Goal: Task Accomplishment & Management: Manage account settings

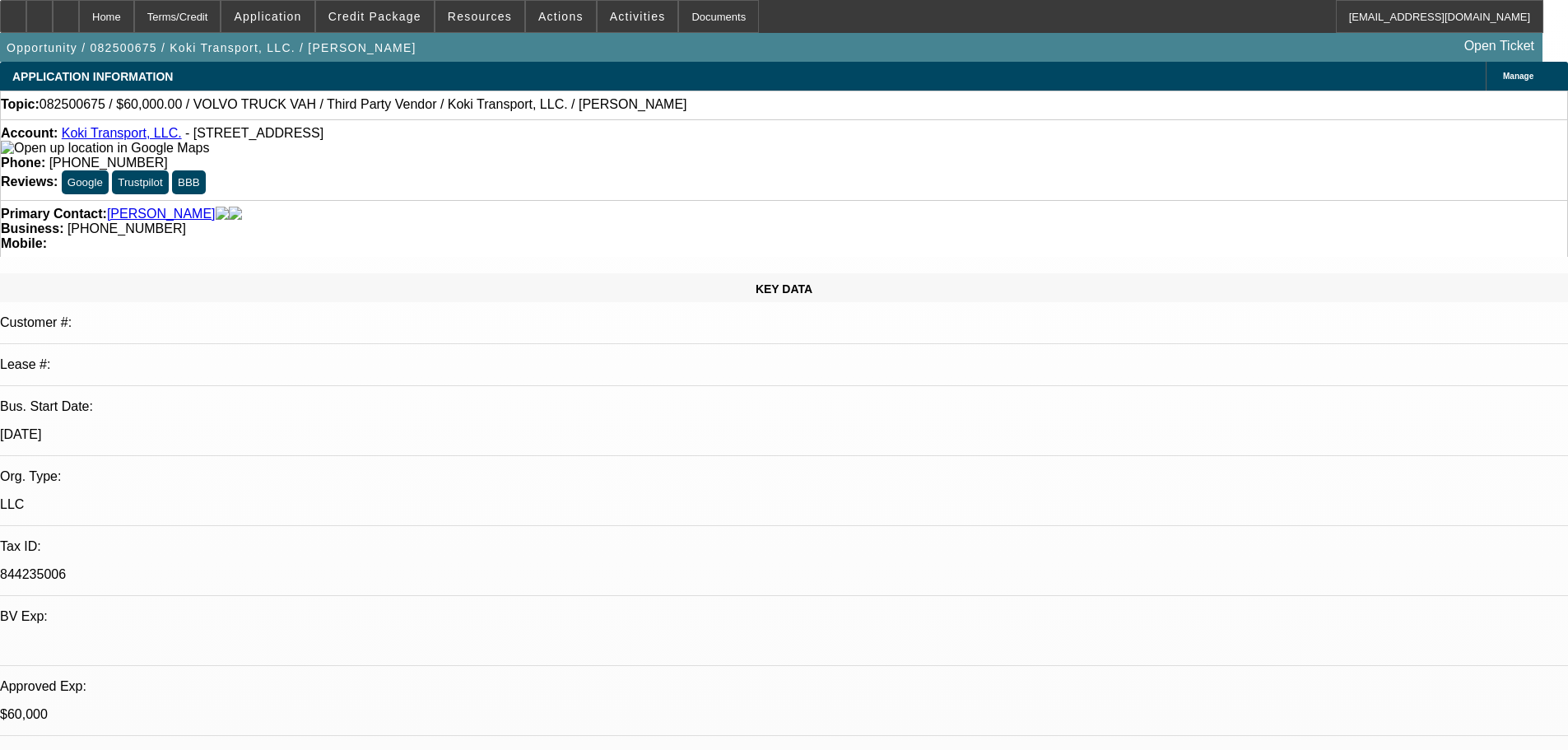
select select "0.2"
select select "2"
select select "0"
select select "6"
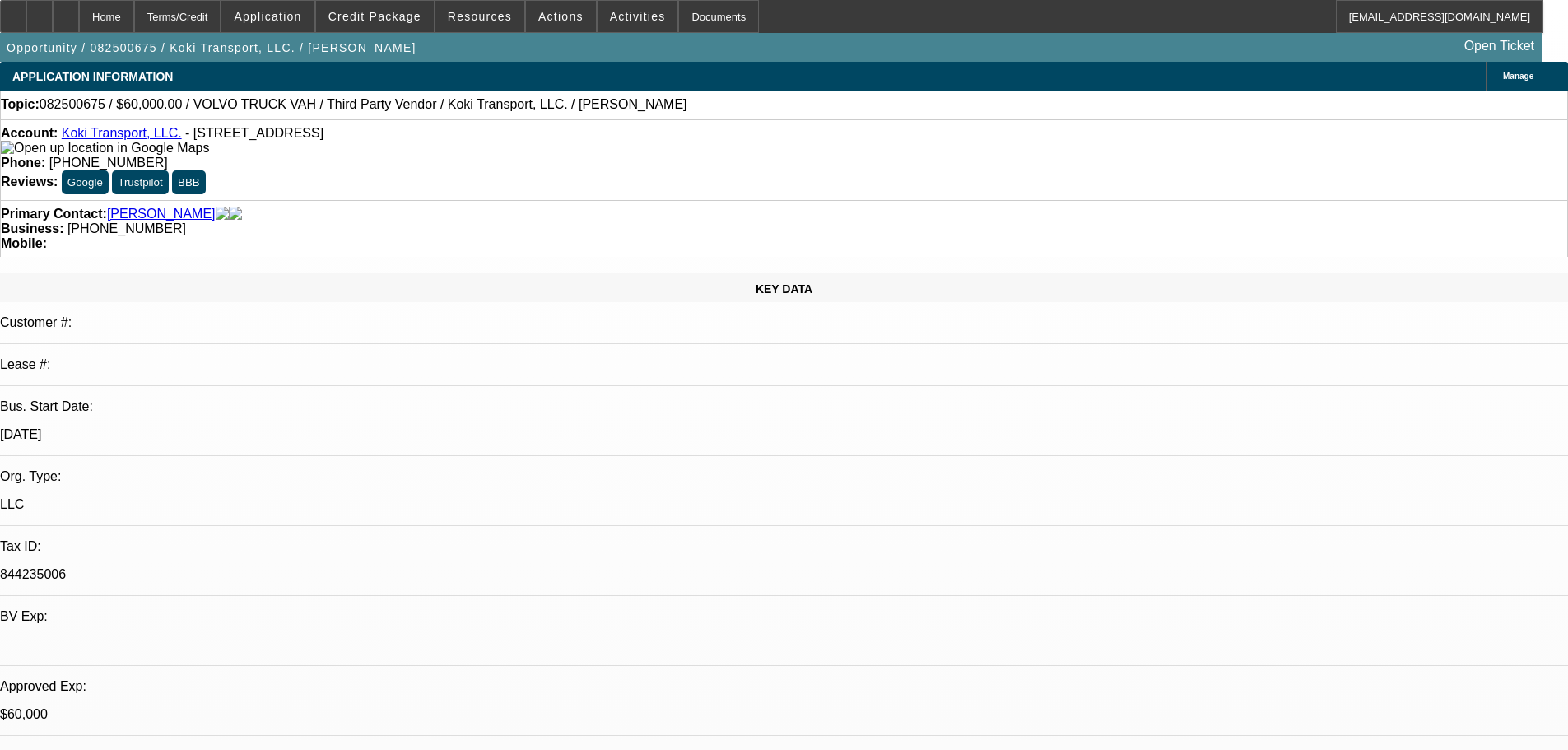
select select "0"
select select "2"
select select "0.1"
select select "4"
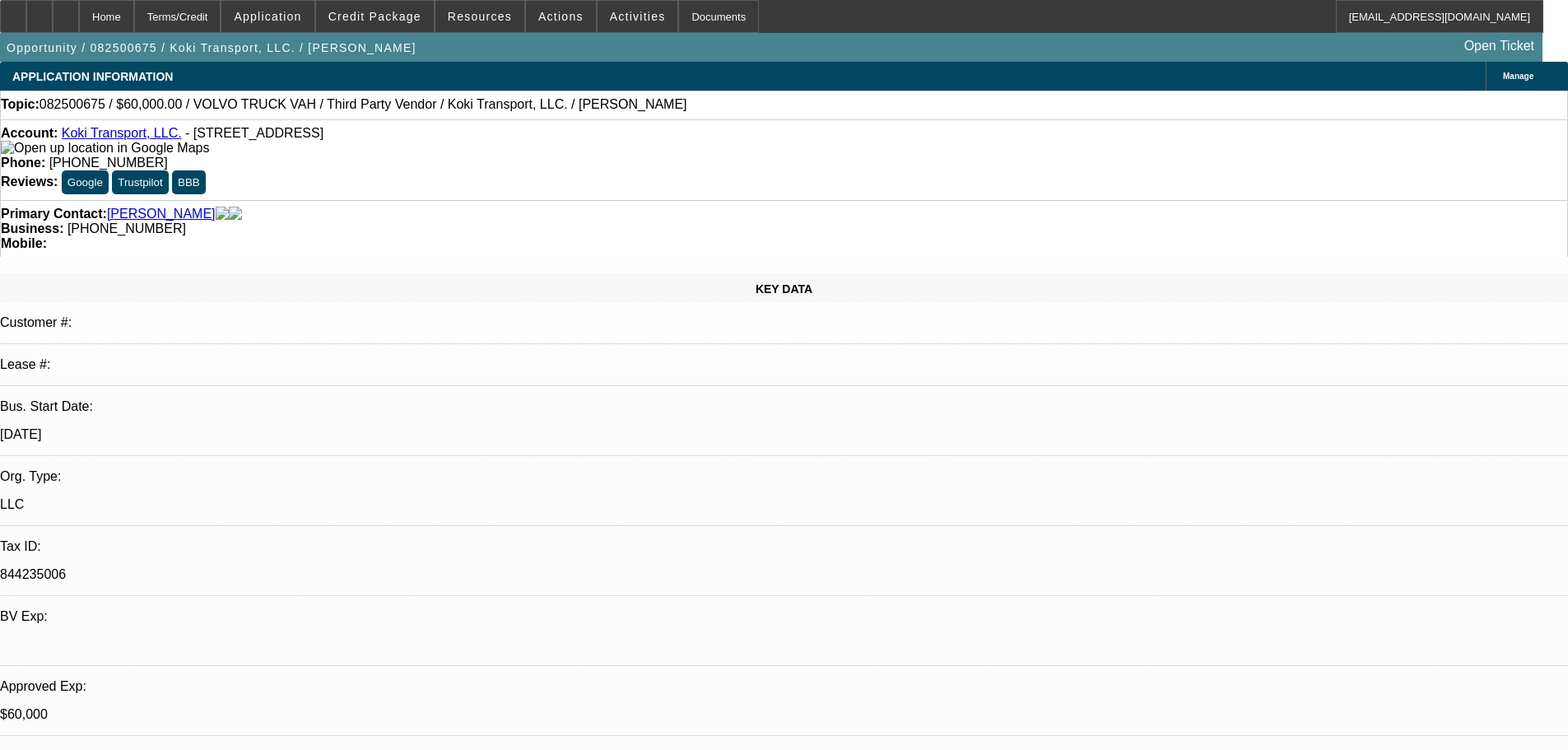
select select "0.2"
select select "2"
select select "0.1"
select select "4"
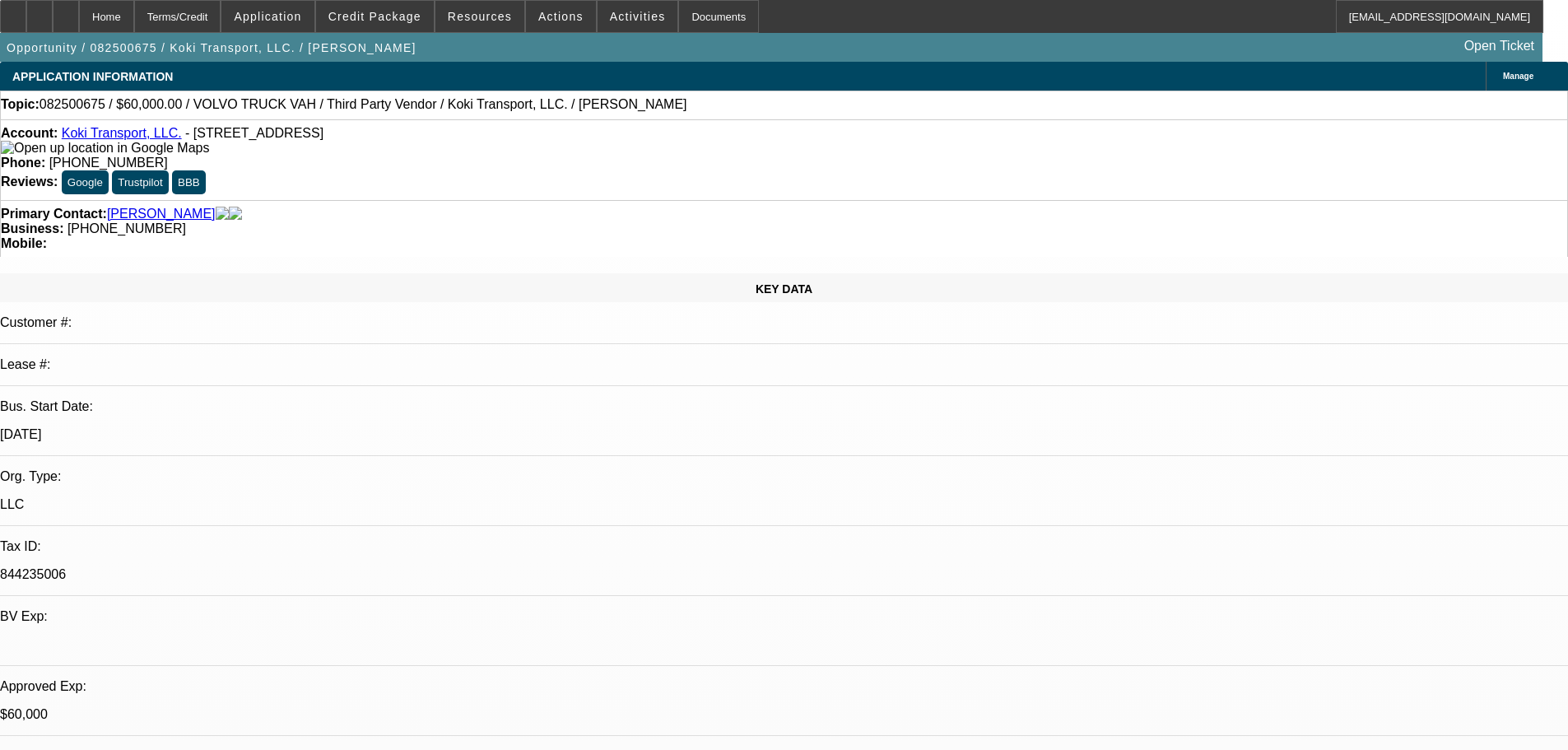
select select "0.15"
select select "2"
select select "0.1"
select select "4"
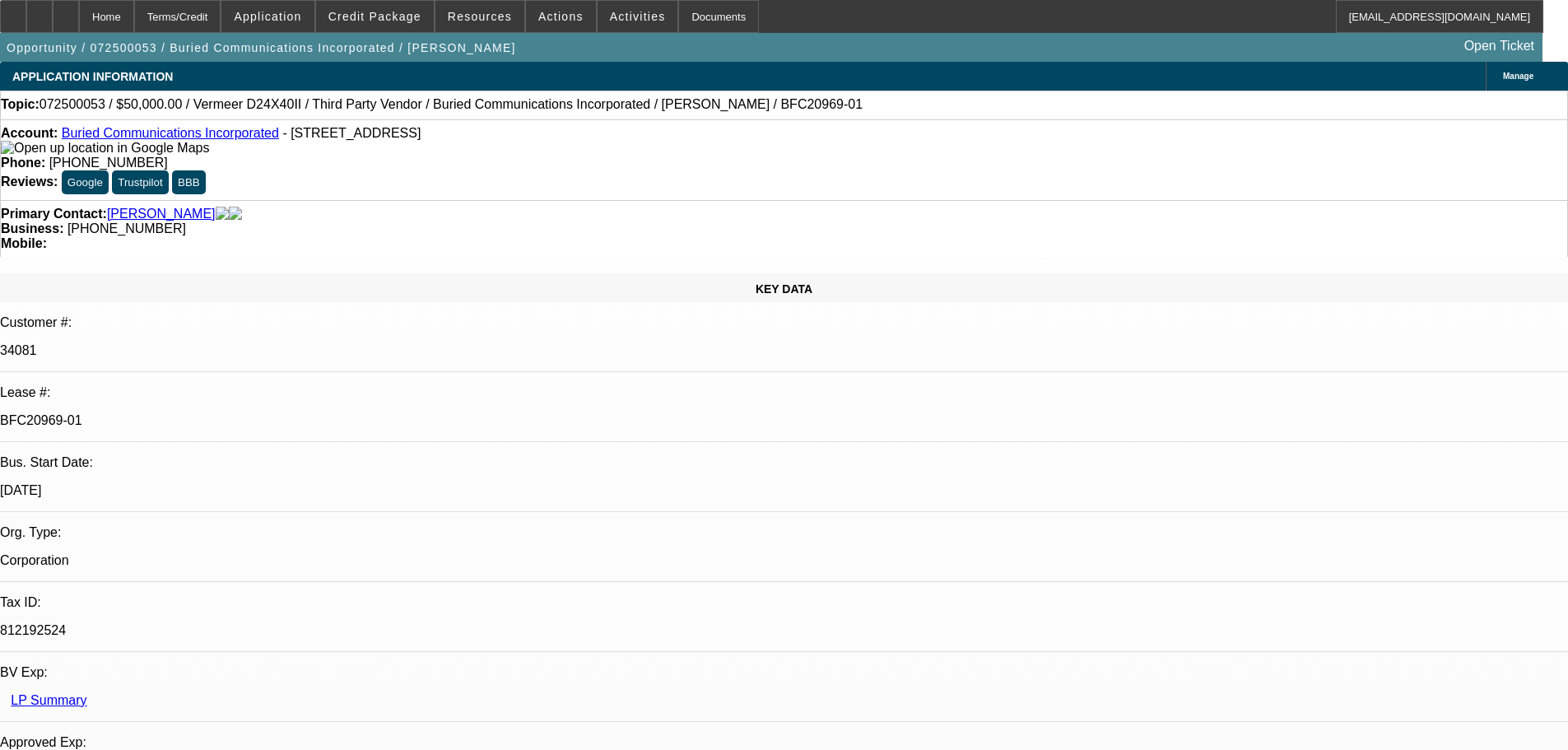
select select "0"
select select "3"
select select "0"
select select "6"
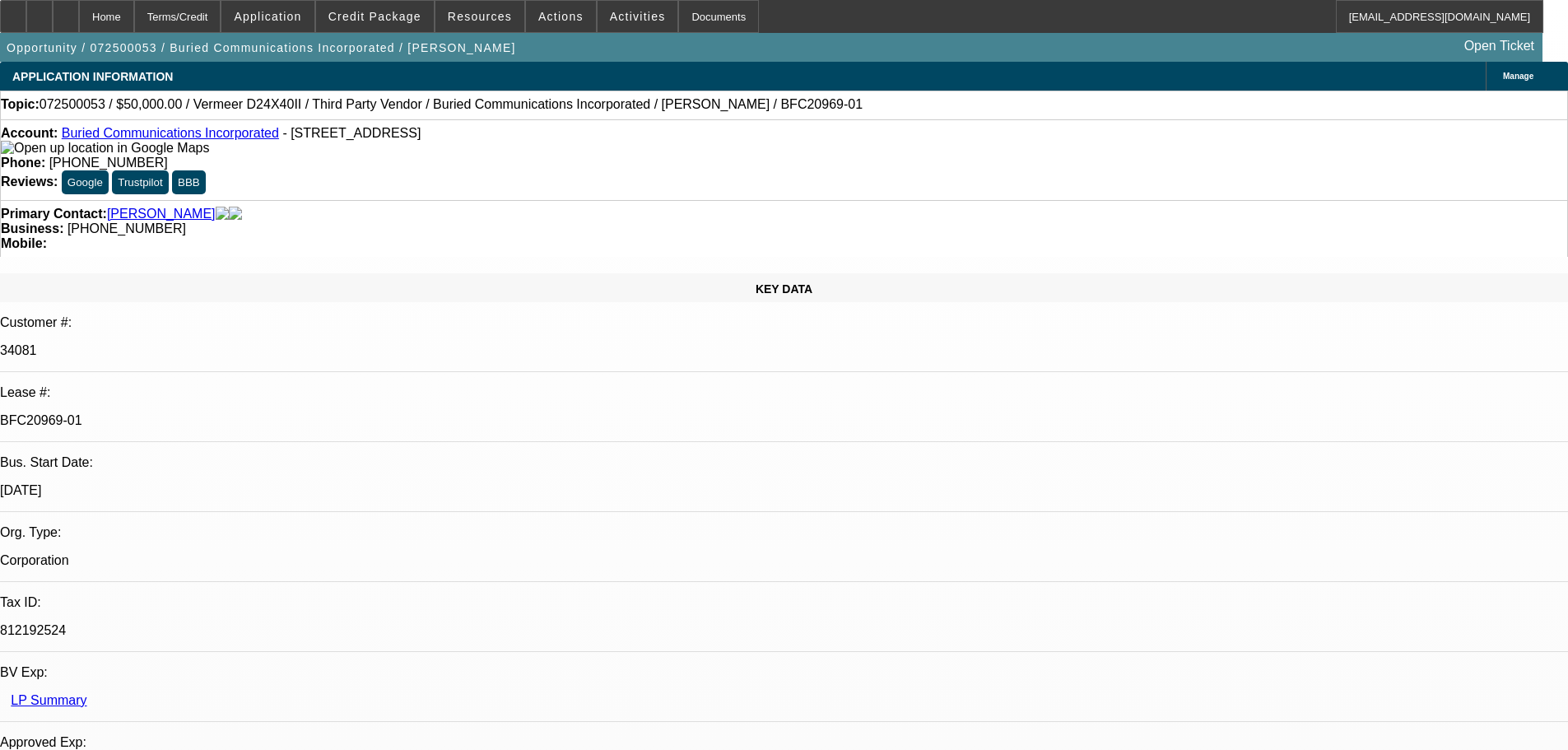
select select "0"
select select "3"
select select "0"
select select "6"
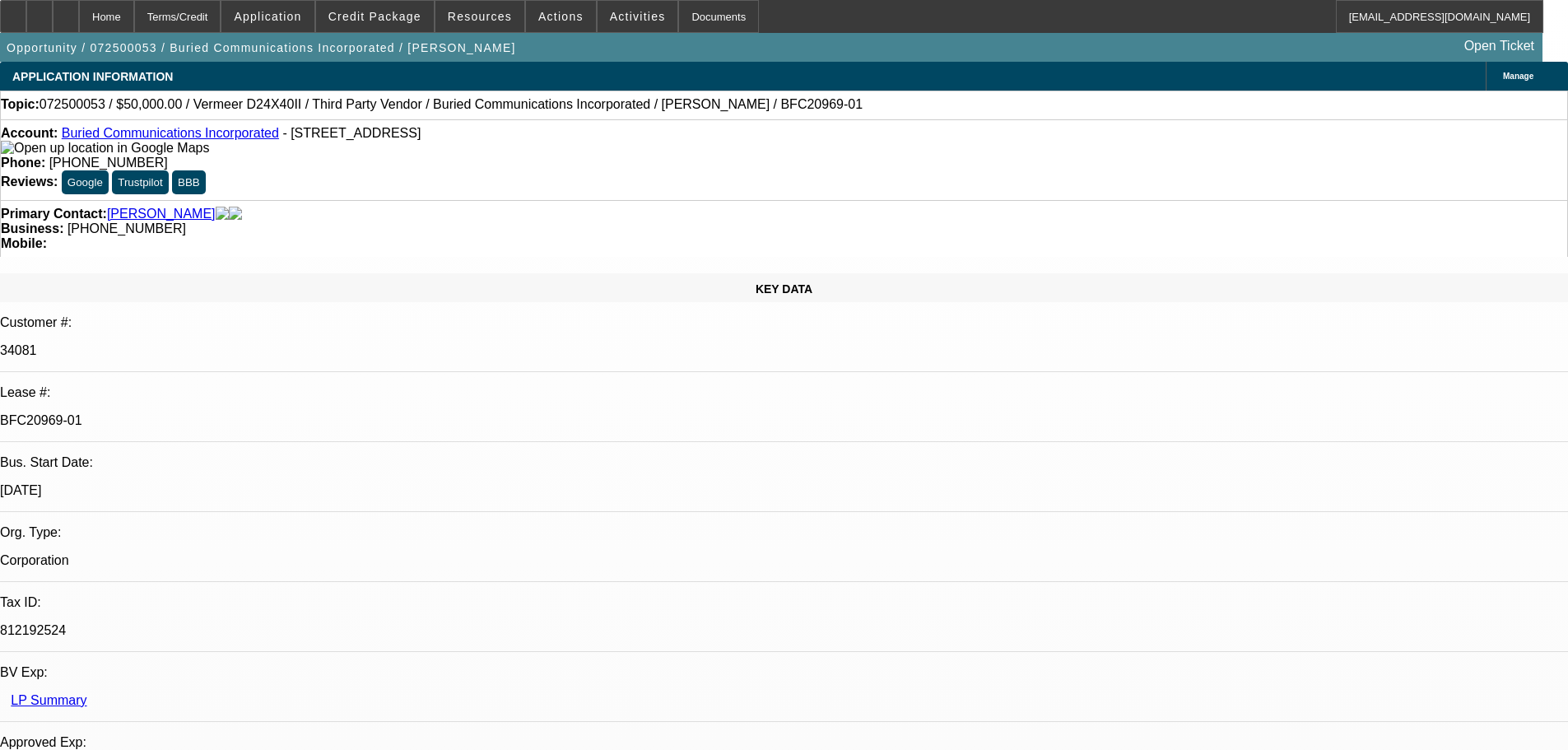
select select "0"
select select "3"
select select "0"
select select "6"
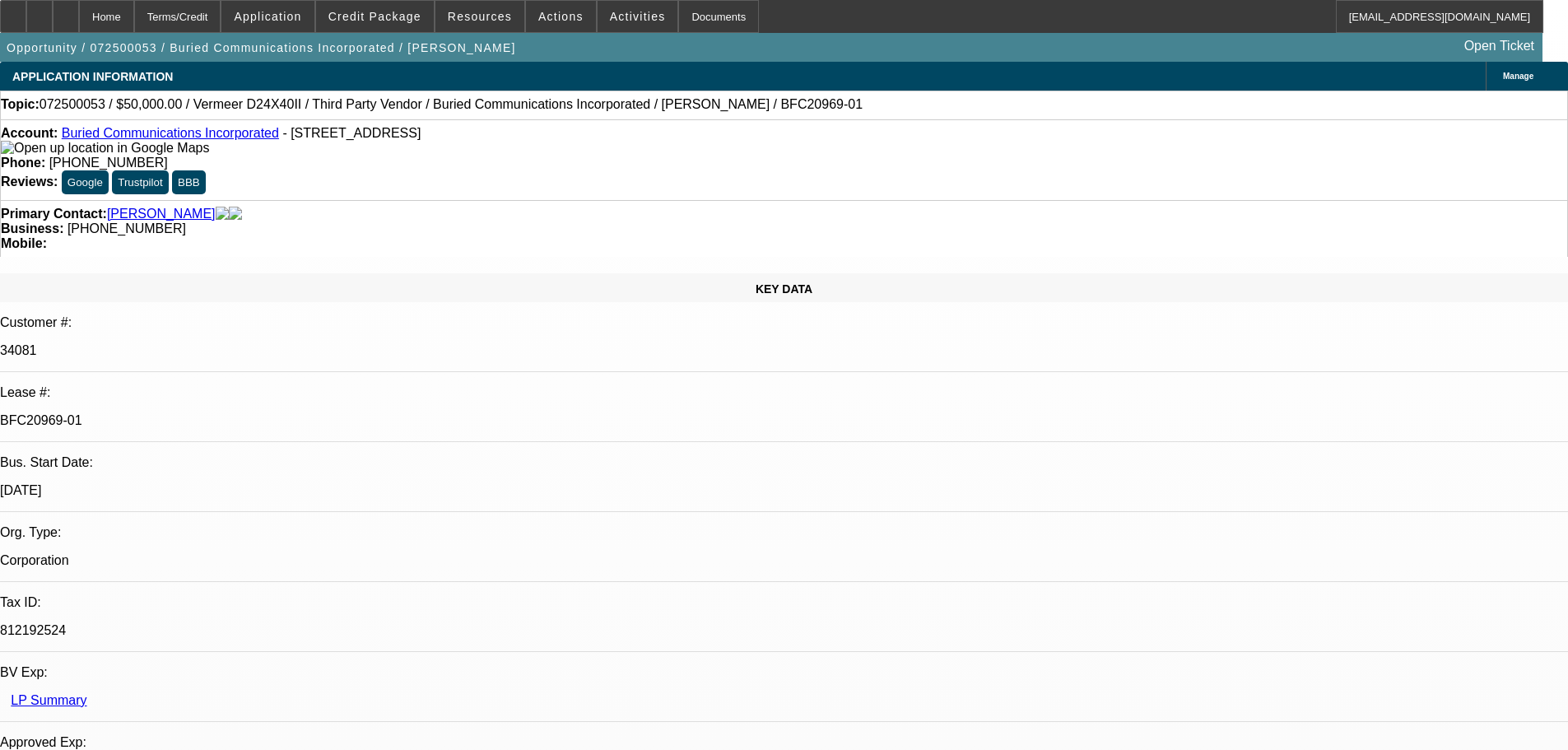
select select "0"
select select "3"
select select "0"
select select "6"
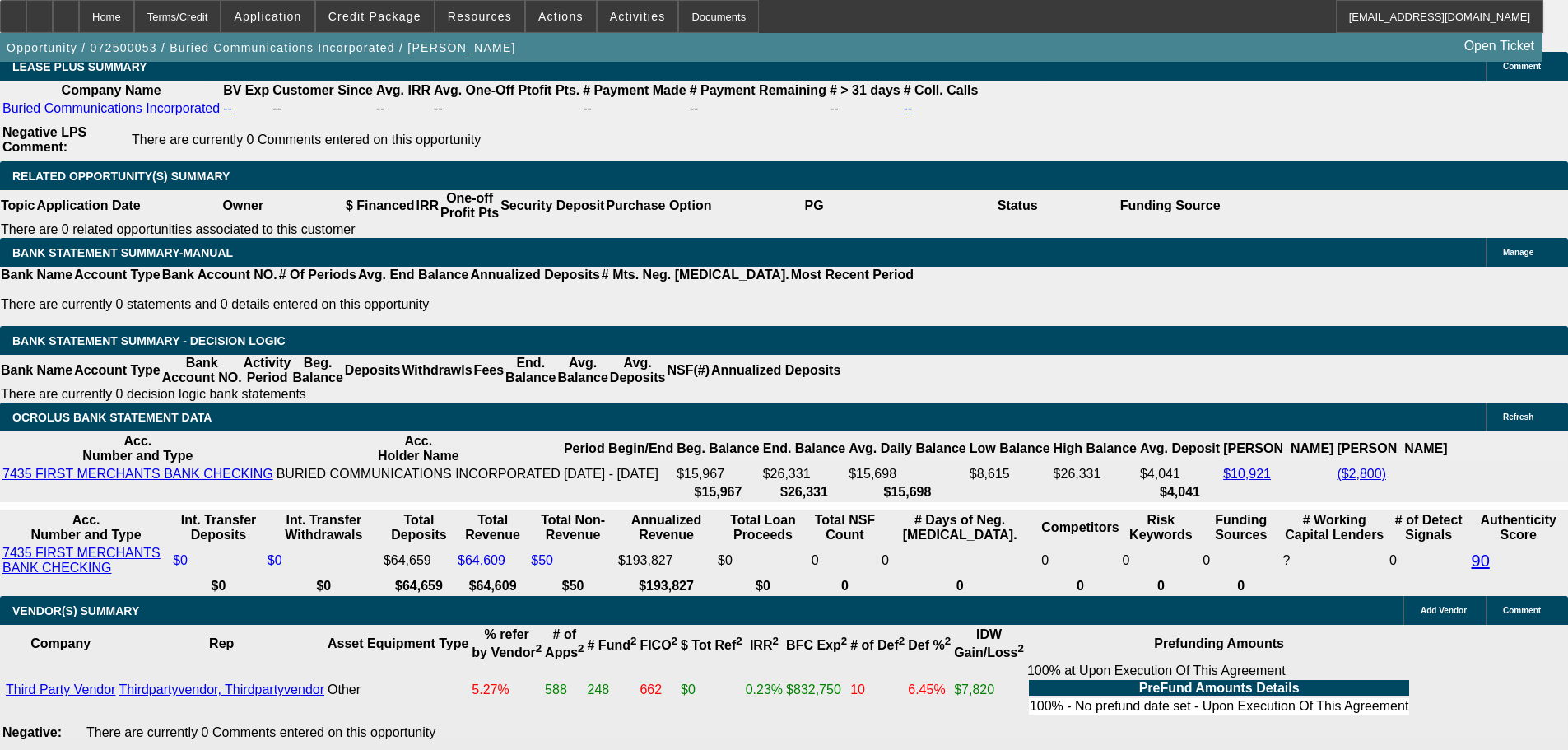
scroll to position [1529, 0]
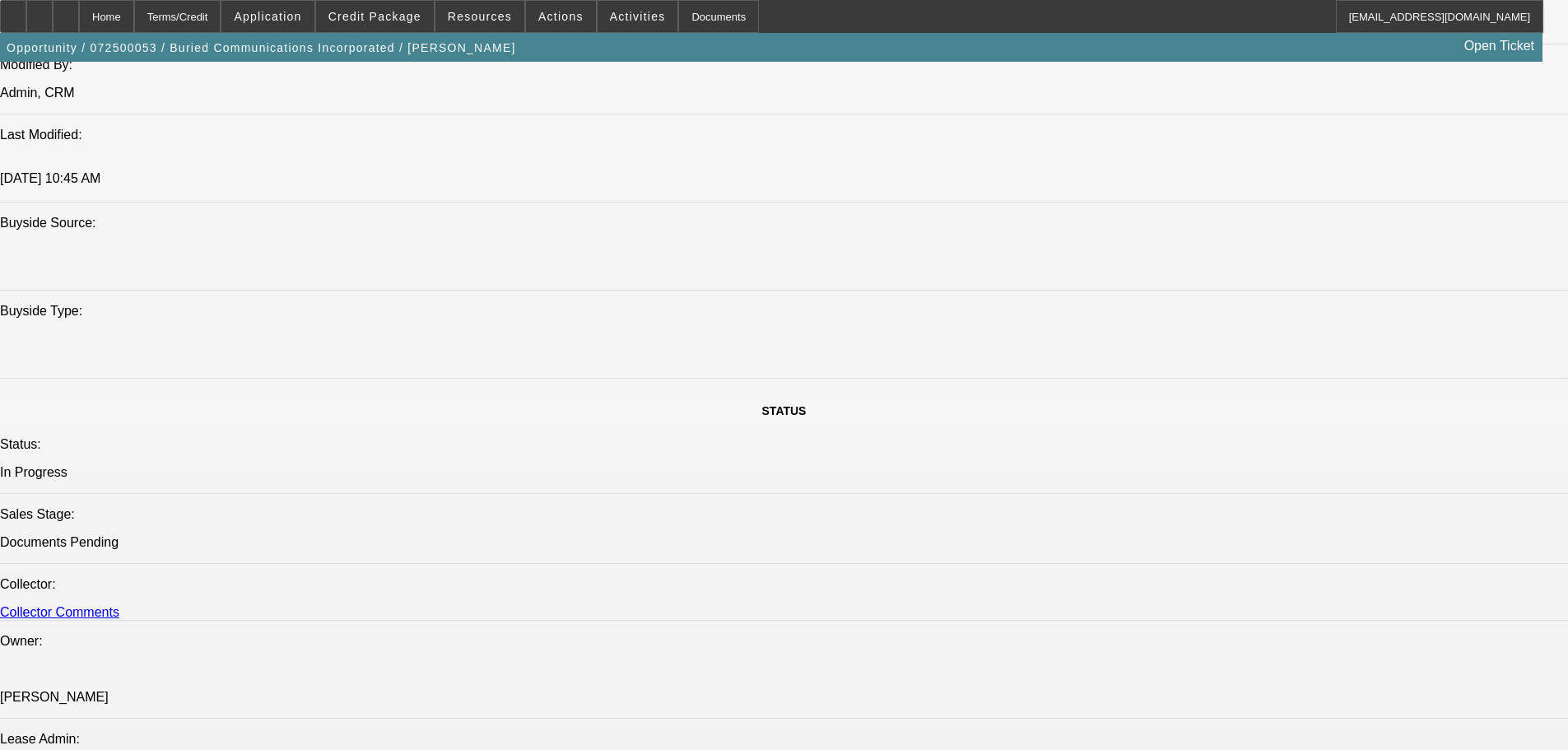
drag, startPoint x: 791, startPoint y: 570, endPoint x: 761, endPoint y: 139, distance: 432.0
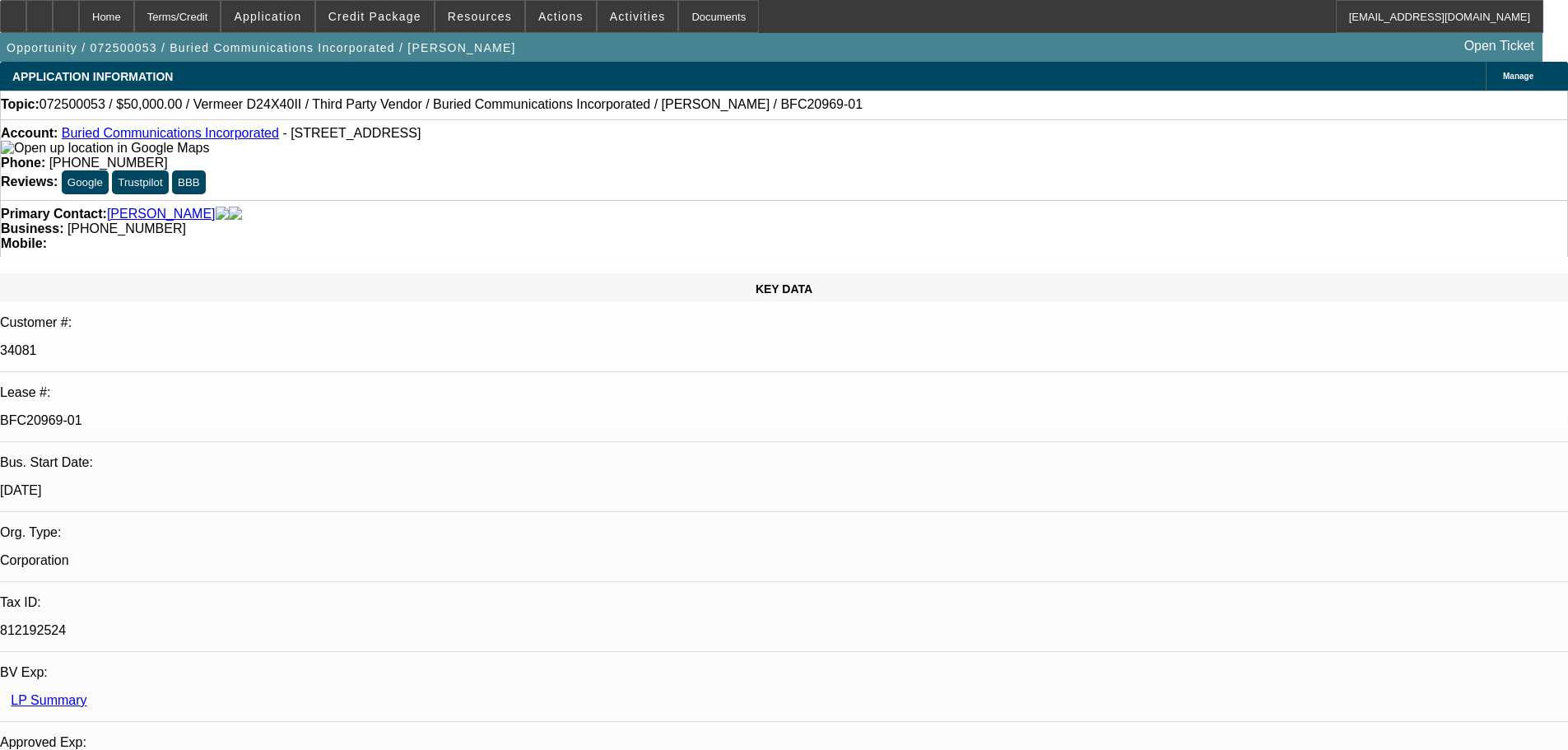
click at [79, 12] on div at bounding box center [66, 16] width 26 height 33
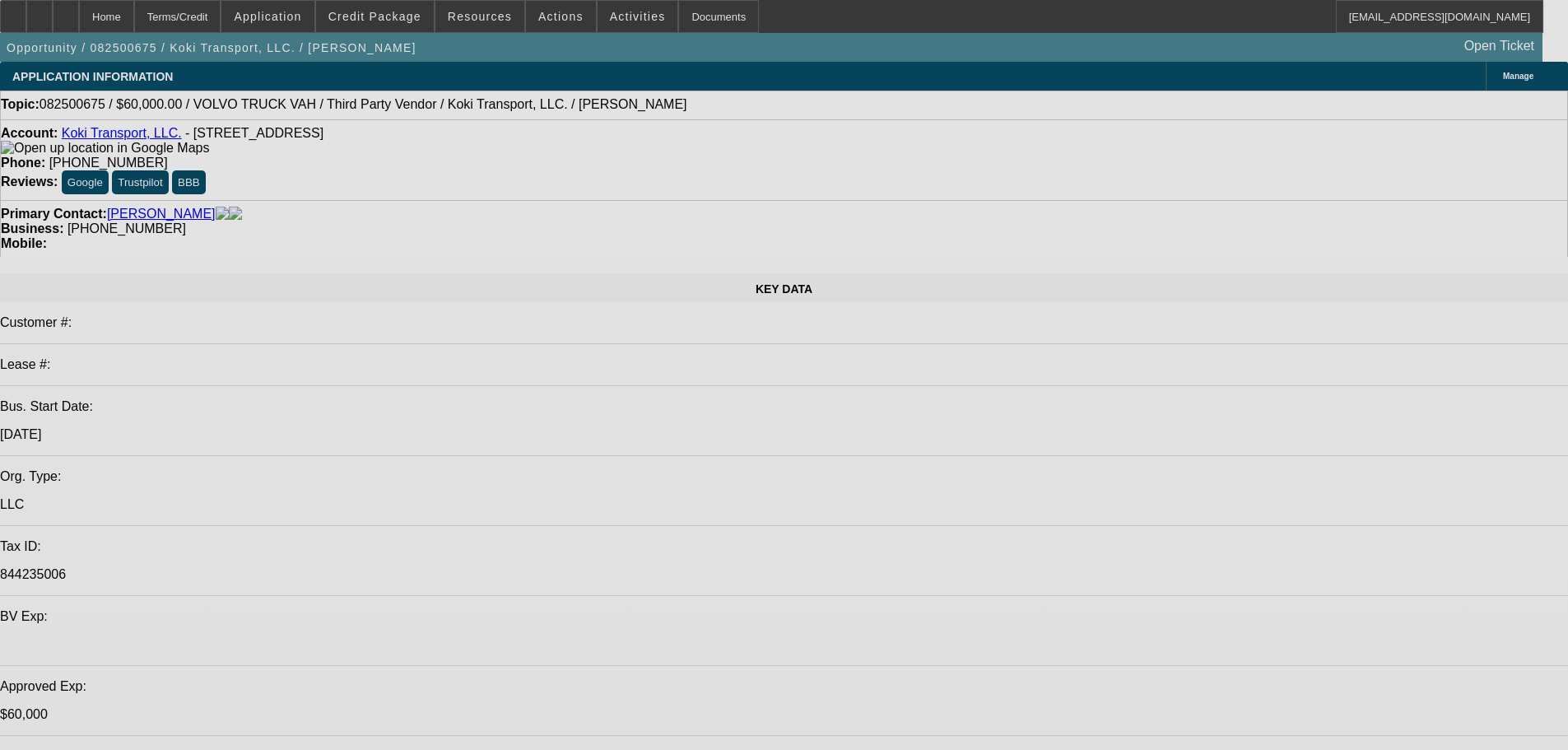
select select "0.2"
select select "2"
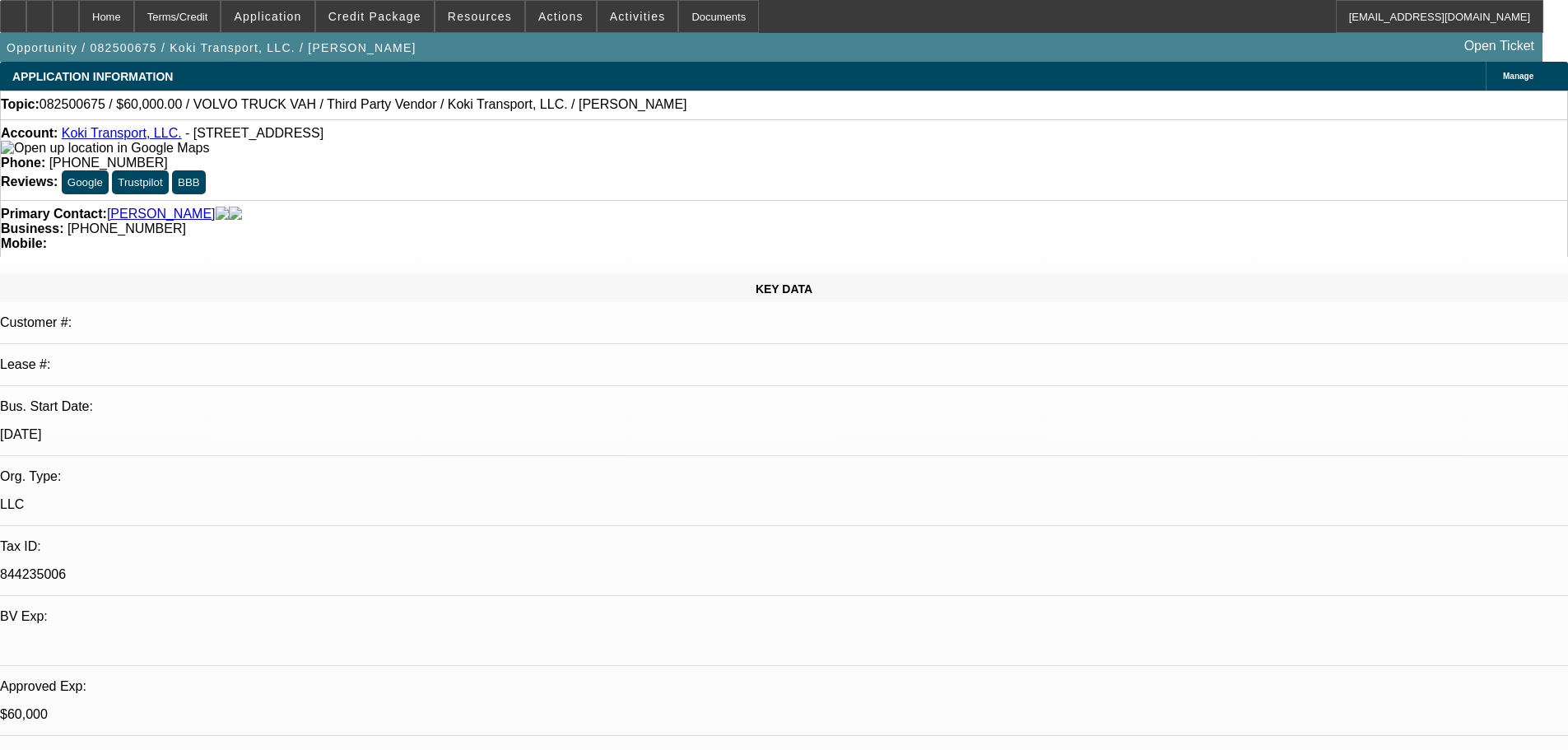
select select "2"
select select "0"
select select "6"
select select "0"
select select "2"
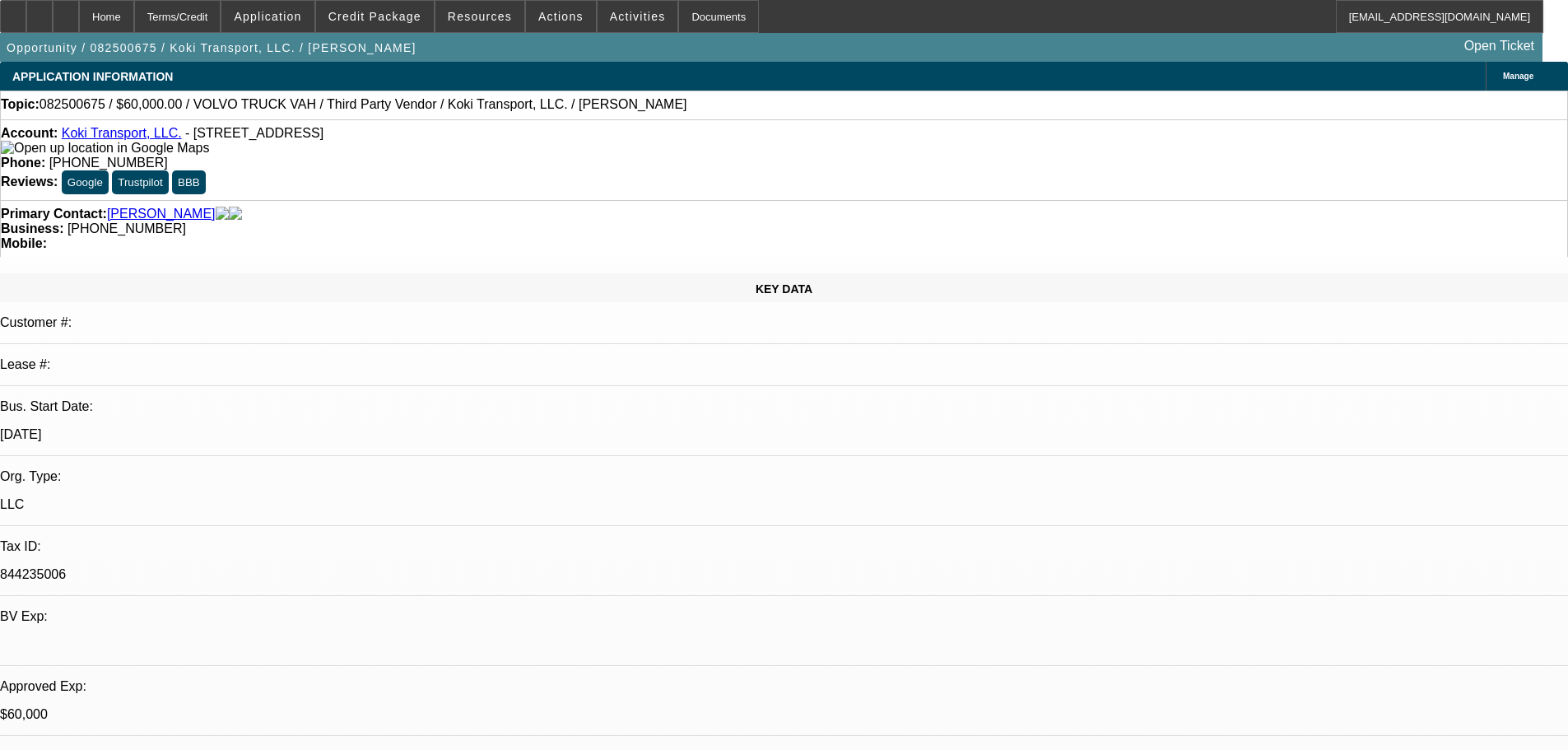
select select "2"
select select "0.1"
select select "4"
select select "0.2"
select select "2"
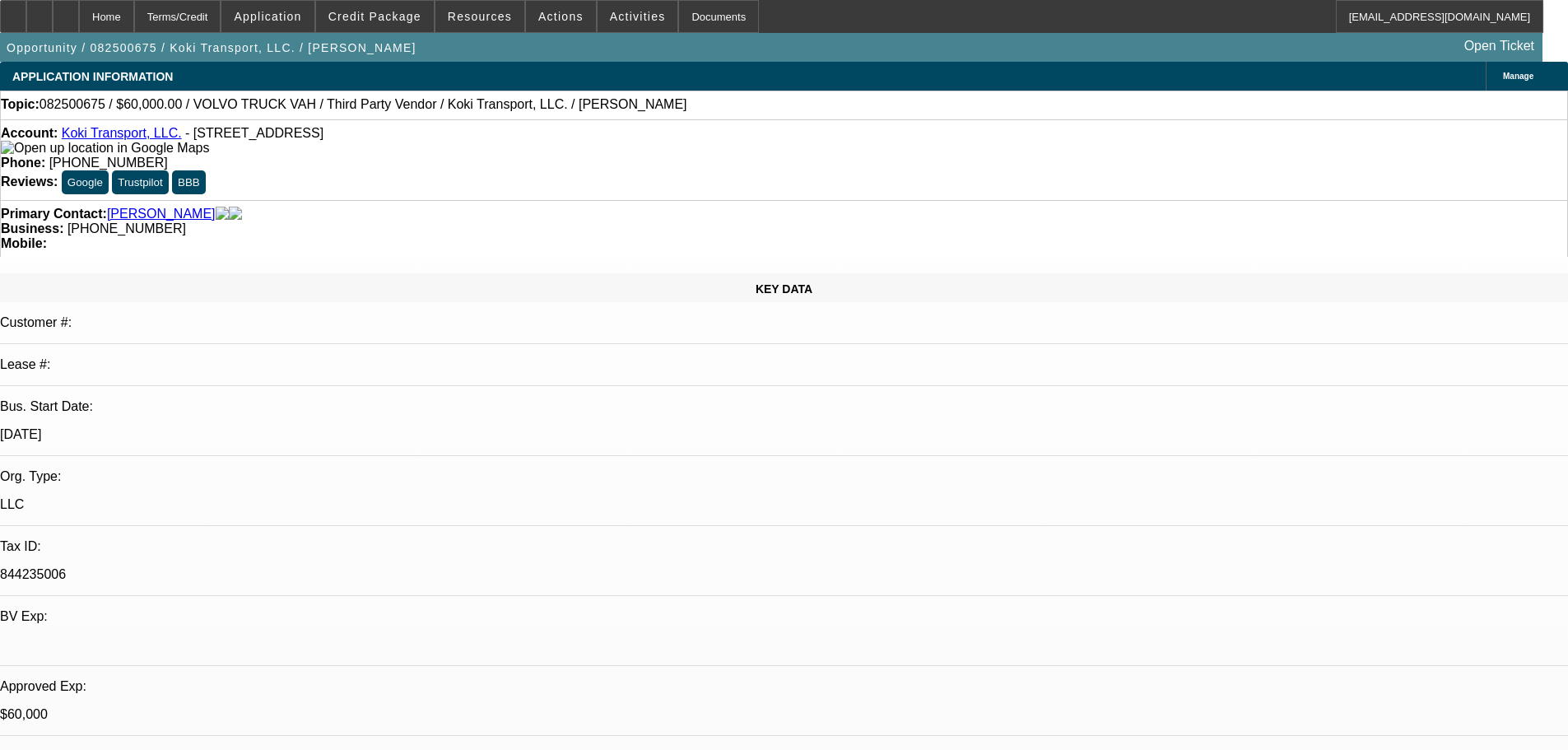
select select "2"
select select "0.1"
select select "4"
select select "0.15"
select select "2"
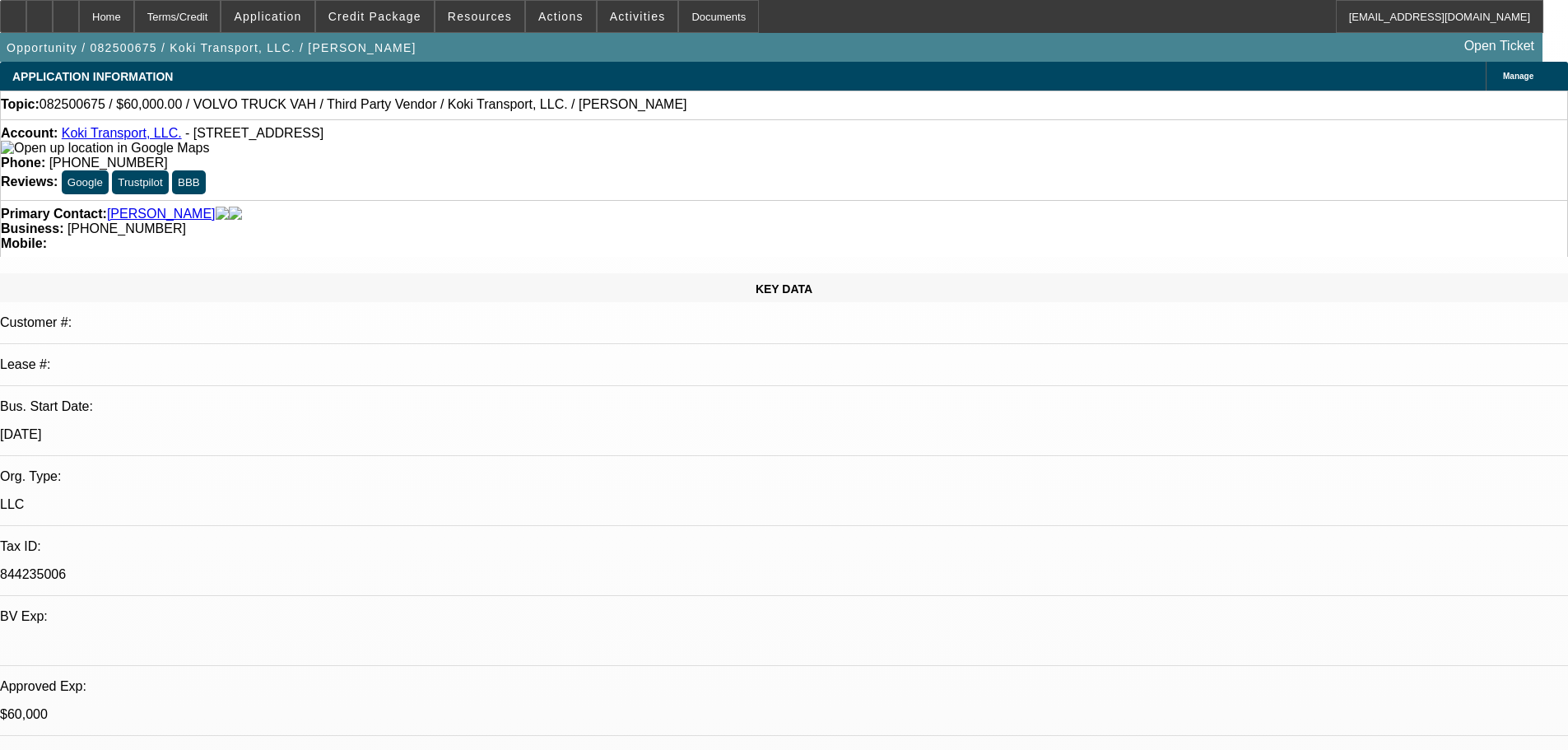
select select "2"
select select "0.1"
select select "4"
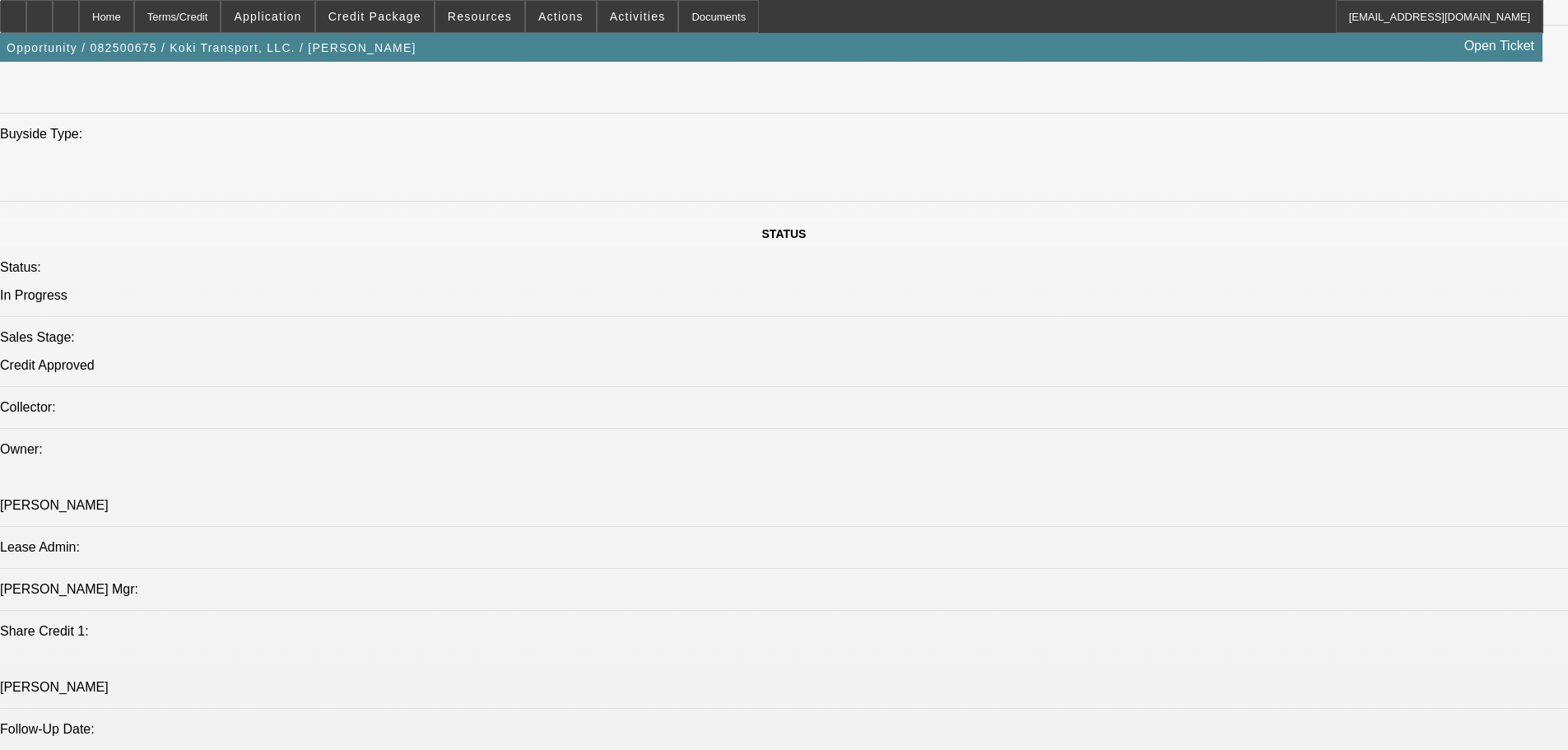
drag, startPoint x: 717, startPoint y: 393, endPoint x: 745, endPoint y: 585, distance: 194.0
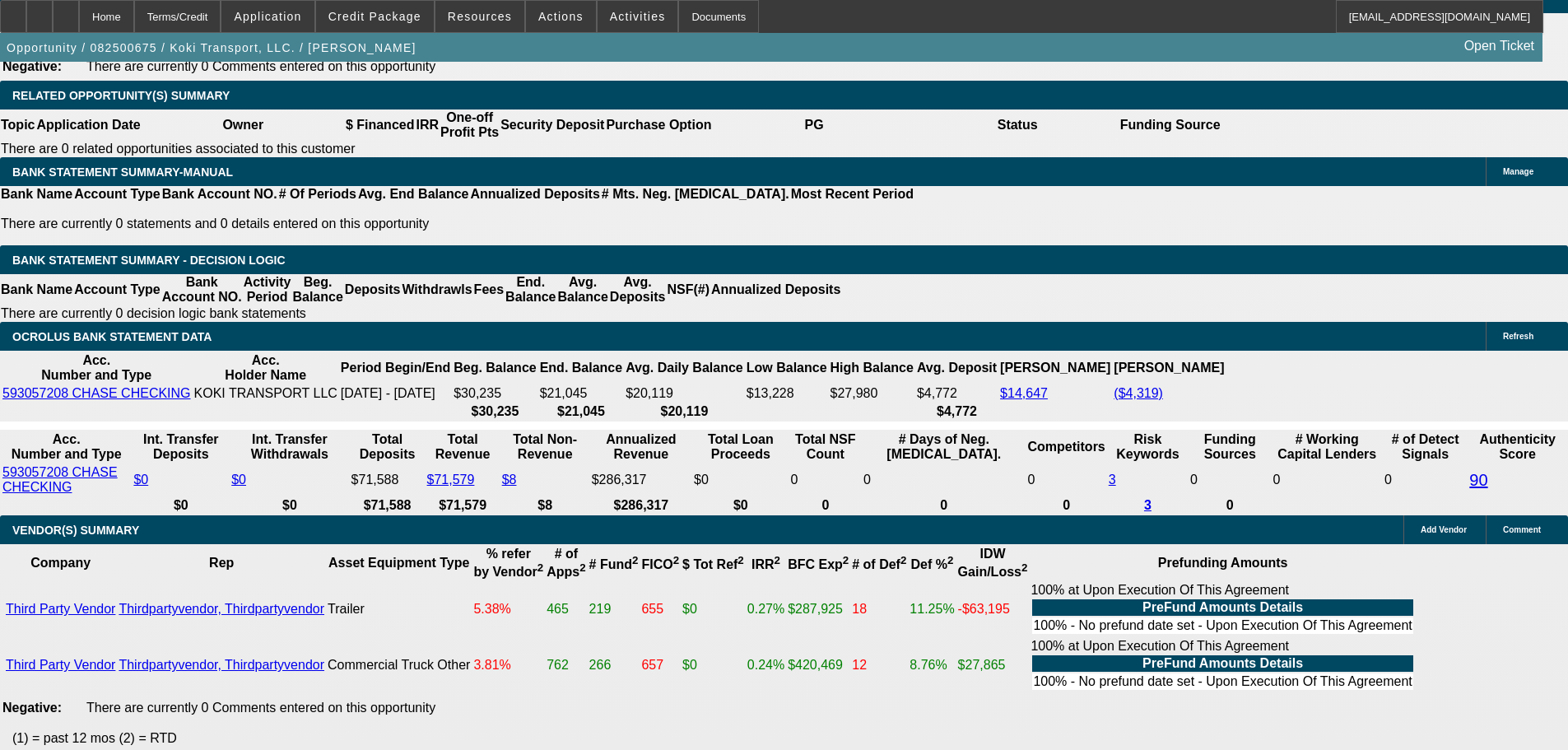
scroll to position [2683, 0]
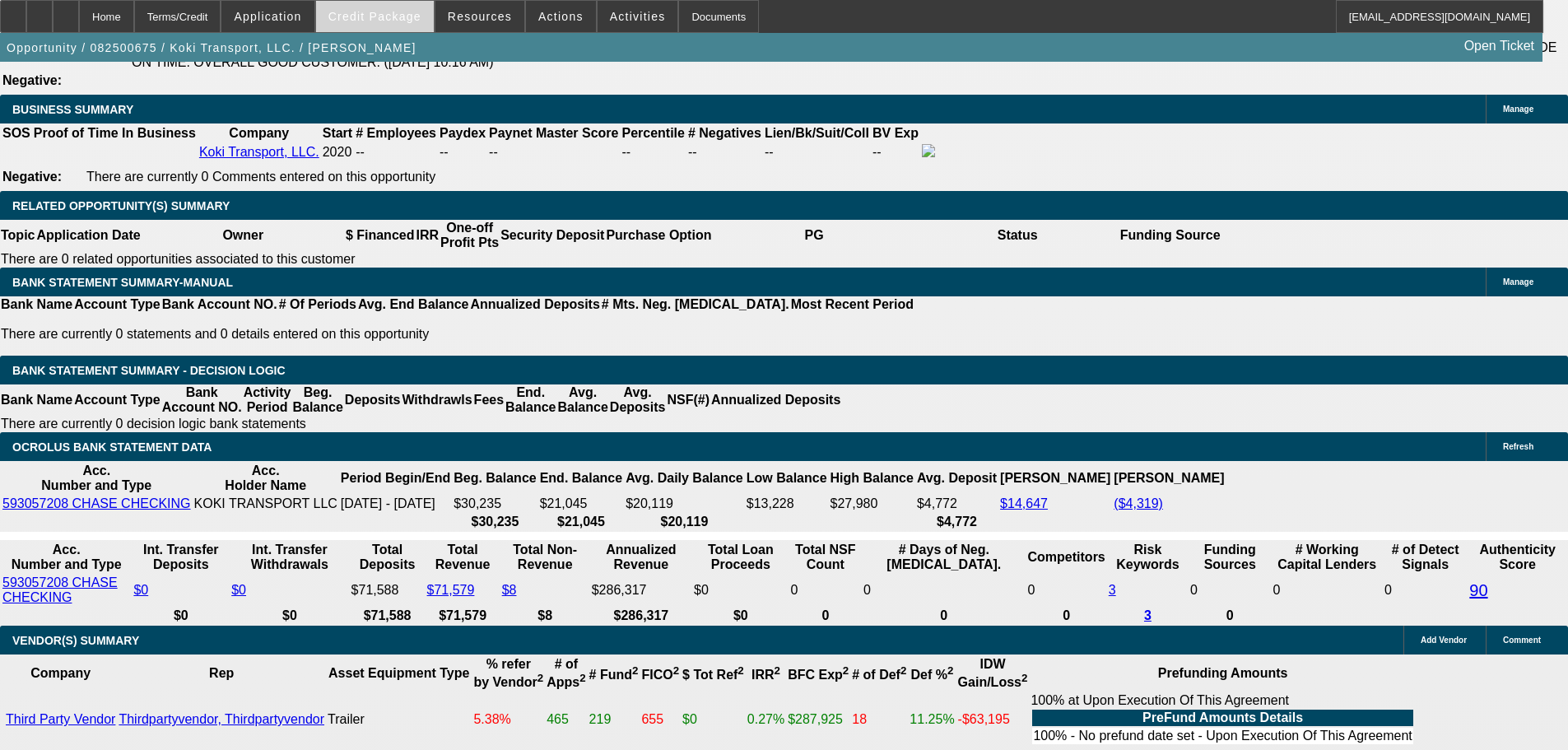
click at [373, 17] on span "Credit Package" at bounding box center [374, 16] width 93 height 13
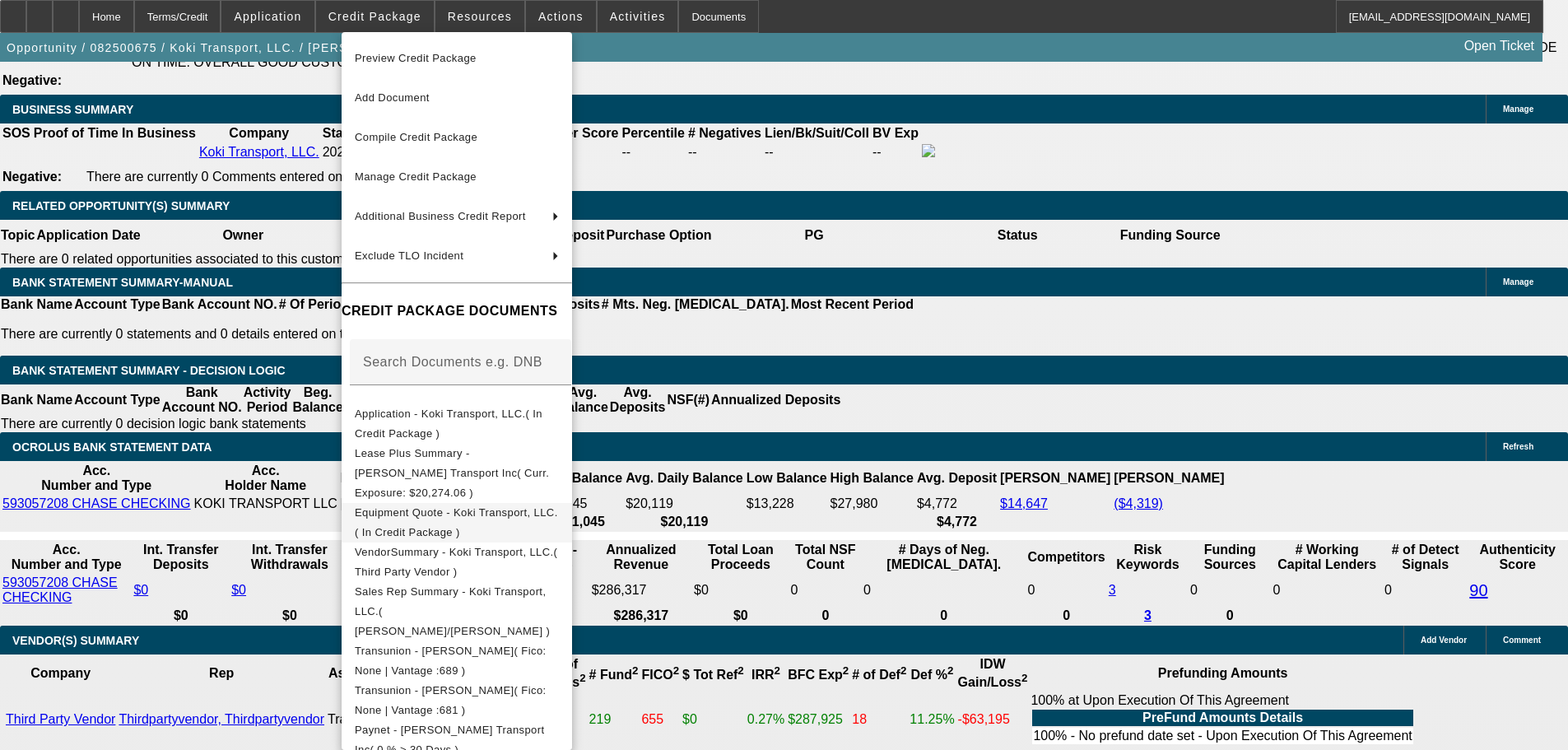
click at [558, 506] on span "Equipment Quote - Koki Transport, LLC.( In Credit Package )" at bounding box center [456, 522] width 203 height 32
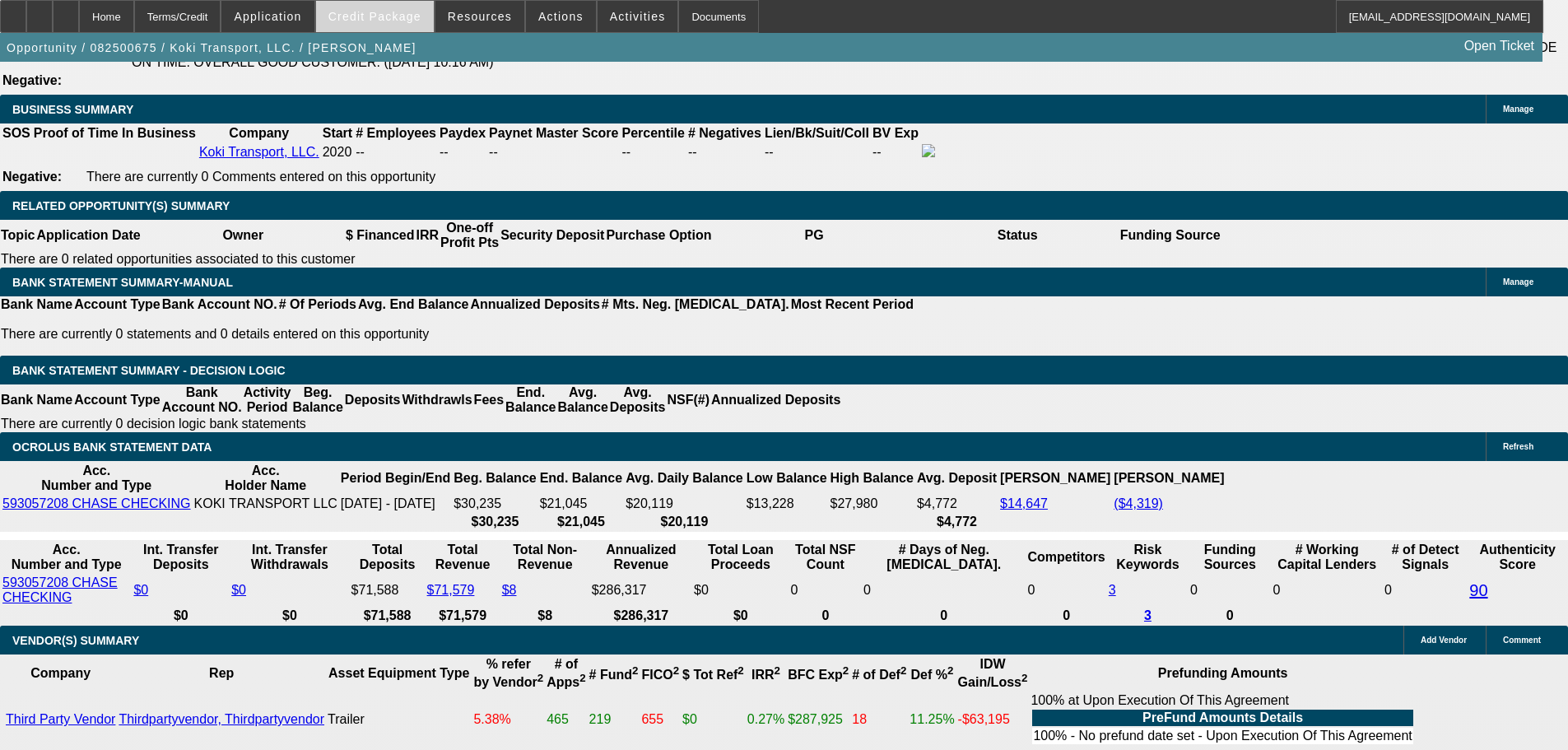
click at [385, 11] on span "Credit Package" at bounding box center [374, 16] width 93 height 13
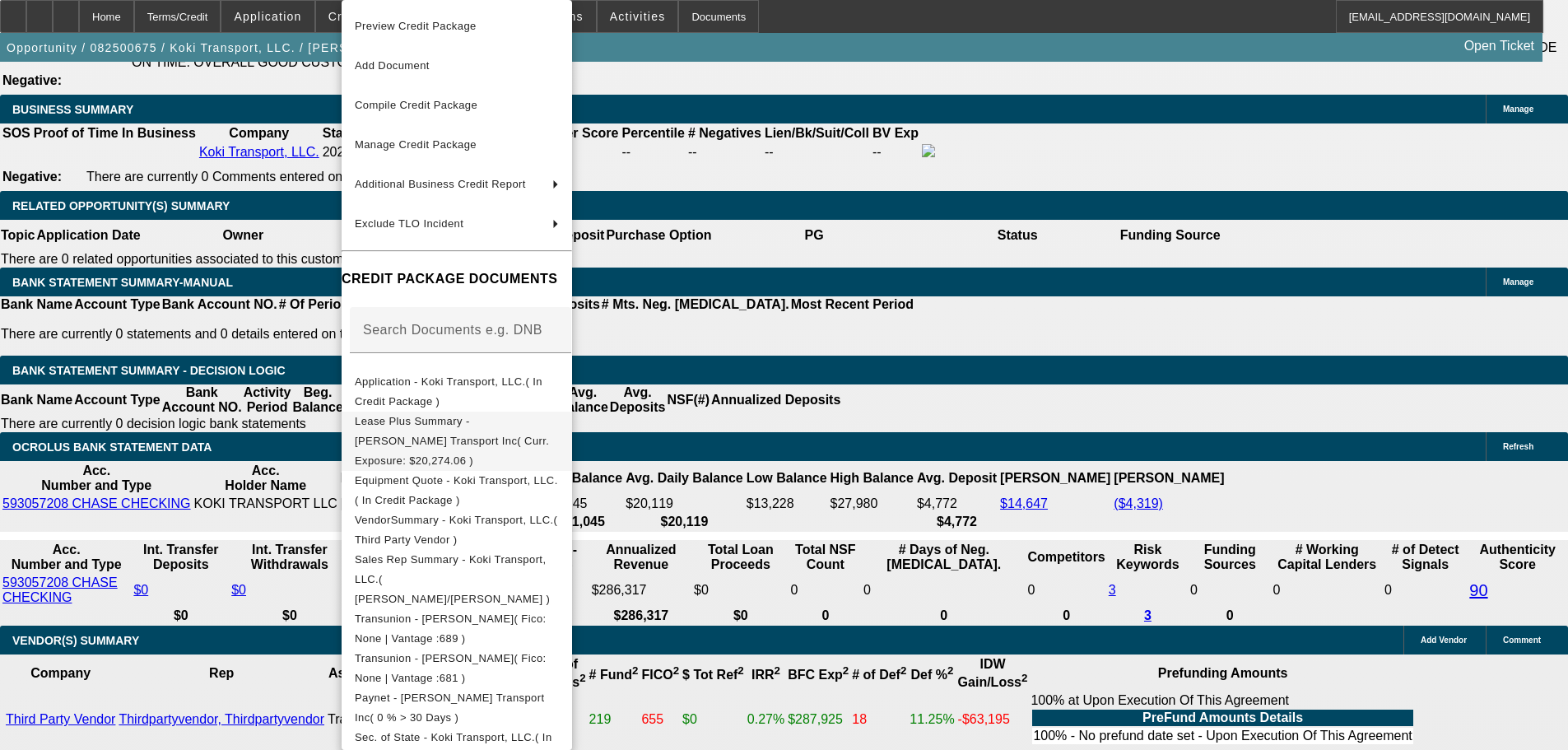
click at [548, 426] on span "Lease Plus Summary - Rochelle Transport Inc( Curr. Exposure: $20,274.06 )" at bounding box center [451, 441] width 194 height 52
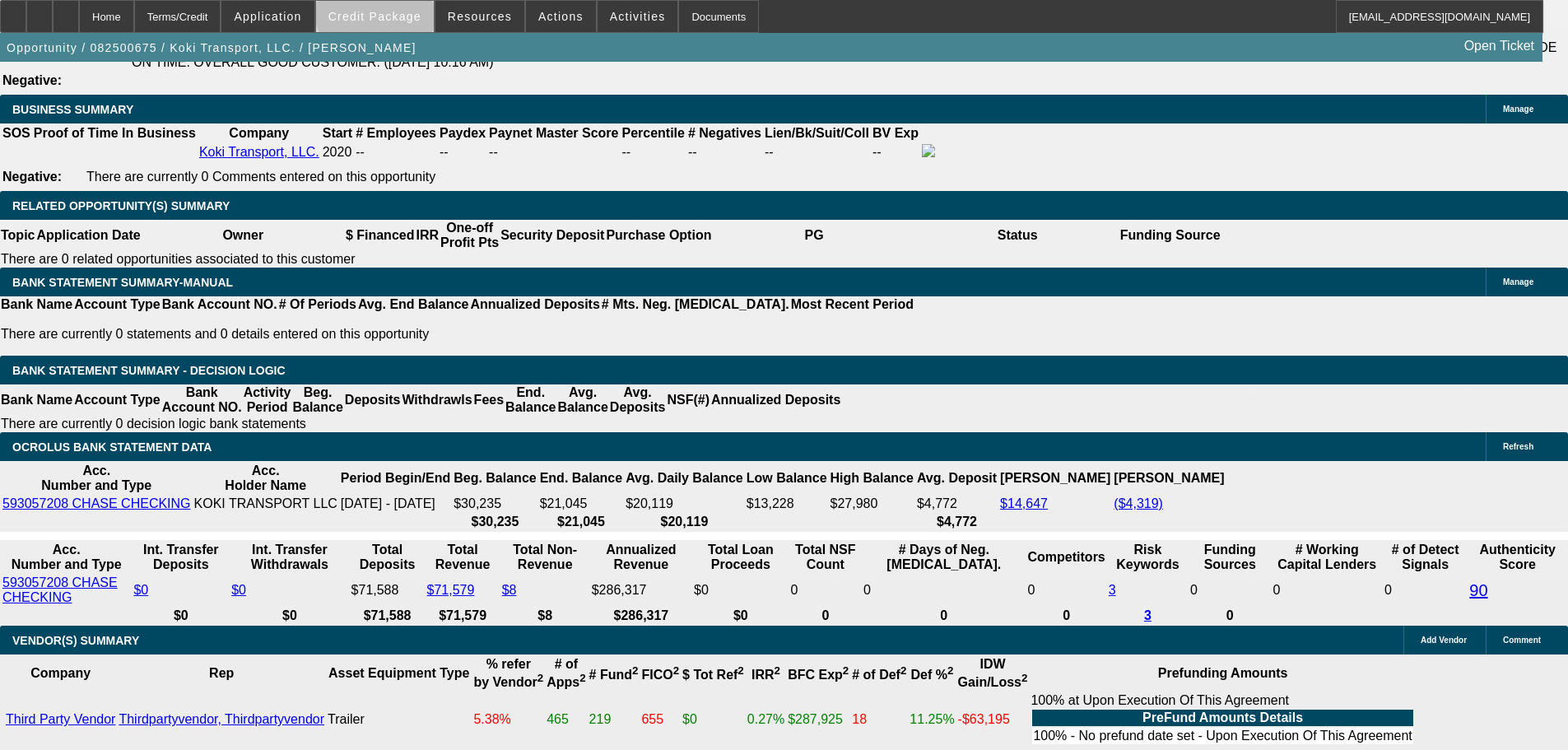
click at [405, 11] on span "Credit Package" at bounding box center [374, 16] width 93 height 13
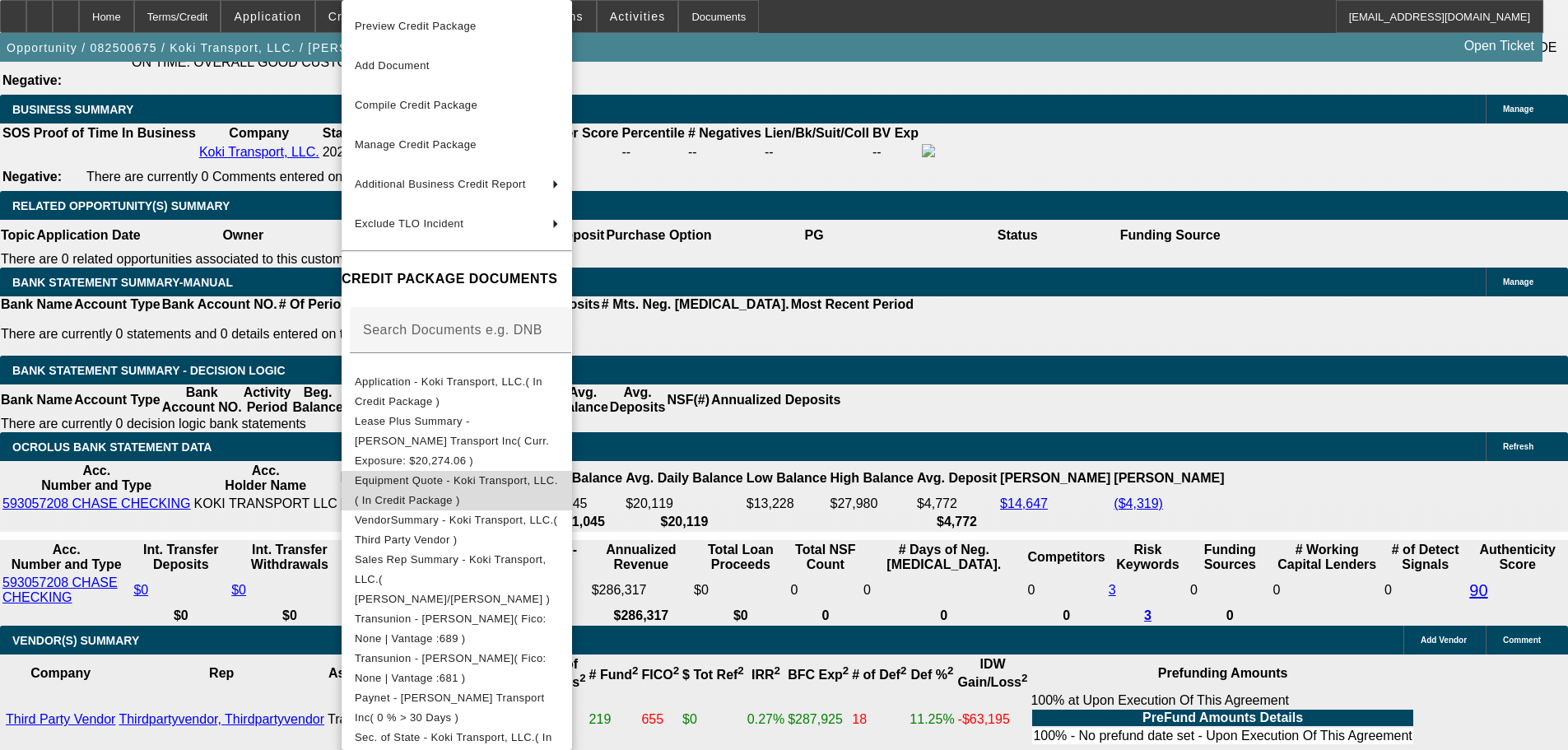
click at [572, 483] on button "Equipment Quote - Koki Transport, LLC.( In Credit Package )" at bounding box center [457, 491] width 230 height 40
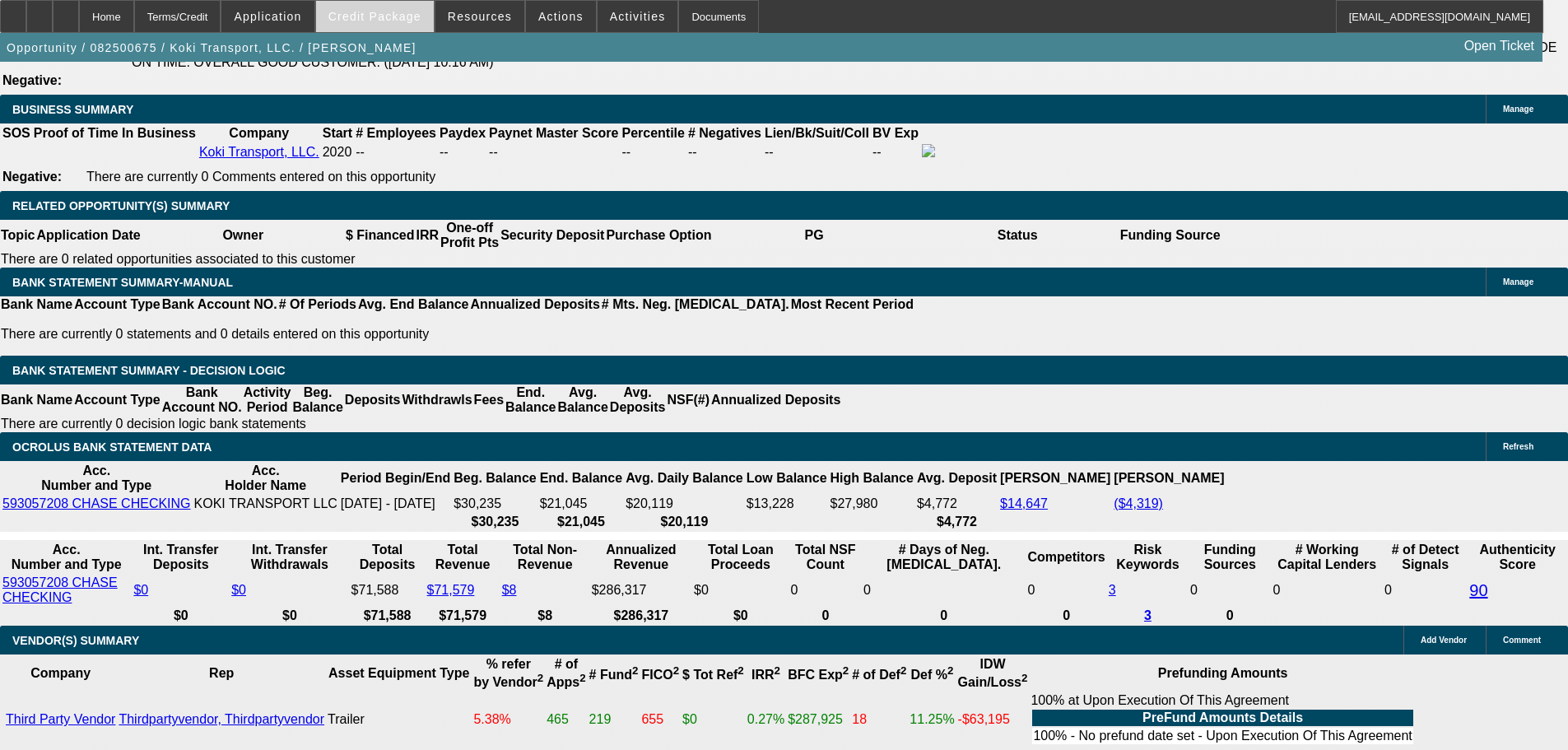
click at [378, 24] on span at bounding box center [374, 16] width 118 height 40
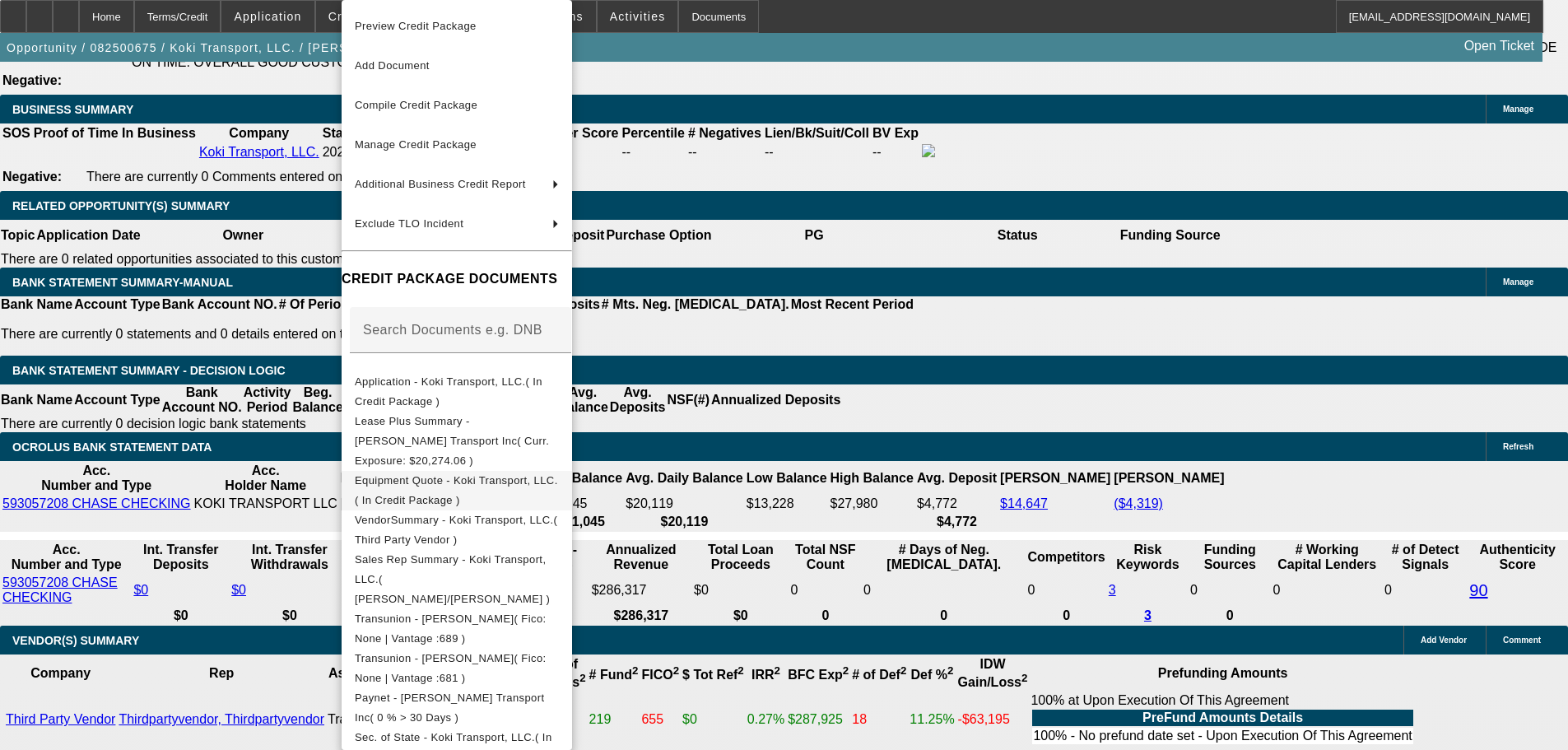
click at [558, 474] on span "Equipment Quote - Koki Transport, LLC.( In Credit Package )" at bounding box center [456, 490] width 203 height 32
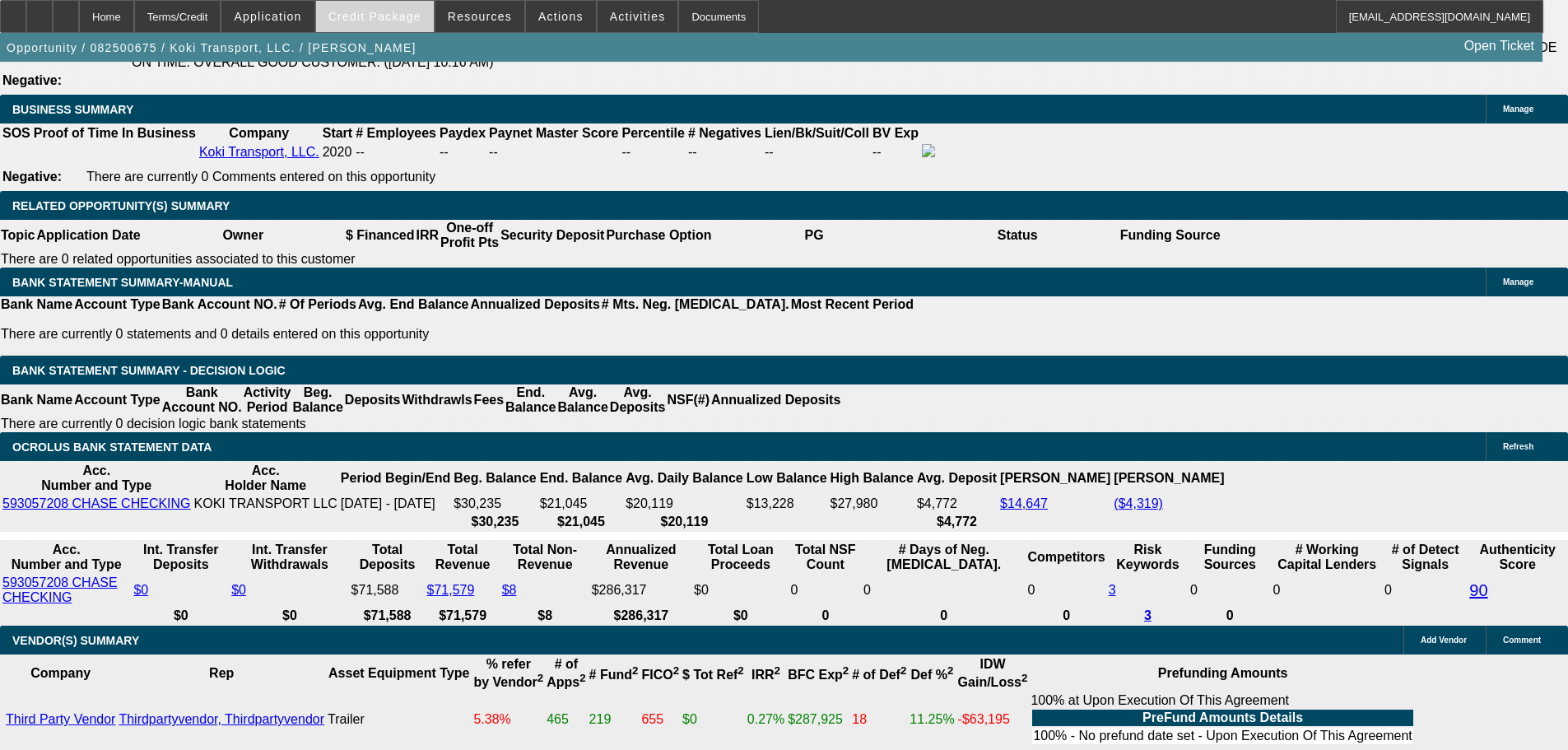
click at [399, 19] on span "Credit Package" at bounding box center [374, 16] width 93 height 13
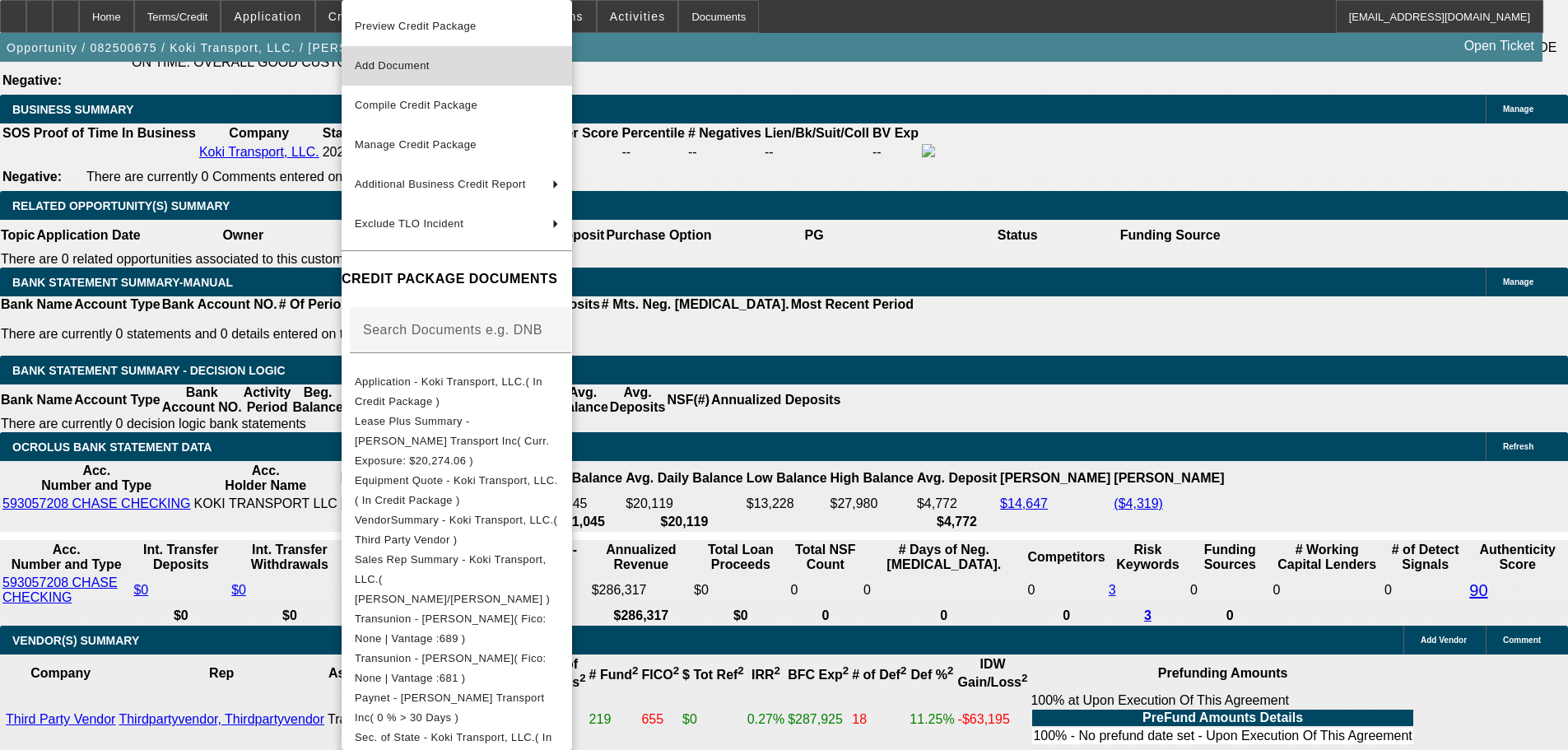
click at [558, 65] on span "Add Document" at bounding box center [456, 66] width 204 height 20
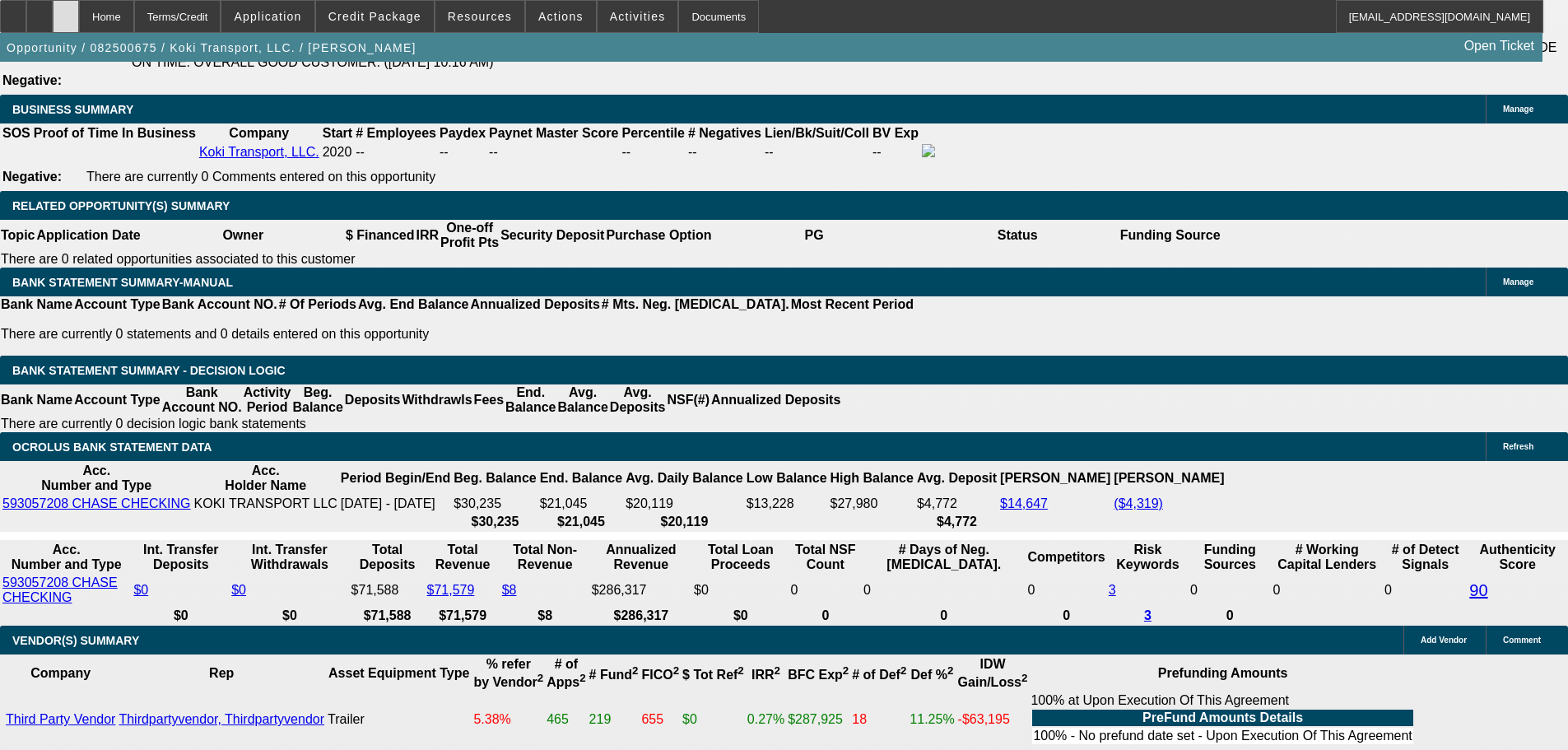
click at [79, 12] on div at bounding box center [66, 16] width 26 height 33
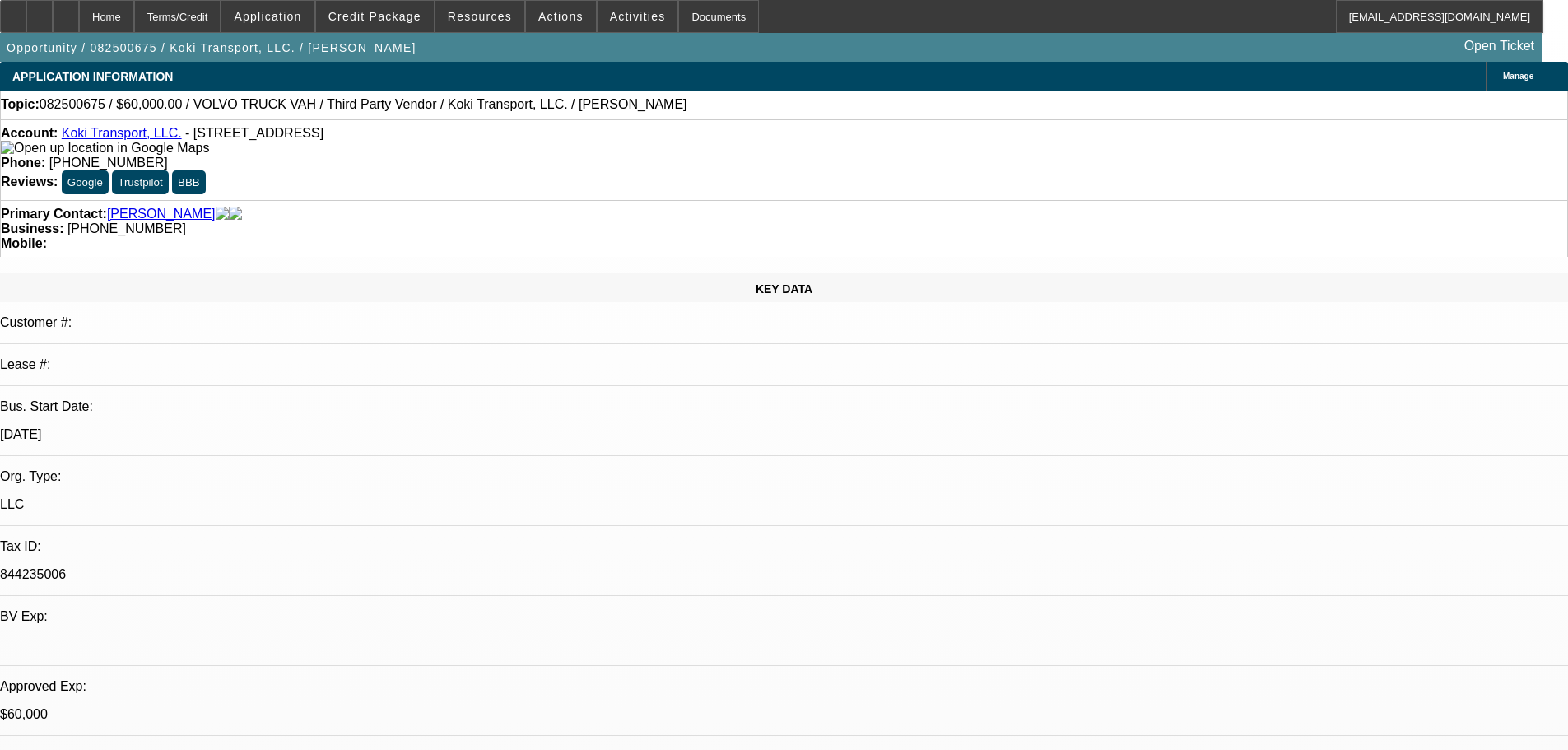
select select "0.2"
select select "2"
select select "0"
select select "6"
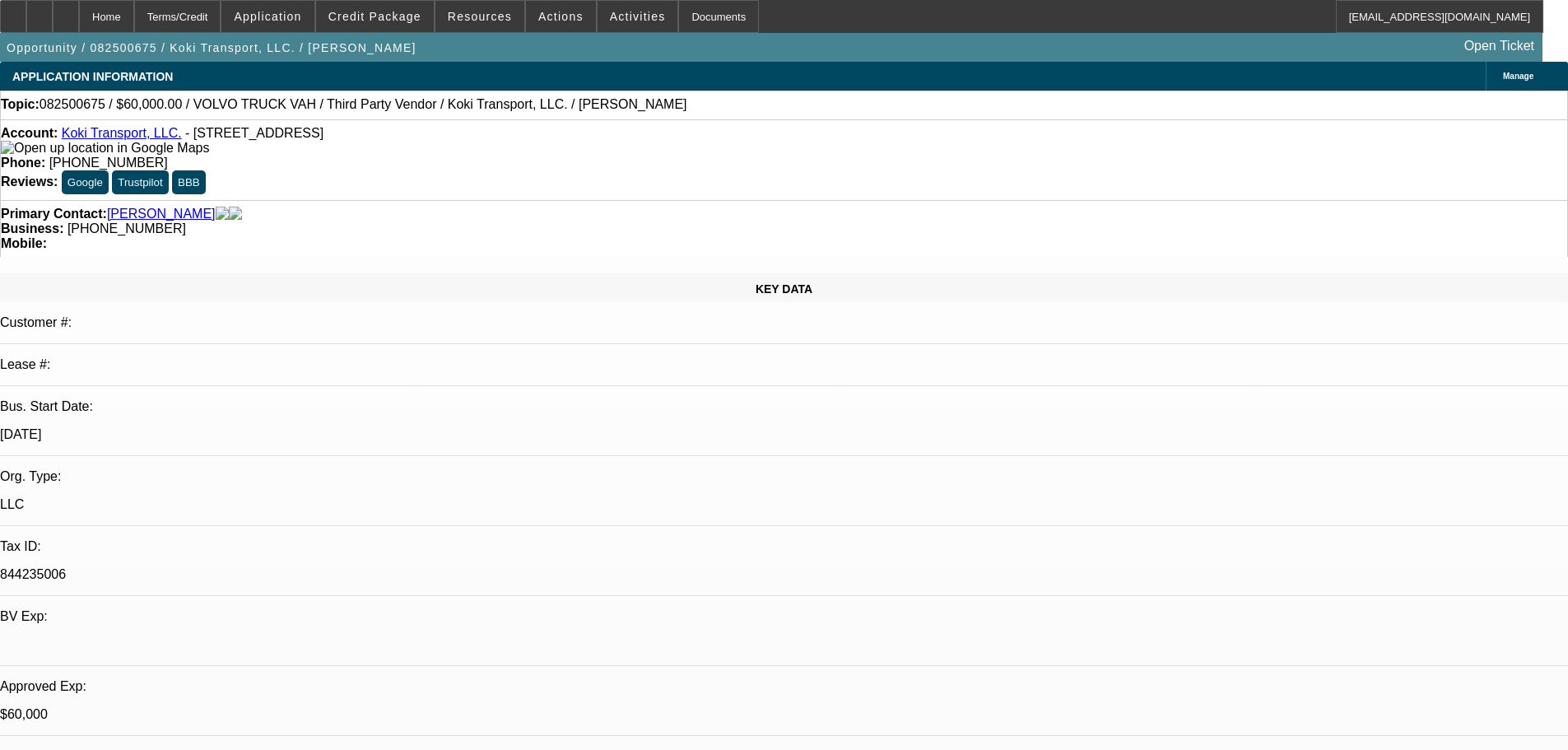
select select "0"
select select "2"
select select "0.1"
select select "4"
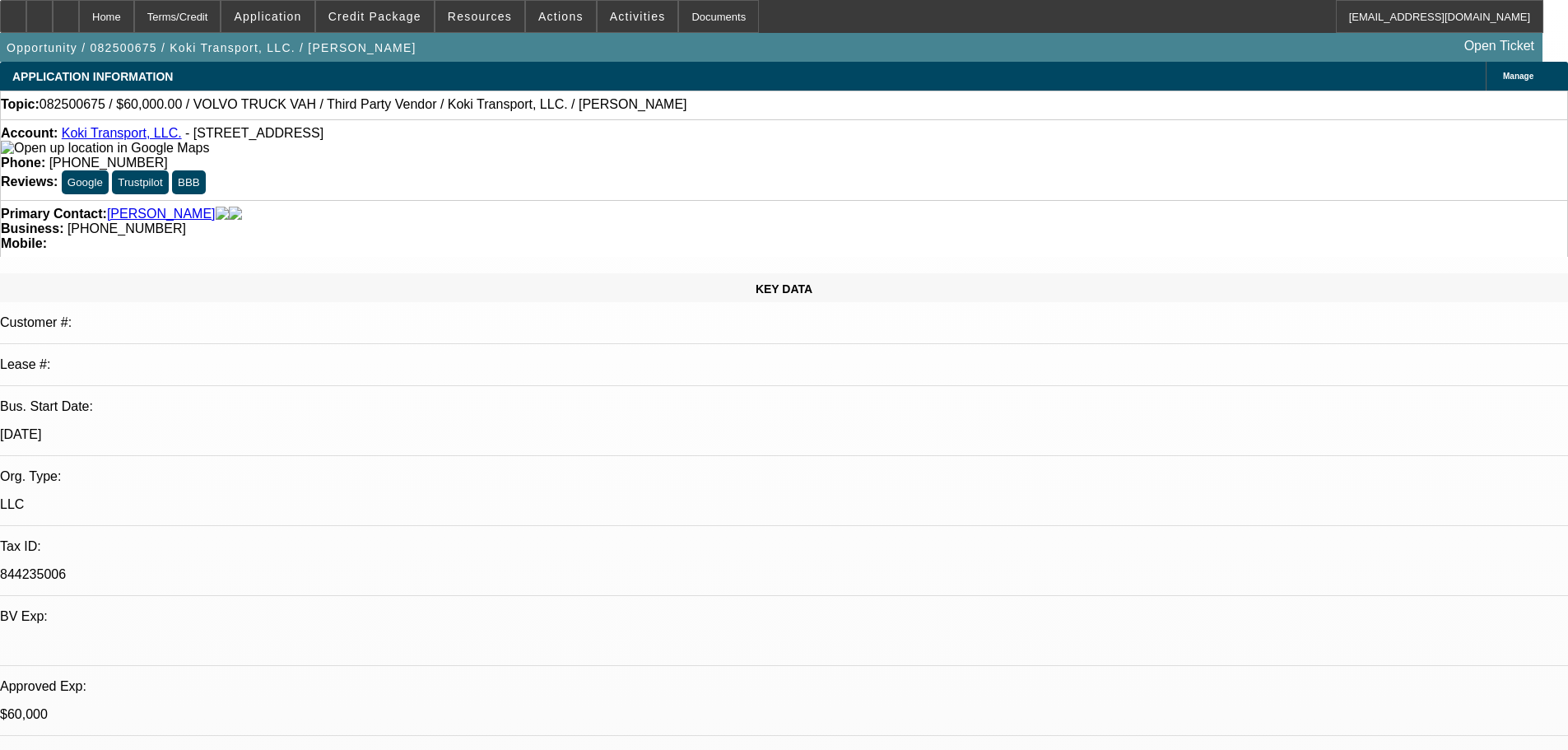
select select "0.2"
select select "2"
select select "0.1"
select select "4"
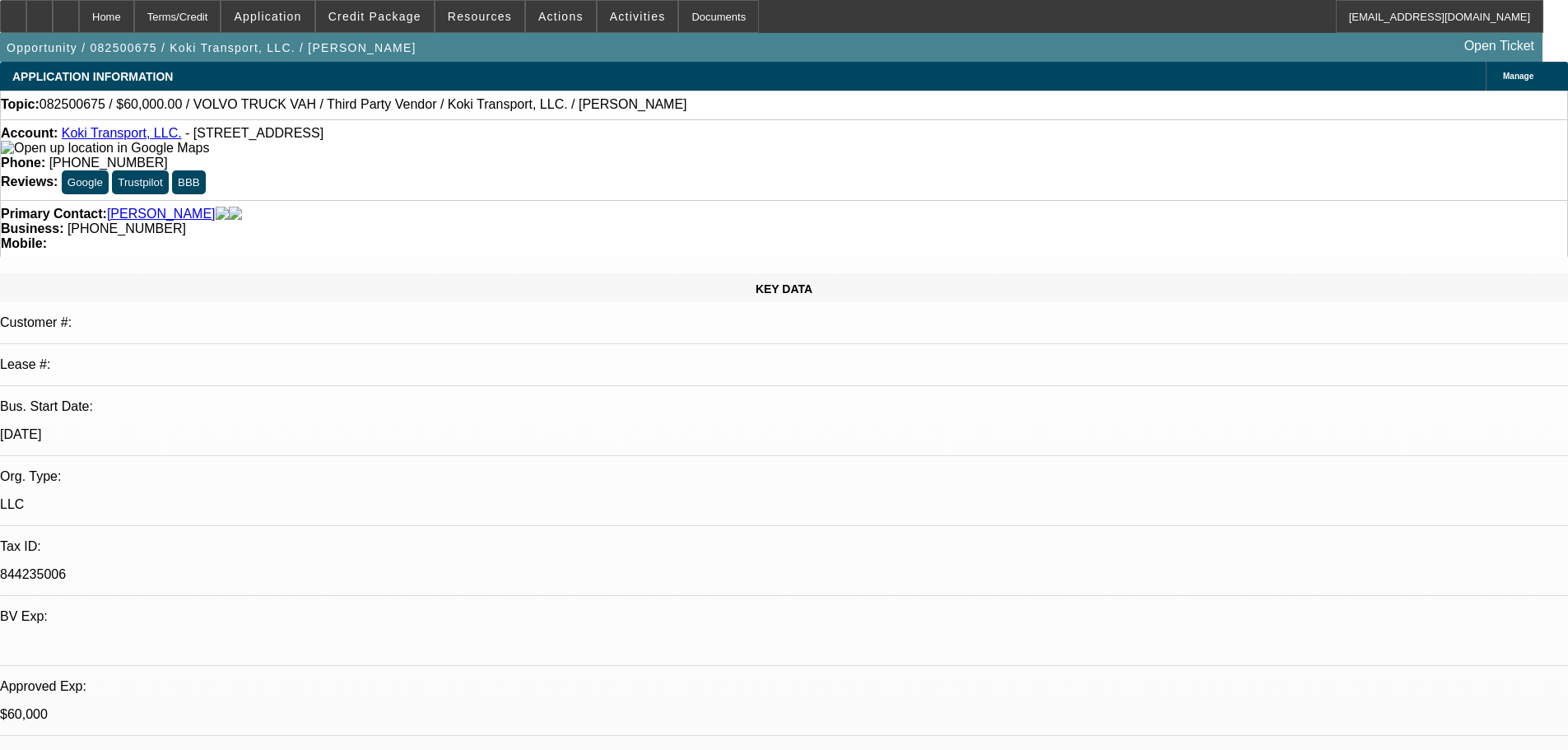
select select "0.15"
select select "2"
select select "0.1"
select select "4"
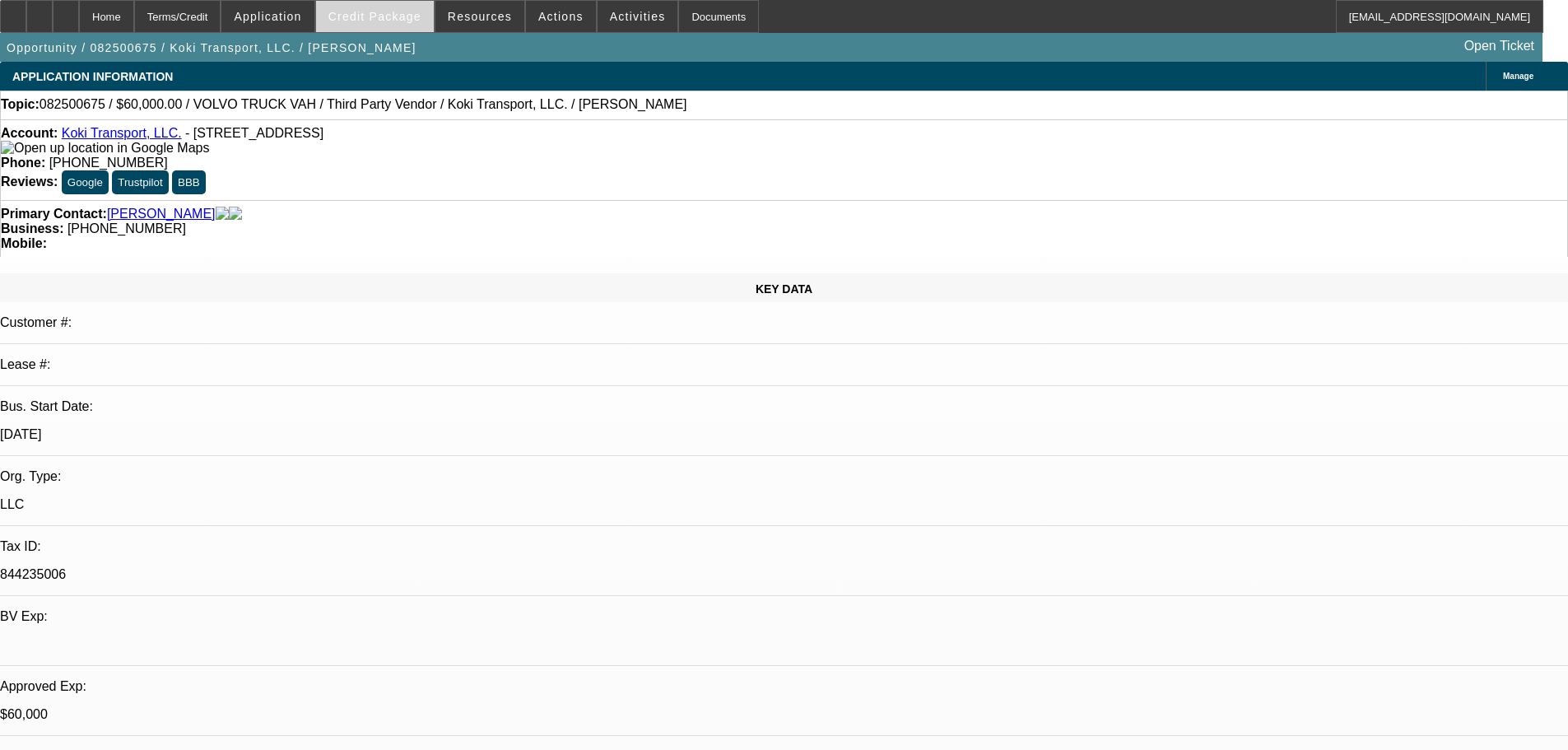
click at [374, 25] on span at bounding box center [374, 16] width 118 height 40
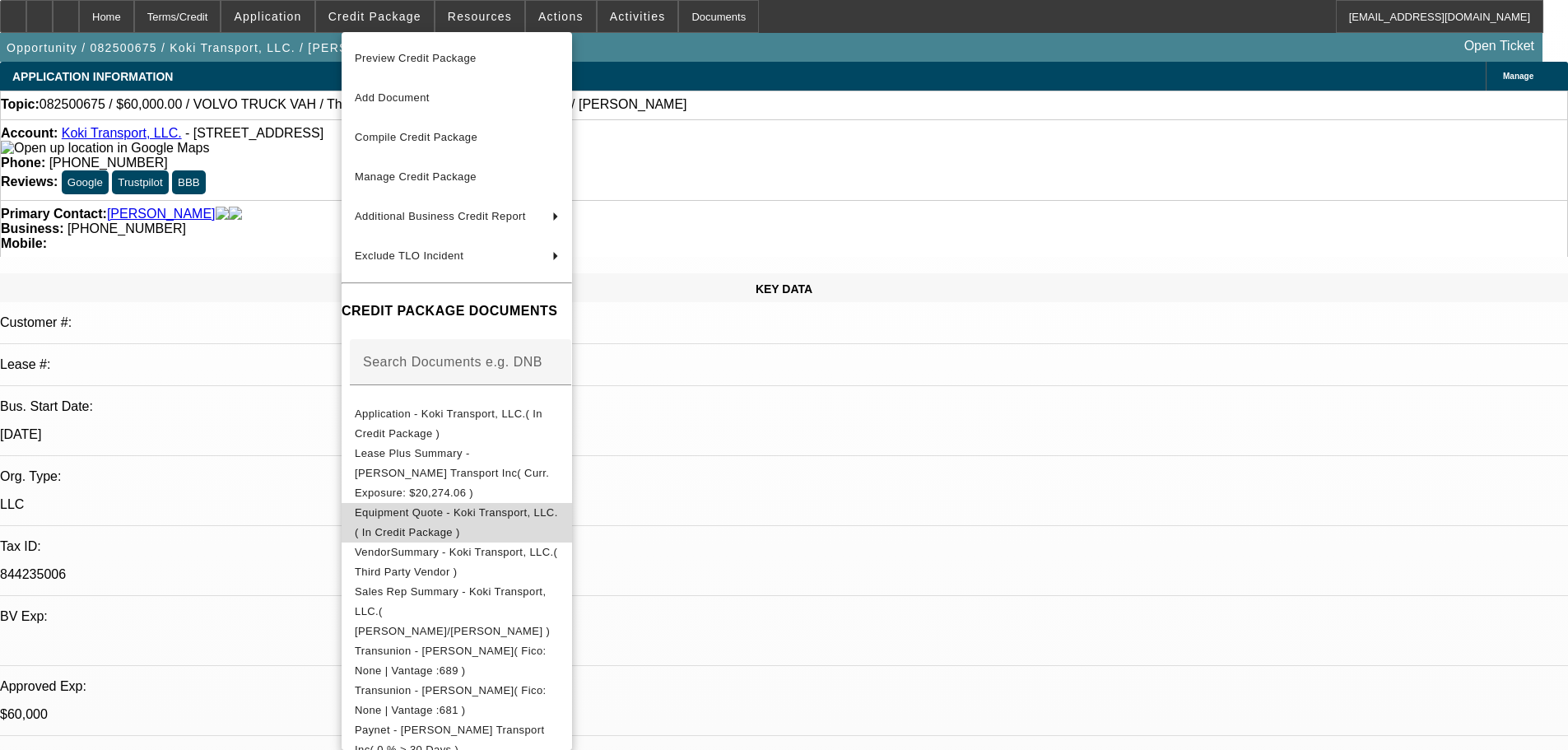
click at [535, 506] on span "Equipment Quote - Koki Transport, LLC.( In Credit Package )" at bounding box center [456, 522] width 203 height 32
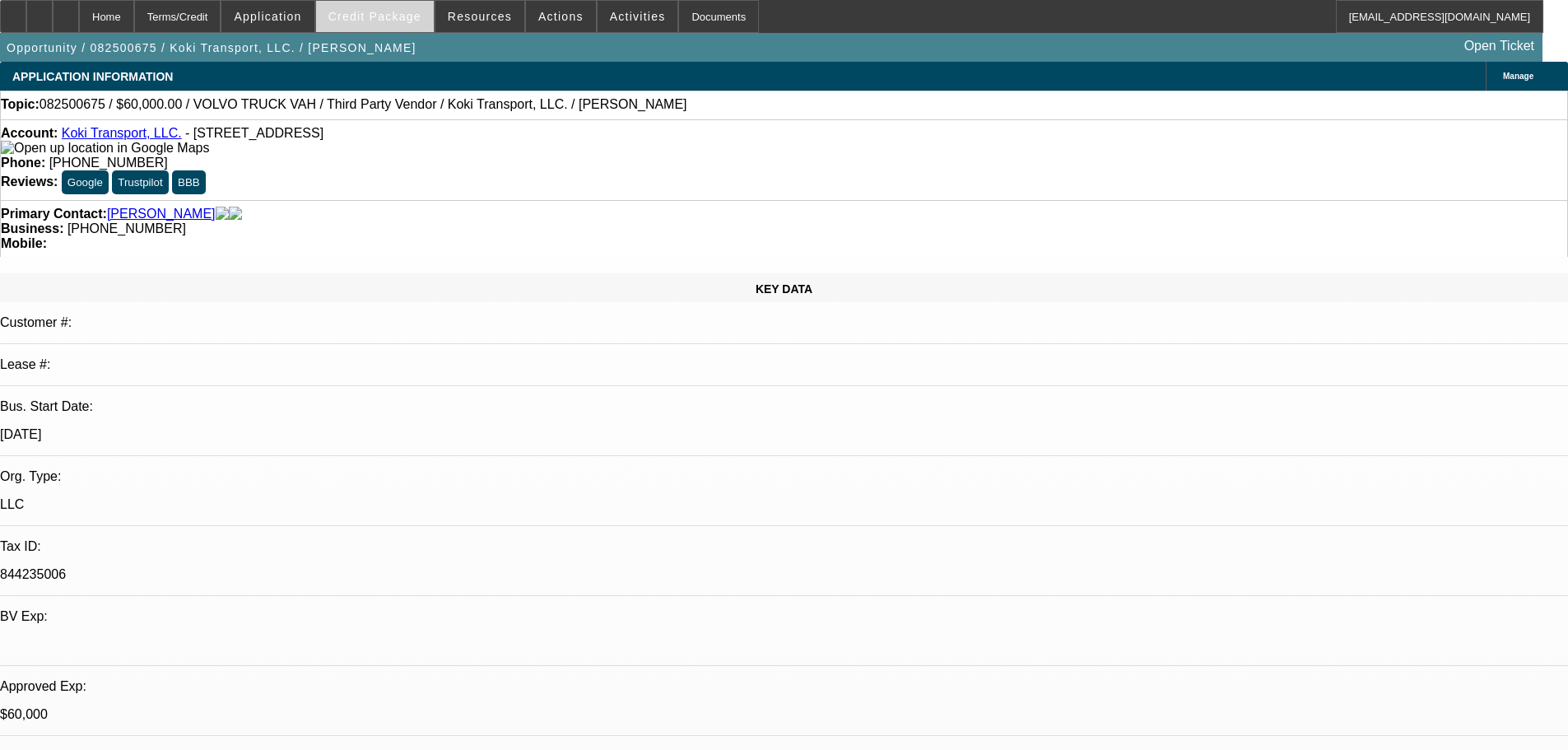
click at [417, 13] on span "Credit Package" at bounding box center [374, 16] width 93 height 13
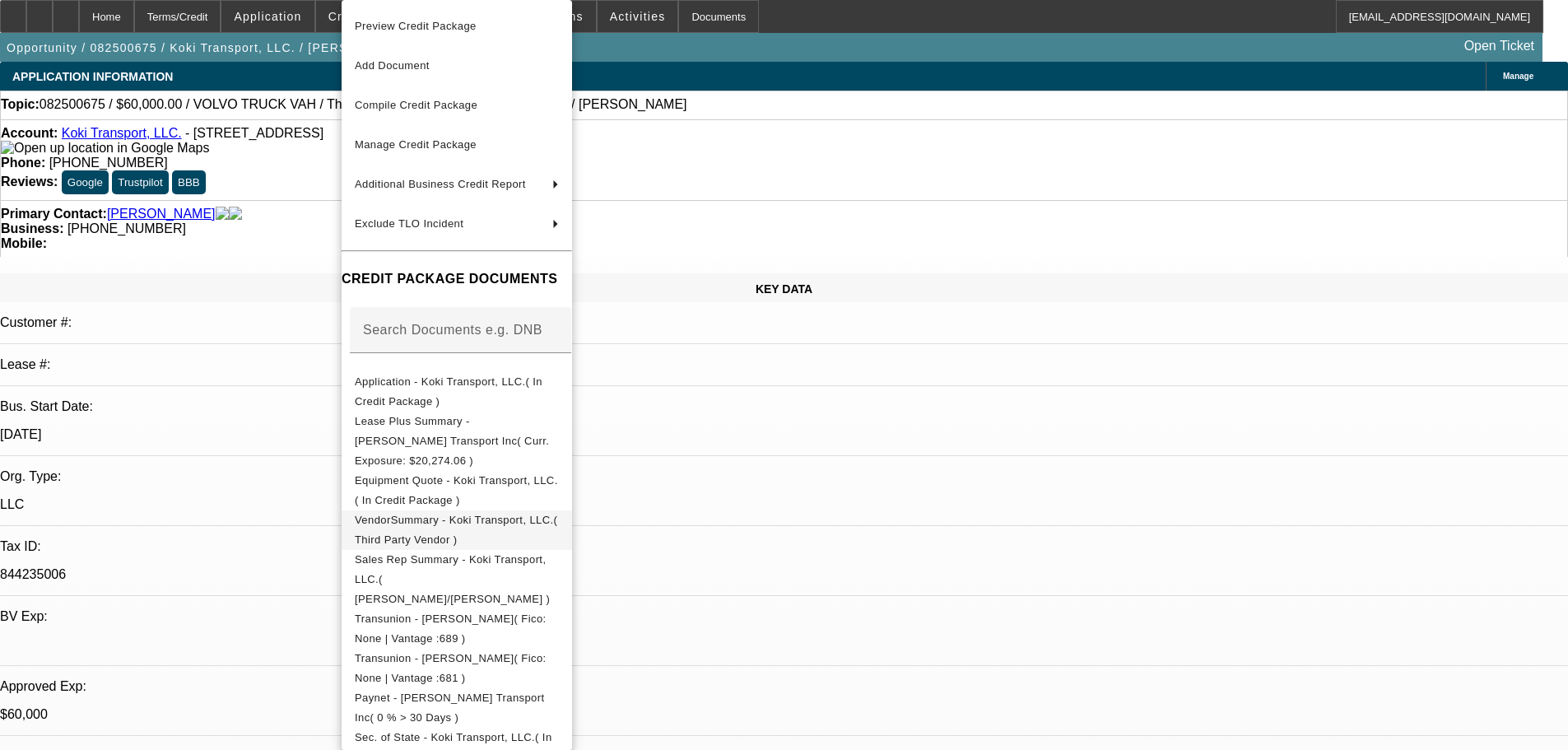
click at [572, 510] on button "VendorSummary - Koki Transport, LLC.( Third Party Vendor )" at bounding box center [457, 530] width 230 height 40
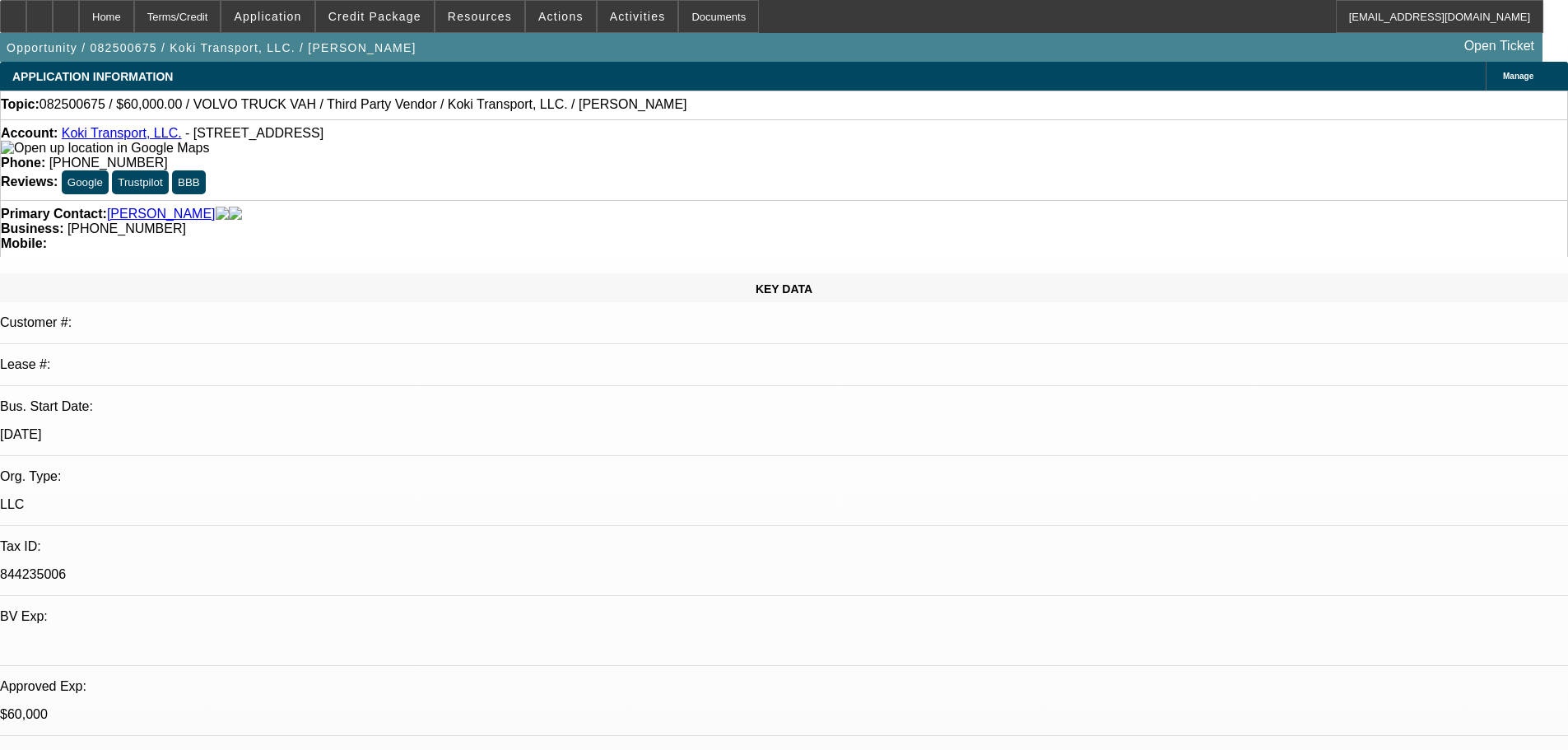
click at [420, 13] on span "Credit Package" at bounding box center [374, 16] width 93 height 13
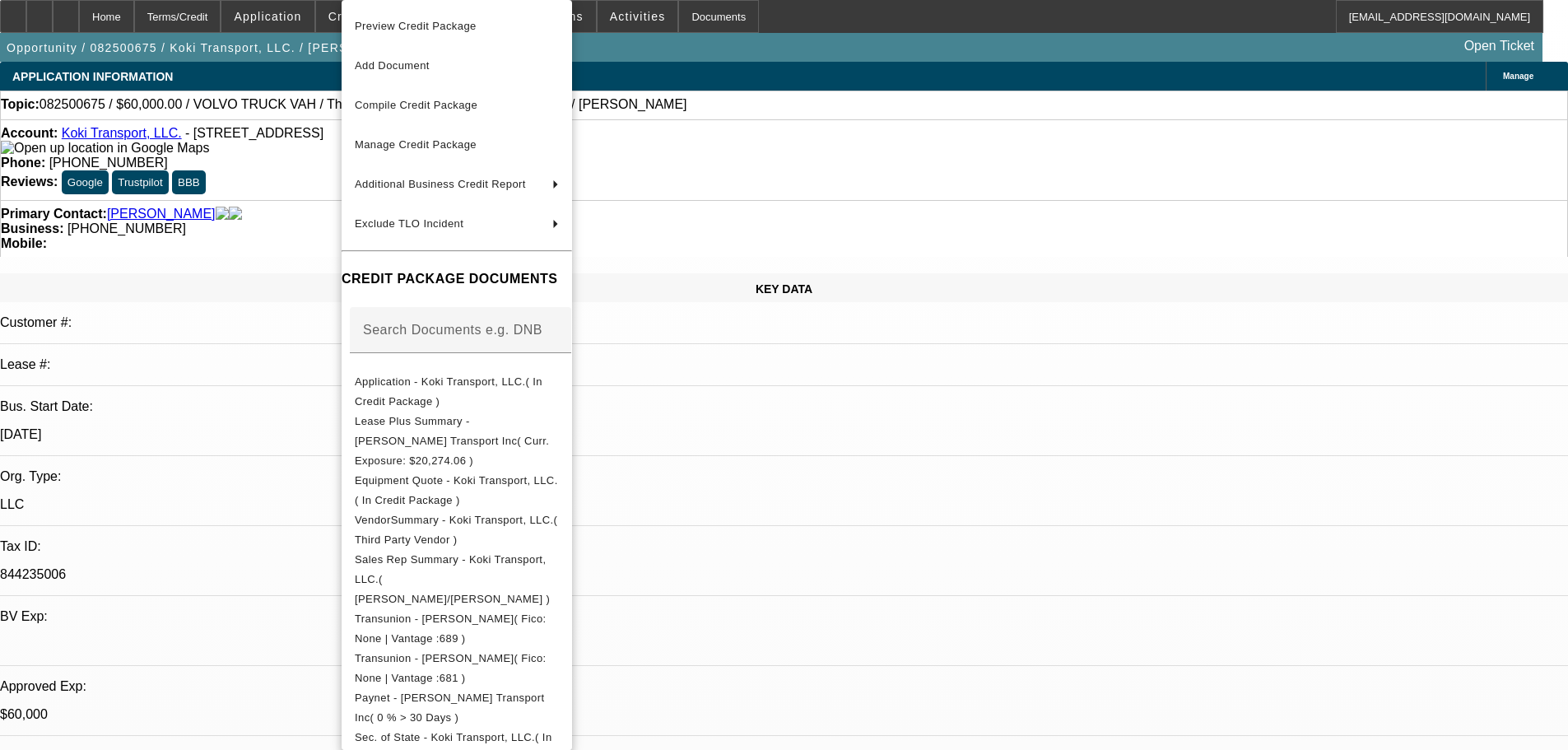
click at [526, 474] on span "Equipment Quote - Koki Transport, LLC.( In Credit Package )" at bounding box center [456, 490] width 203 height 32
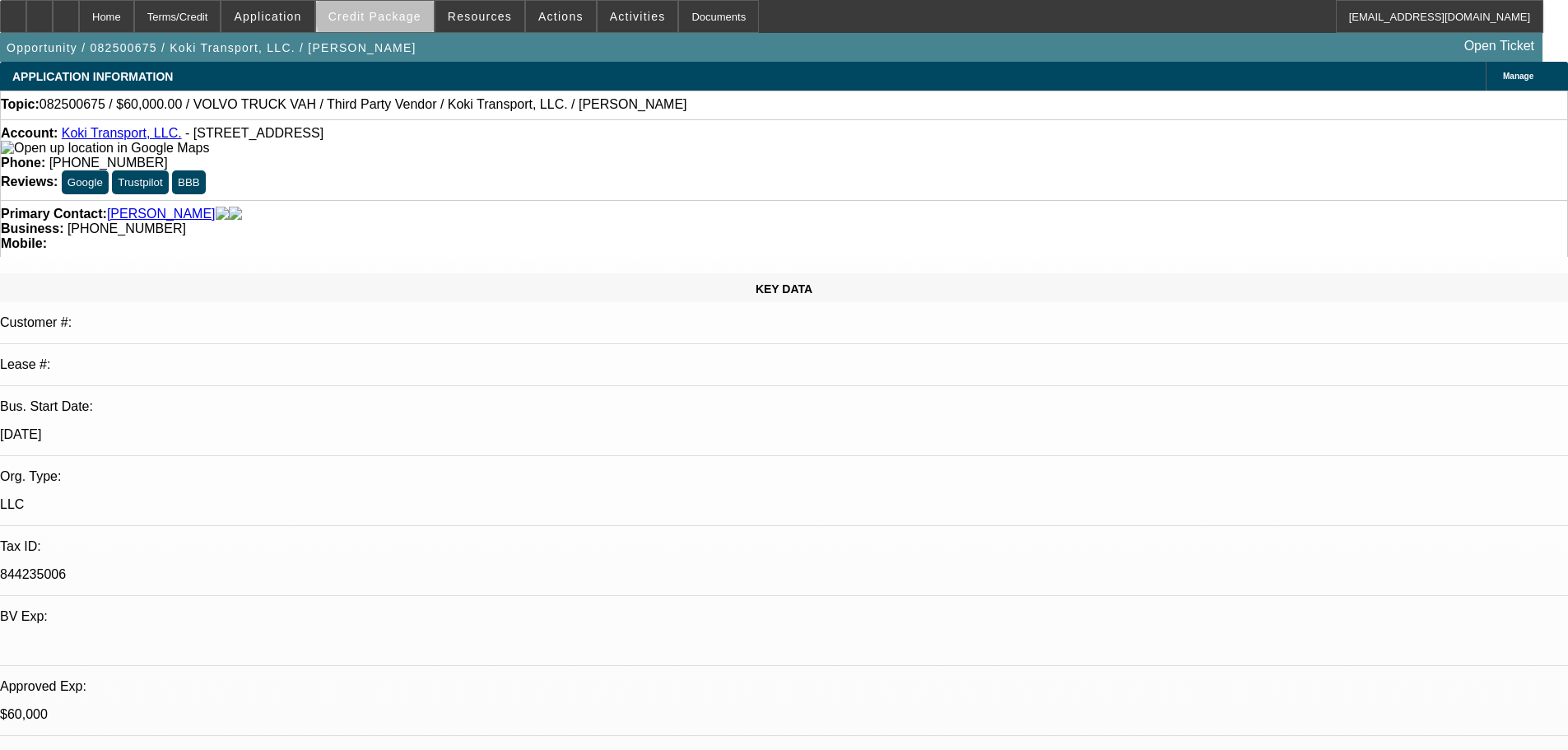
click at [403, 11] on span "Credit Package" at bounding box center [374, 16] width 93 height 13
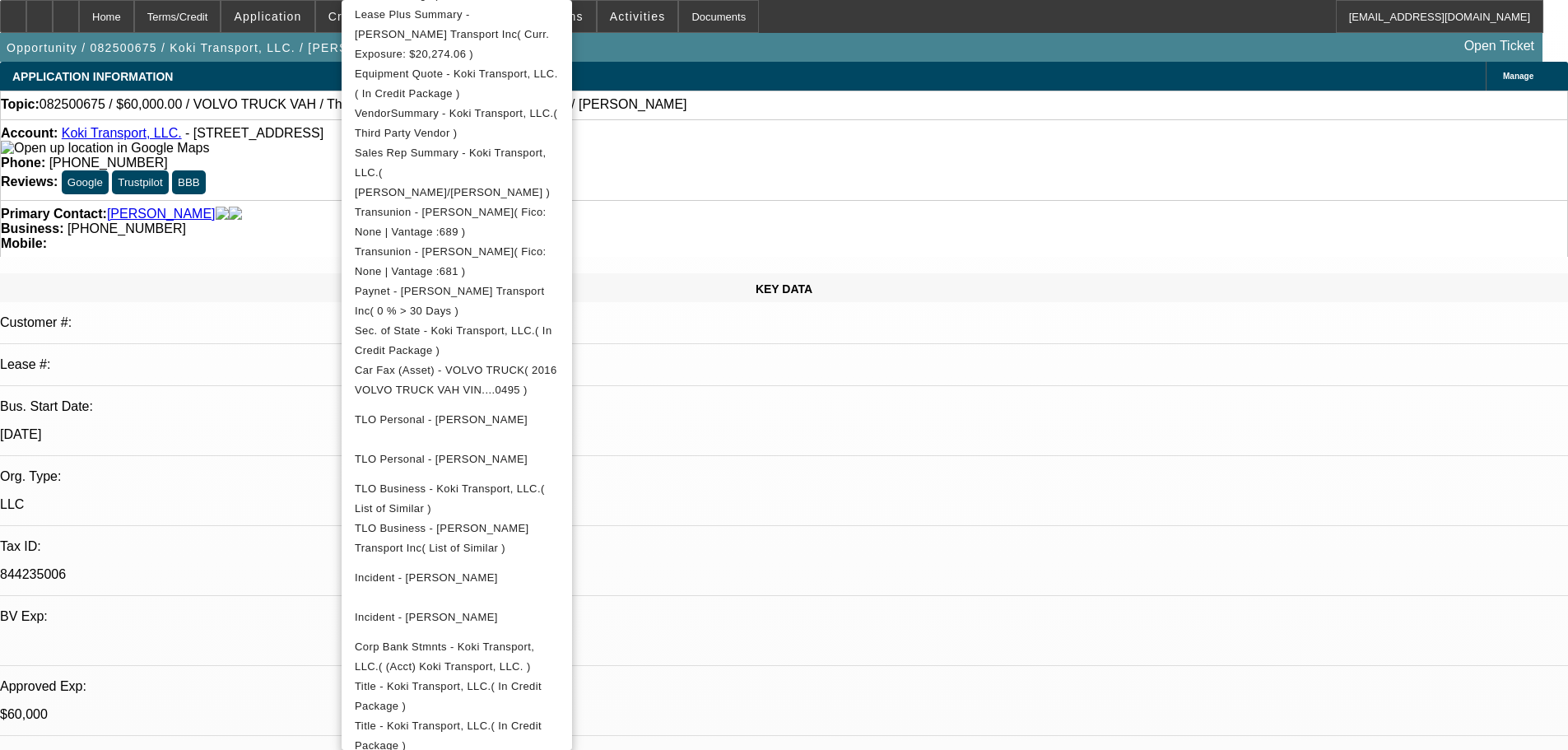
scroll to position [413, 0]
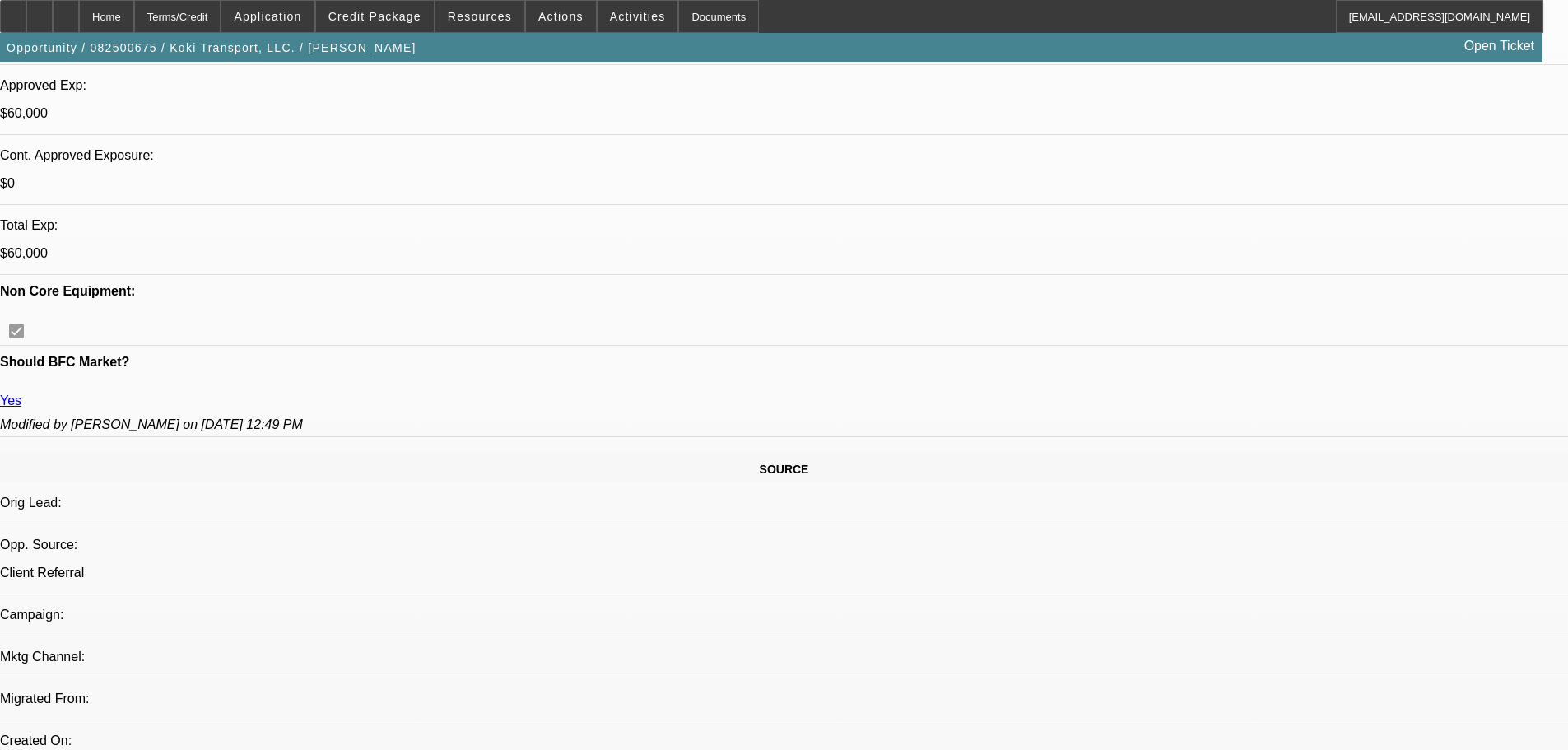
drag, startPoint x: 589, startPoint y: 353, endPoint x: 630, endPoint y: 625, distance: 275.1
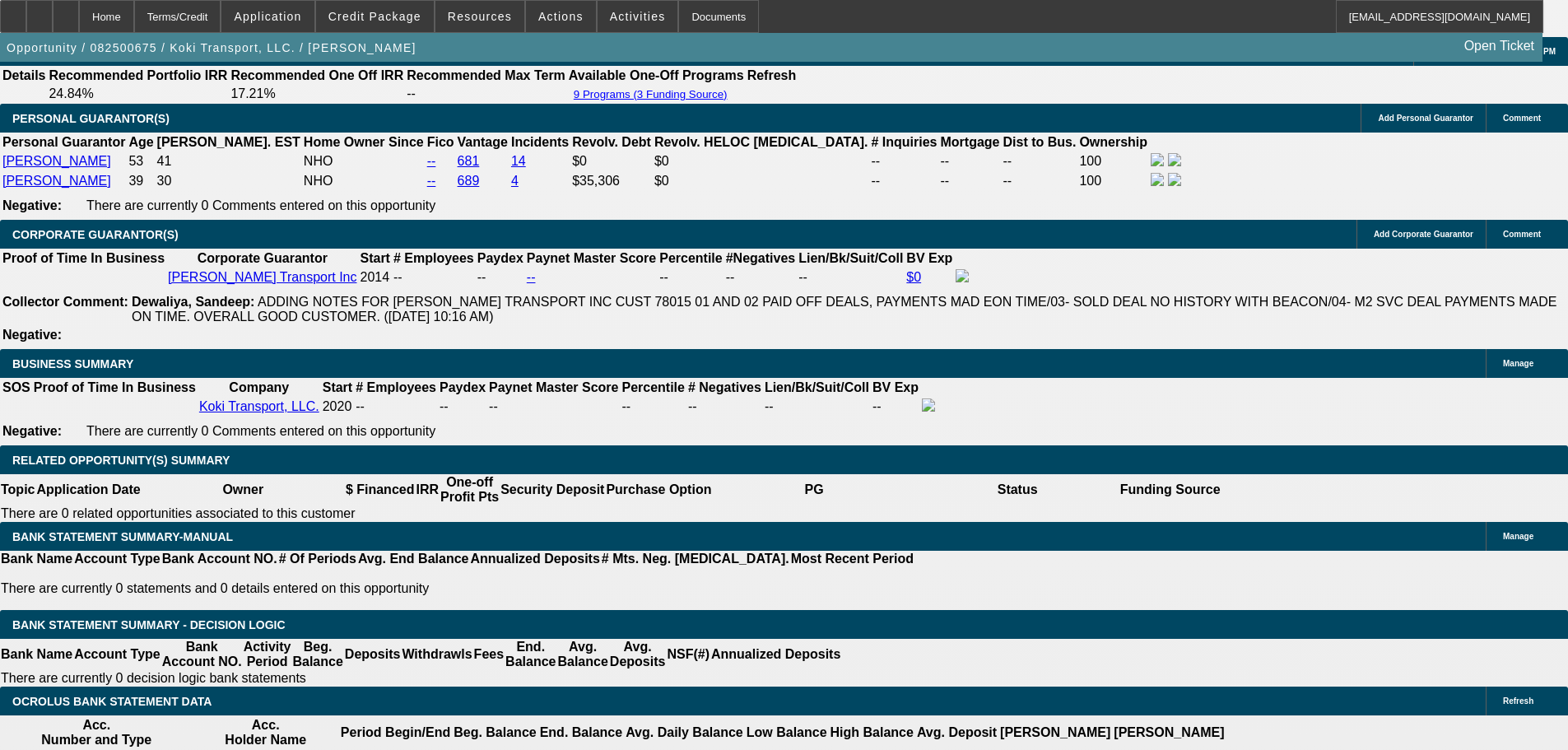
scroll to position [2757, 0]
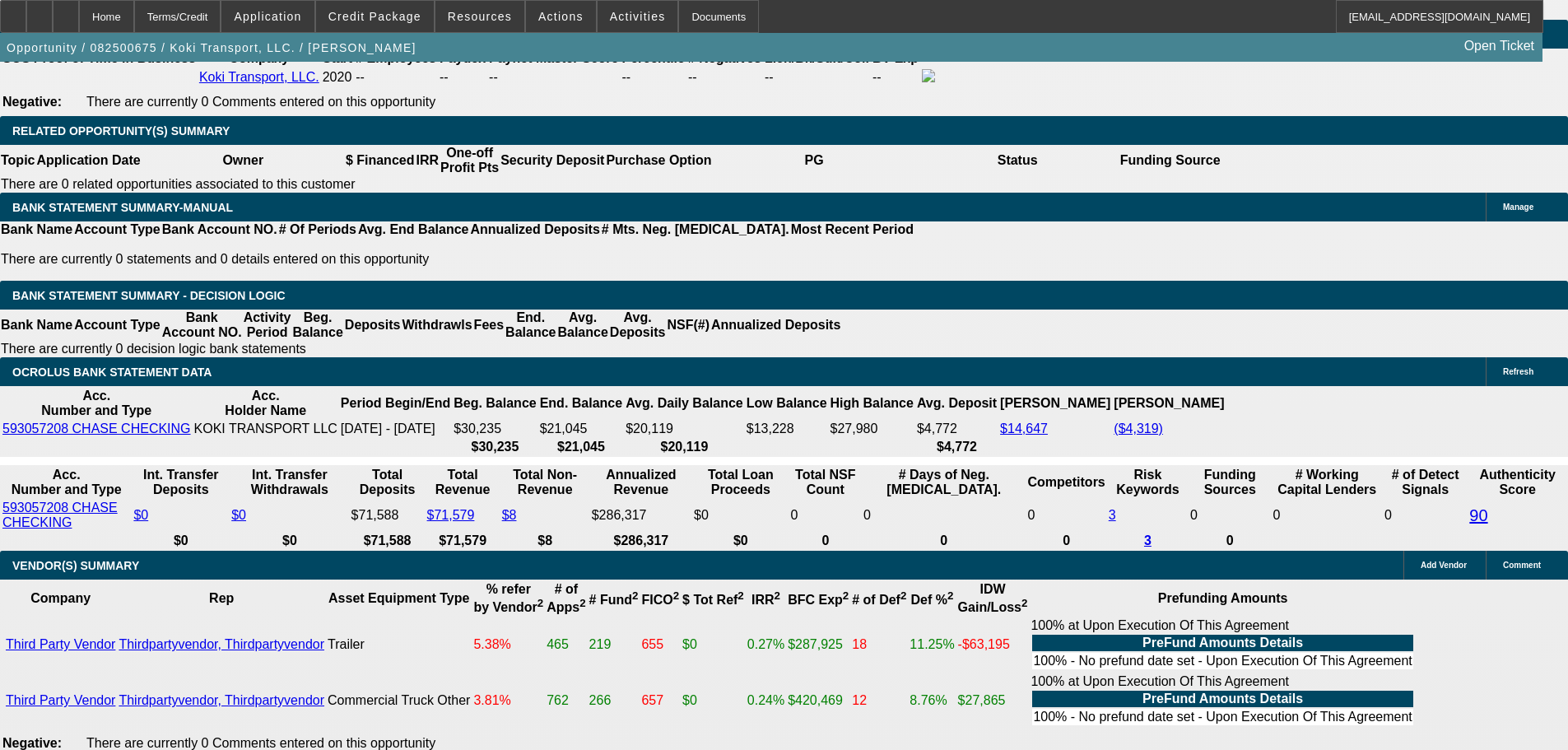
drag, startPoint x: 975, startPoint y: 507, endPoint x: 1081, endPoint y: -11, distance: 528.7
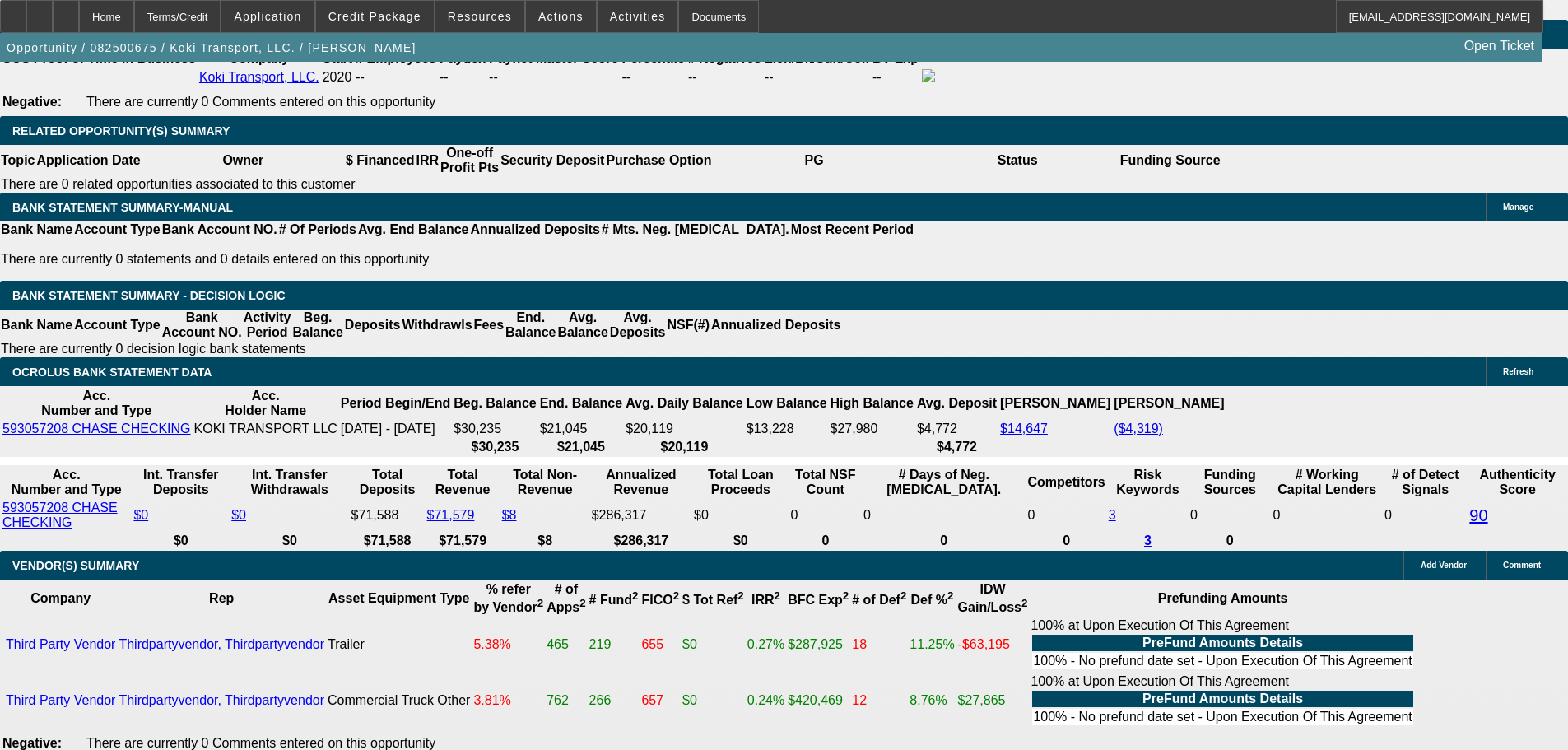
scroll to position [0, 0]
drag, startPoint x: 370, startPoint y: 492, endPoint x: 252, endPoint y: 490, distance: 118.0
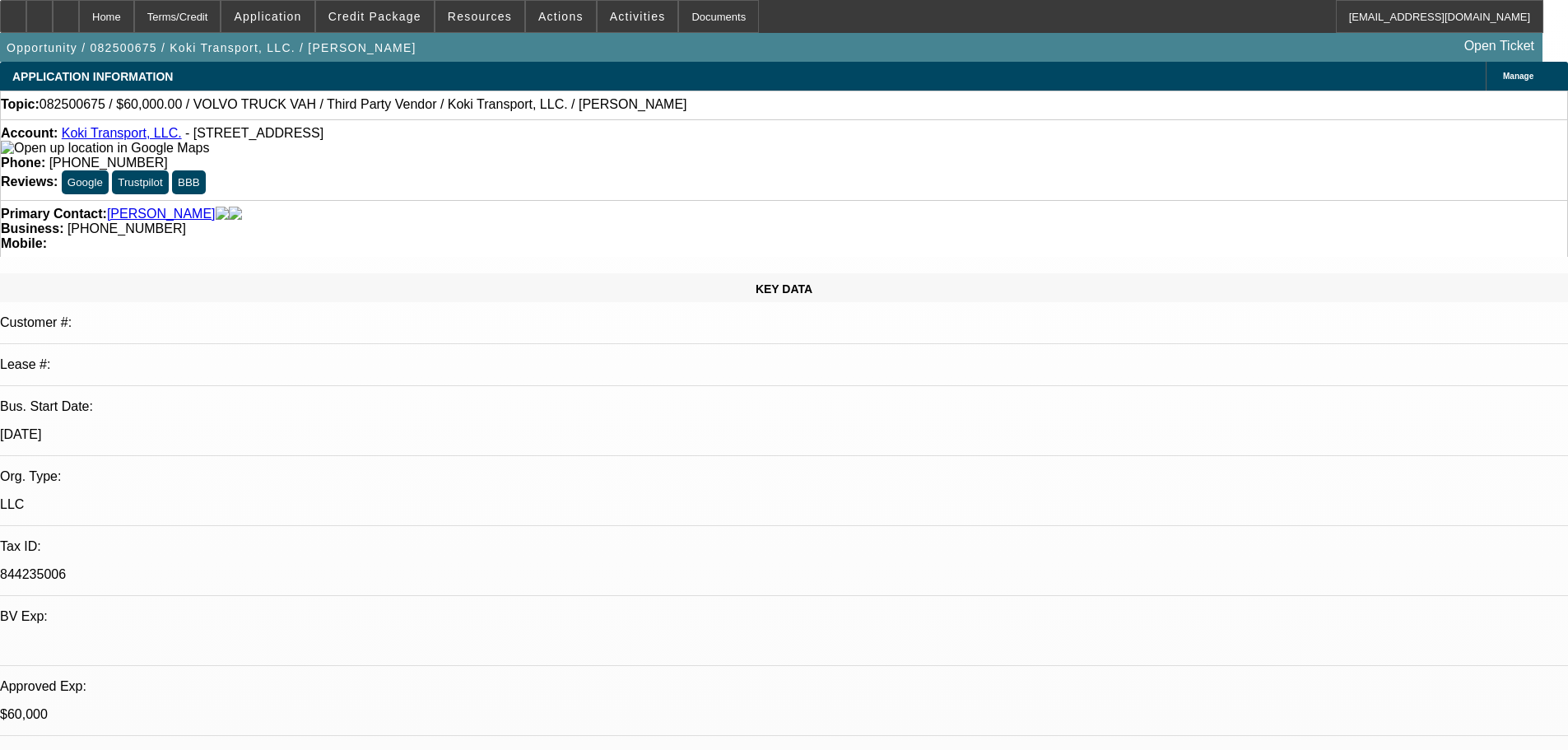
drag, startPoint x: 1032, startPoint y: 190, endPoint x: 1011, endPoint y: 40, distance: 151.5
drag, startPoint x: 639, startPoint y: 190, endPoint x: 586, endPoint y: 185, distance: 53.2
click at [586, 200] on div "Primary Contact: Ramirez, Ramon Business: (908) 410-6456 Mobile:" at bounding box center [784, 228] width 1568 height 57
click at [186, 221] on span "(908) 410-6456" at bounding box center [127, 228] width 119 height 14
drag, startPoint x: 588, startPoint y: 183, endPoint x: 665, endPoint y: 182, distance: 77.0
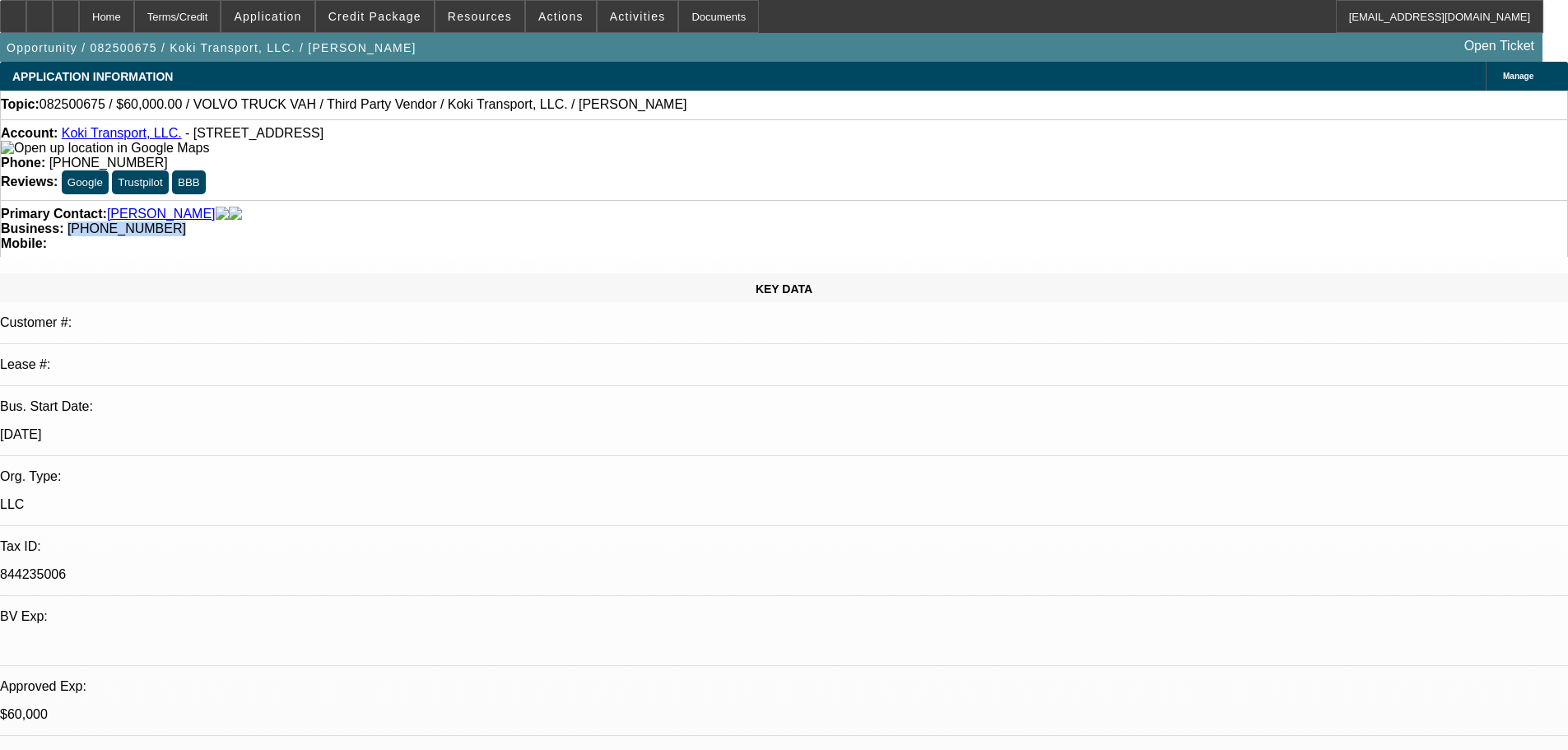
click at [665, 221] on div "Business: (908) 410-6456" at bounding box center [784, 228] width 1566 height 14
copy span "(908) 410-6456"
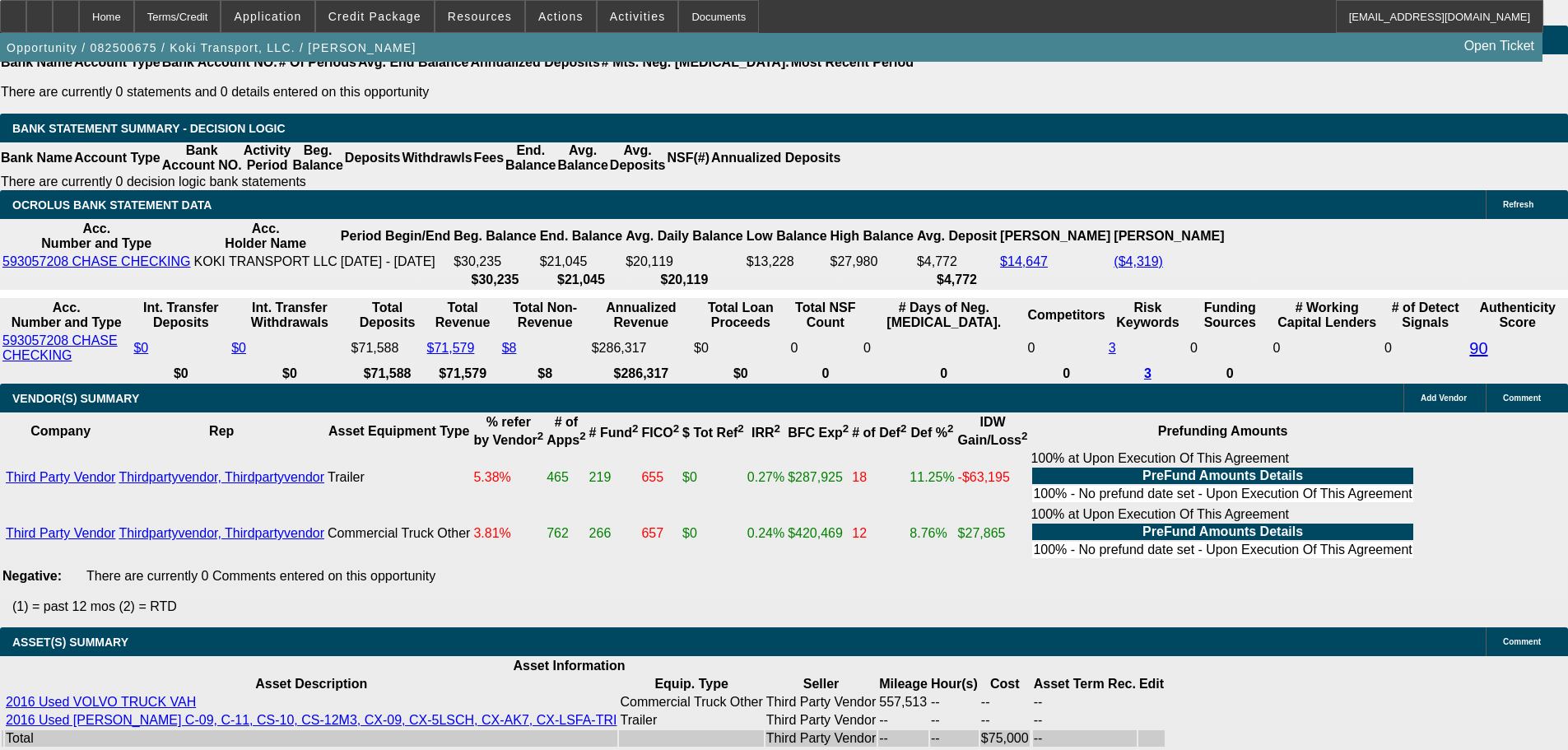
drag, startPoint x: 646, startPoint y: 473, endPoint x: 664, endPoint y: 693, distance: 220.7
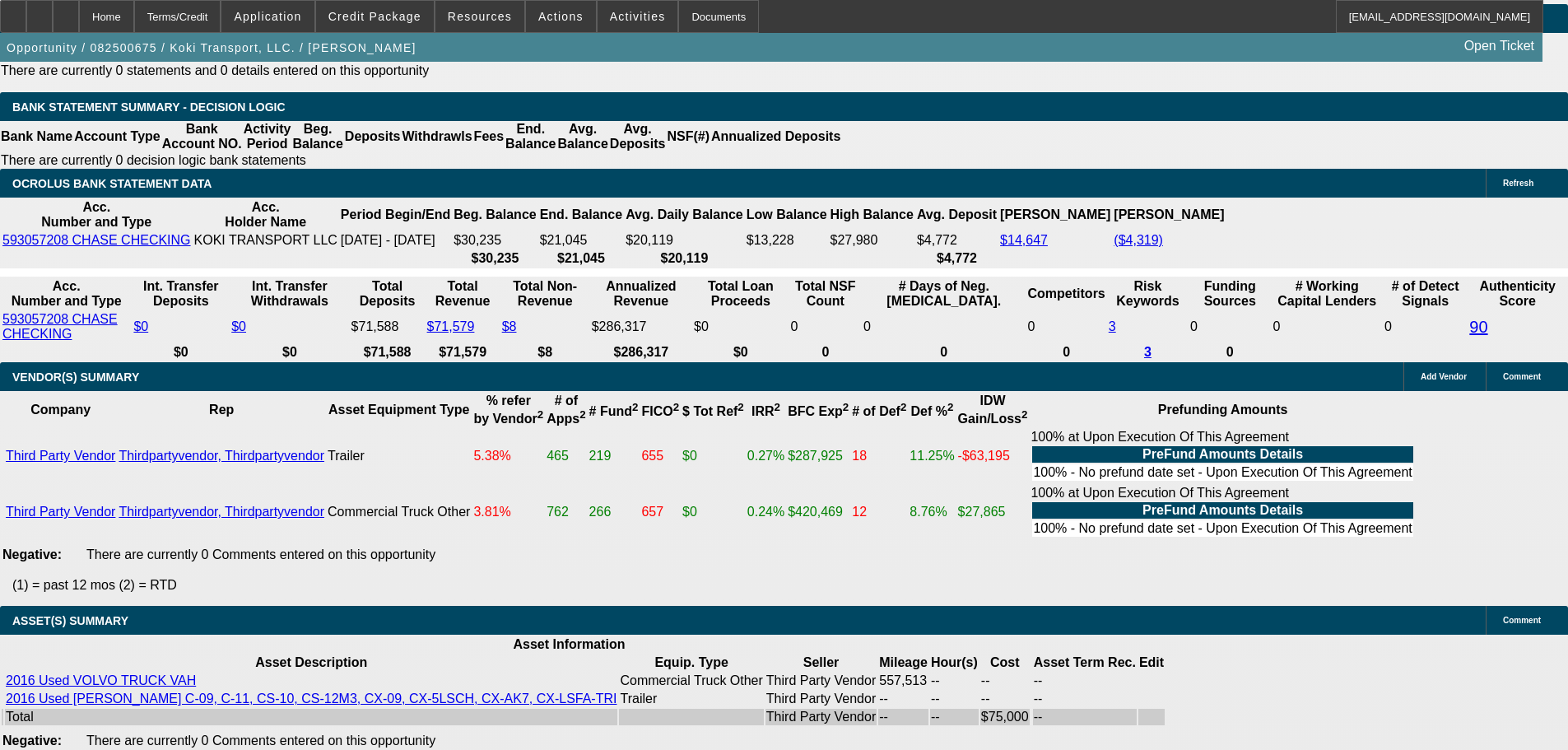
scroll to position [2617, 0]
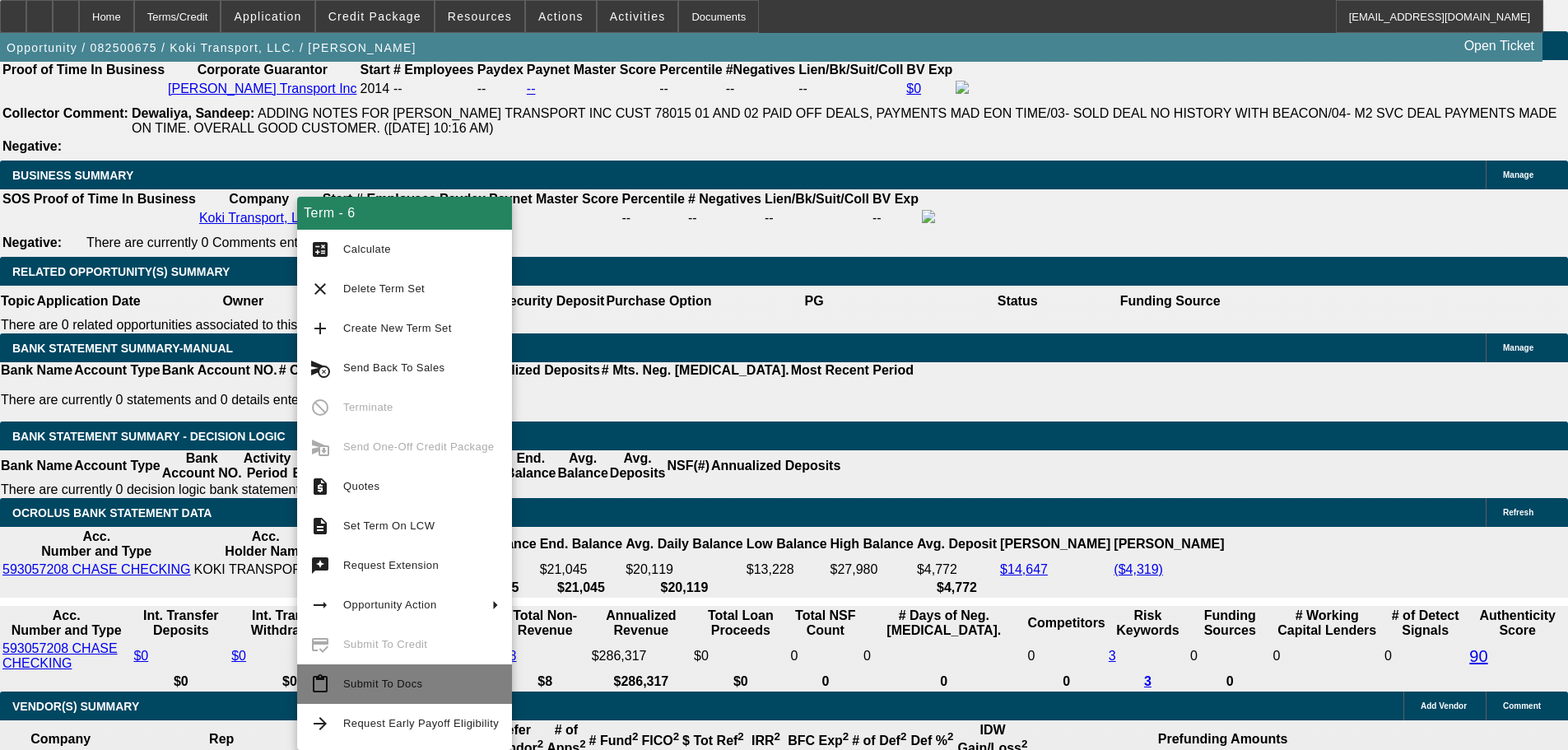
click at [434, 676] on span "Submit To Docs" at bounding box center [421, 684] width 156 height 20
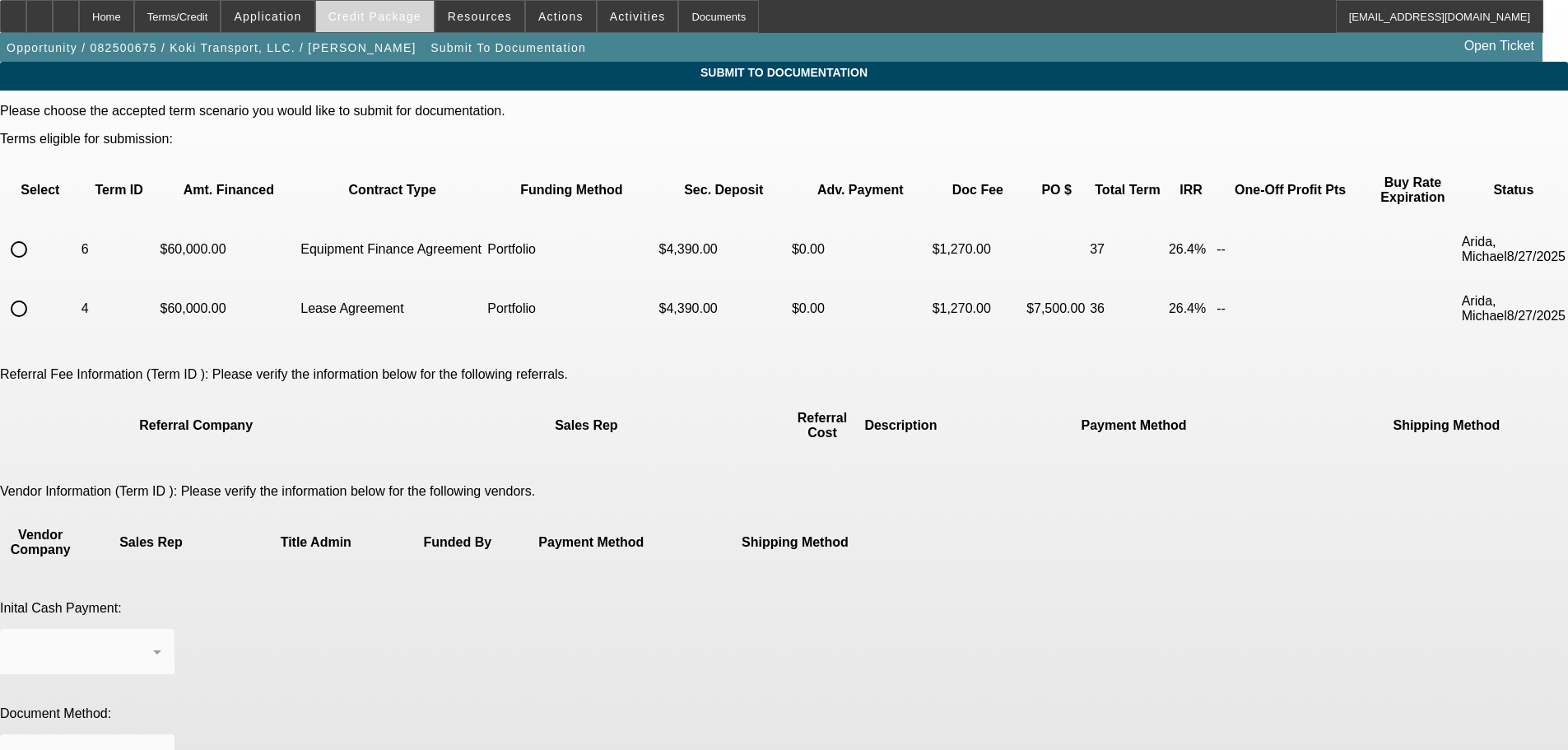
click at [418, 17] on span "Credit Package" at bounding box center [374, 16] width 93 height 13
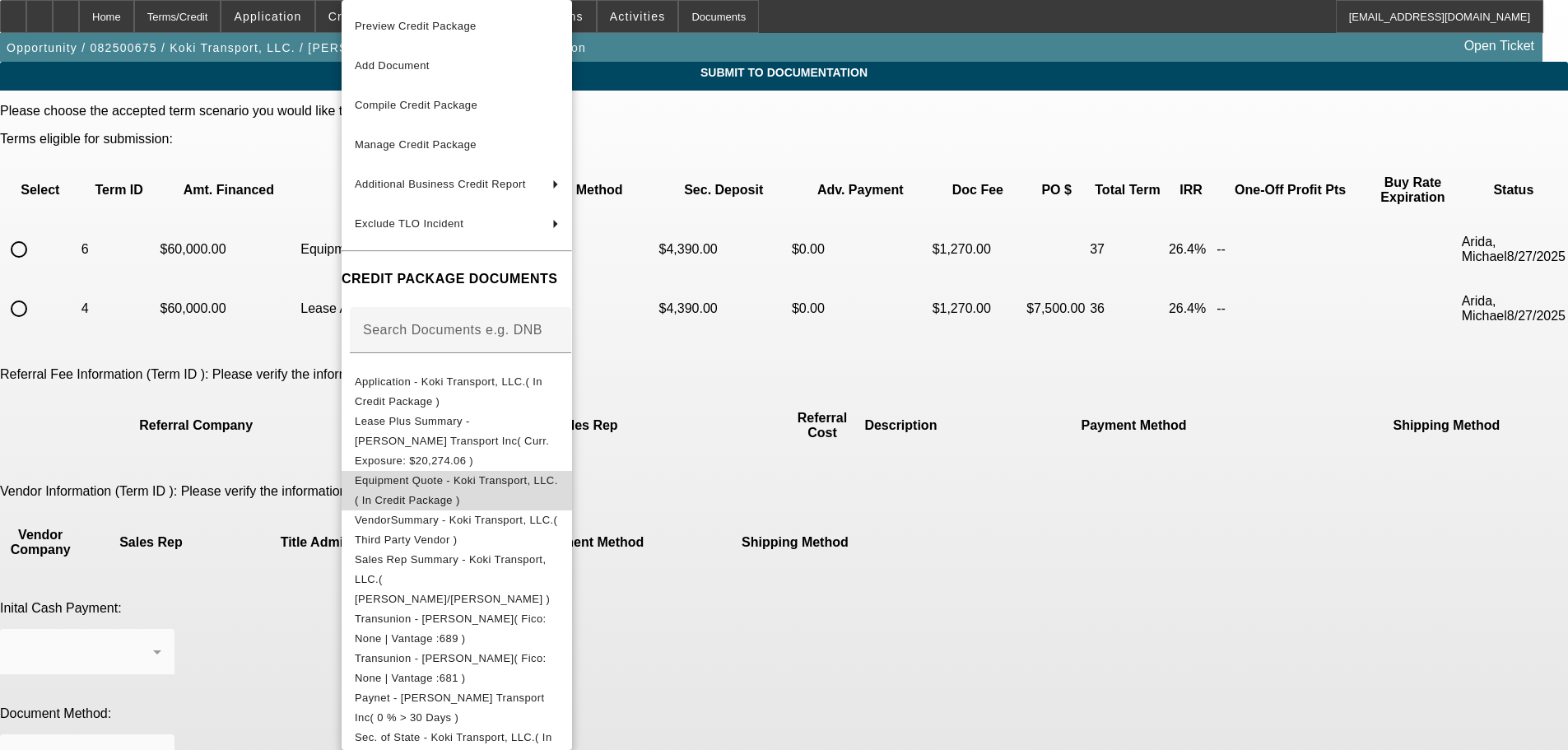
click at [558, 474] on span "Equipment Quote - Koki Transport, LLC.( In Credit Package )" at bounding box center [456, 490] width 203 height 32
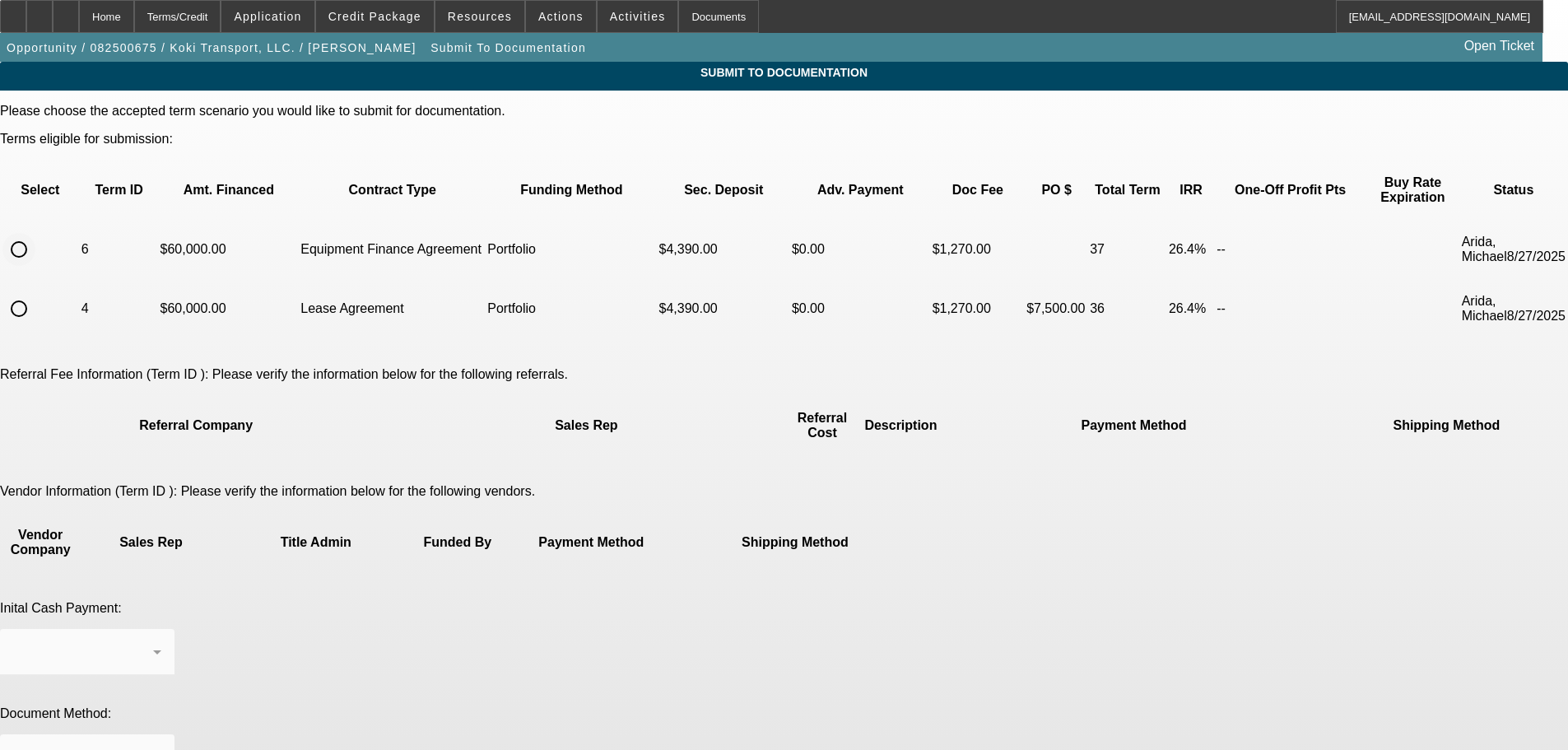
click at [35, 233] on input "radio" at bounding box center [19, 249] width 33 height 33
radio input "true"
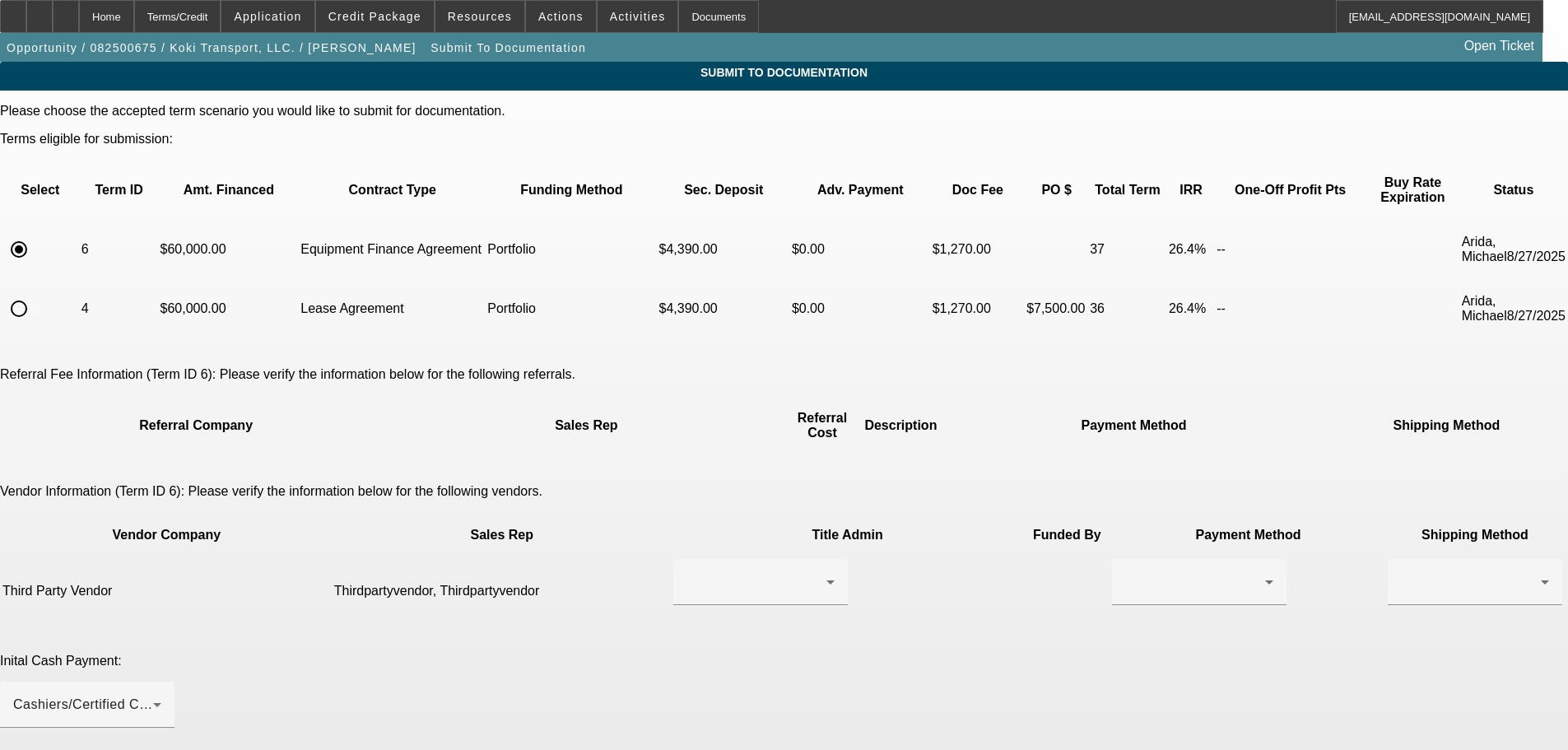
click at [690, 558] on td at bounding box center [848, 591] width 351 height 66
click at [719, 605] on div at bounding box center [761, 614] width 174 height 18
click at [748, 558] on div at bounding box center [760, 581] width 148 height 46
drag, startPoint x: 744, startPoint y: 536, endPoint x: 757, endPoint y: 538, distance: 13.2
click at [751, 538] on span "Thirdpartyvendor, Thirdpartyvendor" at bounding box center [711, 551] width 167 height 40
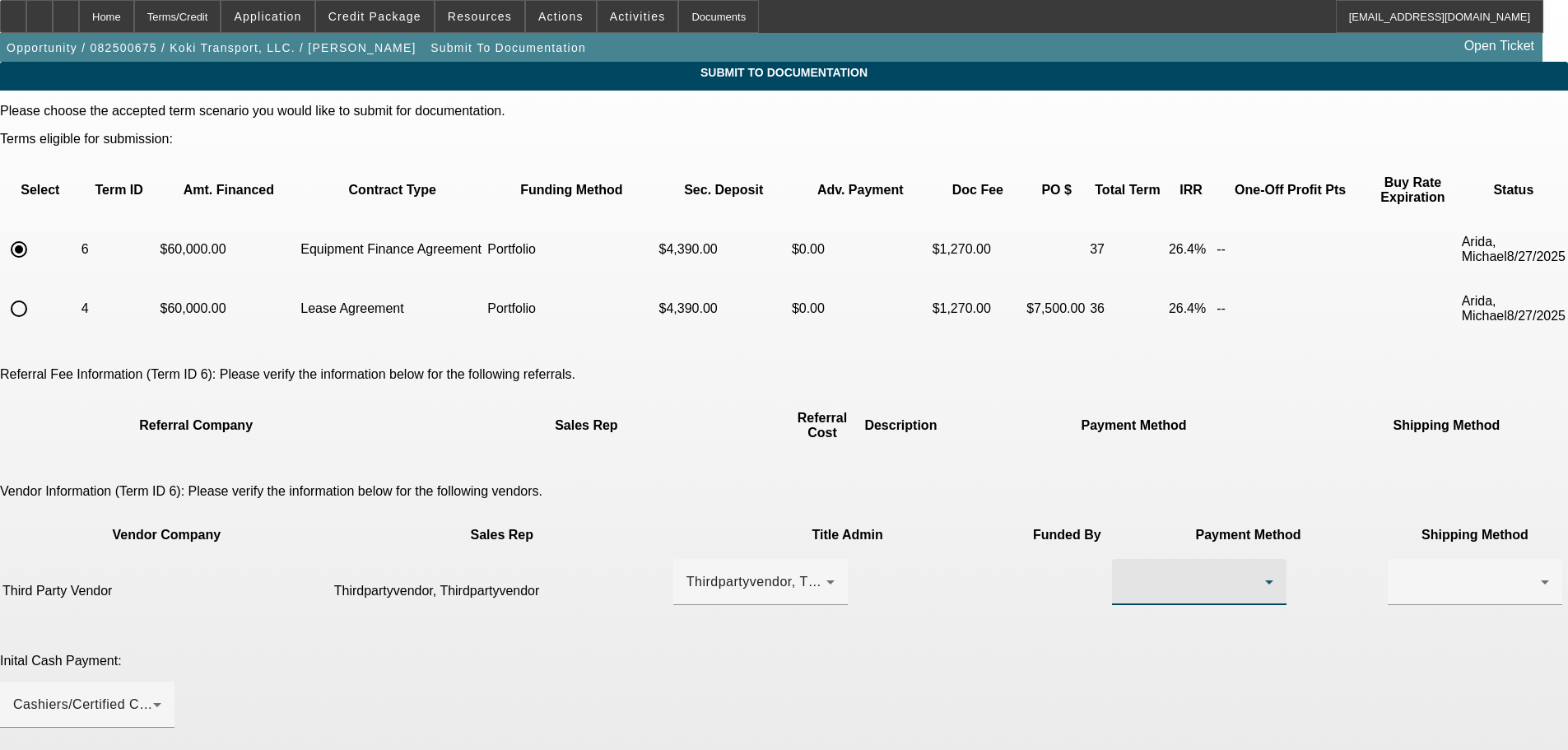
click at [1125, 572] on div at bounding box center [1195, 582] width 140 height 20
click at [970, 585] on mat-option "Wire Transfer" at bounding box center [955, 591] width 174 height 40
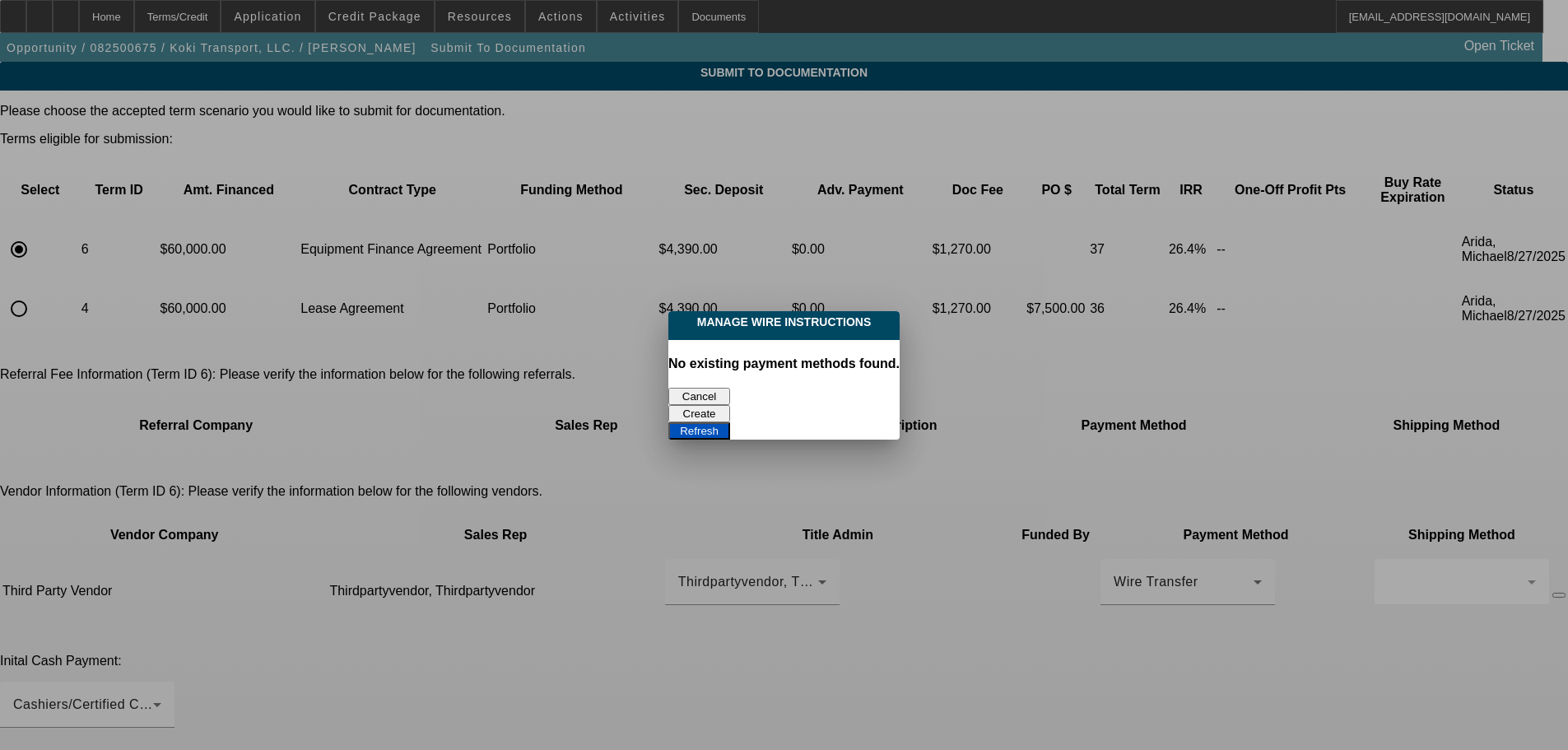
click at [715, 391] on button "Cancel" at bounding box center [699, 396] width 62 height 17
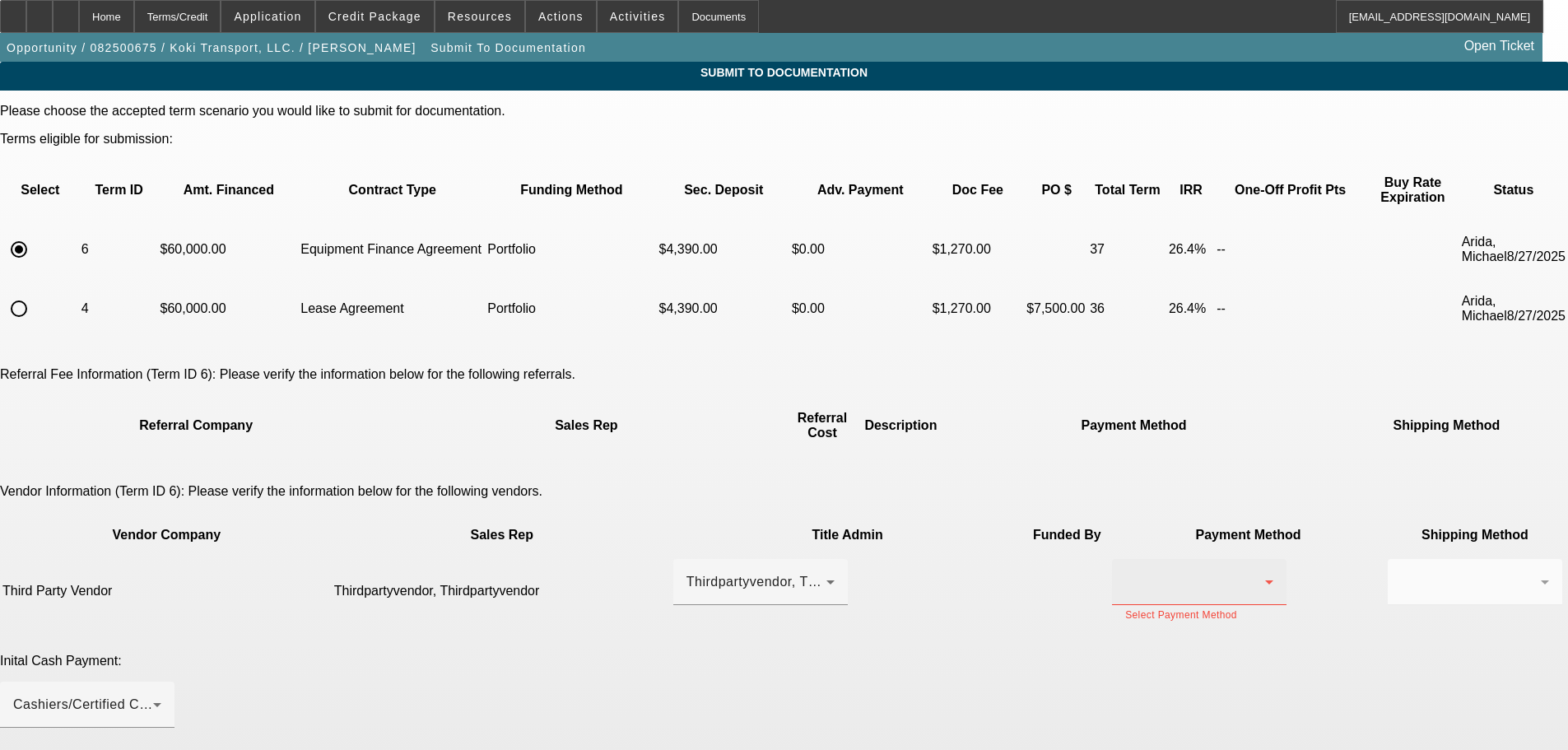
click at [1125, 572] on div at bounding box center [1195, 582] width 140 height 20
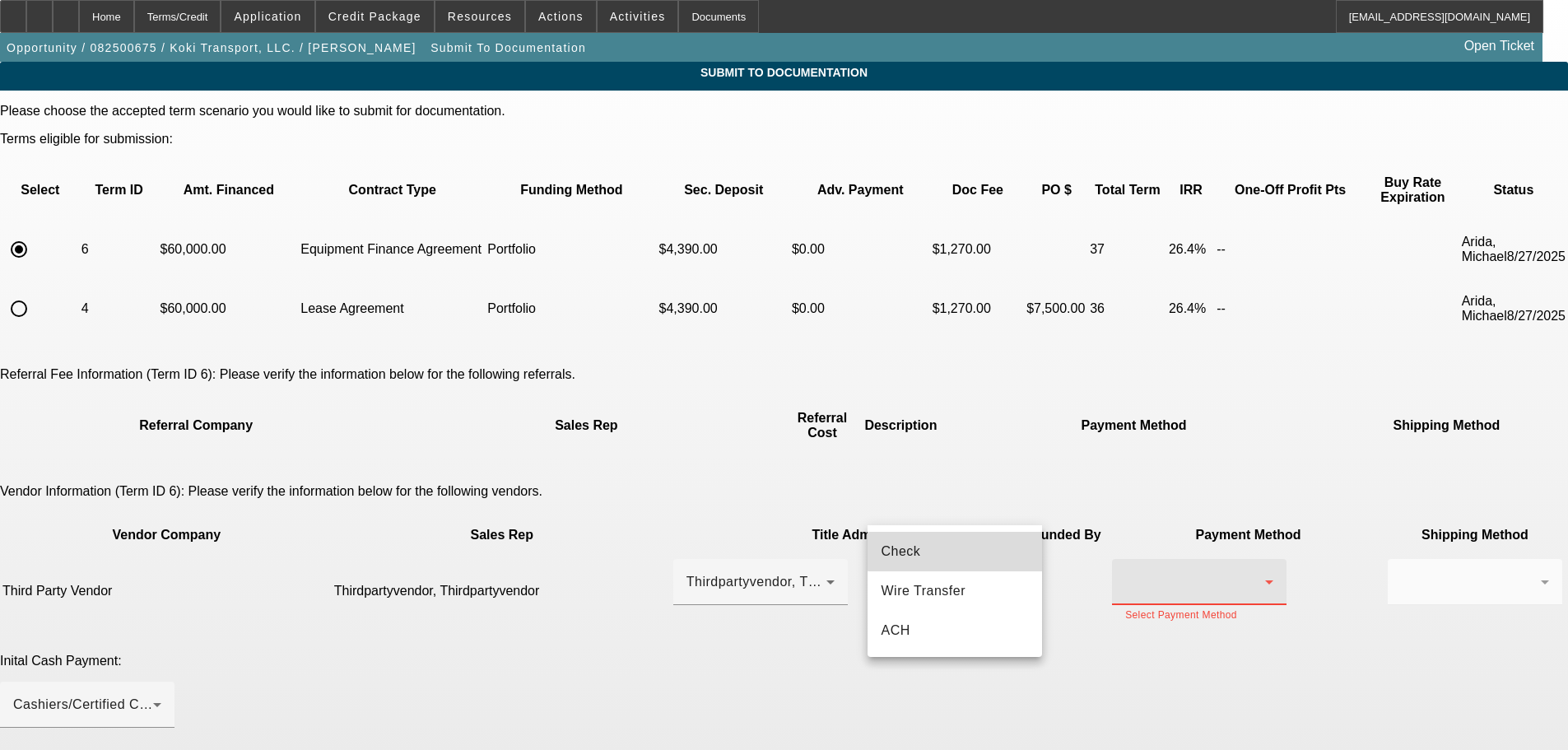
click at [986, 549] on mat-option "Check" at bounding box center [955, 551] width 174 height 40
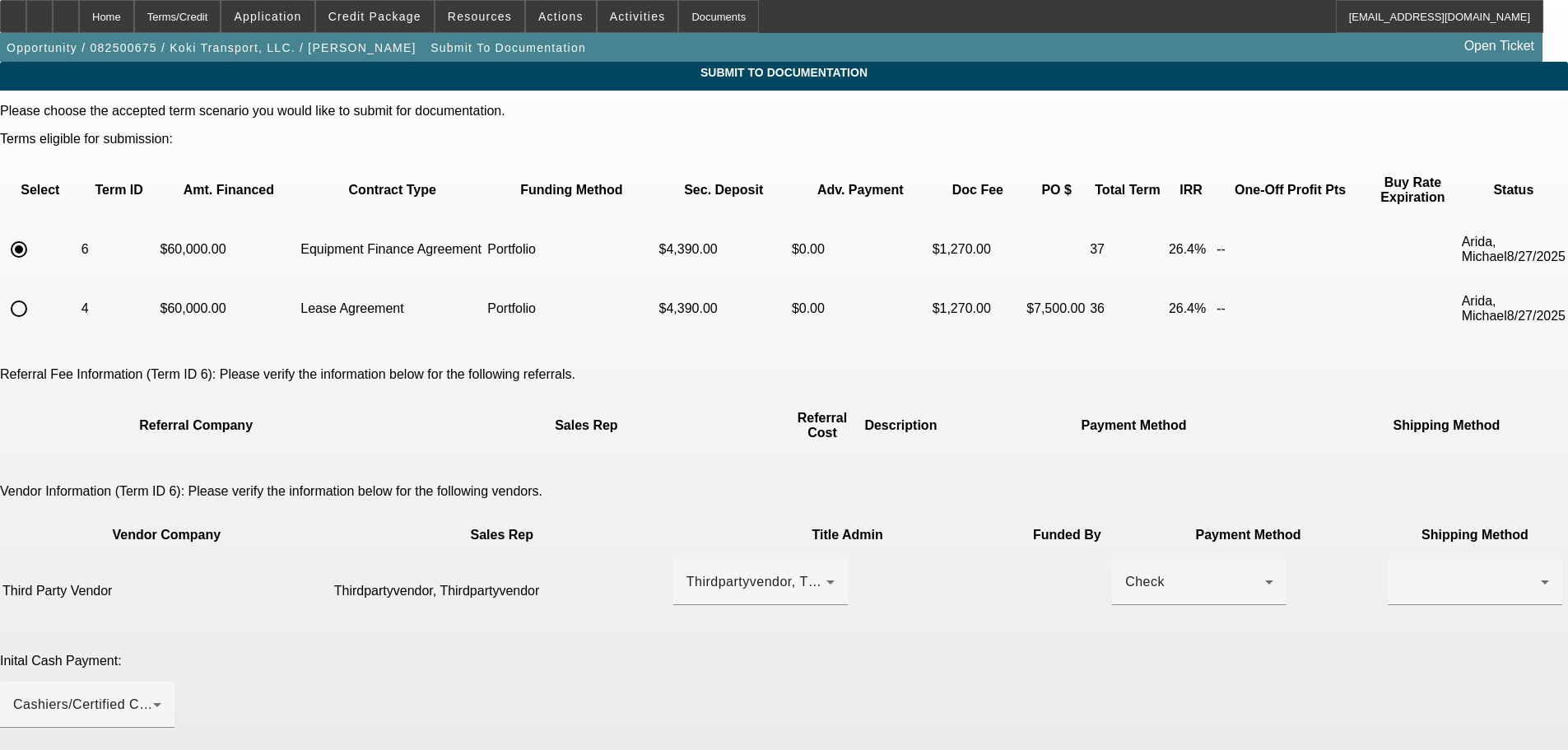
click at [1386, 513] on th "Shipping Method" at bounding box center [1474, 535] width 176 height 43
click at [1401, 558] on div at bounding box center [1474, 581] width 148 height 46
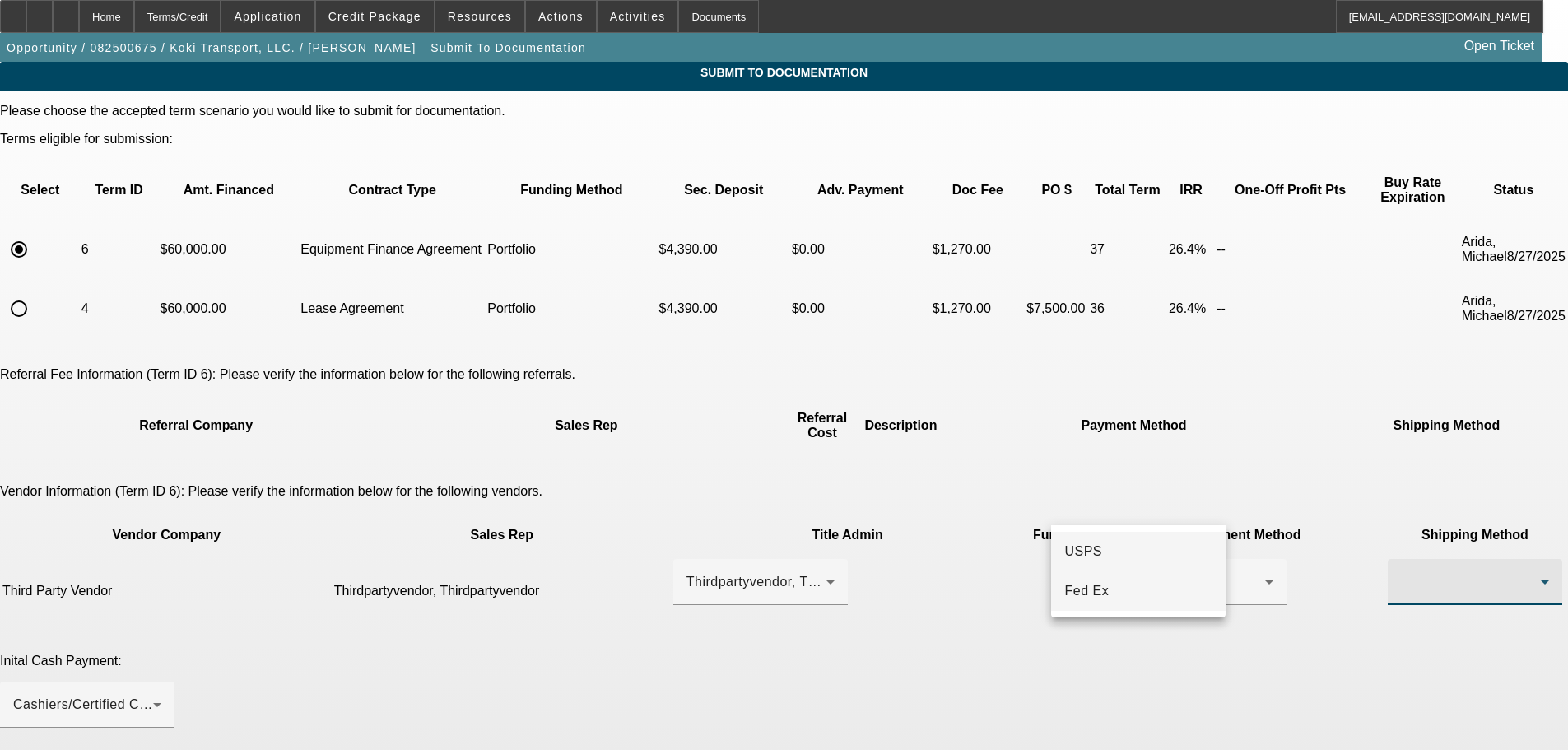
click at [1114, 586] on mat-option "Fed Ex" at bounding box center [1138, 591] width 174 height 40
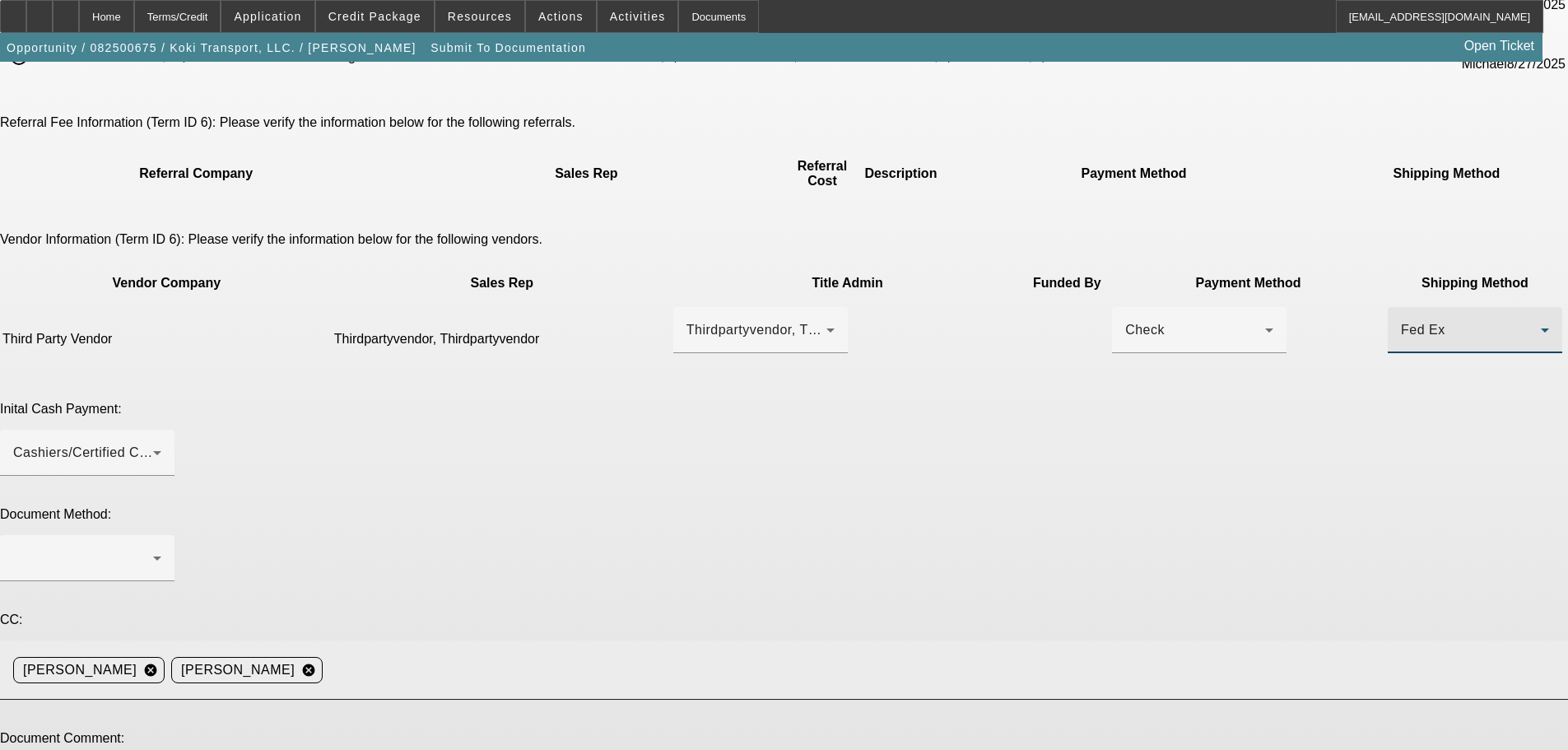
scroll to position [289, 0]
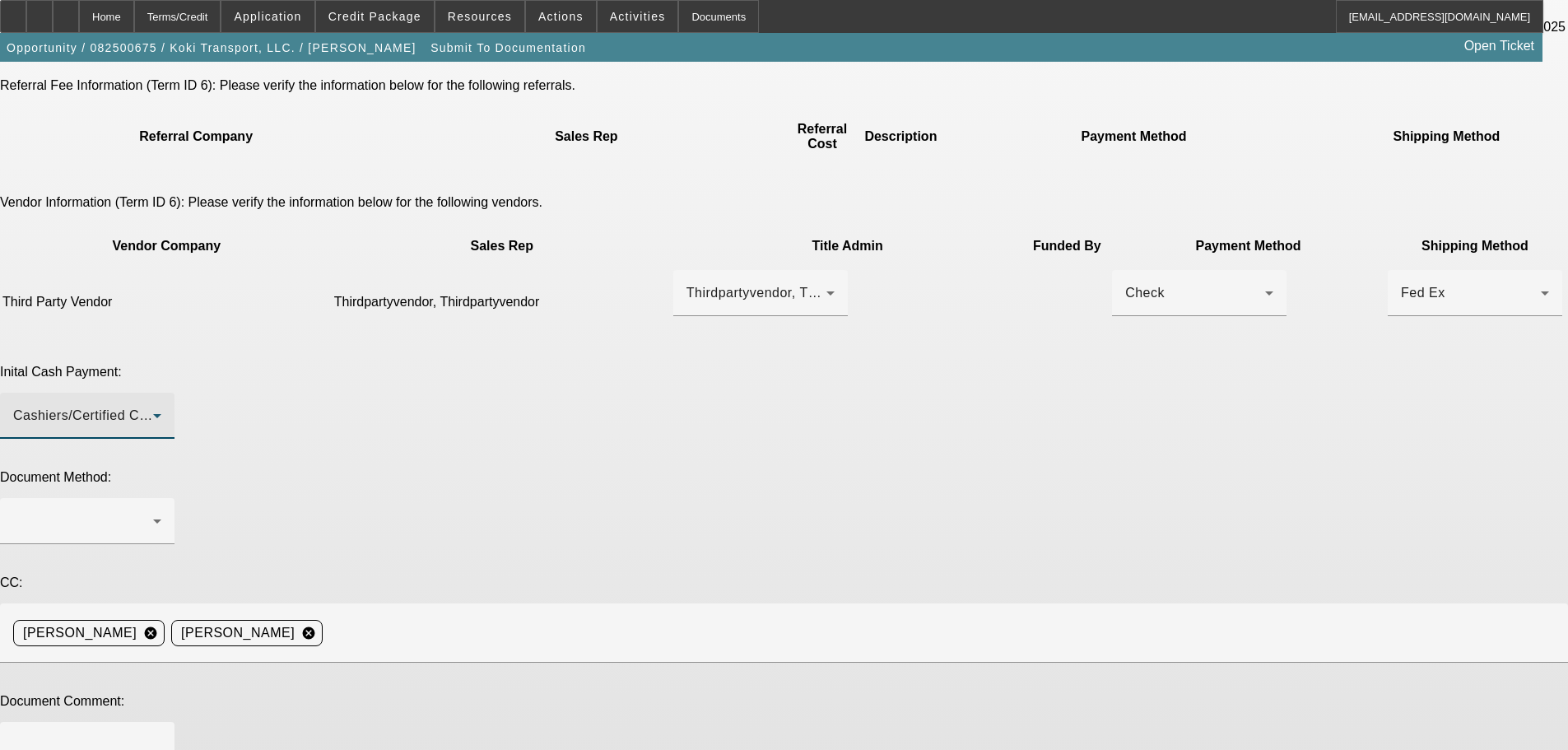
click at [153, 406] on div "Cashiers/Certified Check" at bounding box center [84, 415] width 140 height 20
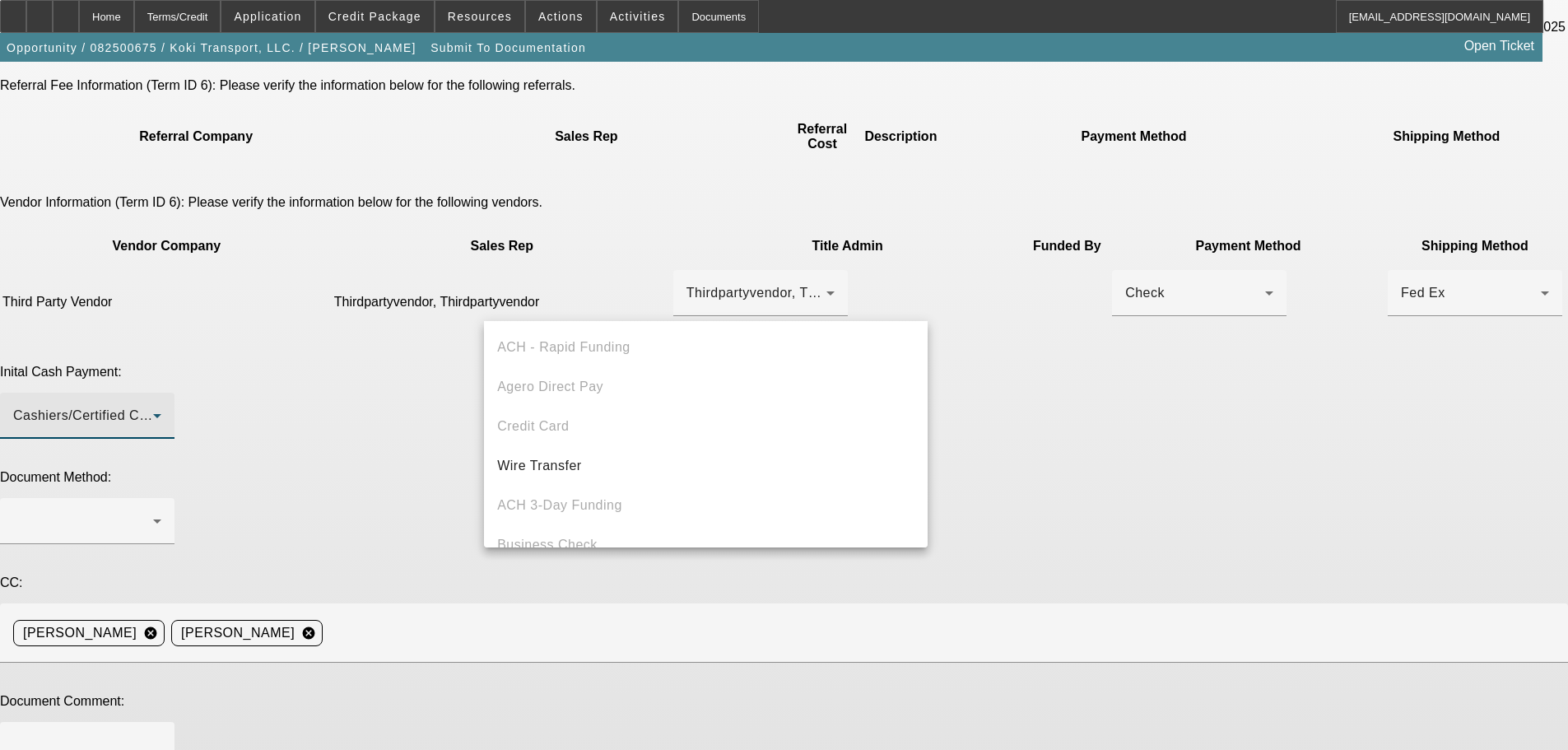
scroll to position [57, 0]
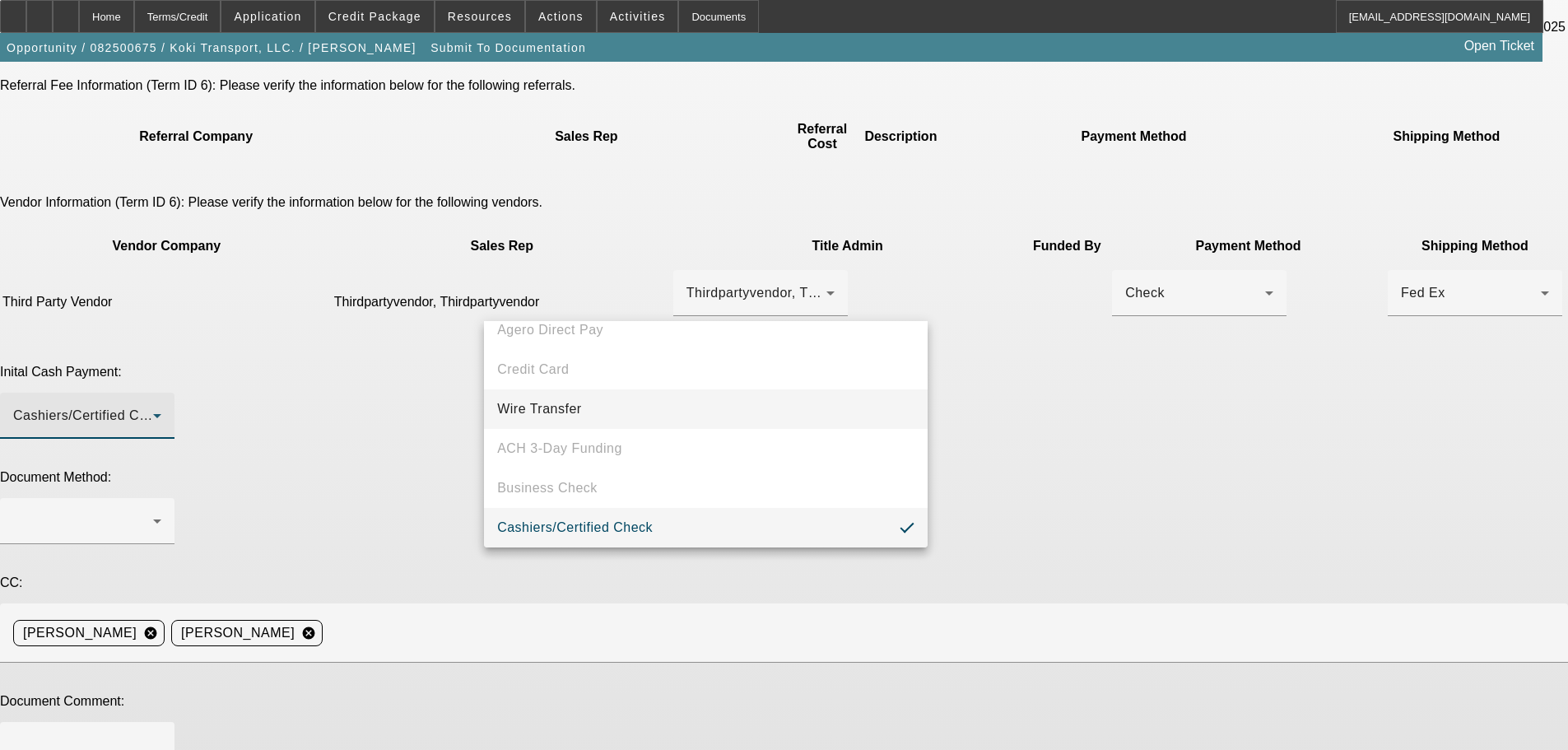
click at [728, 422] on mat-option "Wire Transfer" at bounding box center [705, 409] width 443 height 40
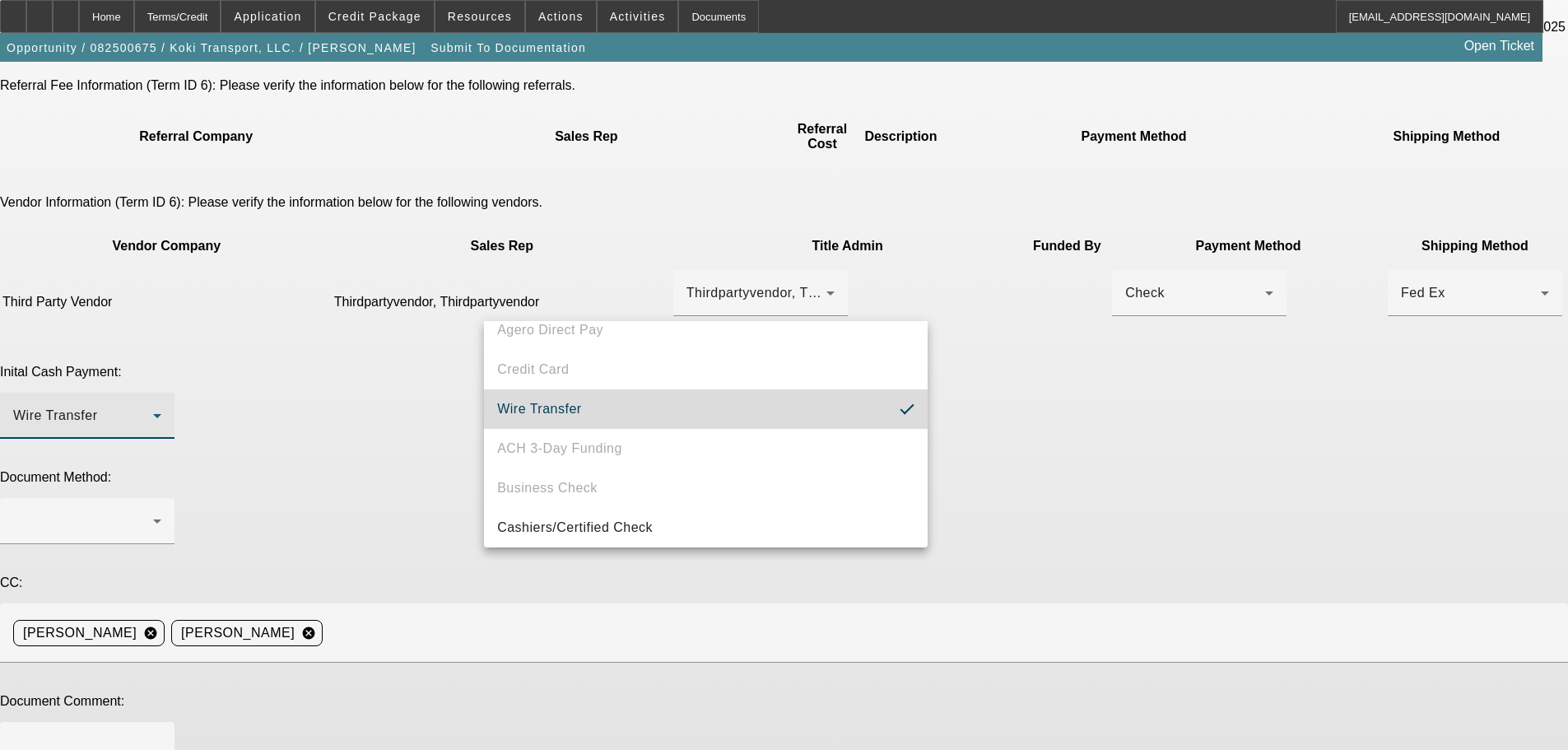
drag, startPoint x: 1131, startPoint y: 371, endPoint x: 1005, endPoint y: 383, distance: 126.6
click at [1127, 470] on div "Document Method:" at bounding box center [784, 516] width 1568 height 93
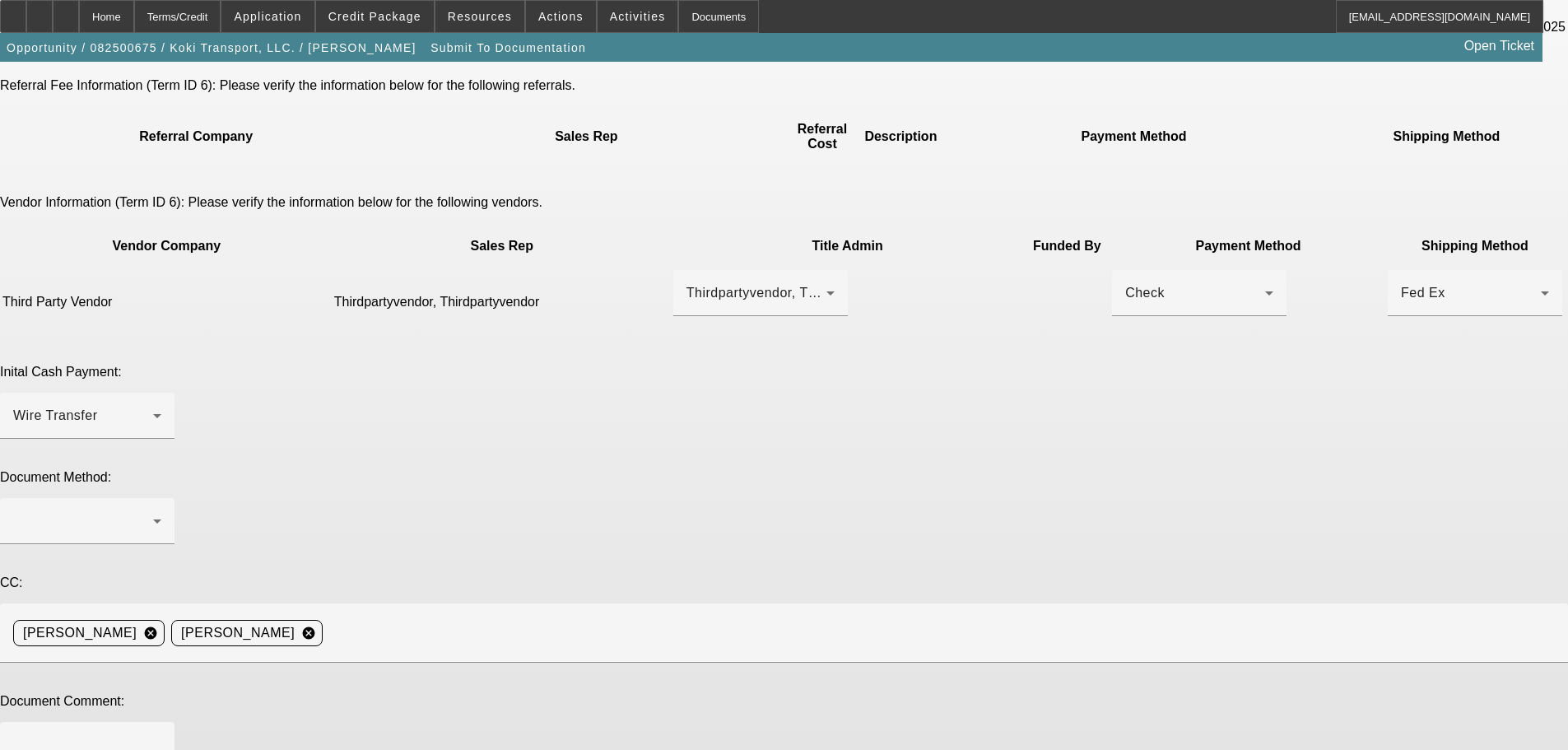
click at [174, 544] on div at bounding box center [87, 553] width 174 height 18
click at [161, 498] on div at bounding box center [87, 521] width 148 height 46
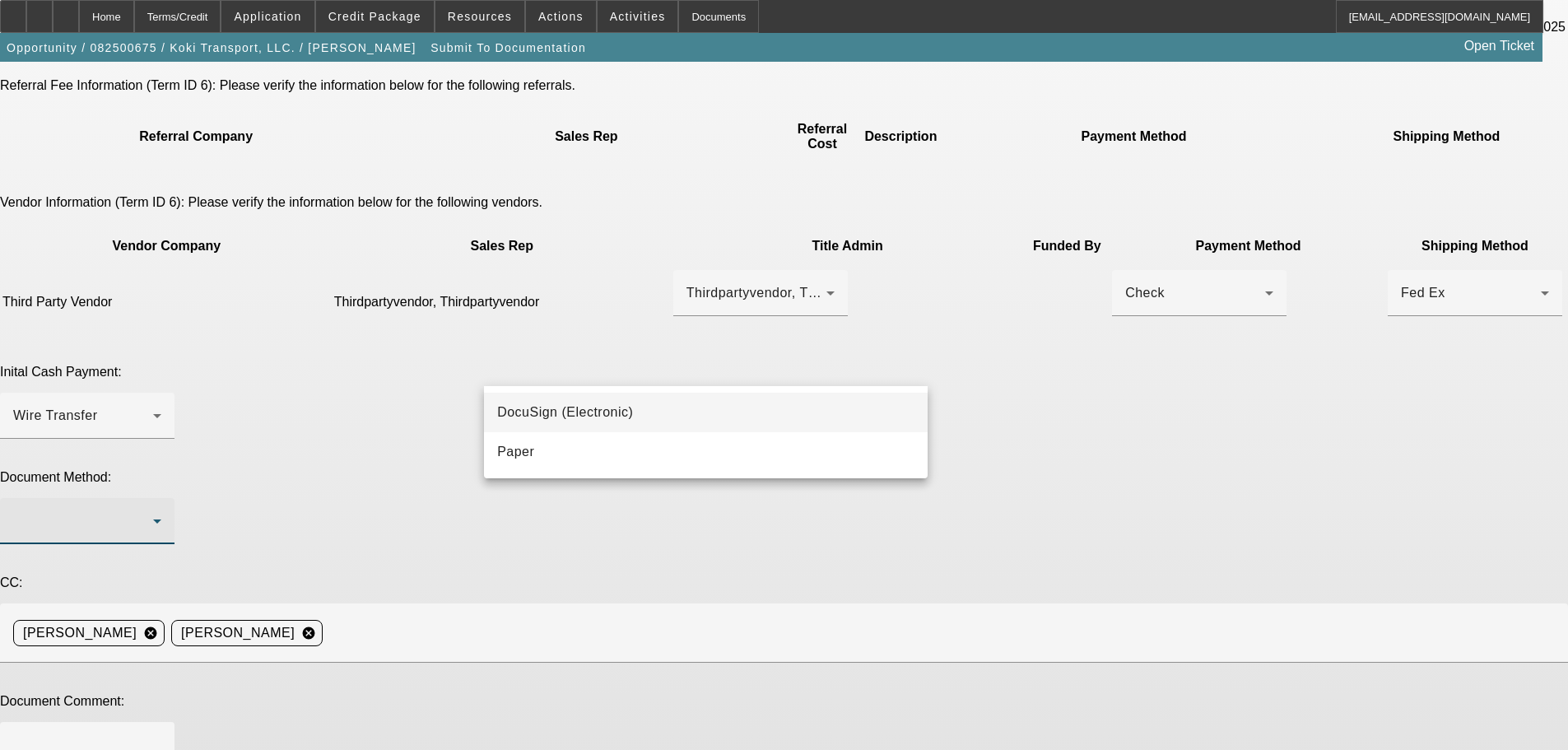
click at [806, 410] on mat-option "DocuSign (Electronic)" at bounding box center [705, 413] width 443 height 40
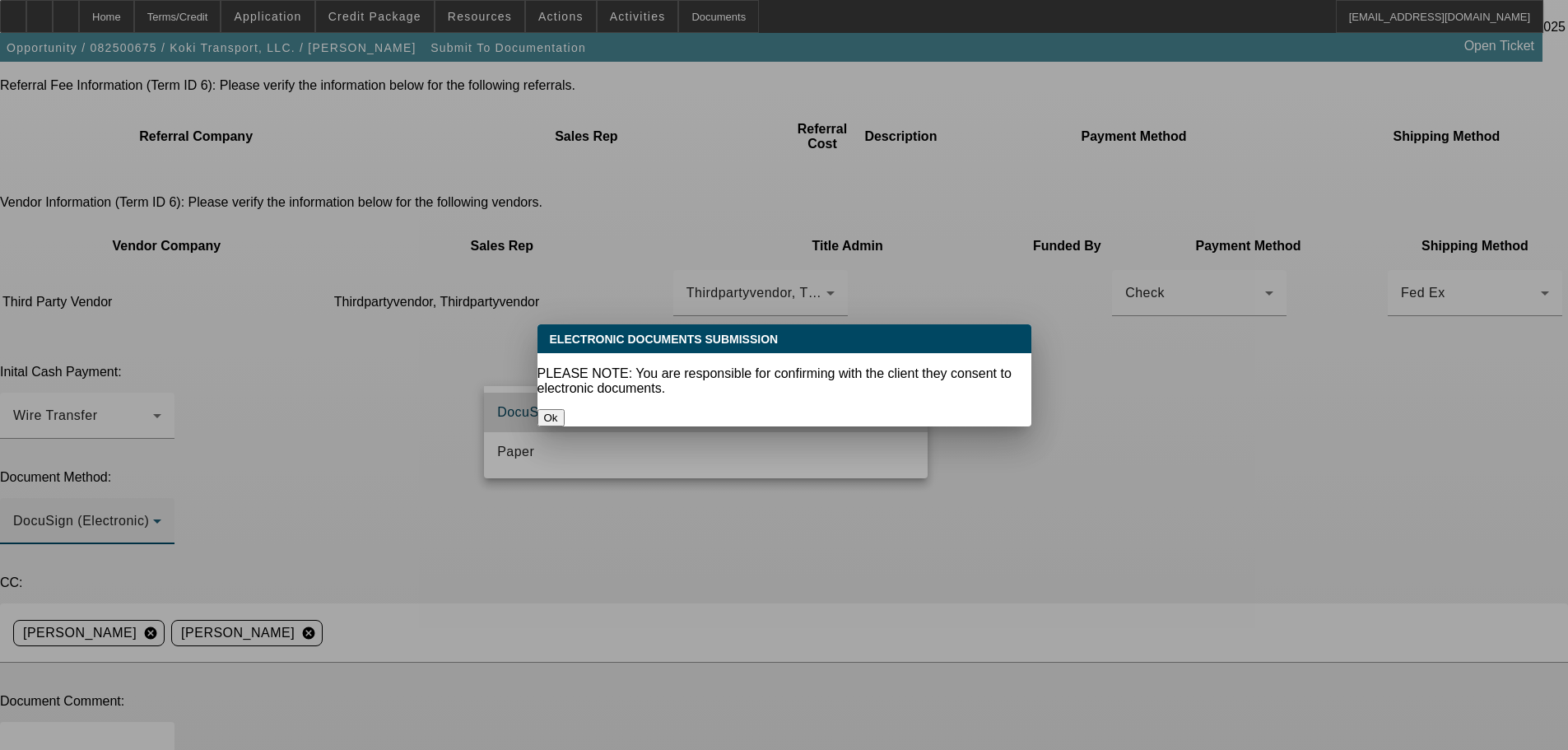
scroll to position [0, 0]
click at [1106, 334] on div at bounding box center [784, 375] width 1568 height 750
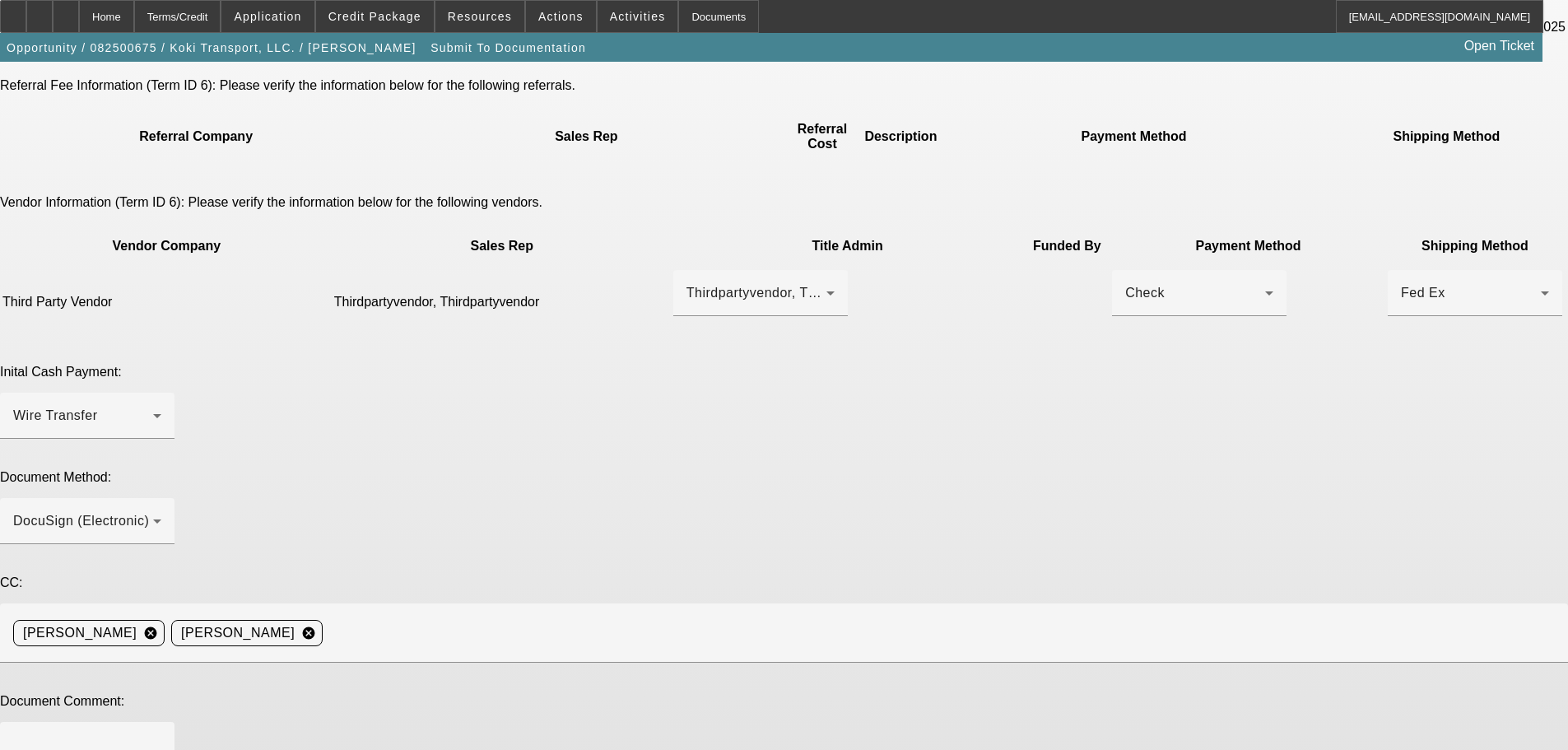
scroll to position [289, 0]
click at [161, 735] on textarea at bounding box center [87, 754] width 148 height 40
type textarea "Switched to EFA, all figures are the same."
click at [161, 735] on textarea at bounding box center [87, 754] width 148 height 40
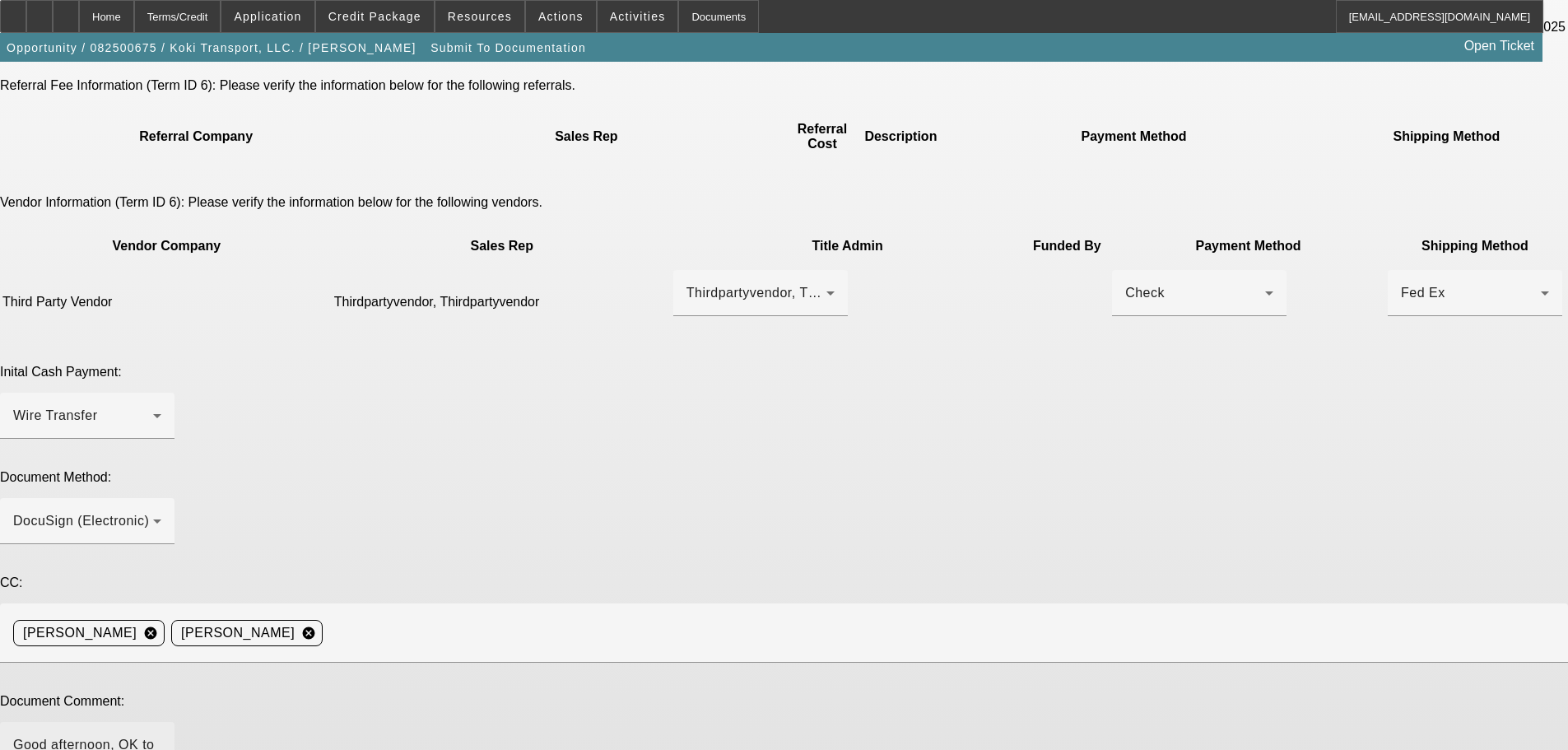
click at [161, 735] on textarea "Good afternoon, OK to charge doc fee. Best contact for PG is Ramon" at bounding box center [87, 754] width 148 height 40
paste textarea "(908) 410-6456"
click at [161, 735] on textarea "Good afternoon, OK to charge doc fee. Best contact for PG is Ramon (908) 410-64…" at bounding box center [87, 754] width 148 height 40
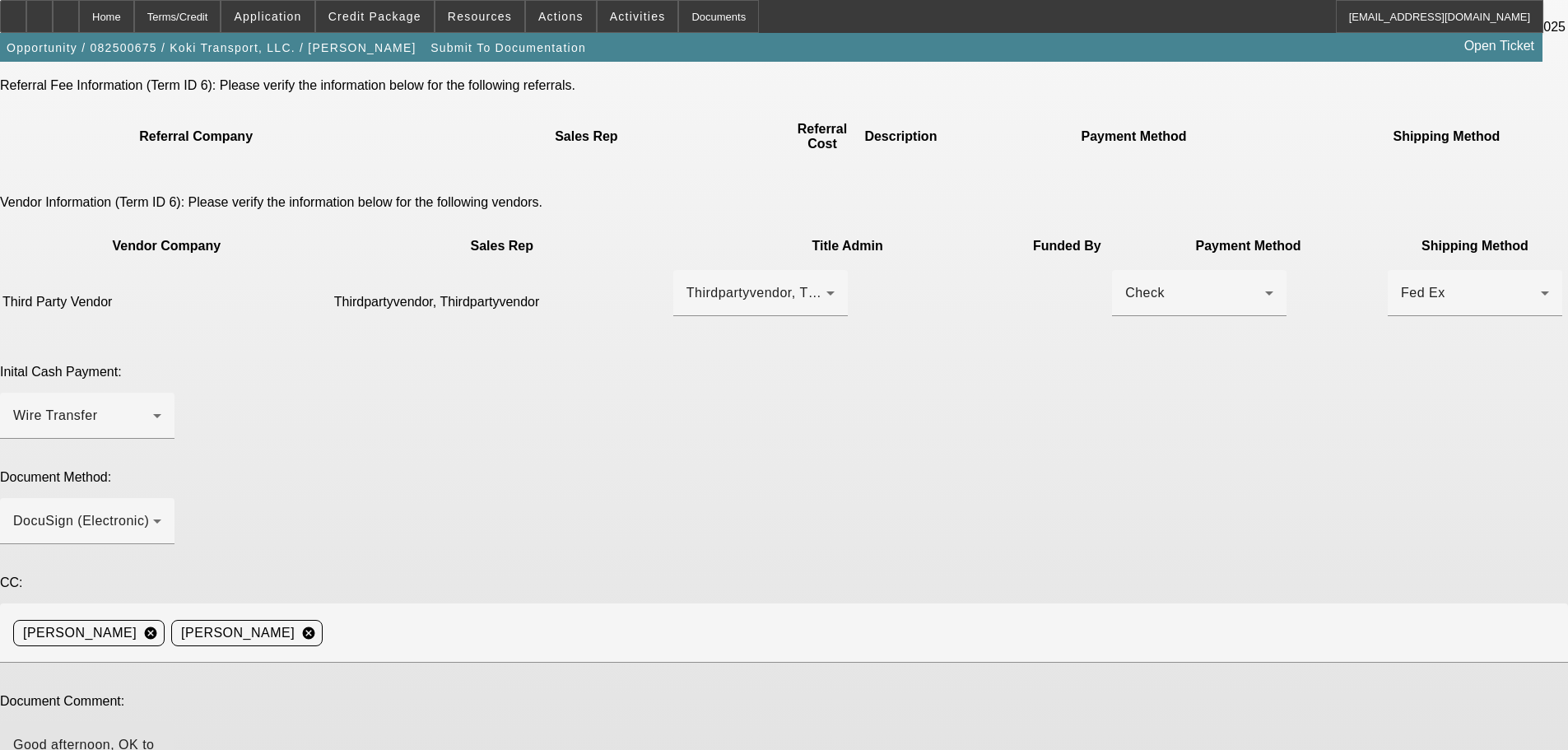
click at [161, 735] on textarea "Good afternoon, OK to charge doc fee. Best contact for PG is Ramon (908) 410-64…" at bounding box center [87, 754] width 148 height 40
paste textarea "ramonmateo09@gmail.com"
click at [161, 735] on textarea "Good afternoon, OK to charge doc fee. Best contact for PG is Ramon (908) 410-64…" at bounding box center [87, 754] width 148 height 40
paste textarea "(646) 624-7295"
paste textarea "victormartemanuel@gmail.com"
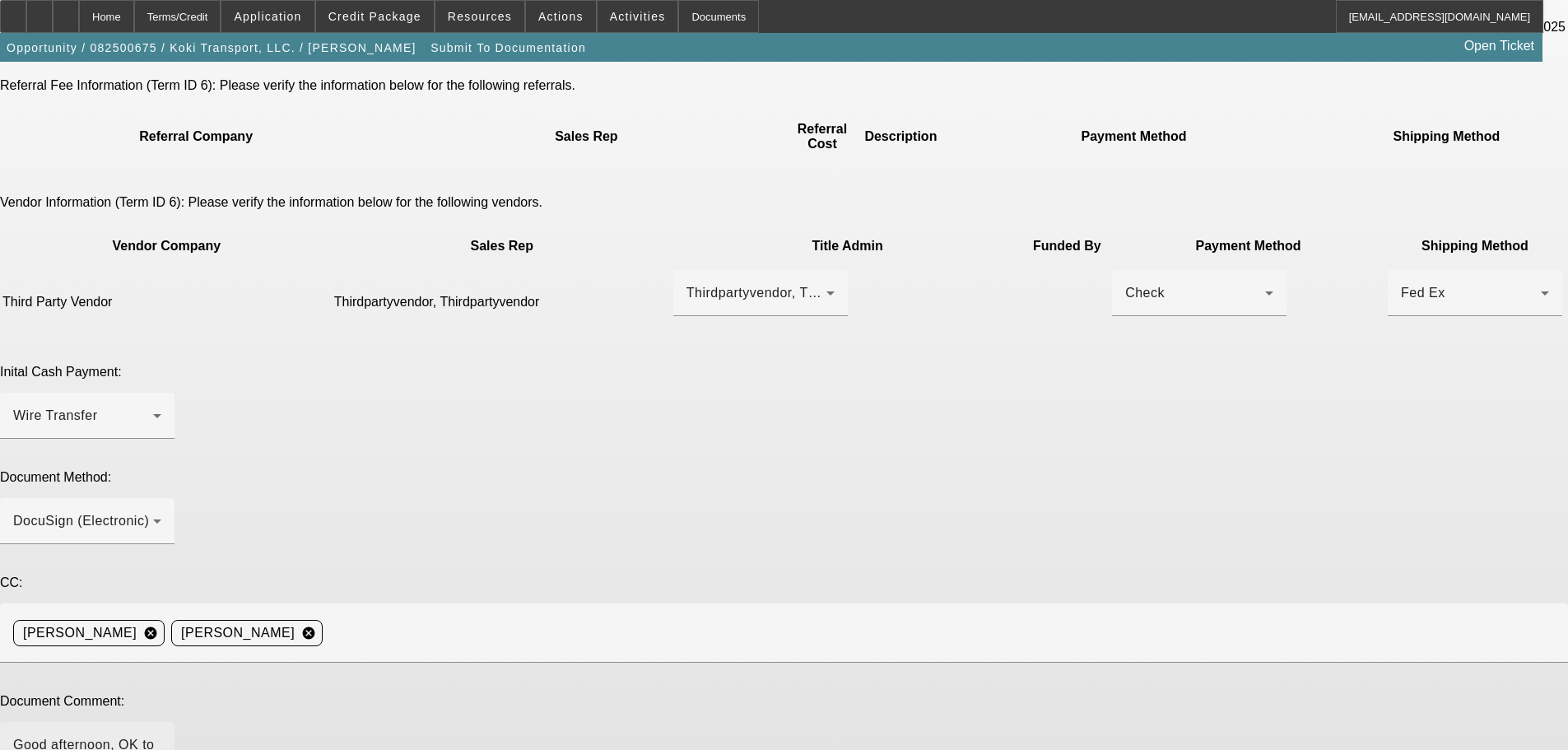
click at [161, 735] on textarea "Good afternoon, OK to charge doc fee. Best contact for PG is Ramon (908) 410-64…" at bounding box center [87, 754] width 148 height 40
drag, startPoint x: 1222, startPoint y: 529, endPoint x: 1221, endPoint y: 626, distance: 97.0
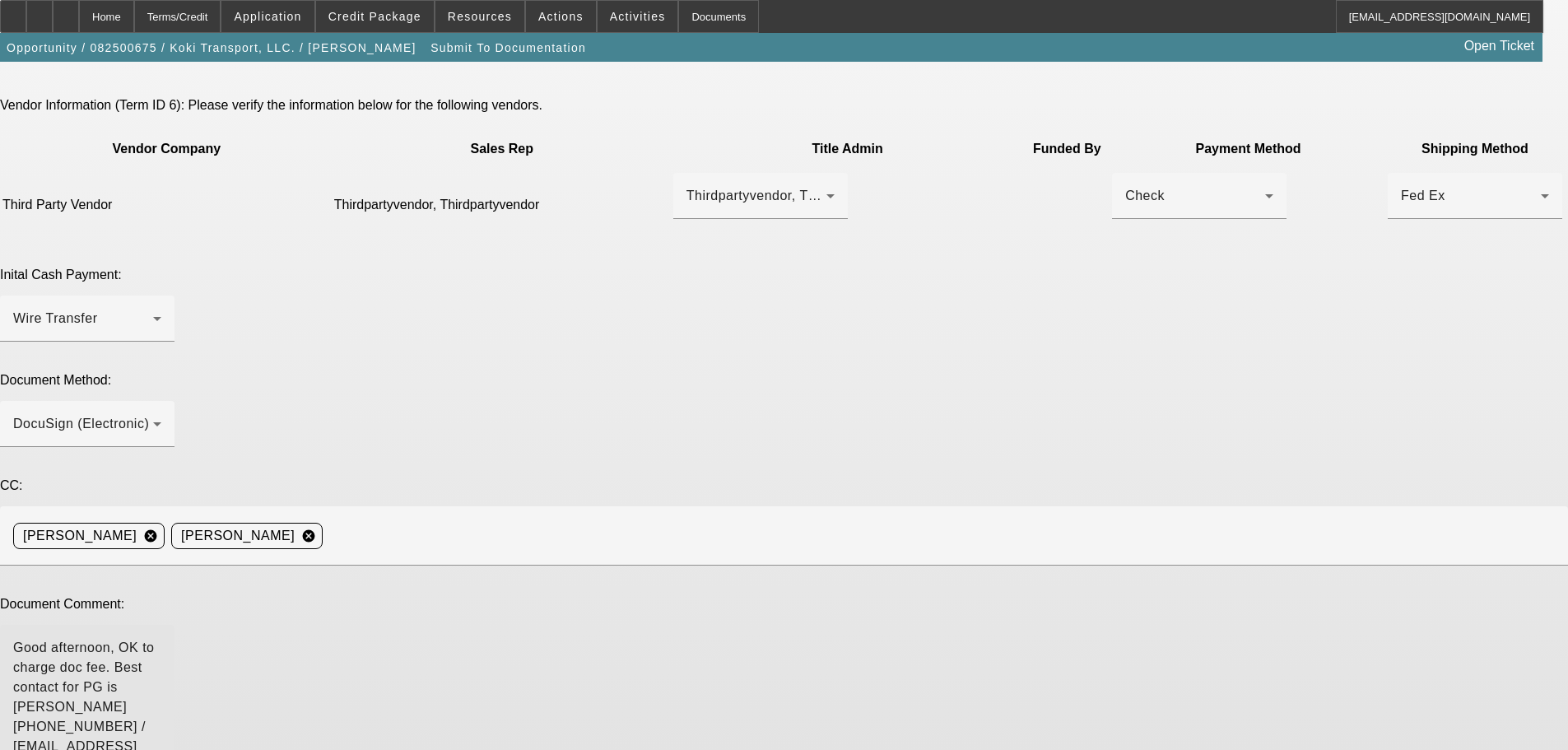
scroll to position [387, 0]
type textarea "Good afternoon, OK to charge doc fee. Best contact for PG is Ramon (908) 410-64…"
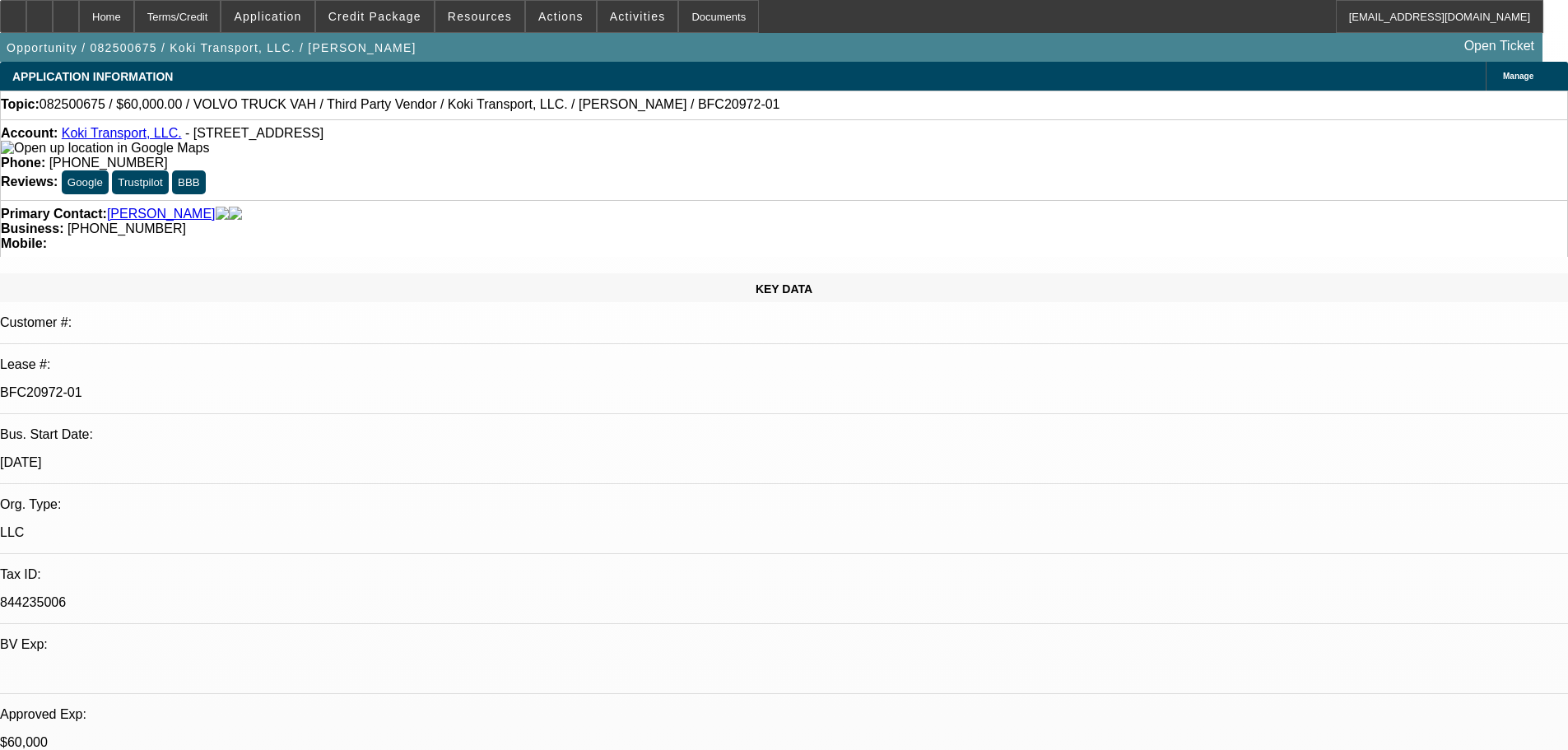
select select "0.2"
select select "2"
select select "0"
select select "6"
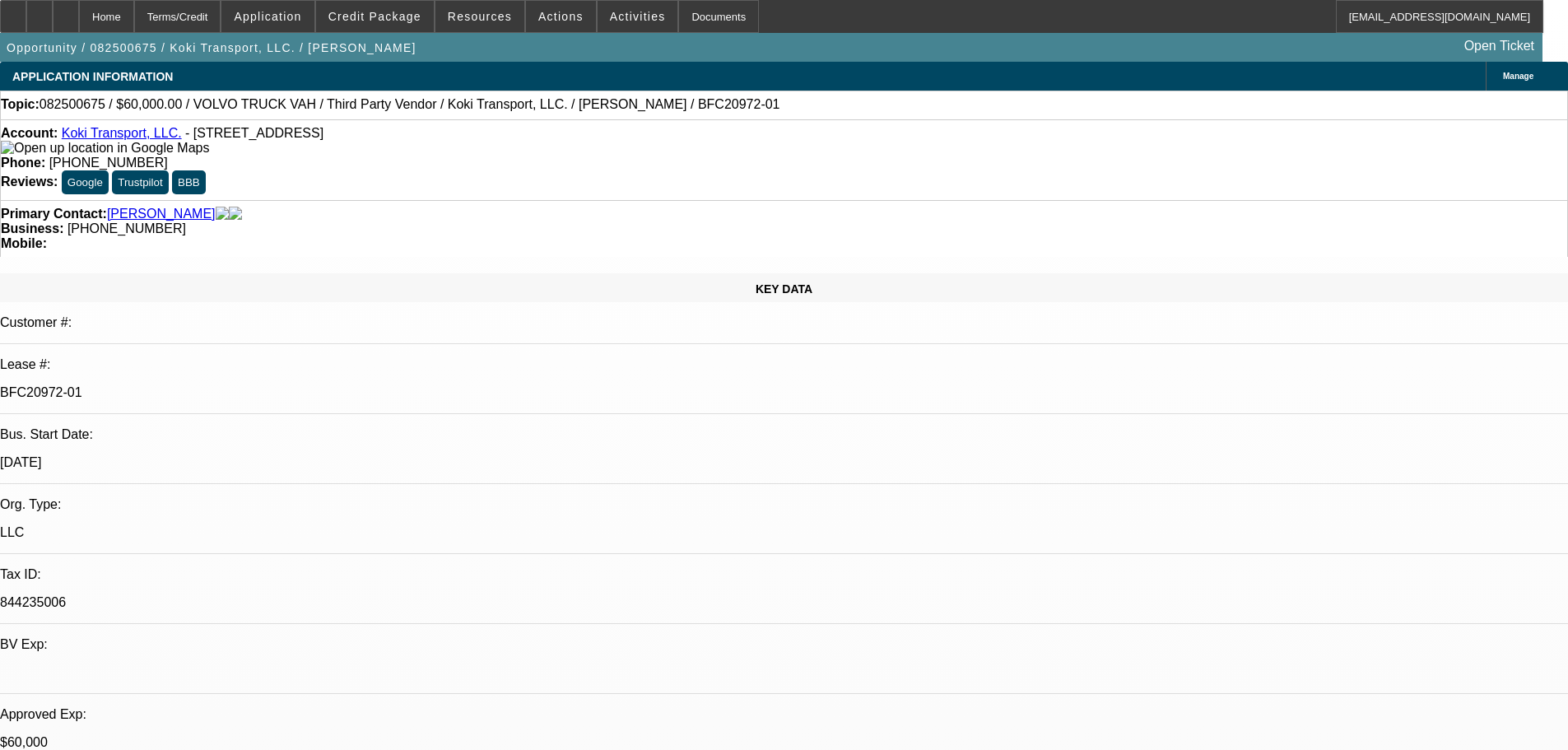
select select "0"
select select "2"
select select "0.1"
select select "4"
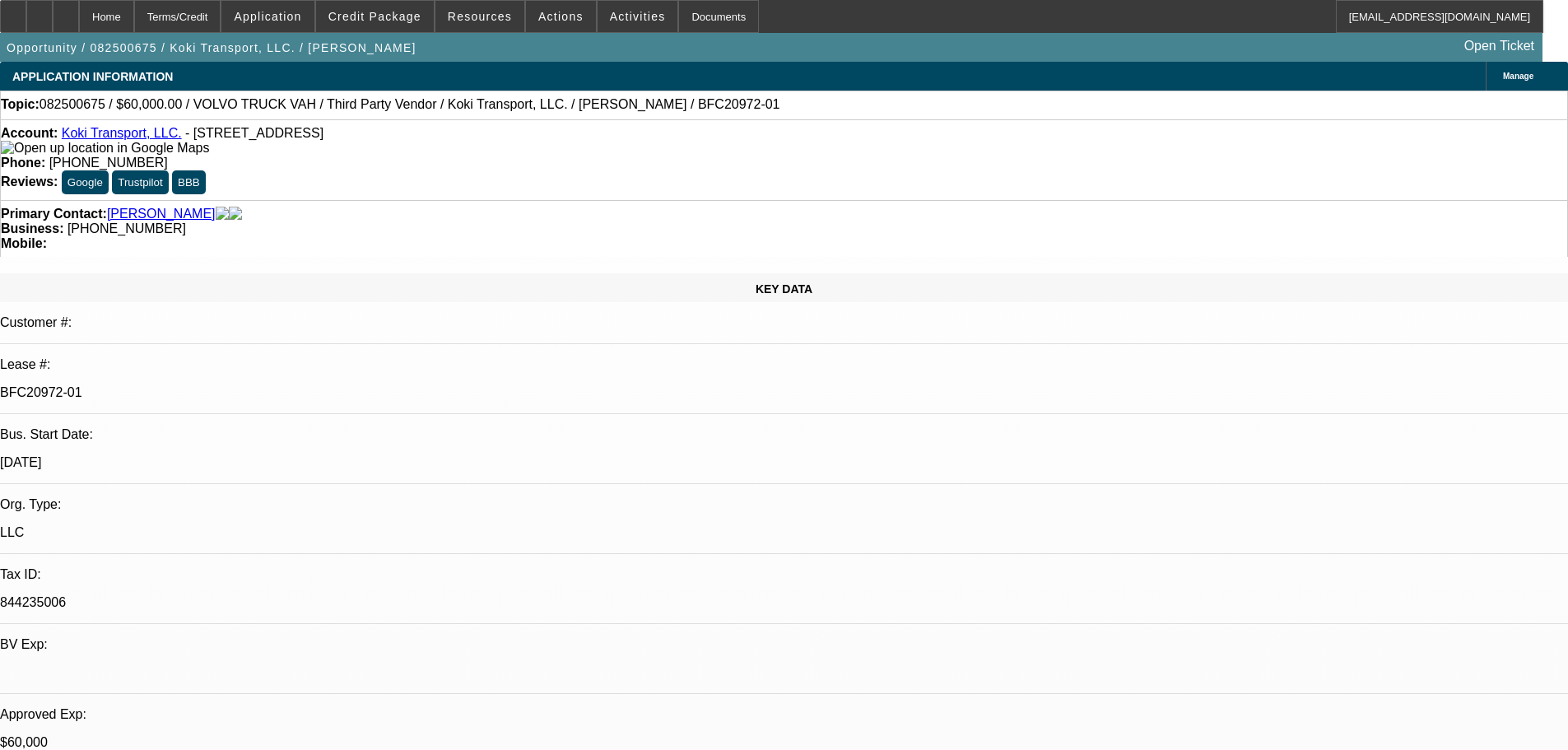
select select "0.2"
select select "2"
select select "0.1"
select select "4"
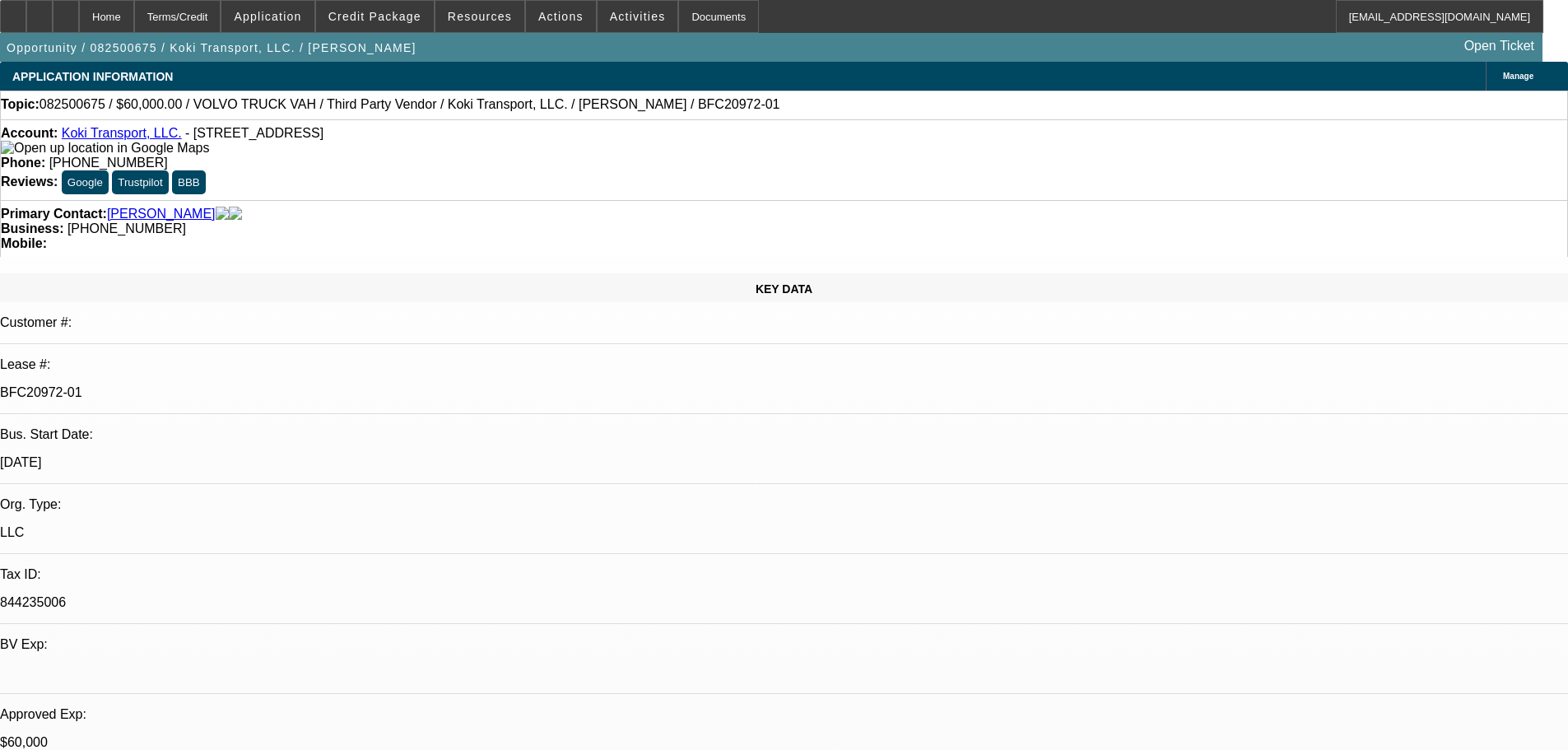
select select "0.15"
select select "2"
select select "0.1"
select select "4"
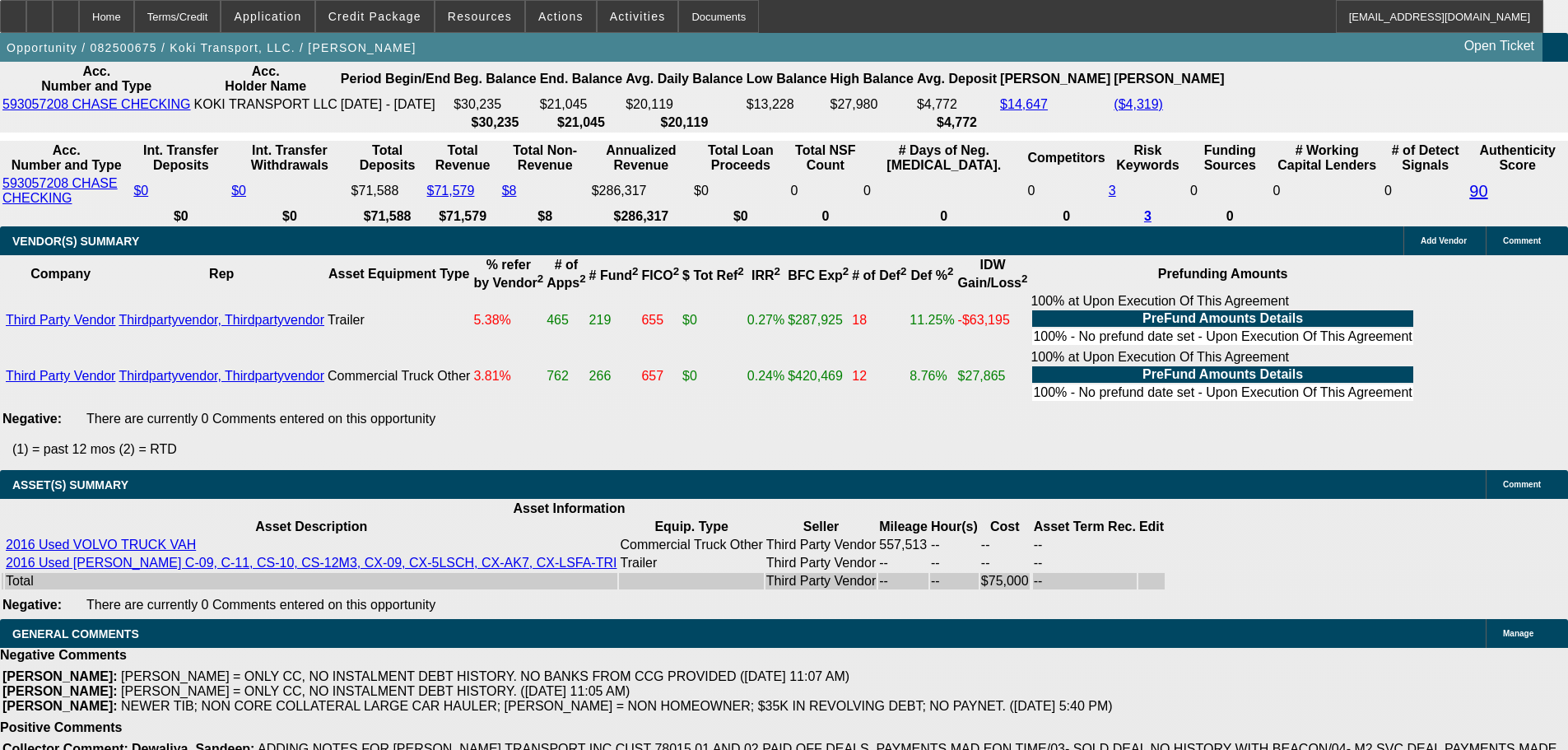
drag, startPoint x: 824, startPoint y: 488, endPoint x: 824, endPoint y: 395, distance: 93.0
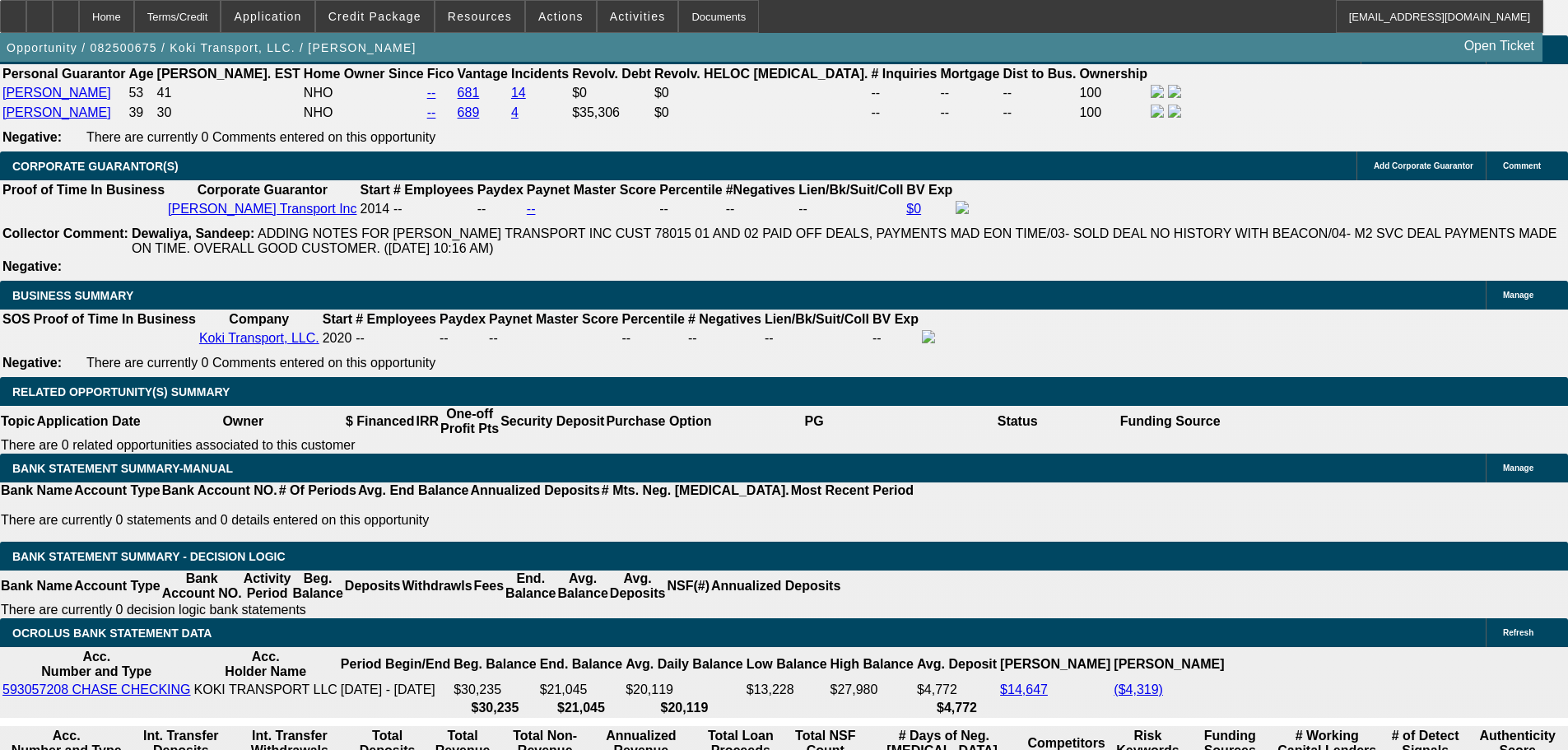
drag, startPoint x: 870, startPoint y: 500, endPoint x: 869, endPoint y: 246, distance: 254.0
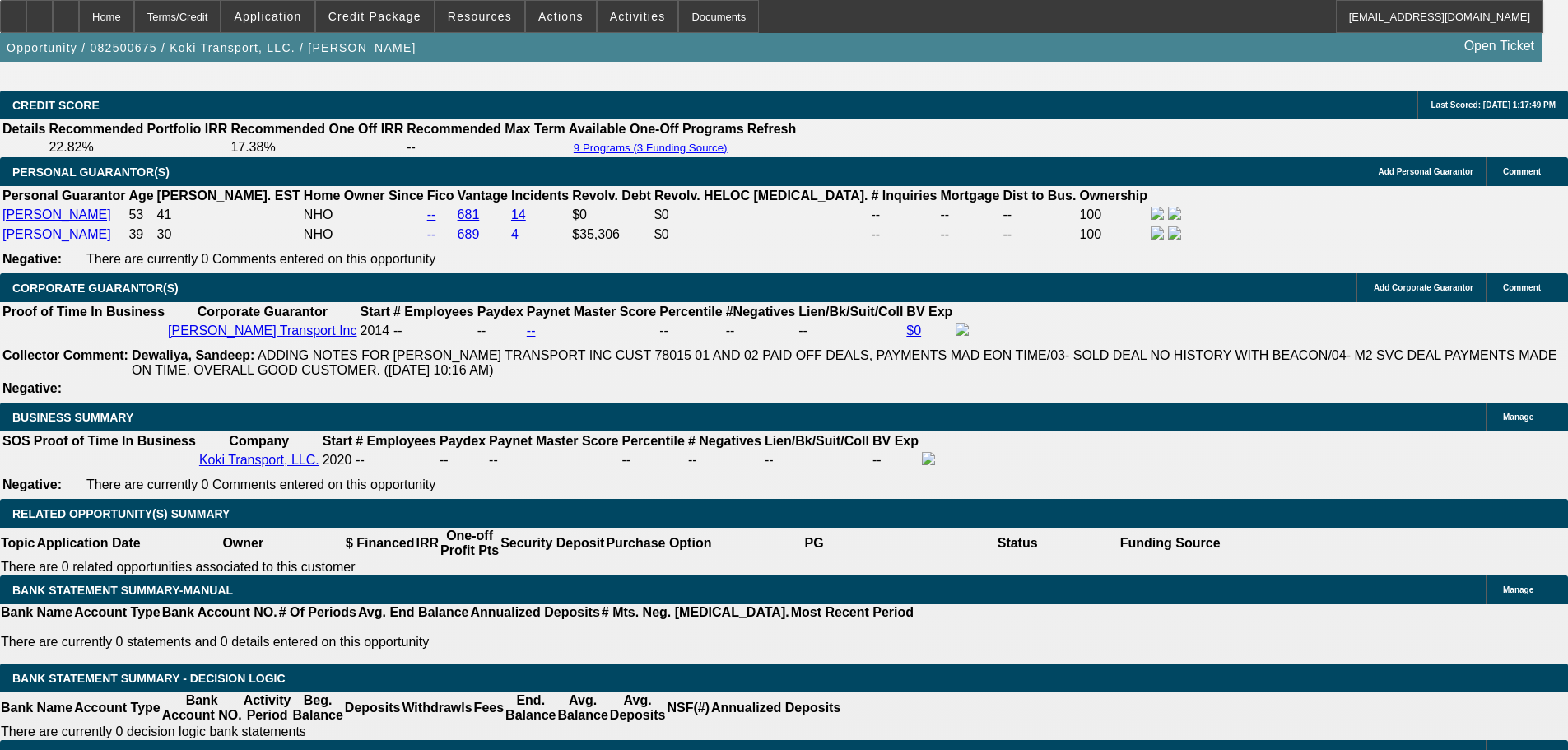
drag, startPoint x: 864, startPoint y: 423, endPoint x: 836, endPoint y: 503, distance: 84.8
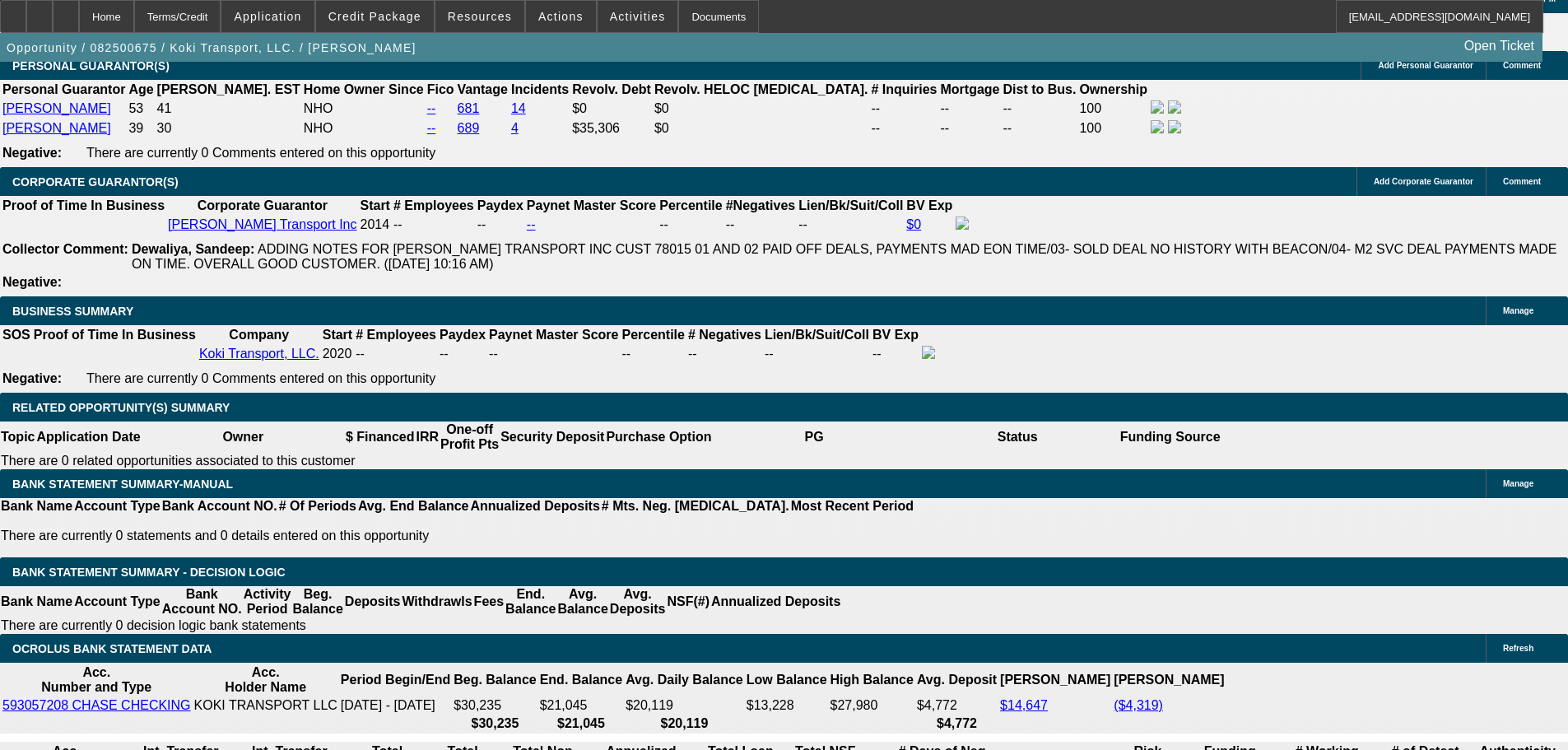
scroll to position [2501, 0]
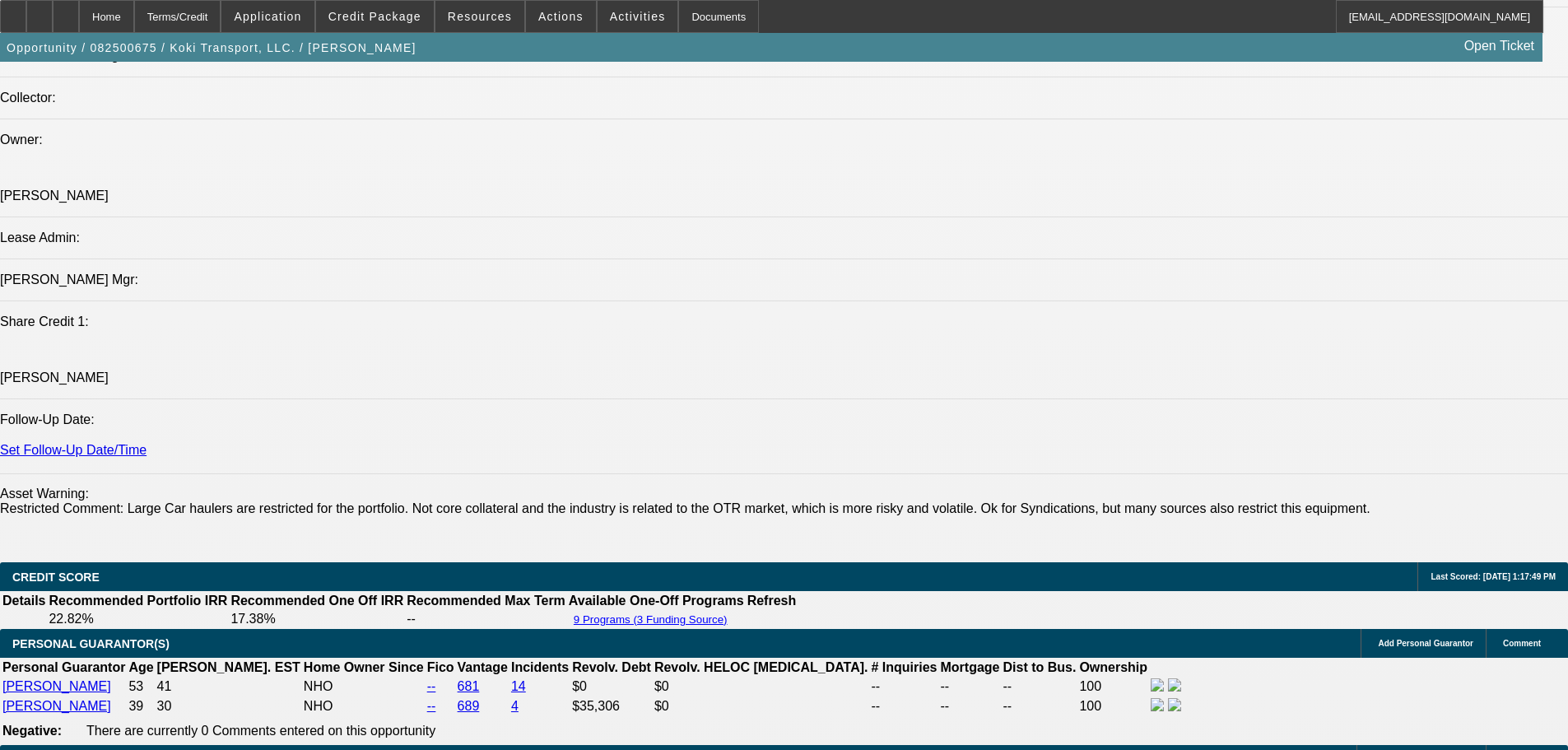
drag, startPoint x: 655, startPoint y: -1, endPoint x: 735, endPoint y: 389, distance: 398.1
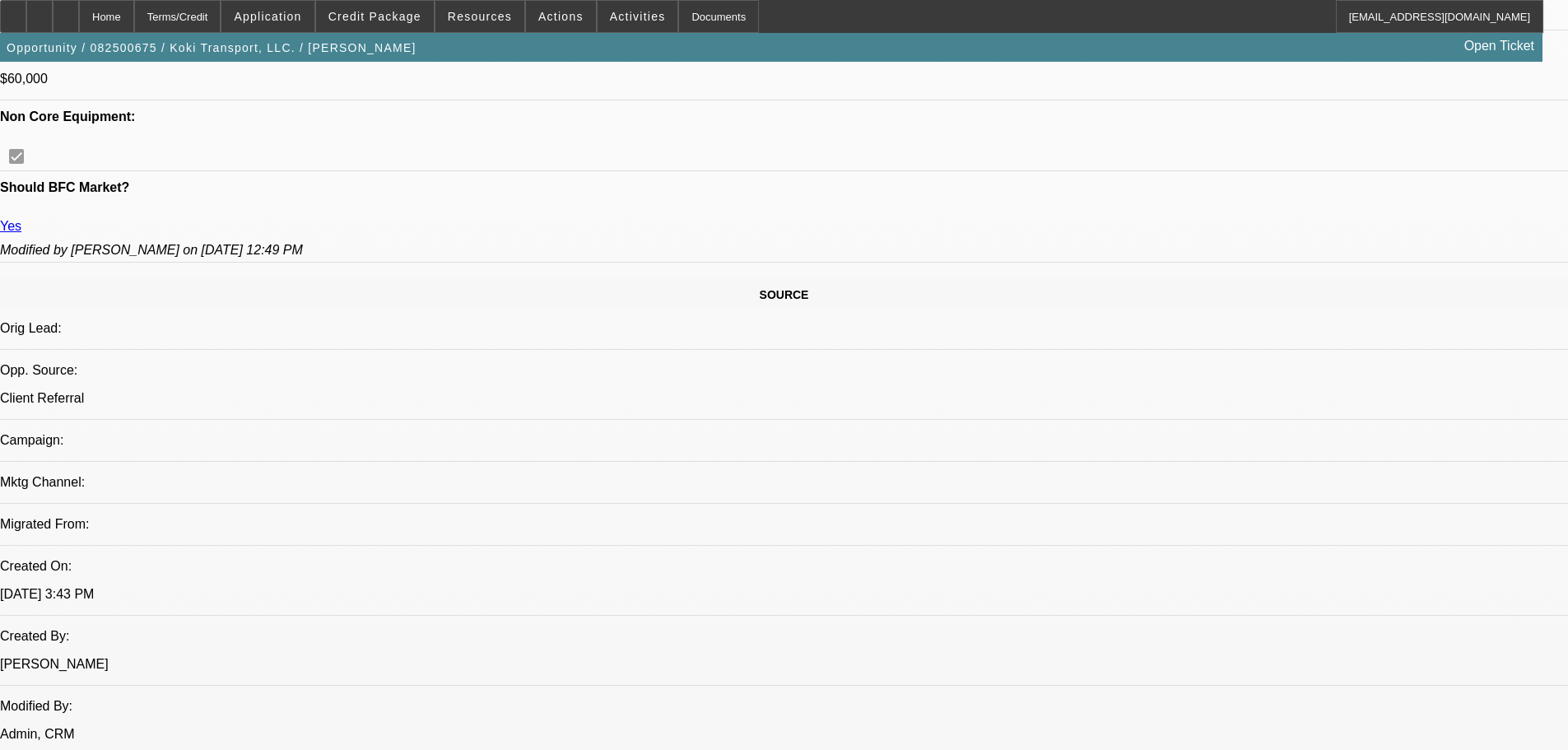
scroll to position [774, 0]
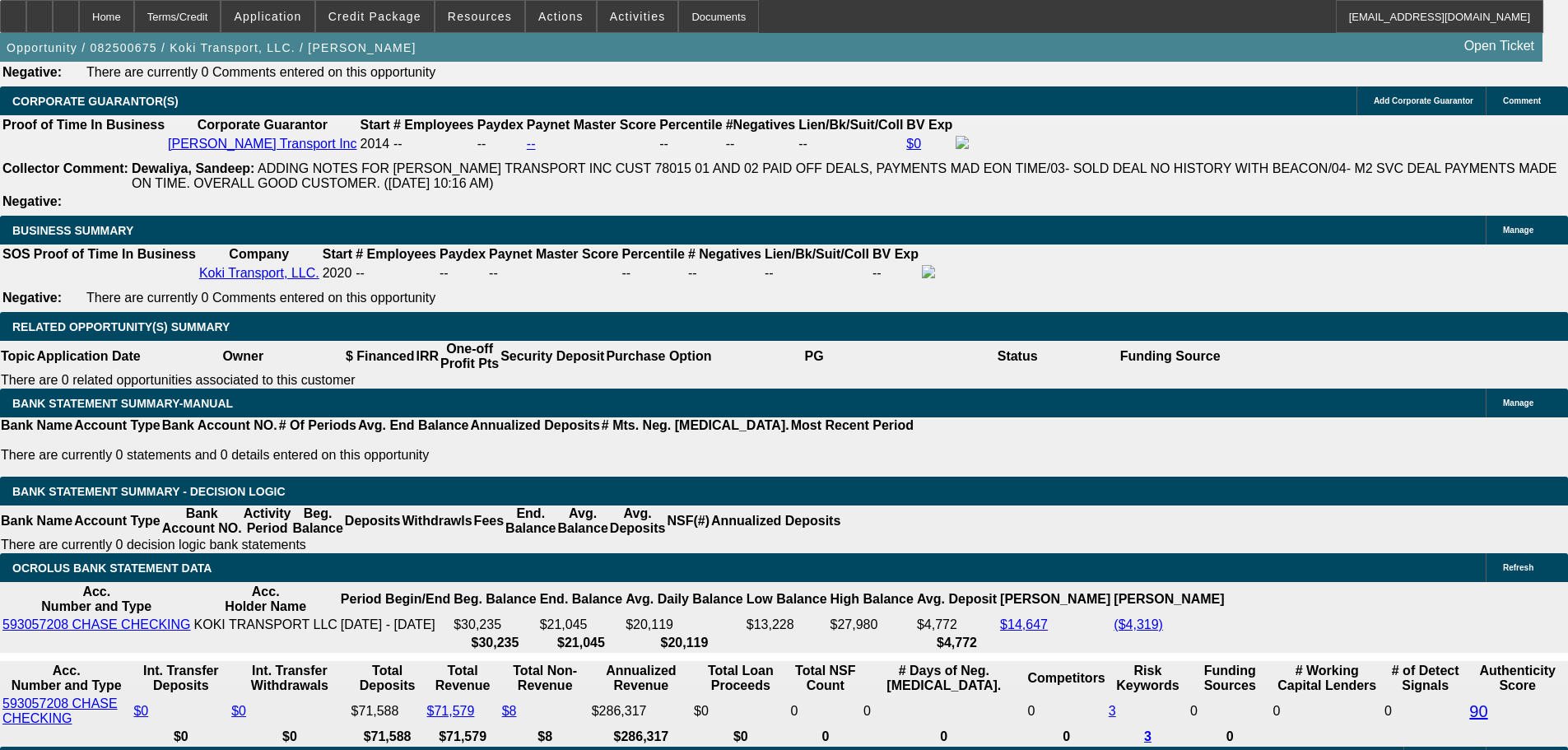
drag, startPoint x: 781, startPoint y: 324, endPoint x: 816, endPoint y: 609, distance: 287.1
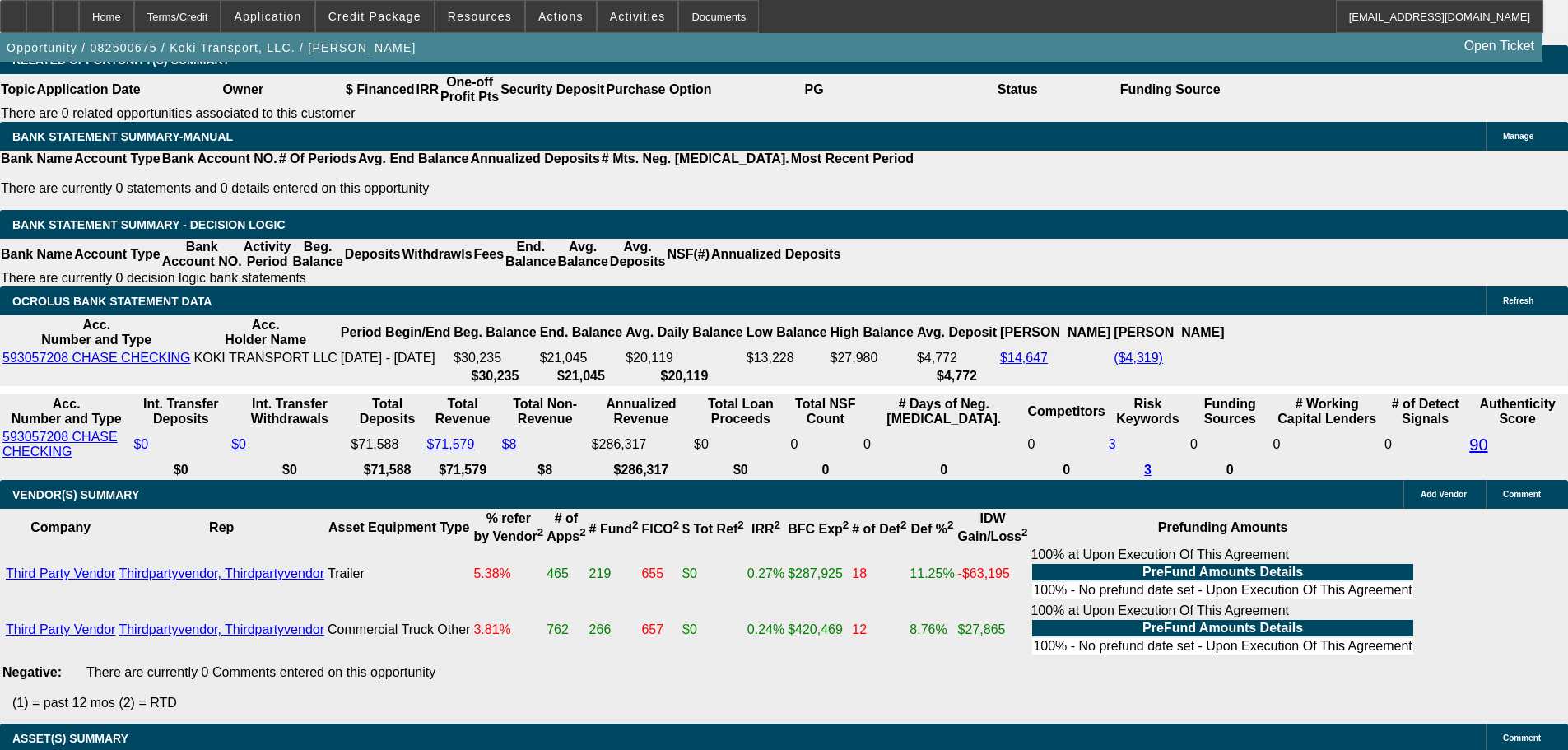
scroll to position [2600, 0]
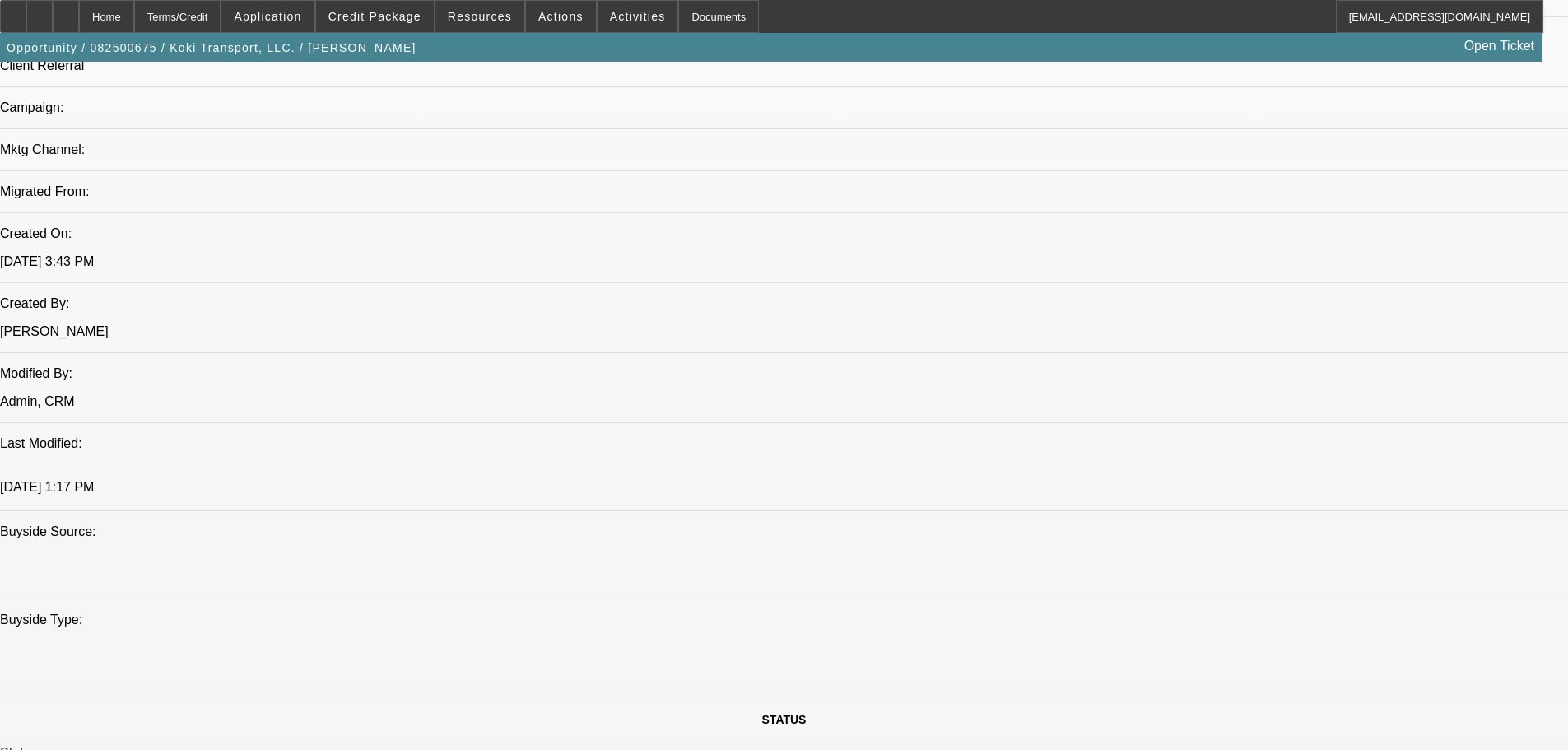
drag, startPoint x: 792, startPoint y: 352, endPoint x: 751, endPoint y: 173, distance: 183.6
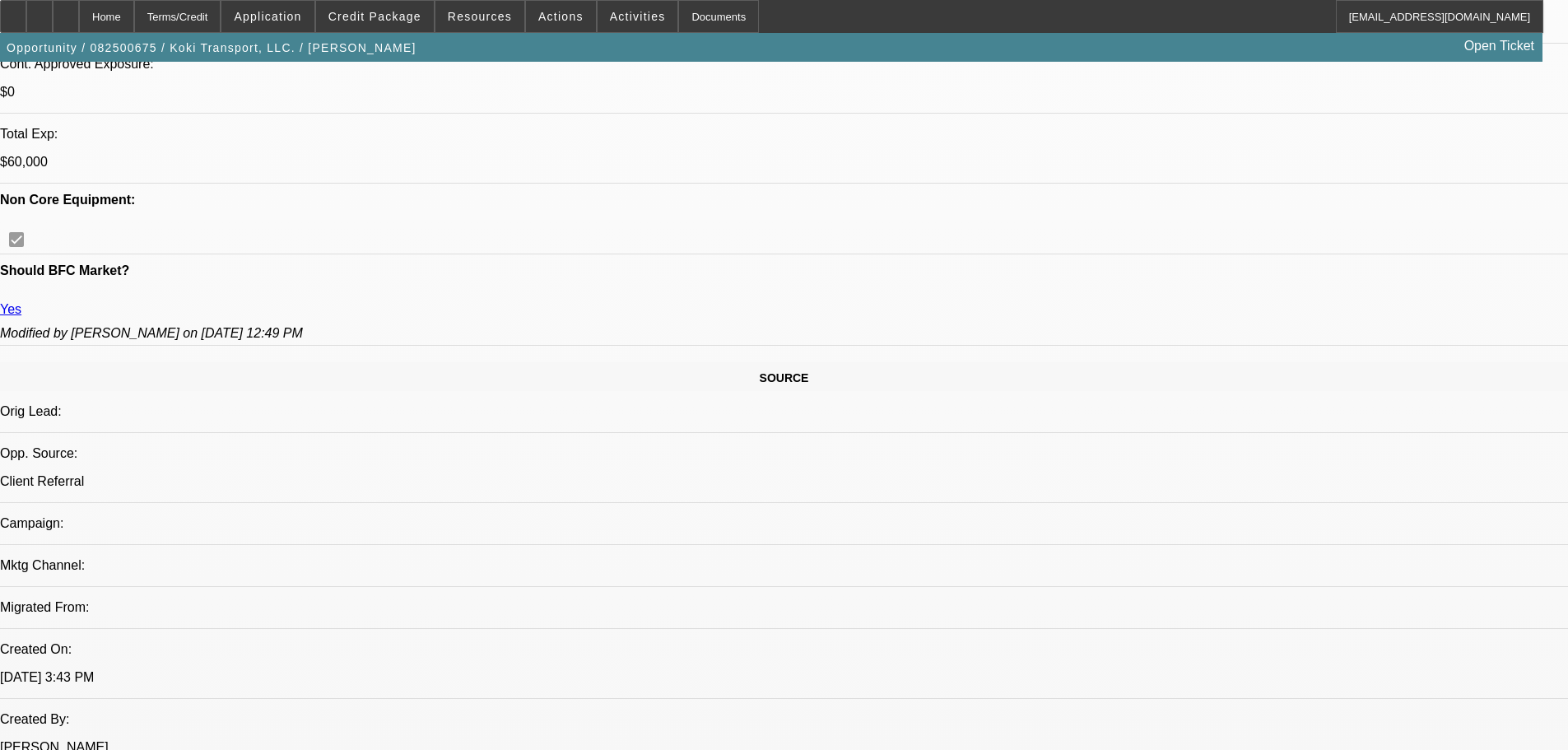
scroll to position [849, 0]
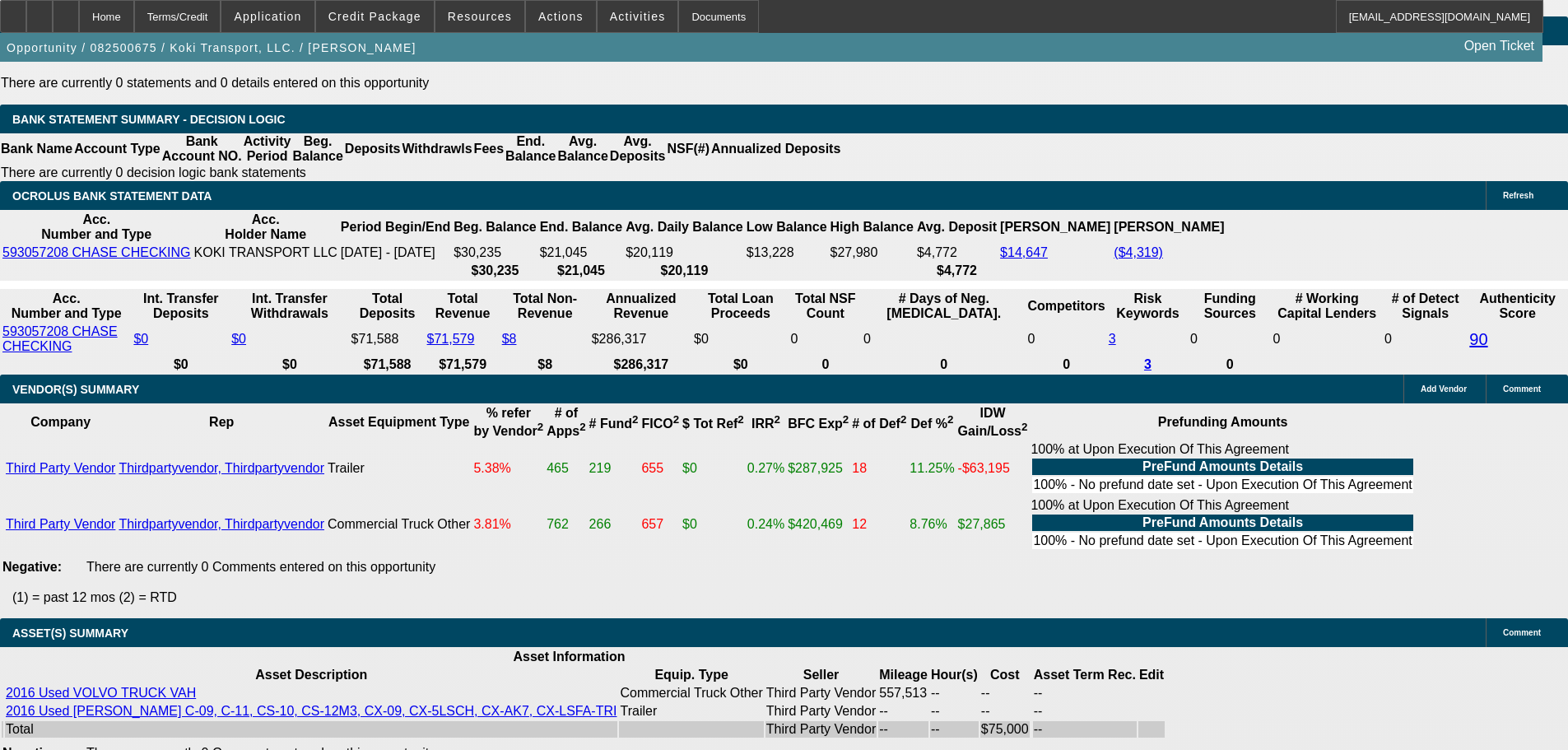
drag, startPoint x: 828, startPoint y: 595, endPoint x: 838, endPoint y: 587, distance: 12.8
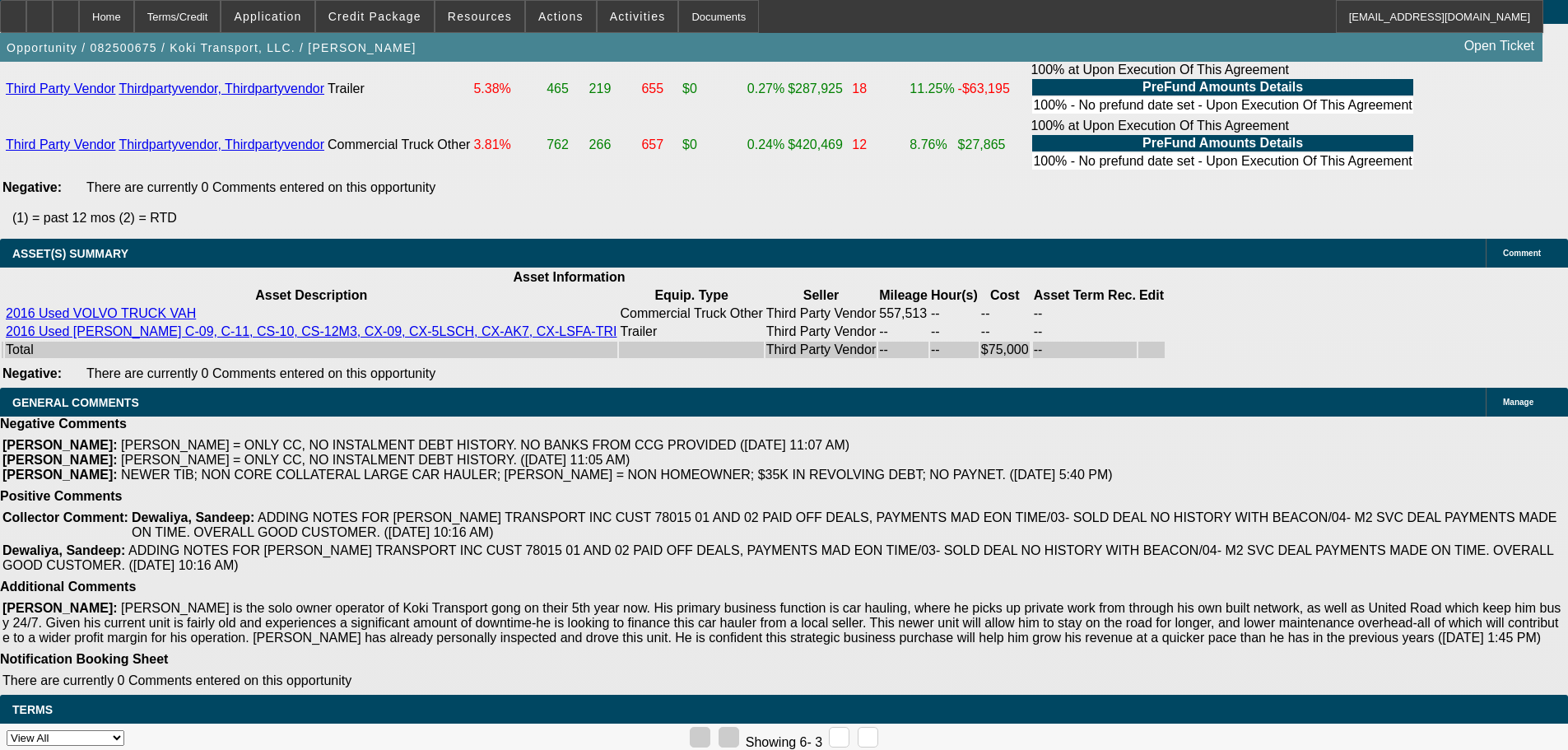
drag, startPoint x: 1452, startPoint y: 545, endPoint x: 1530, endPoint y: 548, distance: 78.1
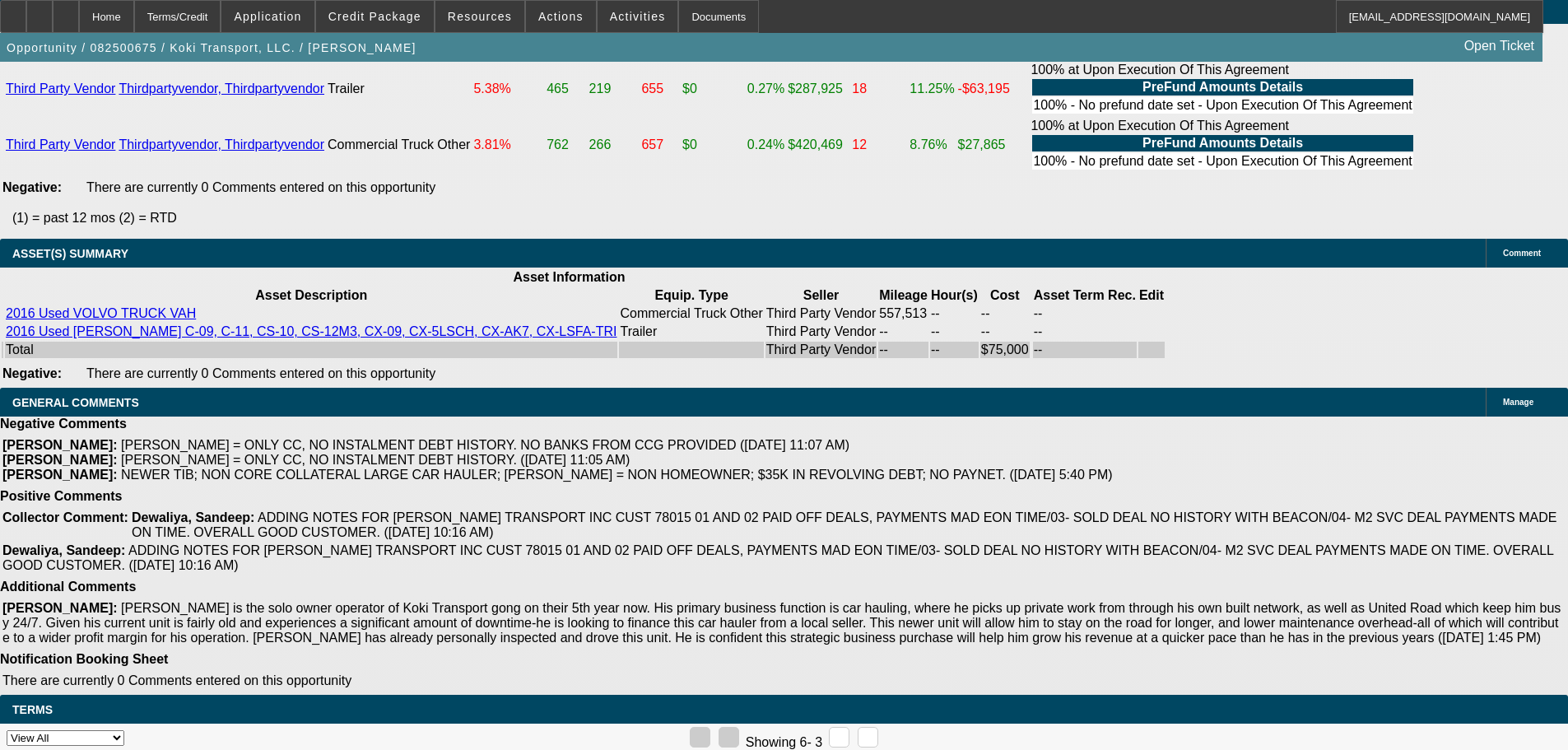
scroll to position [247, 235]
drag, startPoint x: 1238, startPoint y: 549, endPoint x: 1050, endPoint y: 551, distance: 188.0
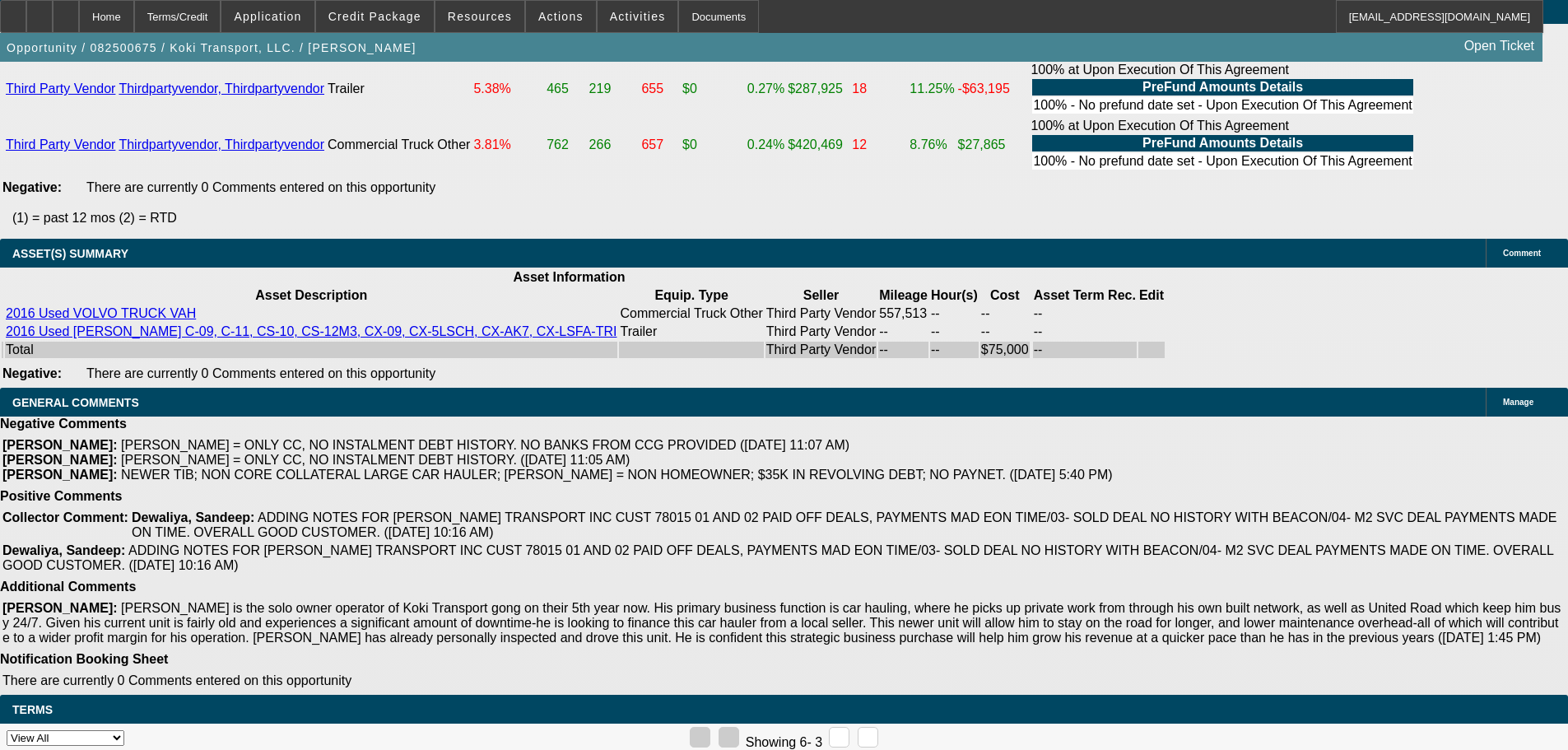
drag, startPoint x: 1341, startPoint y: 549, endPoint x: 1529, endPoint y: 550, distance: 188.0
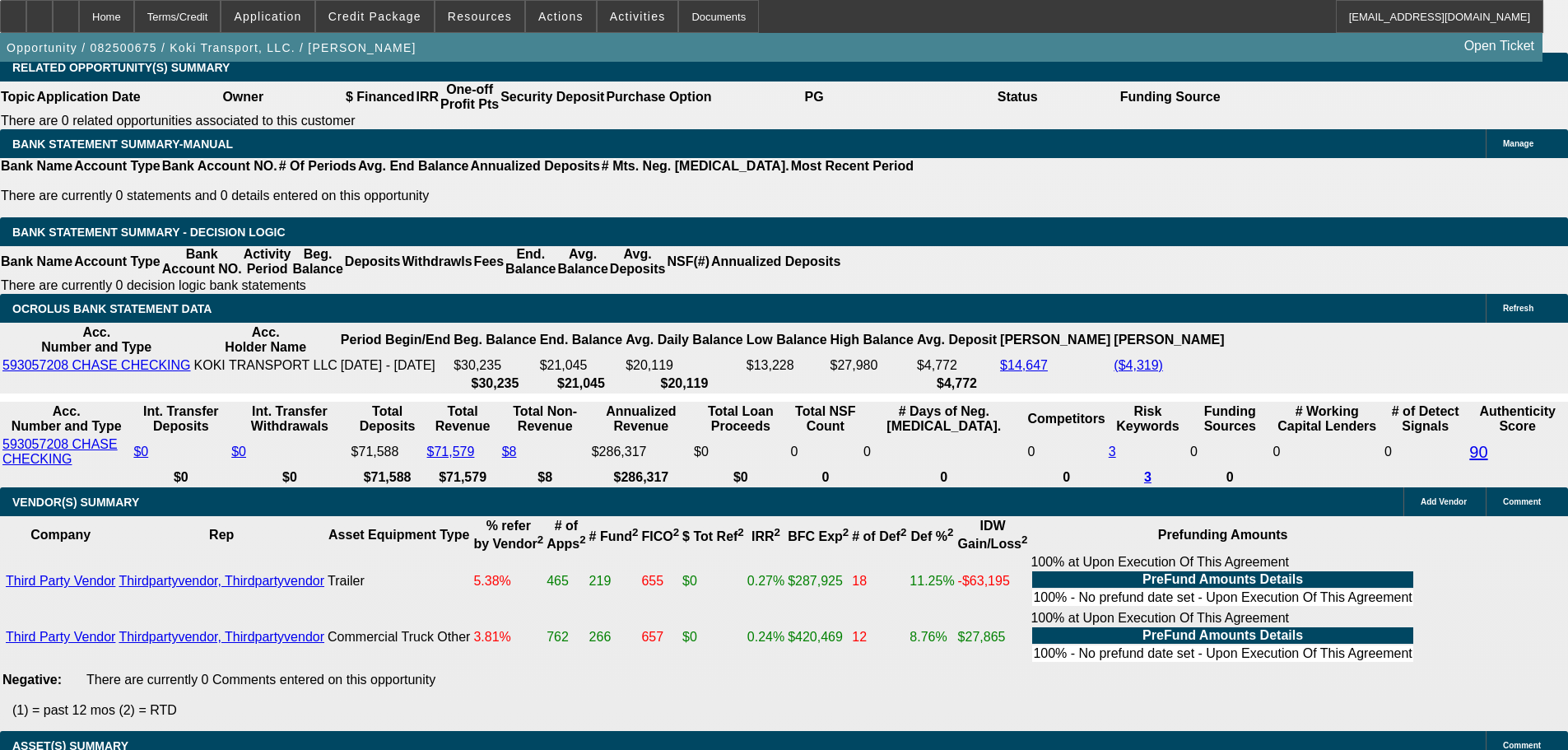
scroll to position [2847, 0]
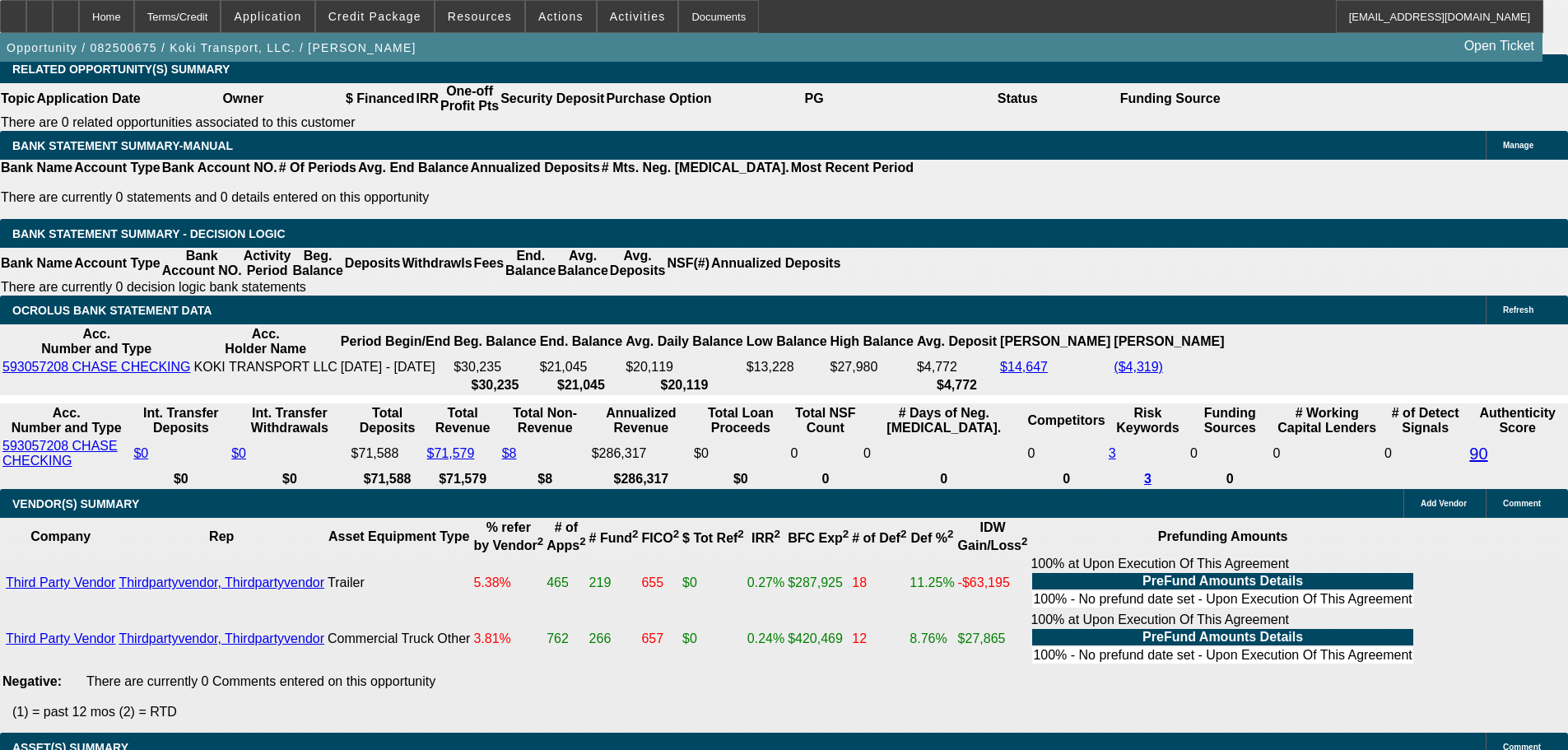
drag, startPoint x: 1341, startPoint y: 275, endPoint x: 1336, endPoint y: 248, distance: 27.5
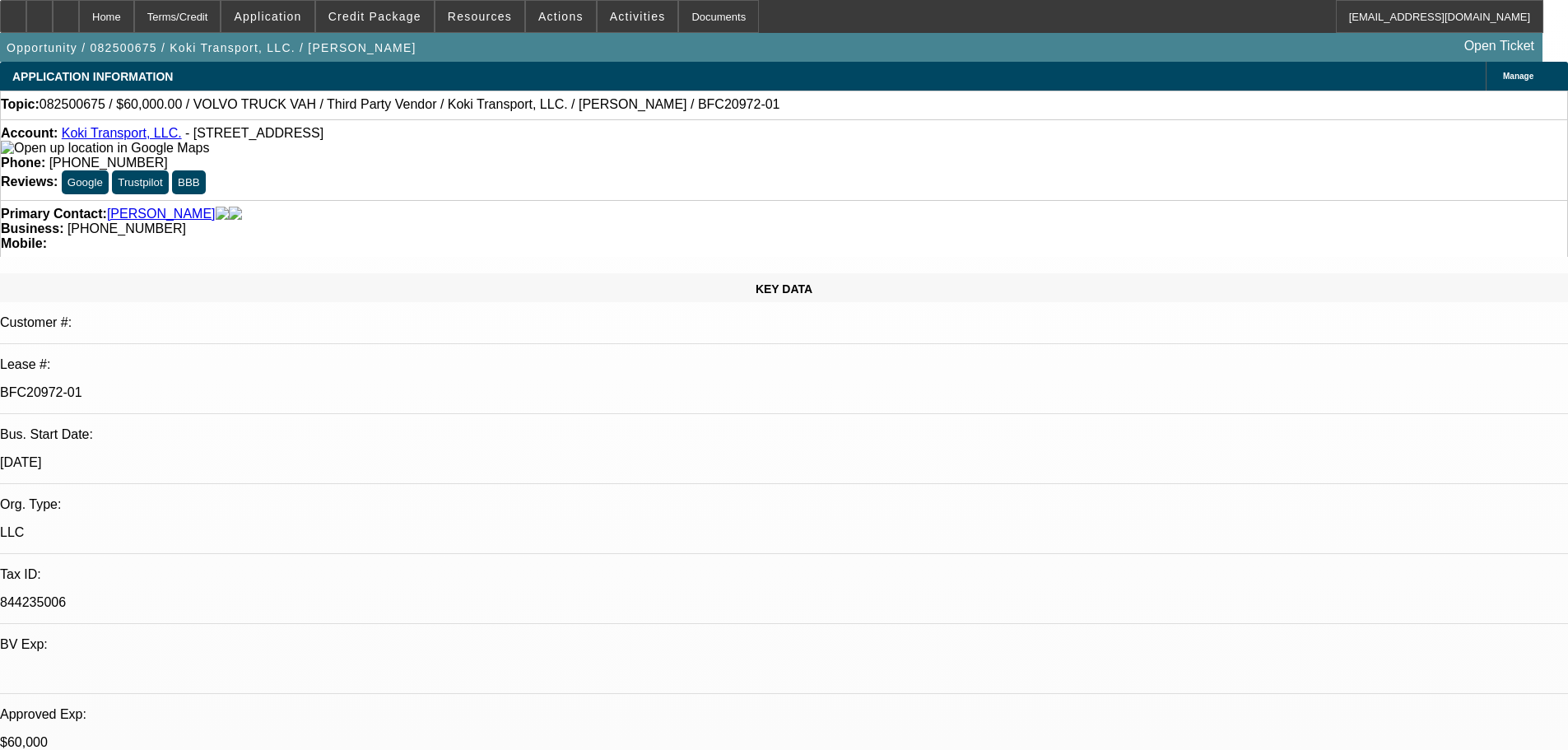
drag, startPoint x: 554, startPoint y: 362, endPoint x: 586, endPoint y: 205, distance: 160.2
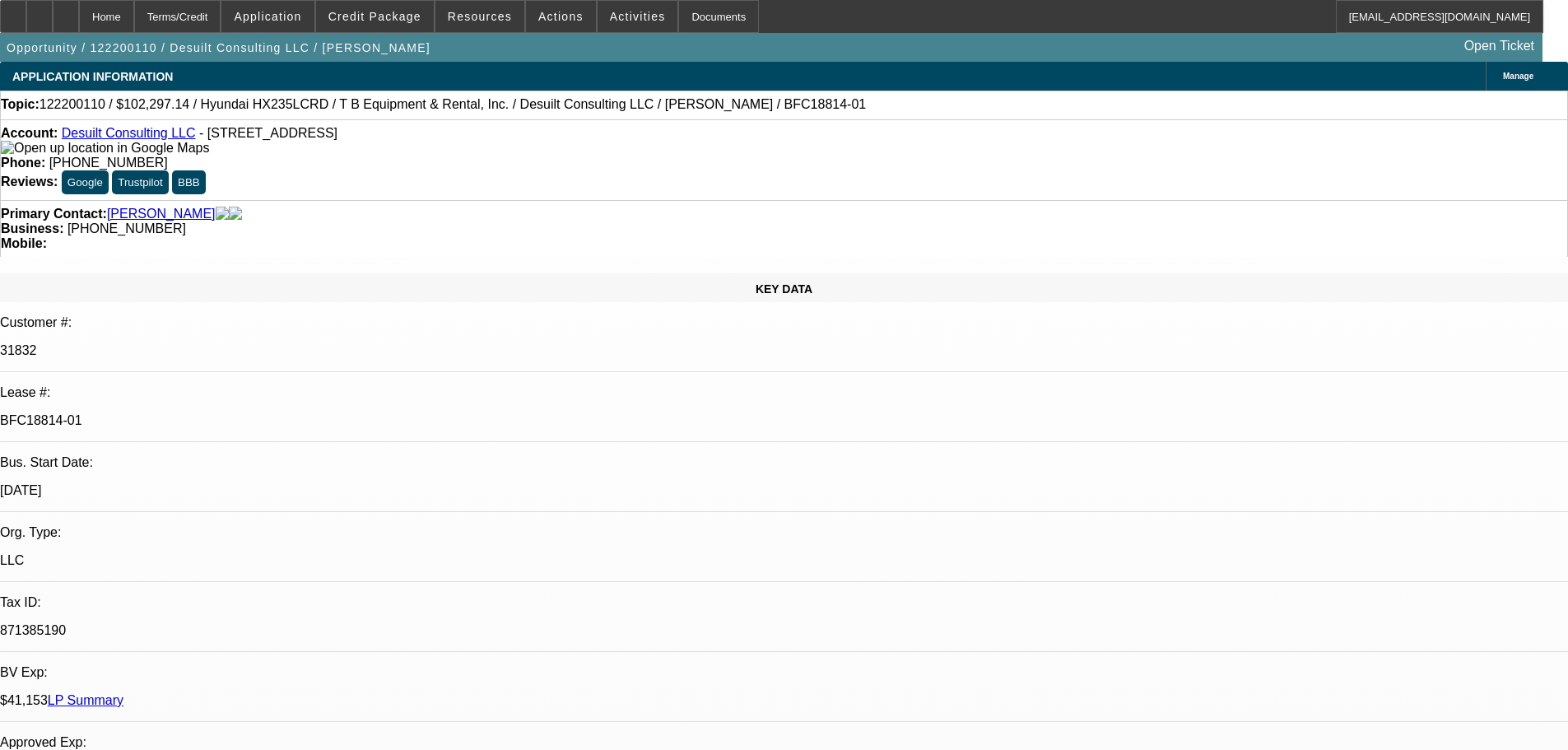
select select "0"
select select "2"
select select "0"
select select "6"
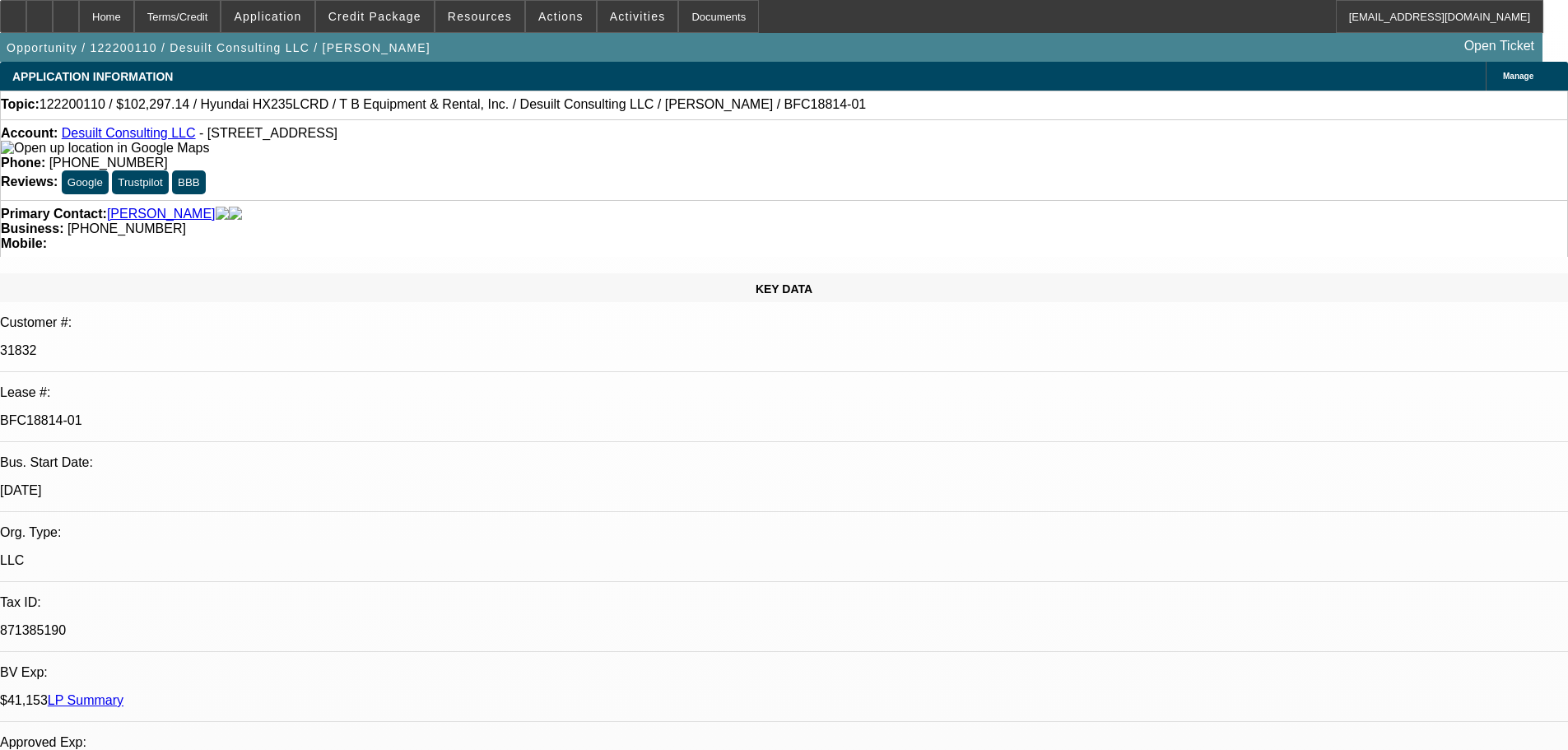
select select "0"
select select "2"
select select "0.1"
select select "4"
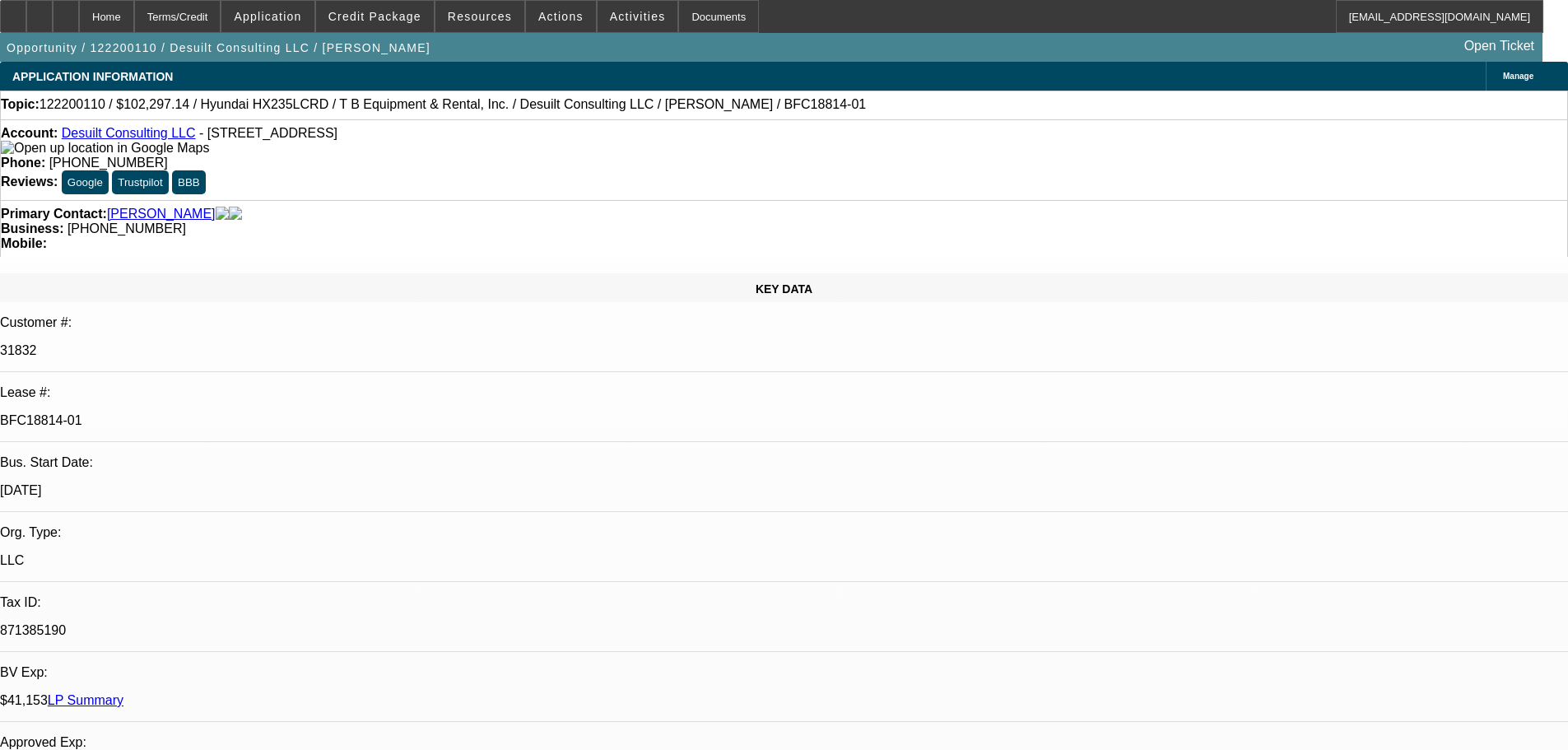
select select "0"
select select "2"
select select "0.1"
select select "4"
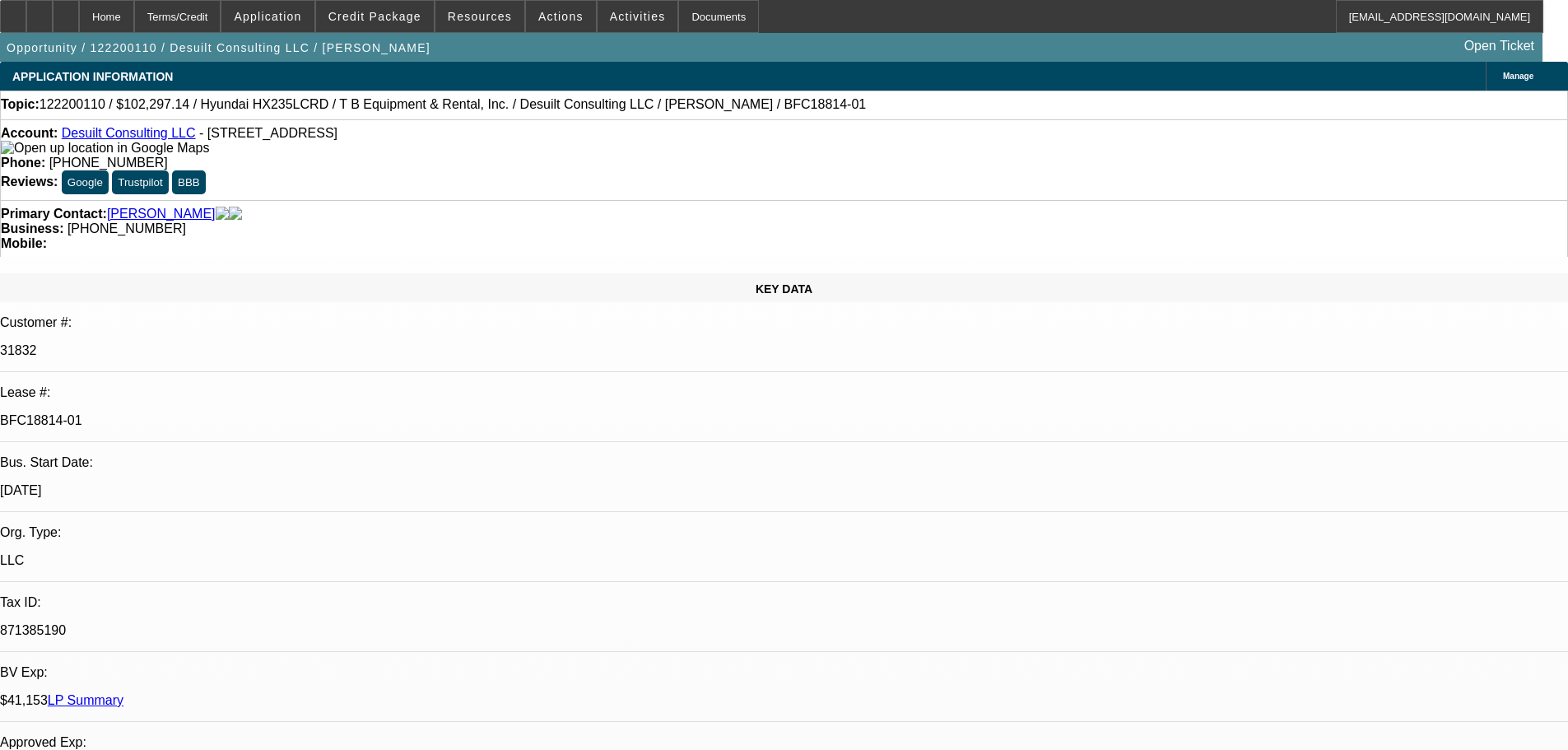
select select "0.15"
select select "2"
select select "0.1"
select select "4"
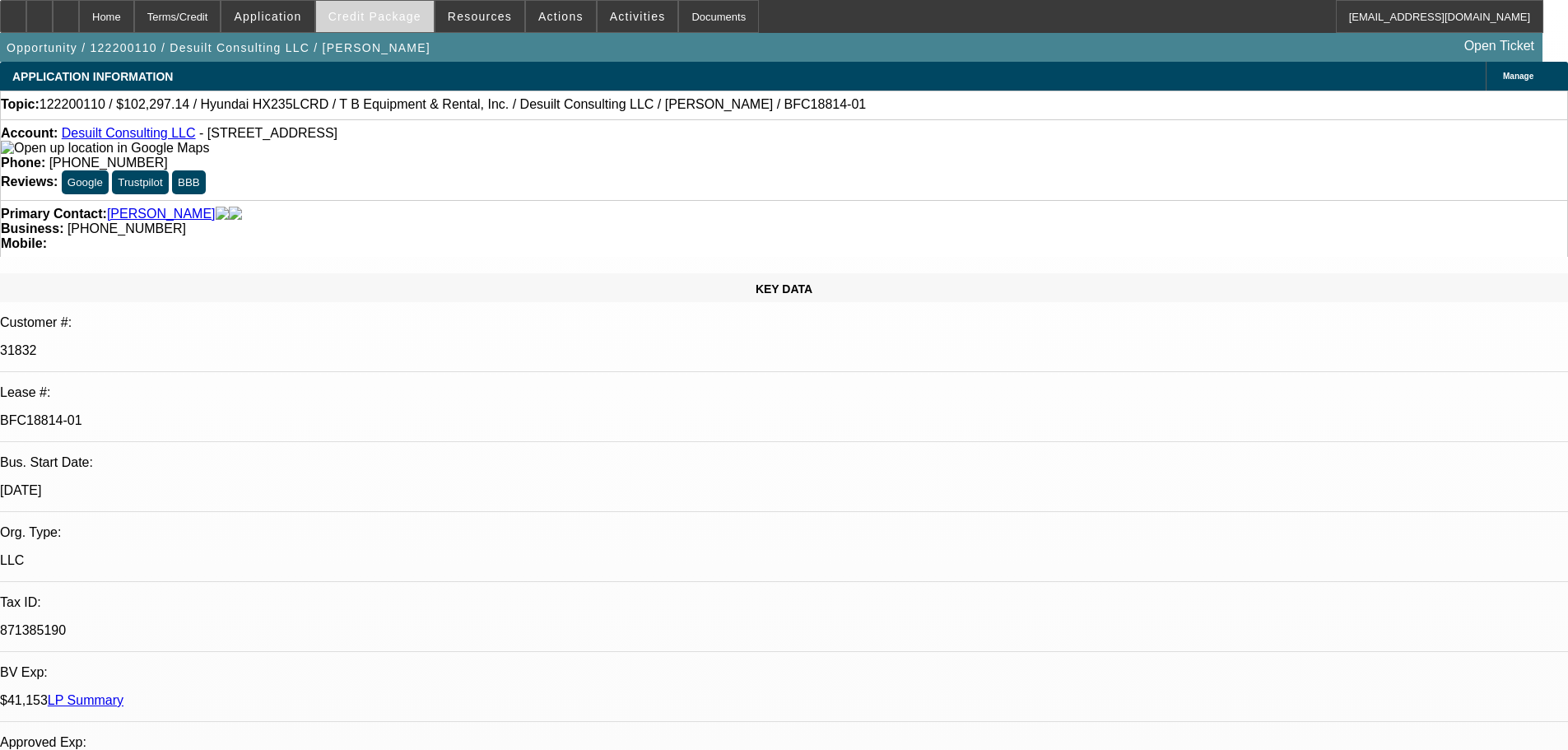
click at [385, 32] on span at bounding box center [374, 16] width 118 height 40
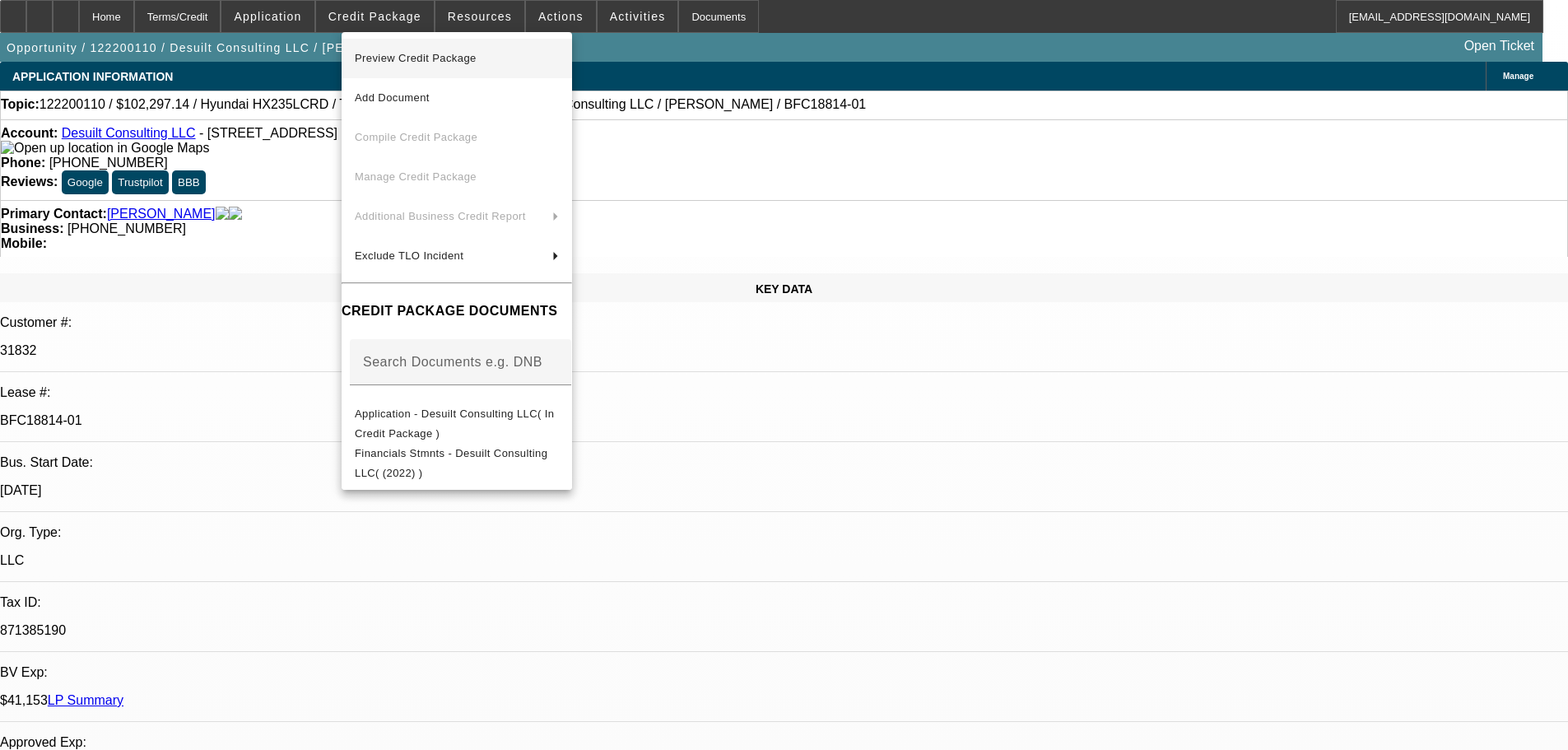
click at [503, 51] on span "Preview Credit Package" at bounding box center [456, 58] width 204 height 20
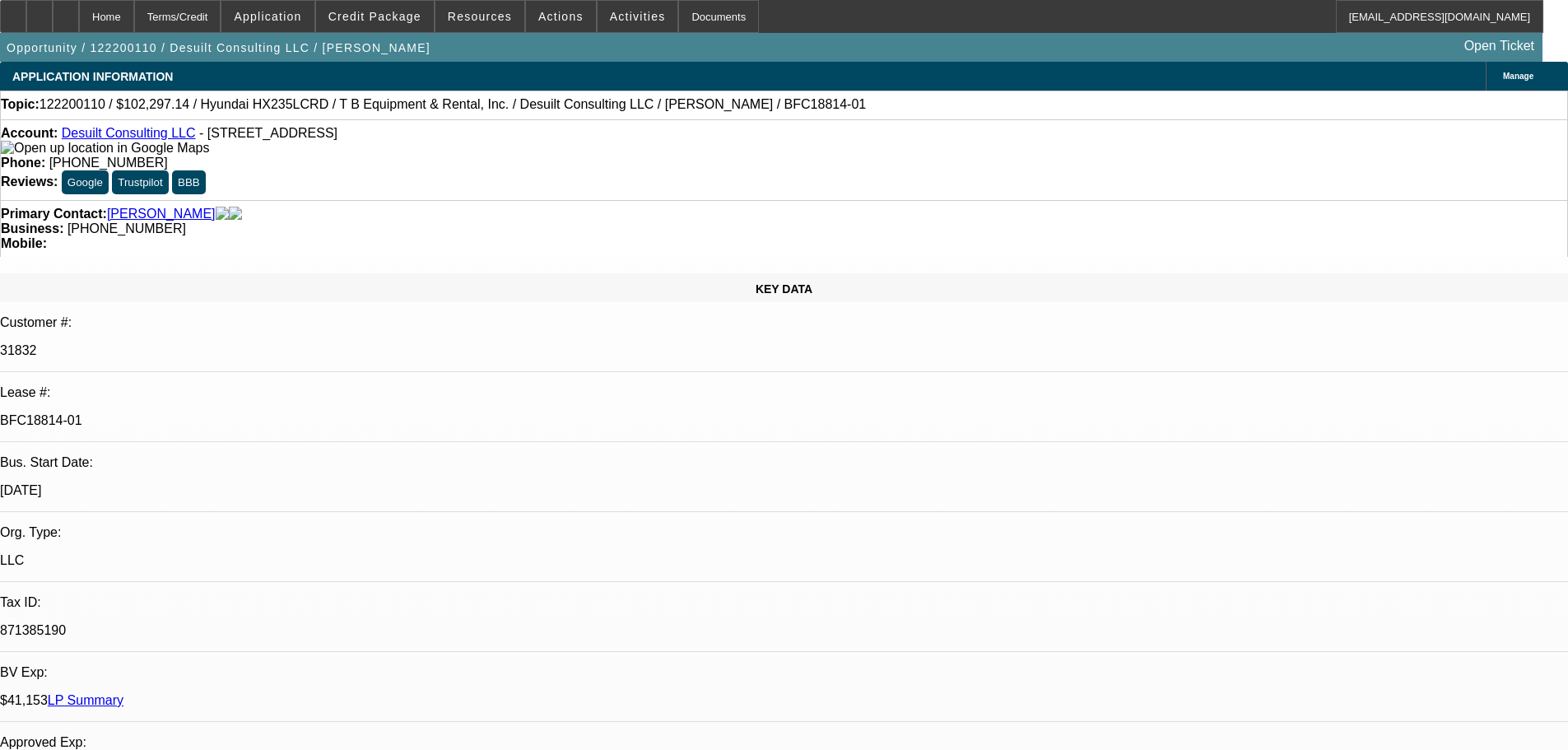
drag, startPoint x: 673, startPoint y: 607, endPoint x: 673, endPoint y: 593, distance: 14.0
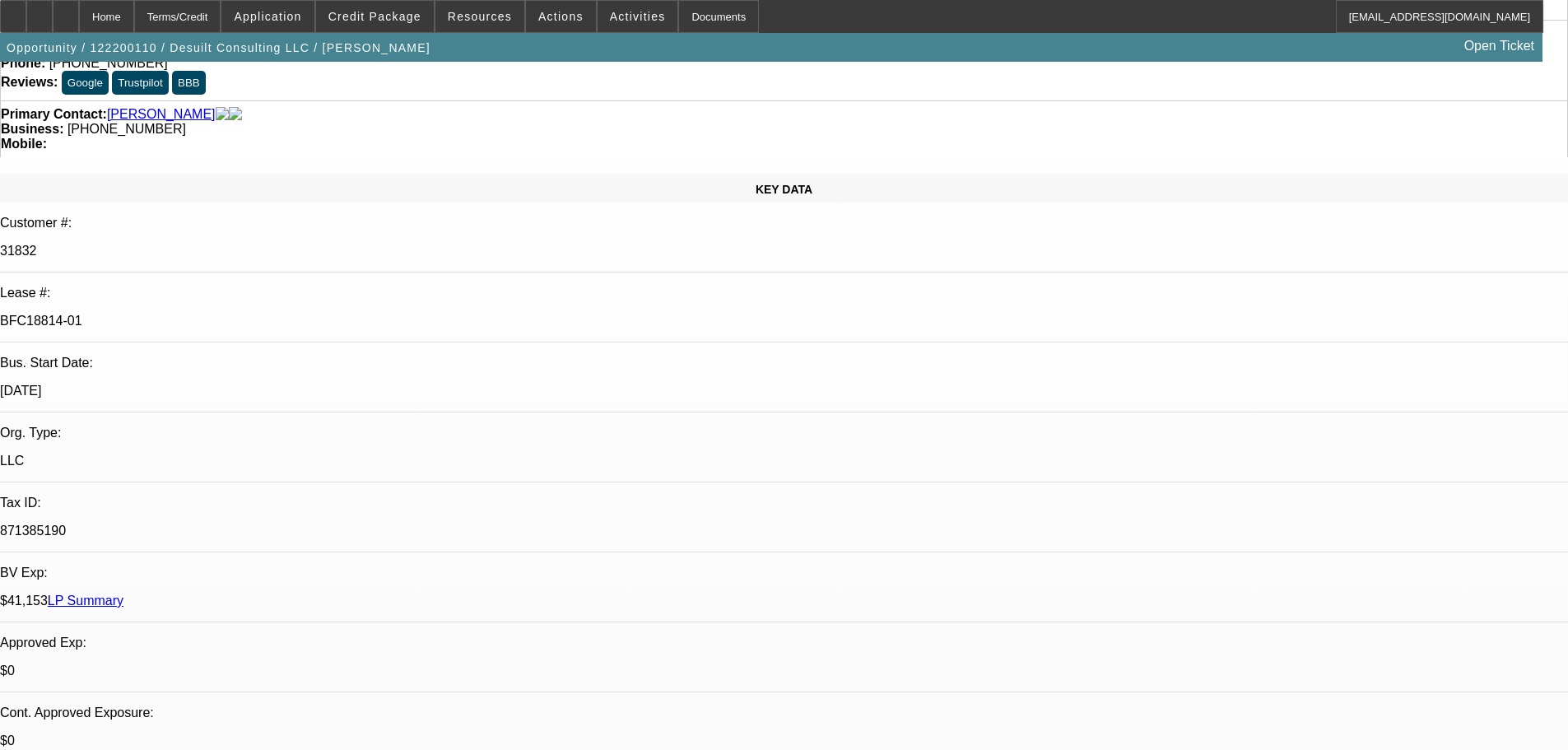
scroll to position [155, 0]
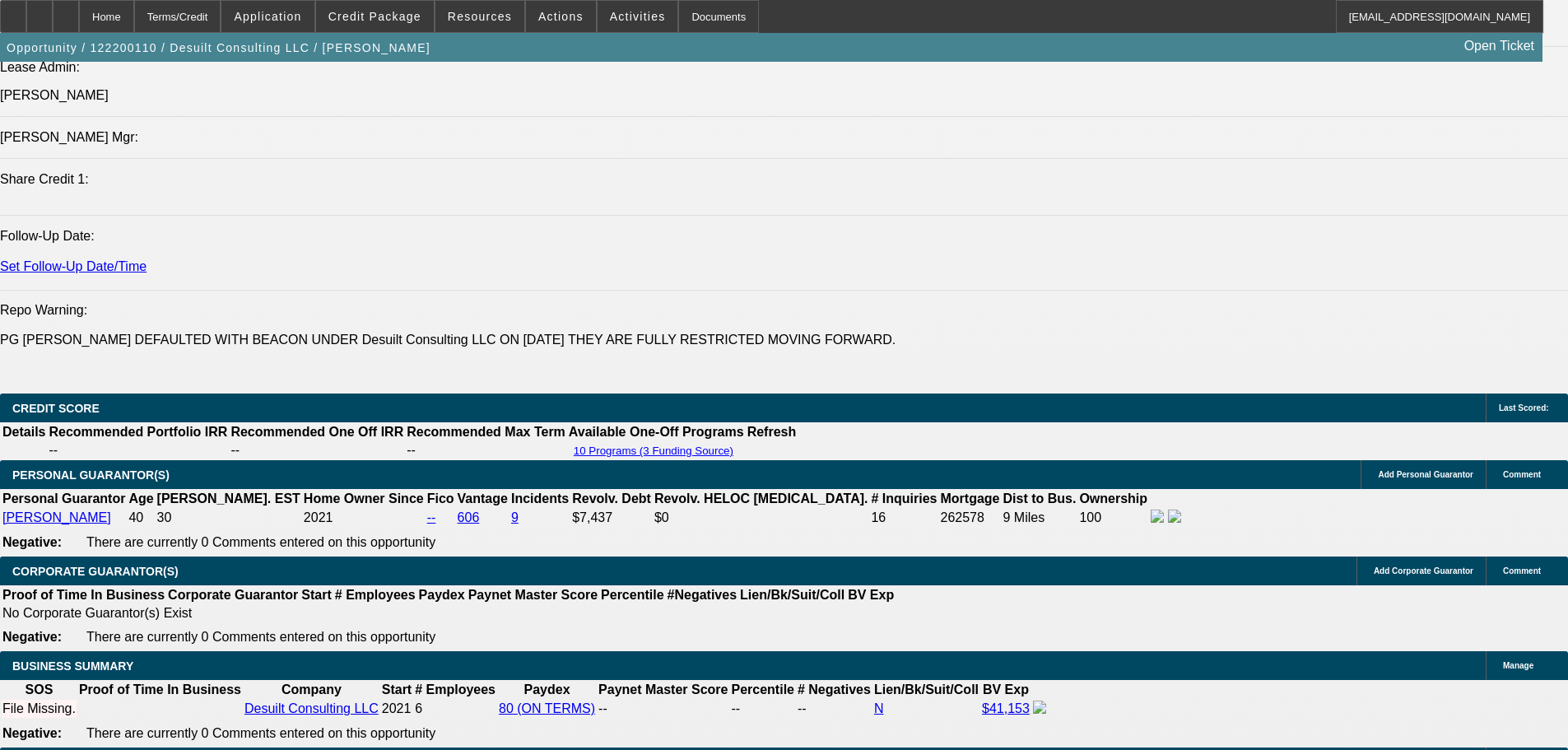
drag, startPoint x: 771, startPoint y: 422, endPoint x: 769, endPoint y: 562, distance: 140.0
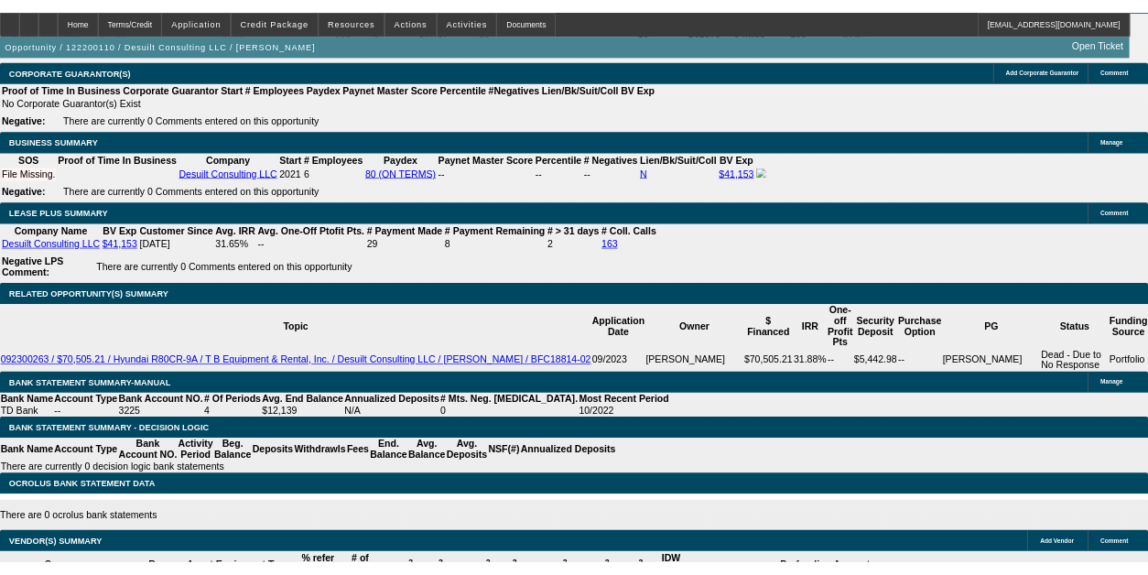
scroll to position [3604, 0]
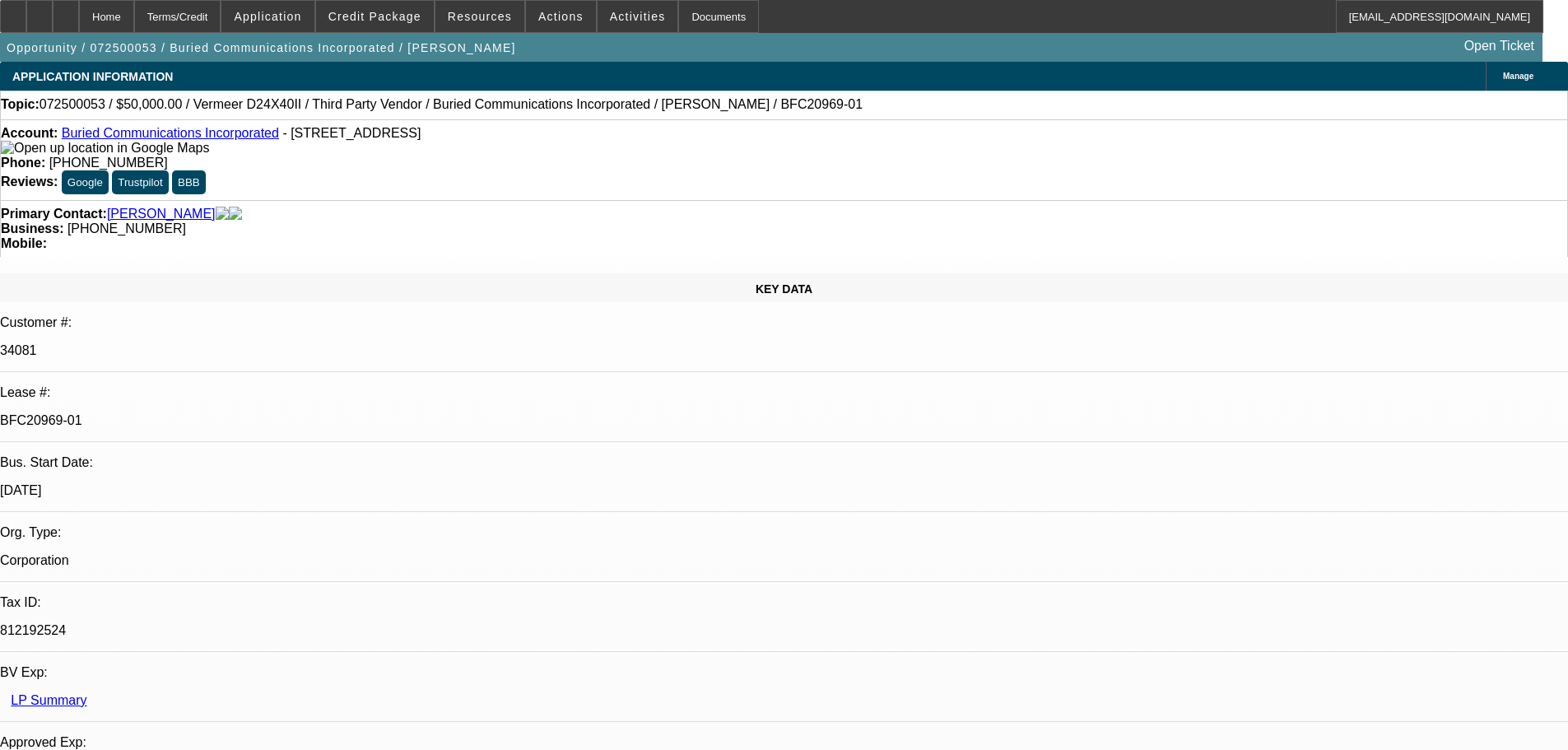
select select "0"
select select "3"
select select "0"
select select "6"
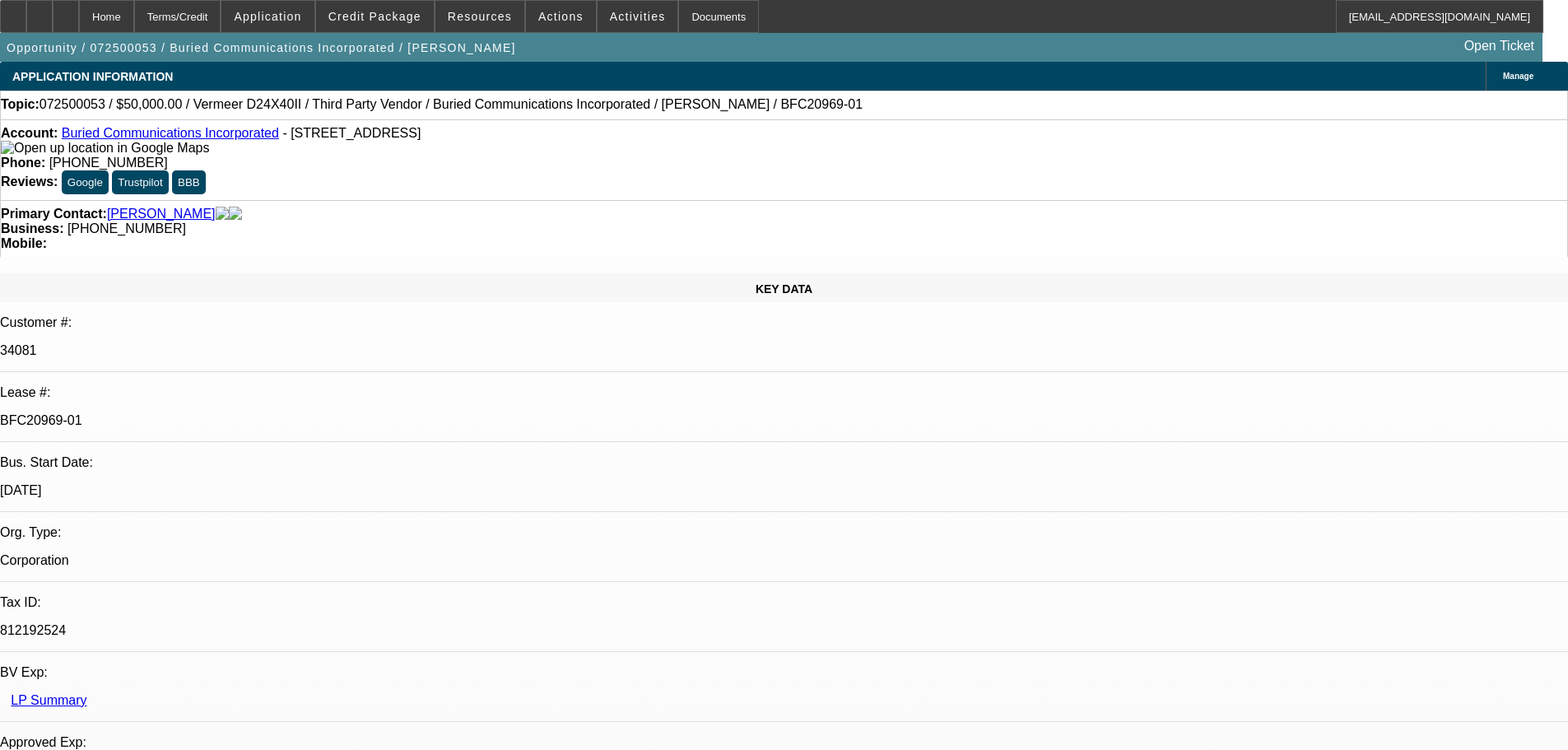
select select "0"
select select "3"
select select "0"
select select "6"
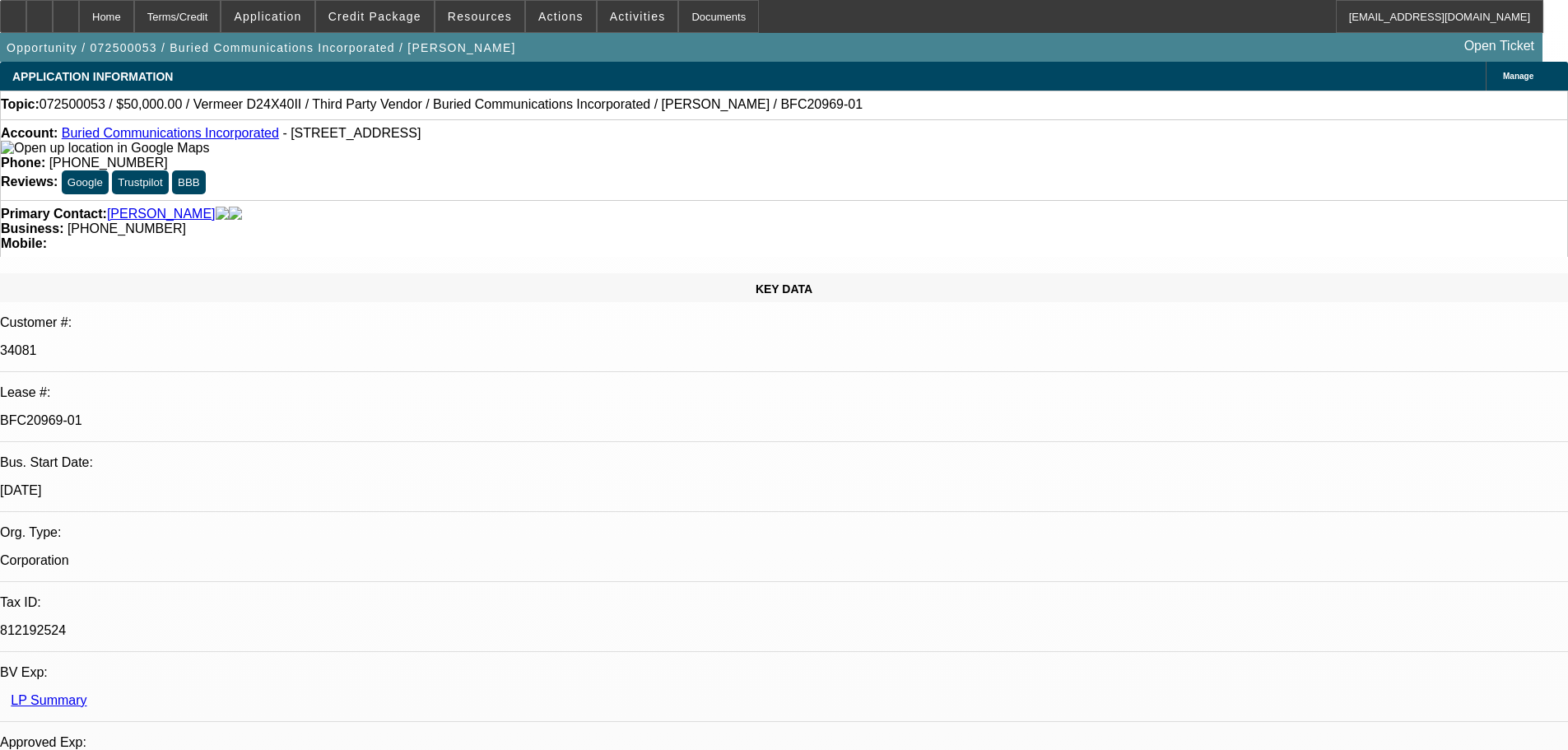
select select "0"
select select "3"
select select "0"
select select "6"
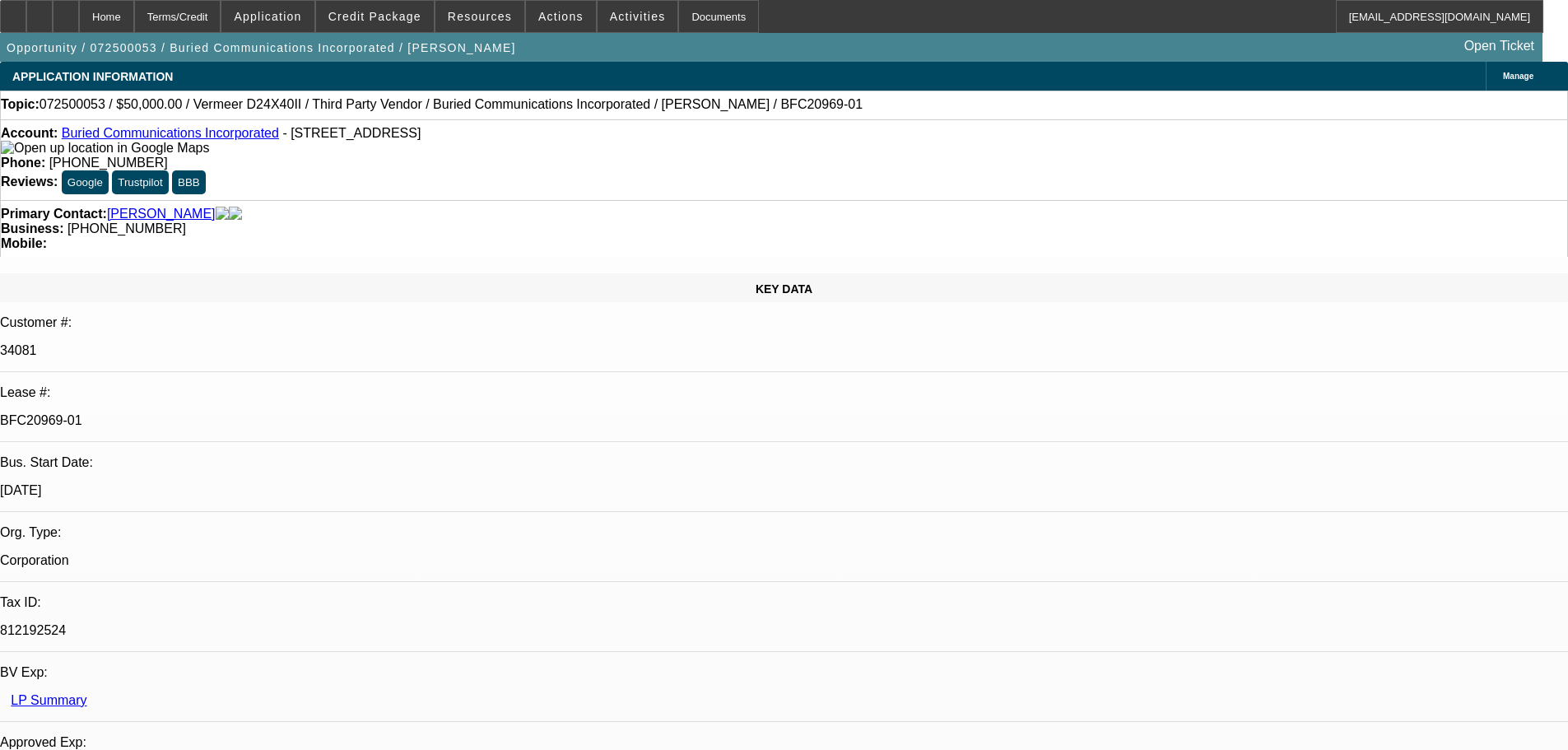
select select "0"
select select "3"
select select "0"
select select "6"
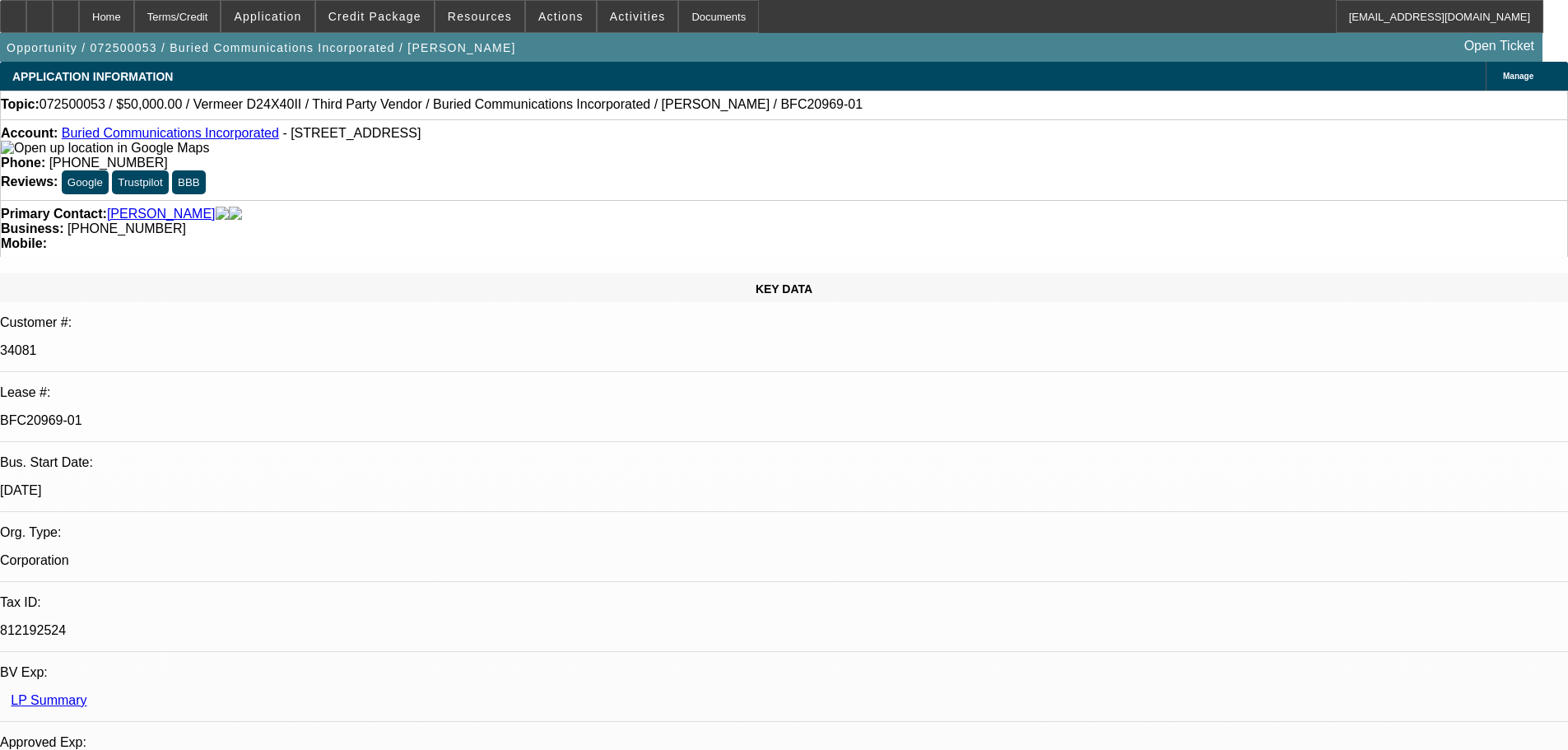
drag, startPoint x: 1449, startPoint y: 201, endPoint x: 1430, endPoint y: 150, distance: 54.4
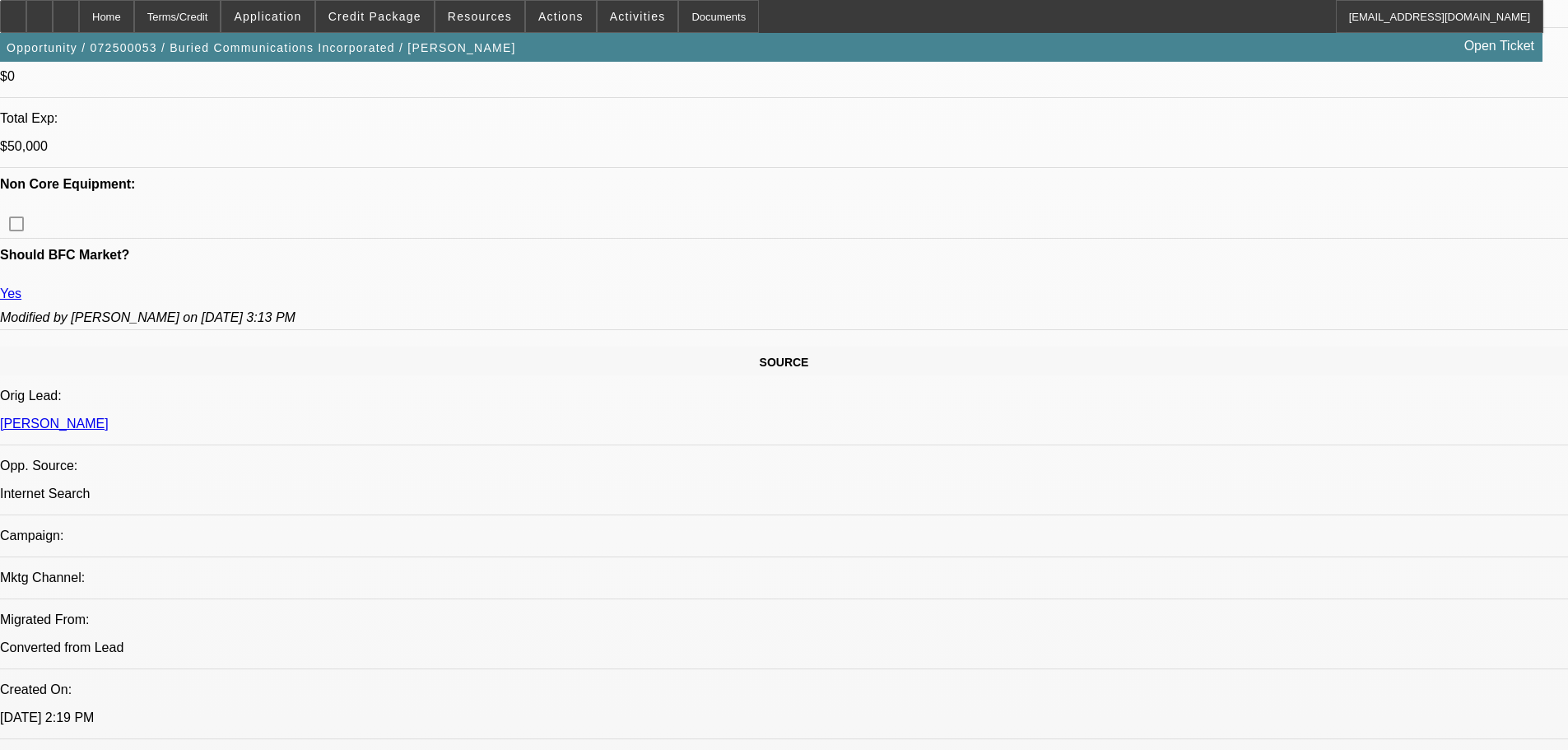
scroll to position [2180, 0]
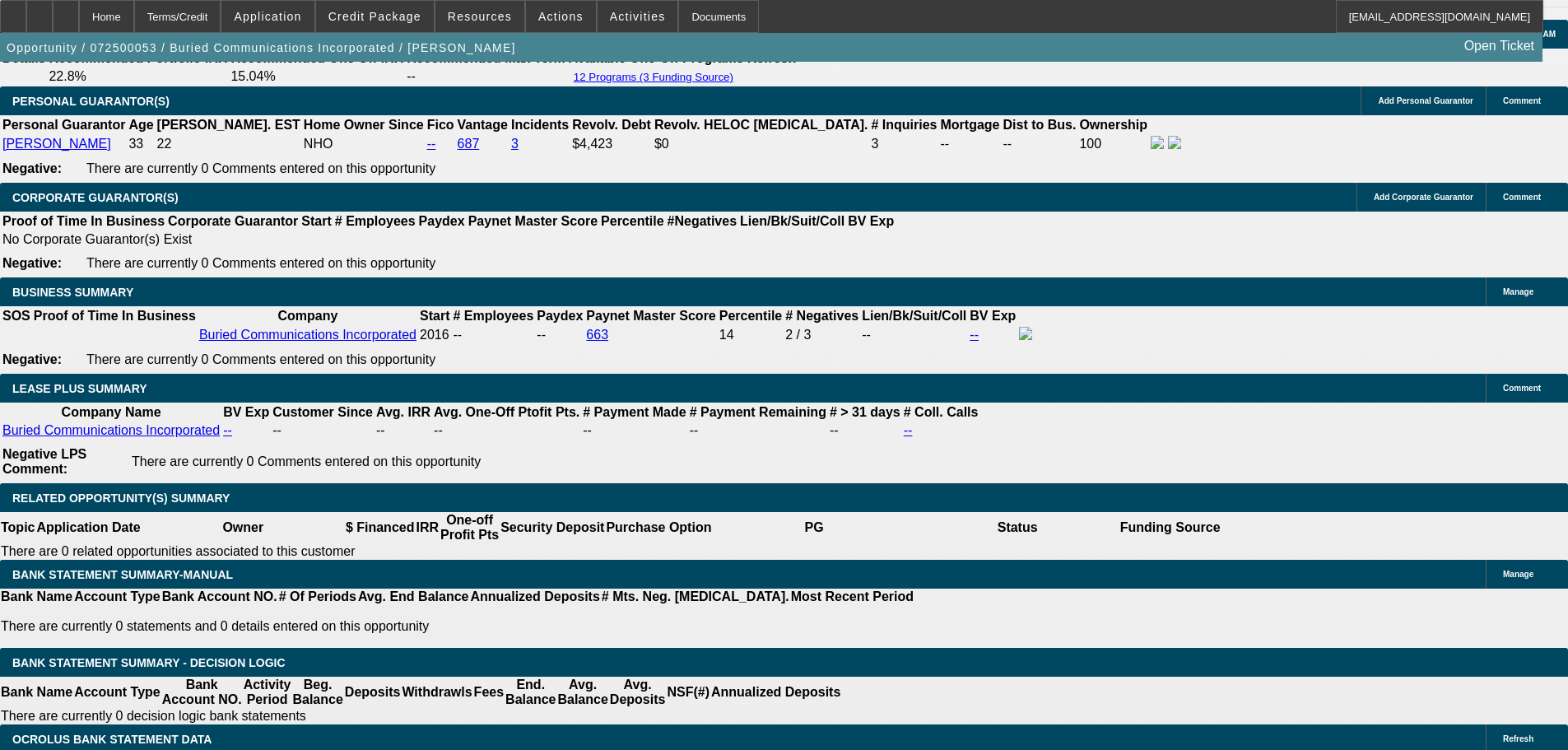
drag, startPoint x: 759, startPoint y: 353, endPoint x: 753, endPoint y: 478, distance: 125.1
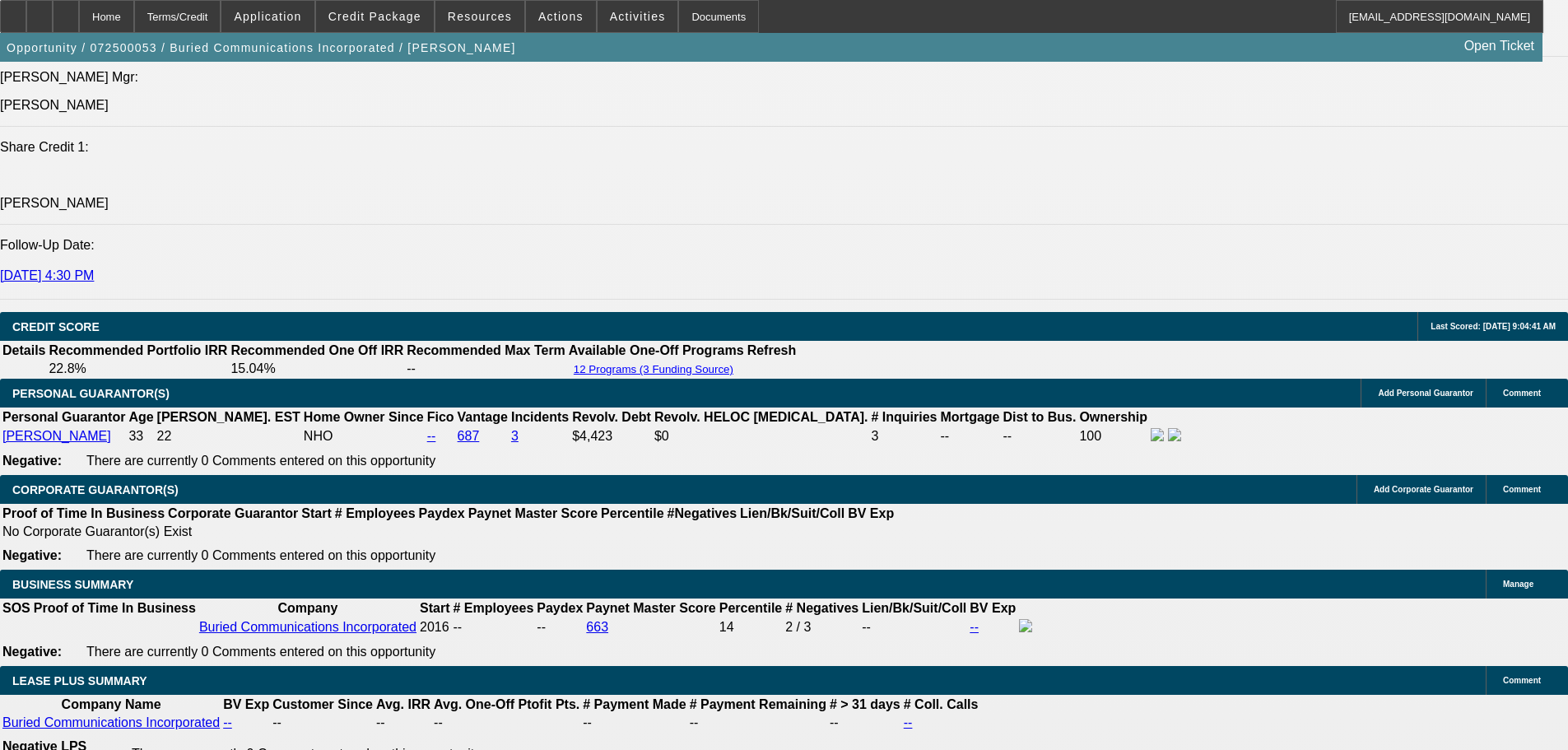
scroll to position [1170, 0]
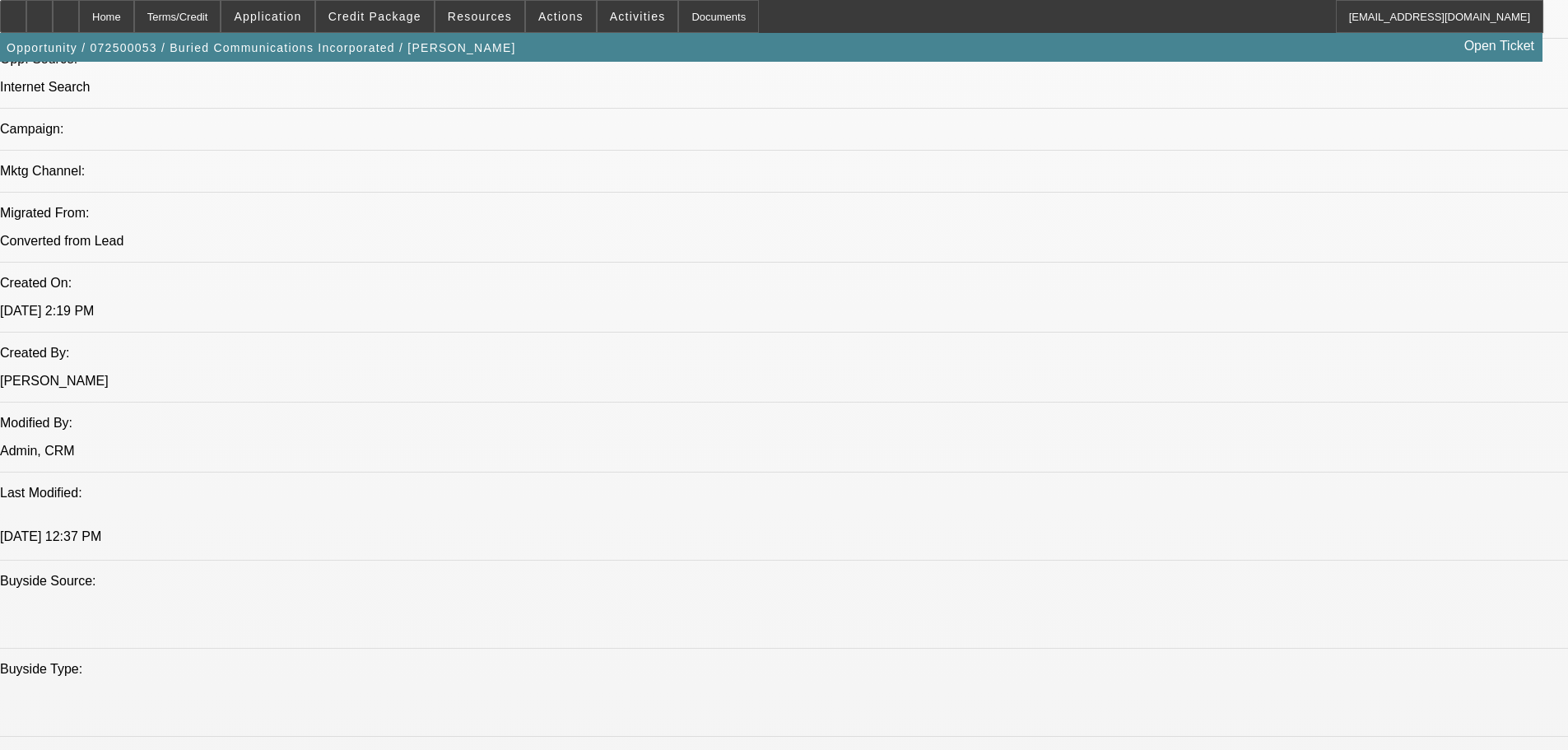
drag, startPoint x: 927, startPoint y: 351, endPoint x: 926, endPoint y: -40, distance: 391.0
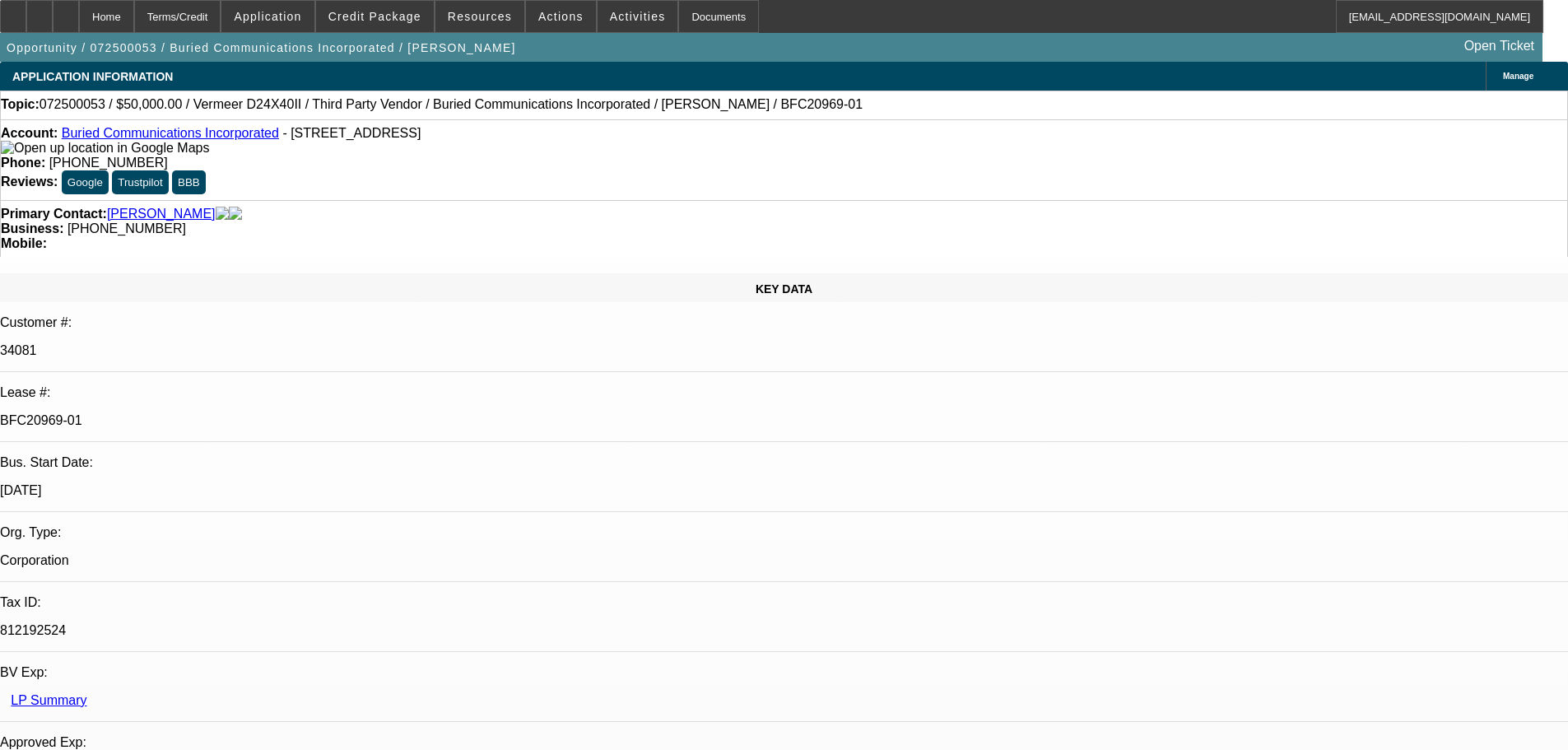
drag, startPoint x: 1253, startPoint y: 207, endPoint x: 1252, endPoint y: 147, distance: 60.0
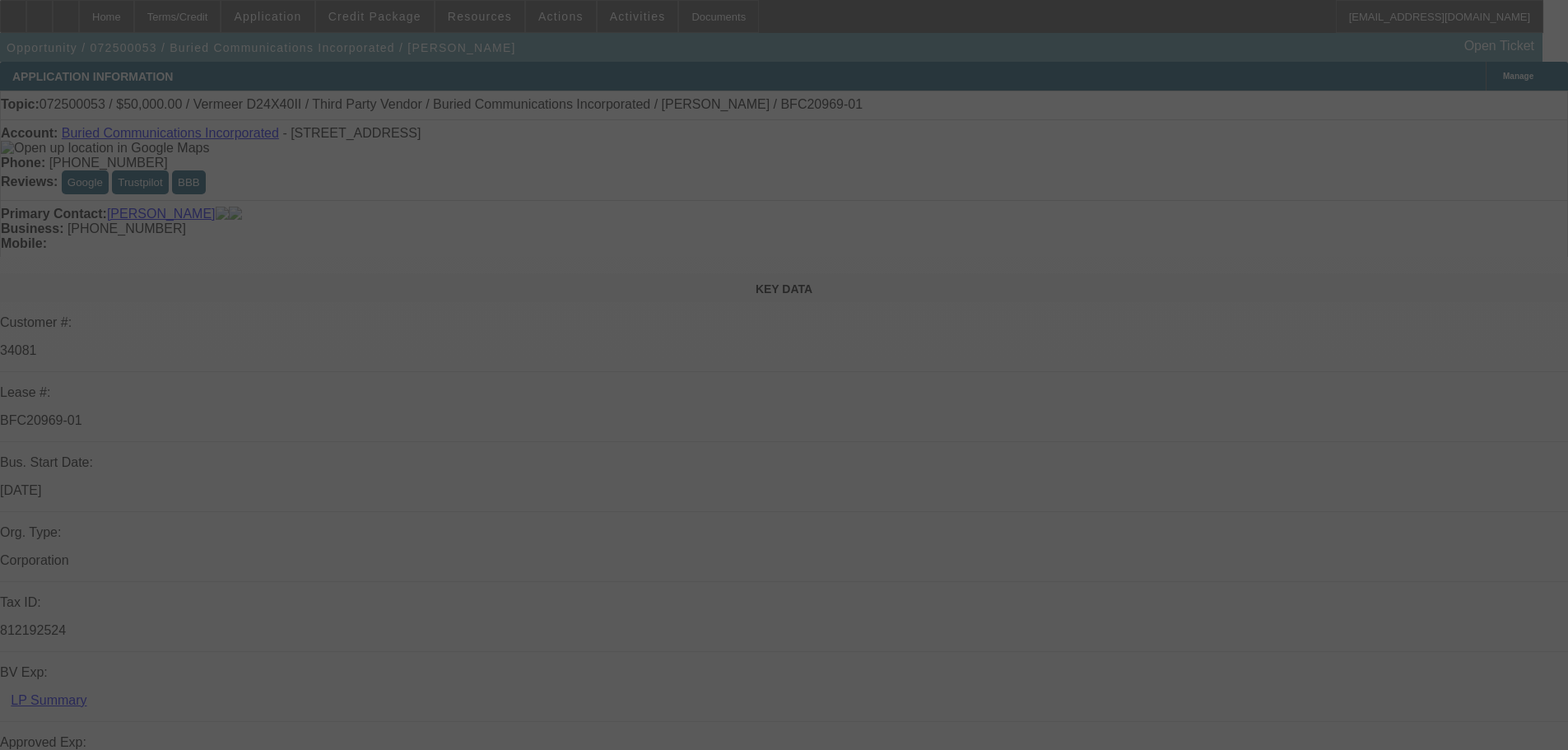
click at [927, 394] on div at bounding box center [784, 375] width 1568 height 750
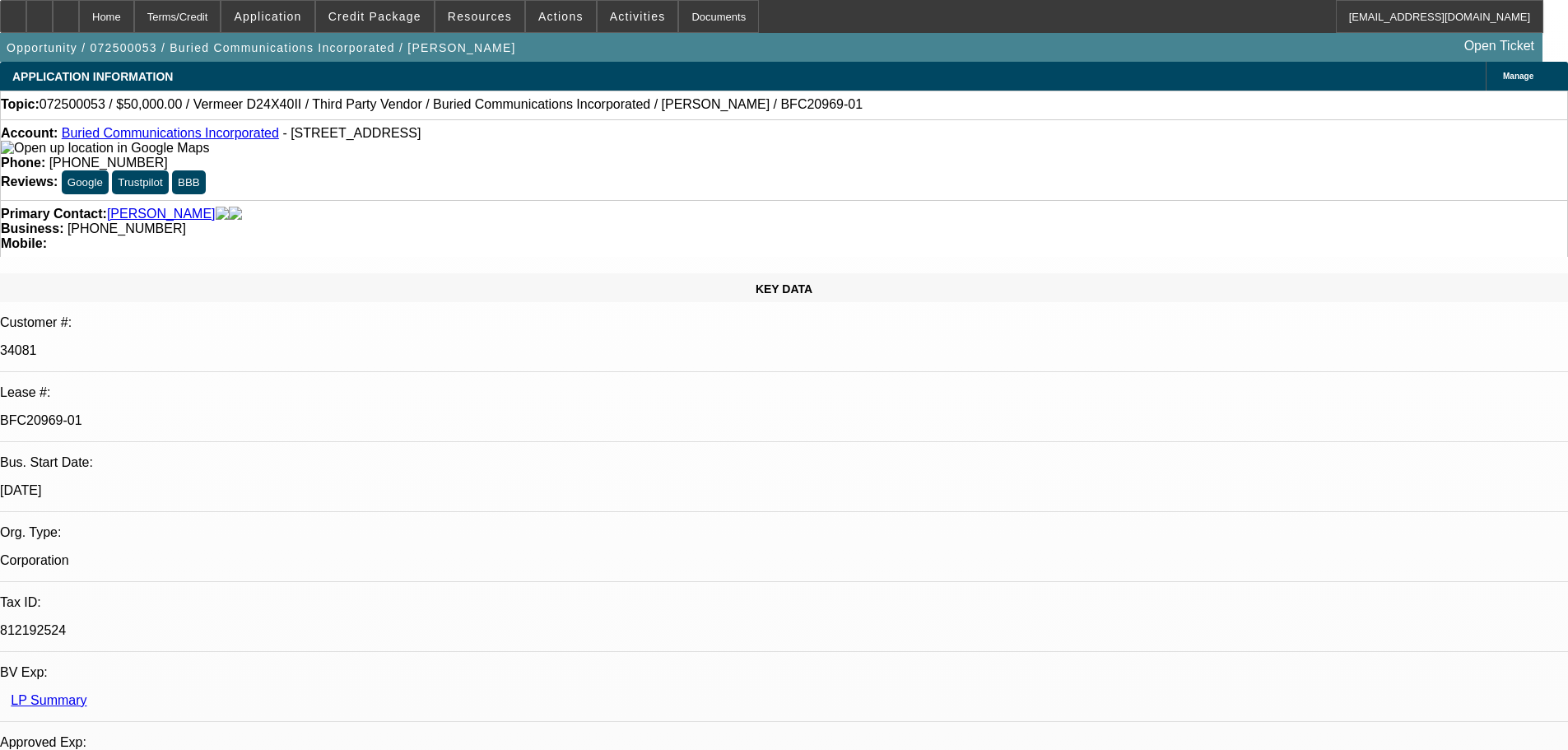
select select "0"
select select "3"
select select "0"
select select "6"
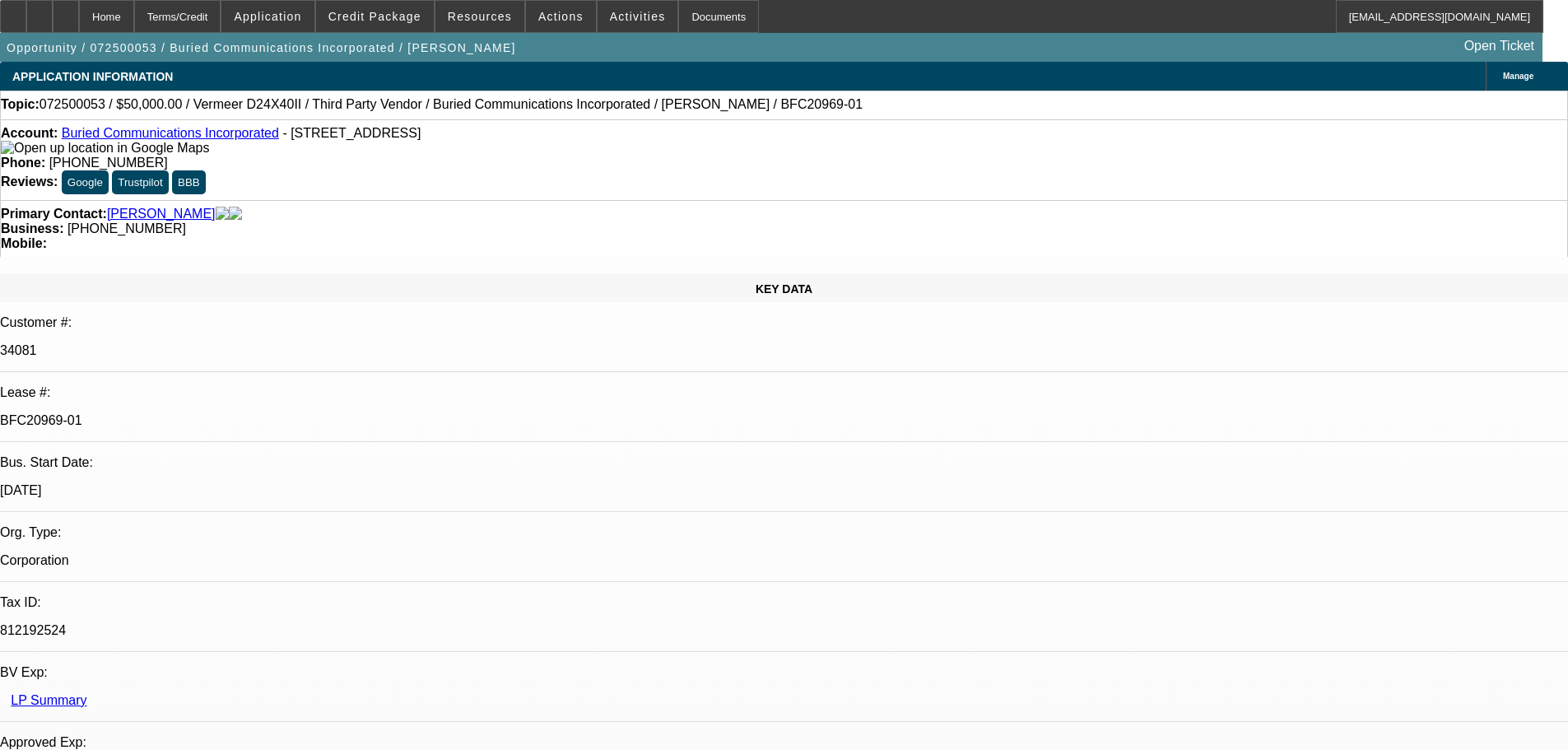
select select "0"
select select "3"
select select "0"
select select "6"
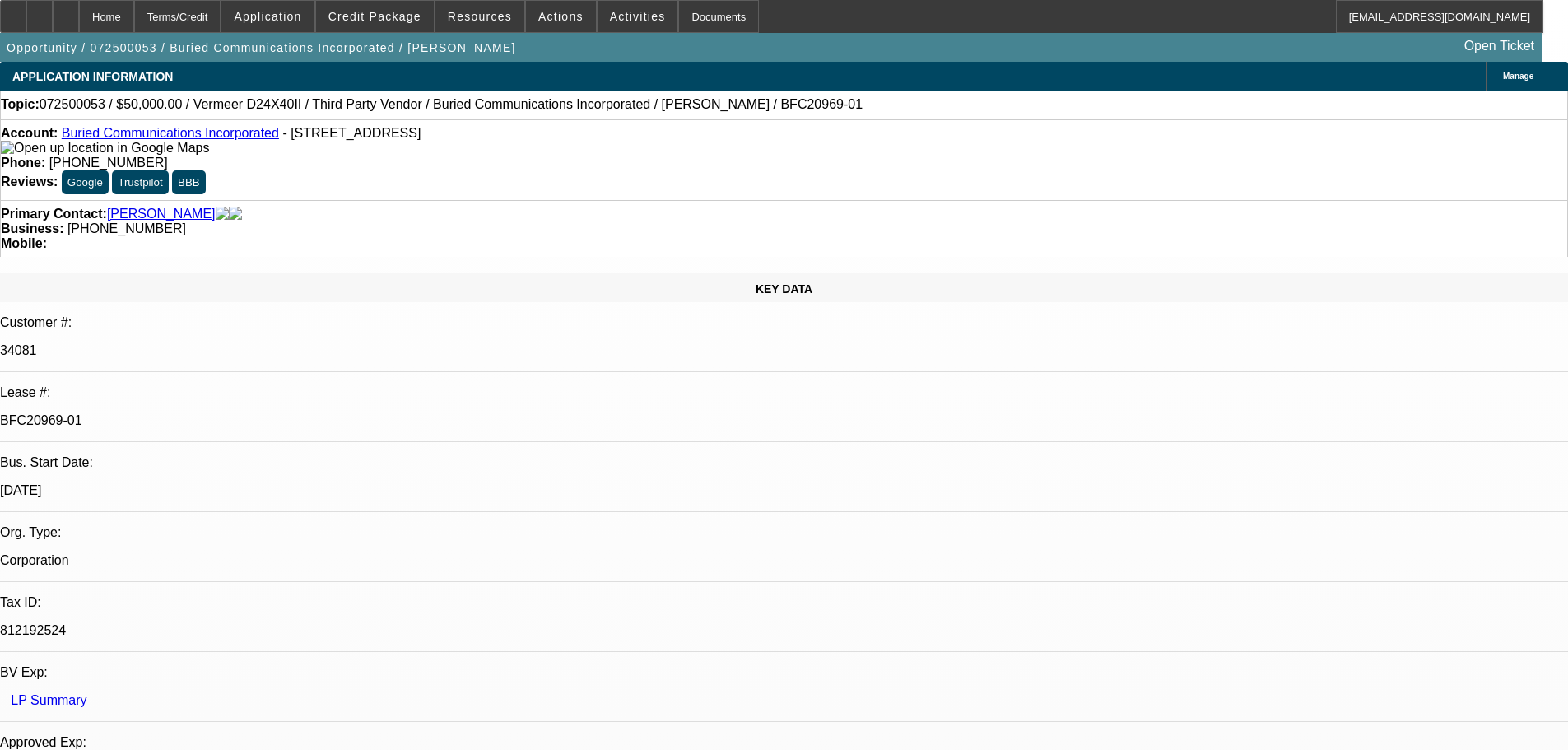
select select "0"
select select "3"
select select "0"
select select "6"
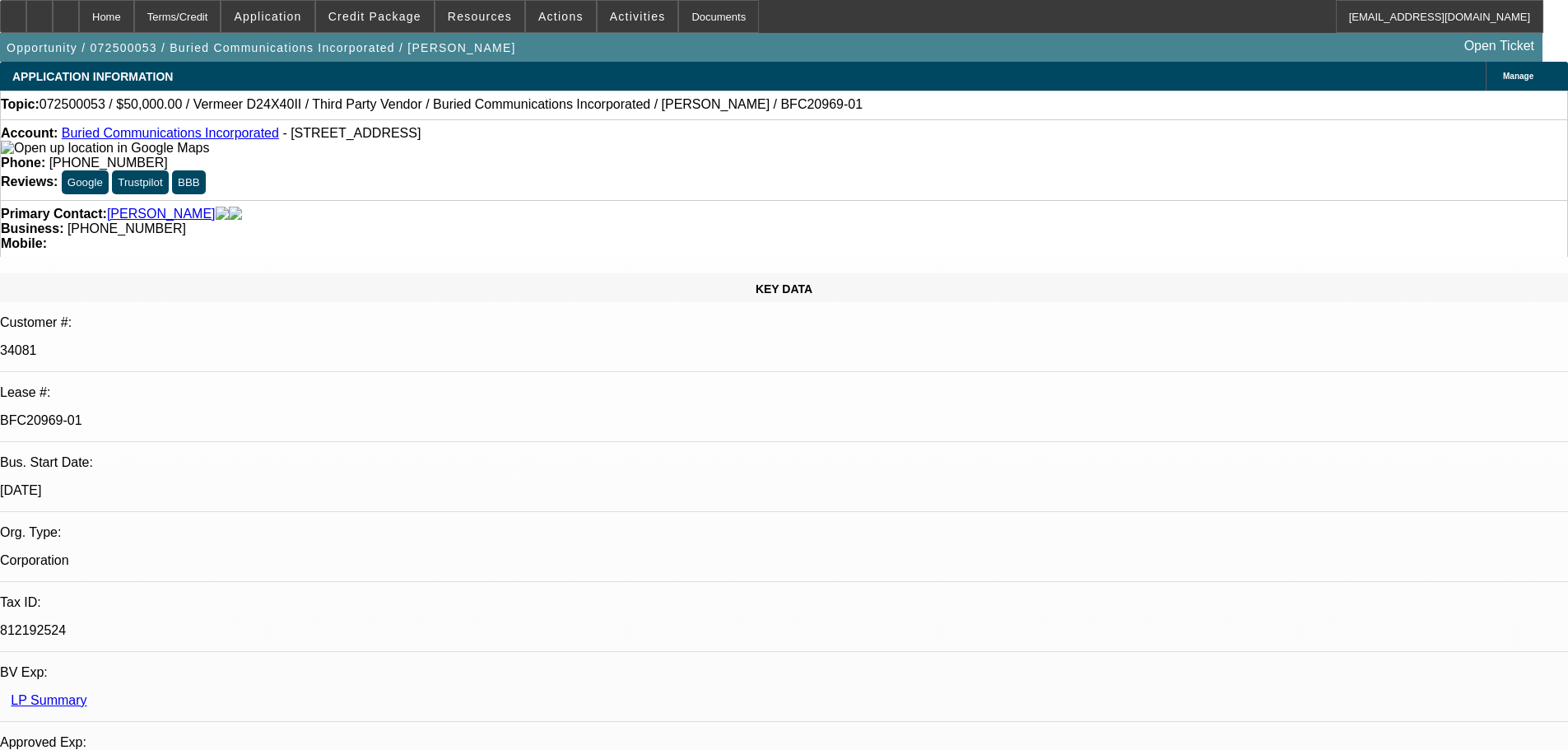
select select "0"
select select "3"
select select "0"
select select "6"
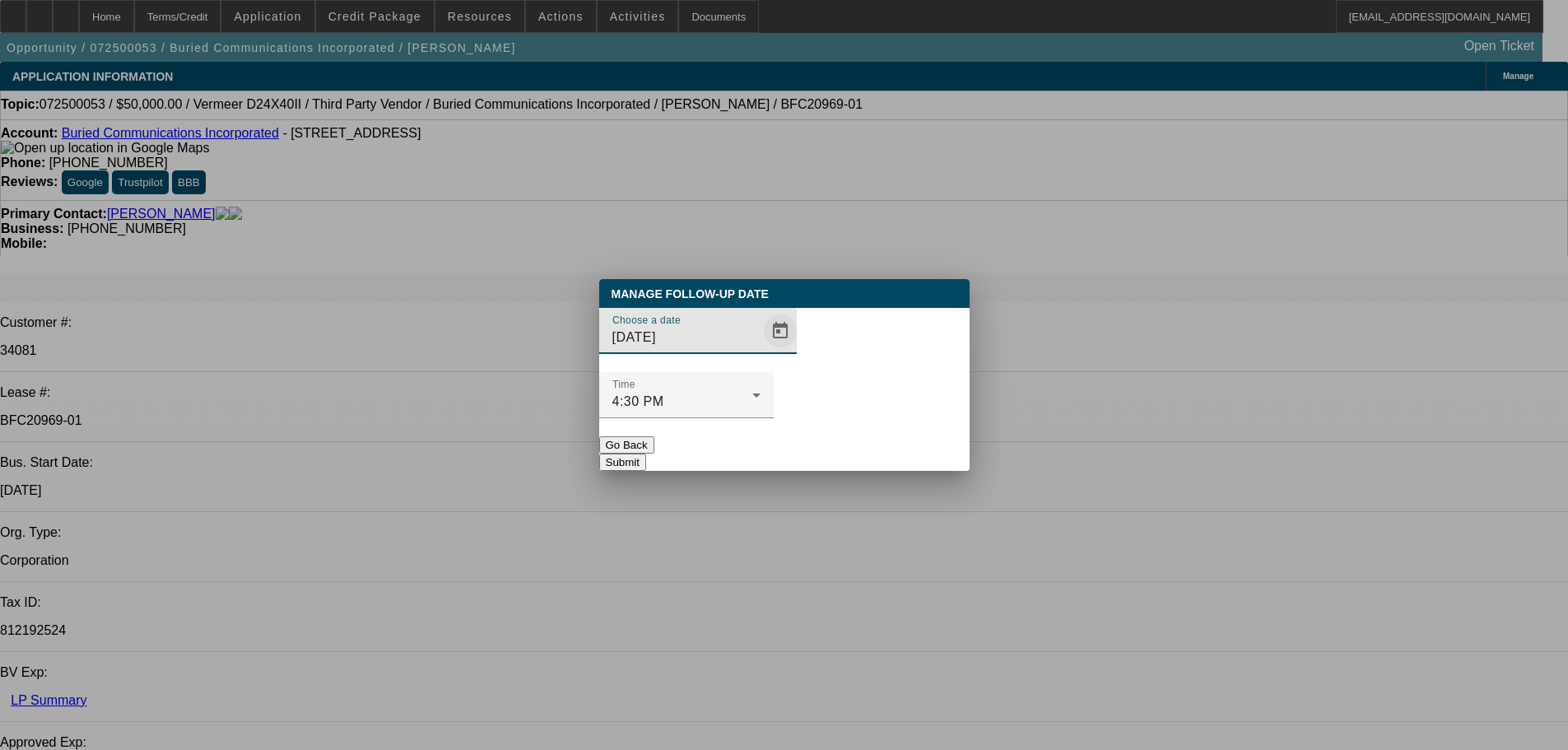
click at [761, 351] on span "Open calendar" at bounding box center [780, 331] width 40 height 40
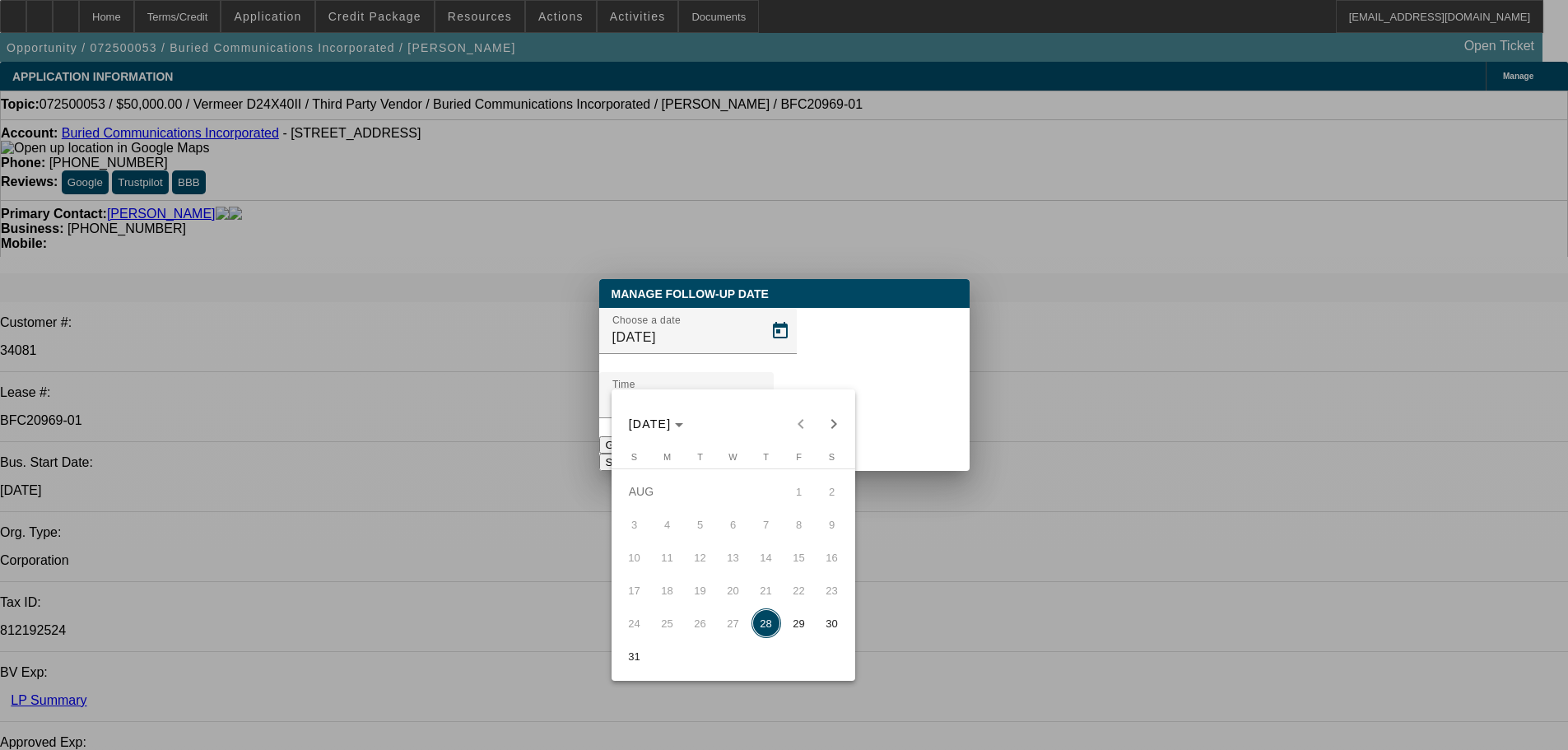
click at [827, 410] on button "Next month" at bounding box center [833, 424] width 33 height 33
click at [830, 426] on div "[DATE] [DATE]" at bounding box center [734, 424] width 236 height 33
click at [671, 561] on span "8" at bounding box center [667, 557] width 30 height 30
type input "[DATE]"
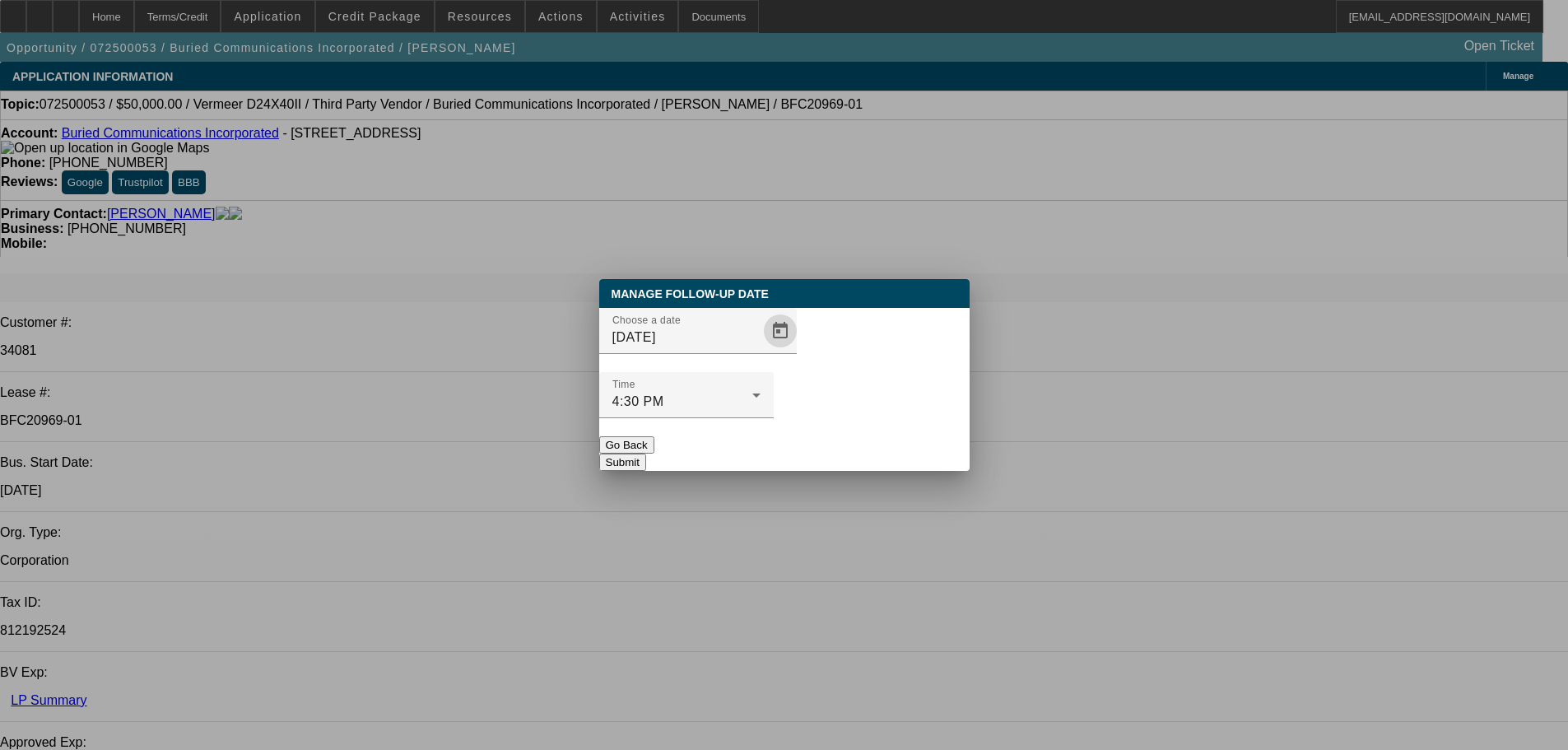
click at [920, 436] on div "Manage Follow-Up Date Choose a date [DATE] Time 4:30 PM Go Back Submit" at bounding box center [784, 374] width 370 height 192
click at [646, 453] on button "Submit" at bounding box center [622, 461] width 47 height 17
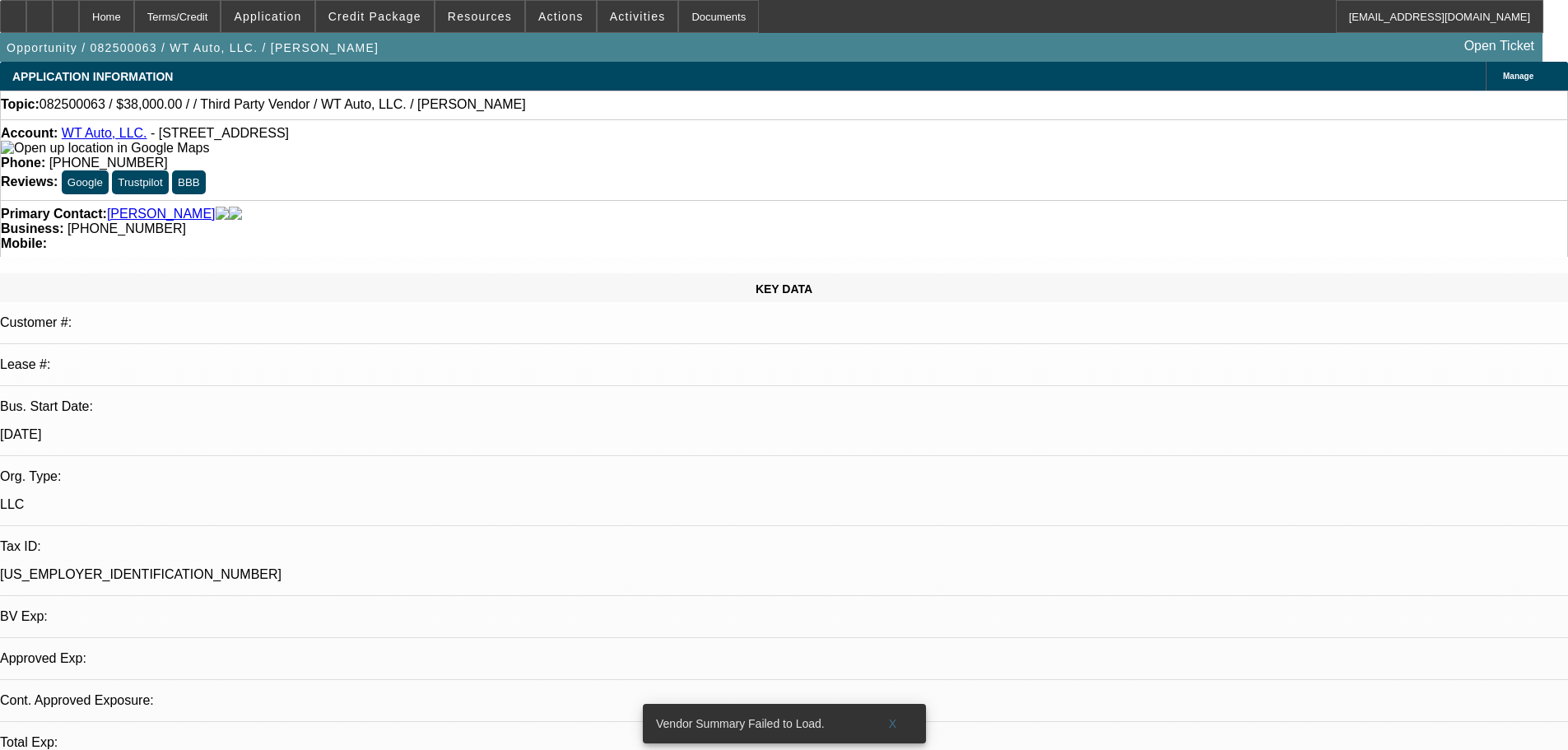
select select "0"
select select "6"
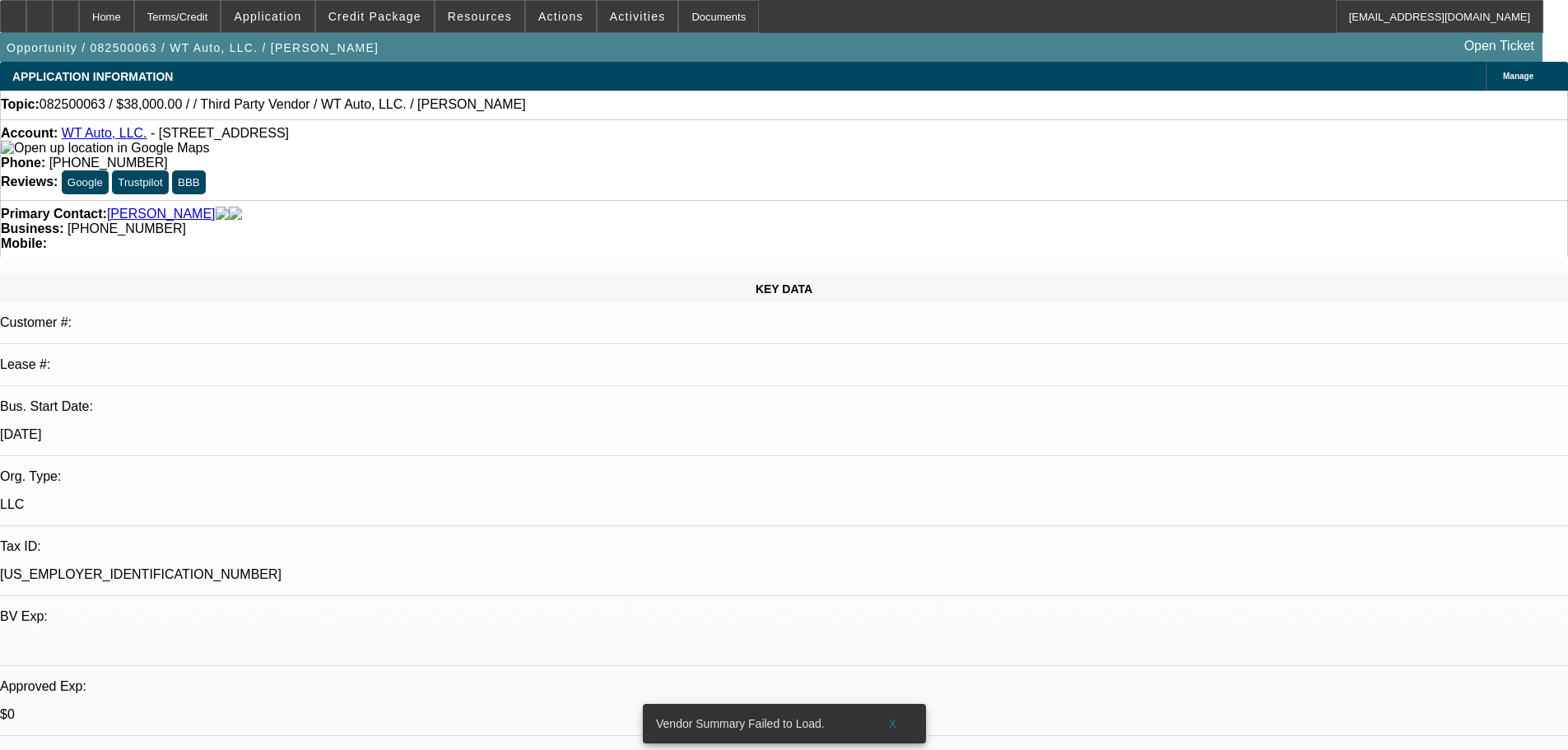
drag, startPoint x: 665, startPoint y: 180, endPoint x: 587, endPoint y: 184, distance: 78.1
click at [587, 221] on div "Business: [PHONE_NUMBER]" at bounding box center [784, 228] width 1566 height 14
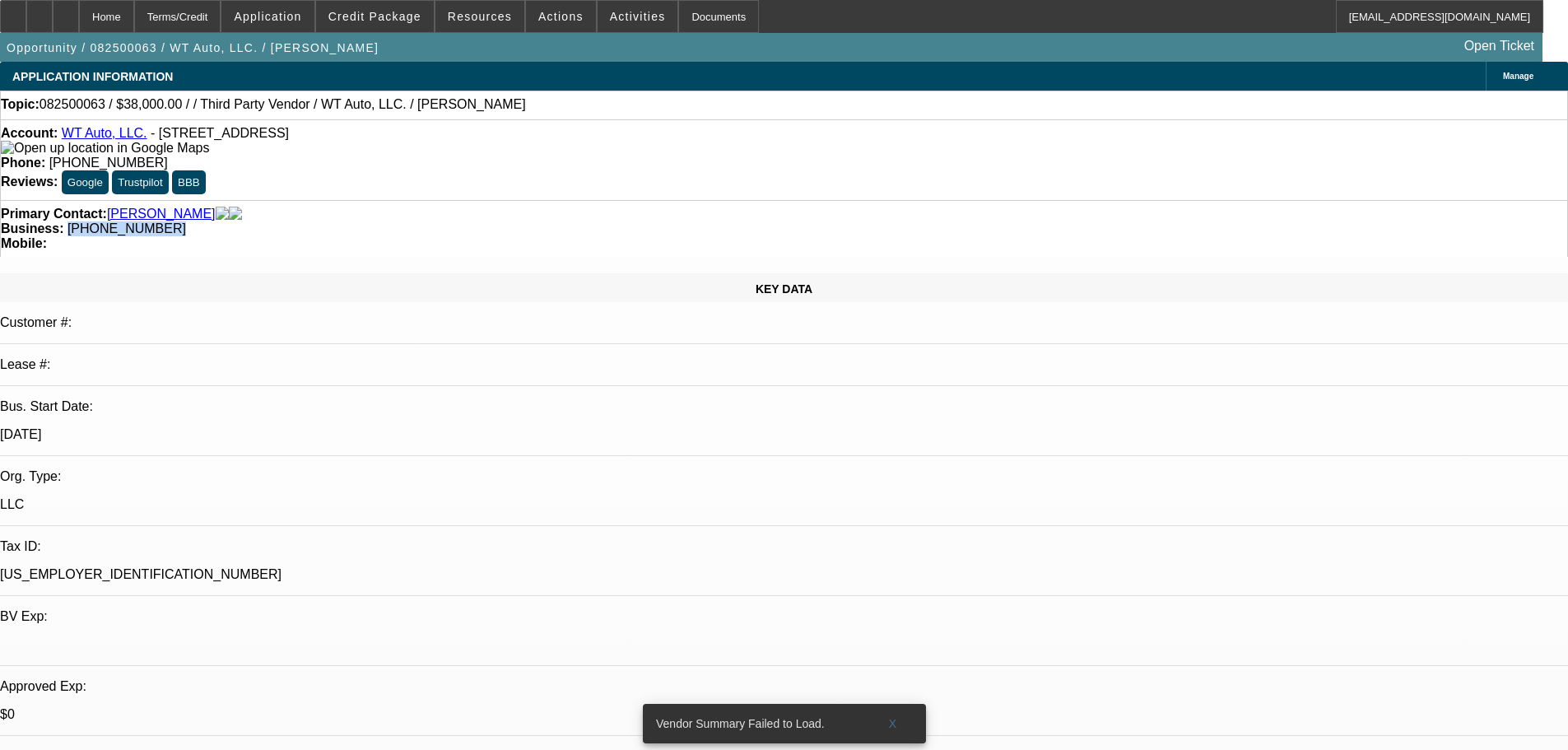
copy span "[PHONE_NUMBER]"
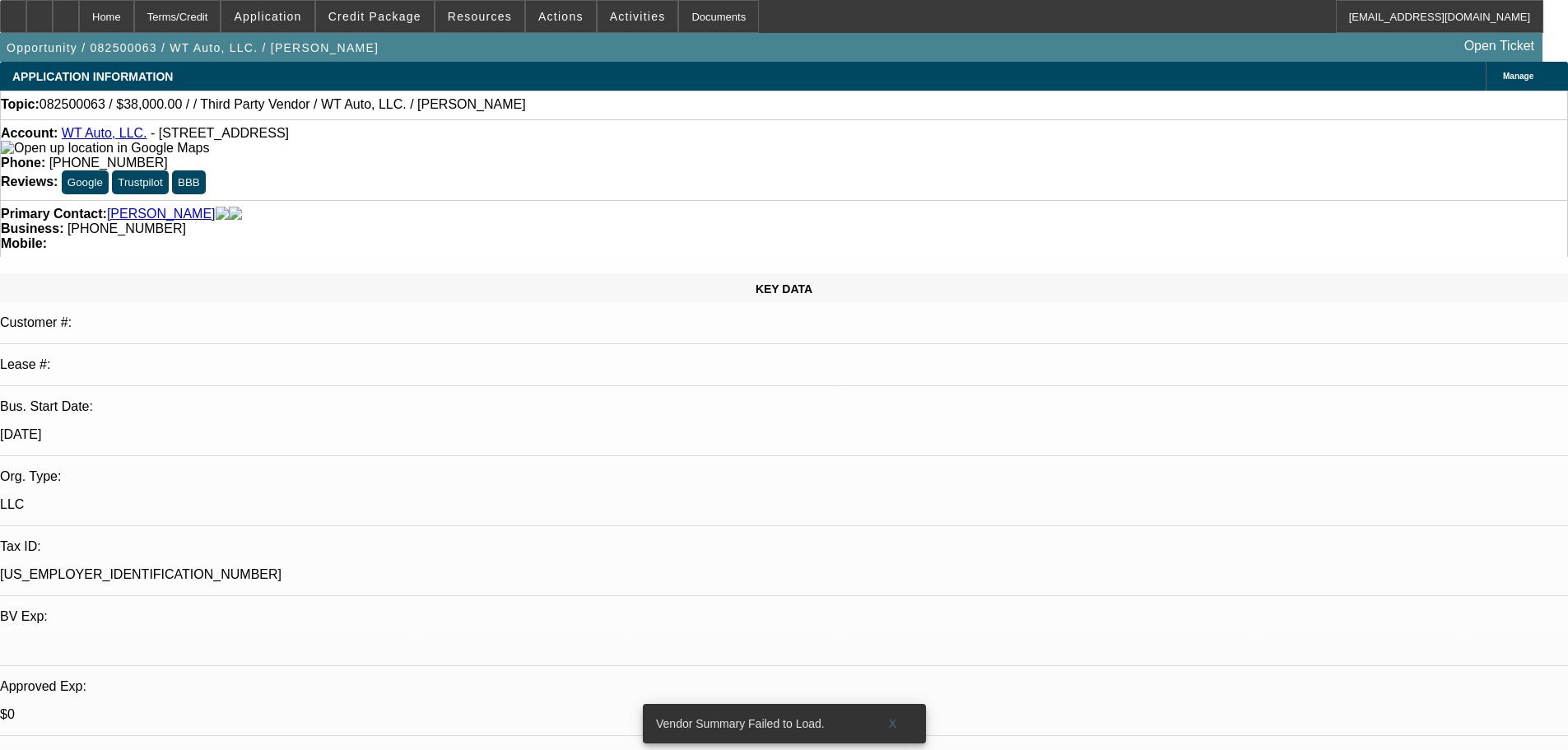
drag, startPoint x: 682, startPoint y: 180, endPoint x: 589, endPoint y: 180, distance: 93.0
click at [589, 221] on div "Business: [PHONE_NUMBER]" at bounding box center [784, 228] width 1566 height 14
click at [186, 221] on span "[PHONE_NUMBER]" at bounding box center [127, 228] width 119 height 14
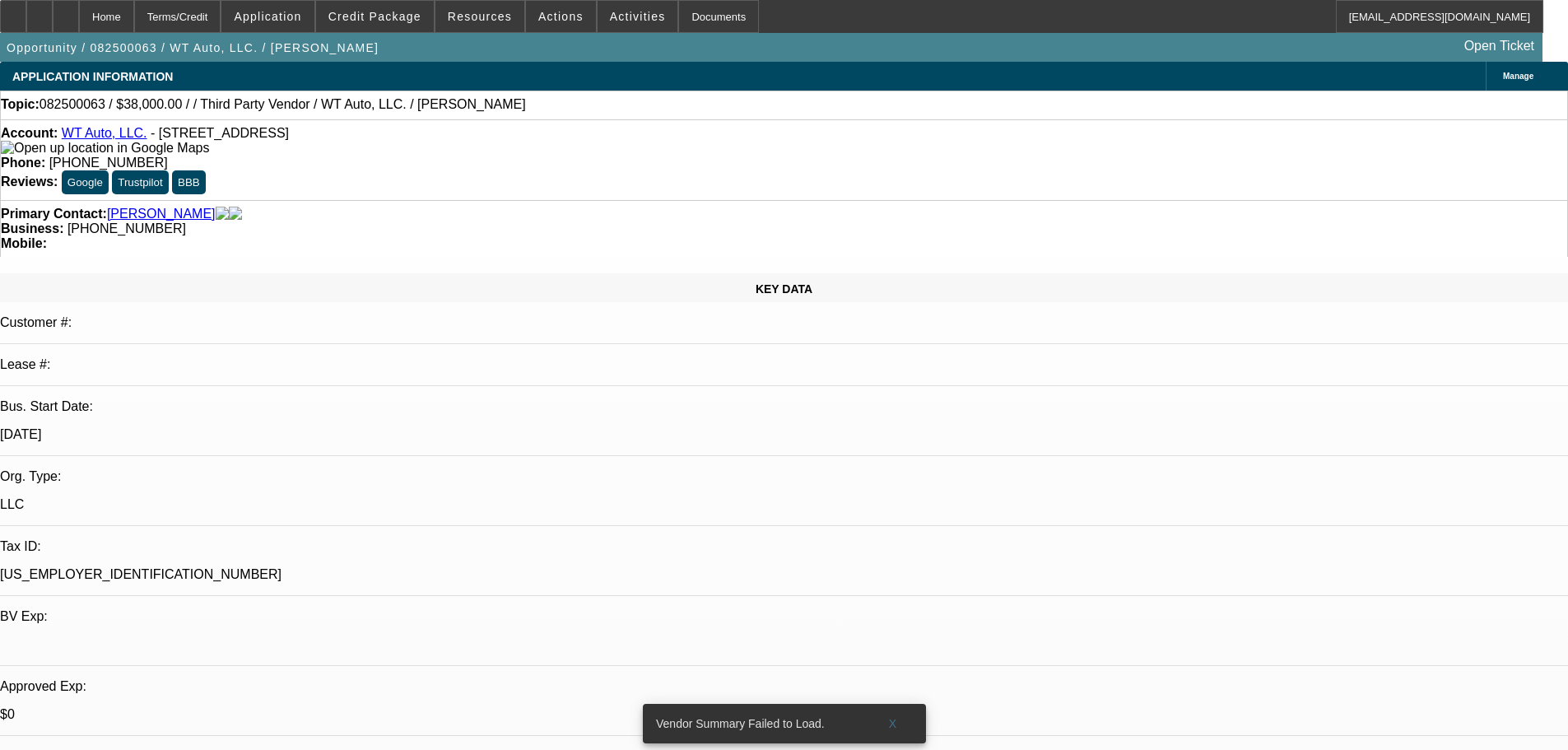
drag, startPoint x: 1258, startPoint y: 219, endPoint x: 1258, endPoint y: 210, distance: 9.0
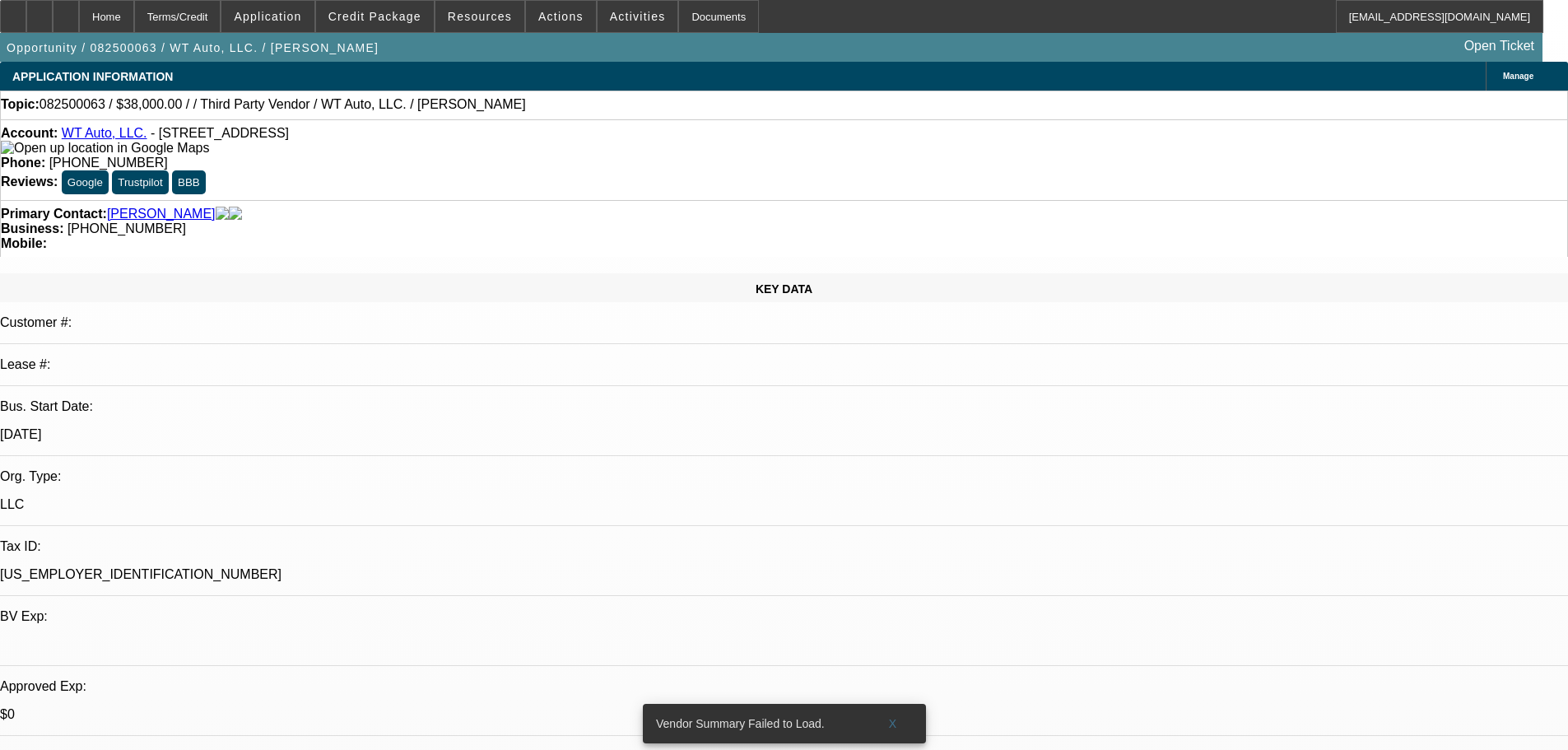
drag, startPoint x: 679, startPoint y: 174, endPoint x: 587, endPoint y: 183, distance: 92.4
click at [587, 221] on div "Business: (203) 206-2111" at bounding box center [784, 228] width 1566 height 14
click at [596, 200] on div "Primary Contact: Sousa, William Business: (203) 206-2111 Mobile:" at bounding box center [784, 228] width 1568 height 57
click at [186, 221] on span "(203) 206-2111" at bounding box center [127, 228] width 119 height 14
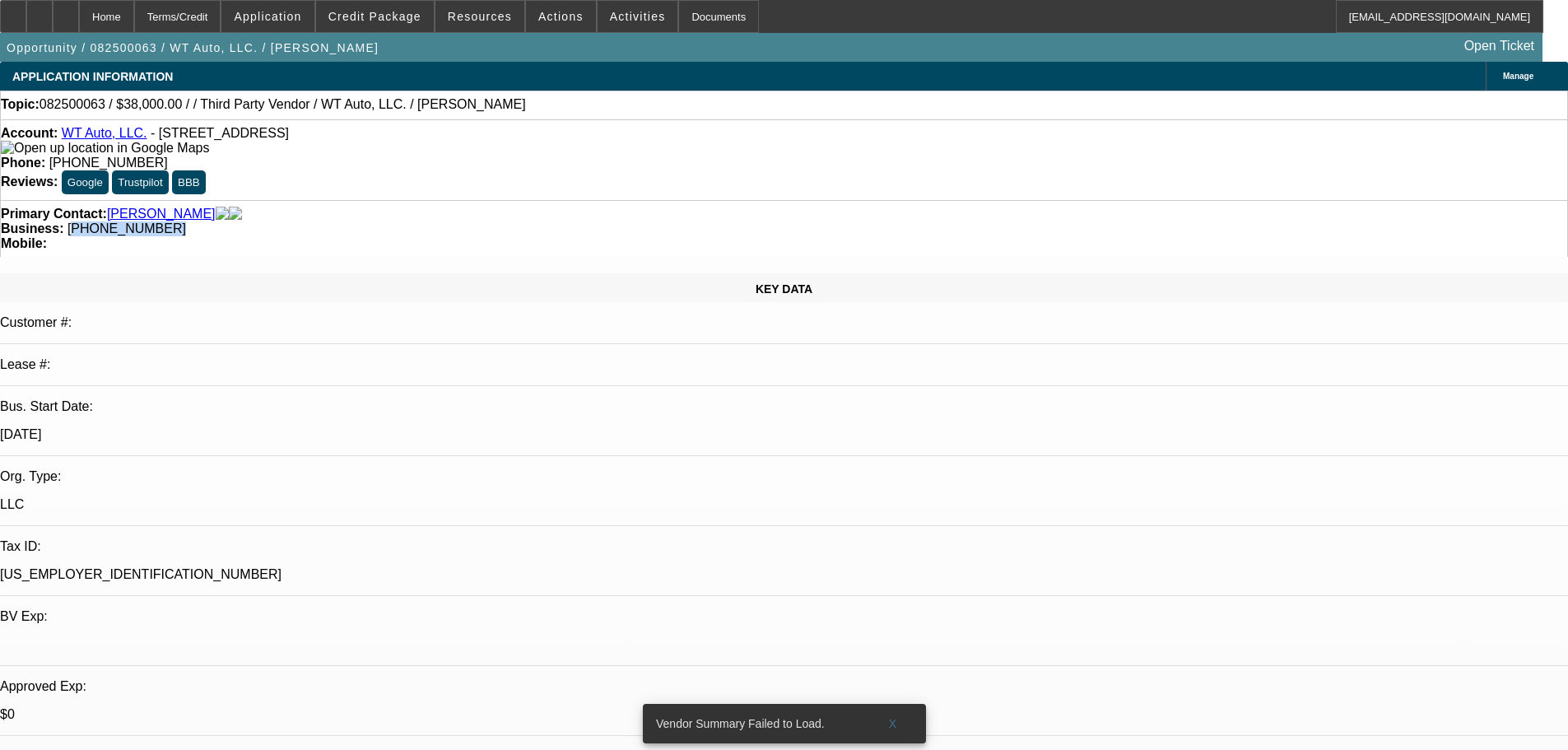
drag, startPoint x: 591, startPoint y: 177, endPoint x: 731, endPoint y: 197, distance: 141.4
click at [731, 200] on div "Primary Contact: Sousa, William Business: (203) 206-2111 Mobile:" at bounding box center [784, 228] width 1568 height 57
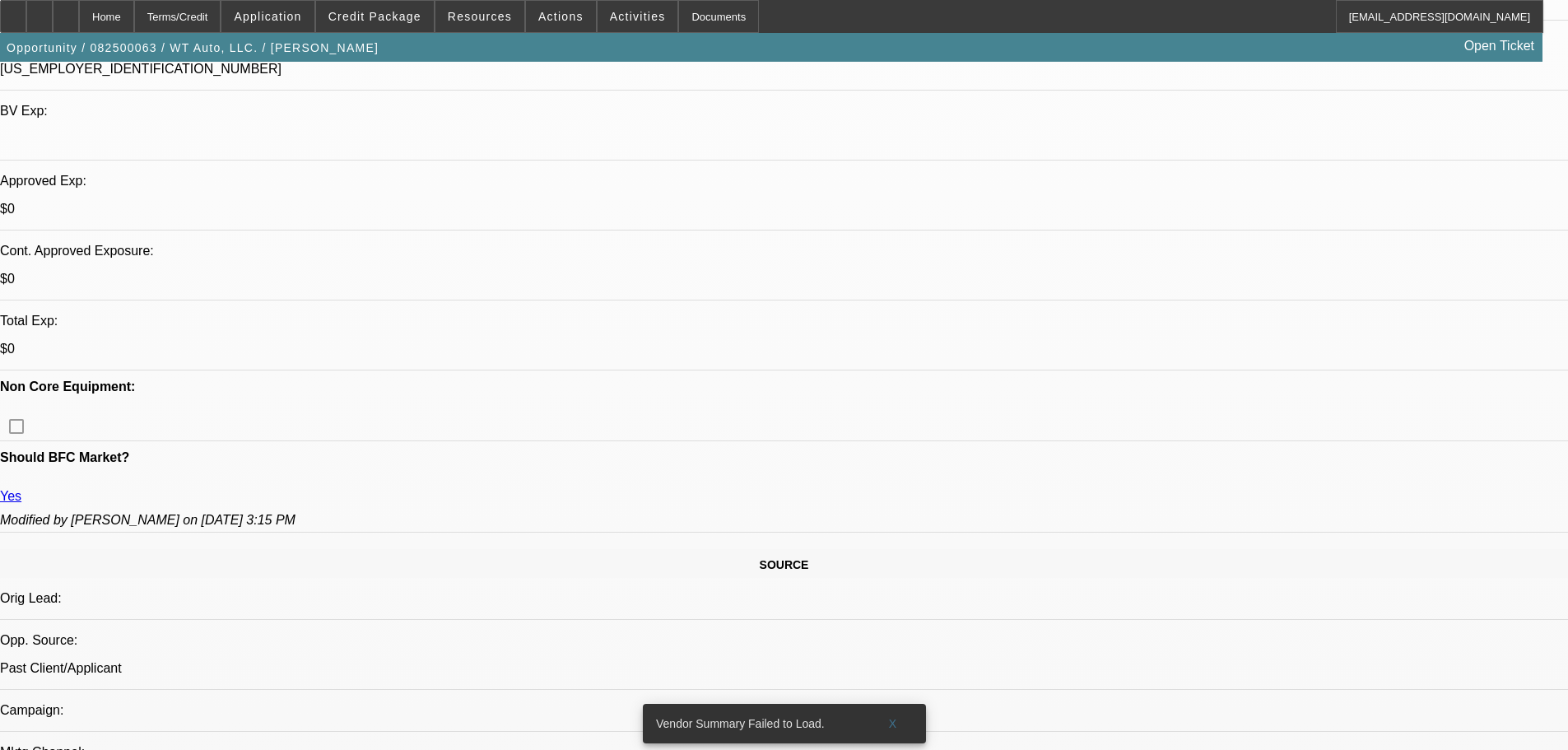
drag, startPoint x: 562, startPoint y: 221, endPoint x: 612, endPoint y: 477, distance: 260.8
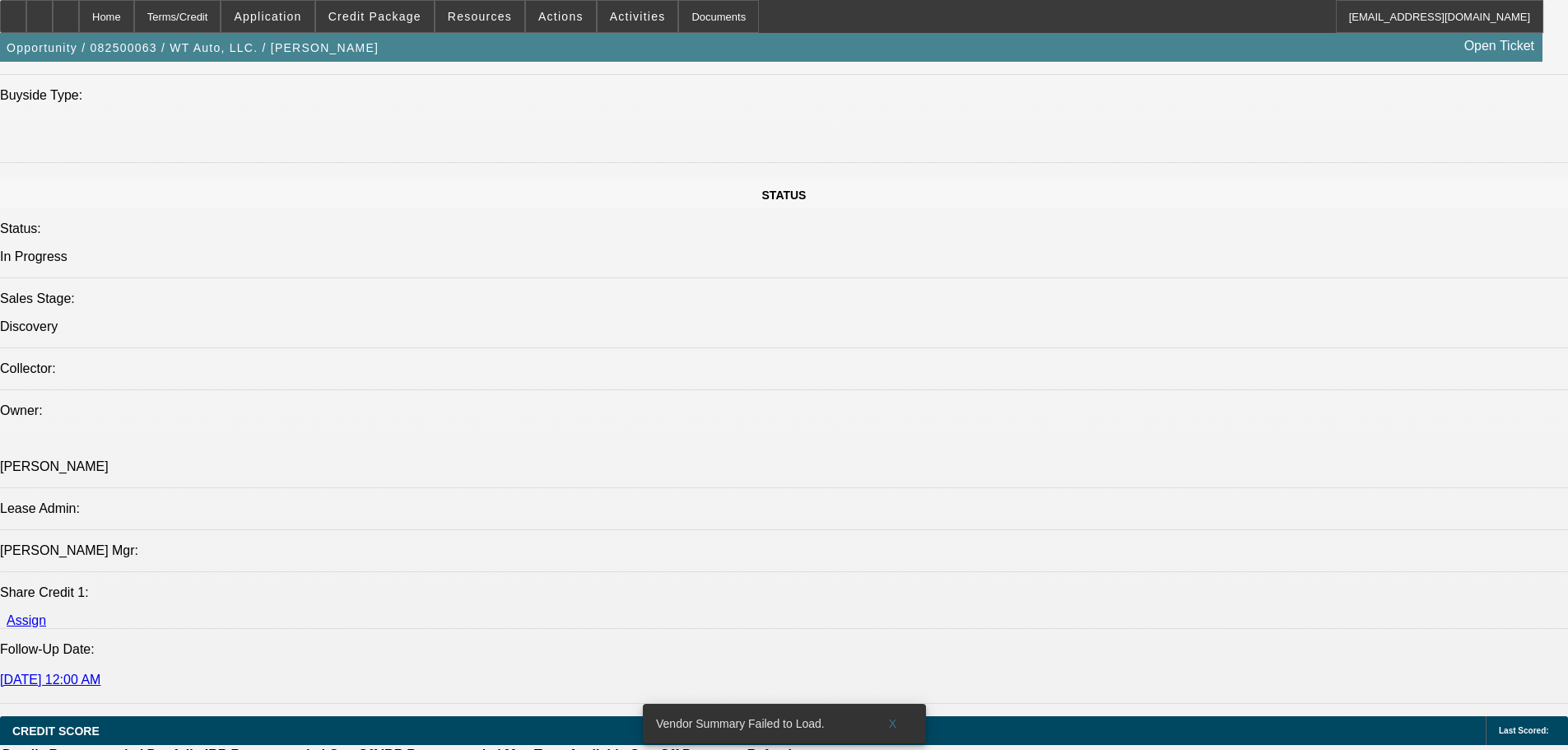
drag, startPoint x: 1486, startPoint y: 494, endPoint x: 1054, endPoint y: 449, distance: 434.3
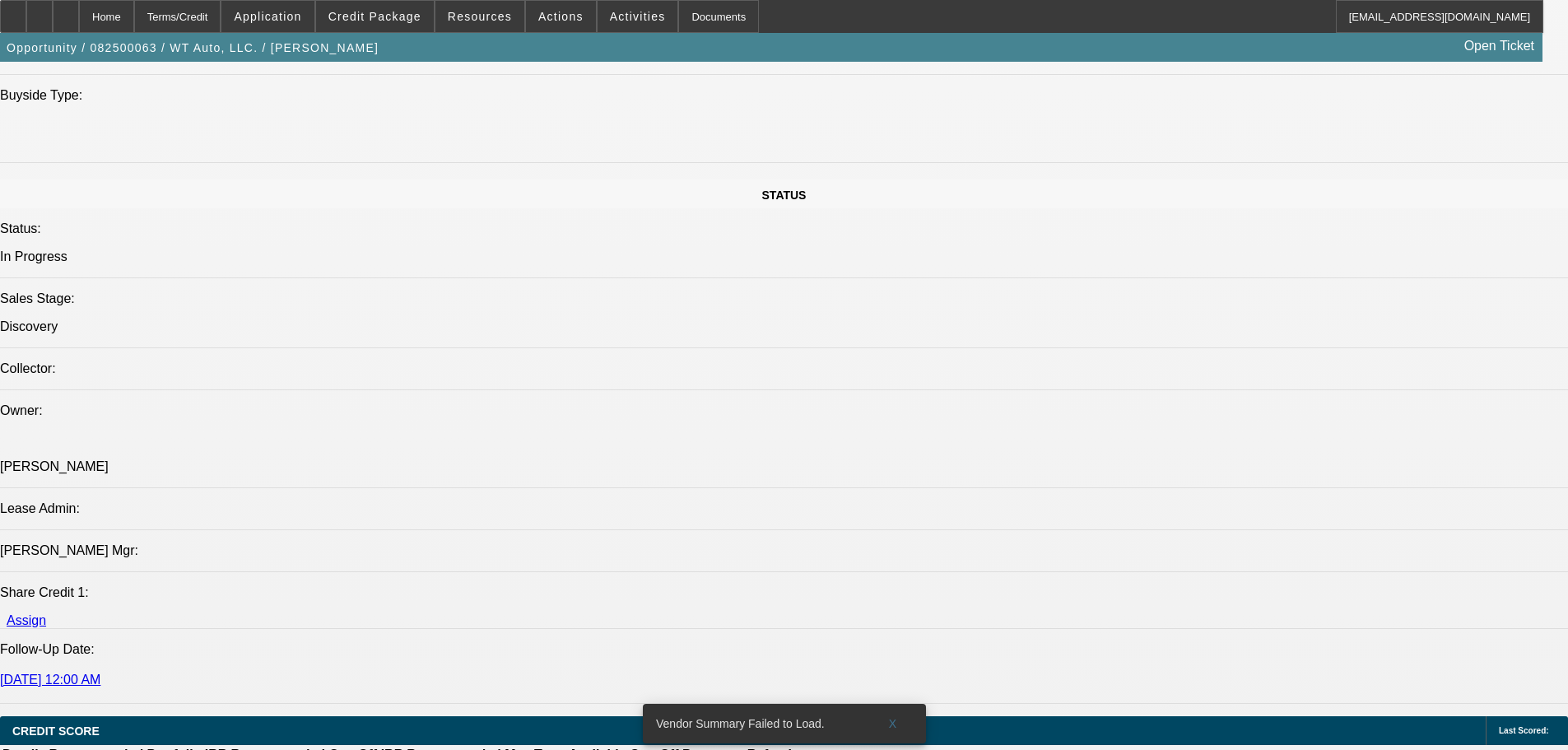
drag, startPoint x: 1064, startPoint y: 460, endPoint x: 1537, endPoint y: 499, distance: 474.6
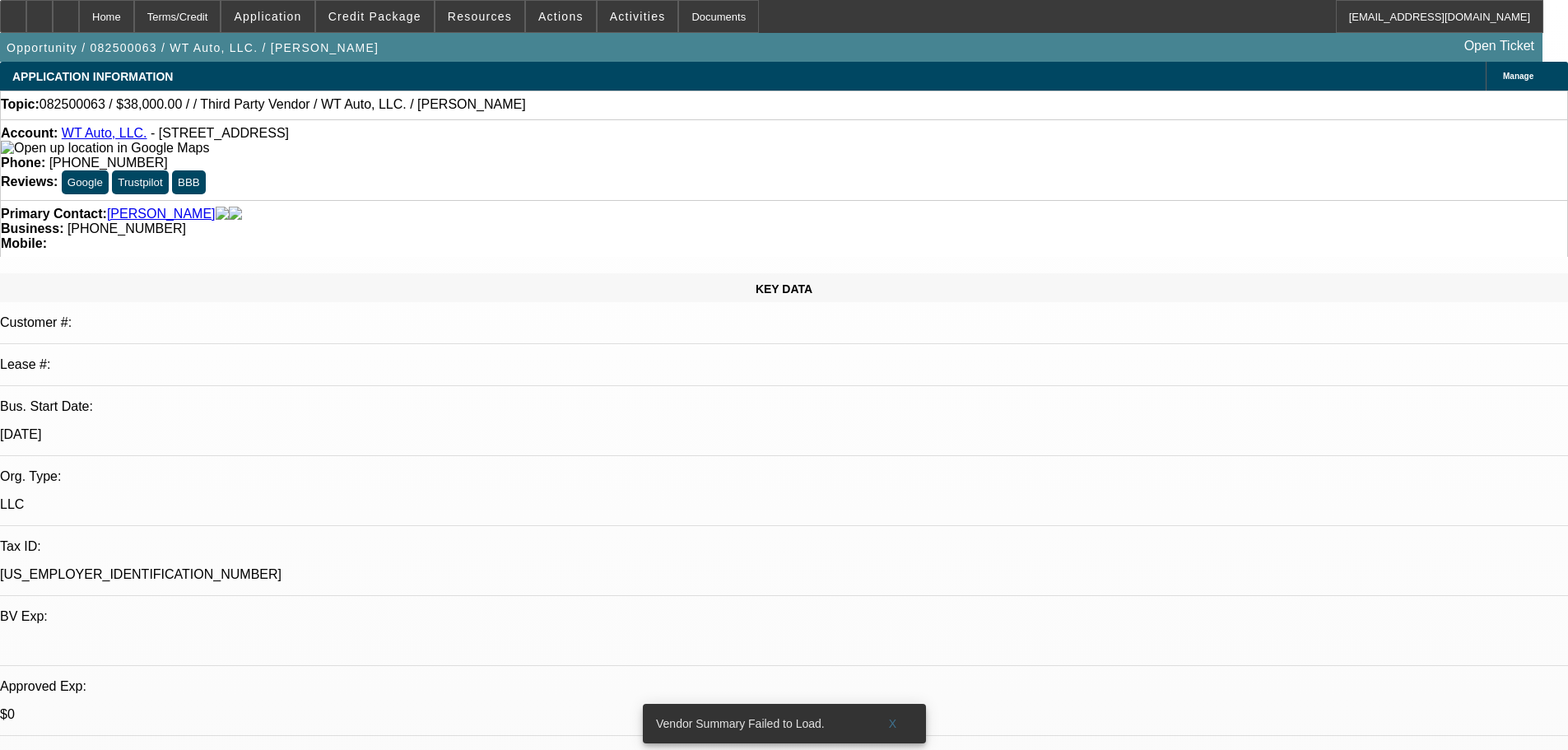
drag, startPoint x: 908, startPoint y: -100, endPoint x: 948, endPoint y: 83, distance: 187.3
drag, startPoint x: 952, startPoint y: 391, endPoint x: 952, endPoint y: 417, distance: 26.0
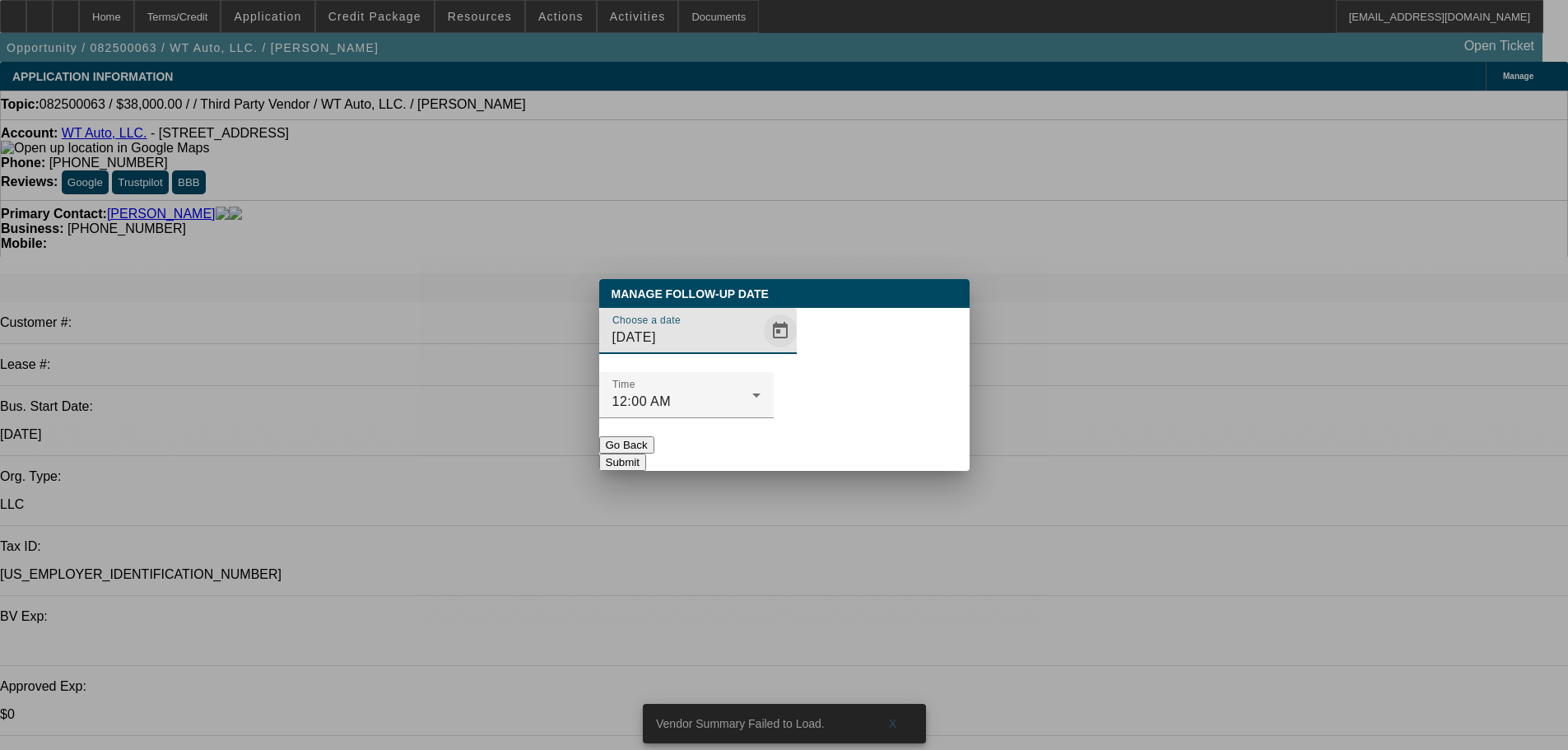
click at [761, 351] on span "Open calendar" at bounding box center [780, 331] width 40 height 40
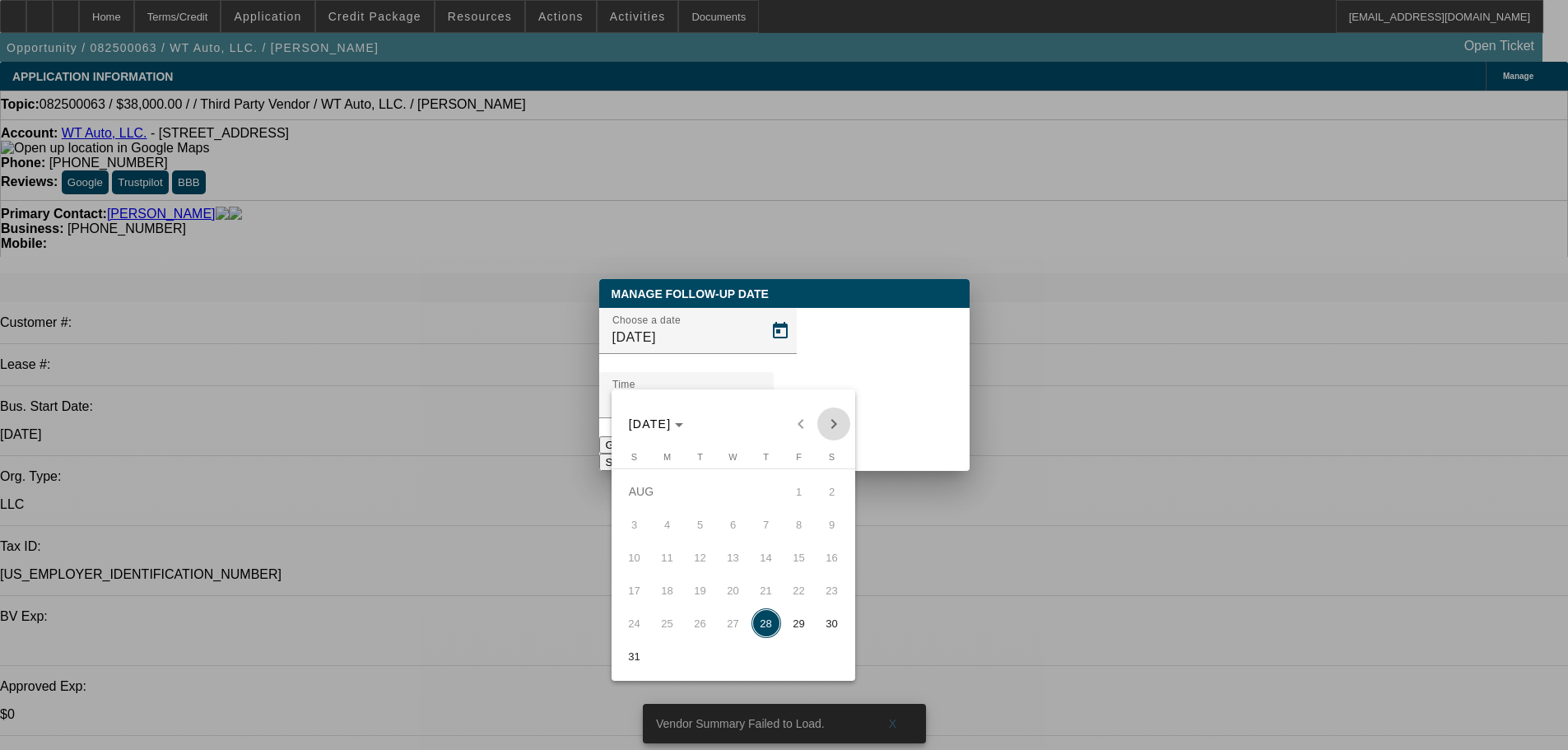
click at [825, 424] on span "Next month" at bounding box center [833, 424] width 33 height 33
click at [698, 531] on span "2" at bounding box center [699, 524] width 30 height 30
type input "9/2/2025"
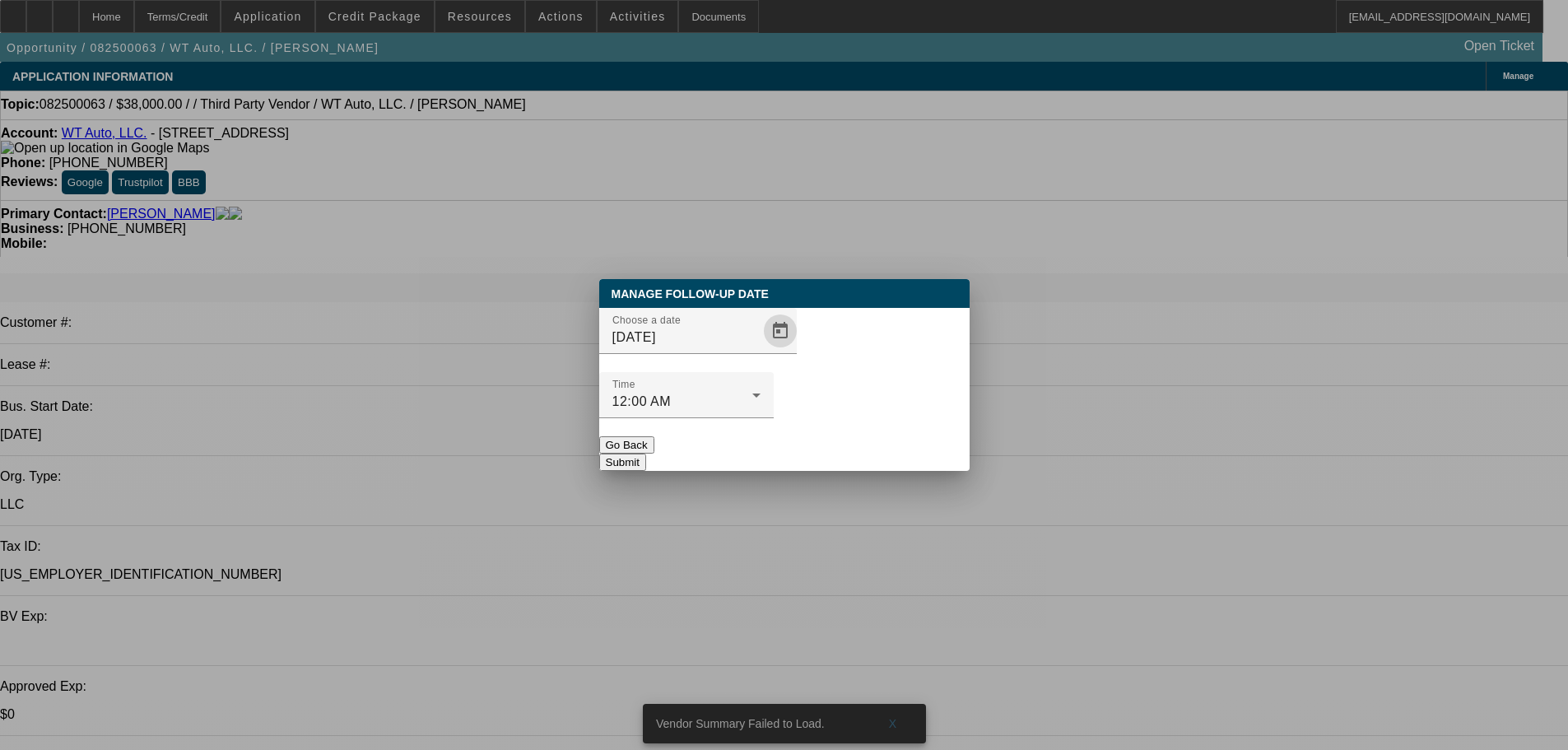
click at [646, 453] on button "Submit" at bounding box center [622, 461] width 47 height 17
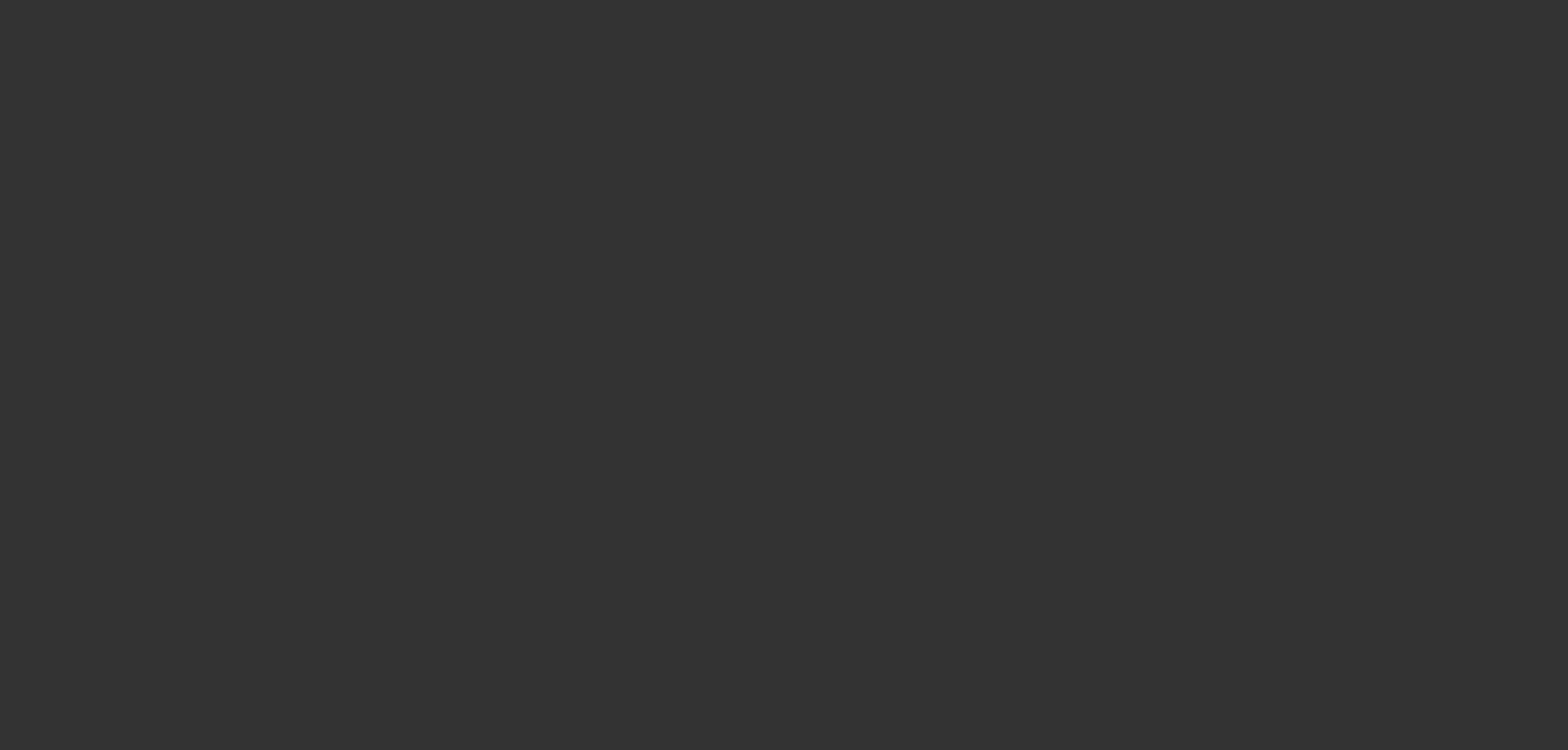
click at [761, 351] on span "Open calendar" at bounding box center [780, 331] width 40 height 40
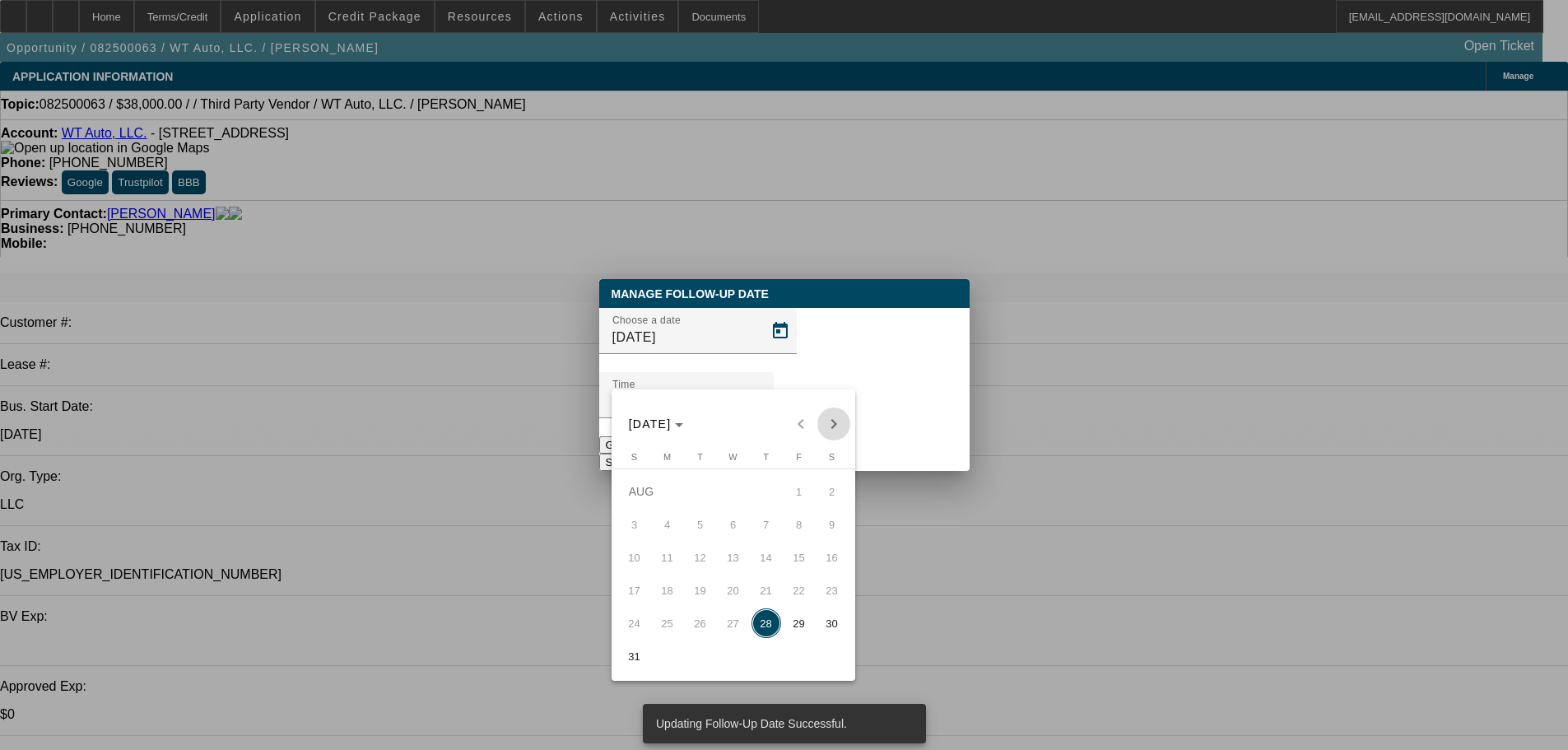
click at [830, 432] on span "Next month" at bounding box center [833, 424] width 33 height 33
click at [711, 553] on span "9" at bounding box center [699, 557] width 30 height 30
type input "9/9/2025"
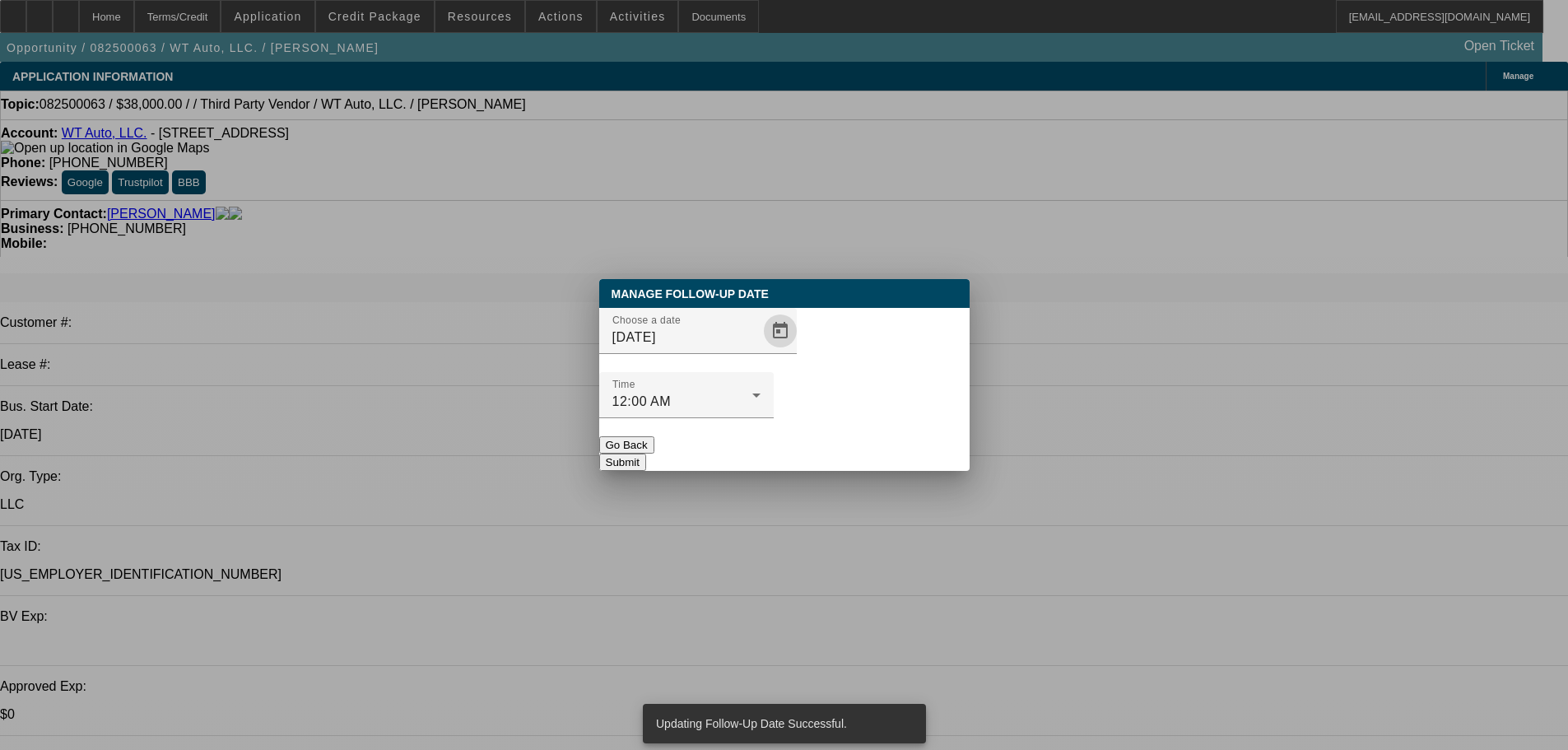
click at [646, 453] on button "Submit" at bounding box center [622, 461] width 47 height 17
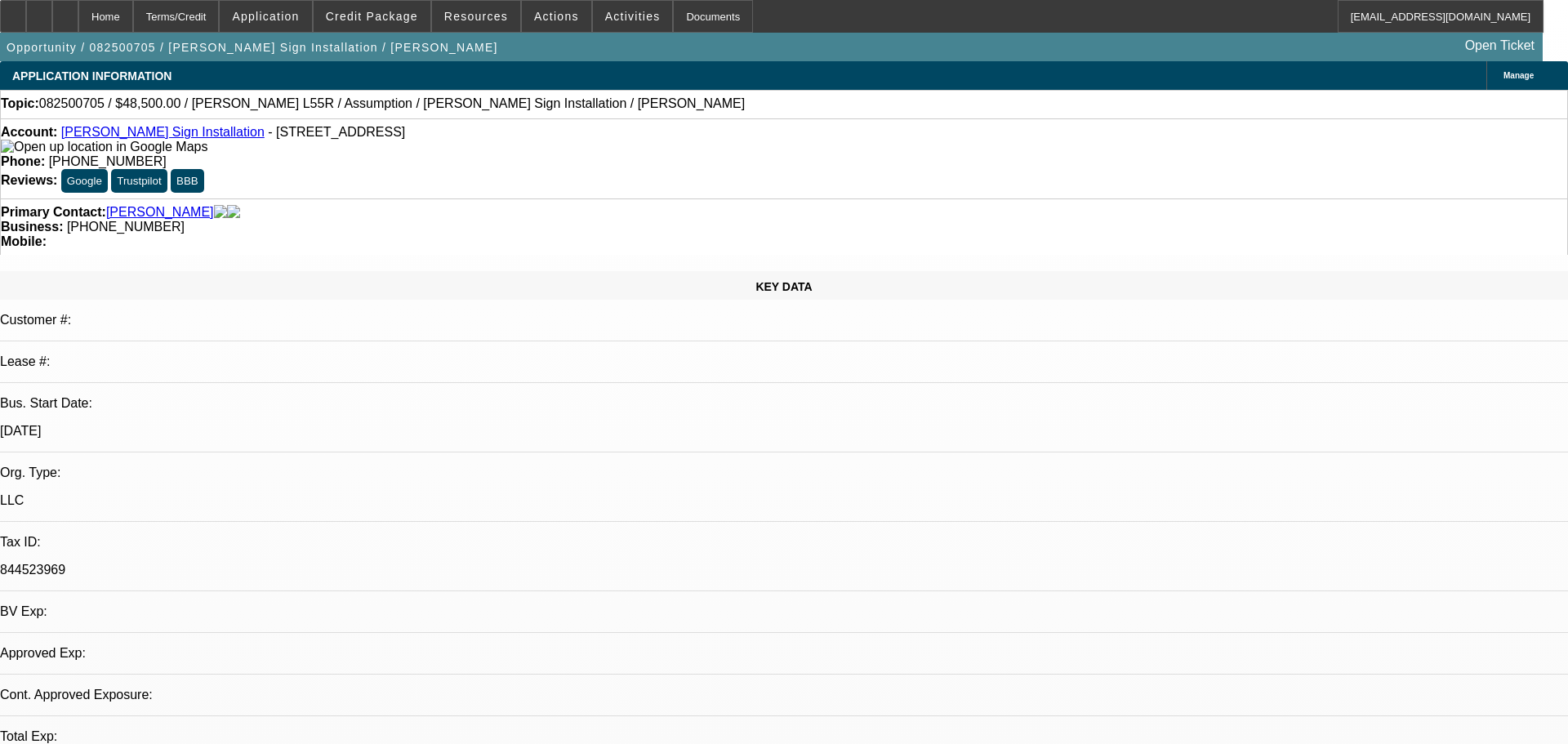
select select "0"
select select "2"
select select "0"
select select "6"
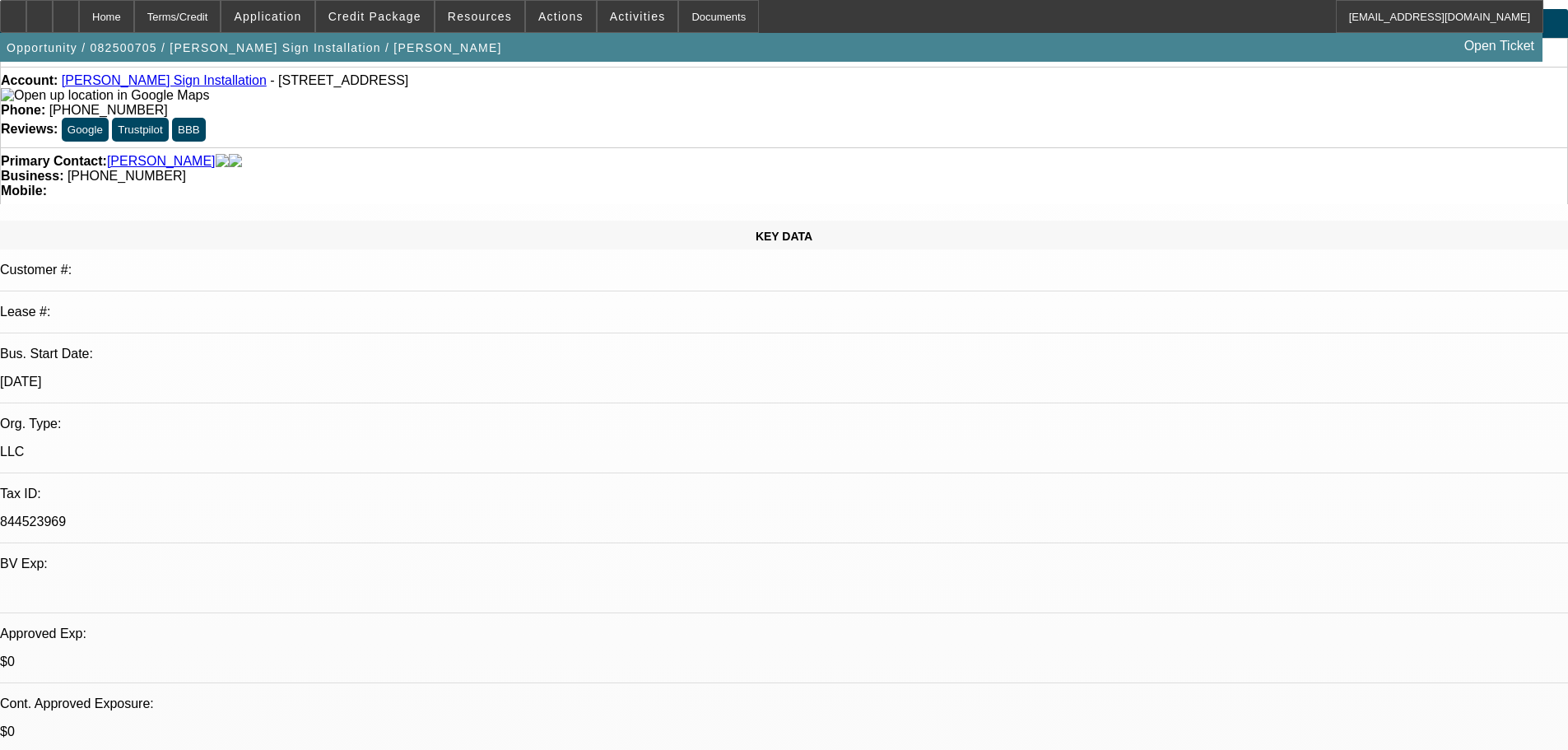
scroll to position [83, 0]
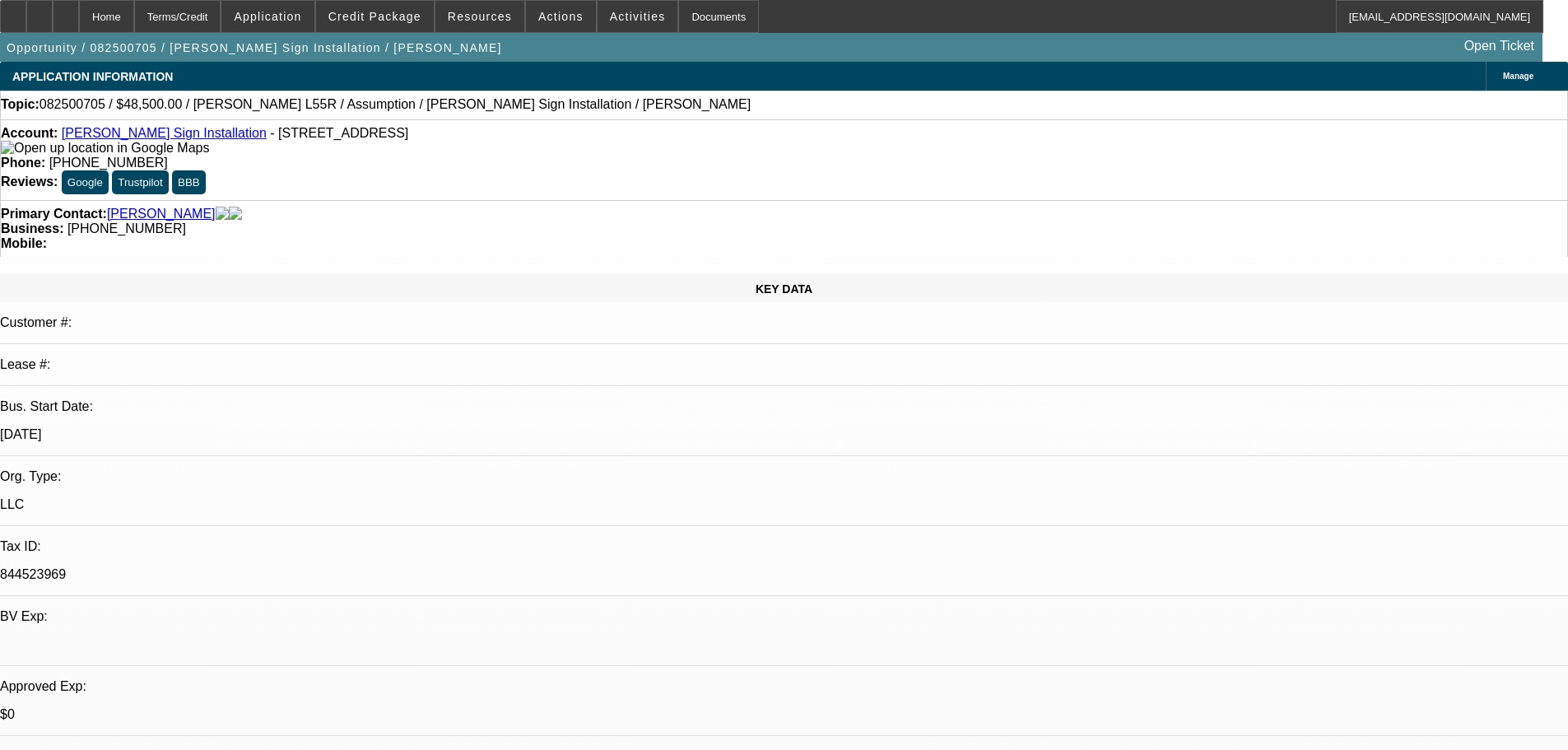
drag, startPoint x: 1296, startPoint y: 203, endPoint x: 1289, endPoint y: 146, distance: 57.4
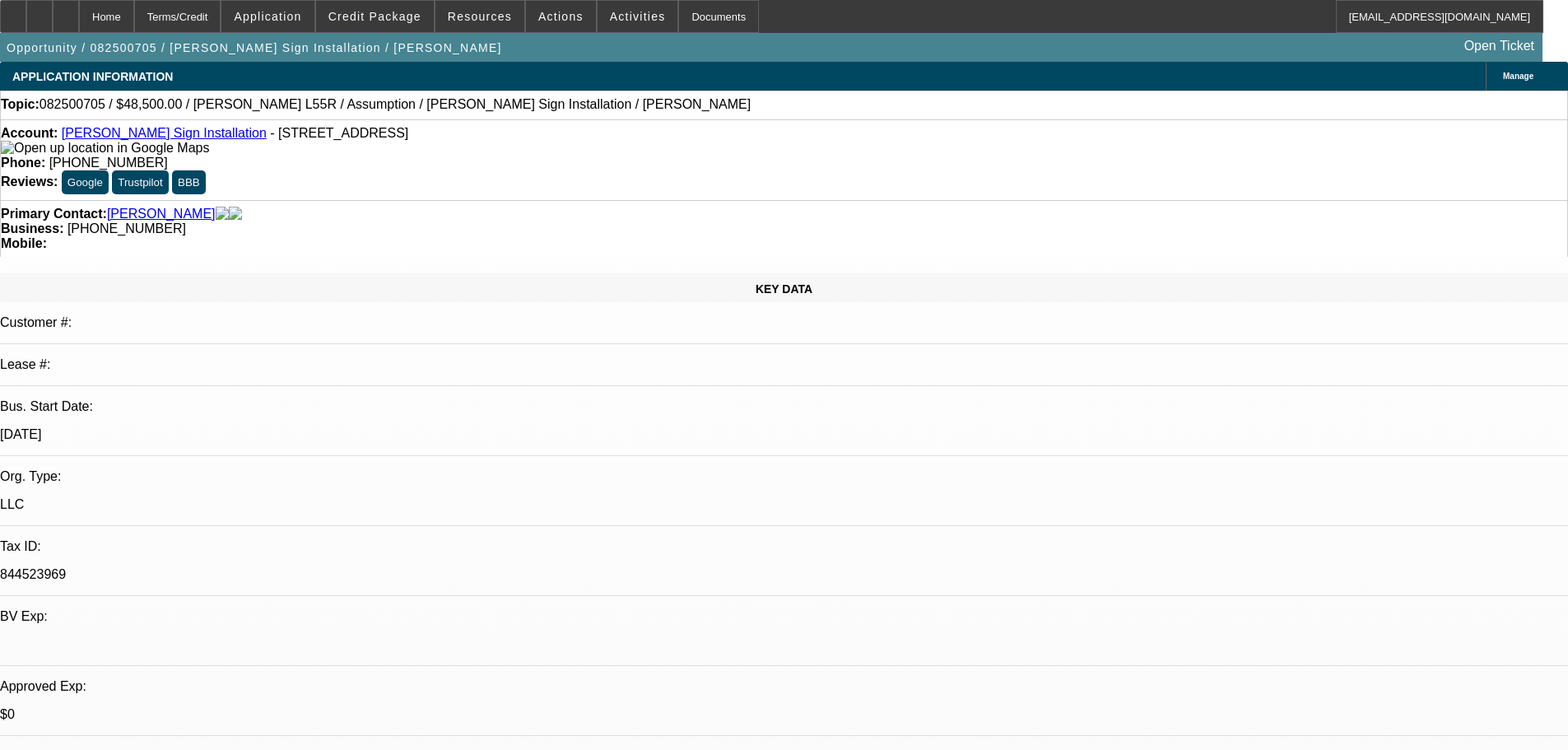
click at [409, 16] on span "Credit Package" at bounding box center [374, 16] width 93 height 13
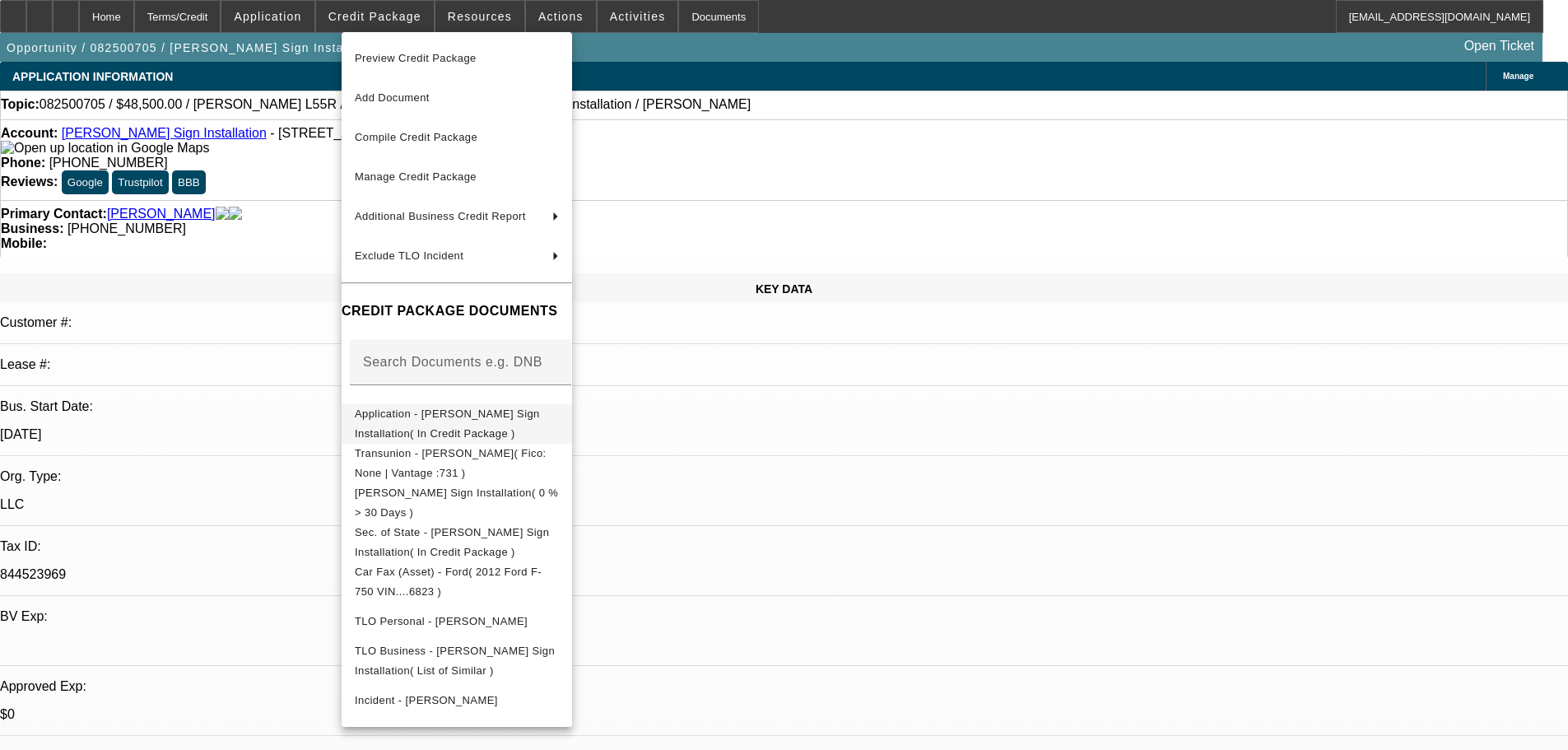
click at [487, 424] on span "Application - Rogers Sign Installation( In Credit Package )" at bounding box center [456, 424] width 204 height 40
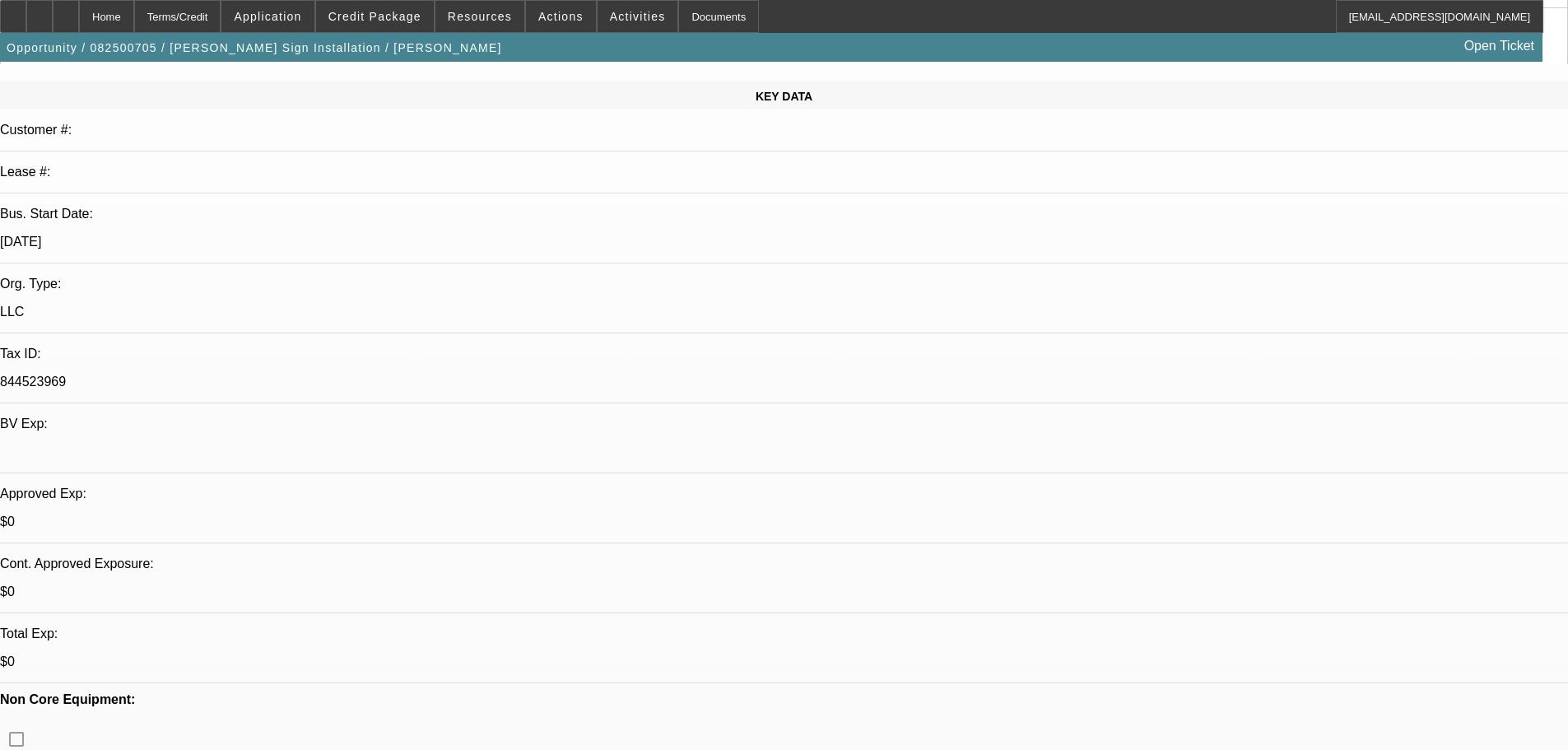
scroll to position [329, 0]
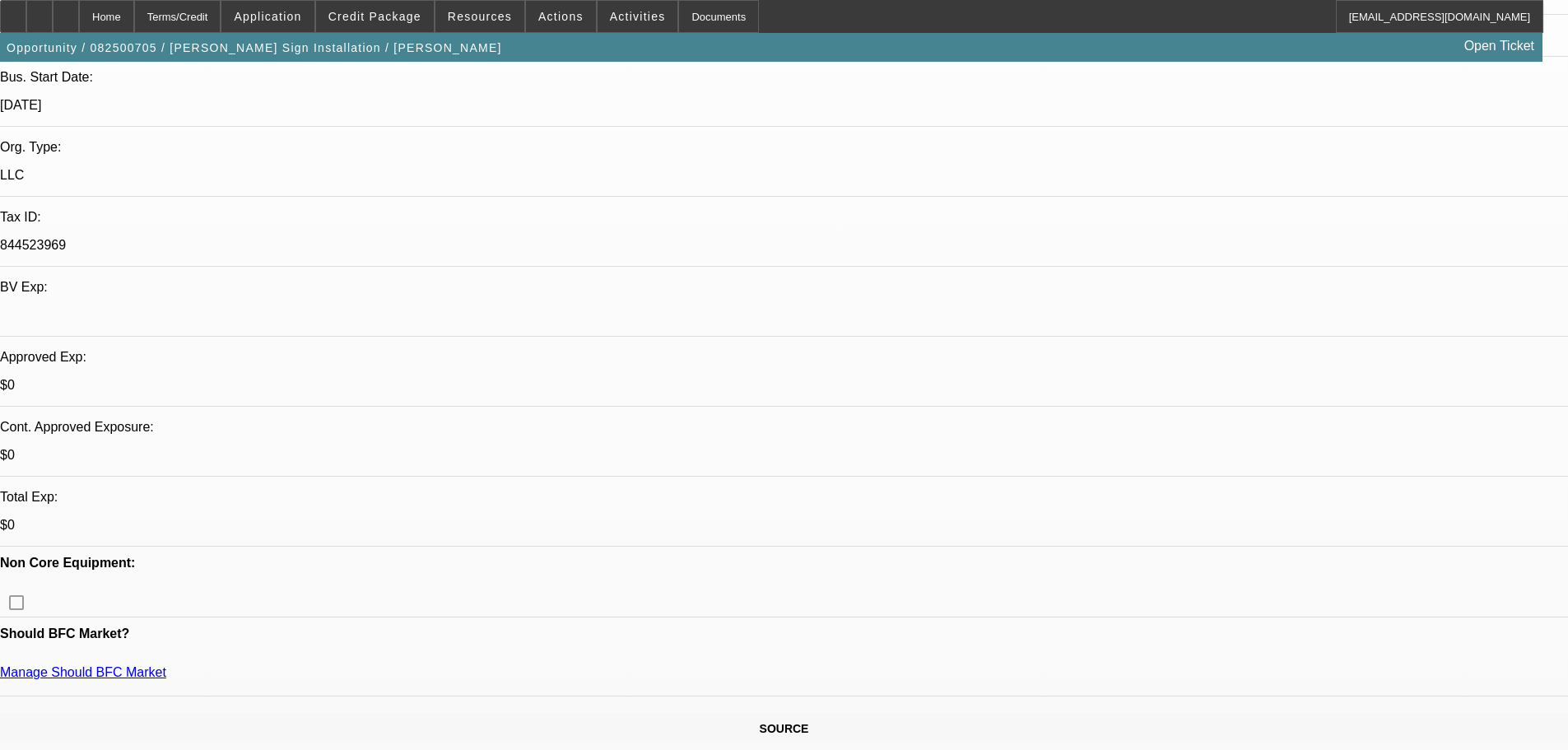
click at [79, 12] on div at bounding box center [66, 16] width 26 height 33
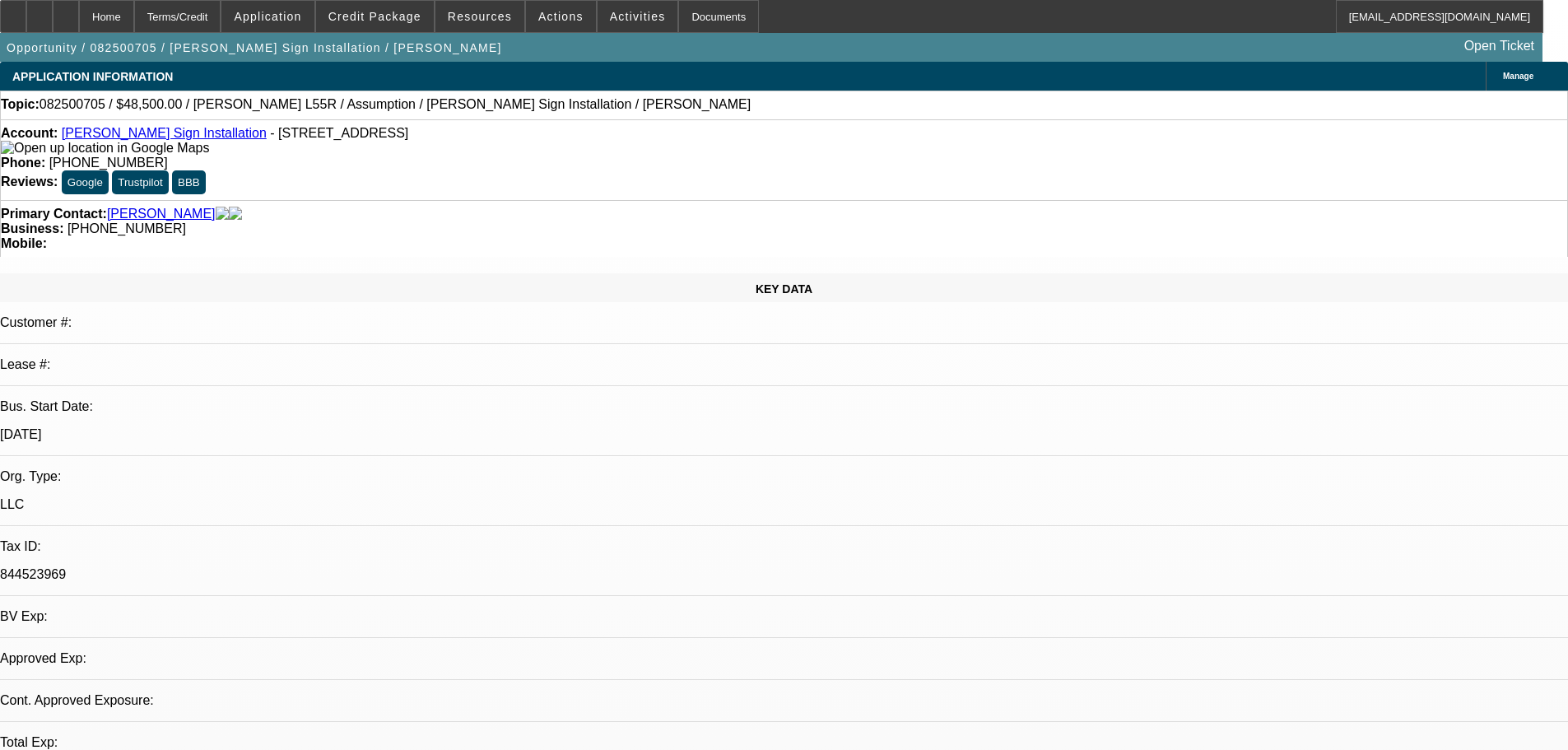
select select "0"
select select "2"
select select "0"
select select "6"
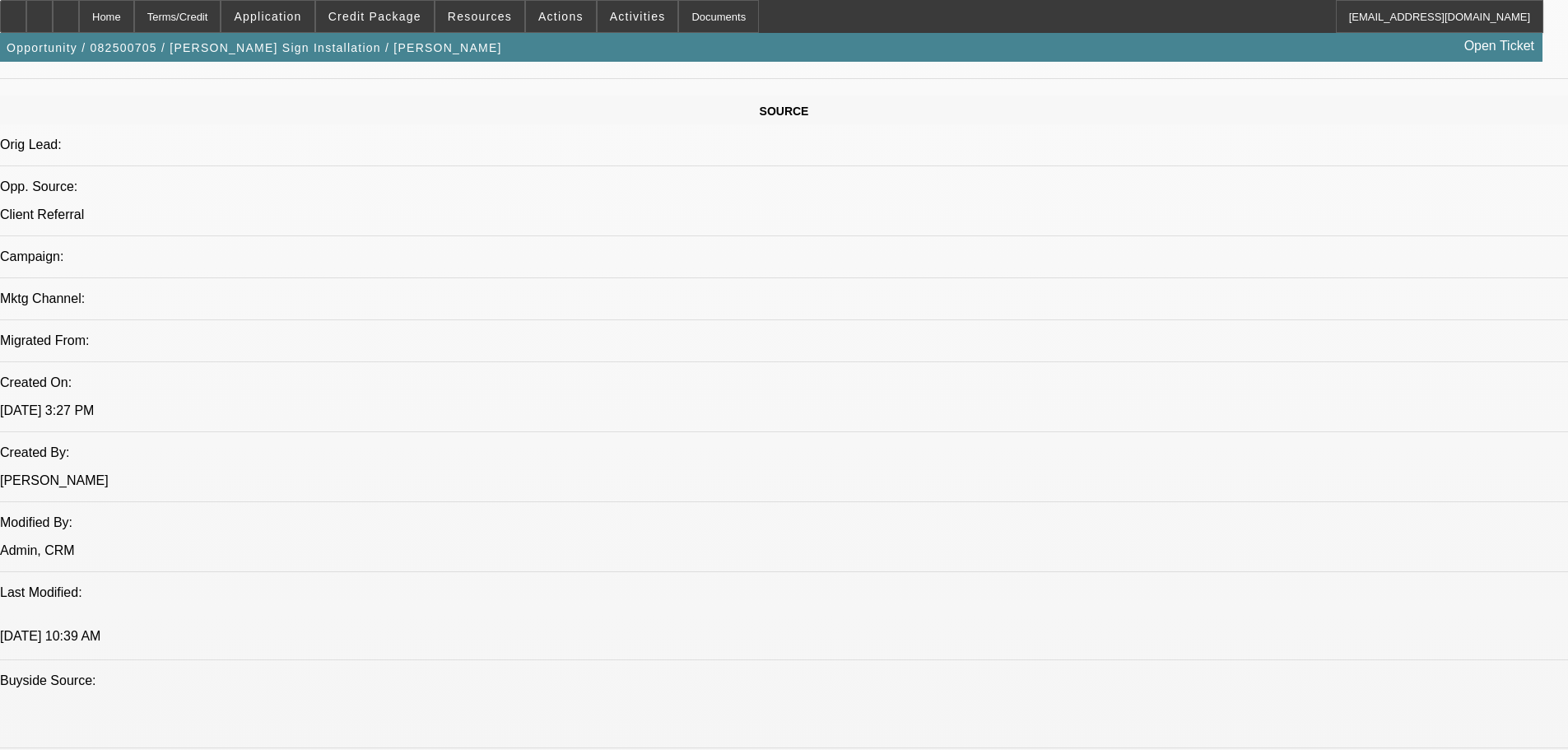
scroll to position [2507, 0]
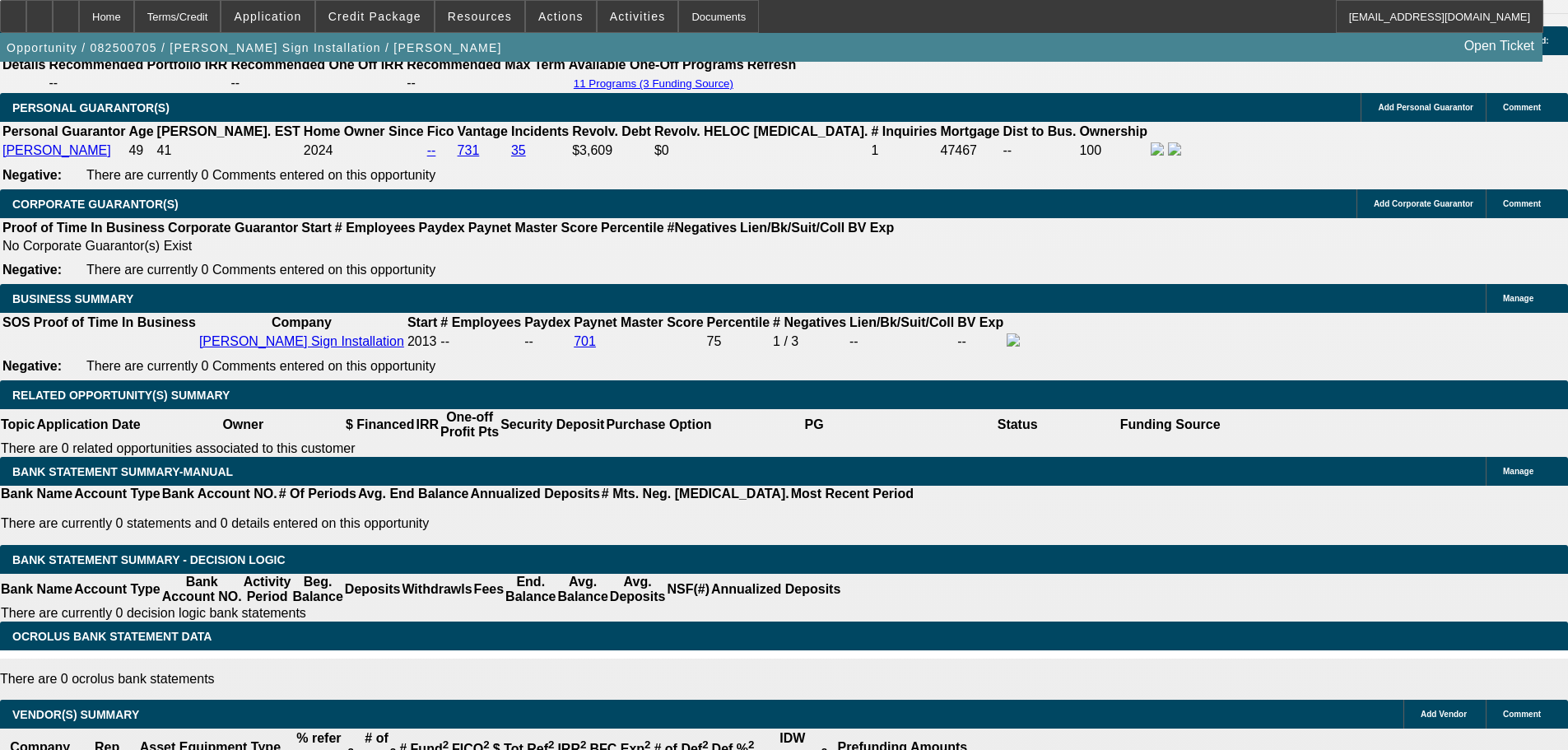
drag, startPoint x: 686, startPoint y: 528, endPoint x: 660, endPoint y: 383, distance: 147.3
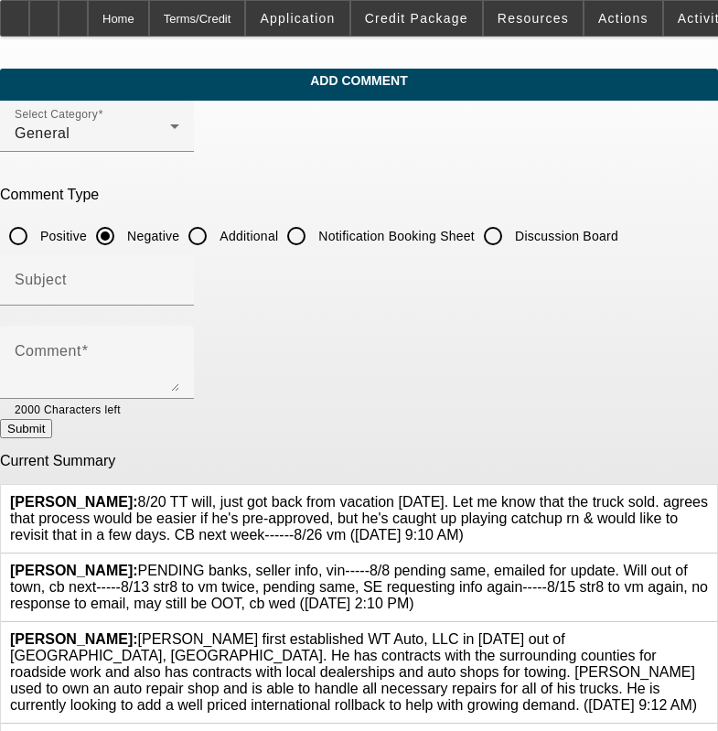
click at [512, 241] on input "Discussion Board" at bounding box center [493, 236] width 37 height 37
radio input "true"
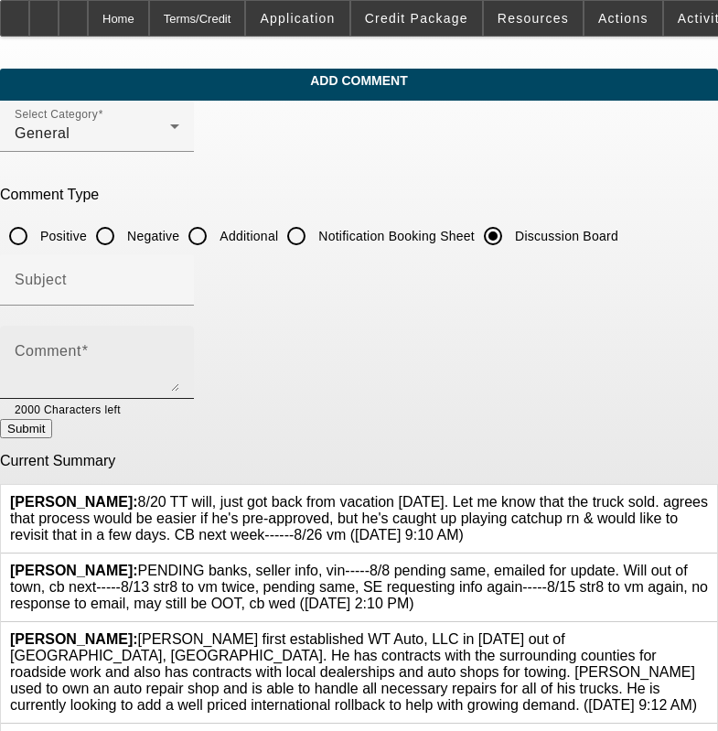
click at [179, 366] on textarea "Comment" at bounding box center [97, 370] width 165 height 44
paste textarea "8/20 TT will, just got back from vacation [DATE]. Let me know that the truck so…"
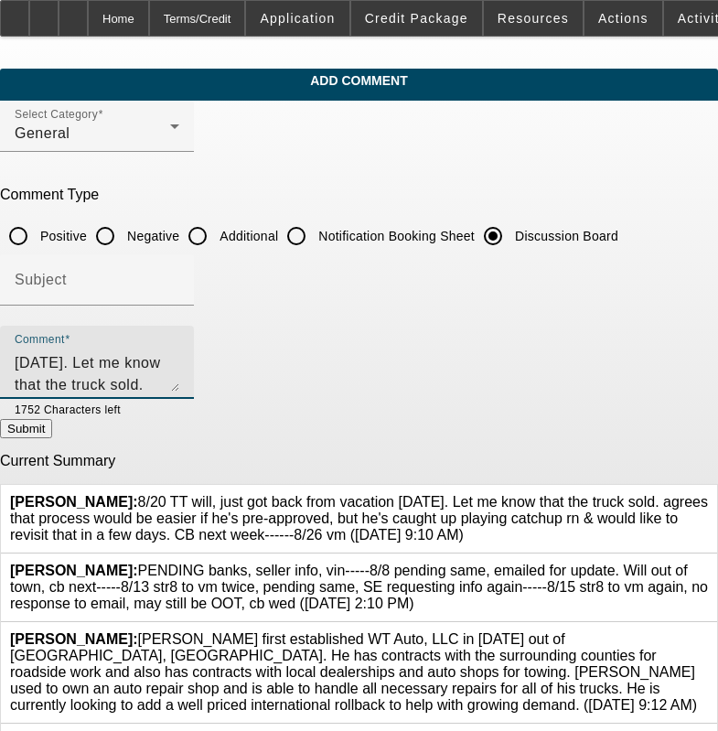
scroll to position [22, 0]
type textarea "8/20 TT will, just got back from vacation [DATE]. Let me know that the truck so…"
click at [52, 438] on button "Submit" at bounding box center [26, 428] width 52 height 19
radio input "true"
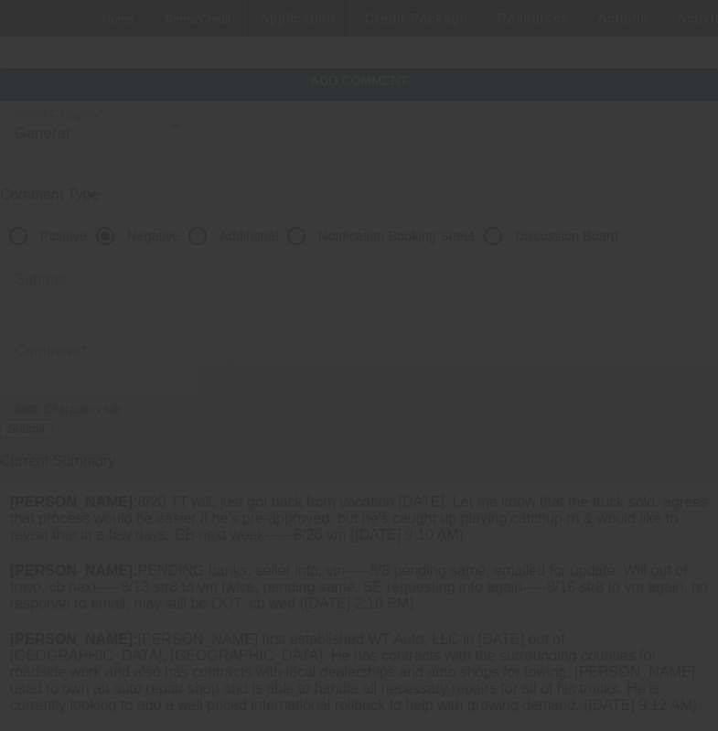
scroll to position [0, 0]
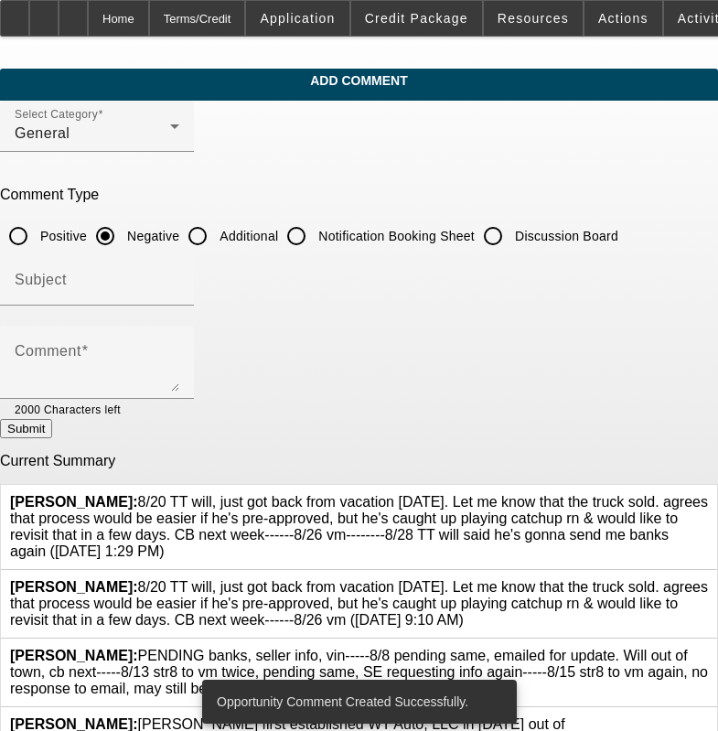
click at [708, 579] on icon at bounding box center [708, 579] width 0 height 0
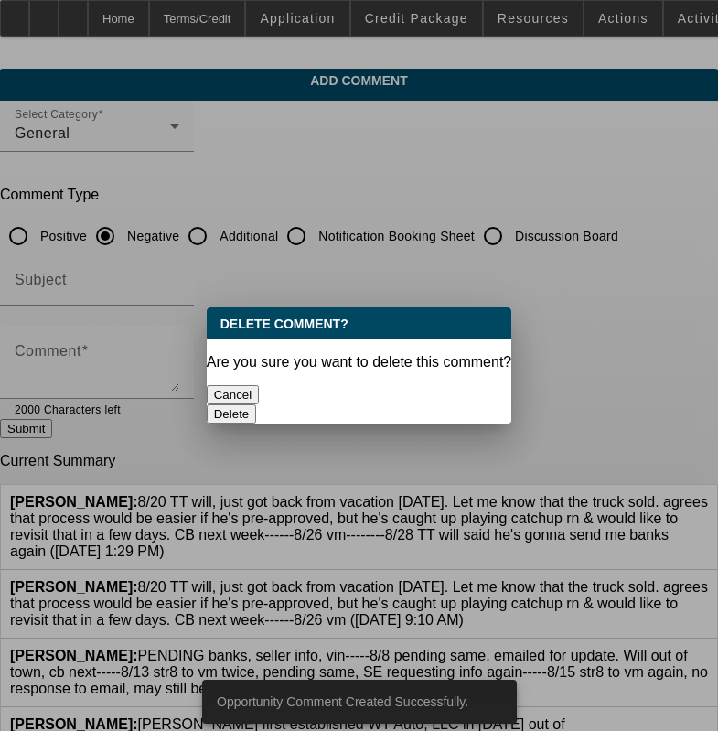
click at [257, 405] on button "Delete" at bounding box center [232, 414] width 50 height 19
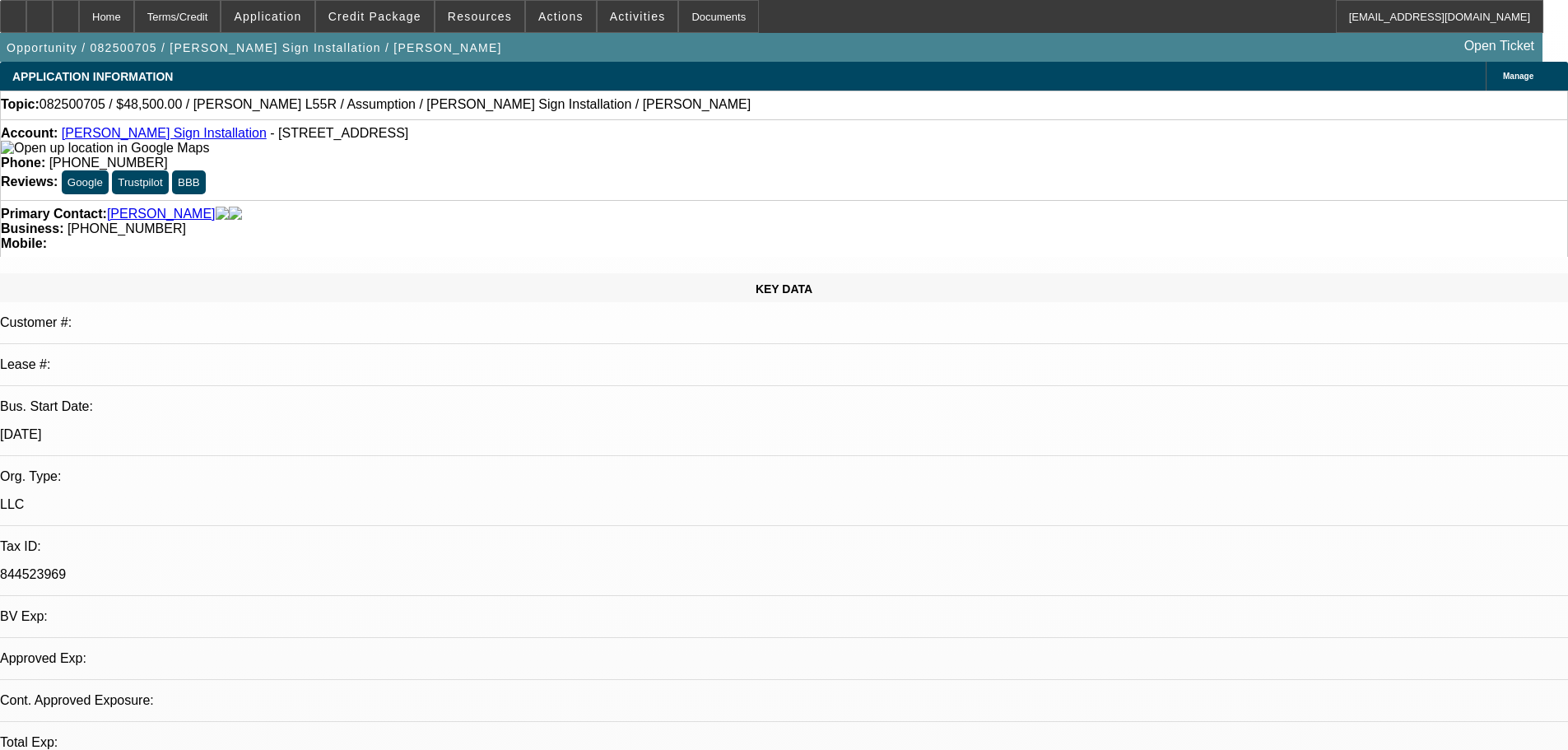
select select "0"
select select "2"
select select "0"
select select "6"
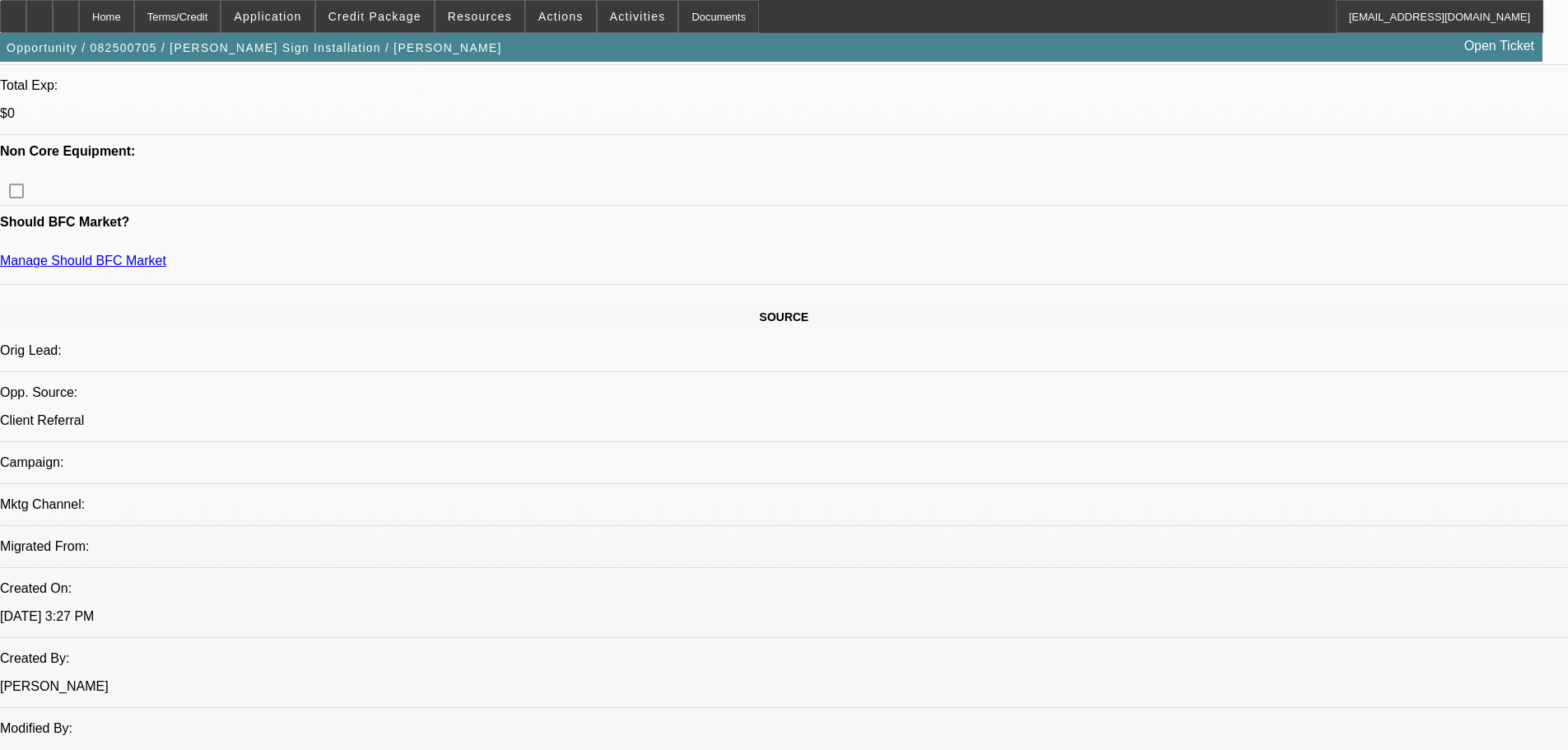
scroll to position [906, 0]
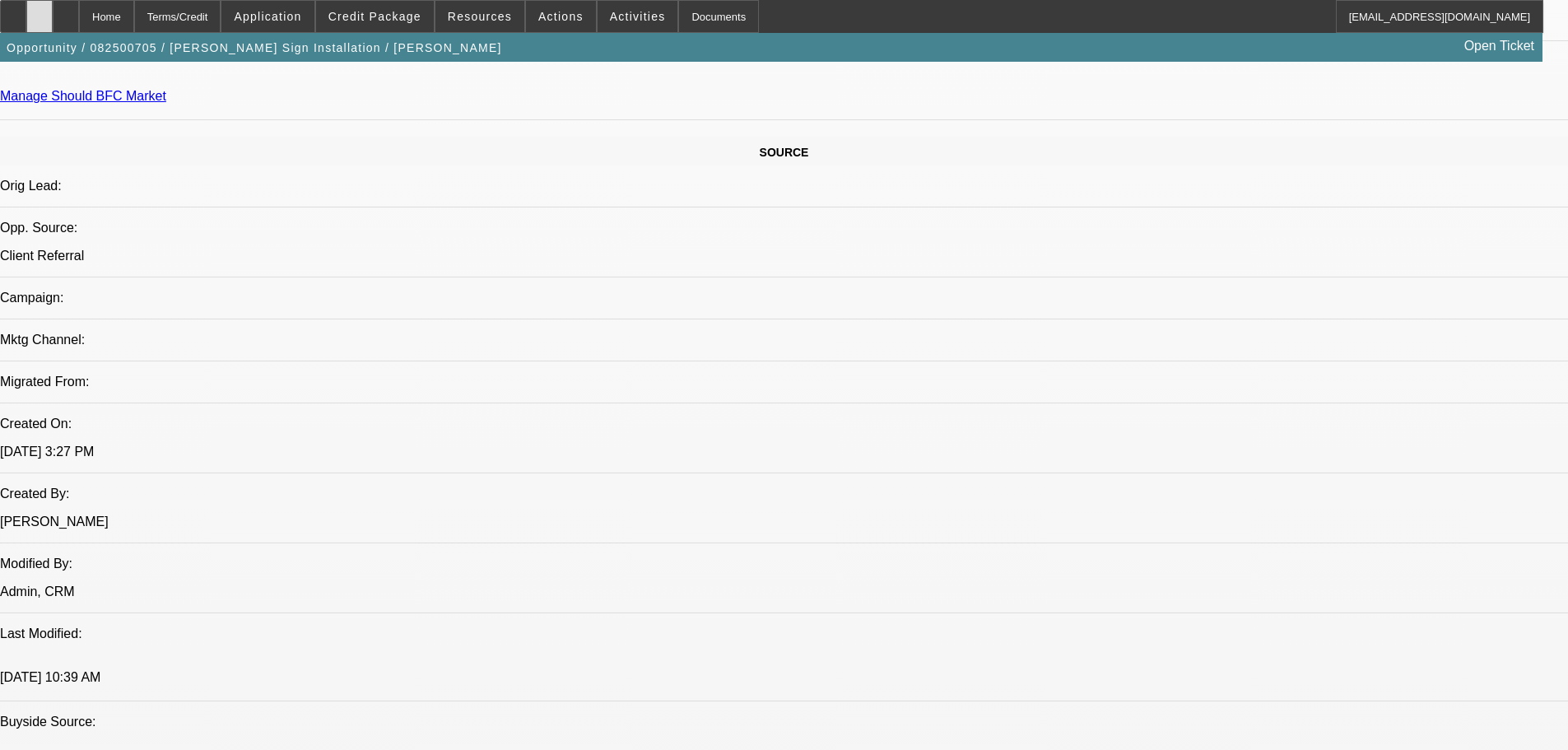
drag, startPoint x: 77, startPoint y: 14, endPoint x: 75, endPoint y: 27, distance: 13.2
click at [53, 27] on div at bounding box center [39, 16] width 26 height 33
click at [66, 11] on icon at bounding box center [66, 11] width 0 height 0
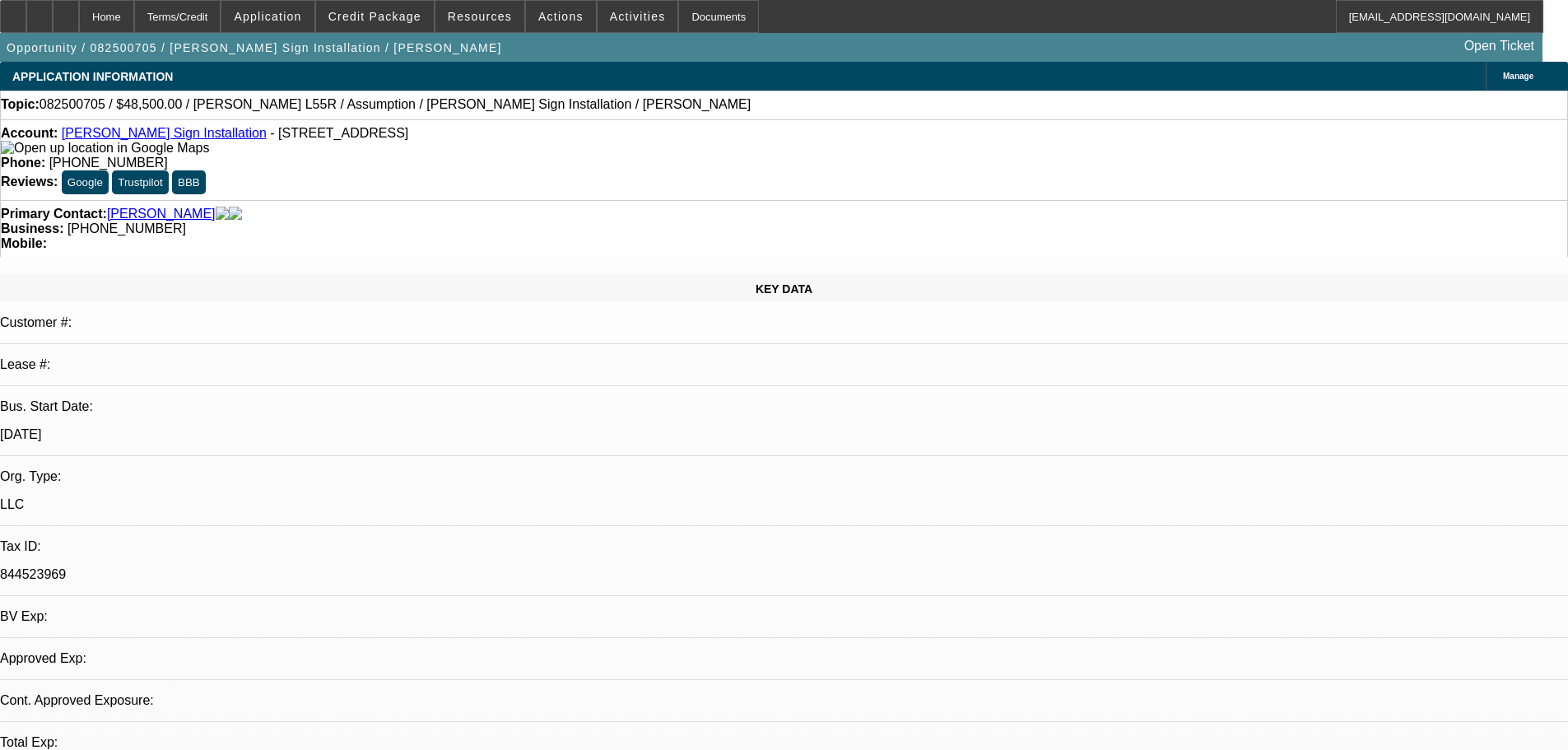
select select "0"
select select "2"
select select "0"
select select "6"
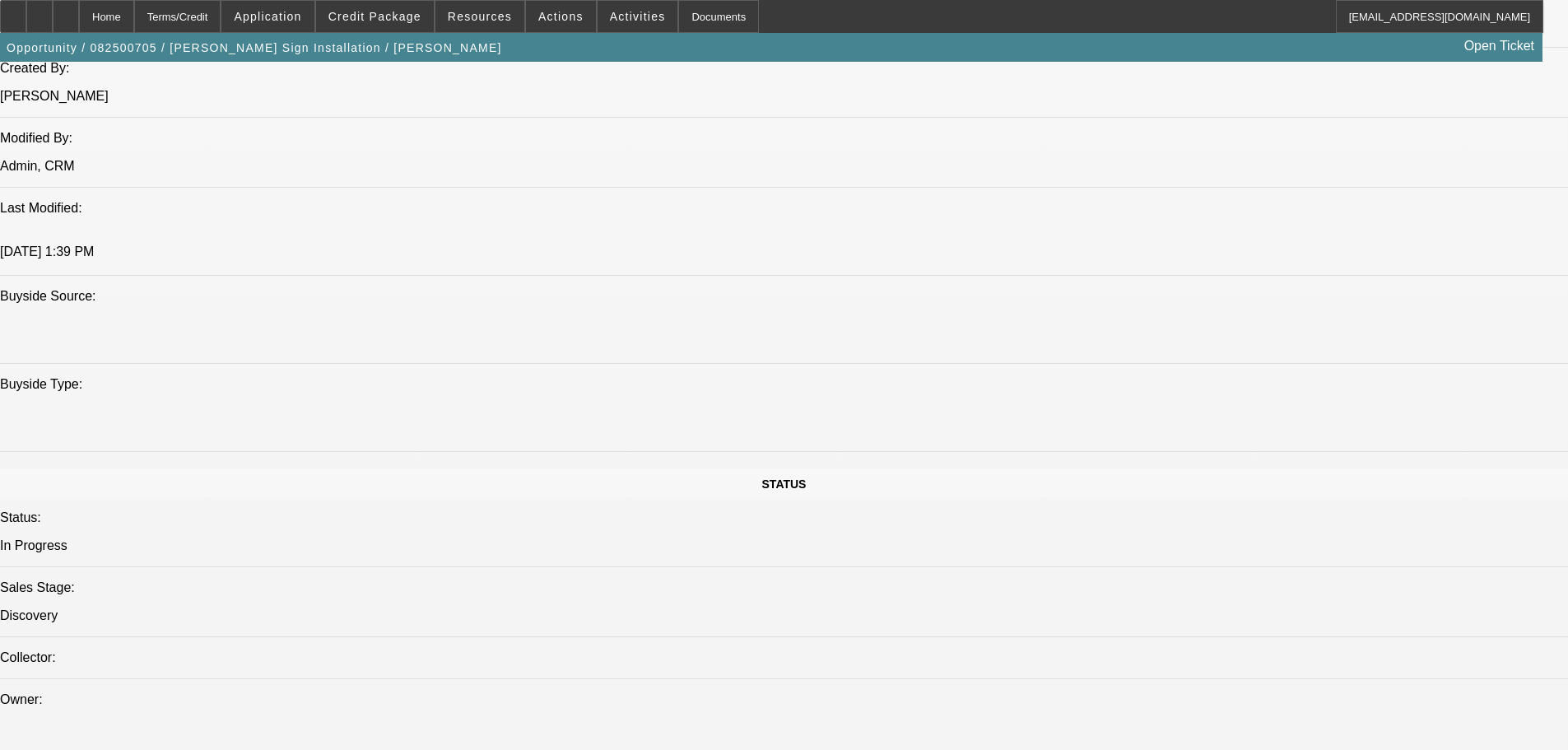
drag, startPoint x: 857, startPoint y: 457, endPoint x: 848, endPoint y: 692, distance: 235.2
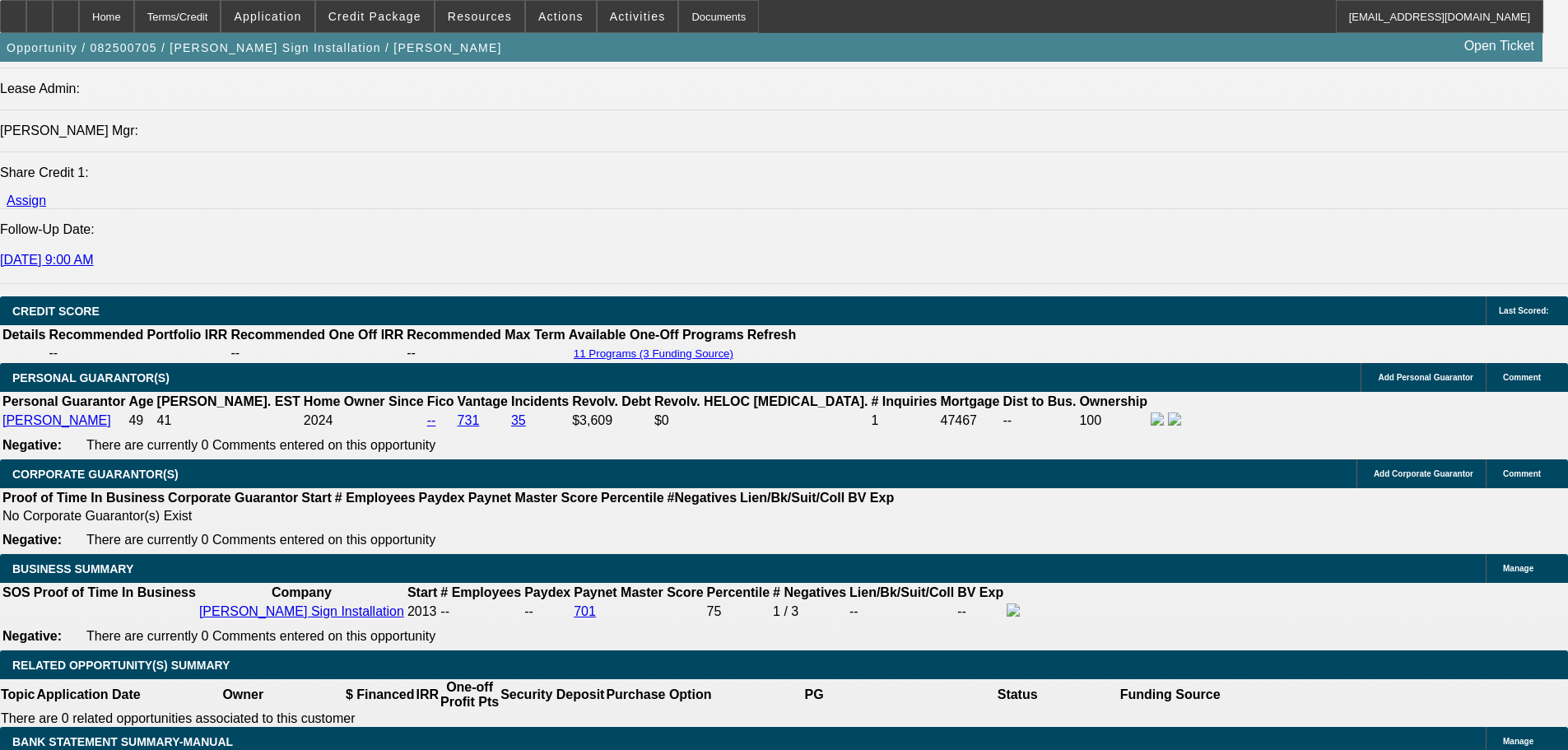
scroll to position [684, 0]
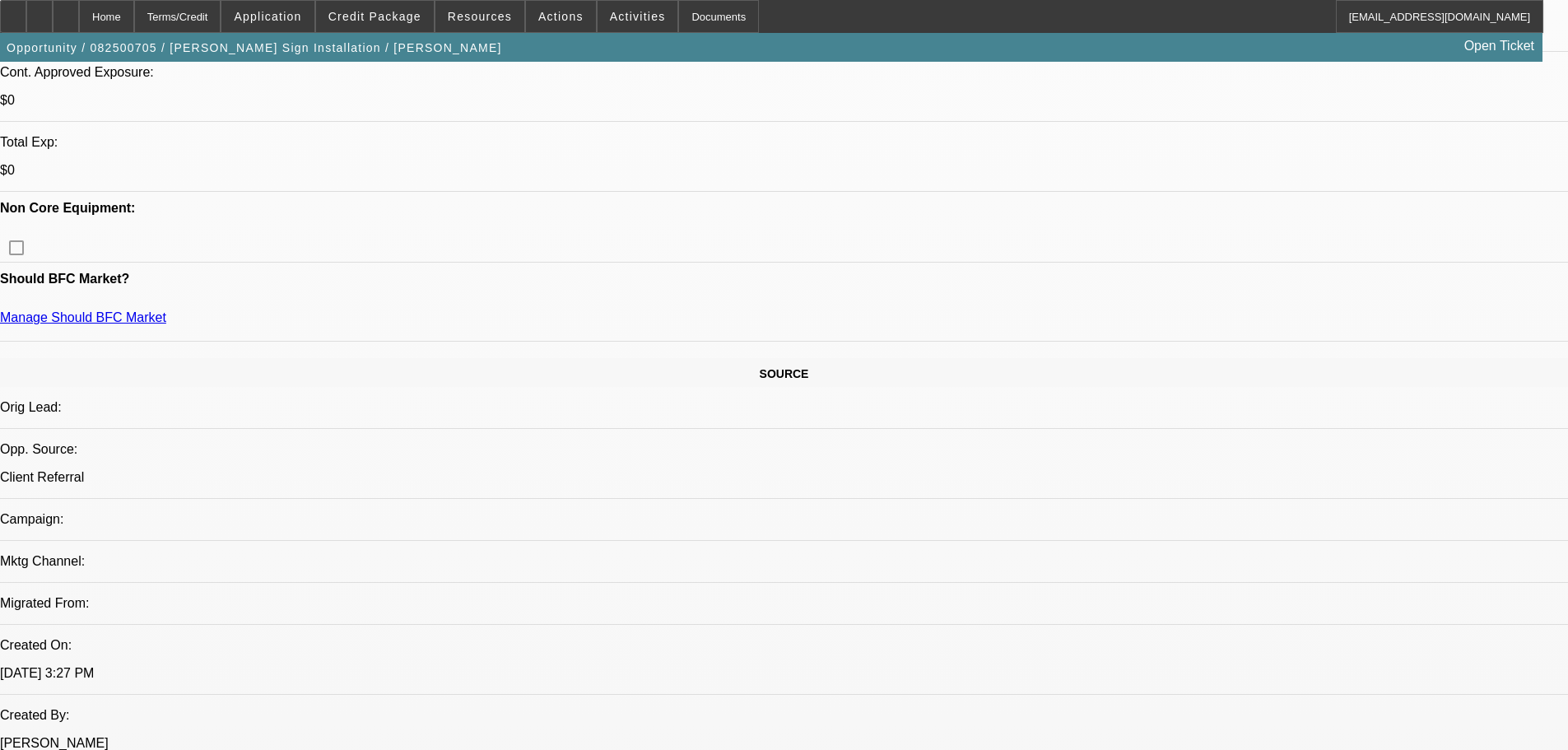
drag, startPoint x: 800, startPoint y: 505, endPoint x: 751, endPoint y: 221, distance: 288.2
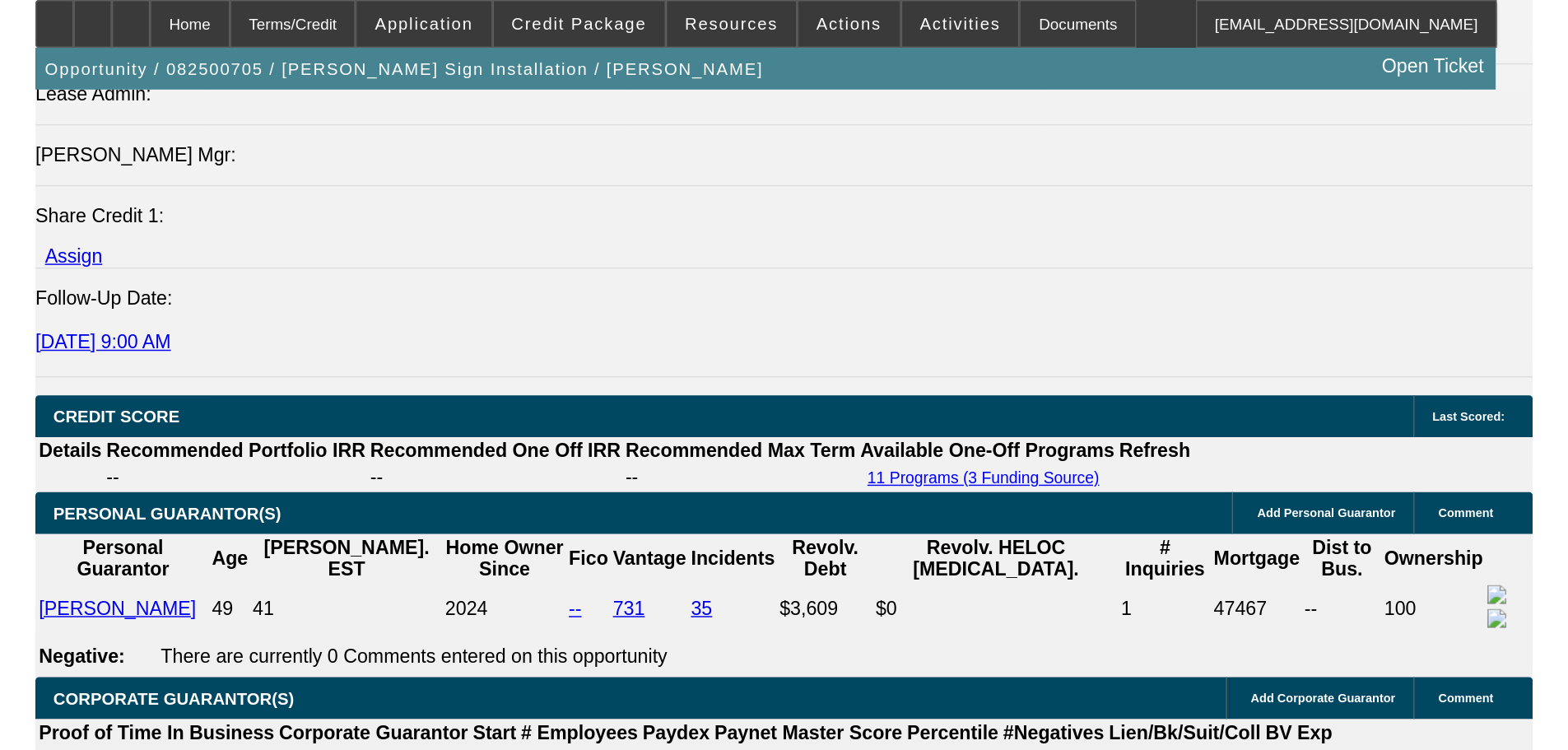
scroll to position [1728, 0]
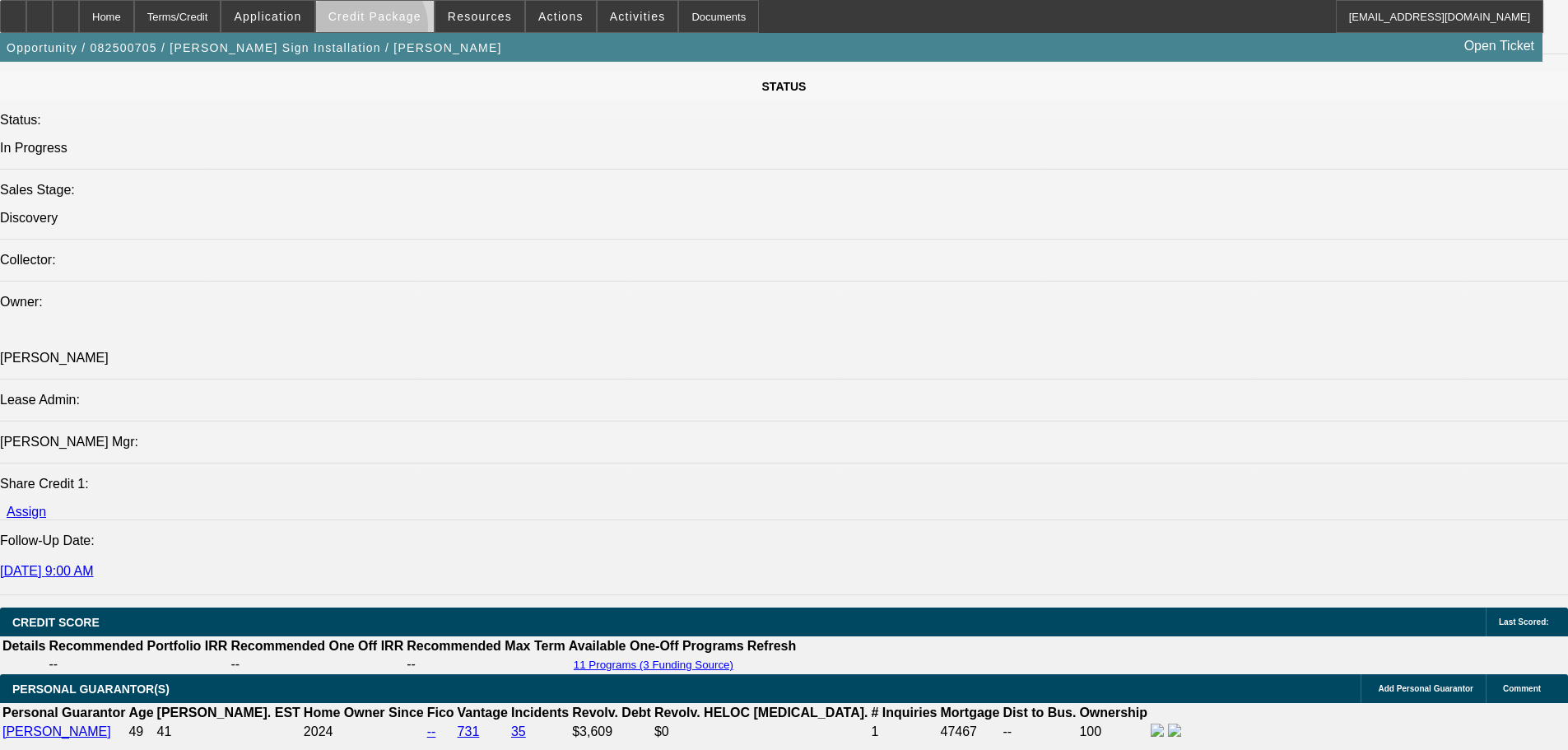
click at [395, 31] on span at bounding box center [374, 16] width 118 height 40
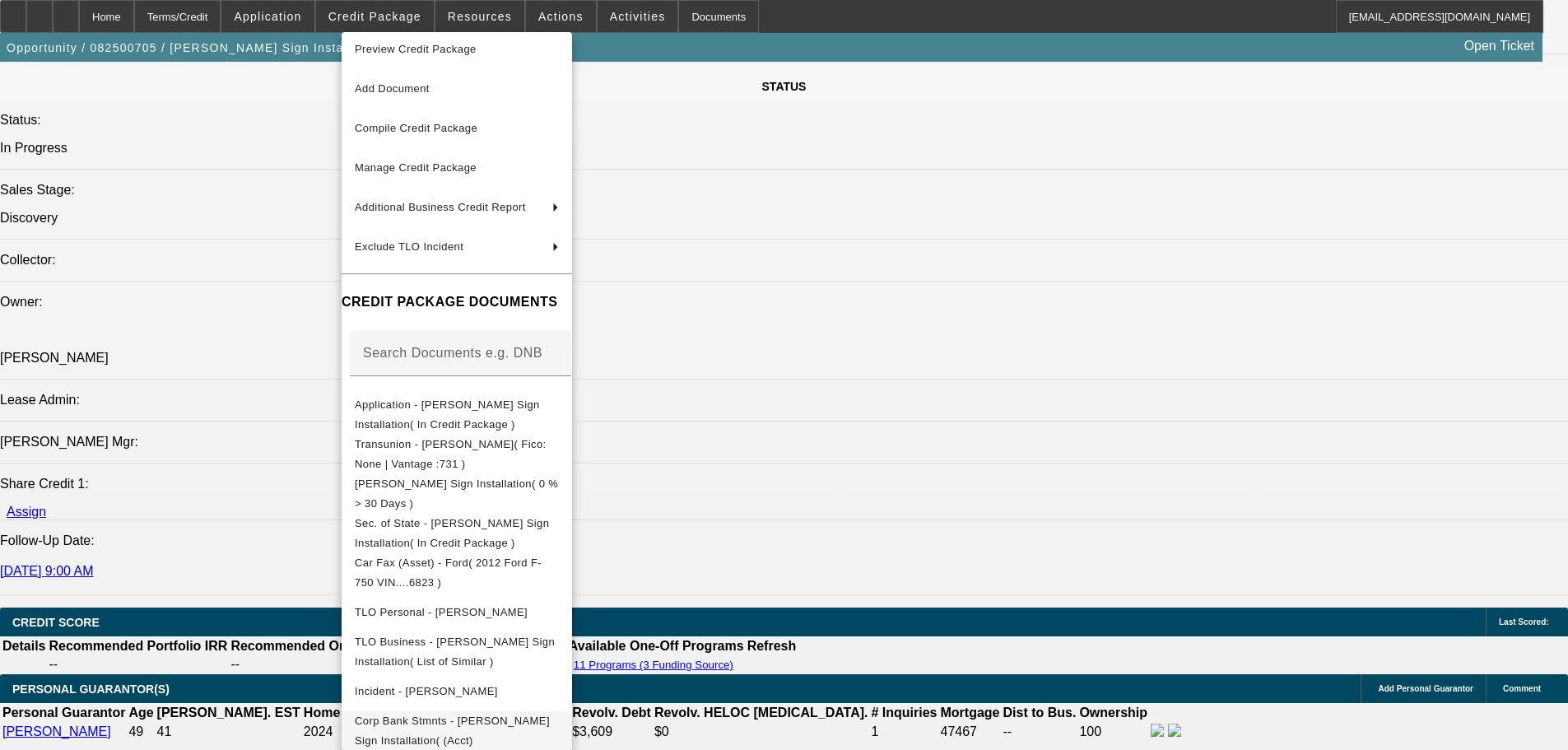
scroll to position [11, 0]
click at [549, 719] on span "Corp Bank Stmnts - Rogers Sign Installation( (Acct) Rogers Sign Installation )" at bounding box center [451, 739] width 195 height 52
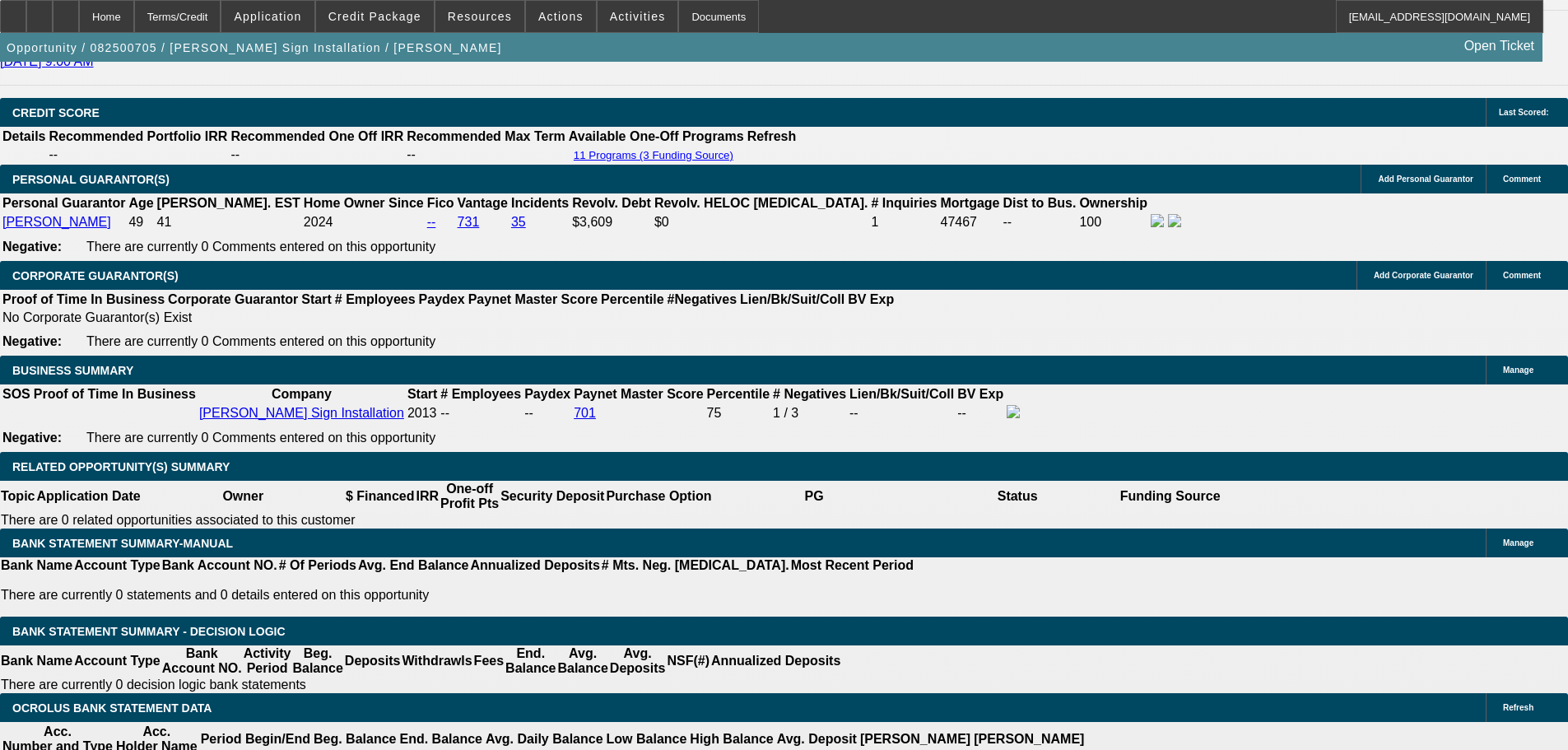
drag, startPoint x: 570, startPoint y: 645, endPoint x: 550, endPoint y: 789, distance: 145.4
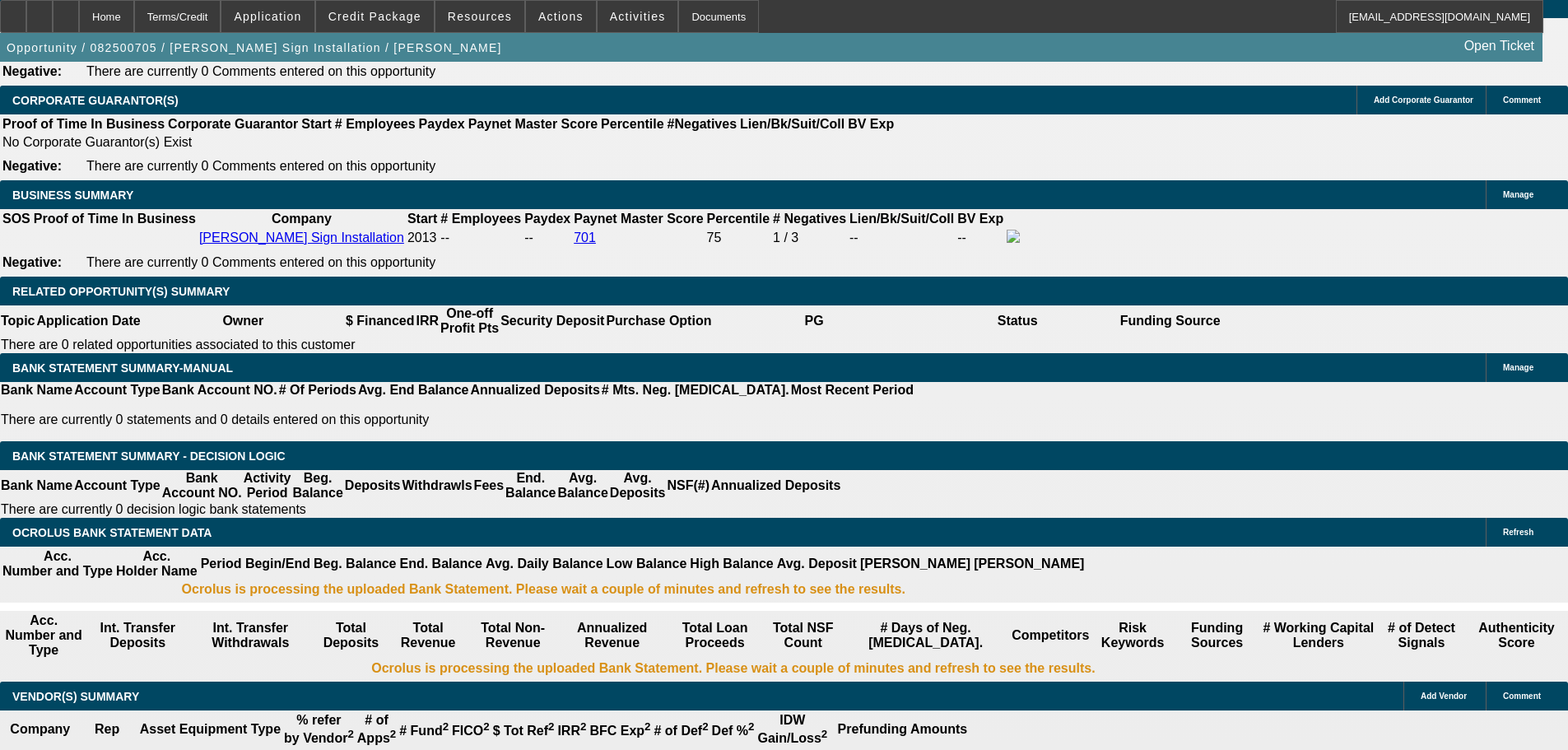
scroll to position [2204, 0]
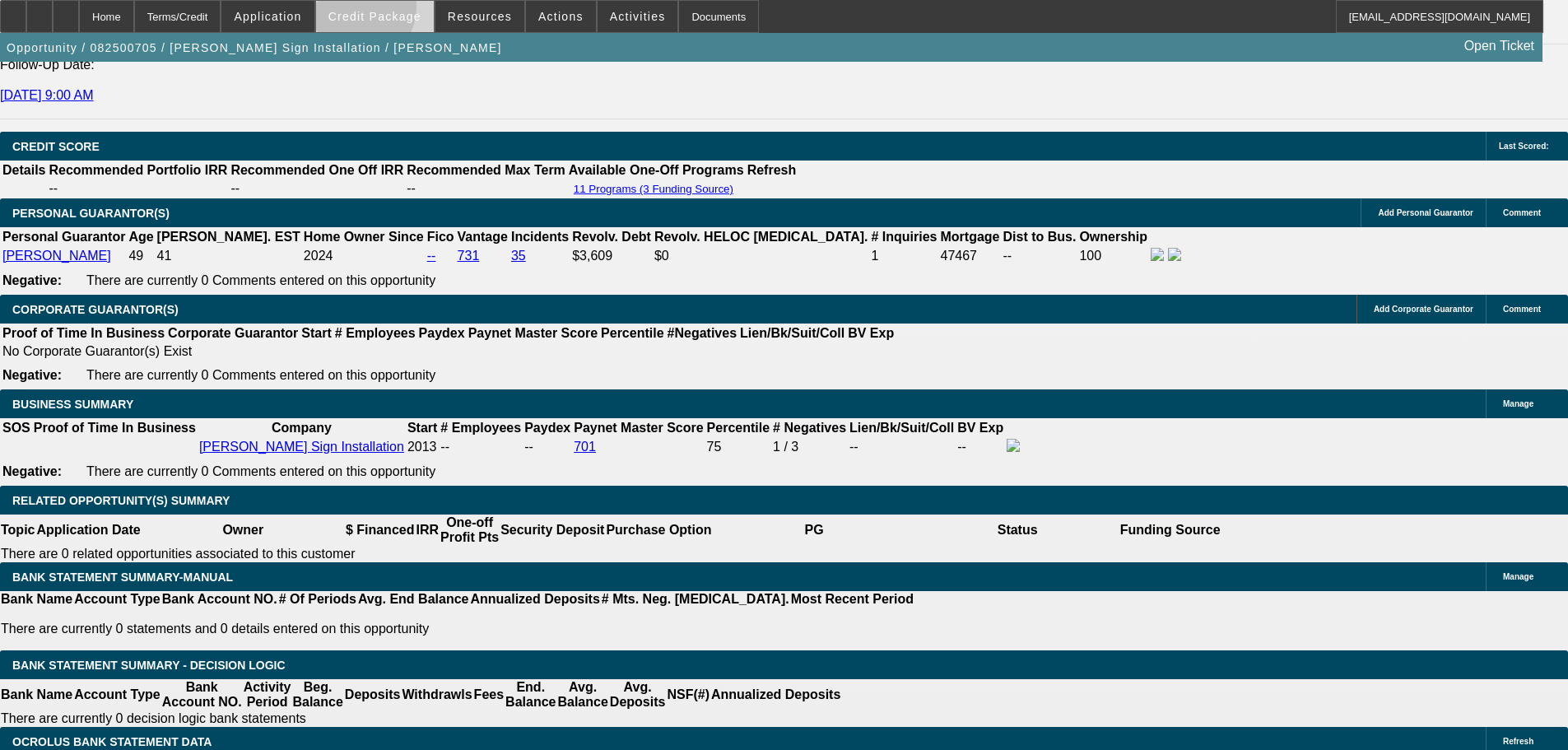
click at [380, 11] on span "Credit Package" at bounding box center [374, 16] width 93 height 13
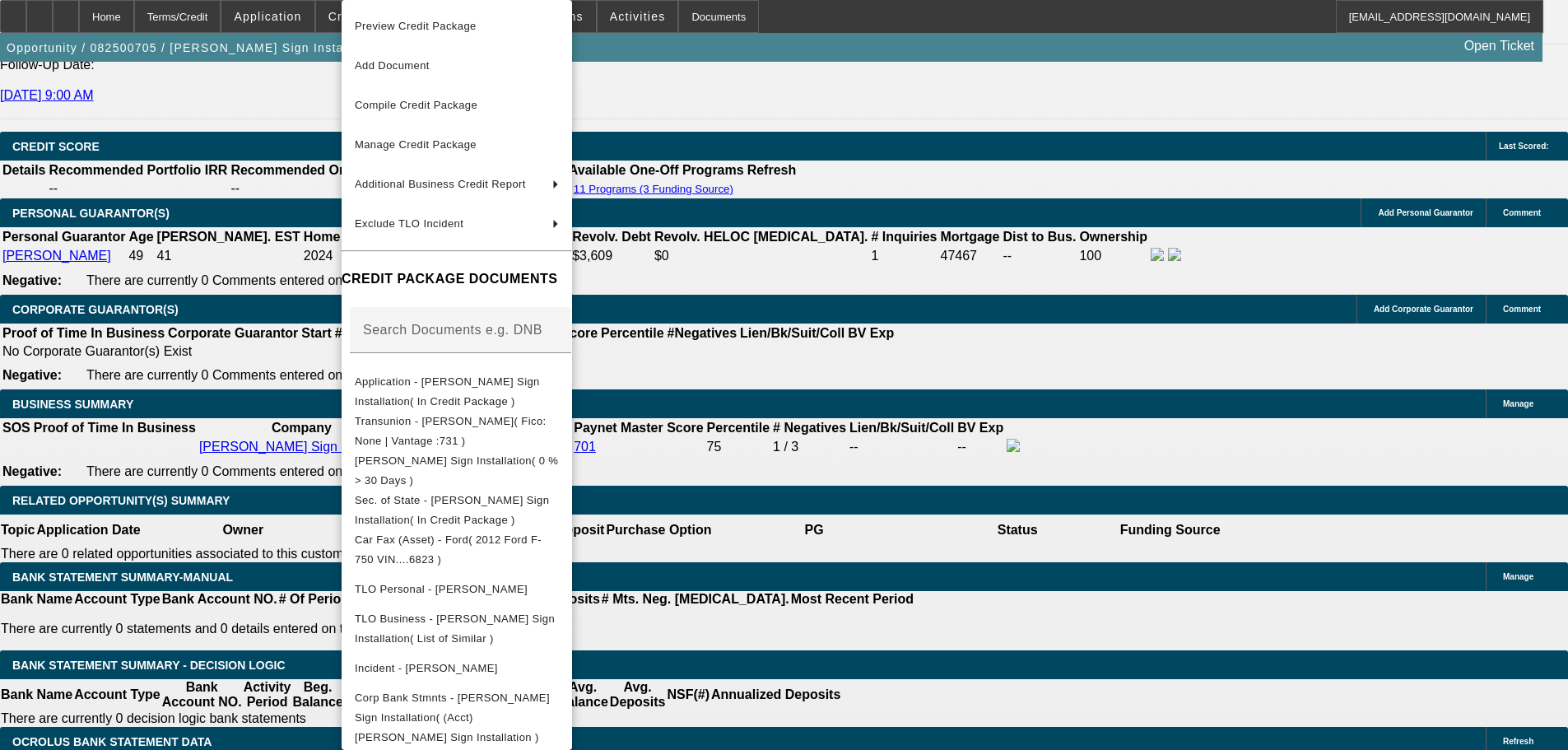
click at [1257, 211] on div at bounding box center [784, 375] width 1568 height 750
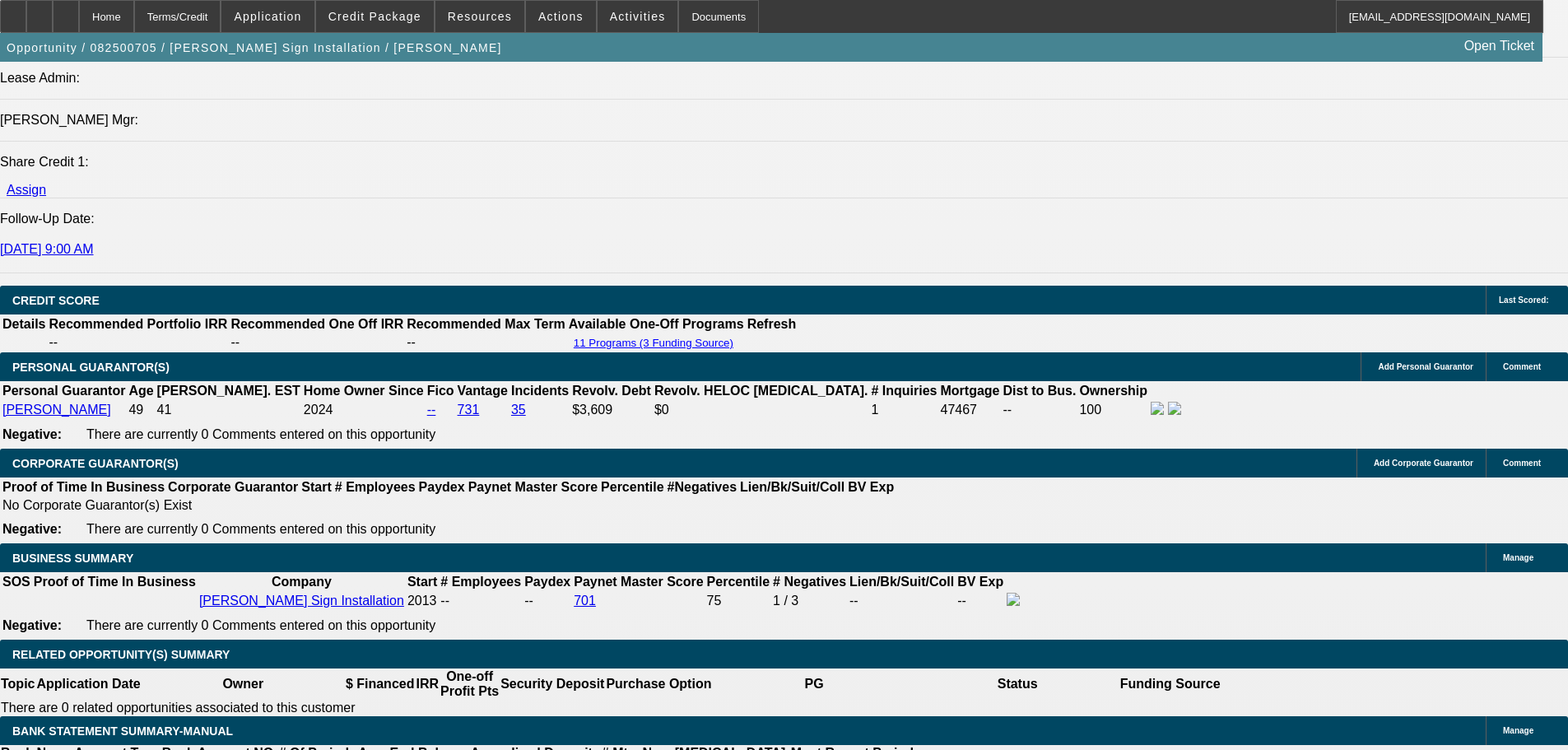
drag, startPoint x: 699, startPoint y: 222, endPoint x: 512, endPoint y: 94, distance: 226.6
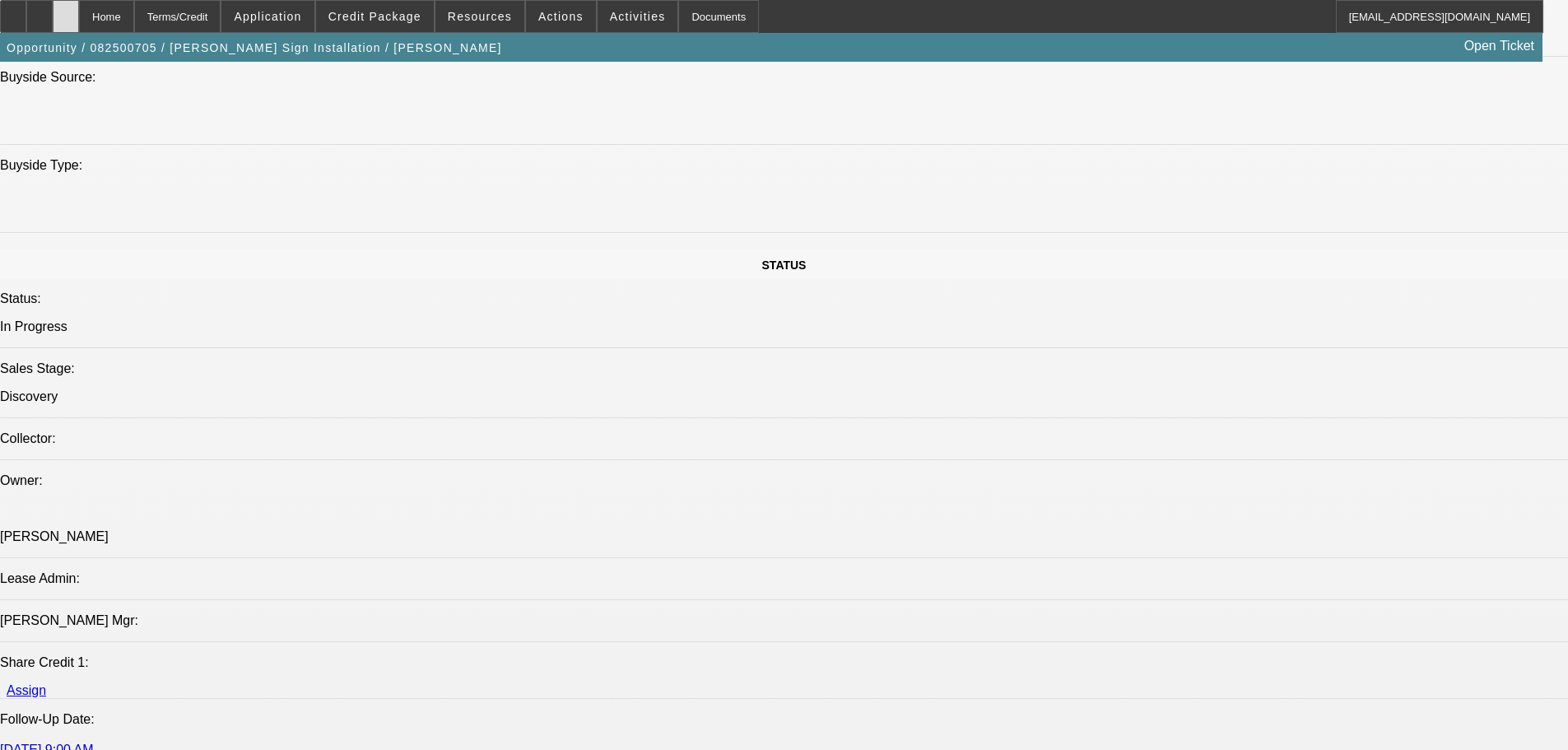
click at [79, 23] on div at bounding box center [66, 16] width 26 height 33
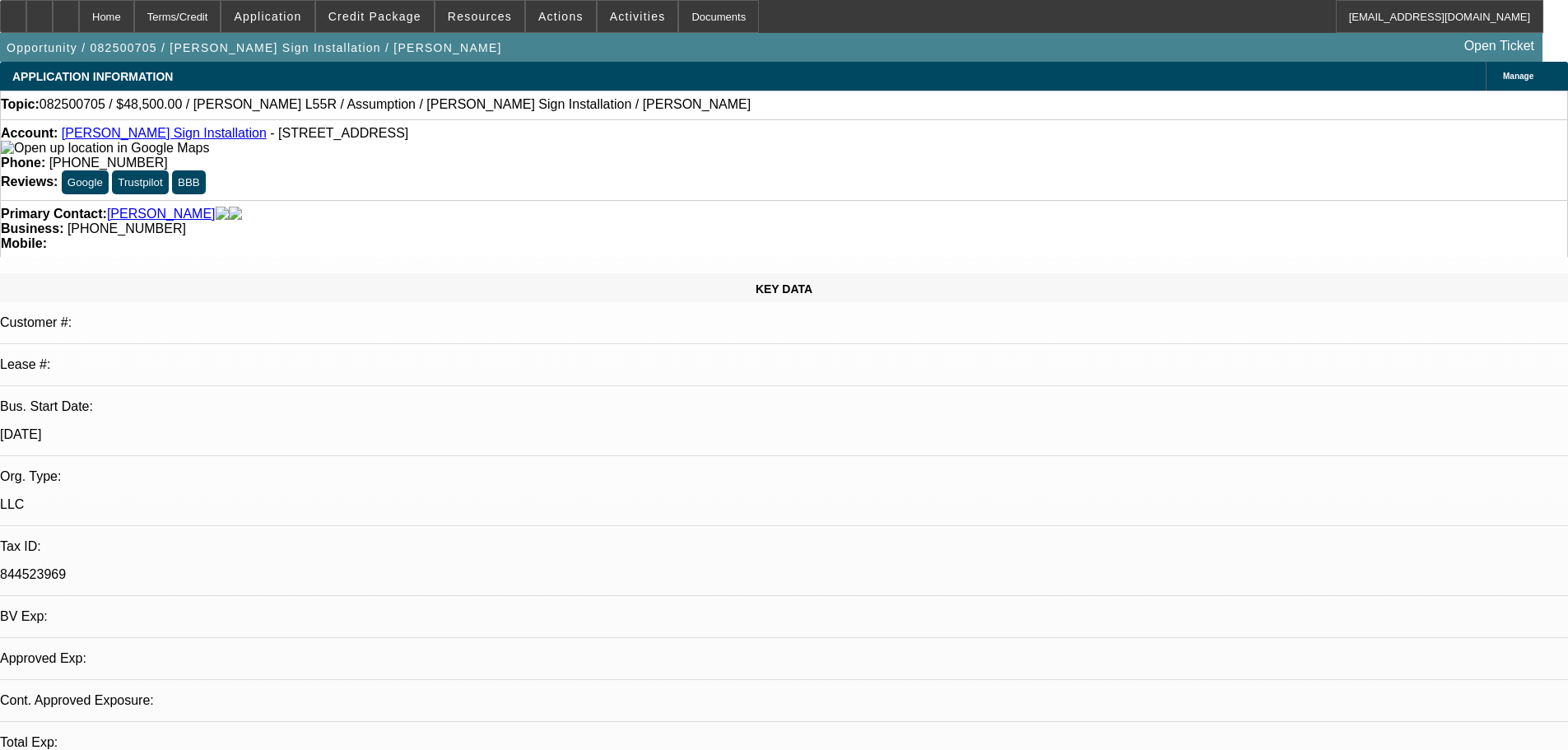
select select "0"
select select "2"
select select "0"
select select "6"
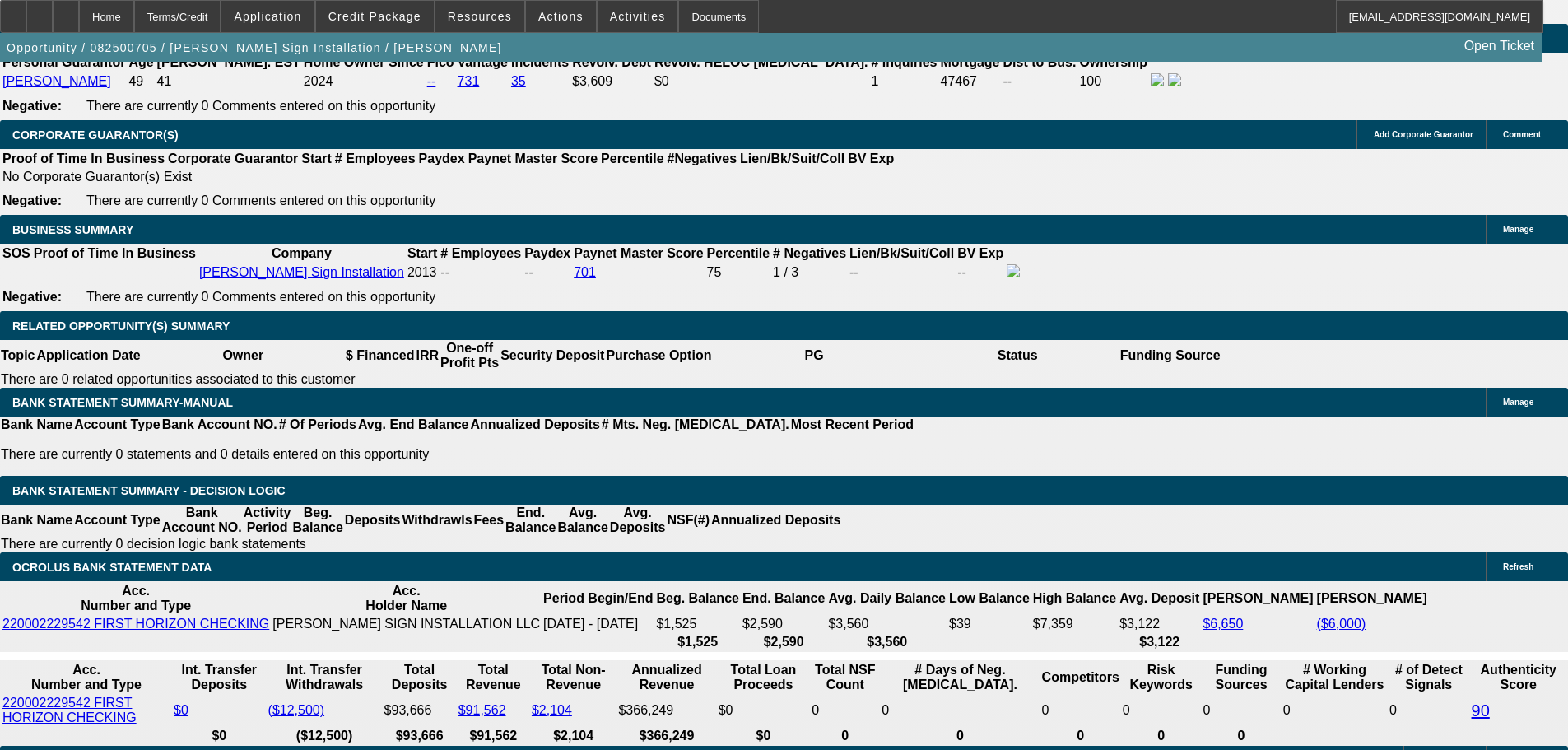
scroll to position [2362, 0]
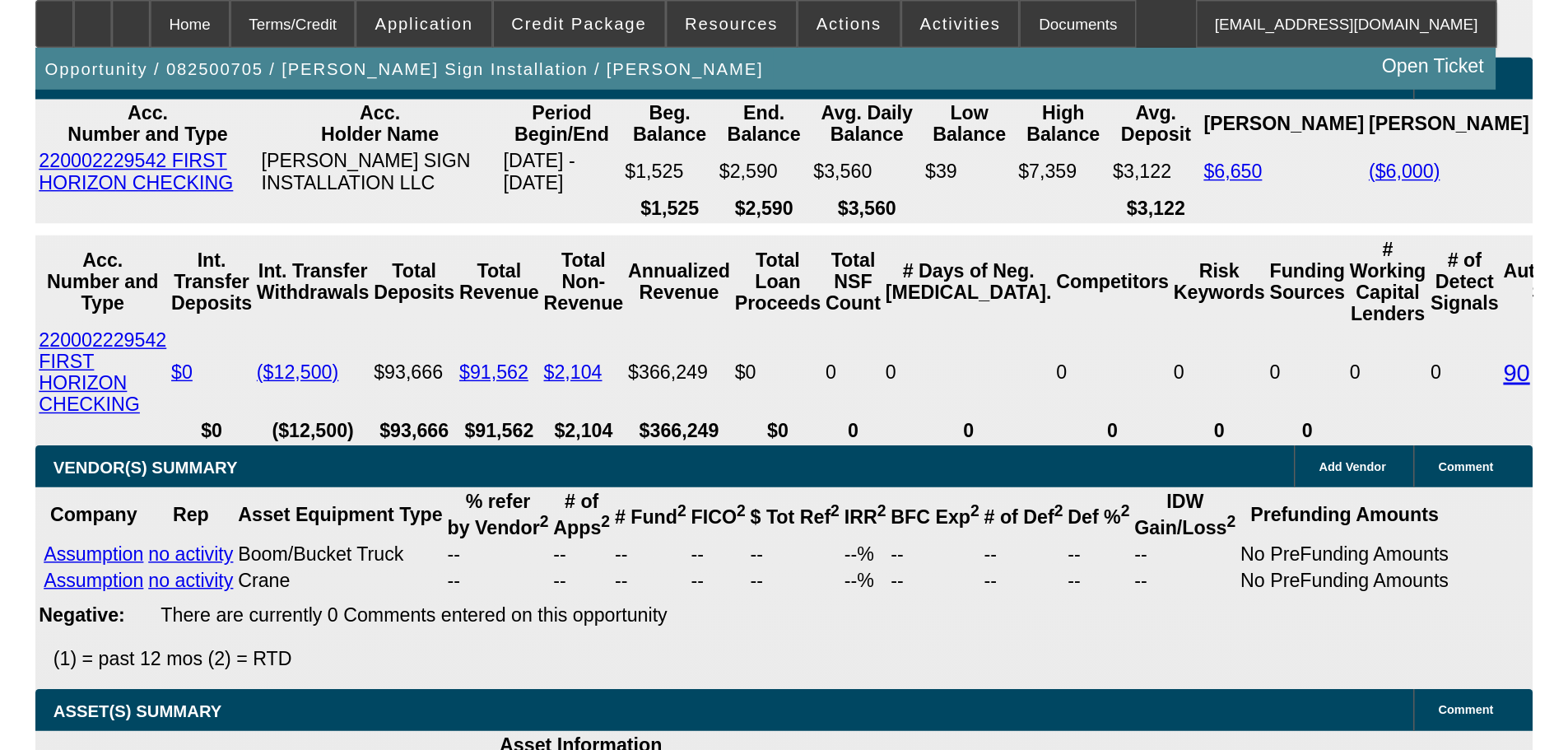
scroll to position [2527, 0]
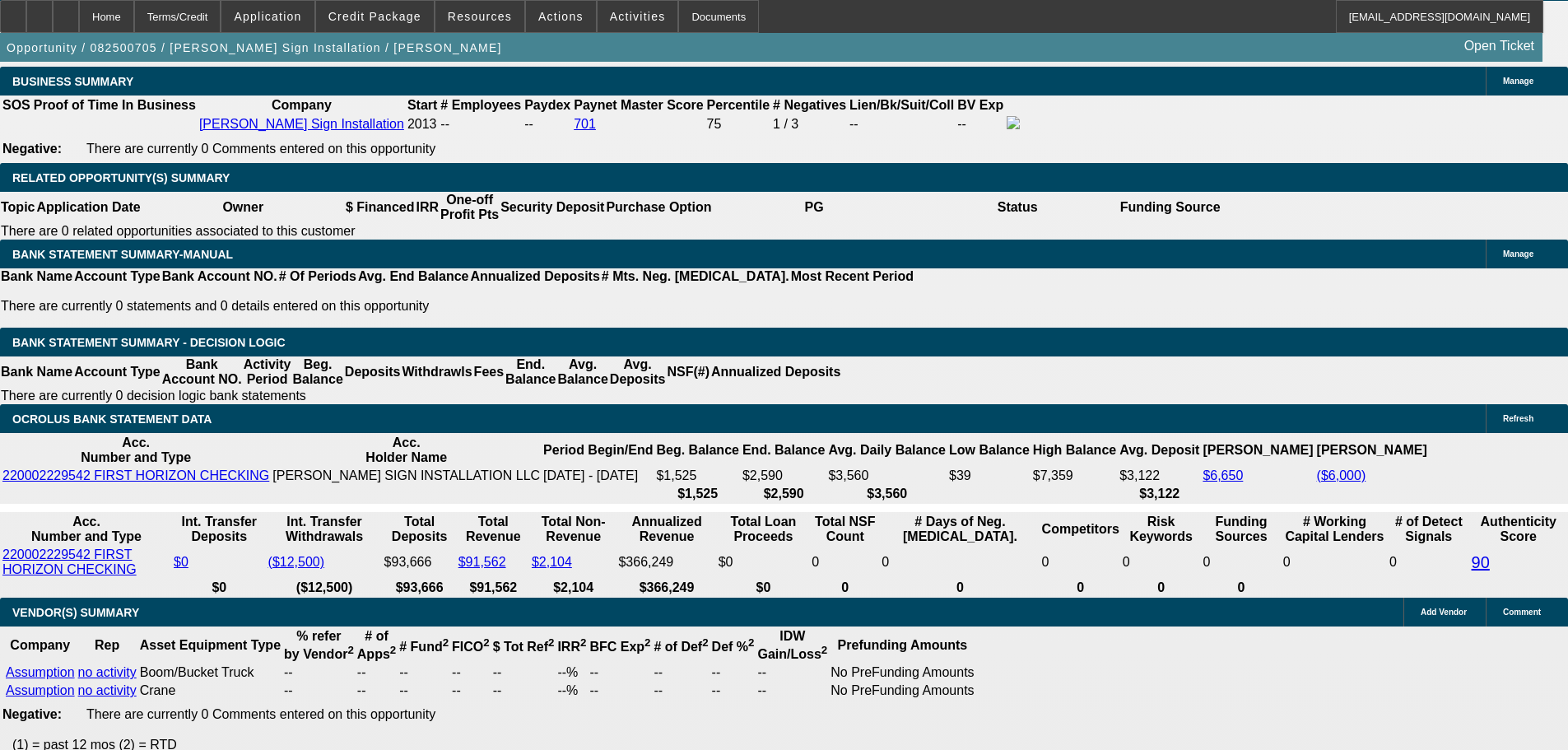
drag, startPoint x: 1244, startPoint y: 559, endPoint x: 1432, endPoint y: 582, distance: 189.4
drag, startPoint x: 1279, startPoint y: 568, endPoint x: 959, endPoint y: 566, distance: 320.0
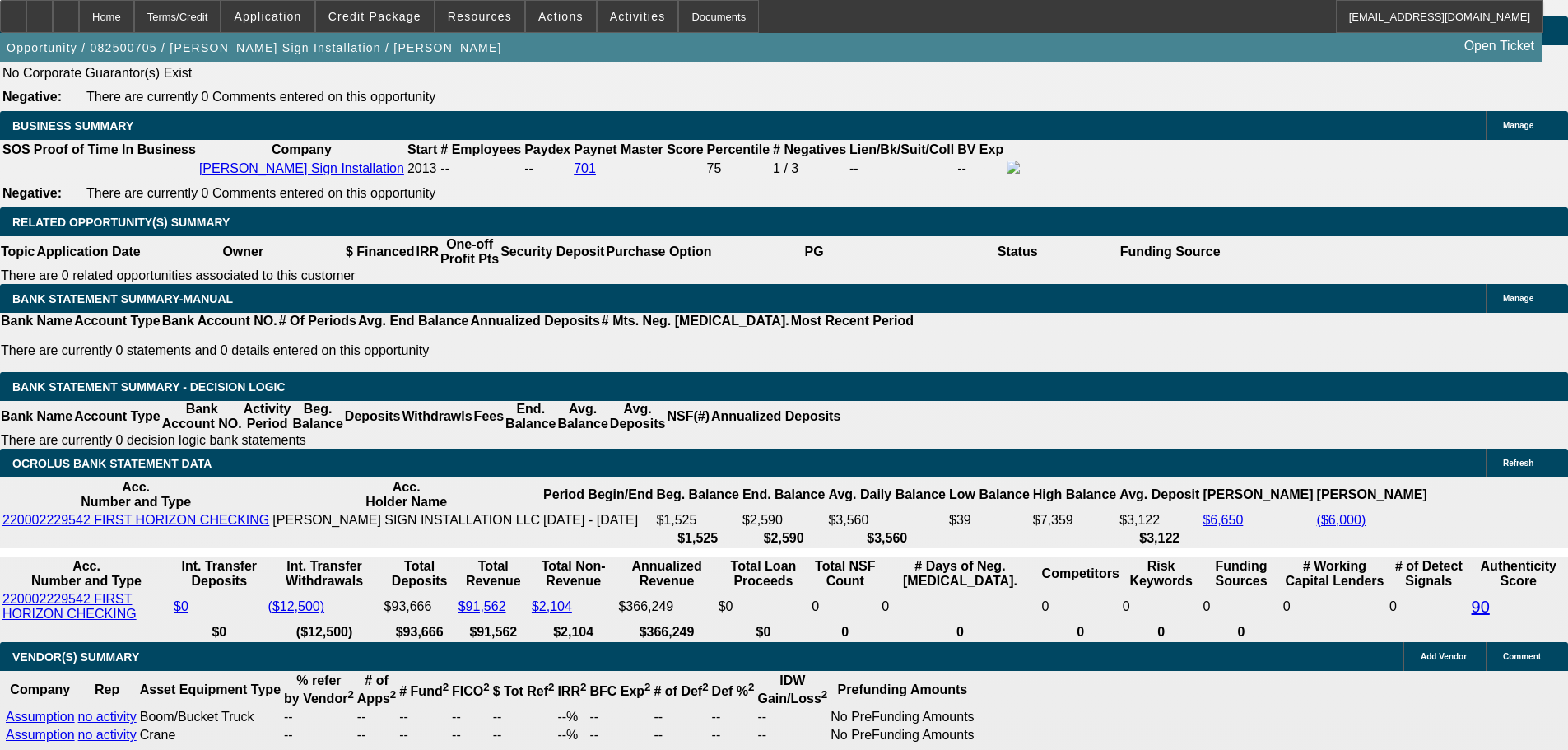
scroll to position [2444, 0]
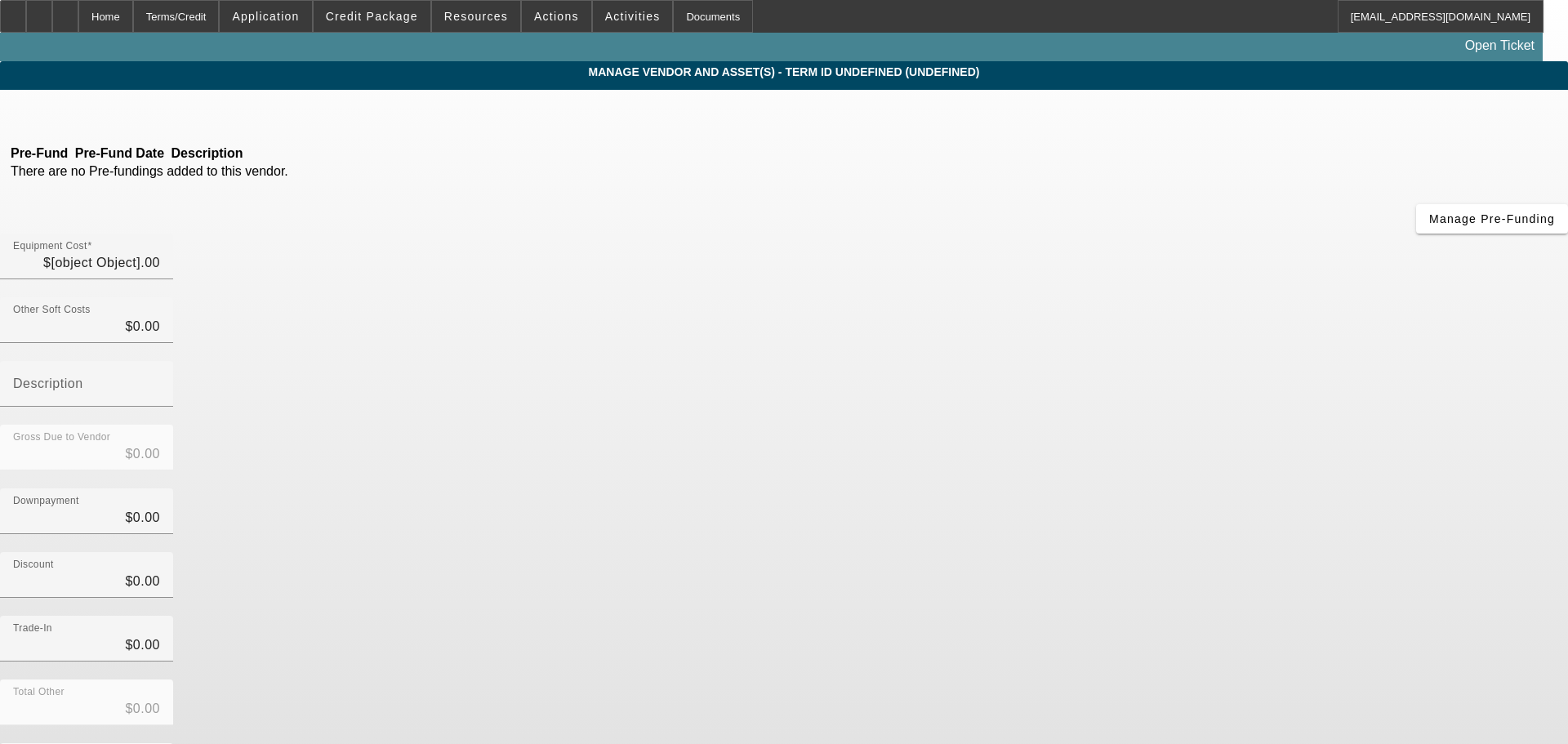
type input "$48,500.00"
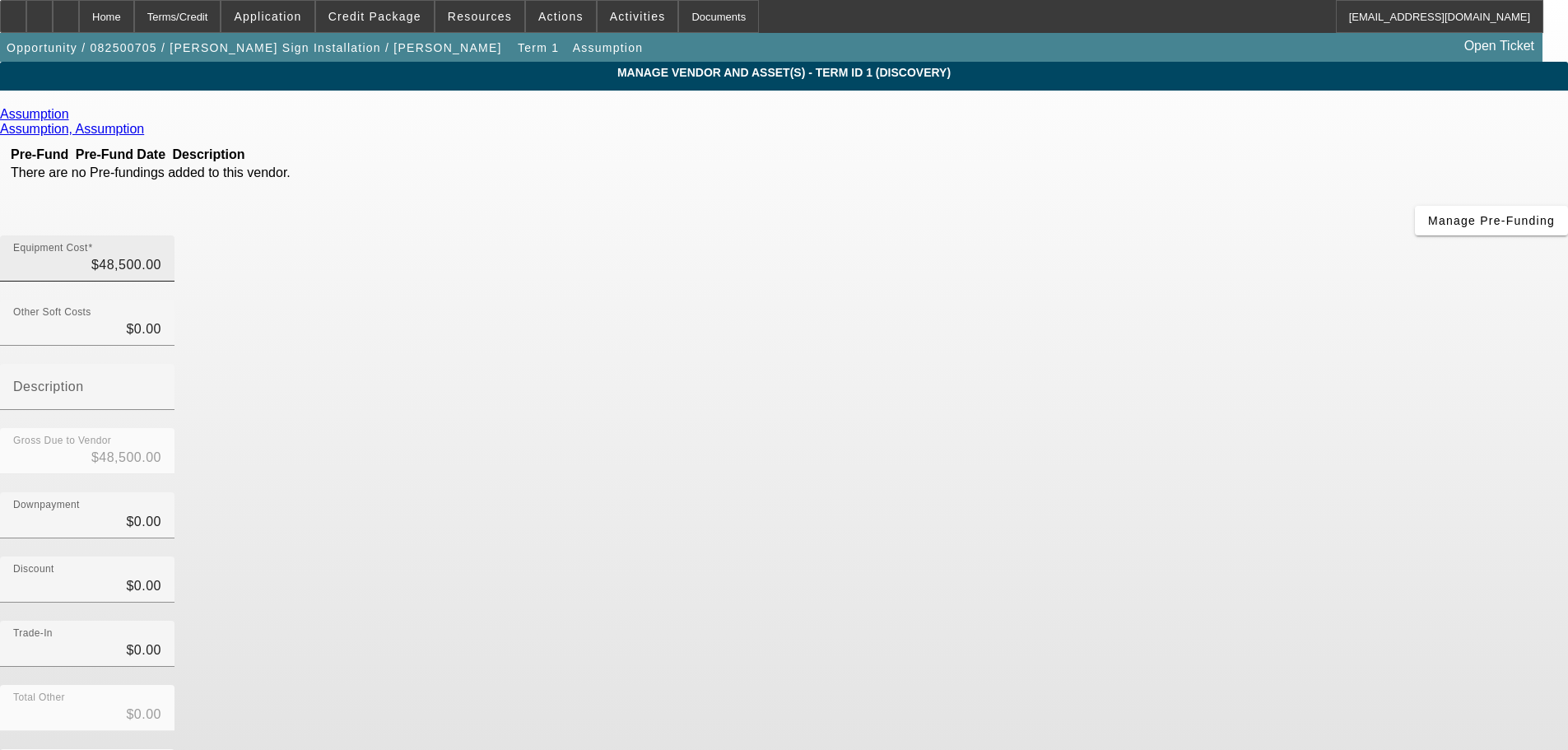
click at [174, 236] on div "Equipment Cost $48,500.00" at bounding box center [87, 258] width 174 height 46
type input "48500"
click at [161, 255] on input "48500" at bounding box center [87, 265] width 148 height 20
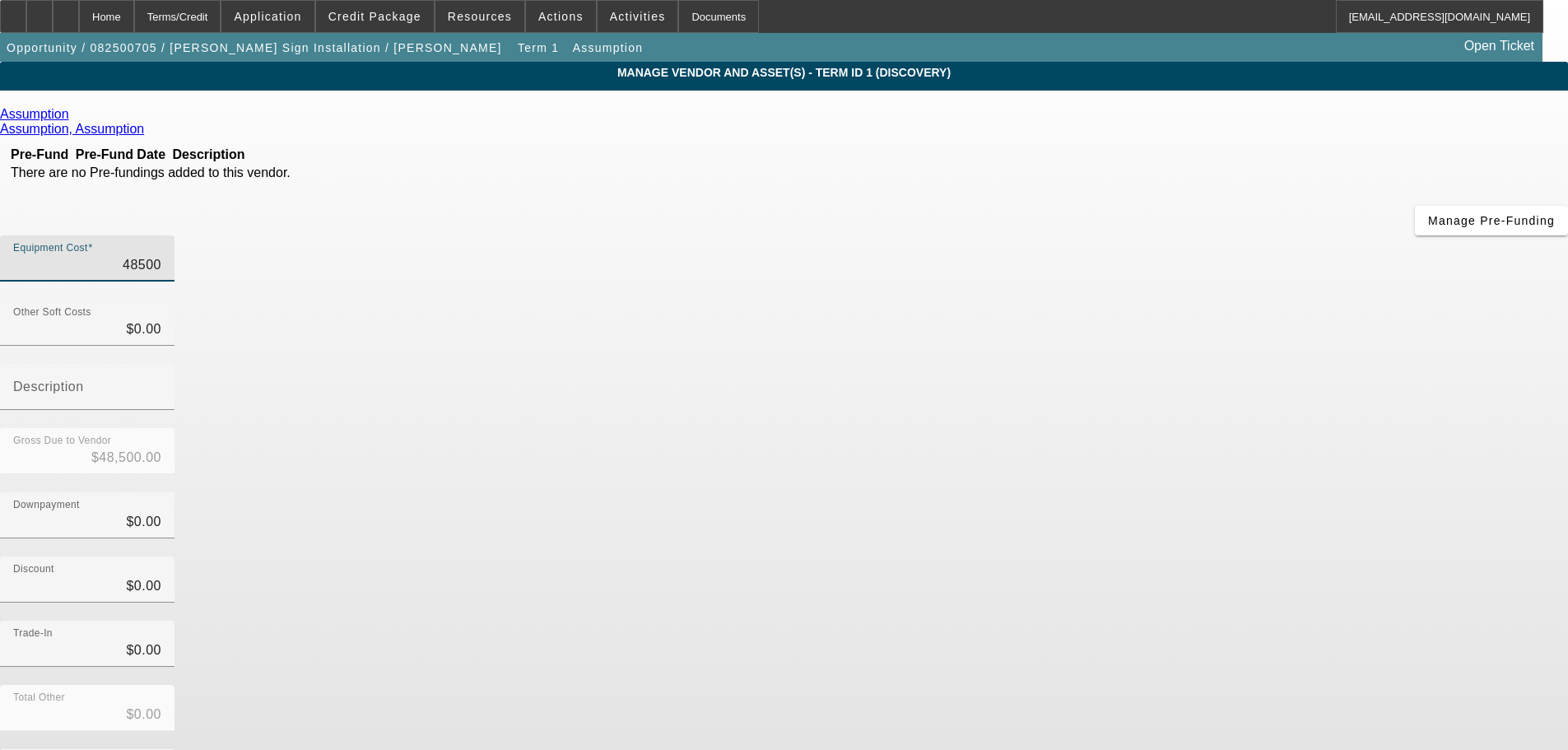
click at [161, 255] on input "48500" at bounding box center [87, 265] width 148 height 20
type input "$0.00"
type input "6"
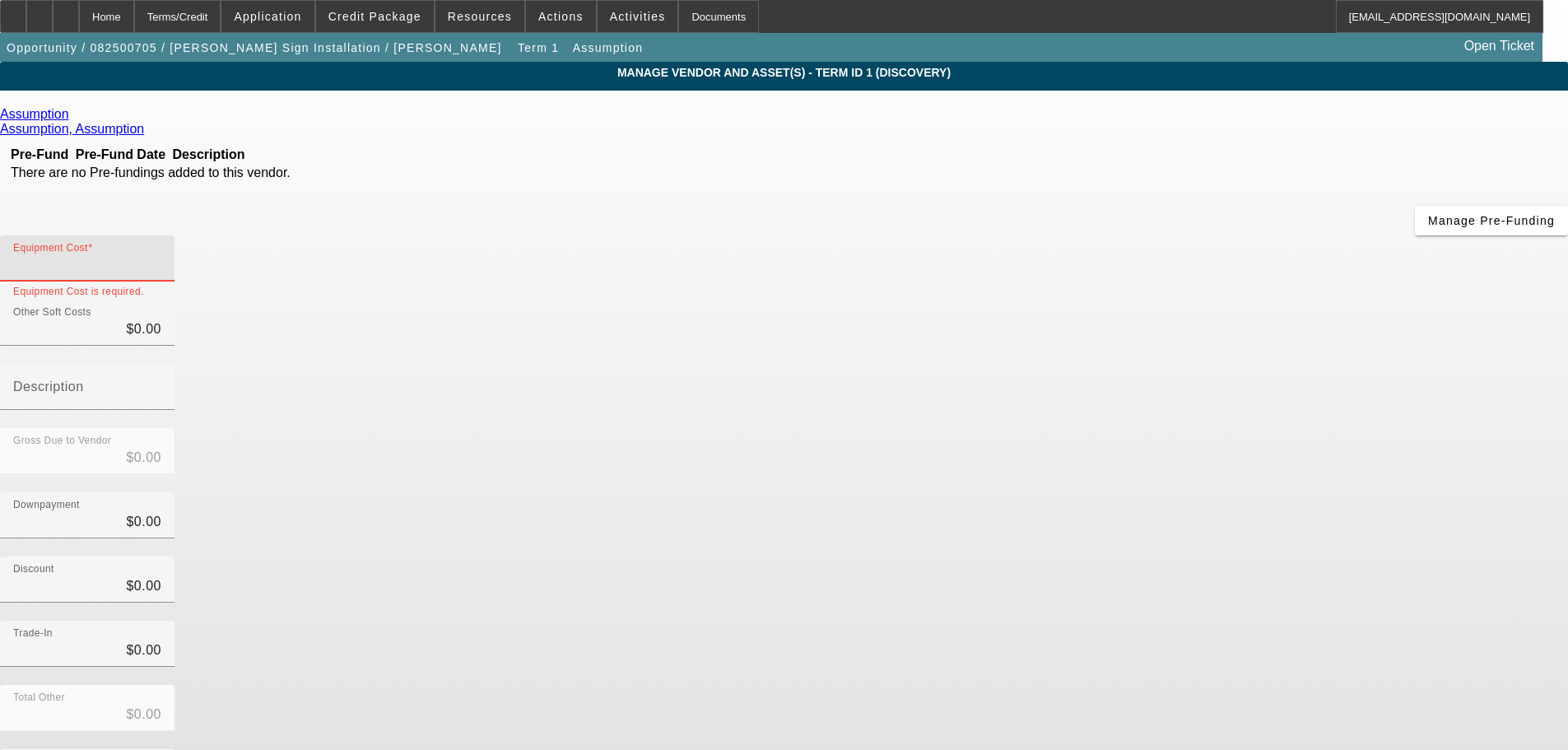
type input "$6.00"
type input "66"
type input "$66.00"
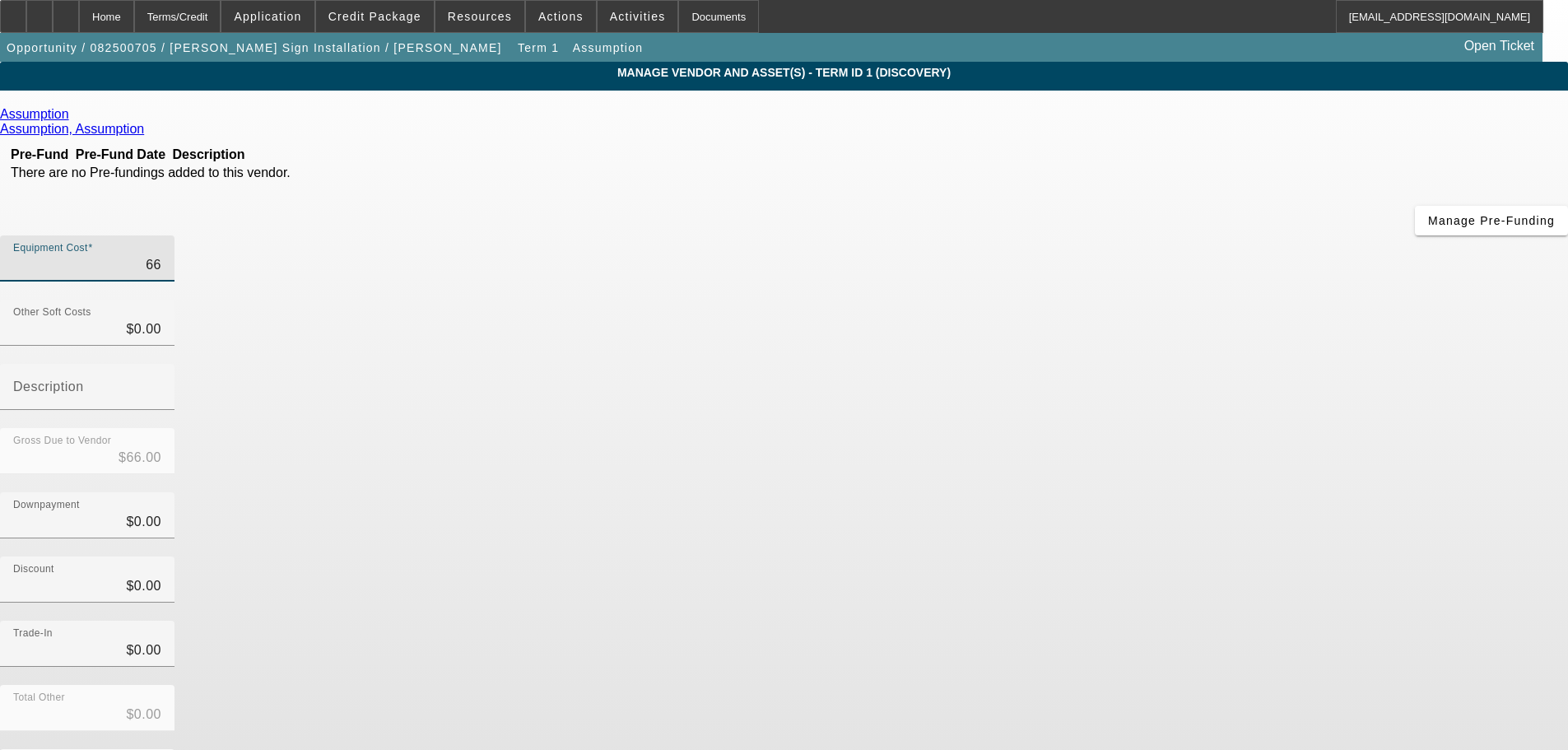
type input "660"
type input "$660.00"
type input "6605"
type input "$6,605.00"
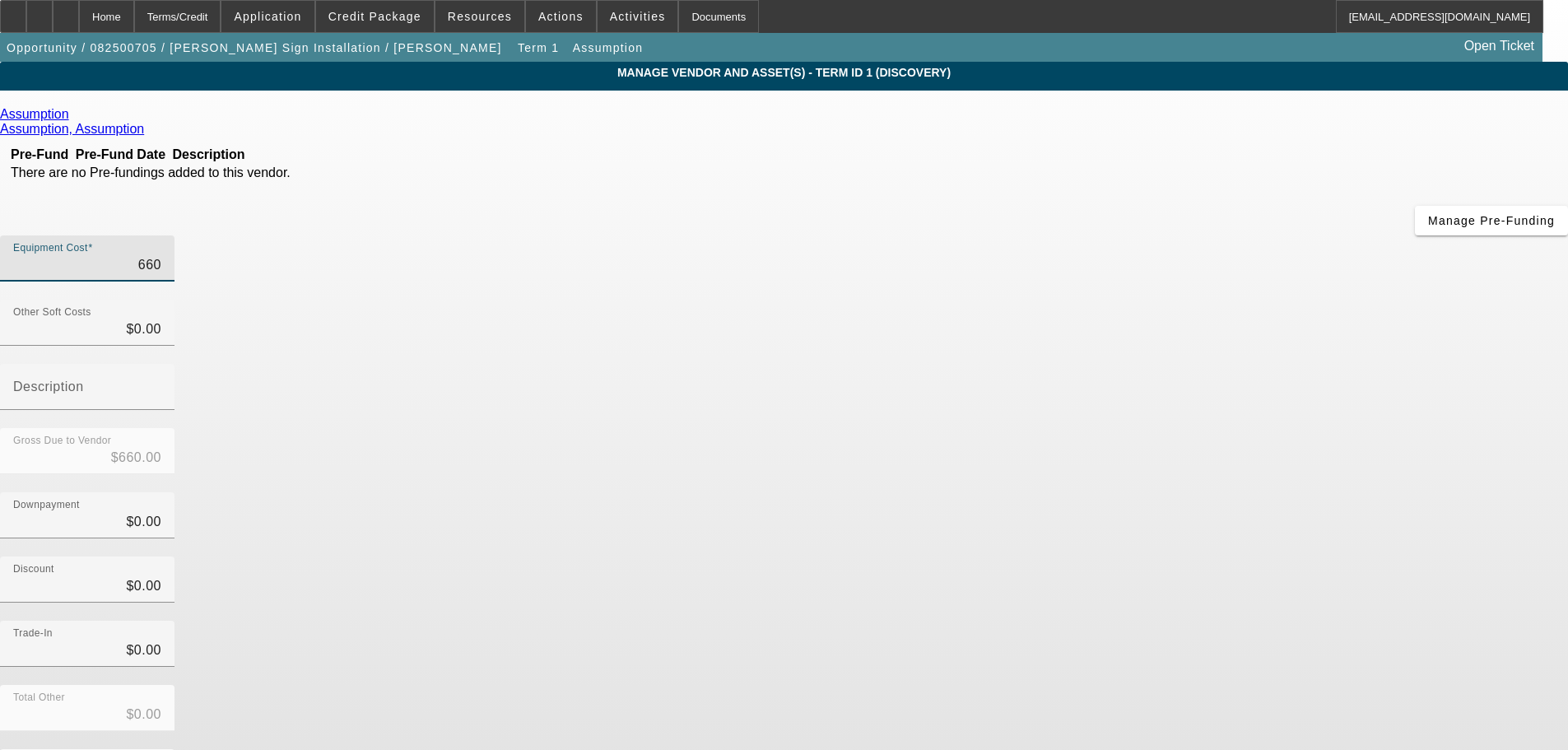
type input "$6,605.00"
type input "66058"
type input "$66,058.00"
type input "66058.8"
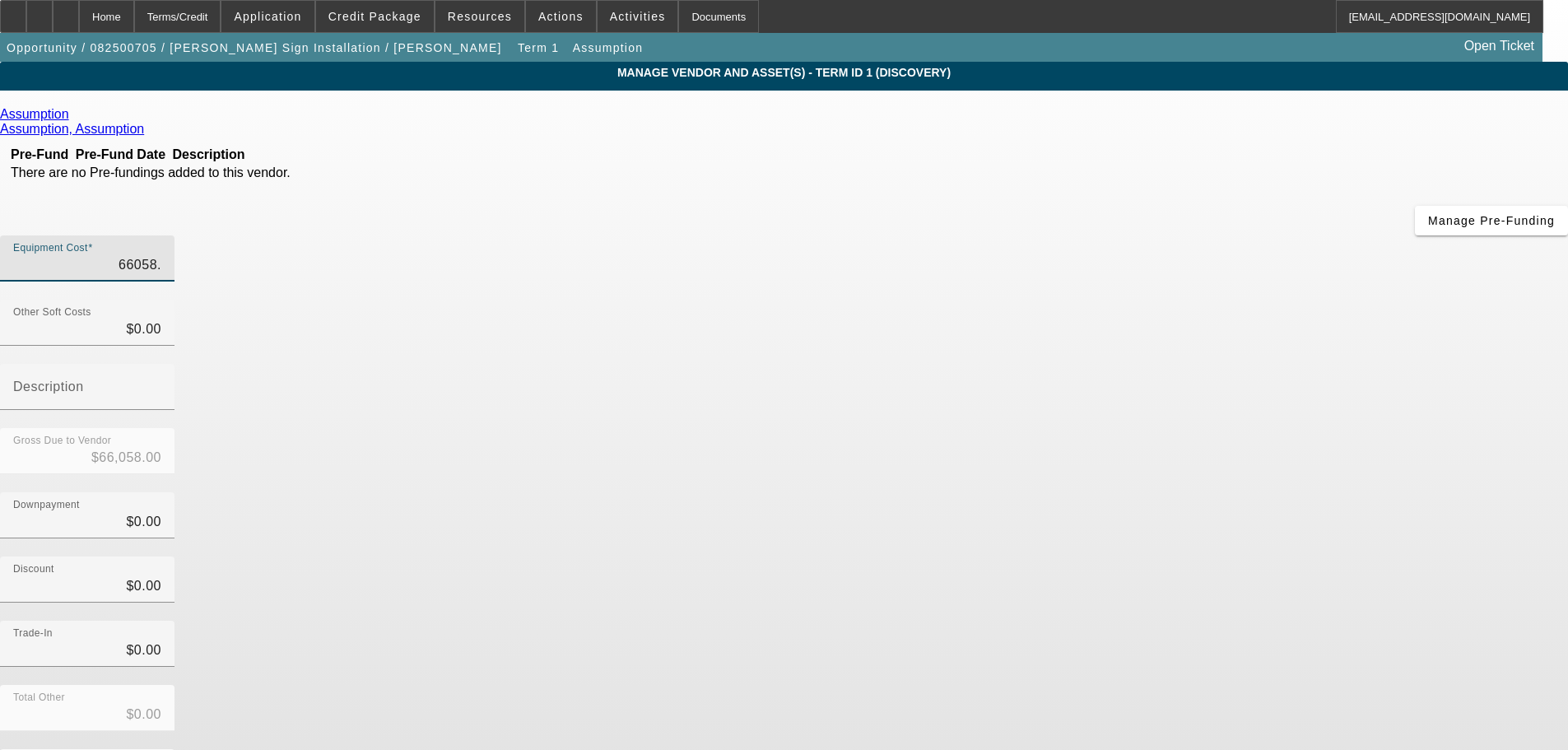
type input "$66,058.80"
type input "66058.82"
type input "$66,058.82"
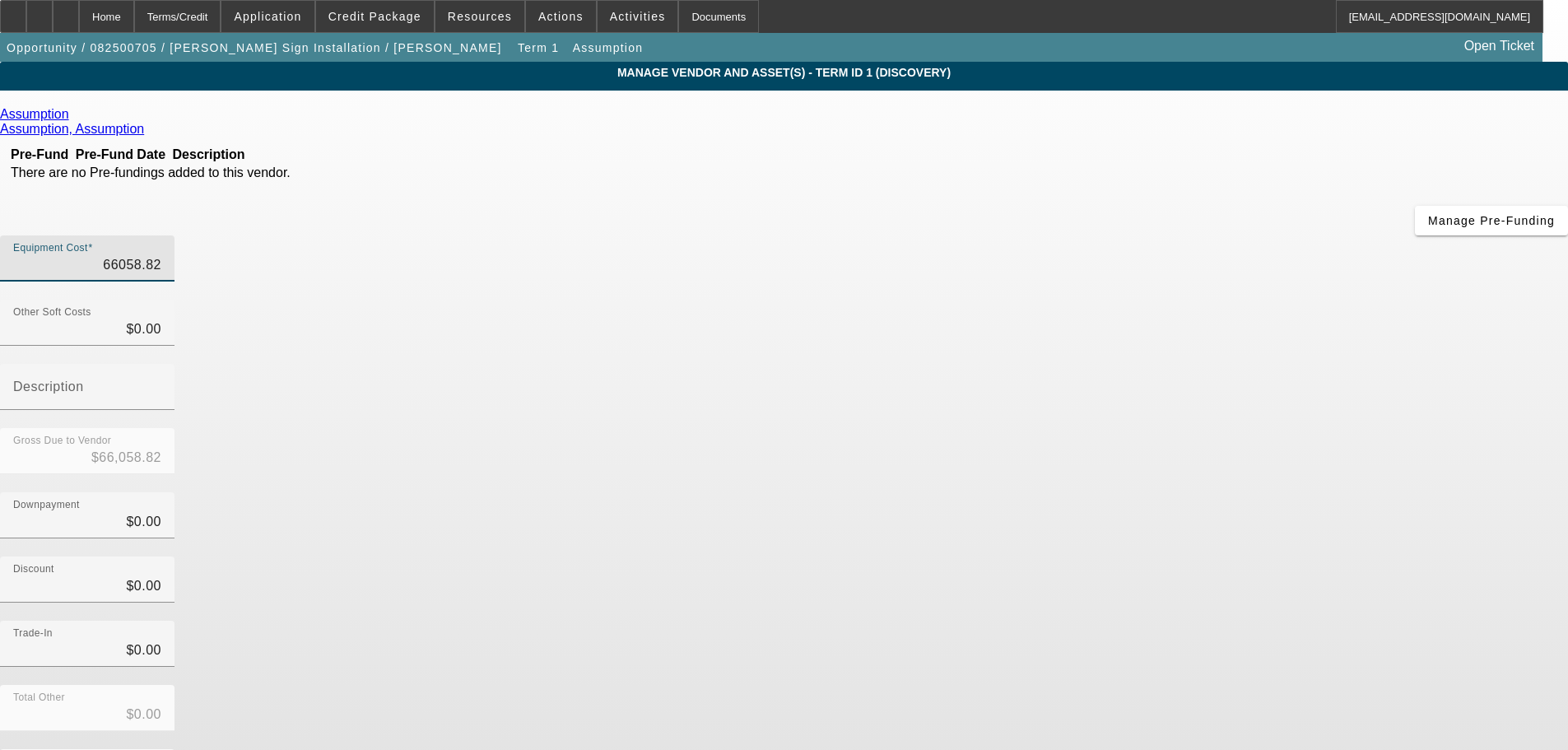
type input "$66,058.82"
click at [1172, 557] on div "Discount $0.00" at bounding box center [784, 588] width 1568 height 64
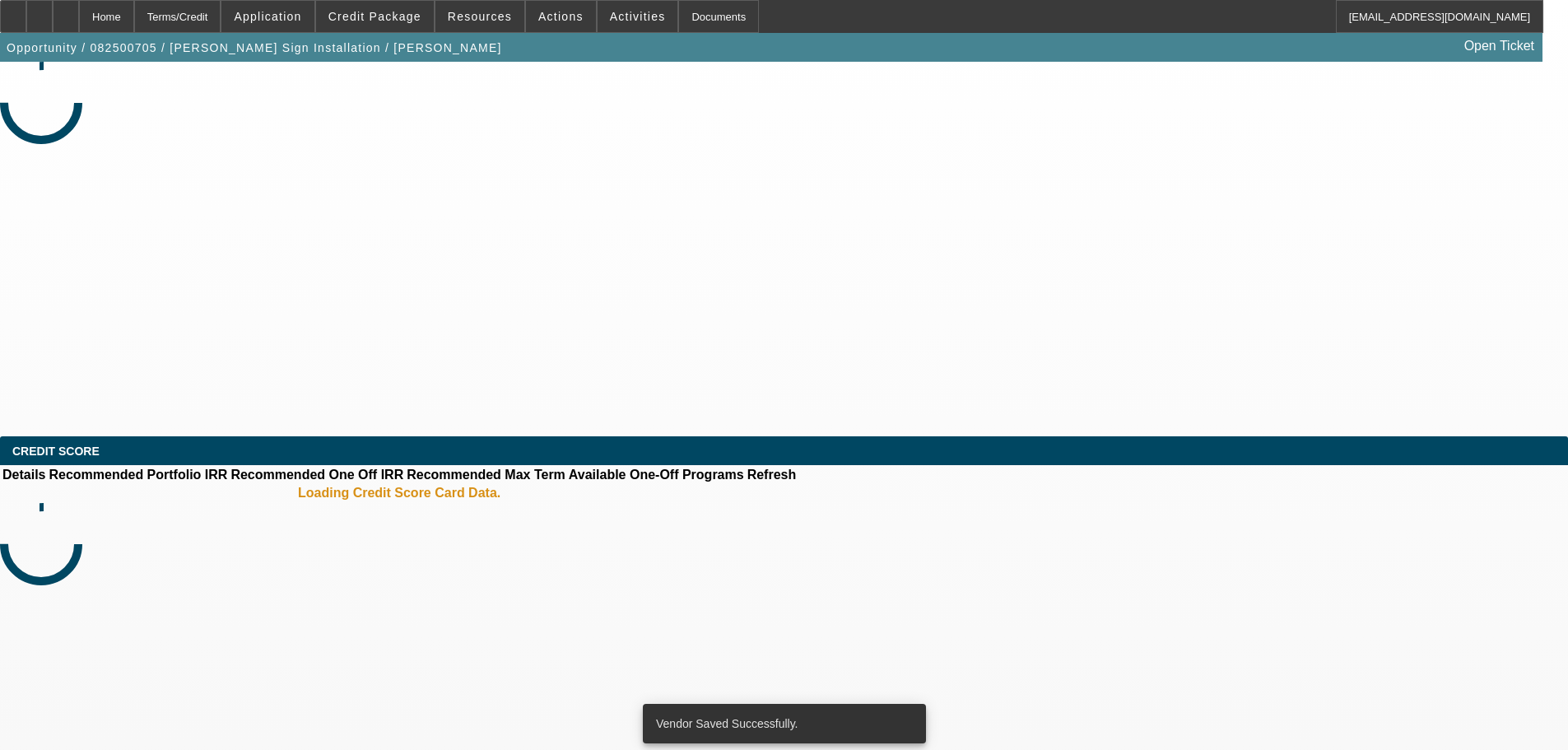
select select "0"
select select "2"
select select "0"
select select "6"
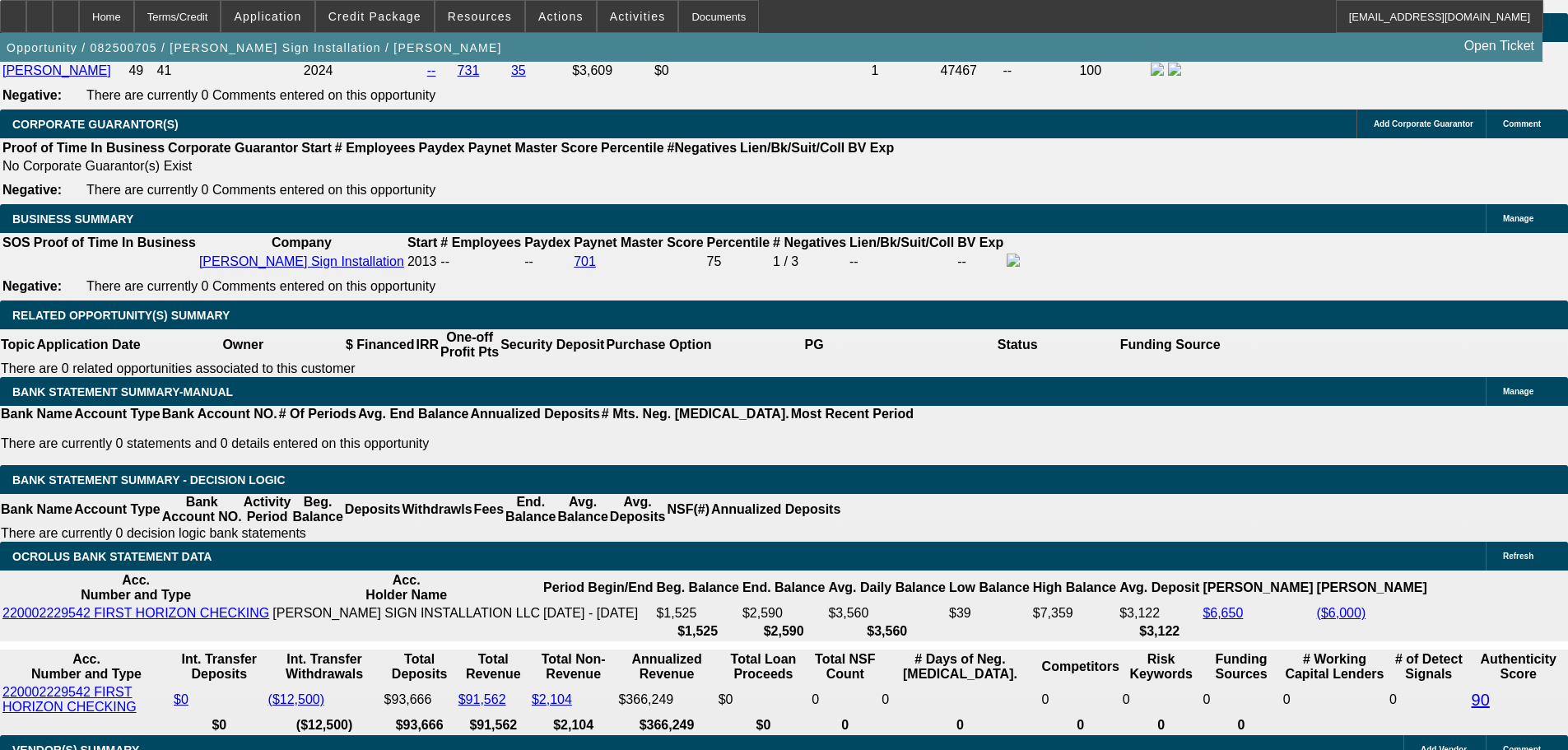
scroll to position [2551, 0]
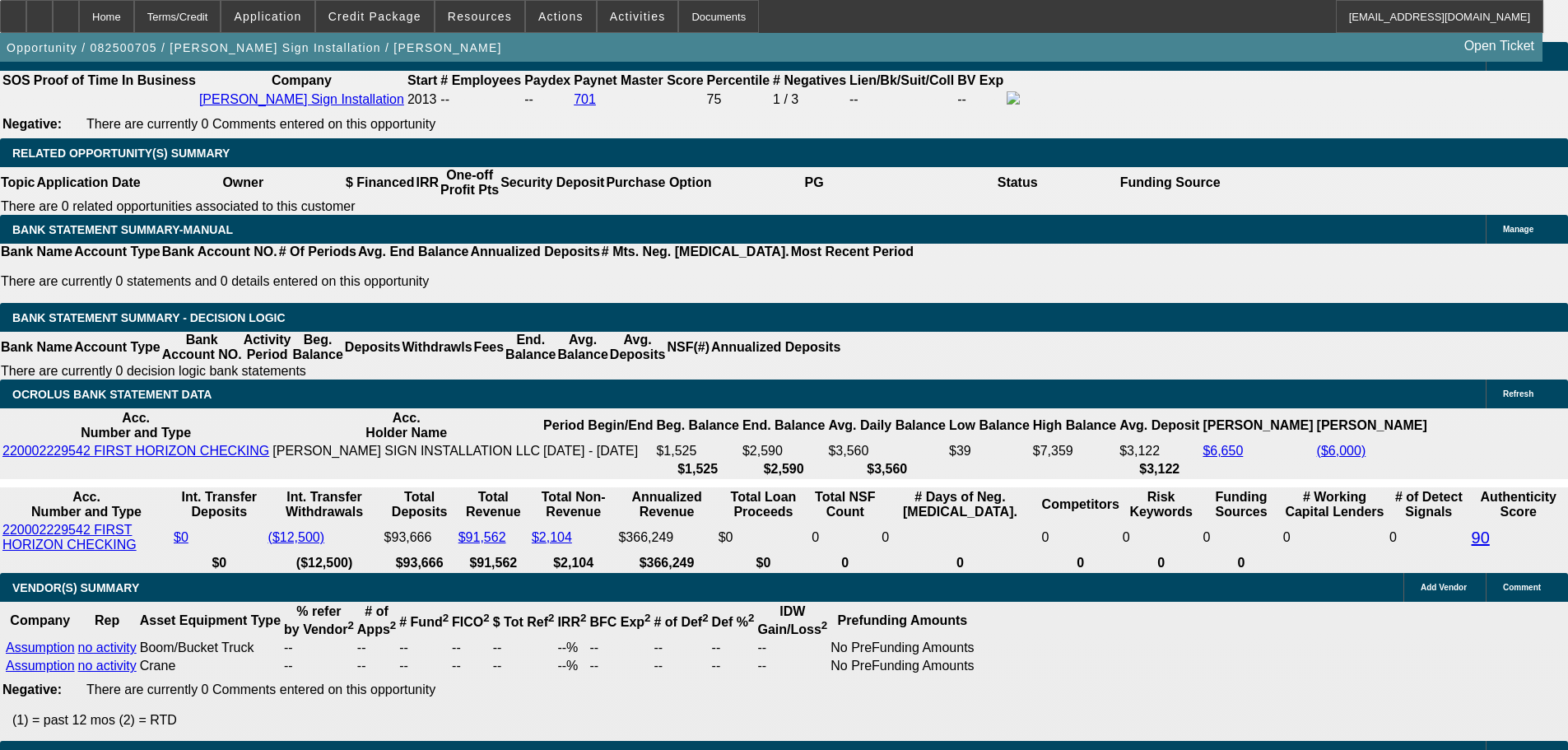
type input "137.06"
type input "UNKNOWN"
type input "1237.06"
type input "1.3"
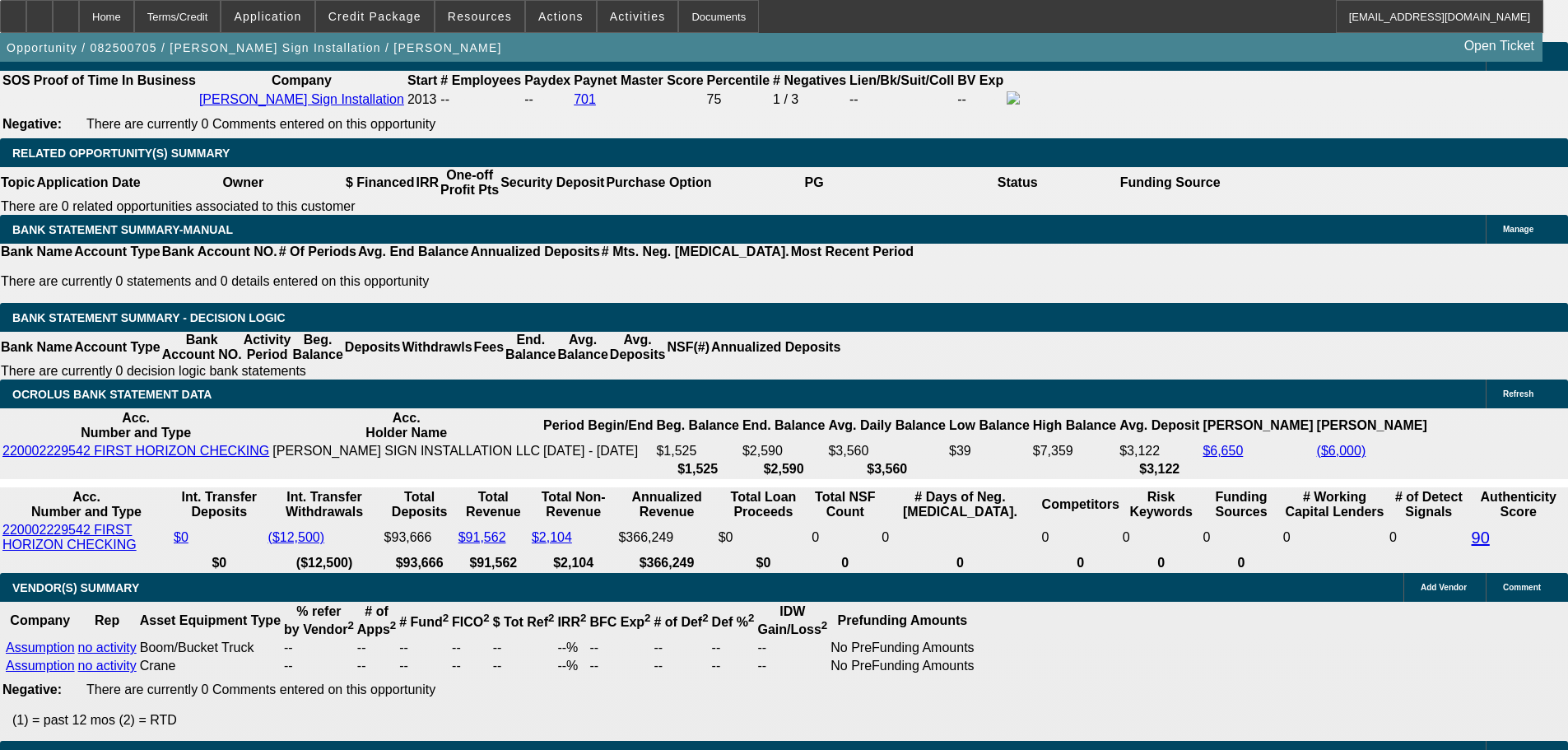
type input "137.06"
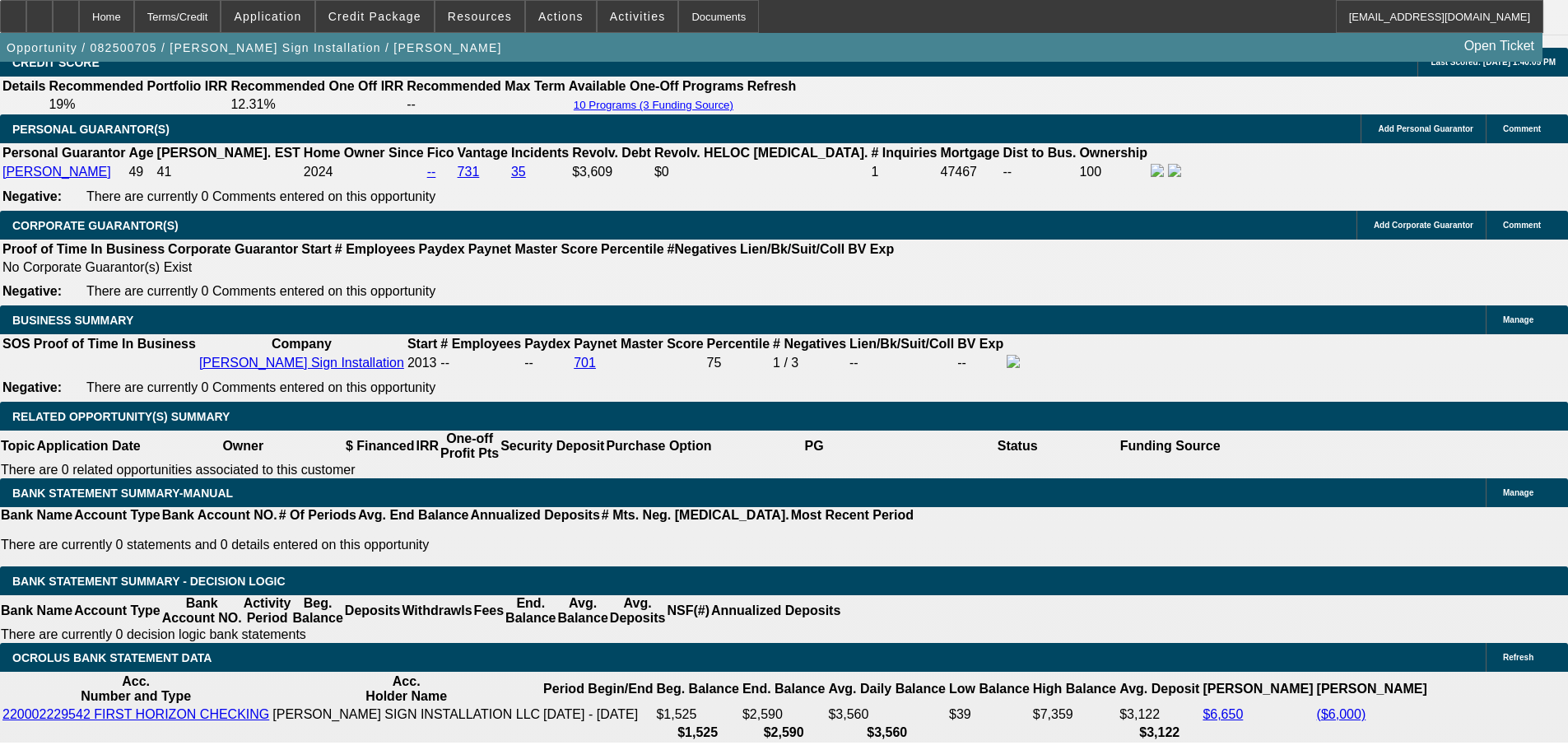
scroll to position [1976, 0]
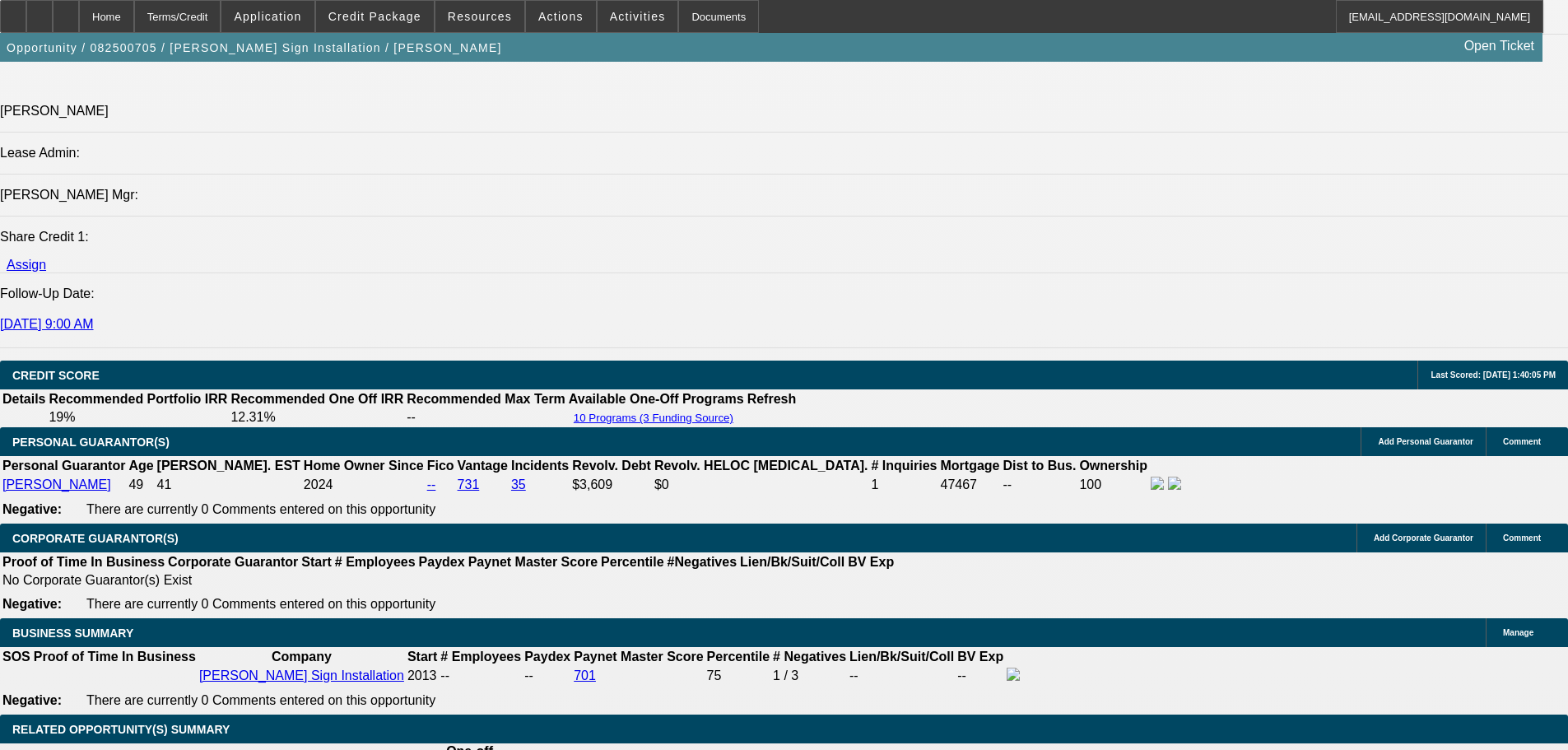
copy div "https://beaconcreditbuilder.beaconfunding.com/opportunity/7AC0068A-77D6-EF11-8E…"
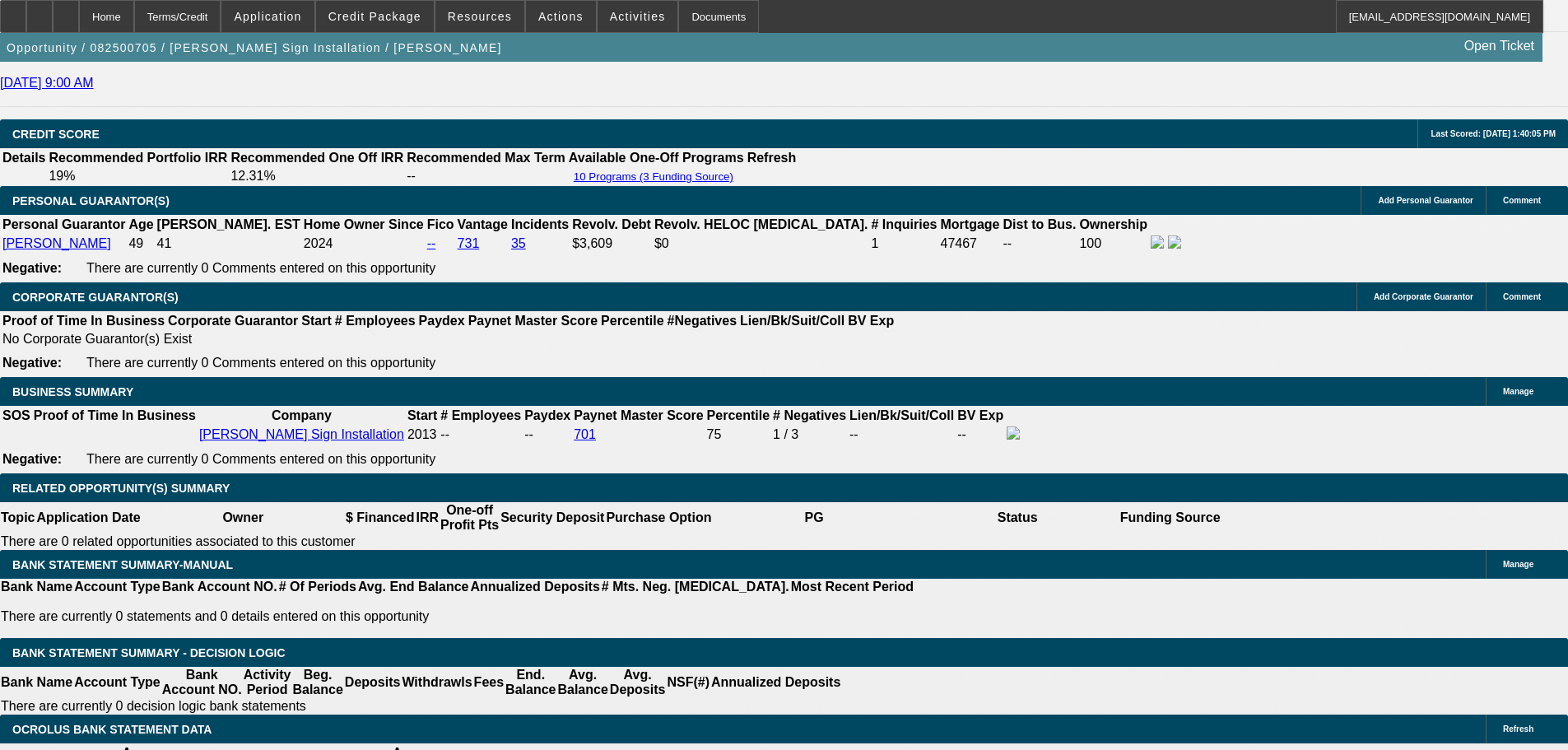
scroll to position [2387, 0]
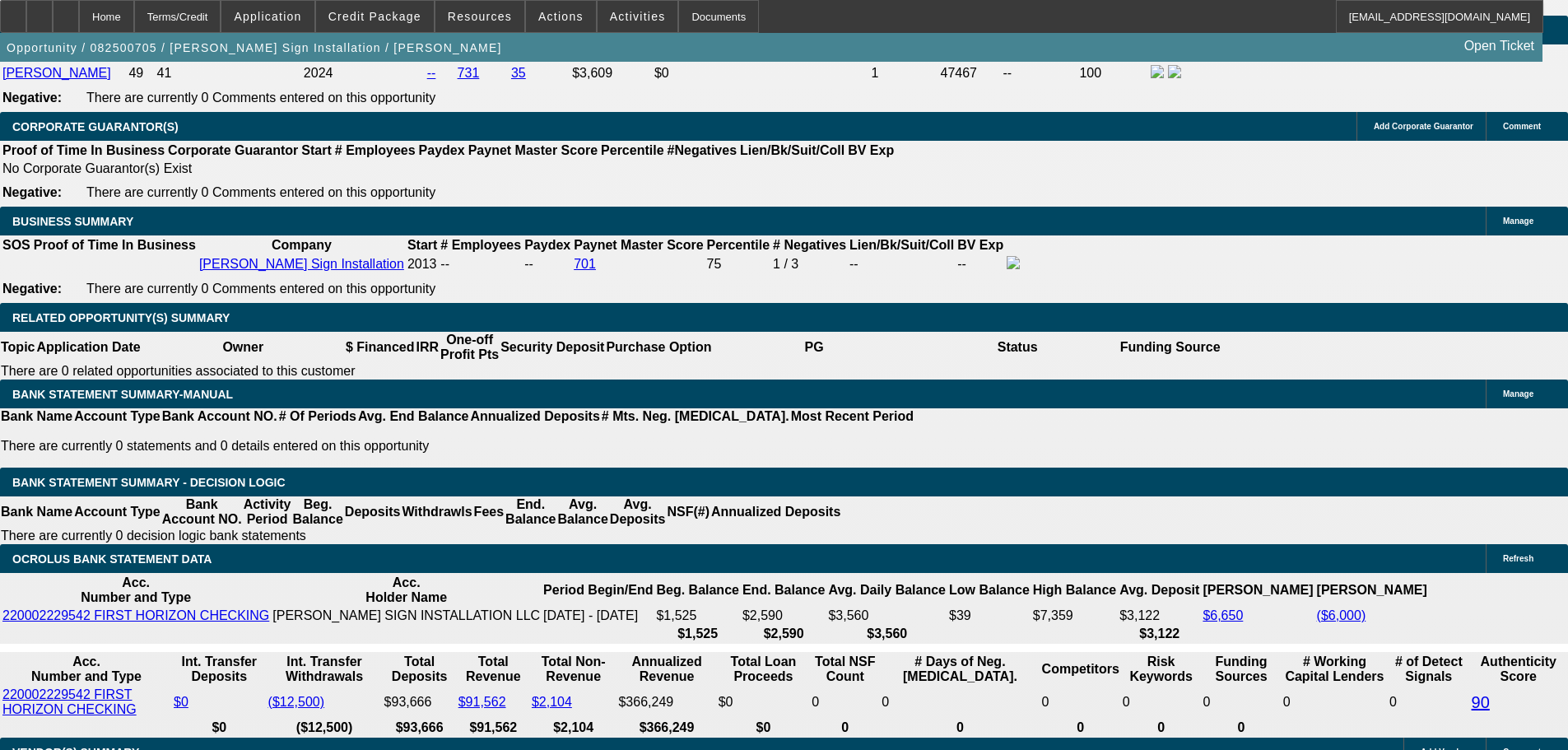
type input "$1,128.51"
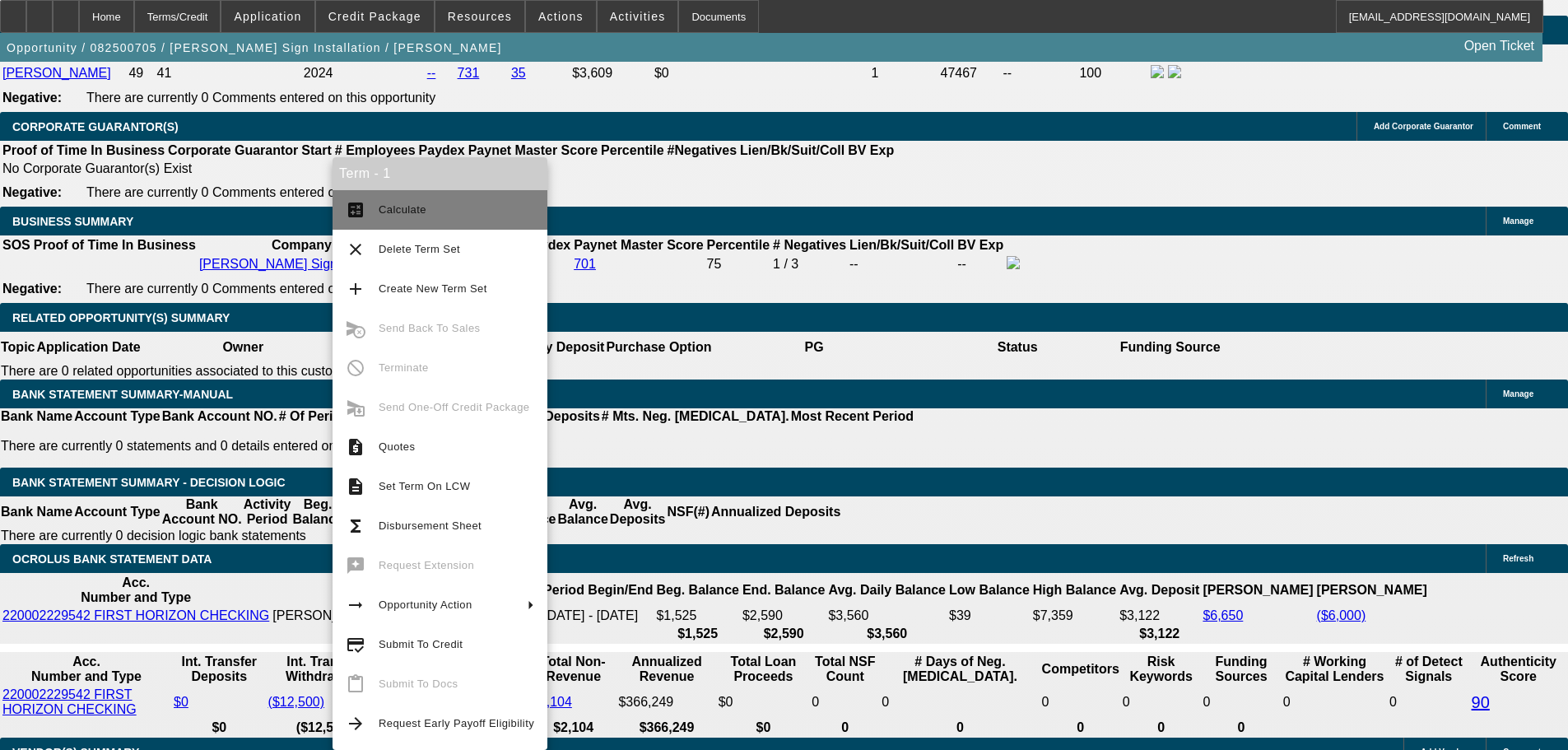
click at [477, 220] on button "calculate Calculate" at bounding box center [440, 210] width 215 height 40
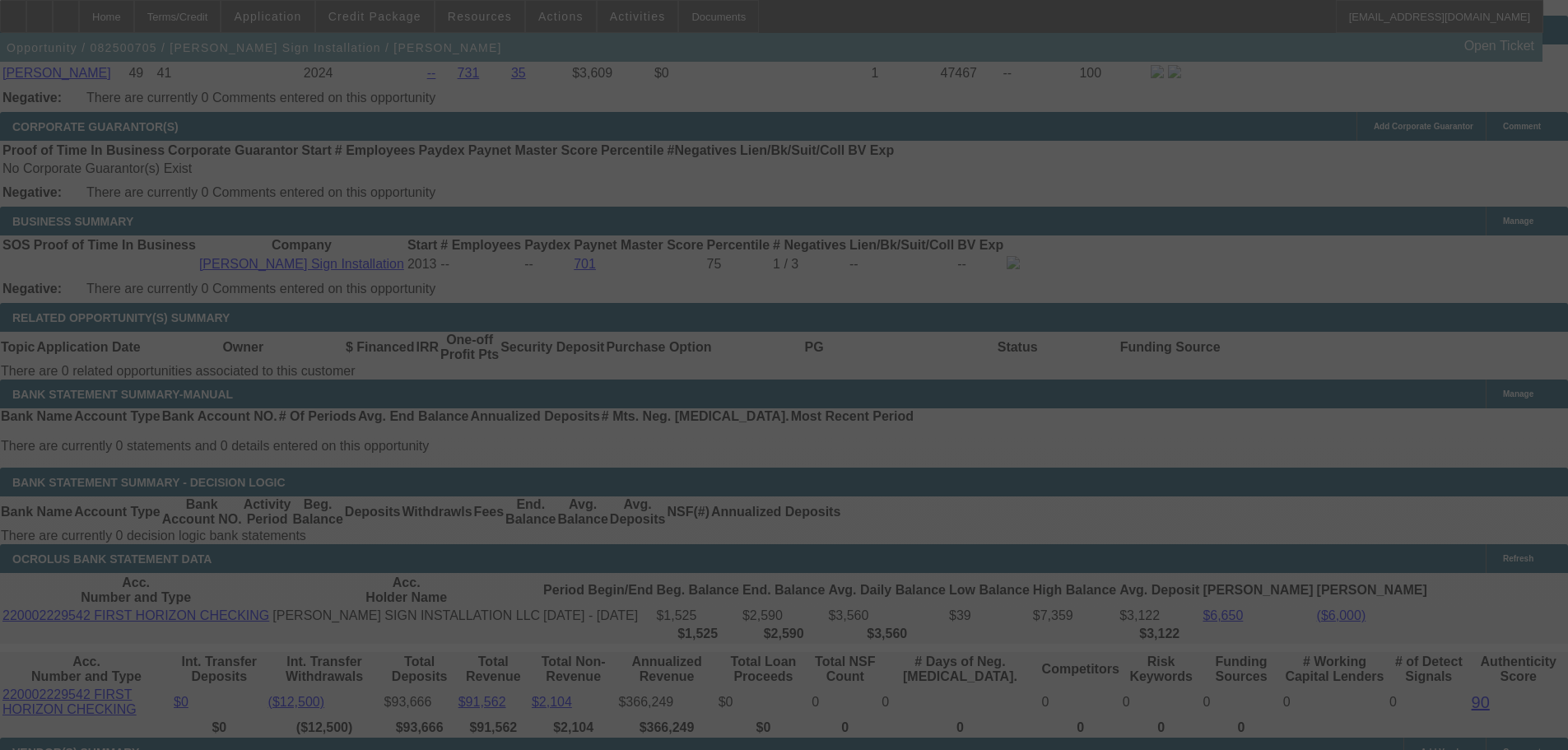
select select "0"
select select "2"
select select "0"
select select "6"
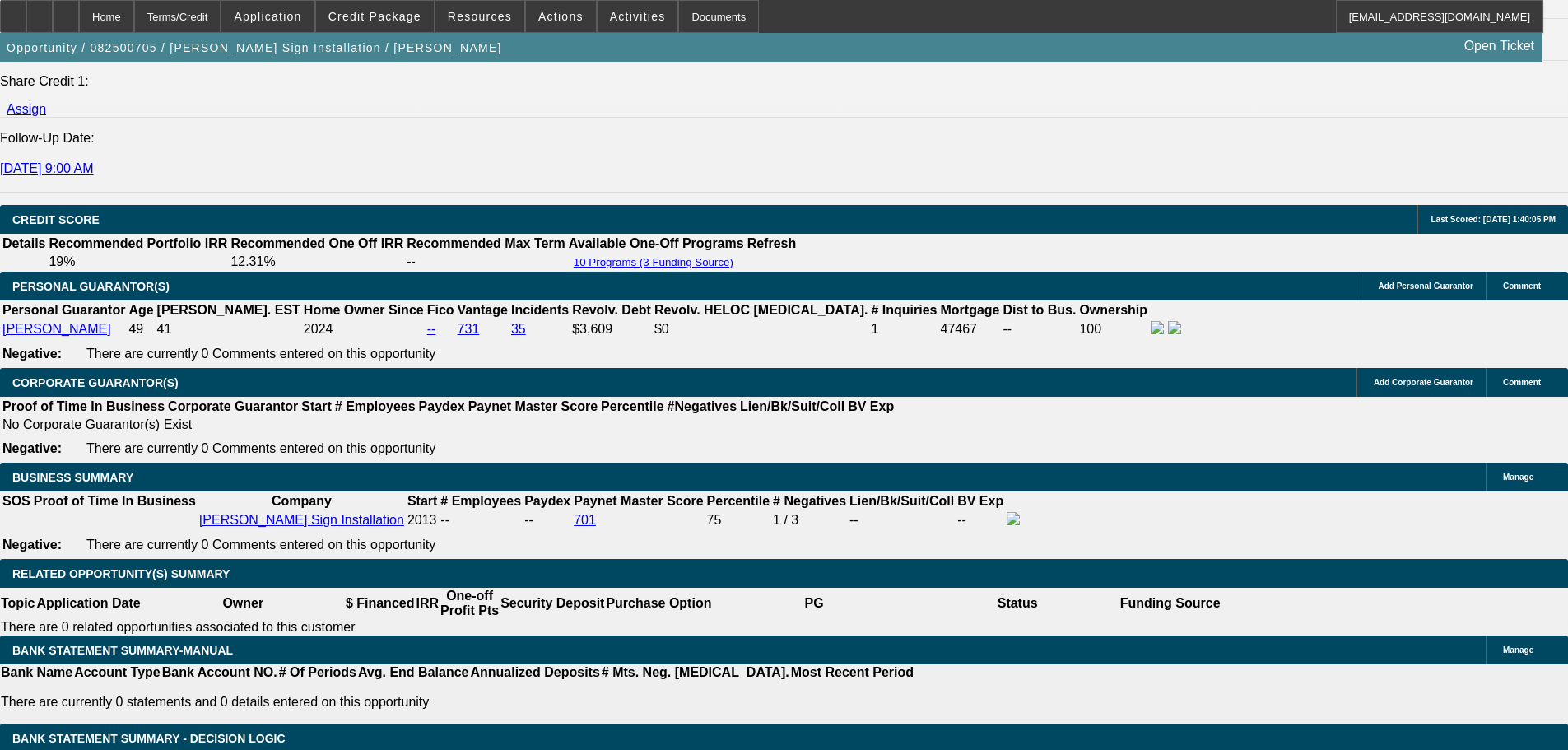
scroll to position [2222, 0]
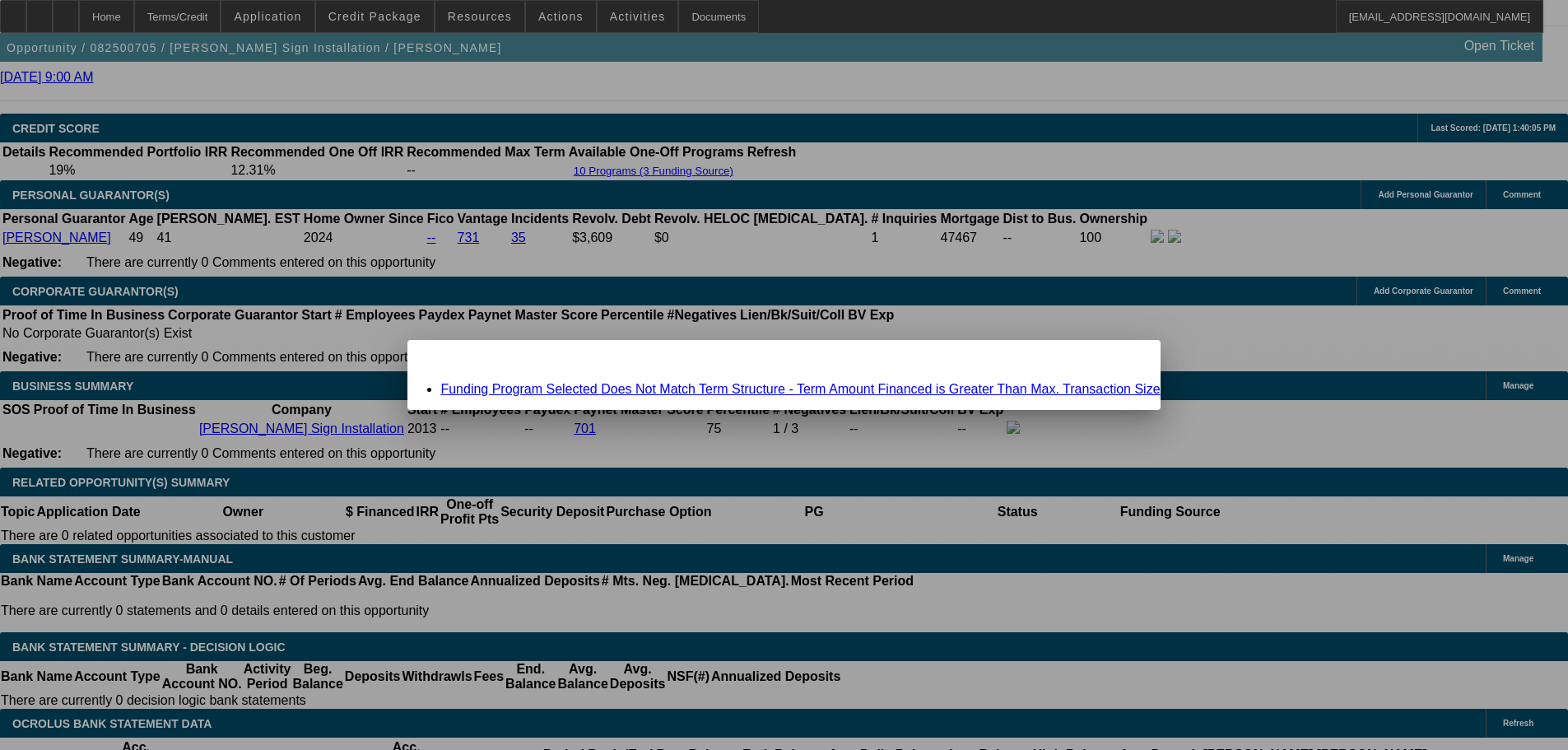
scroll to position [0, 0]
click at [791, 388] on link "Funding Program Selected Does Not Match Term Structure - Term Amount Financed i…" at bounding box center [800, 389] width 719 height 14
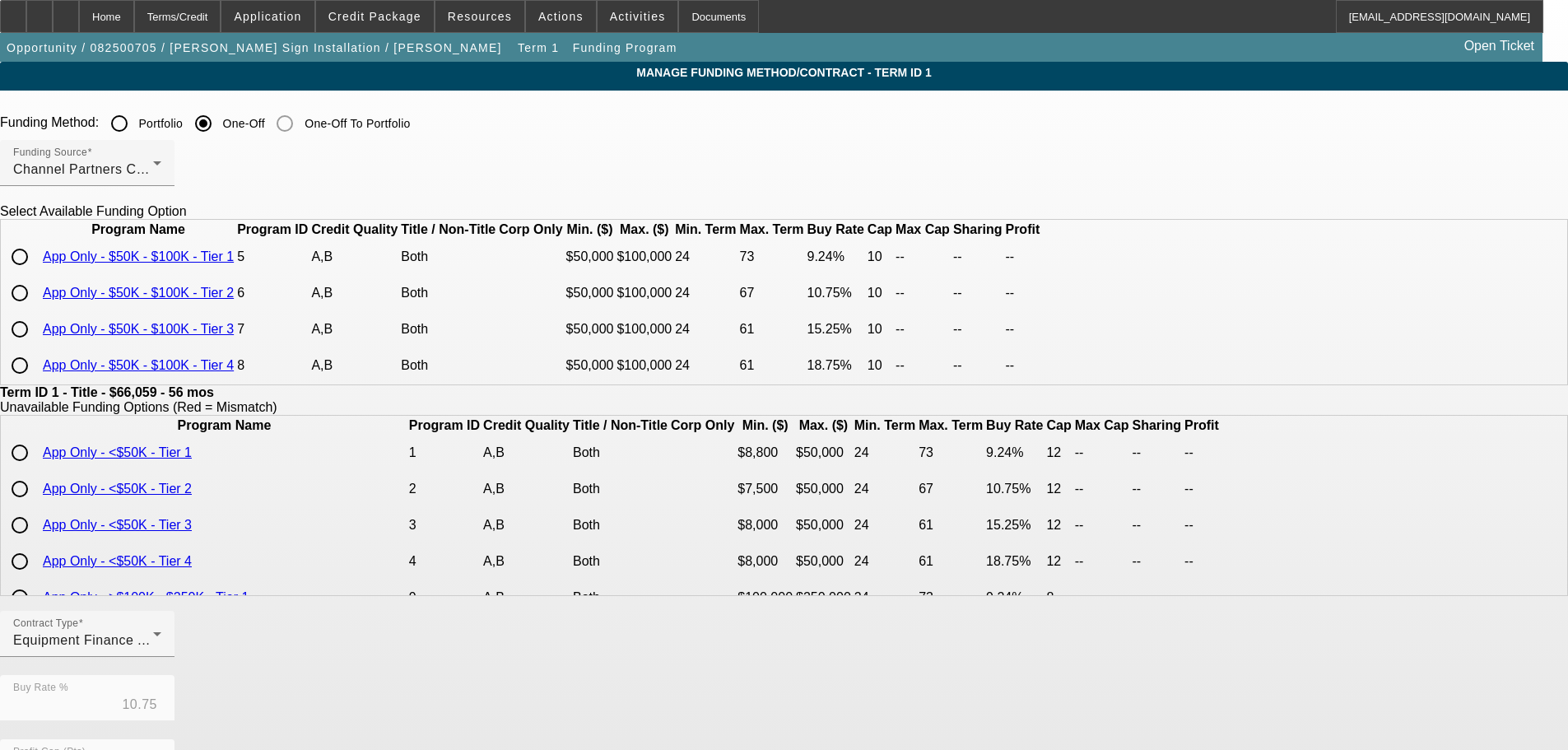
click at [36, 309] on input "radio" at bounding box center [20, 293] width 33 height 33
radio input "true"
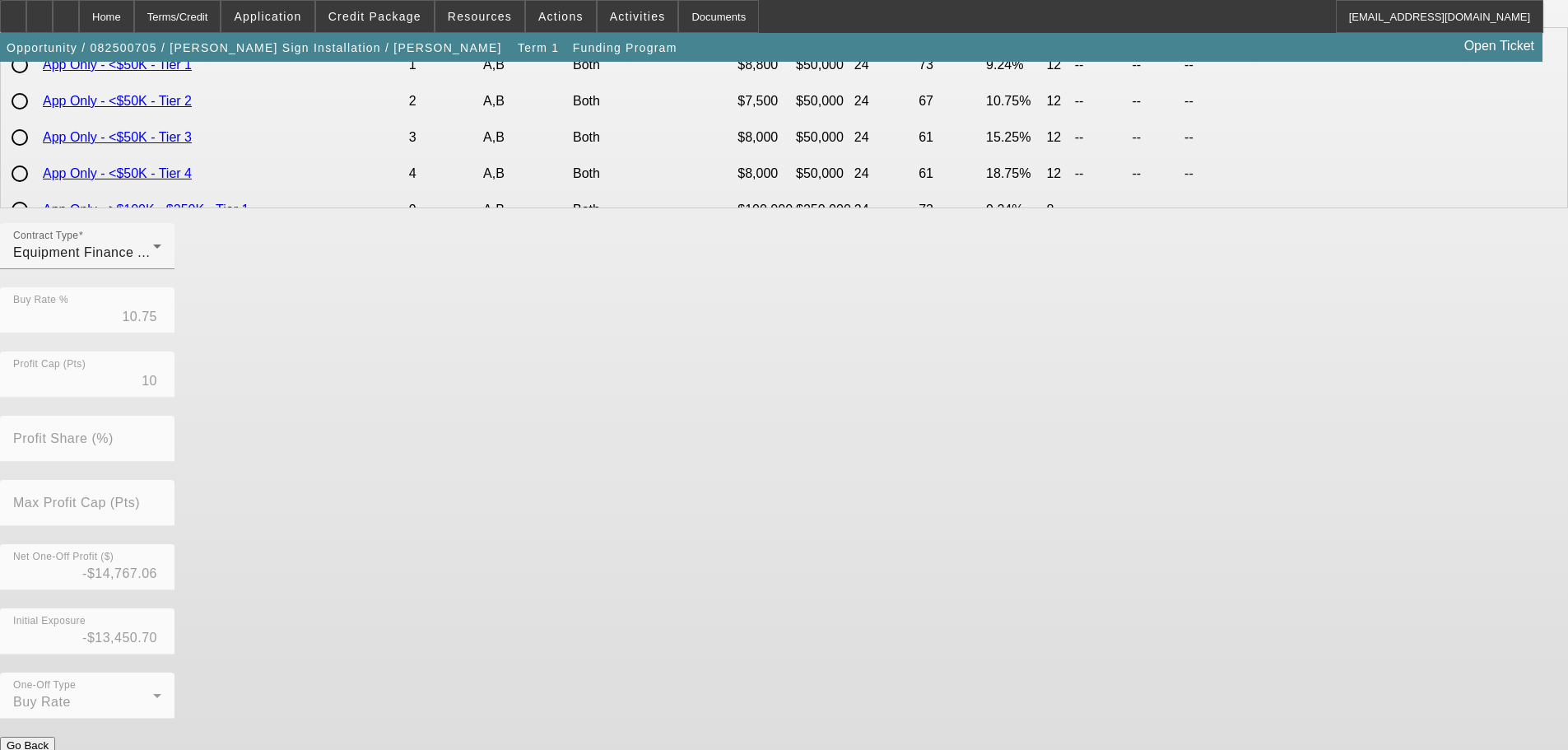
scroll to position [388, 0]
click at [47, 749] on button "Submit" at bounding box center [23, 761] width 47 height 17
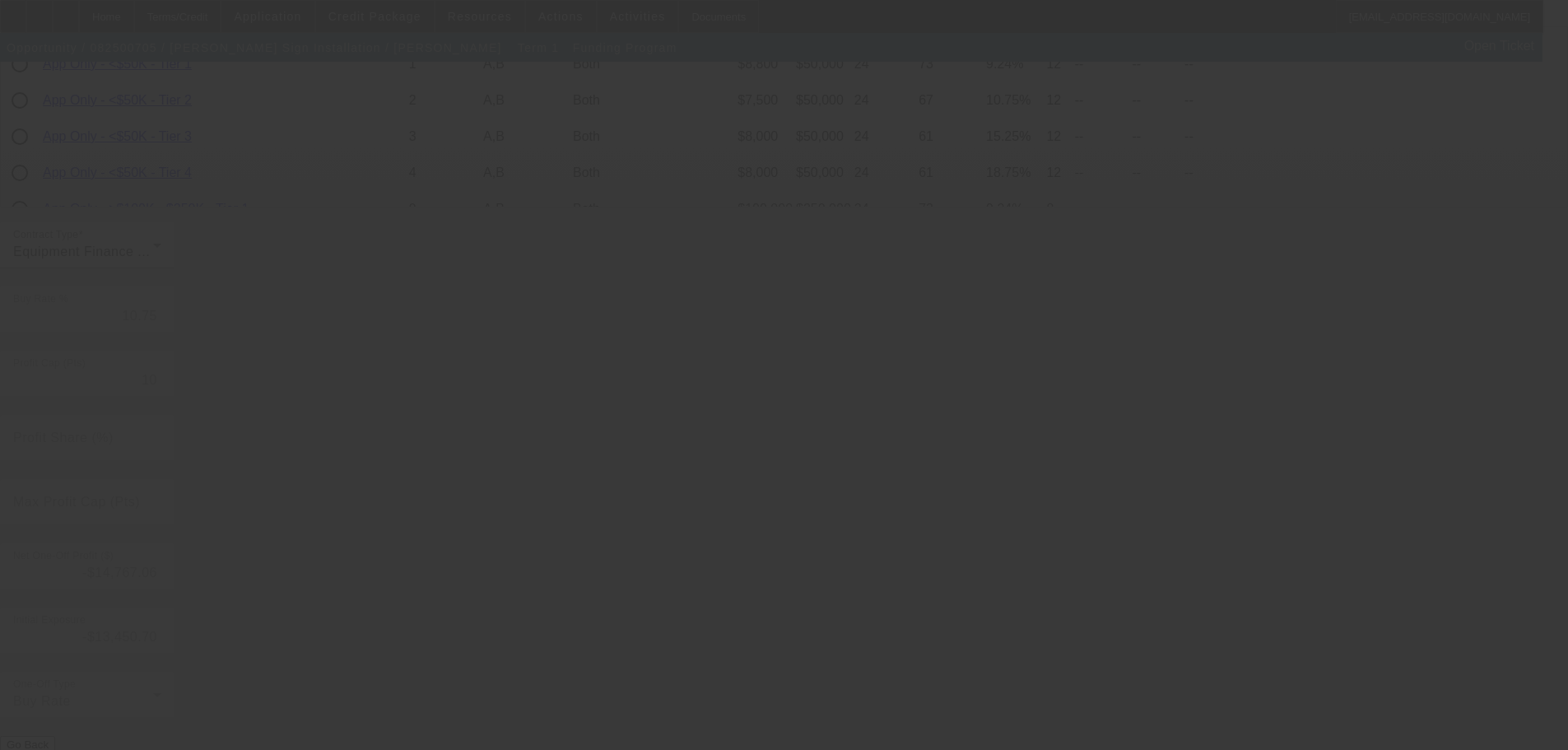
type input "12"
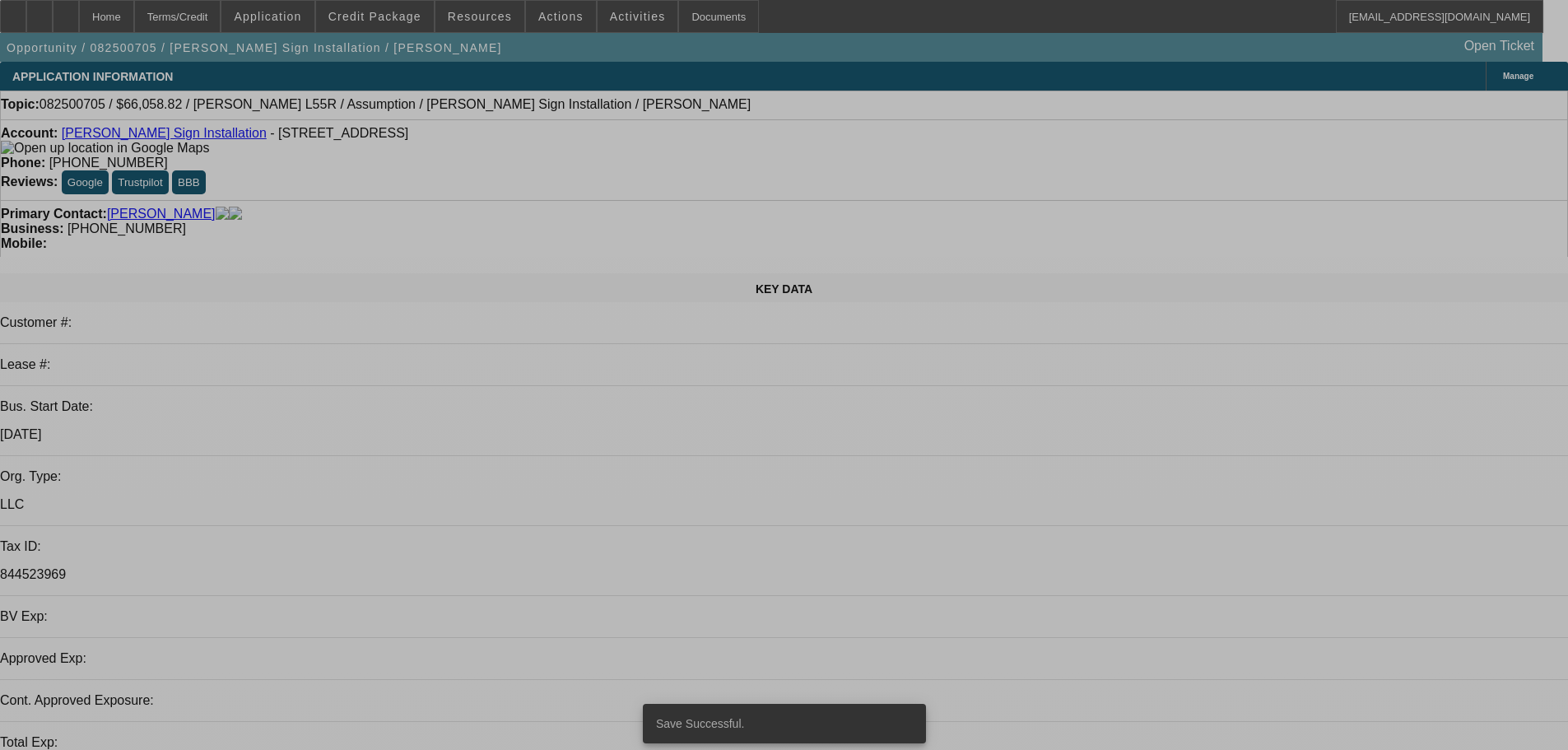
select select "0"
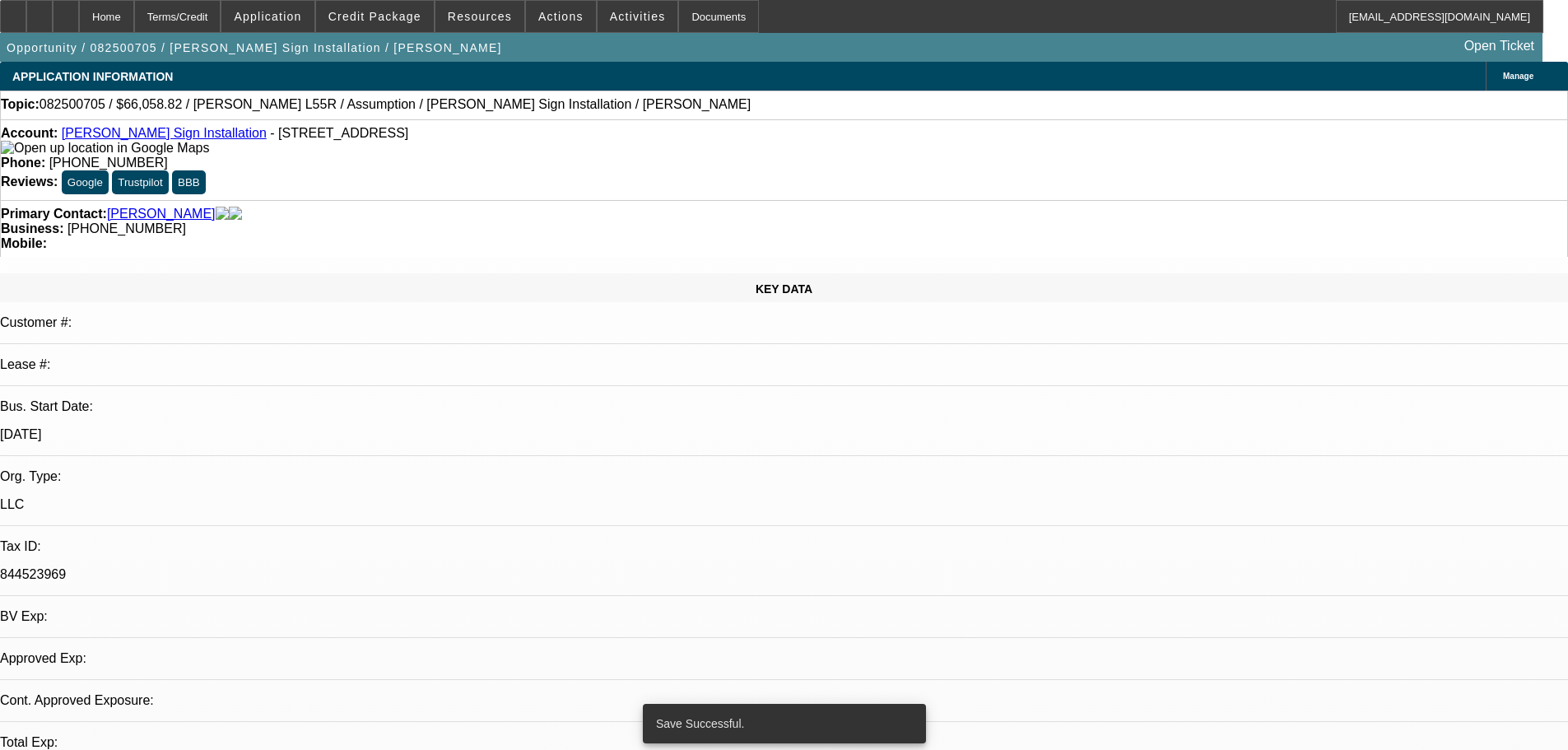
select select "0"
select select "2"
select select "0"
select select "6"
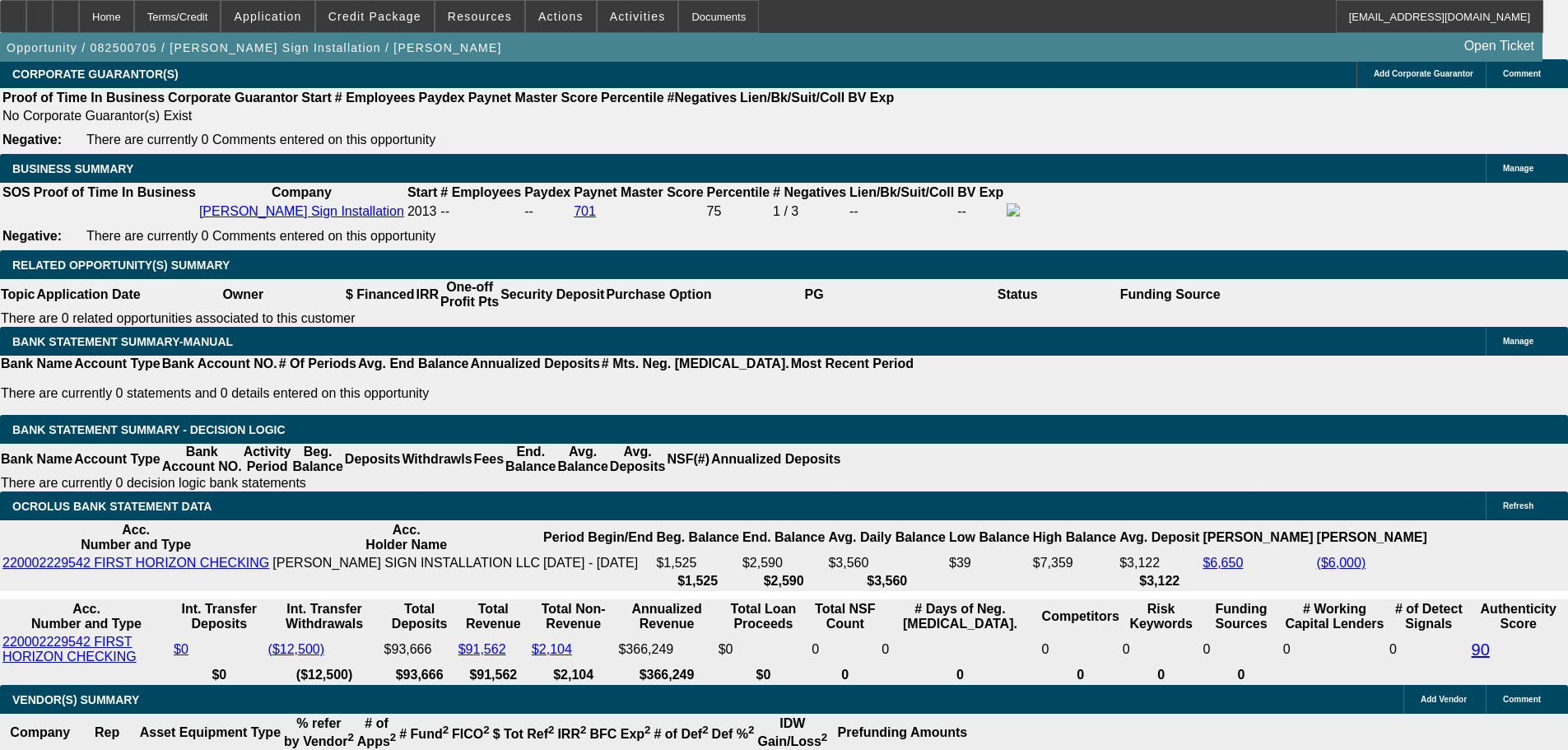
scroll to position [2222, 0]
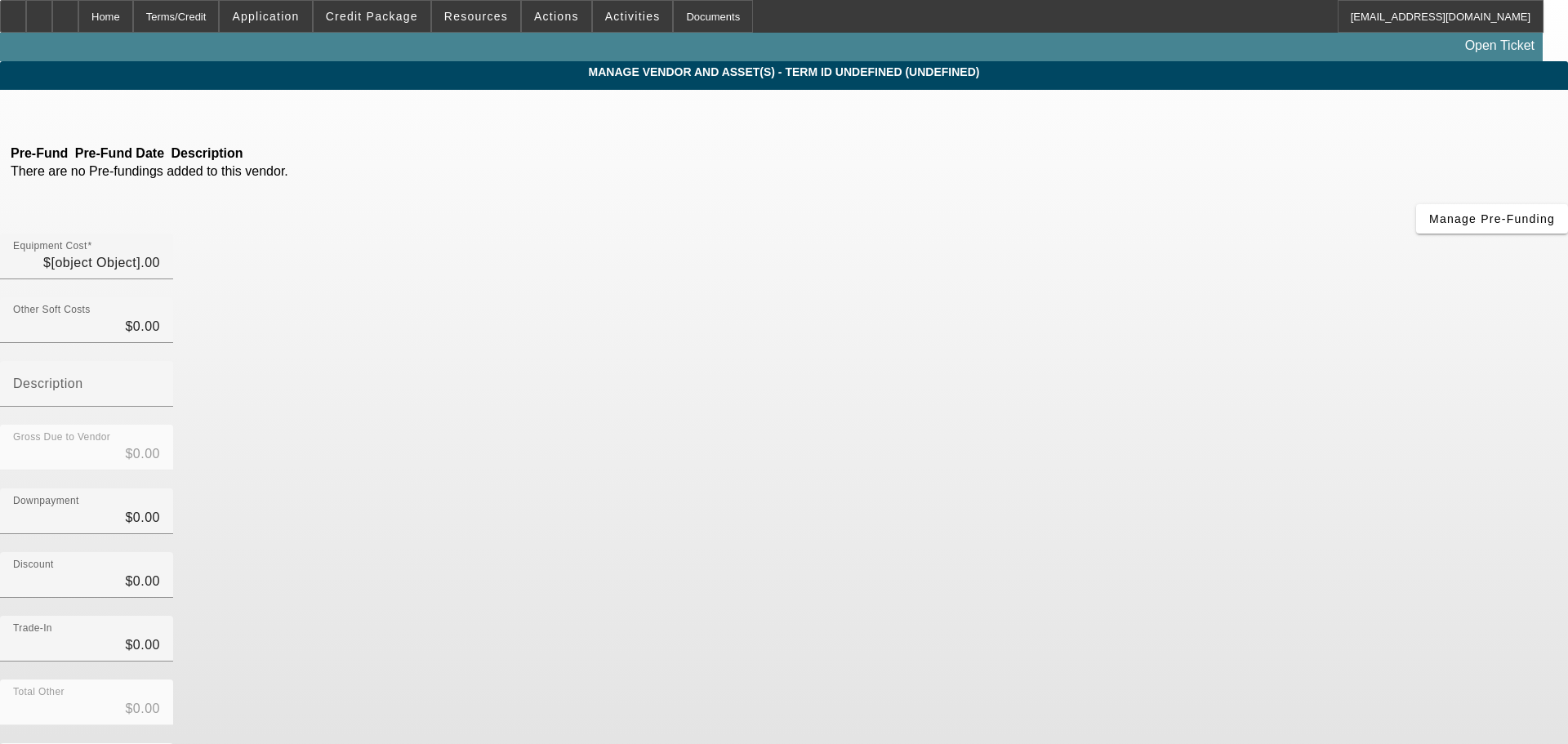
type input "$66,058.82"
type input "66058.82"
click at [160, 253] on input "66058.82" at bounding box center [87, 263] width 147 height 20
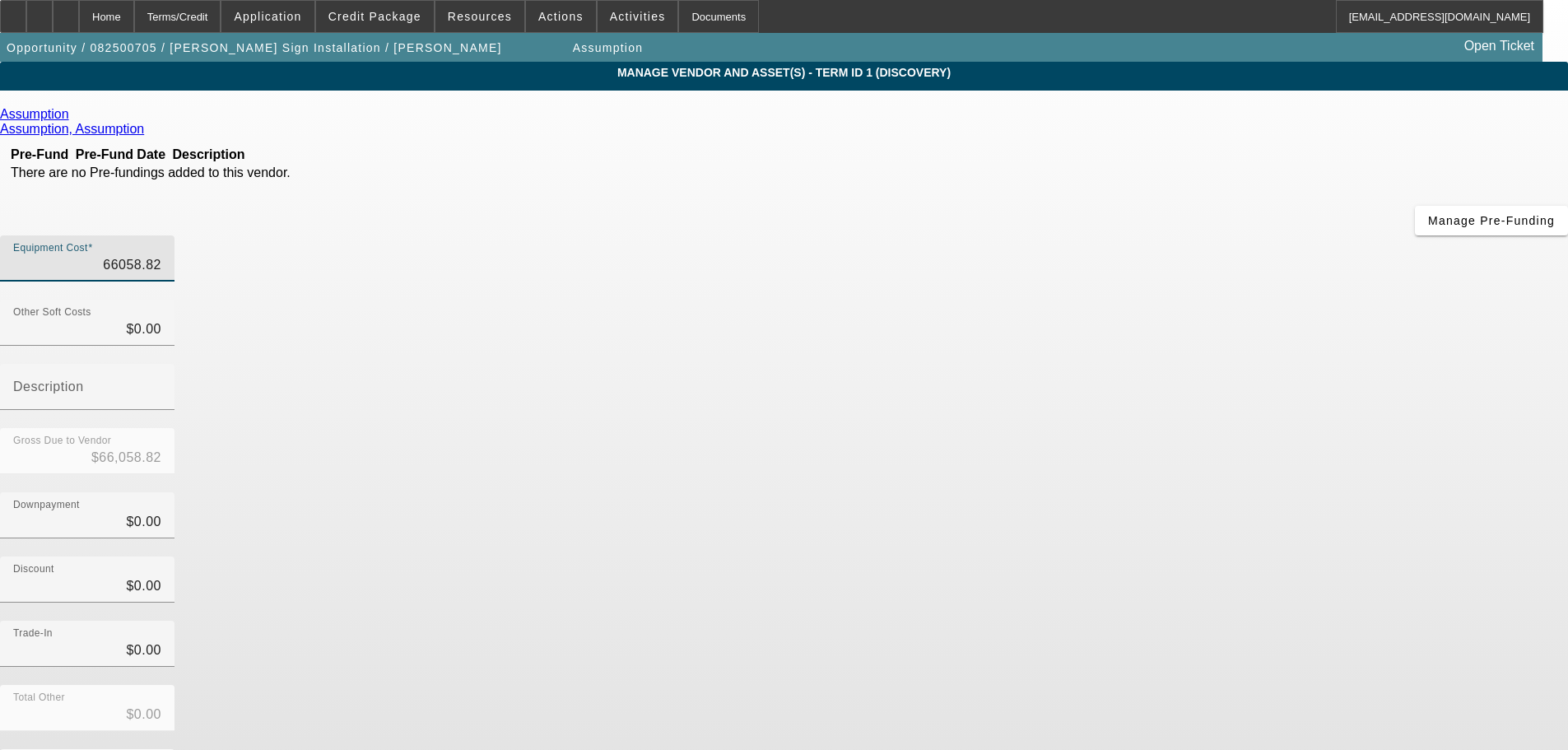
click at [161, 255] on input "66058.82" at bounding box center [87, 265] width 148 height 20
type input "$0.00"
type input "4"
type input "$4.00"
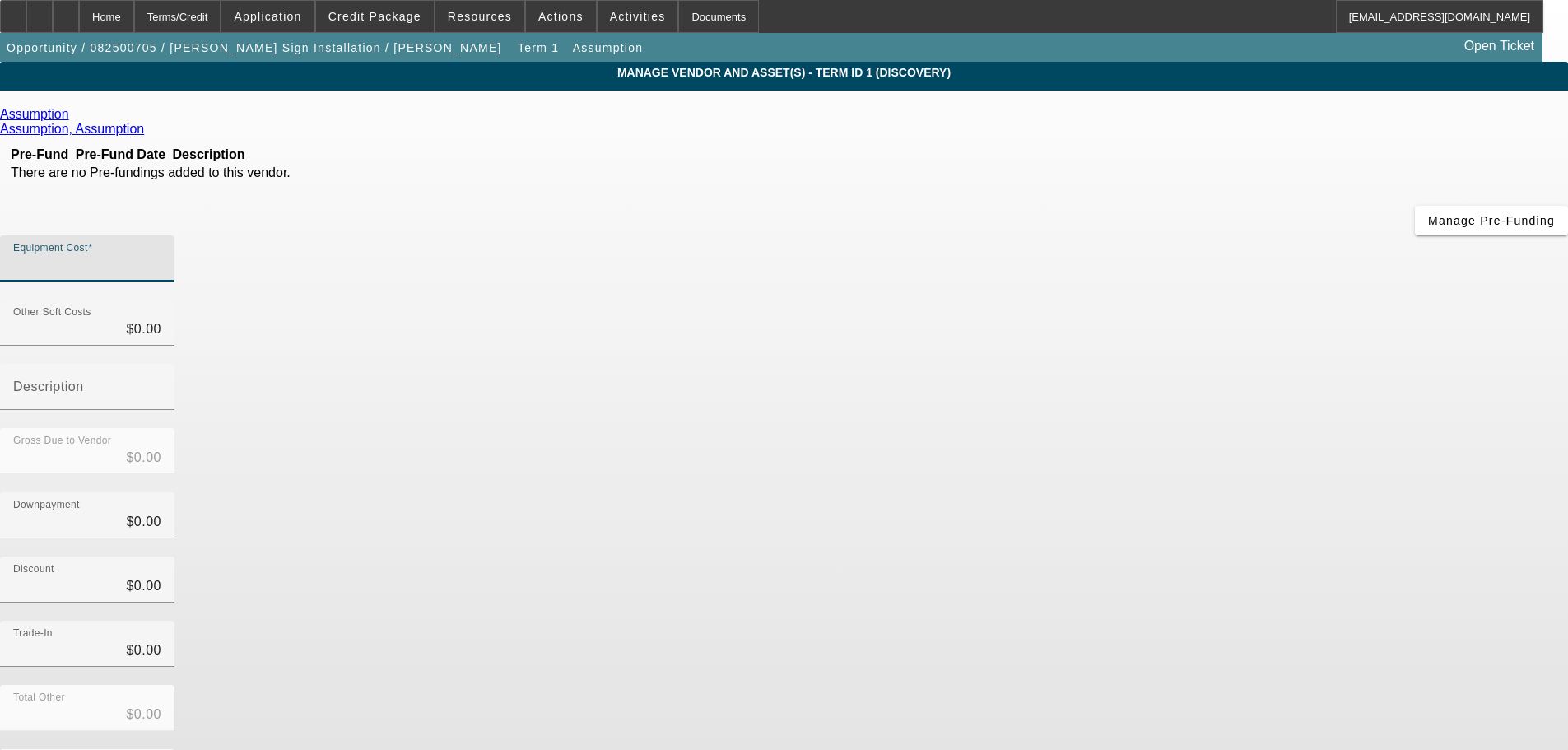
type input "$4.00"
type input "48"
type input "$48.00"
type input "485"
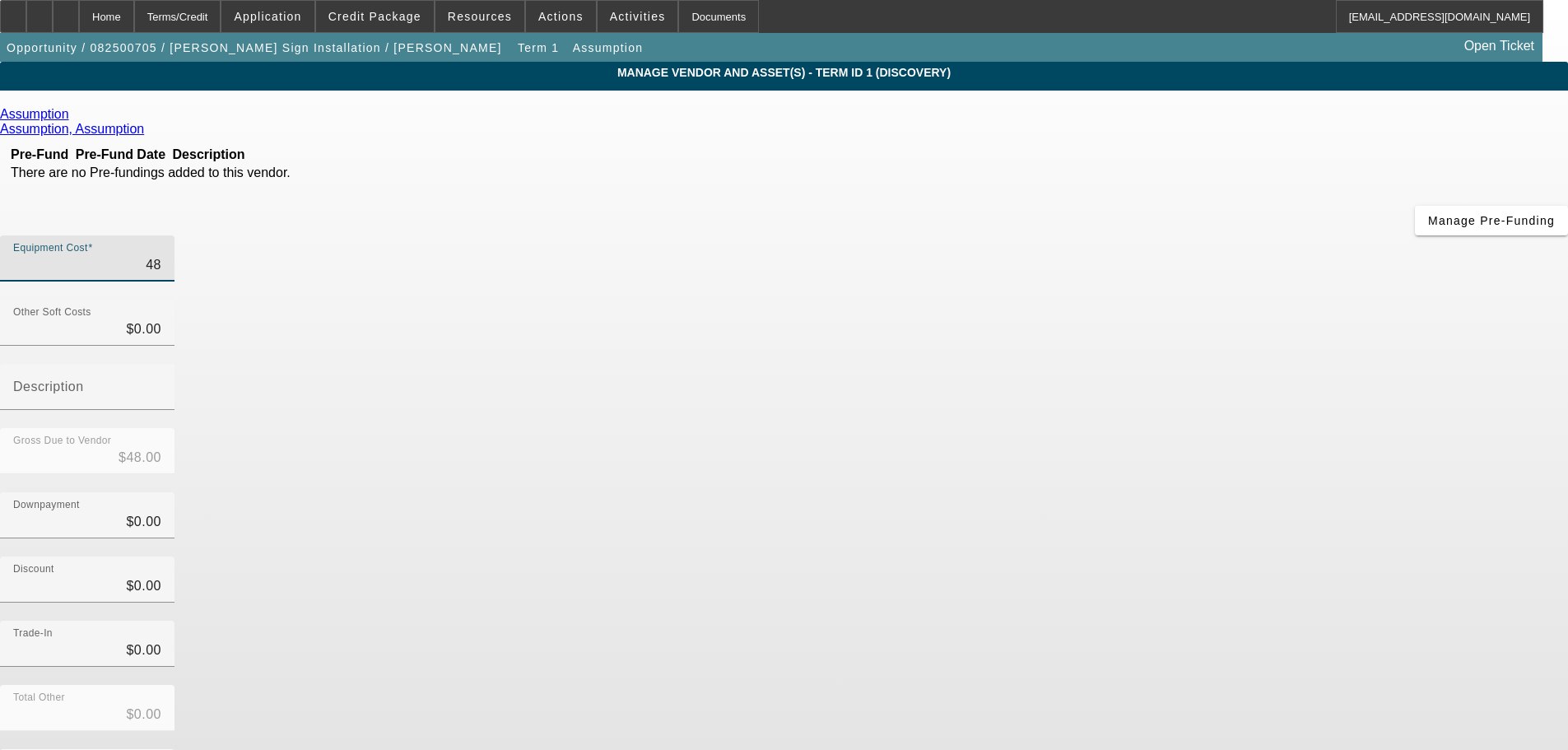
type input "$485.00"
type input "4850"
type input "$4,850.00"
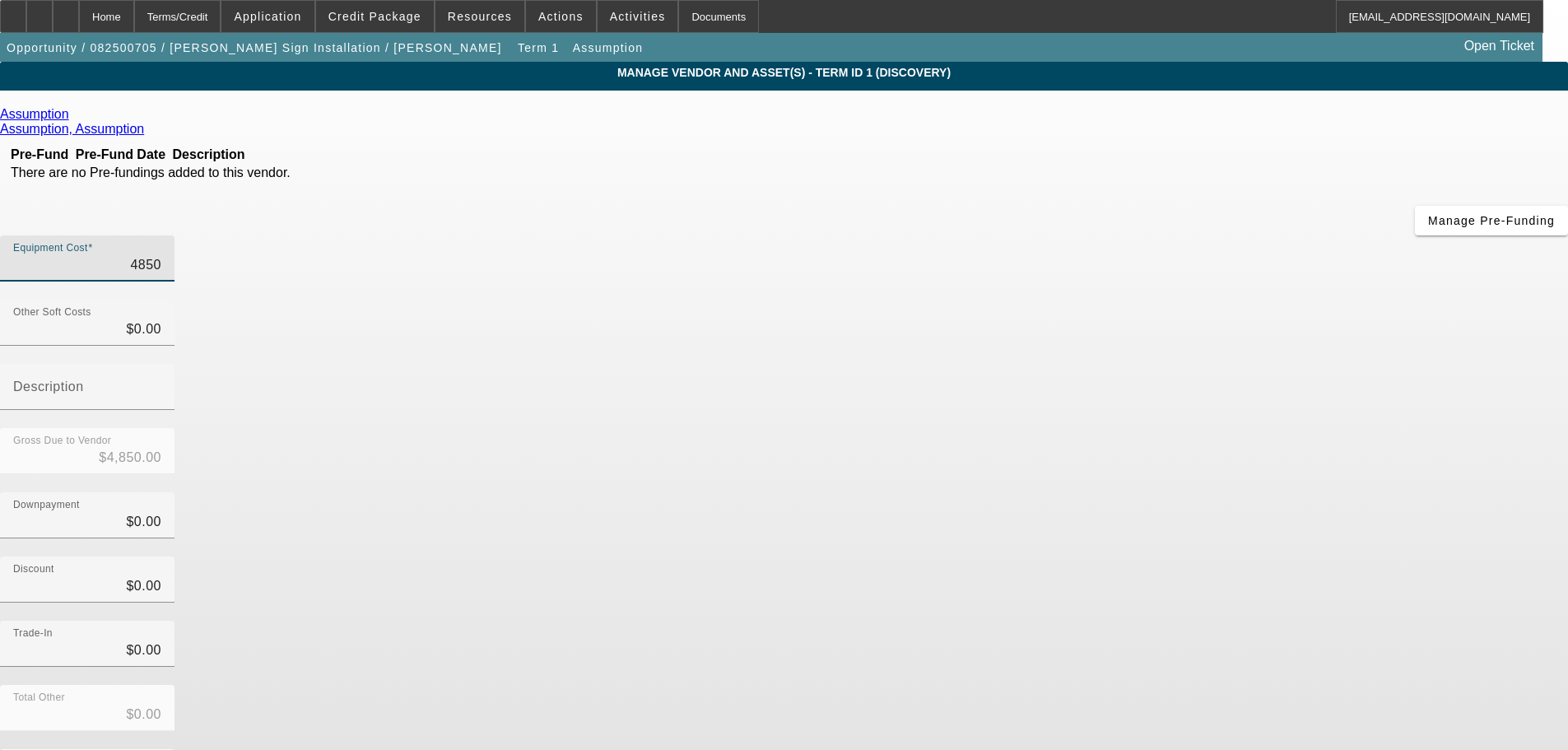
type input "48500"
type input "$48,500.00"
click at [1239, 621] on div "Trade-In $0.00" at bounding box center [784, 652] width 1568 height 64
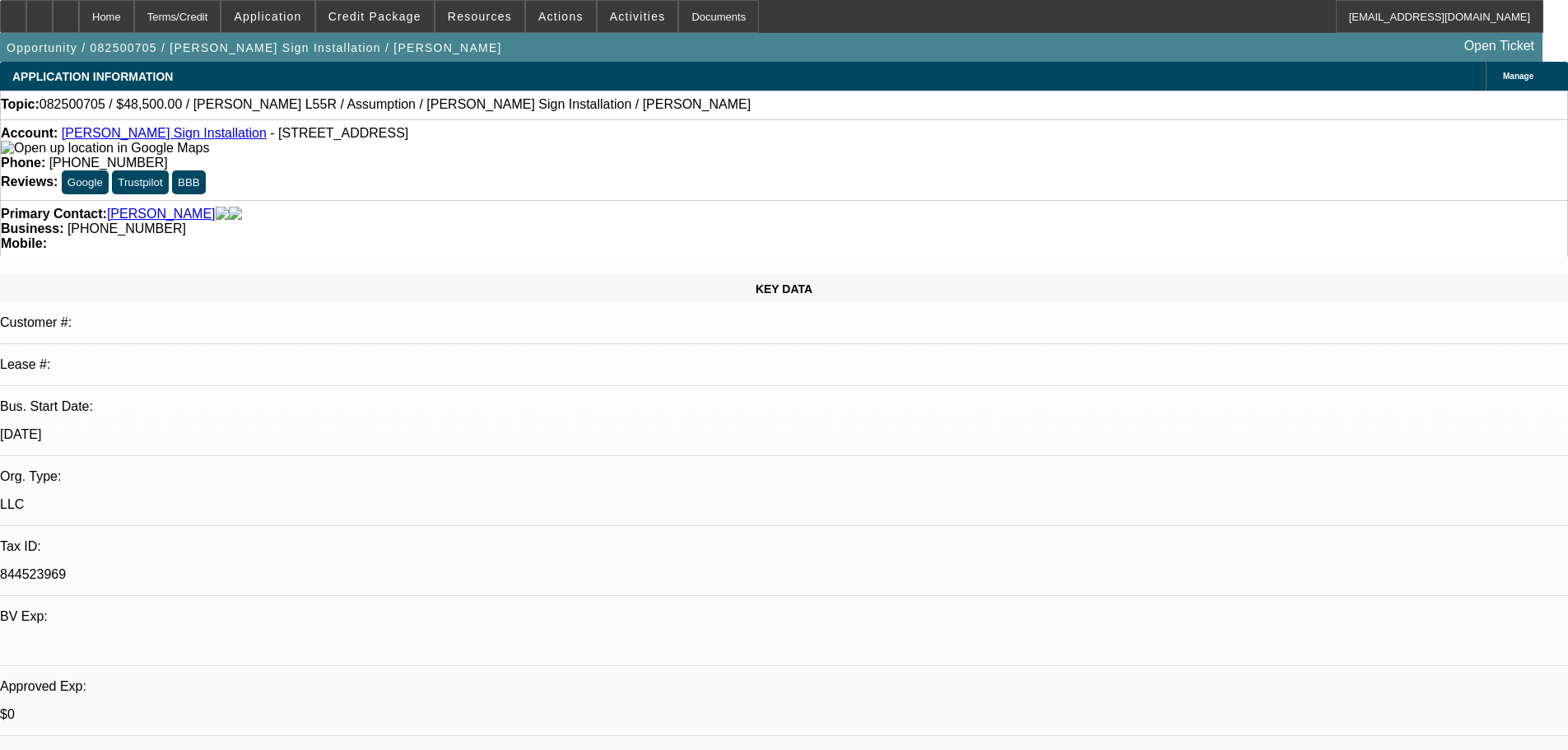
select select "0"
select select "2"
select select "0"
select select "6"
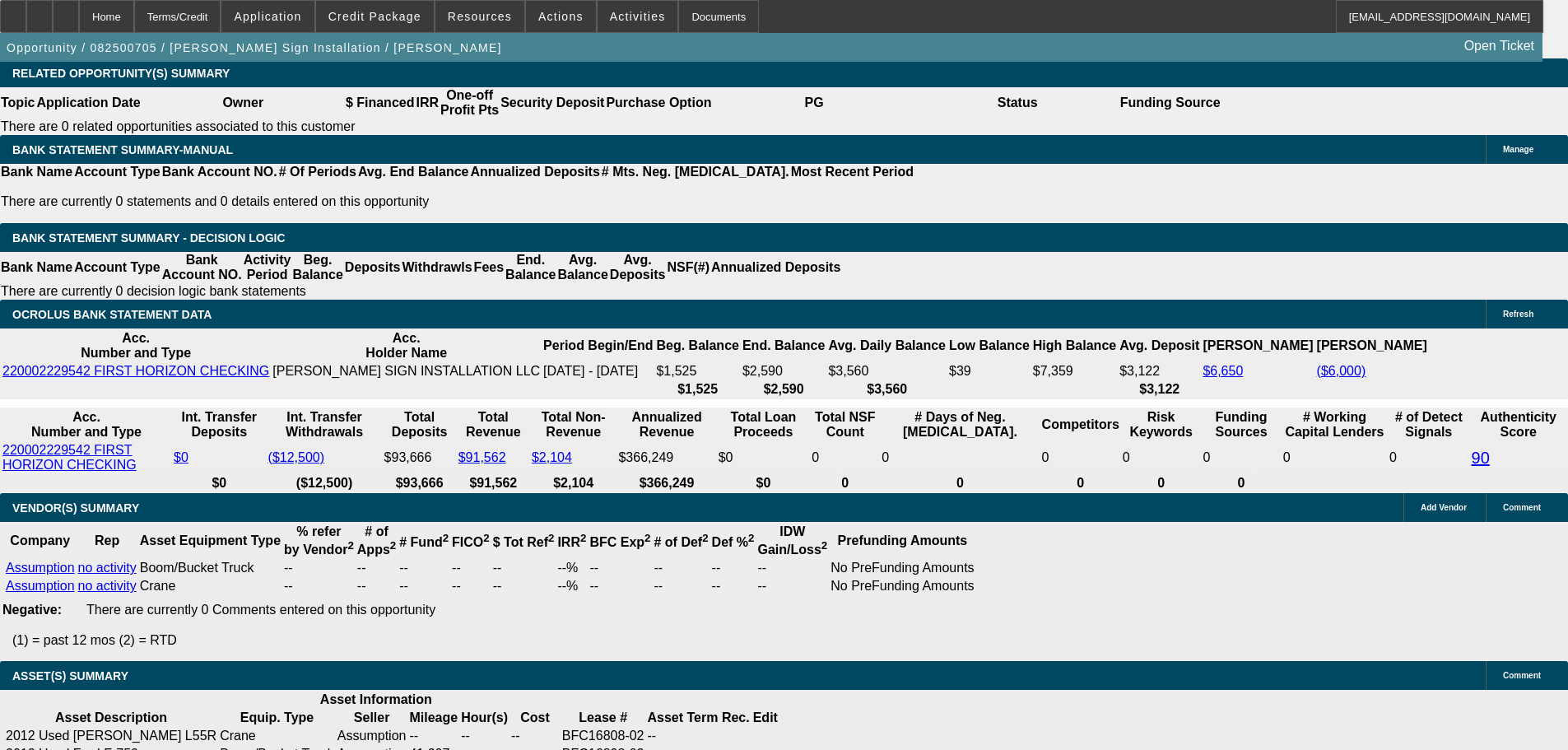
scroll to position [2634, 0]
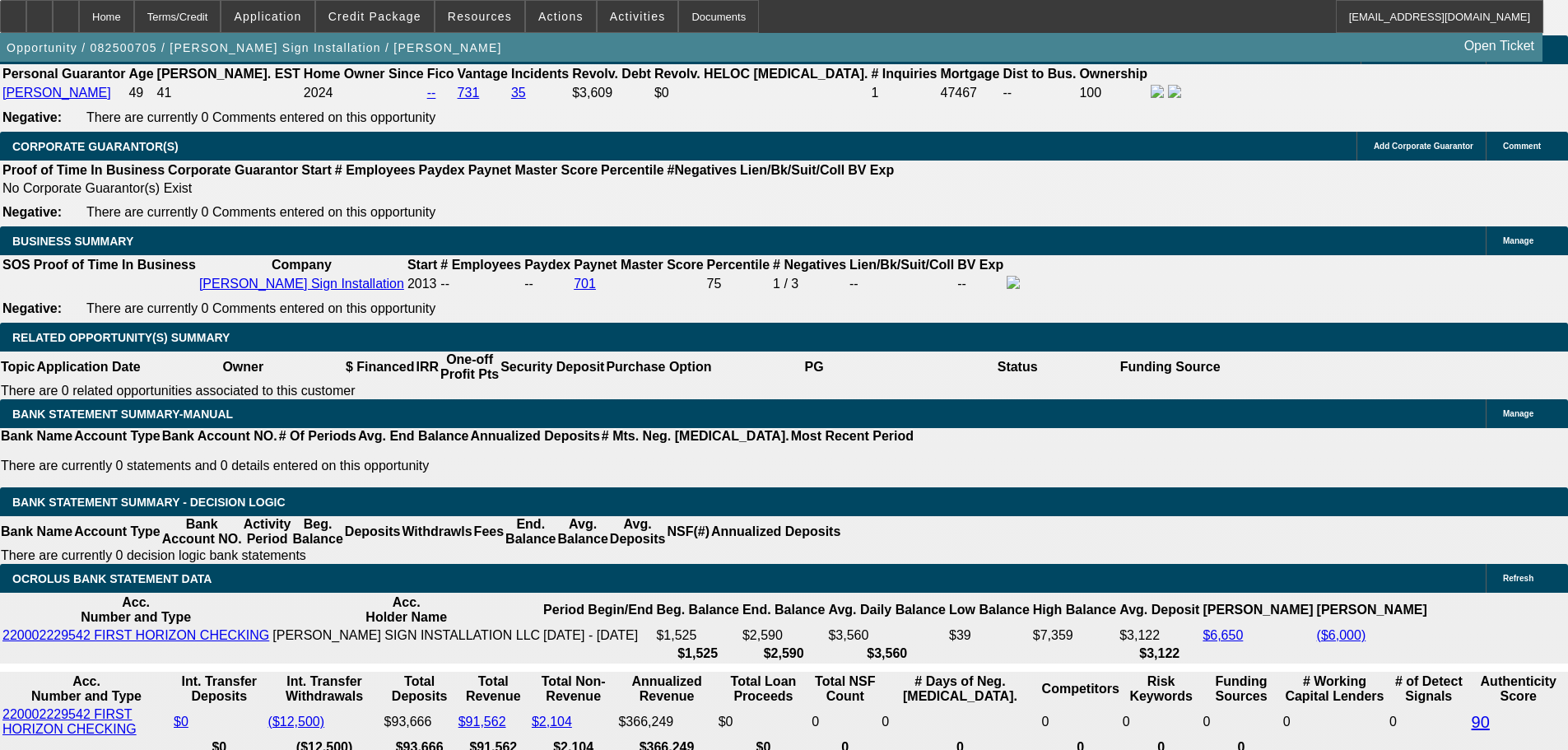
scroll to position [2222, 0]
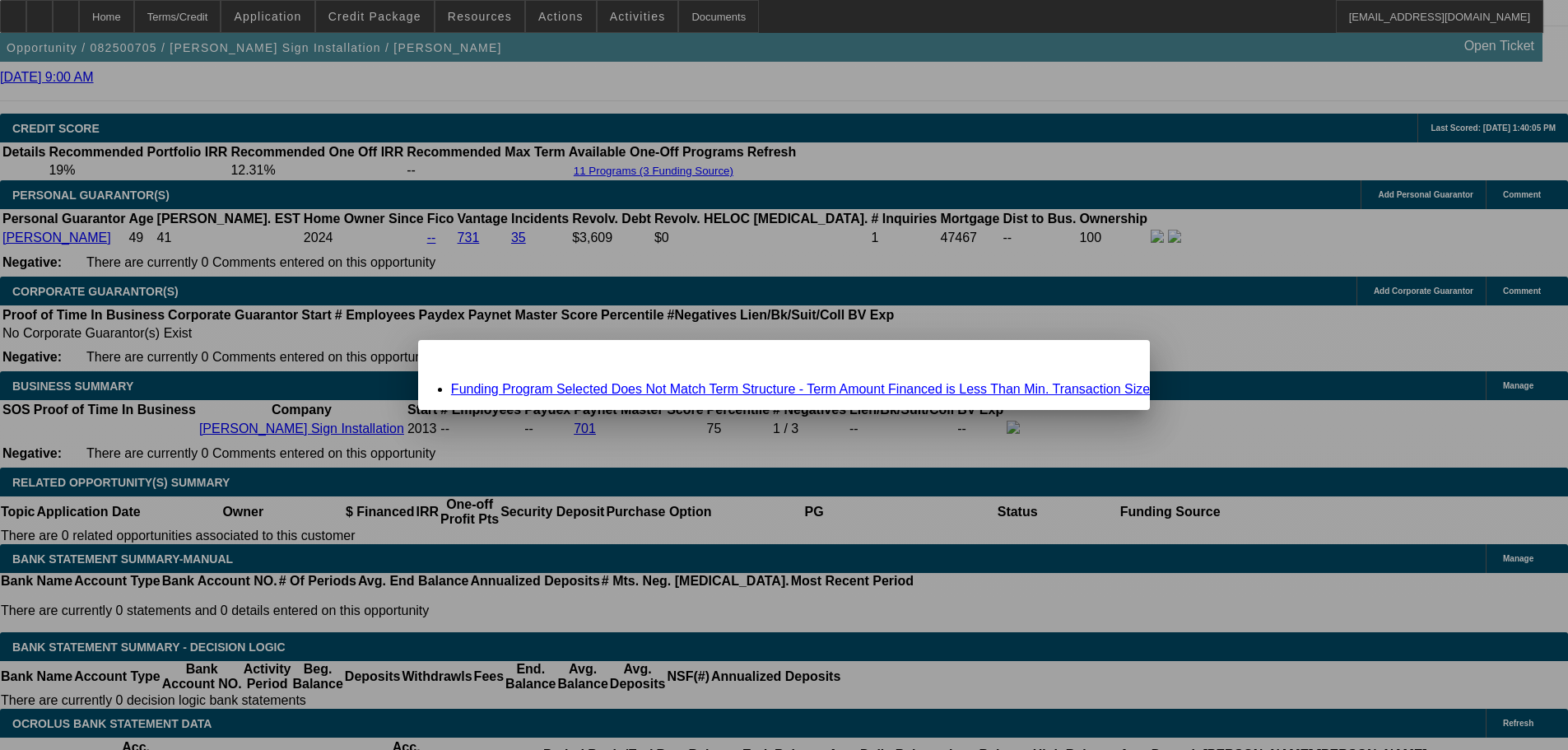
scroll to position [0, 0]
click at [606, 384] on link "Funding Program Selected Does Not Match Term Structure - Term Amount Financed i…" at bounding box center [800, 389] width 699 height 14
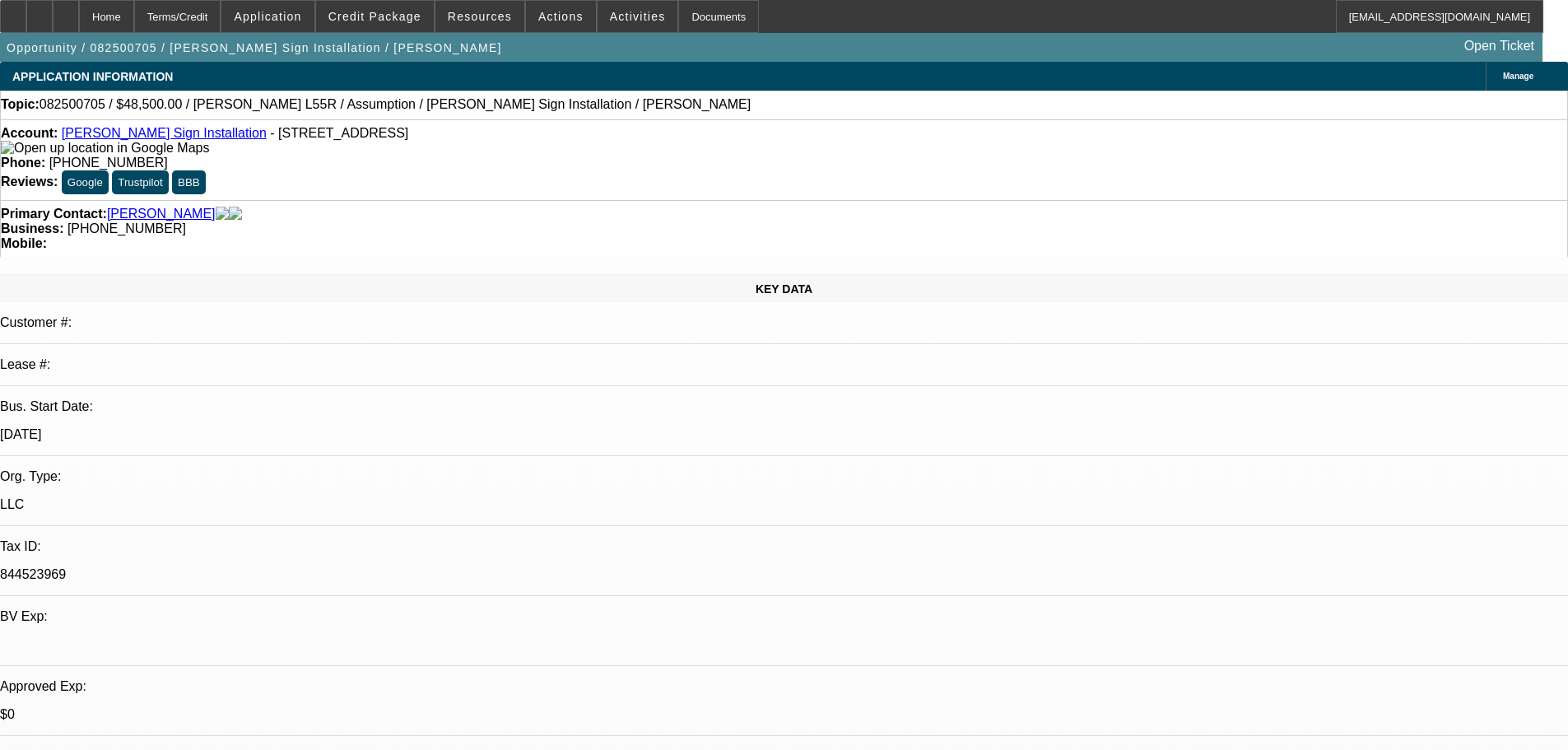
scroll to position [2222, 0]
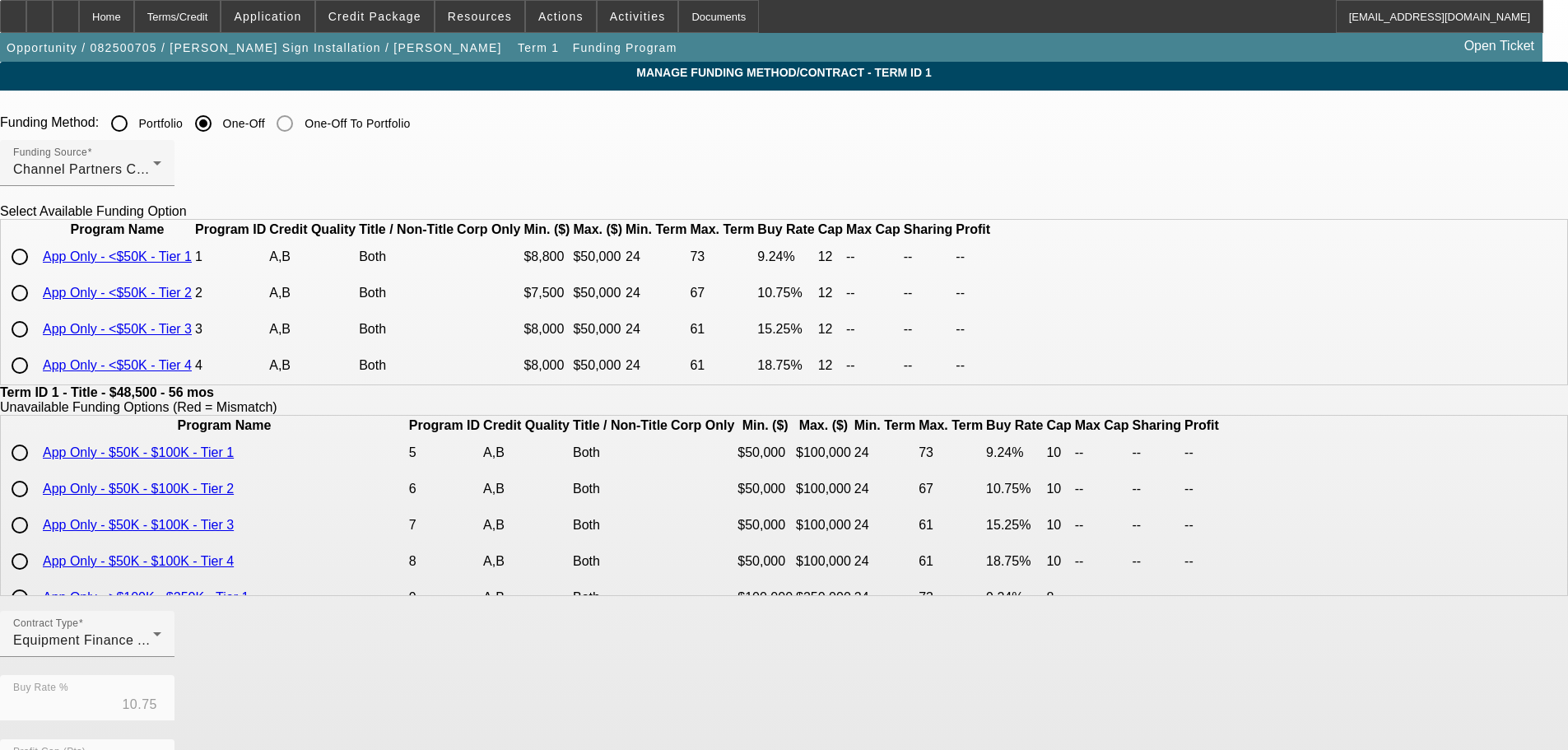
click at [36, 309] on input "radio" at bounding box center [20, 293] width 33 height 33
radio input "true"
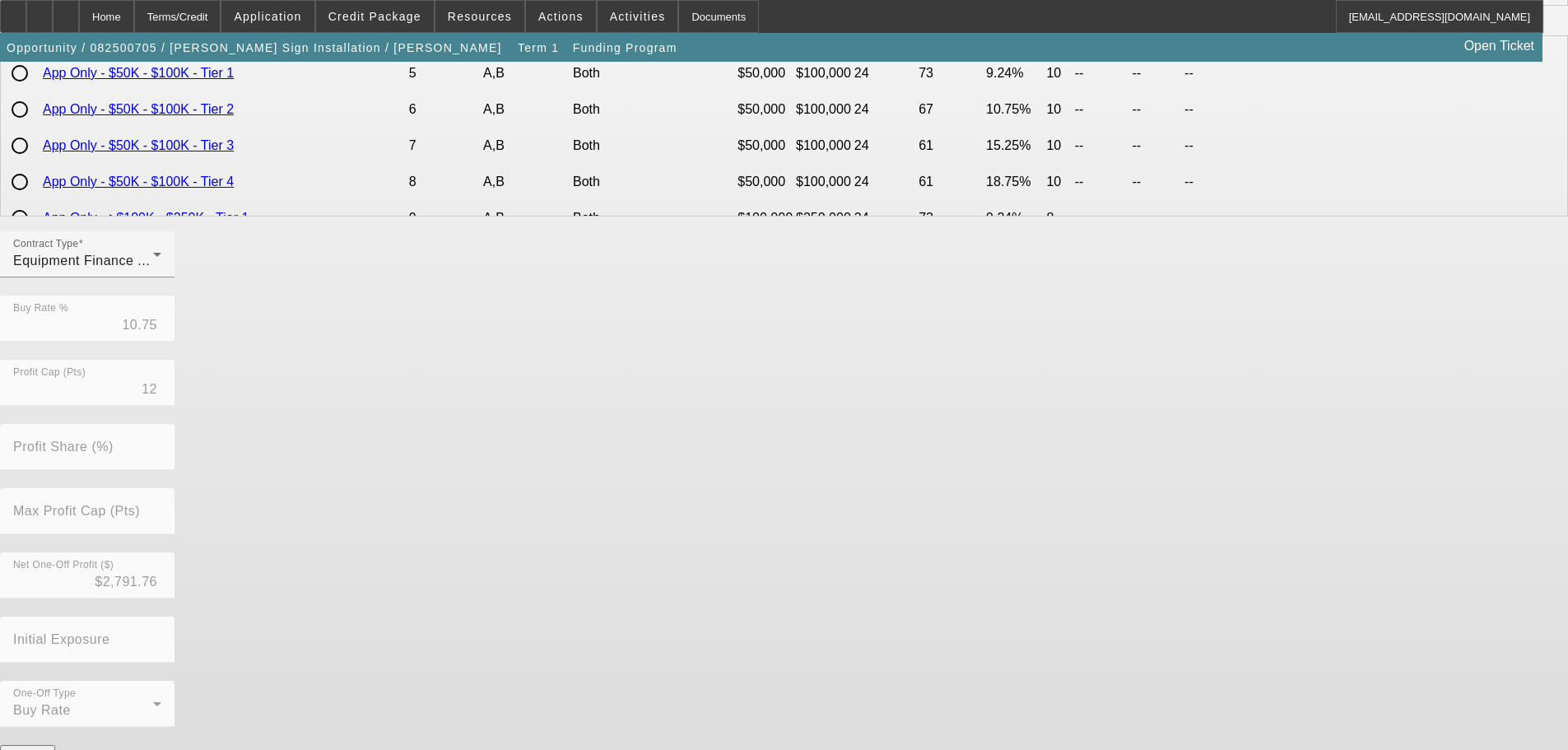
scroll to position [388, 0]
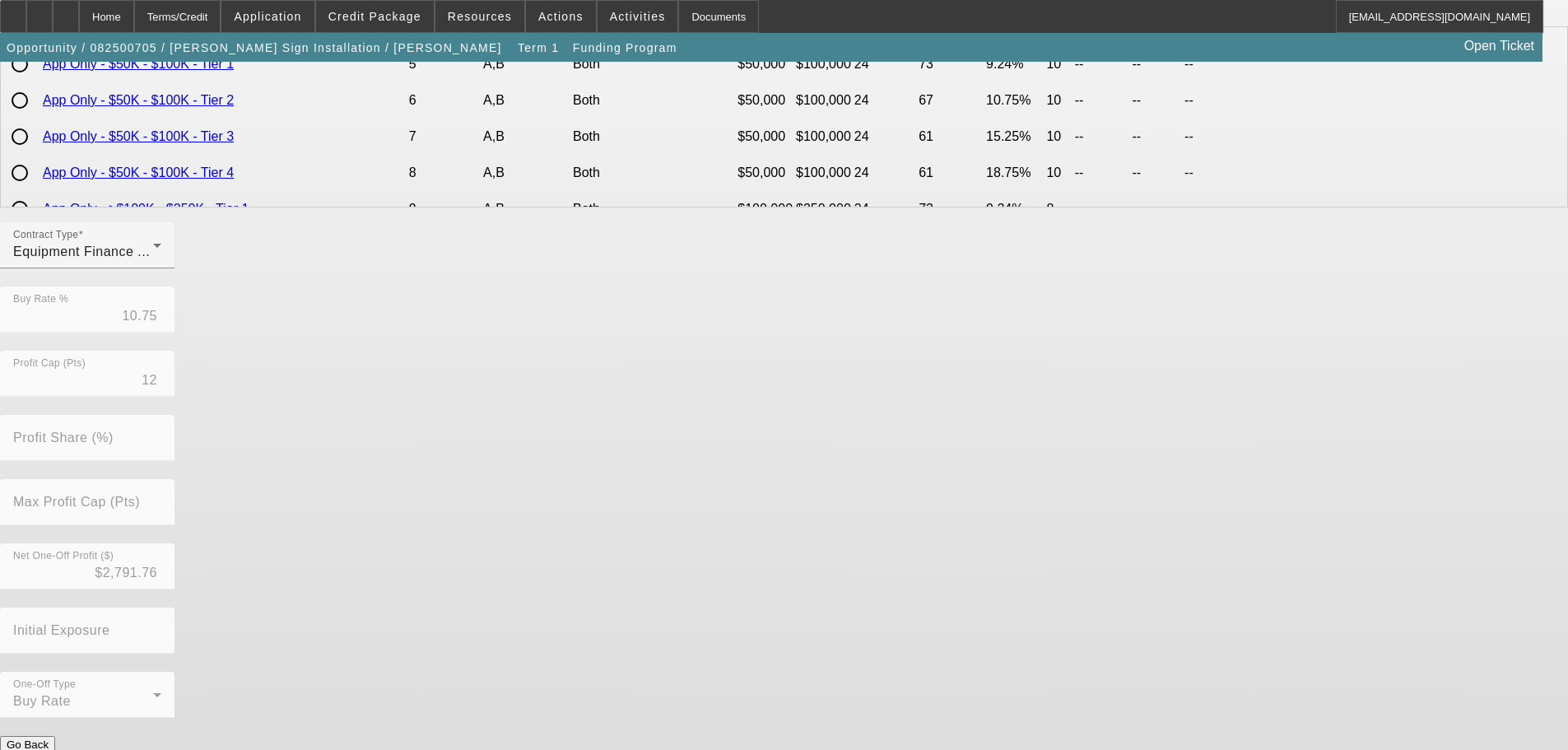
click at [47, 749] on button "Submit" at bounding box center [23, 761] width 47 height 17
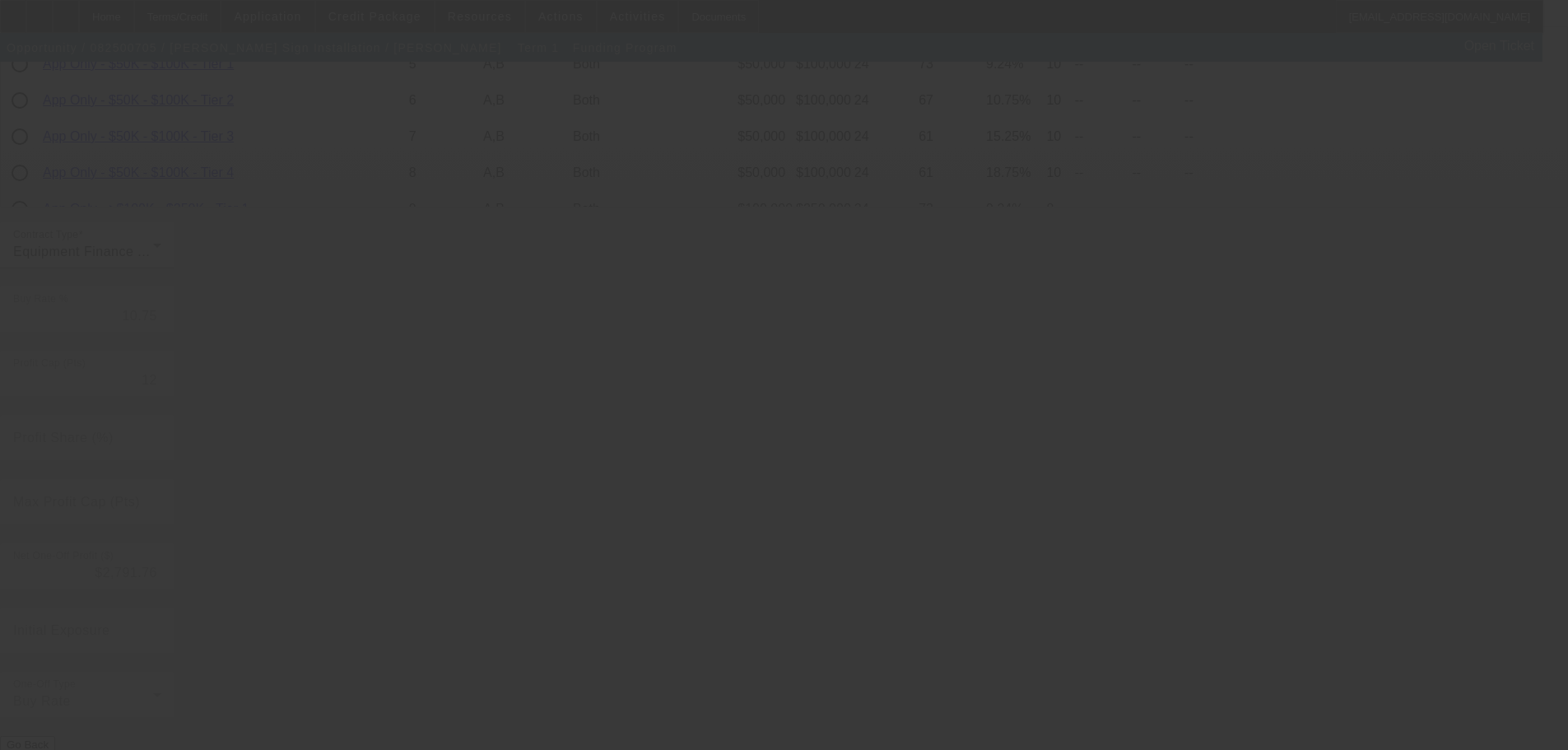
type input "10"
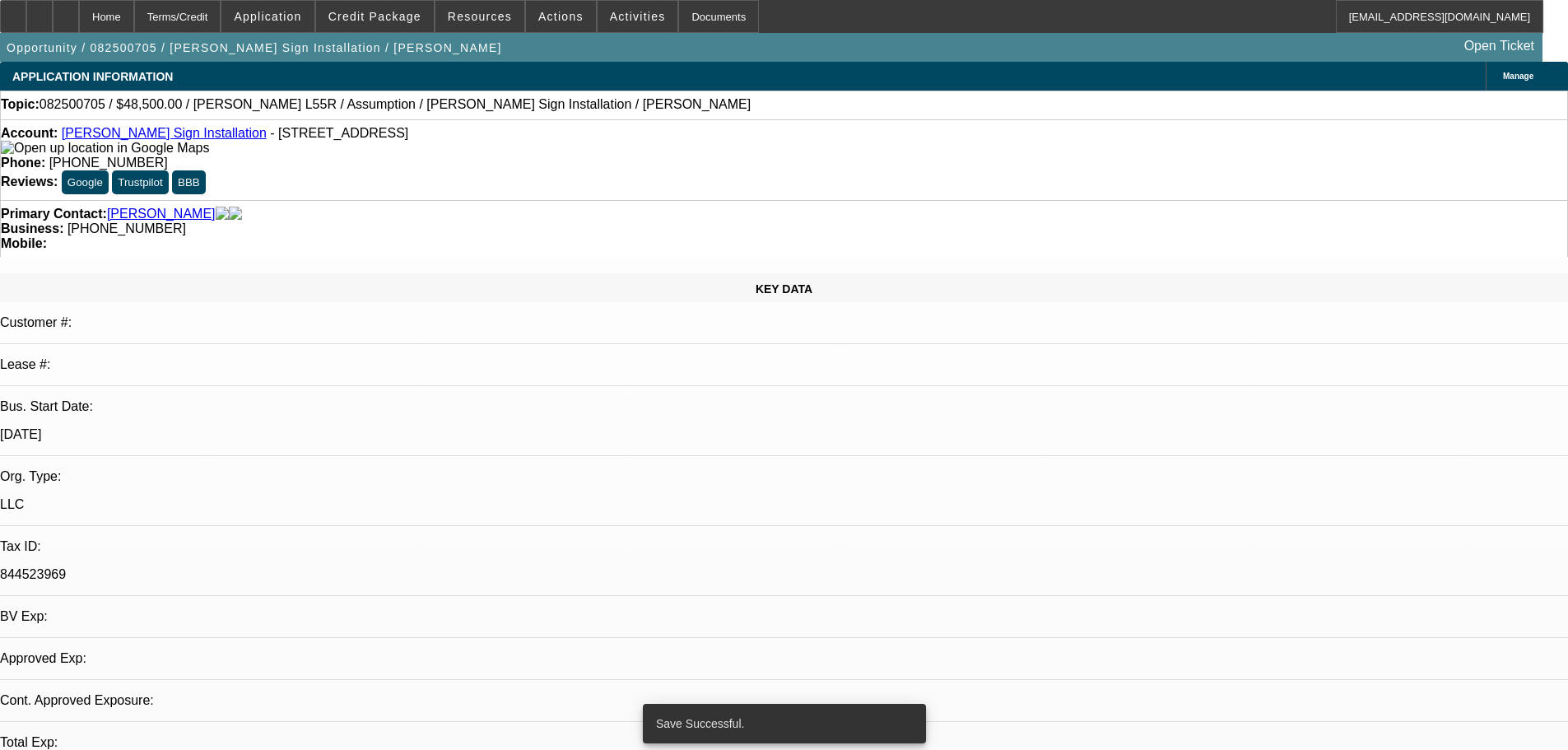
select select "0"
select select "2"
select select "0"
select select "6"
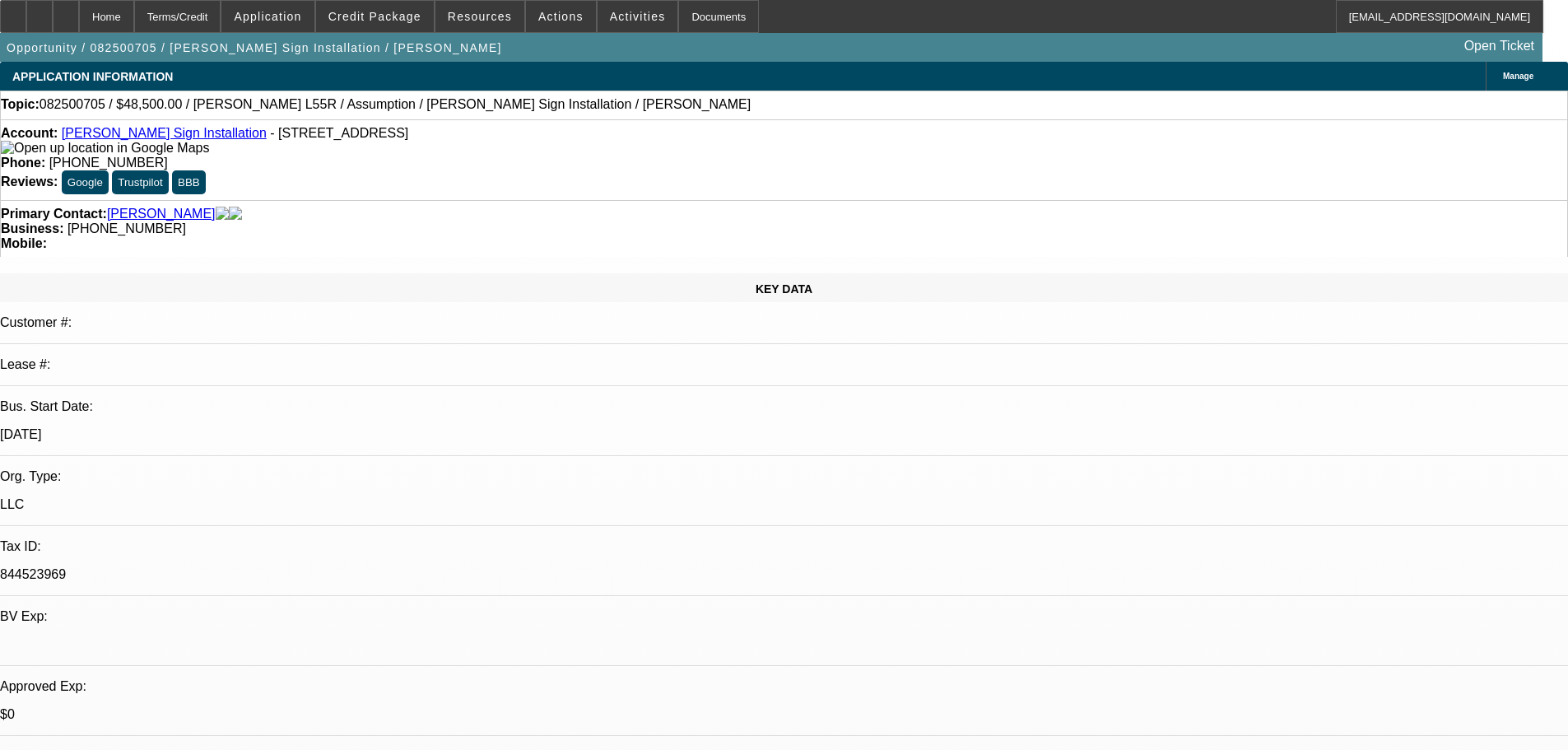
drag, startPoint x: 1288, startPoint y: 245, endPoint x: 1288, endPoint y: 226, distance: 19.0
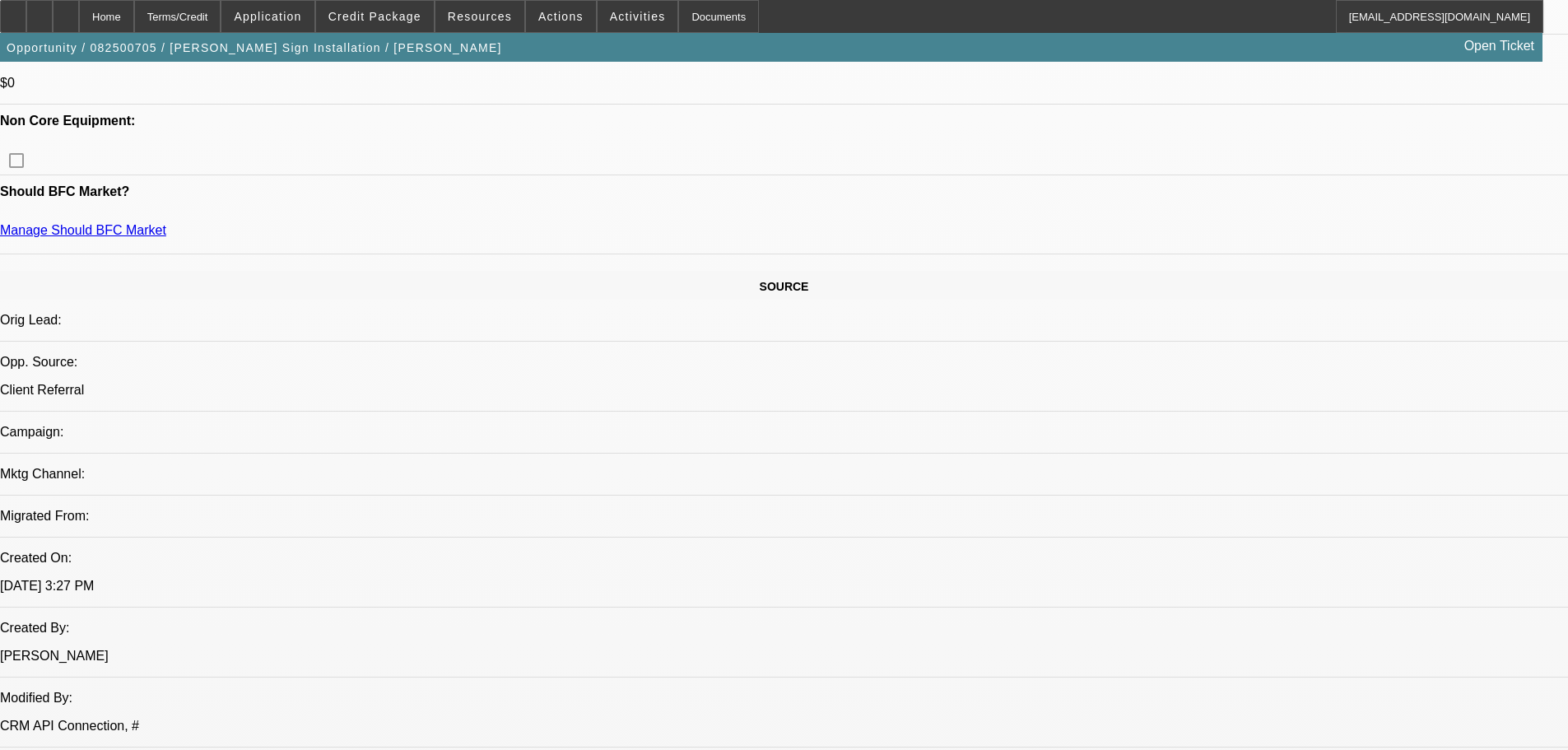
scroll to position [906, 0]
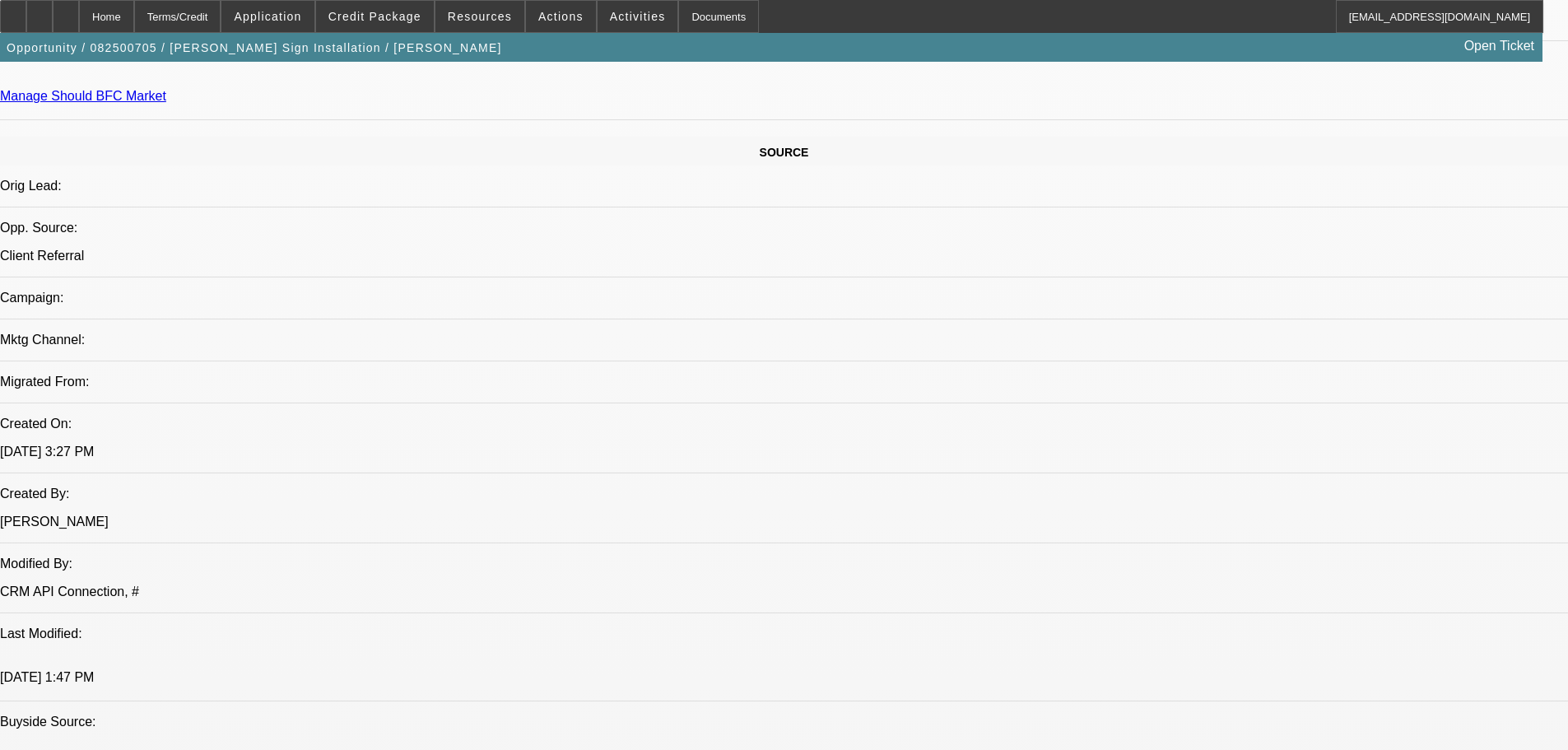
drag, startPoint x: 1422, startPoint y: 371, endPoint x: 1381, endPoint y: 359, distance: 42.7
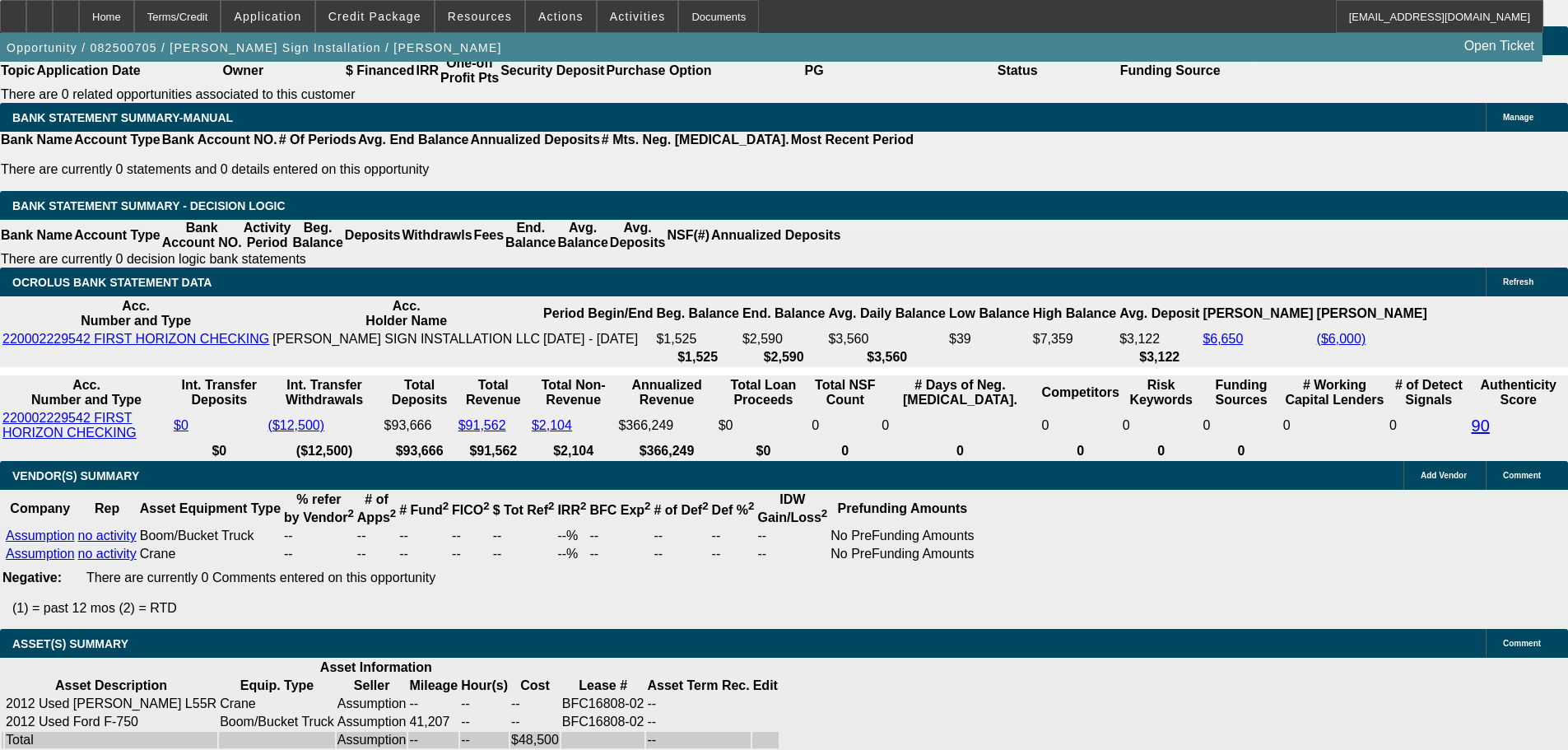
drag, startPoint x: 281, startPoint y: 360, endPoint x: 415, endPoint y: 574, distance: 252.5
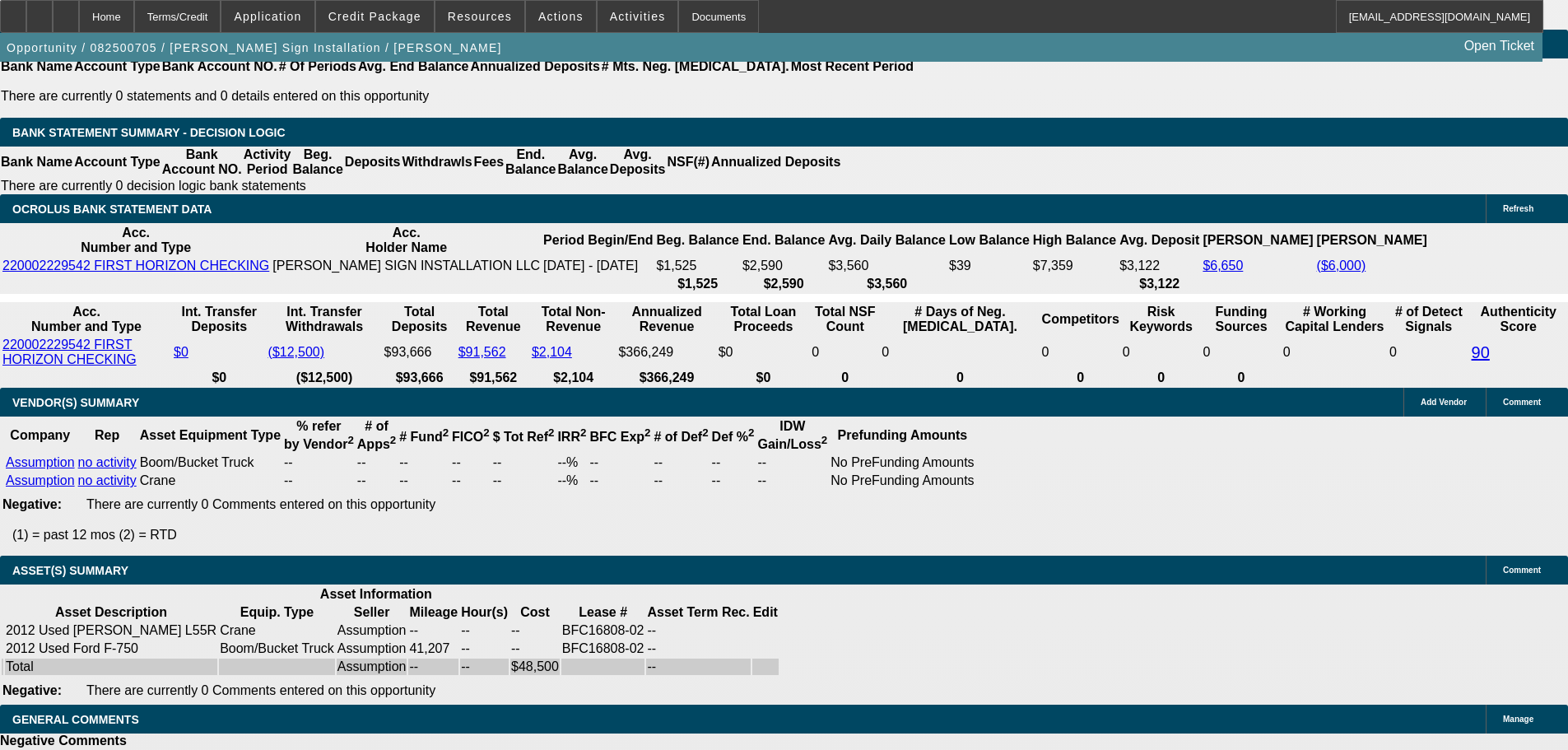
scroll to position [2547, 0]
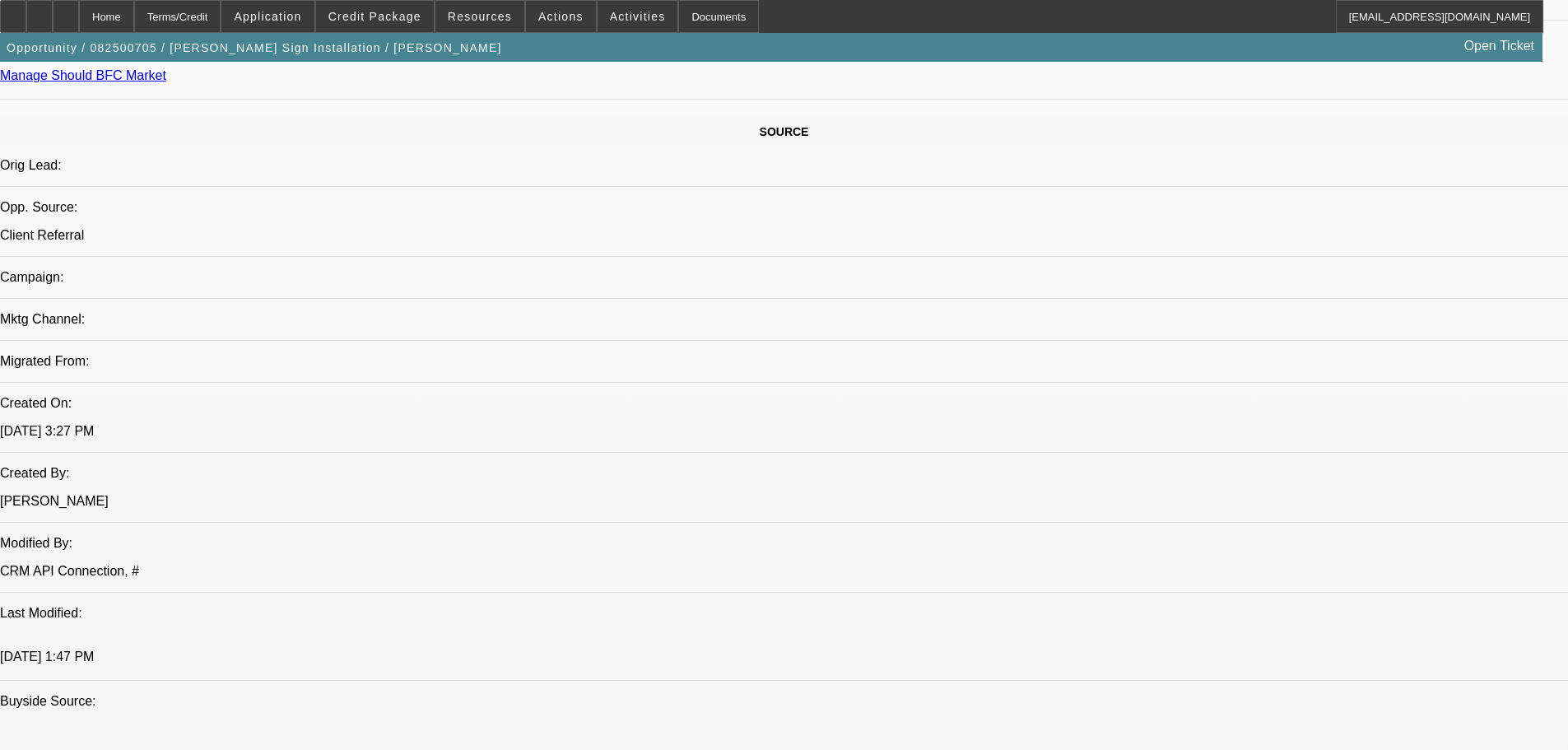
drag, startPoint x: 521, startPoint y: 410, endPoint x: 797, endPoint y: 29, distance: 470.5
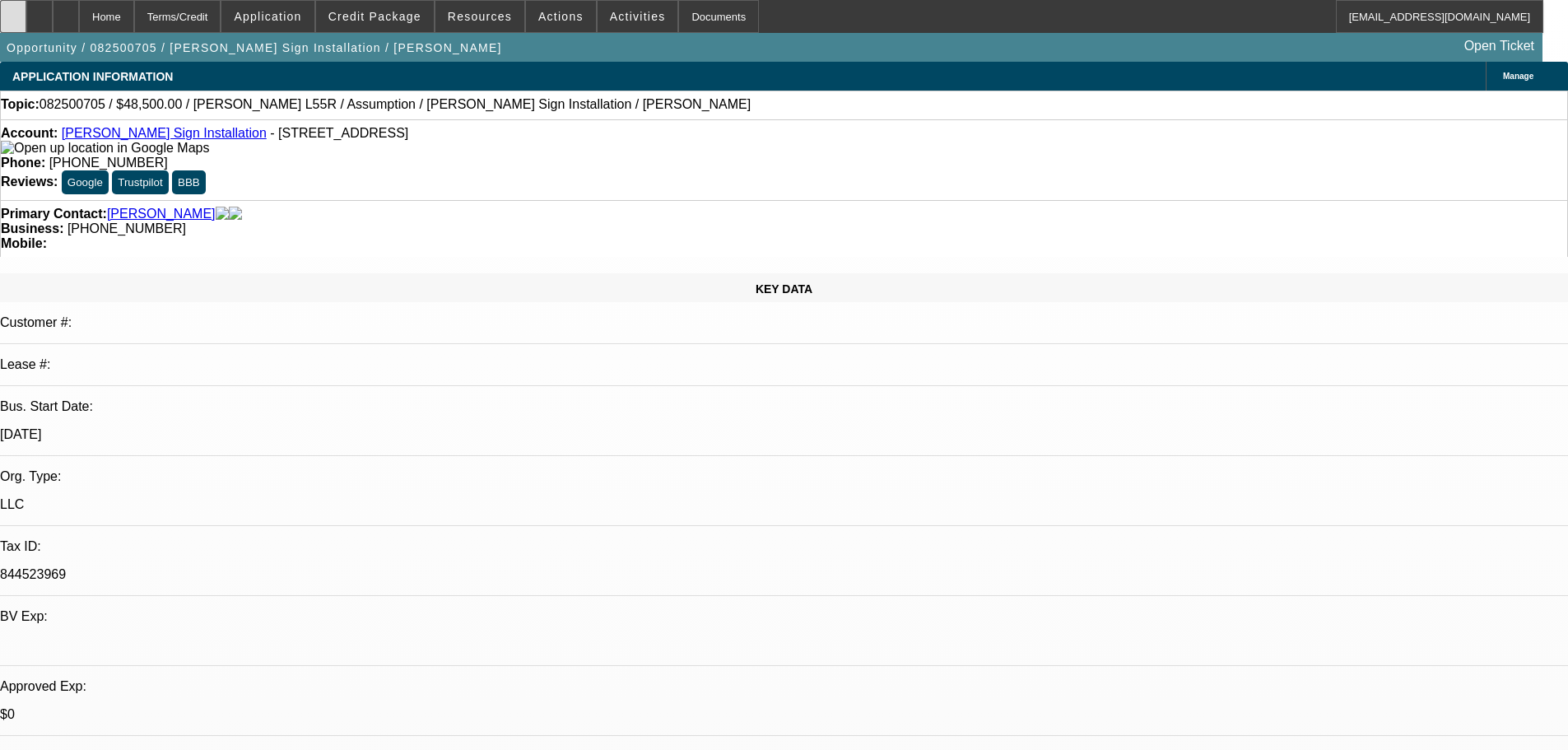
click at [13, 11] on icon at bounding box center [13, 11] width 0 height 0
drag, startPoint x: 1300, startPoint y: 575, endPoint x: 1254, endPoint y: 439, distance: 143.6
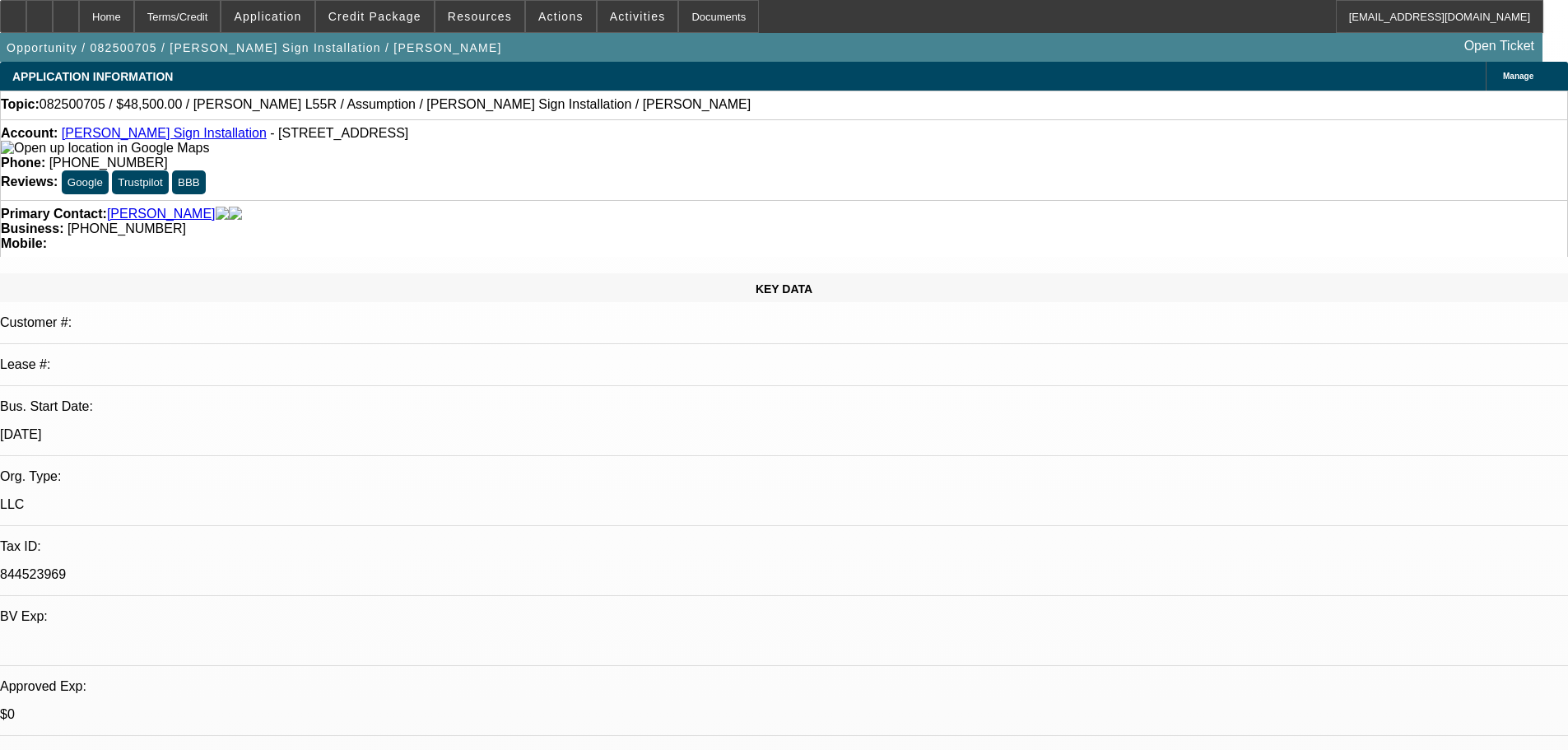
drag, startPoint x: 1175, startPoint y: 206, endPoint x: 1181, endPoint y: 150, distance: 56.3
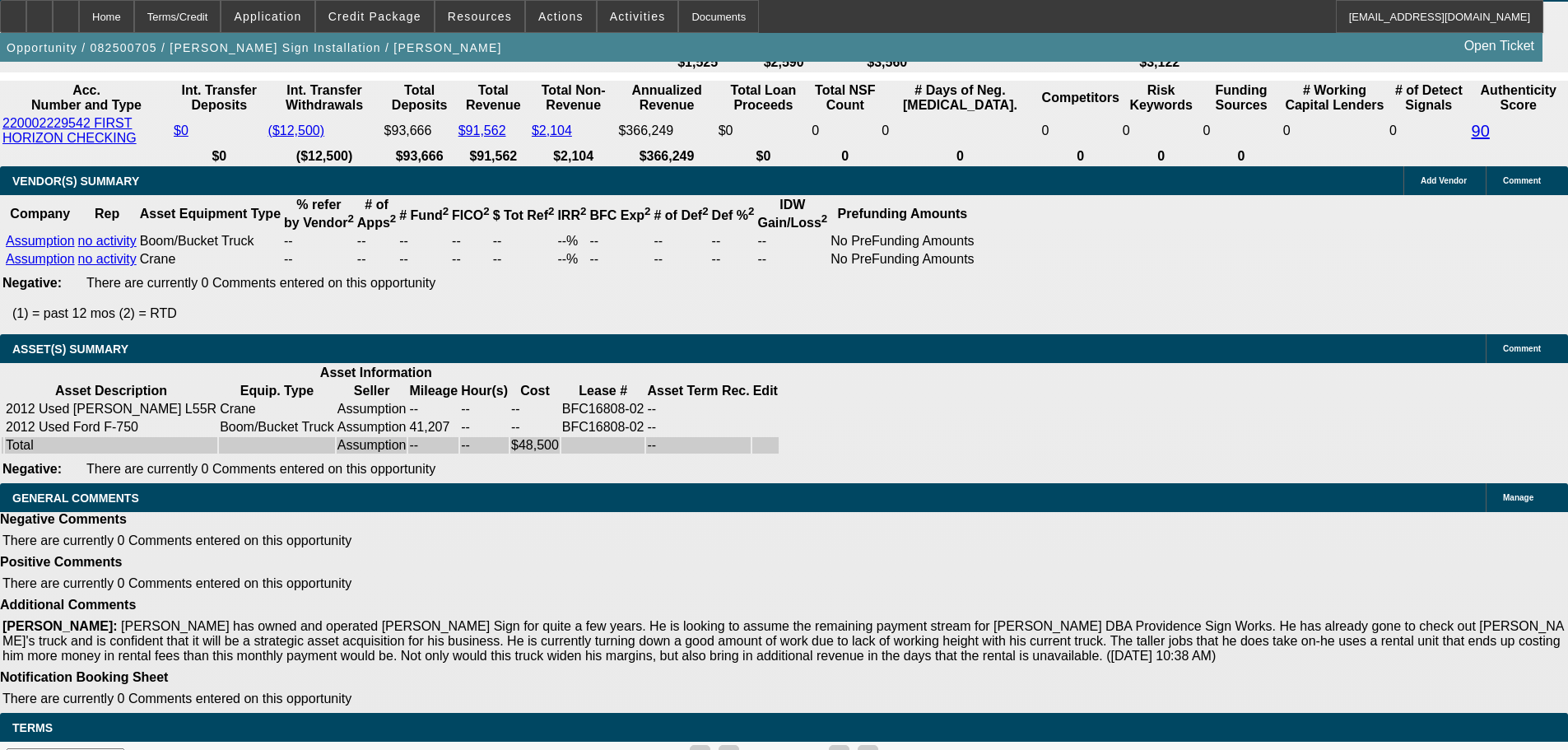
drag, startPoint x: 712, startPoint y: 324, endPoint x: 690, endPoint y: 653, distance: 329.7
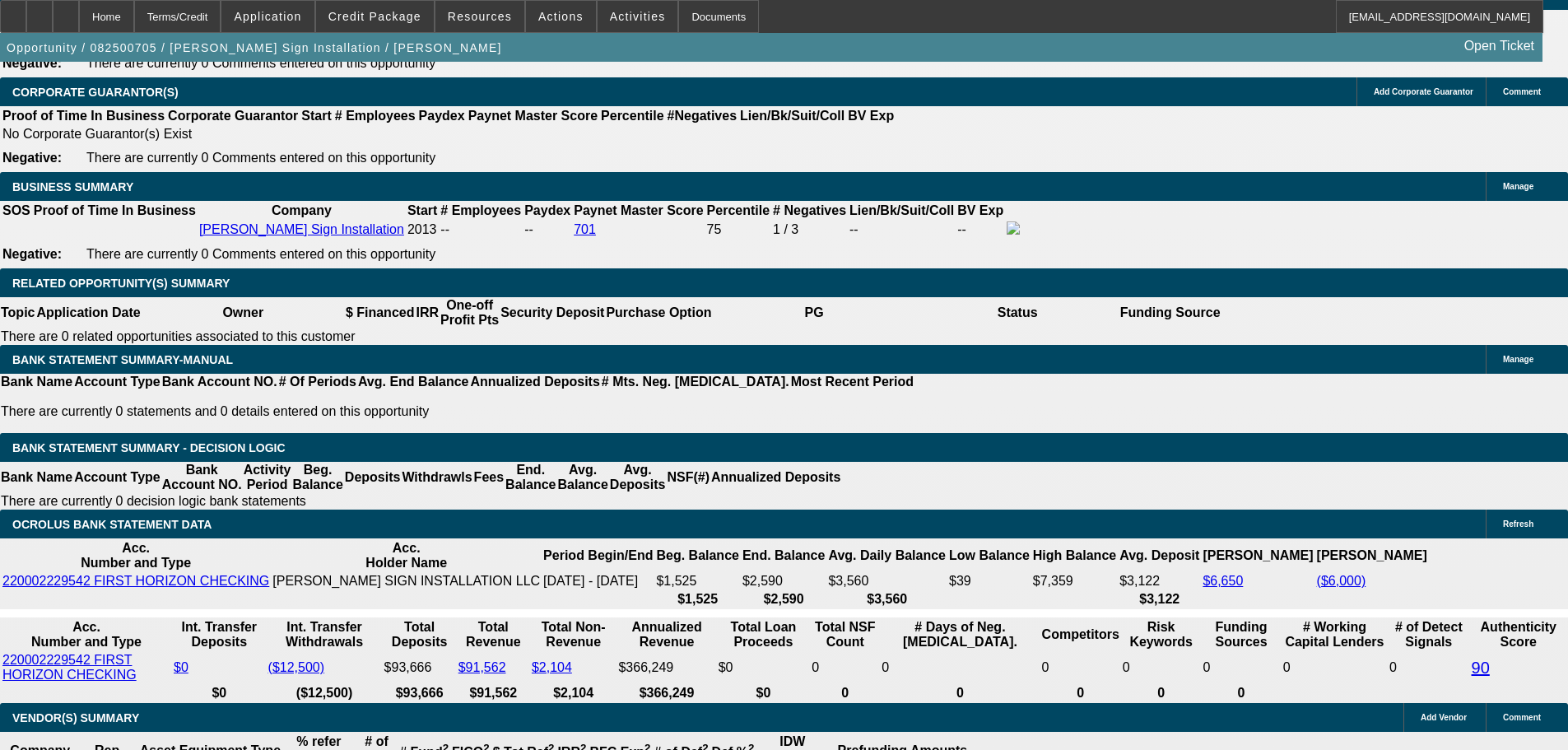
drag, startPoint x: 698, startPoint y: 368, endPoint x: 692, endPoint y: 328, distance: 40.4
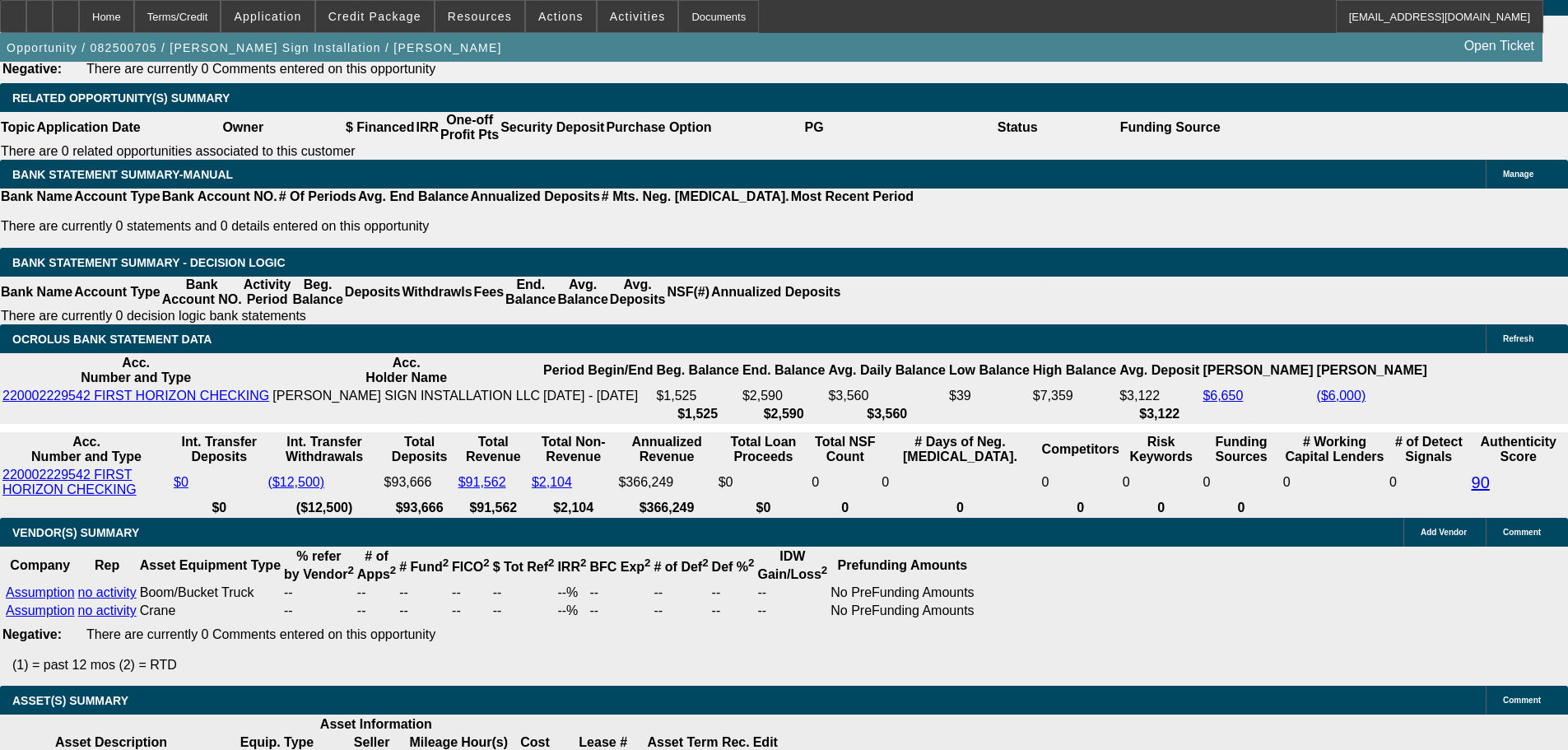
drag, startPoint x: 652, startPoint y: 496, endPoint x: 639, endPoint y: 457, distance: 41.1
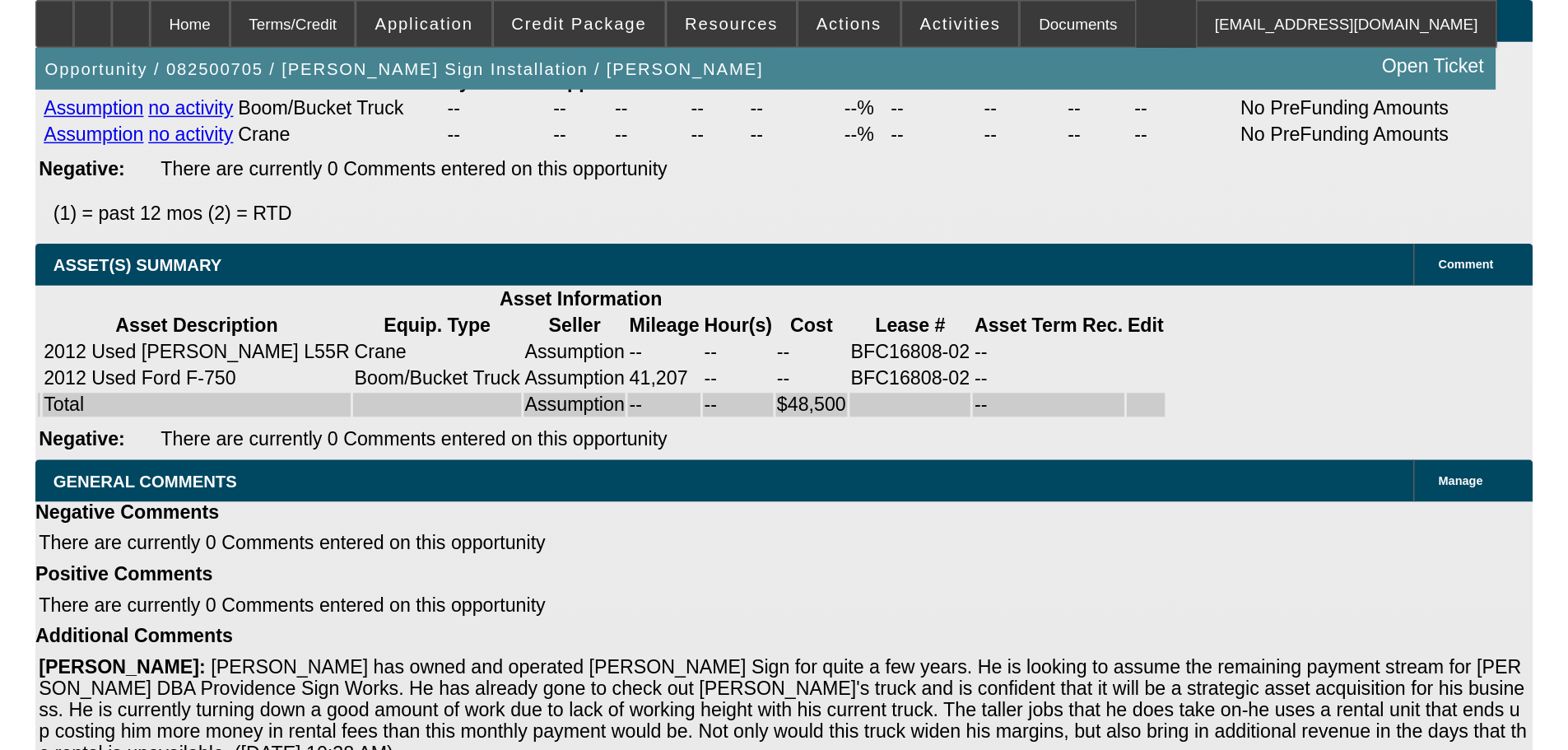
scroll to position [2824, 0]
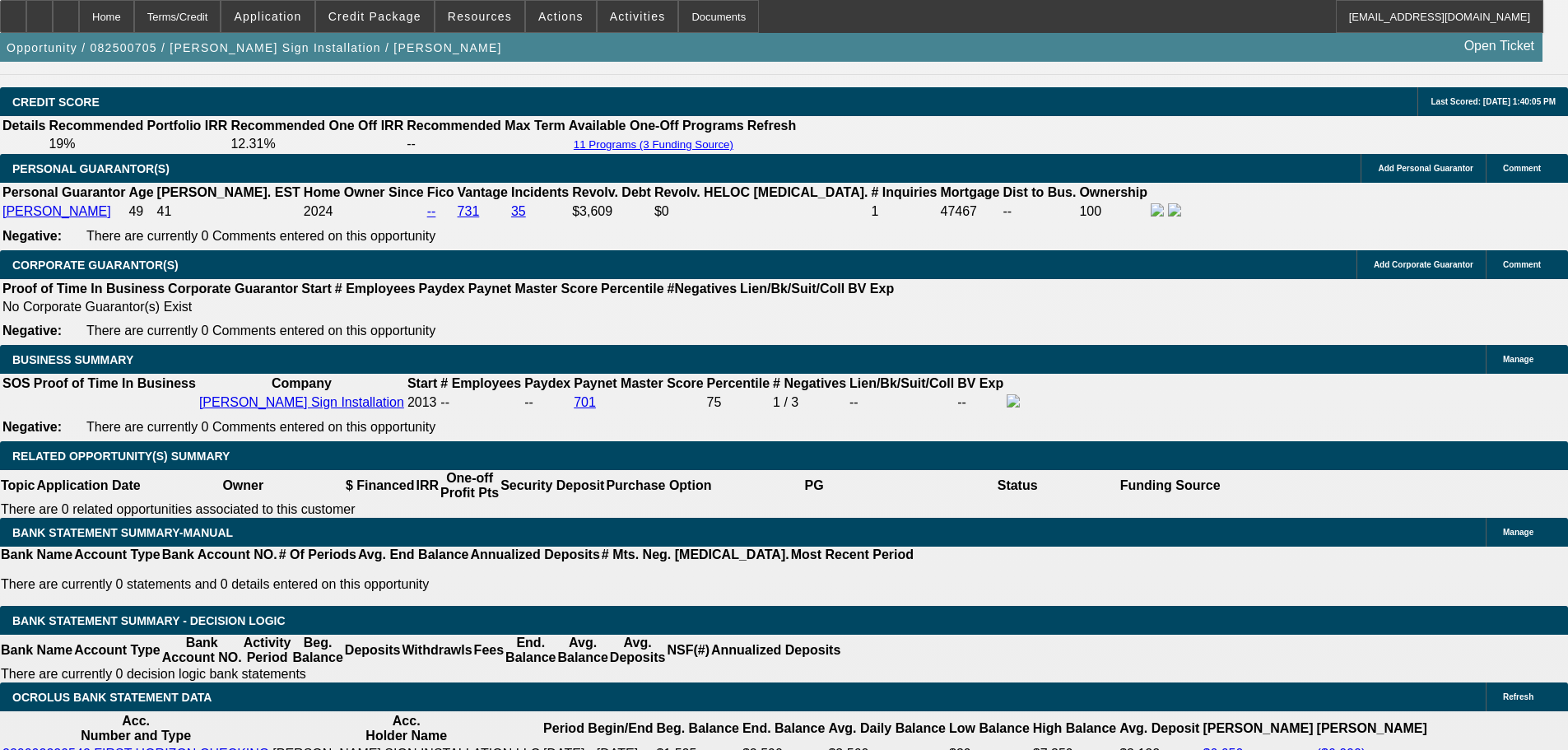
scroll to position [2248, 0]
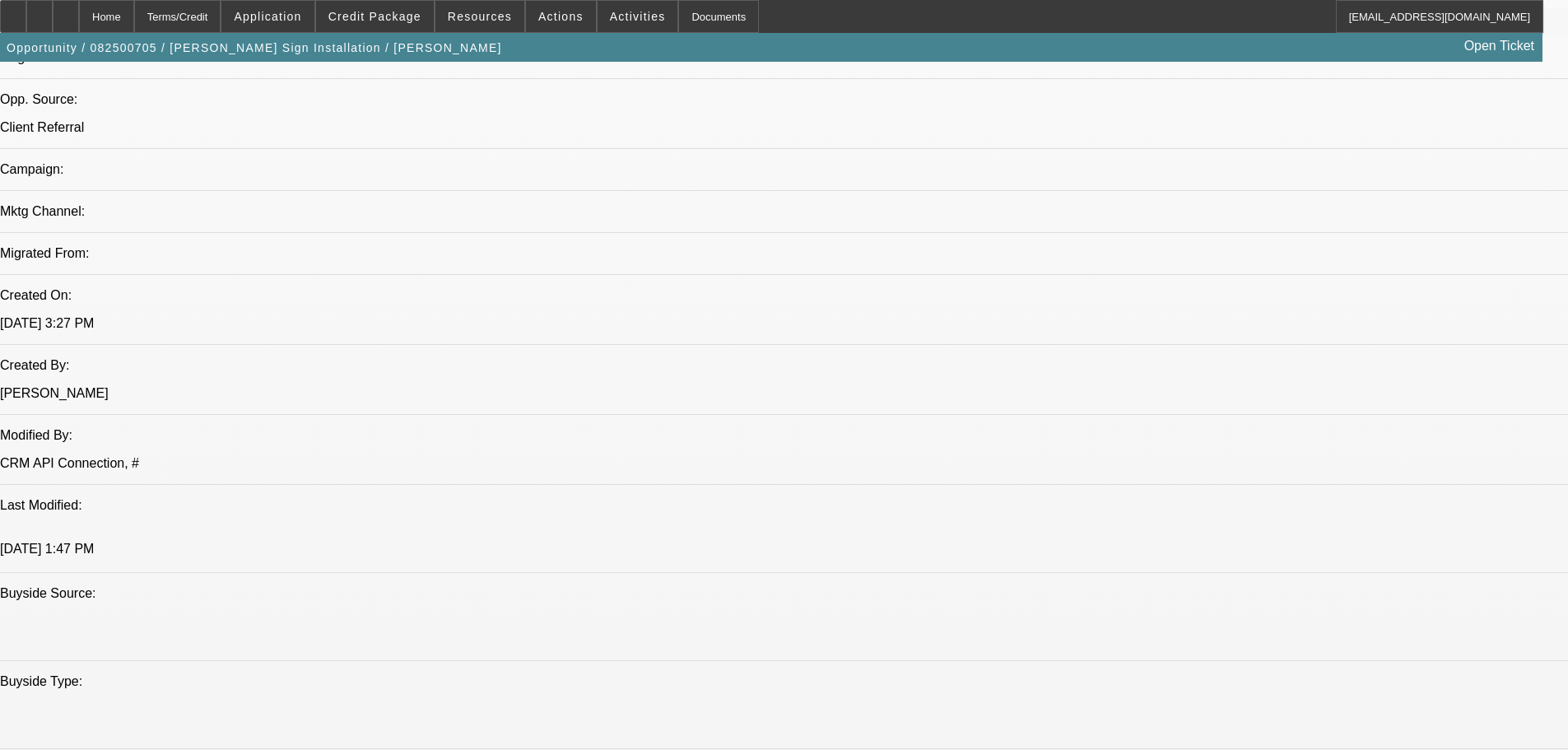
scroll to position [0, 0]
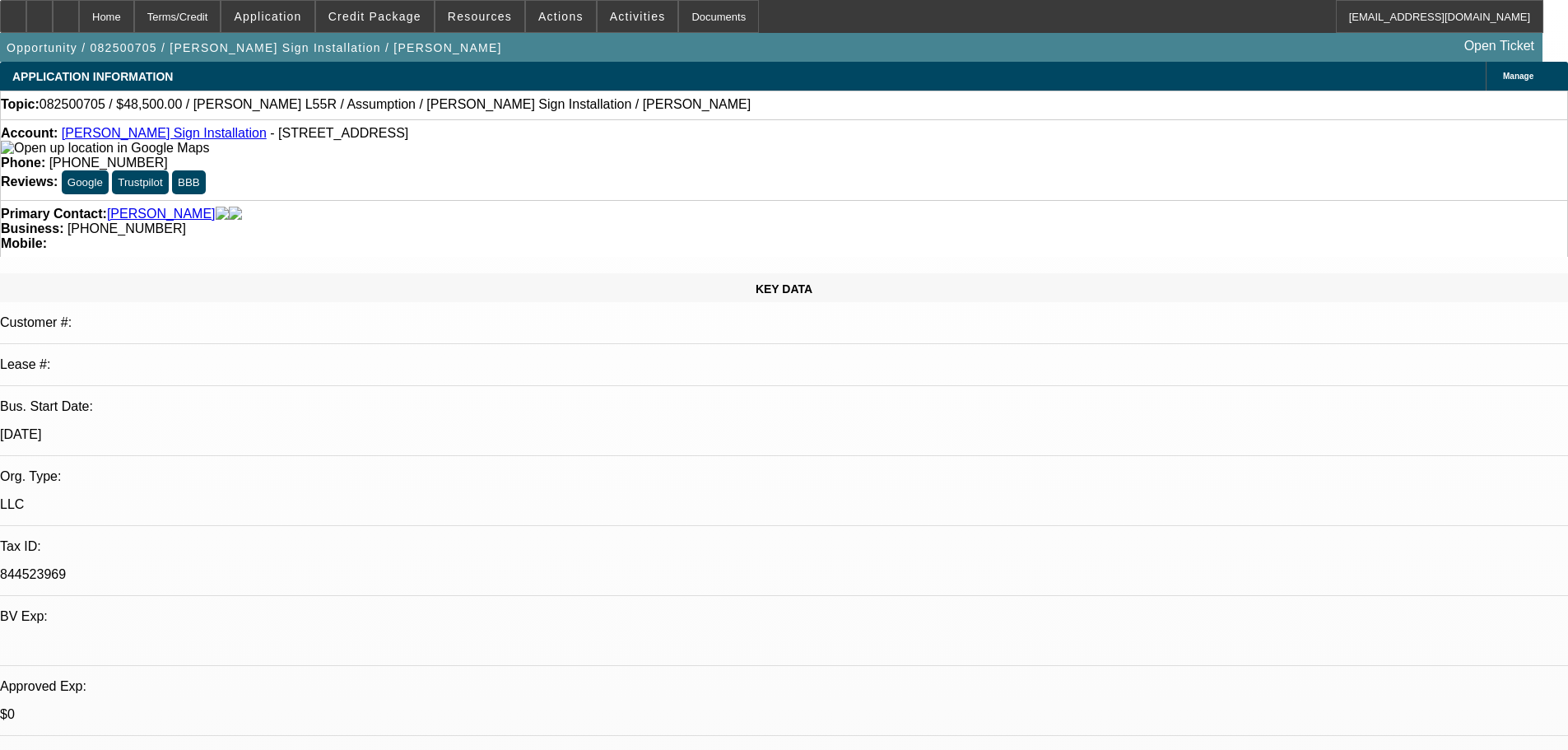
drag, startPoint x: 569, startPoint y: -66, endPoint x: 579, endPoint y: -100, distance: 35.4
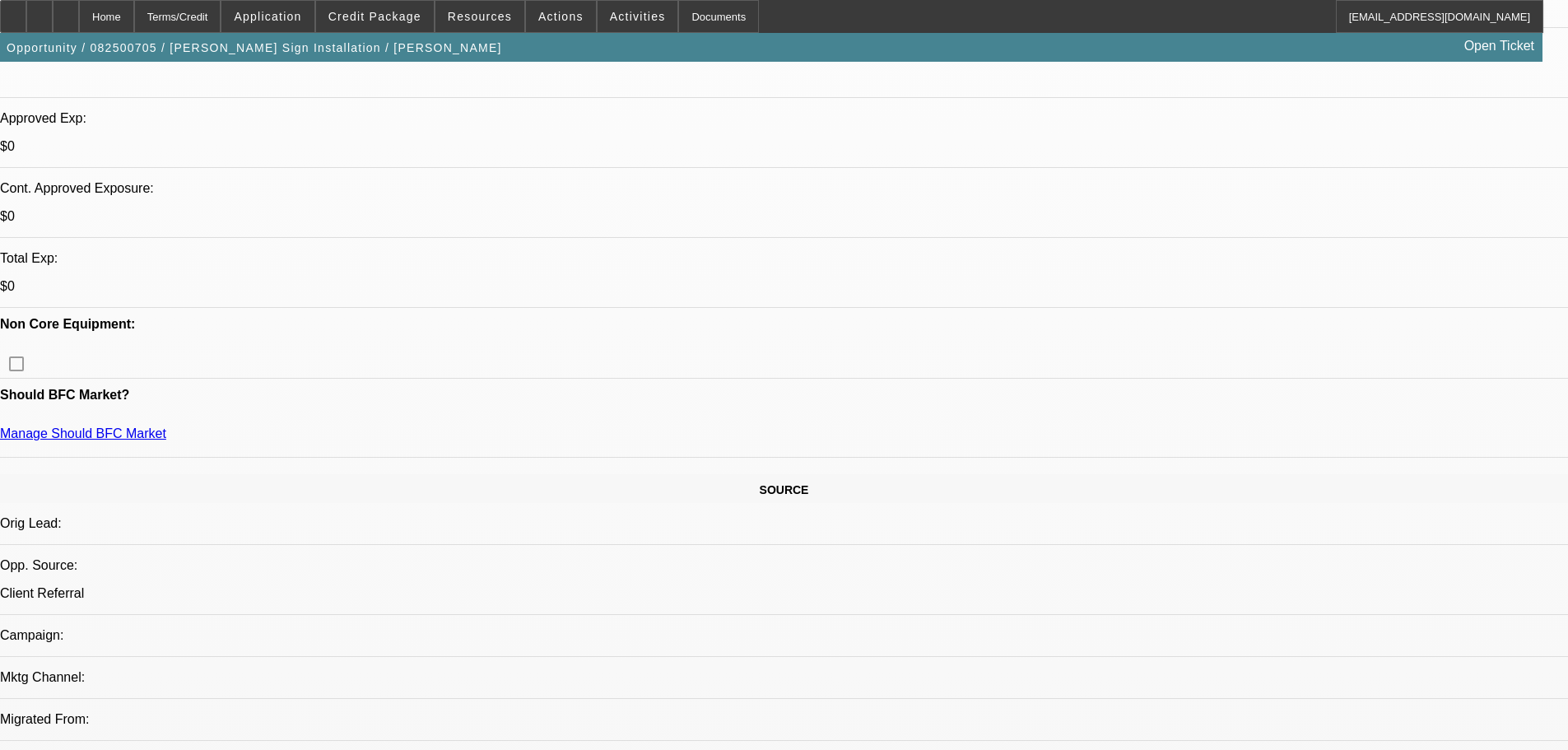
scroll to position [823, 0]
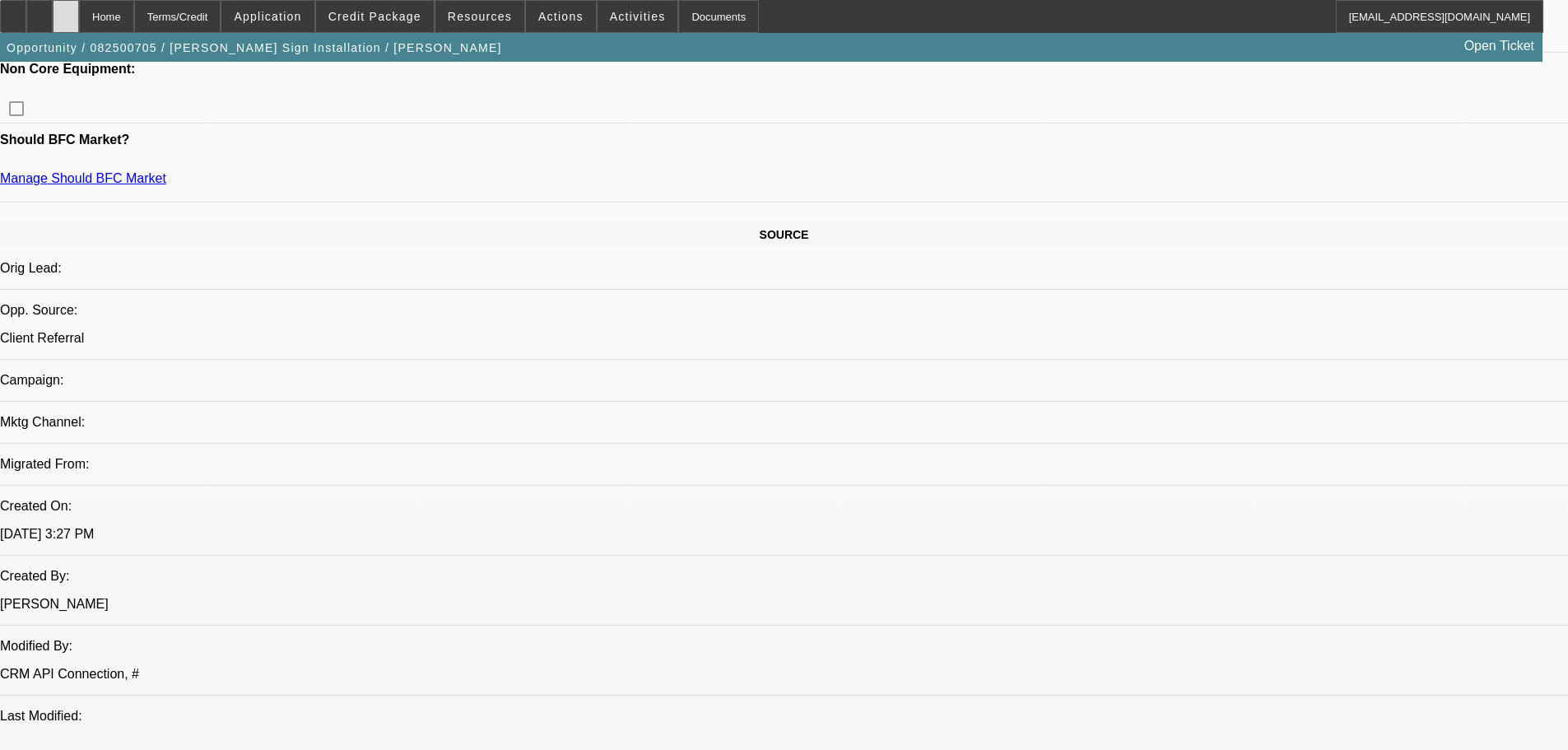
click at [79, 15] on div at bounding box center [66, 16] width 26 height 33
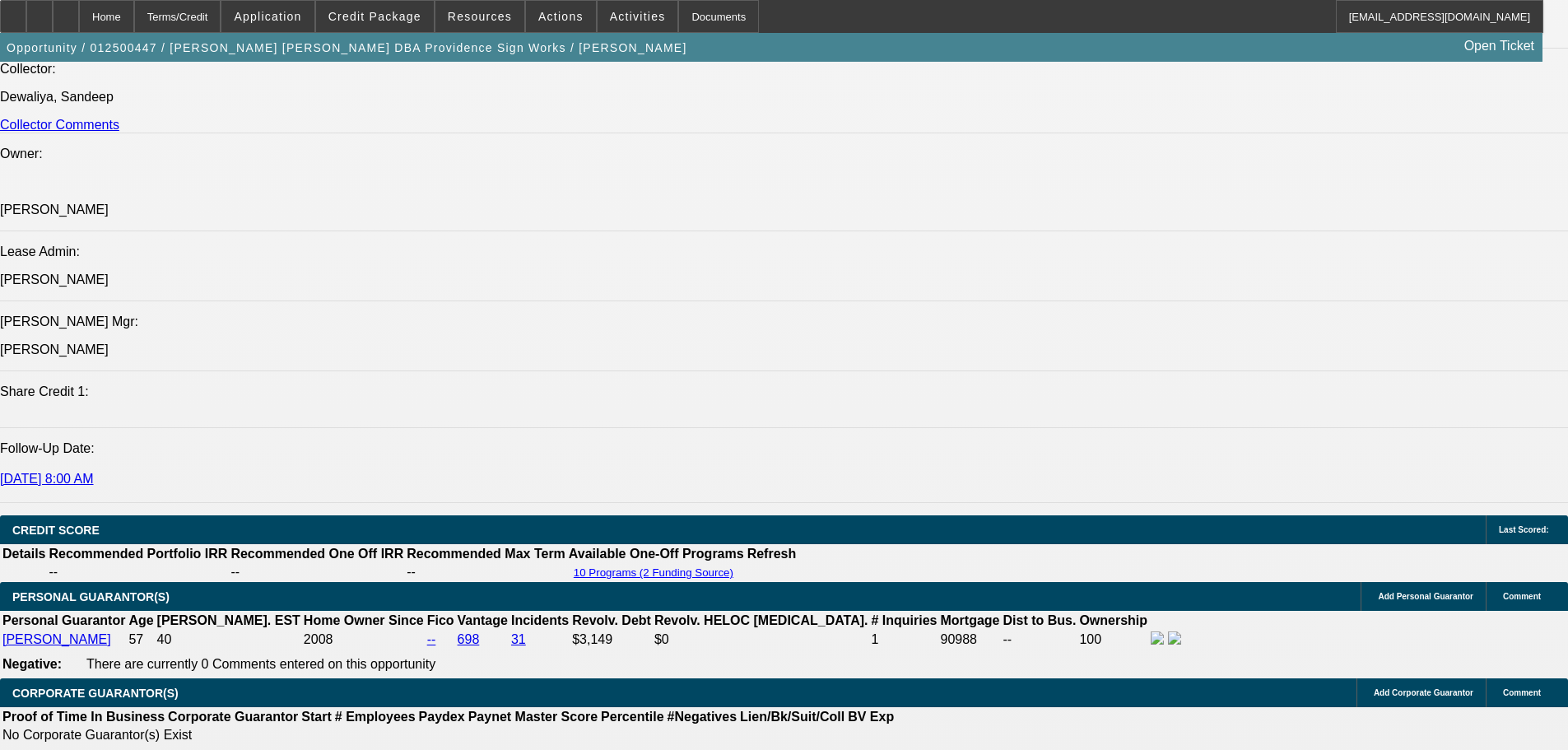
select select "0"
select select "6"
select select "0"
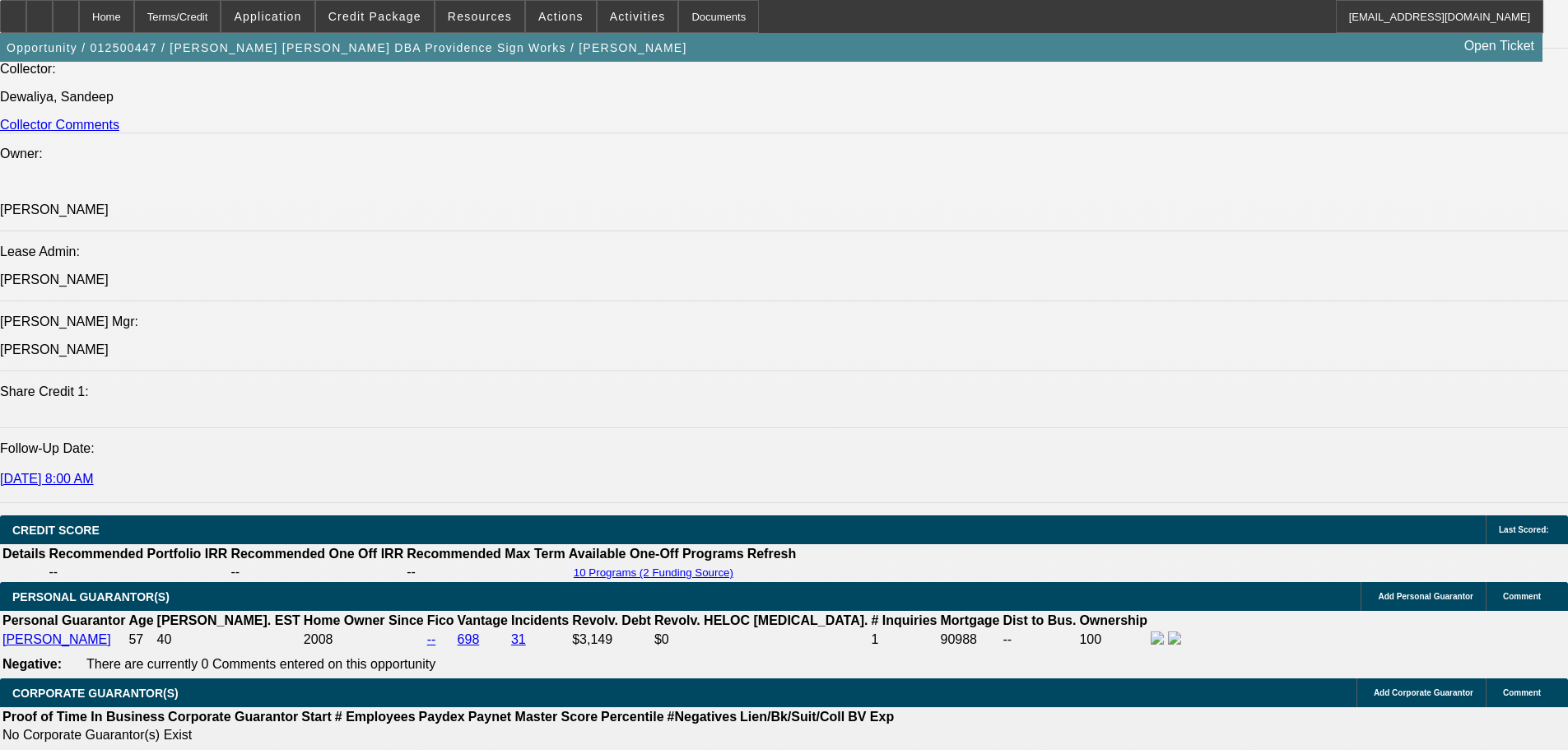
select select "0"
select select "6"
select select "0"
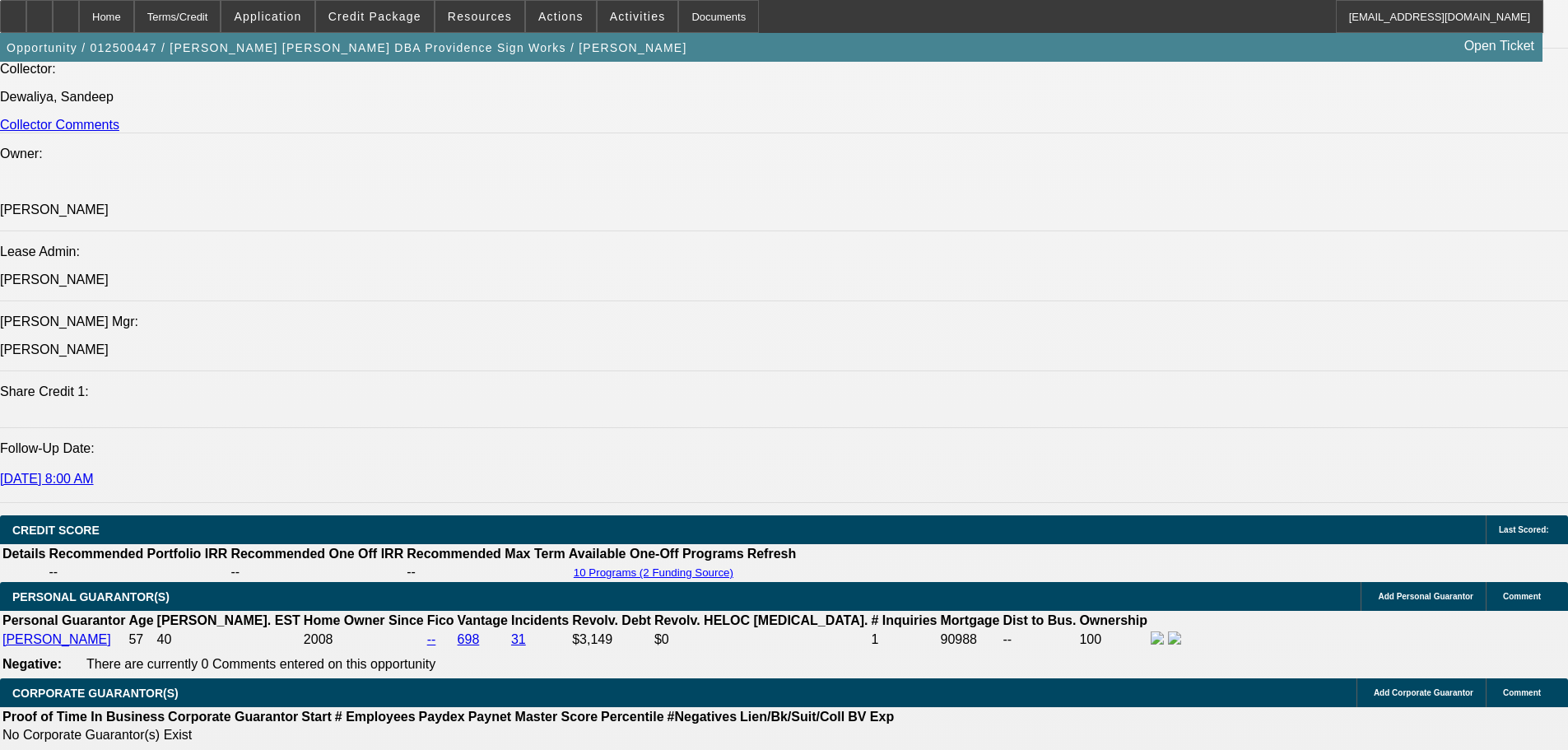
select select "0"
select select "6"
select select "0.1"
select select "2"
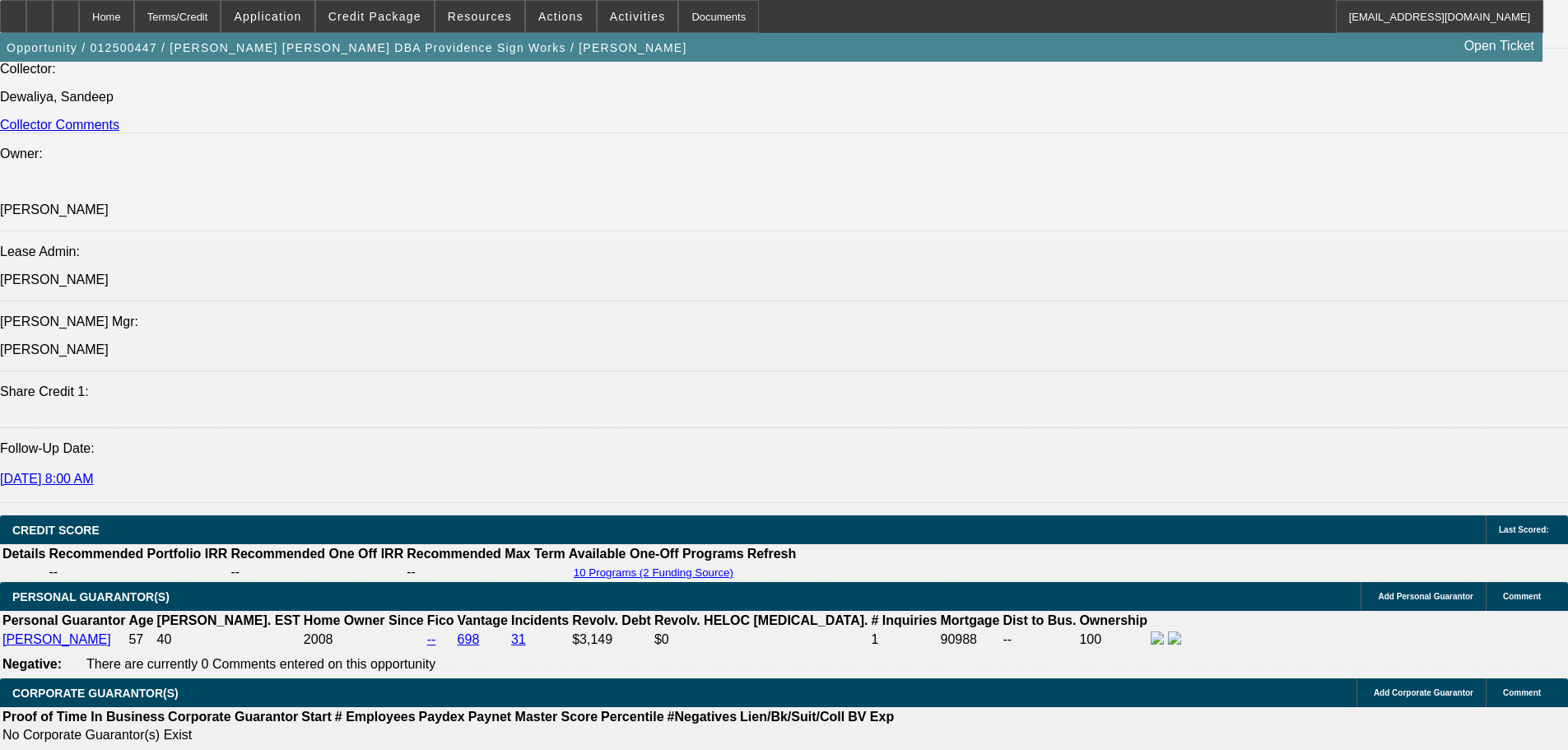
select select "0"
select select "6"
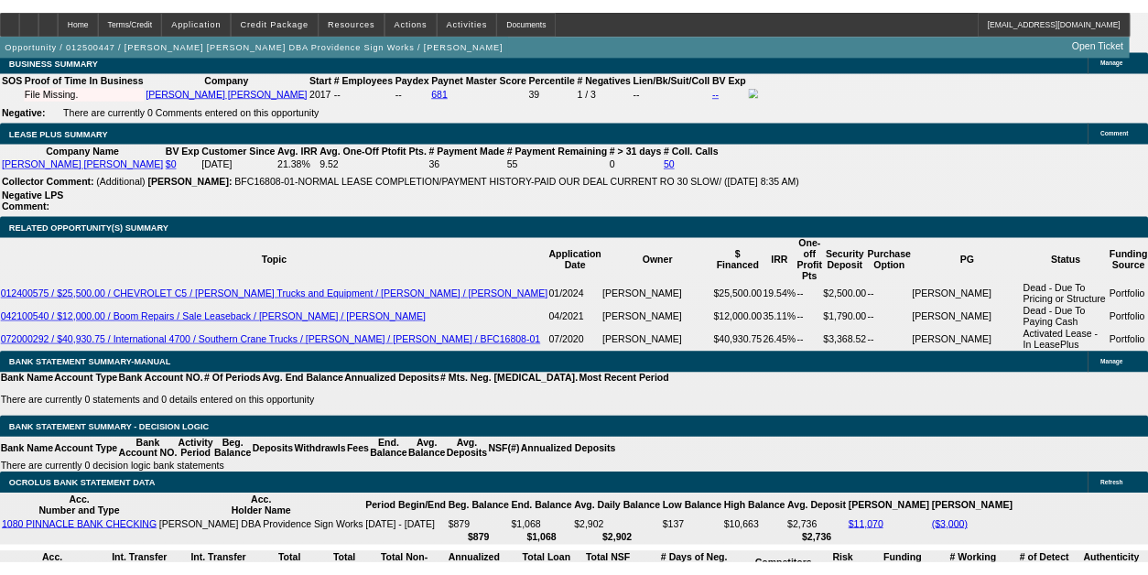
scroll to position [3690, 0]
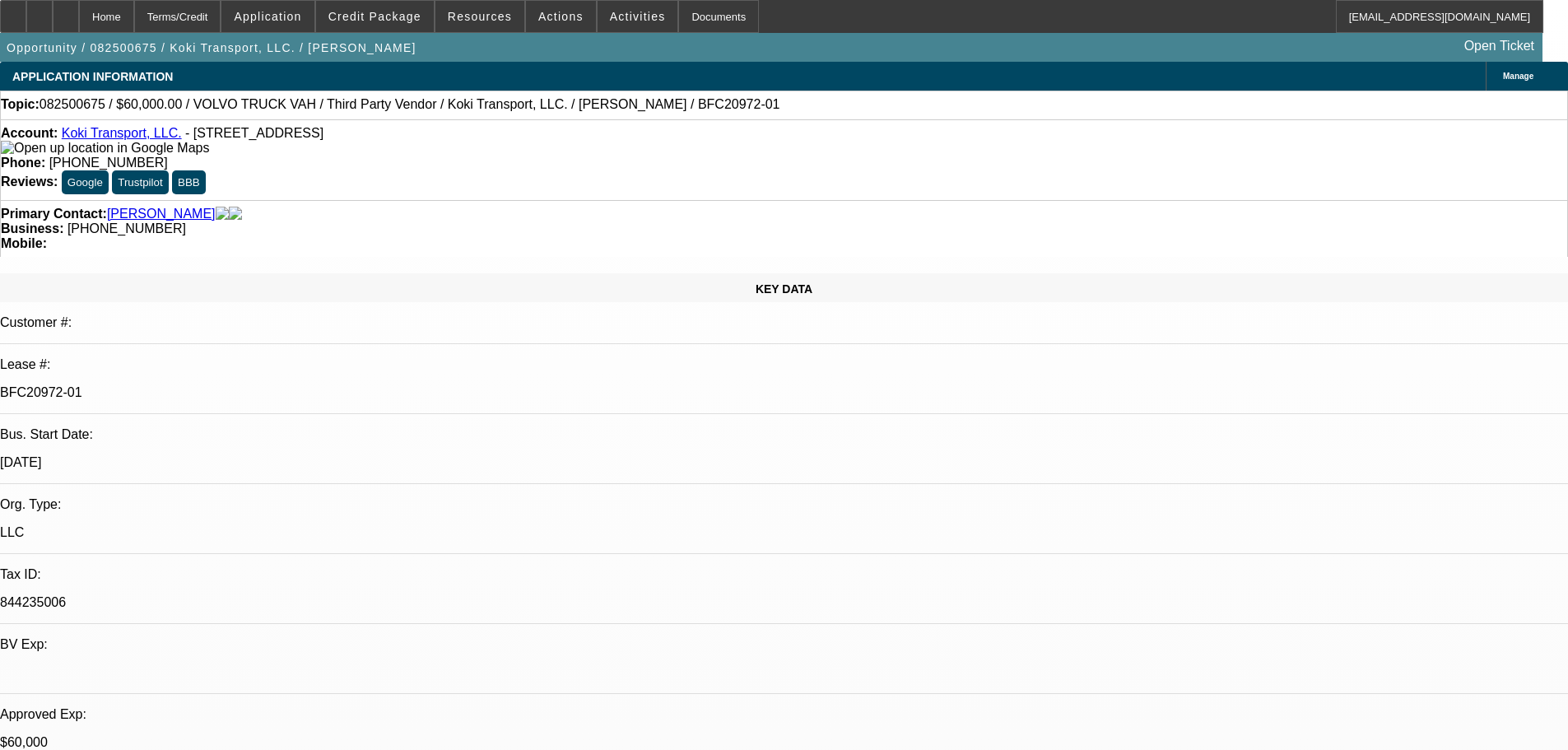
select select "0.2"
select select "2"
select select "0"
select select "6"
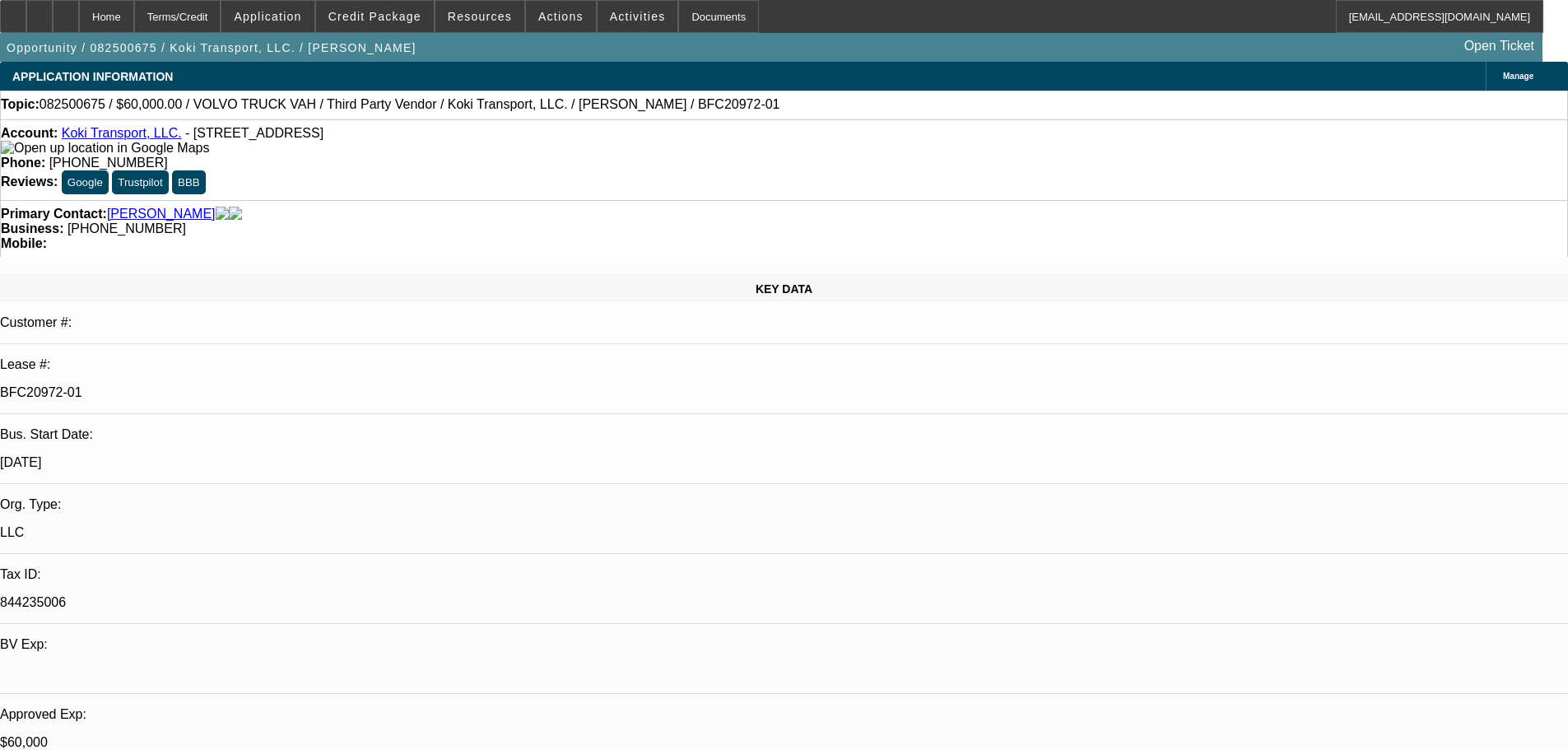
select select "0"
select select "2"
select select "0.1"
select select "4"
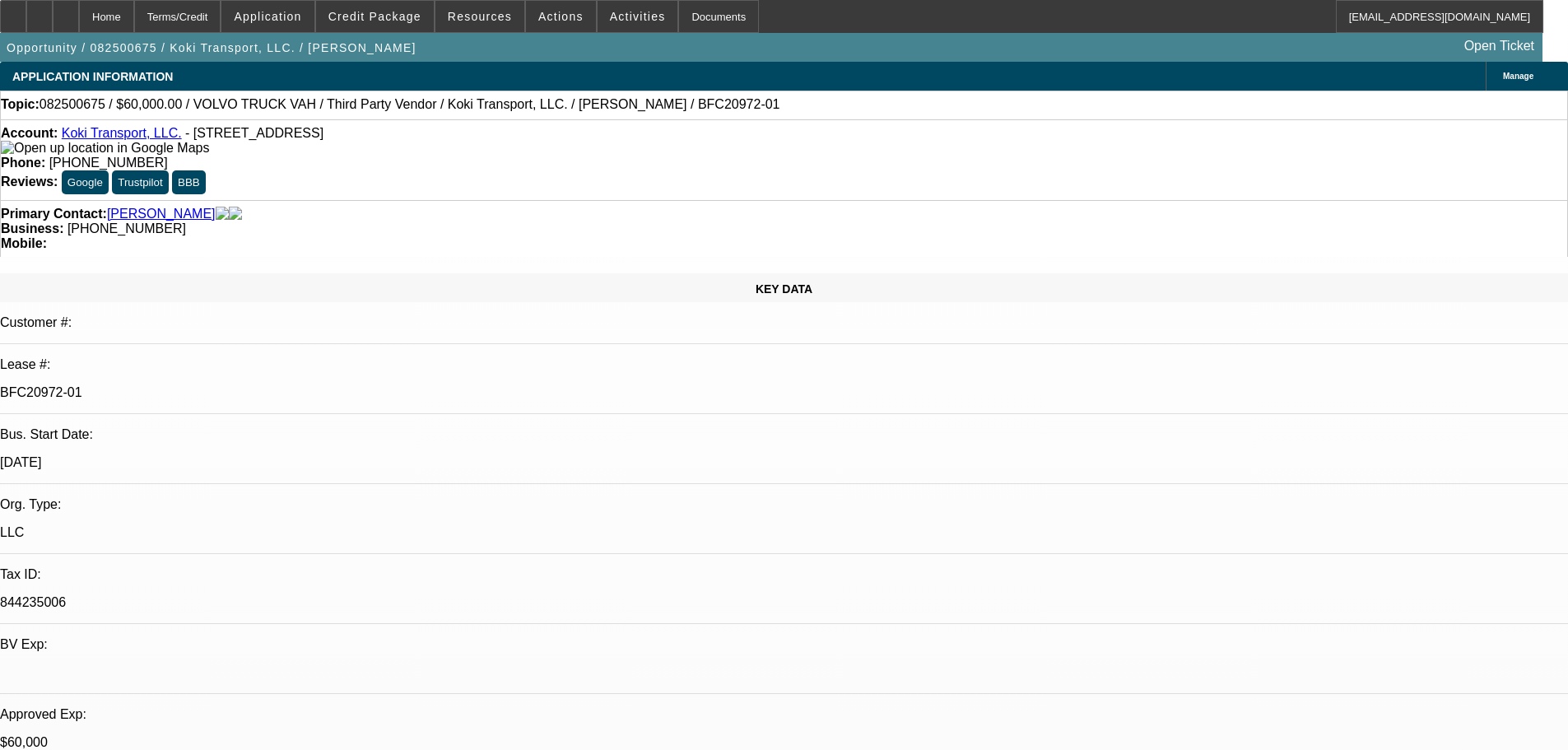
select select "0.2"
select select "2"
select select "0.1"
select select "4"
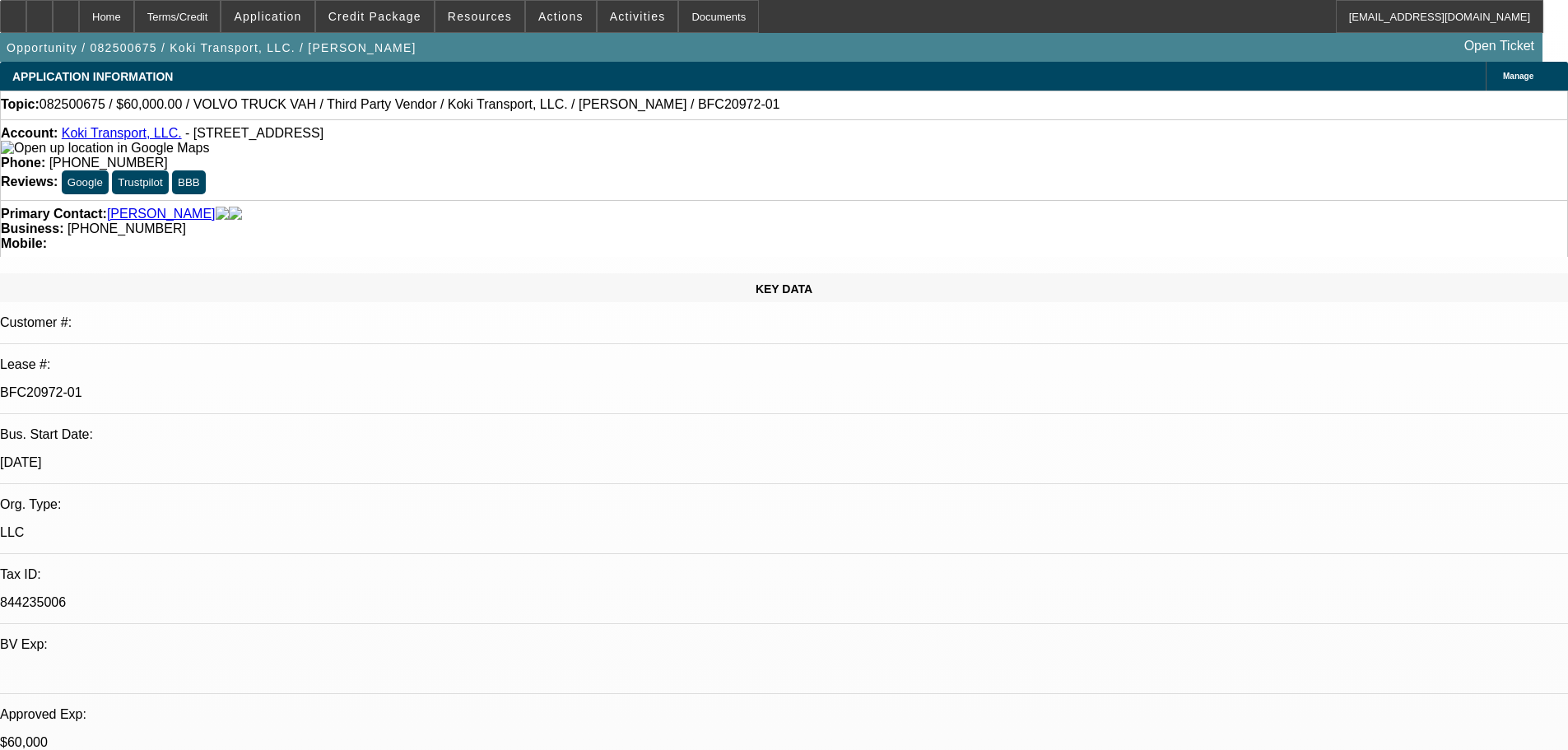
select select "0.15"
select select "2"
select select "0.1"
select select "4"
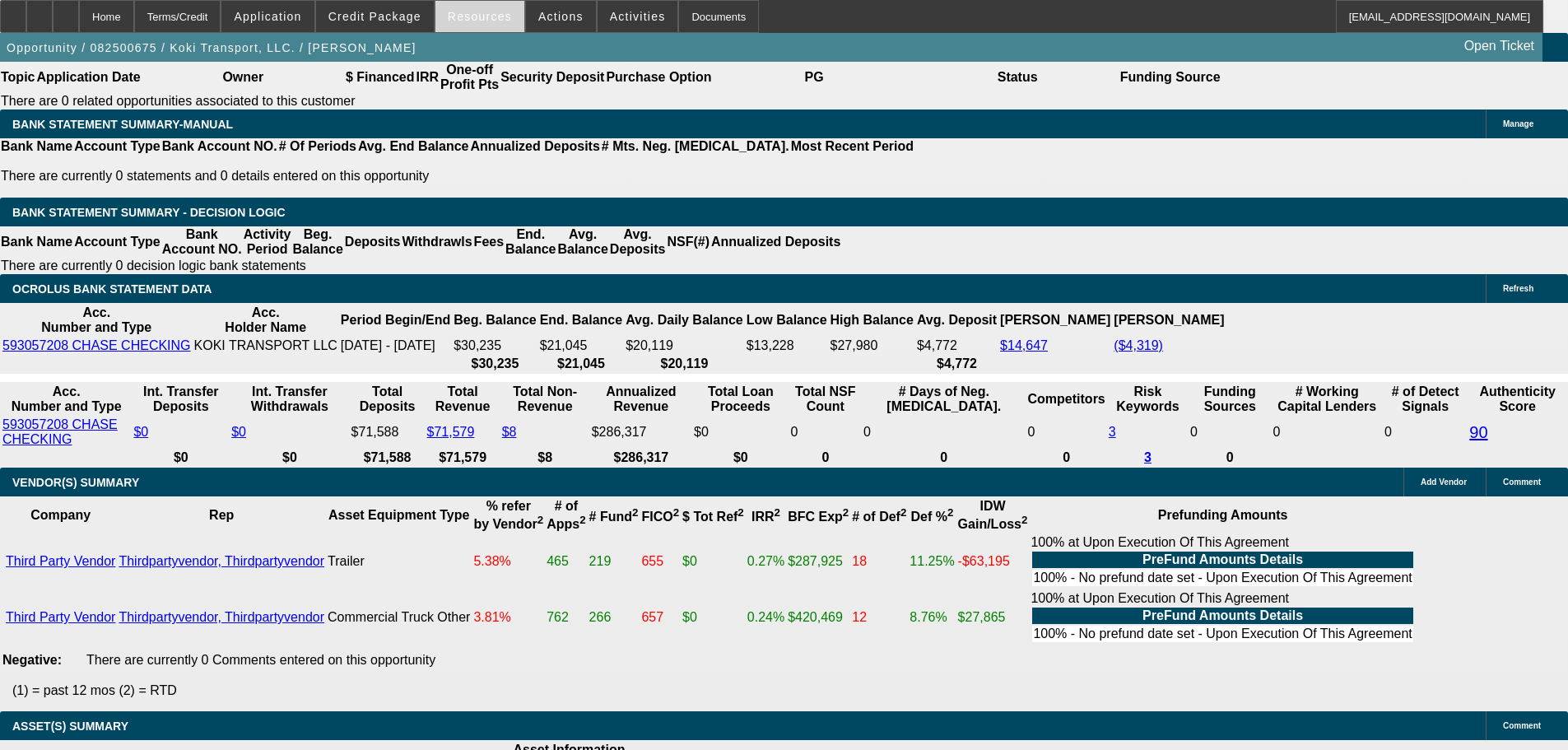
scroll to position [2773, 0]
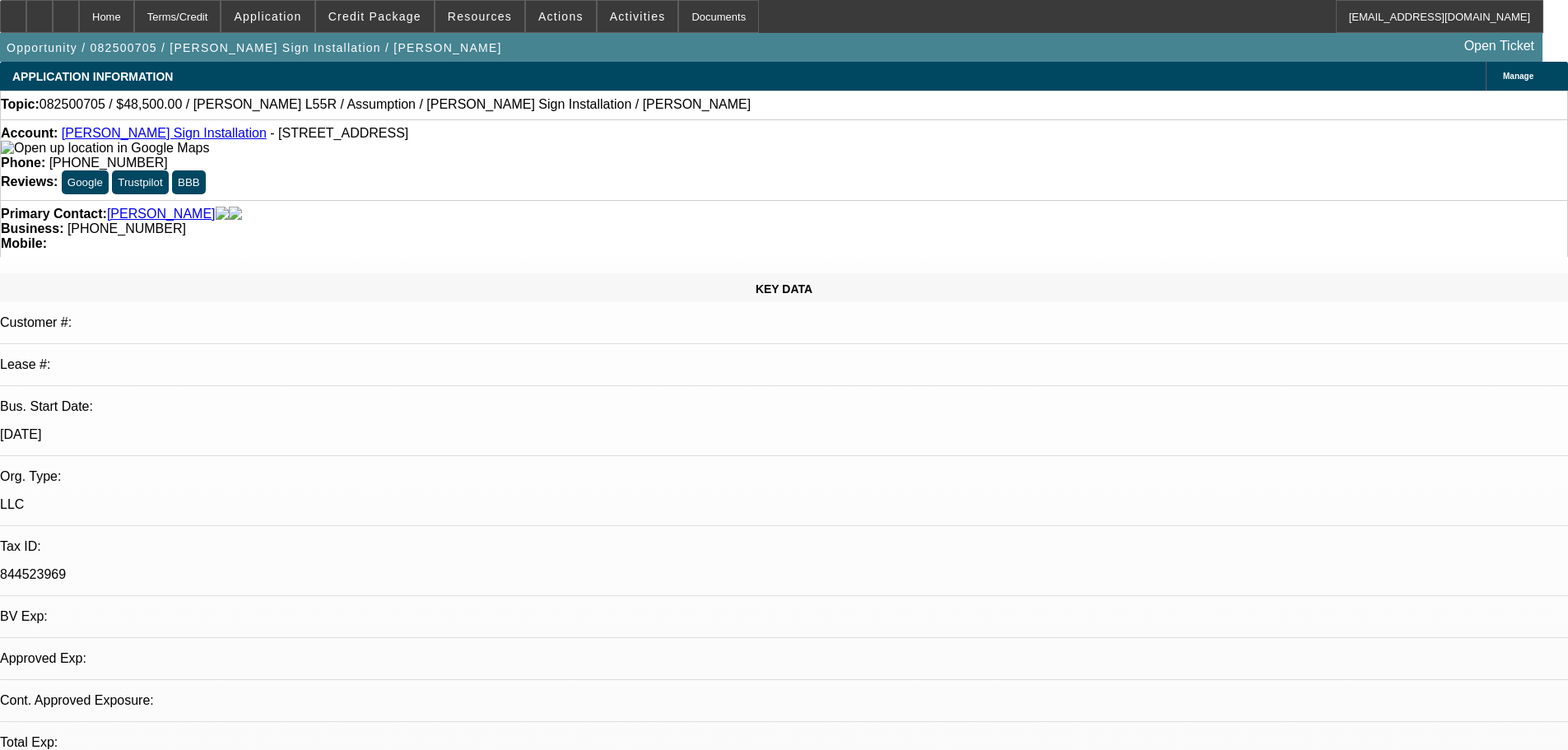
select select "0"
select select "2"
select select "0"
select select "6"
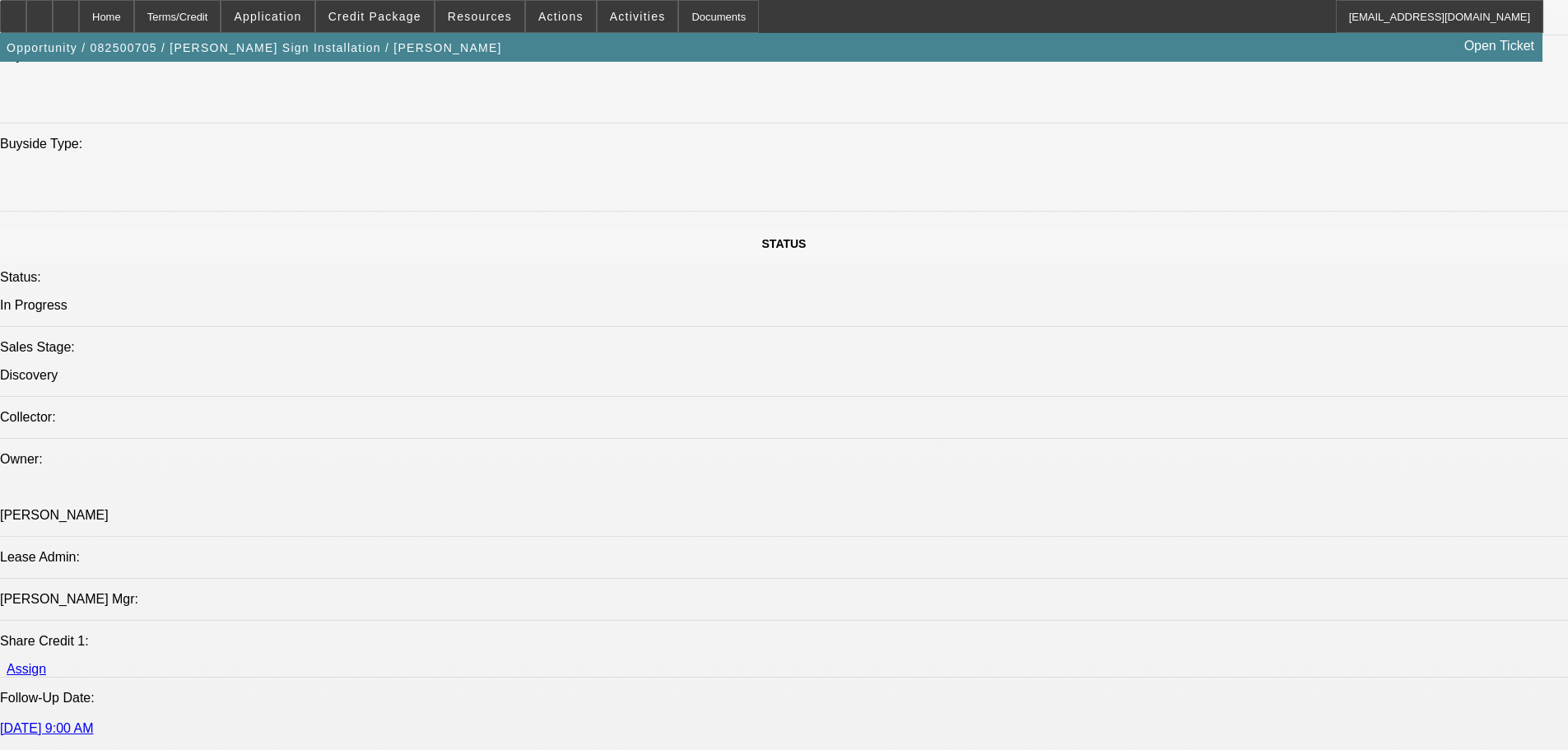
drag, startPoint x: 408, startPoint y: 335, endPoint x: 539, endPoint y: 487, distance: 200.7
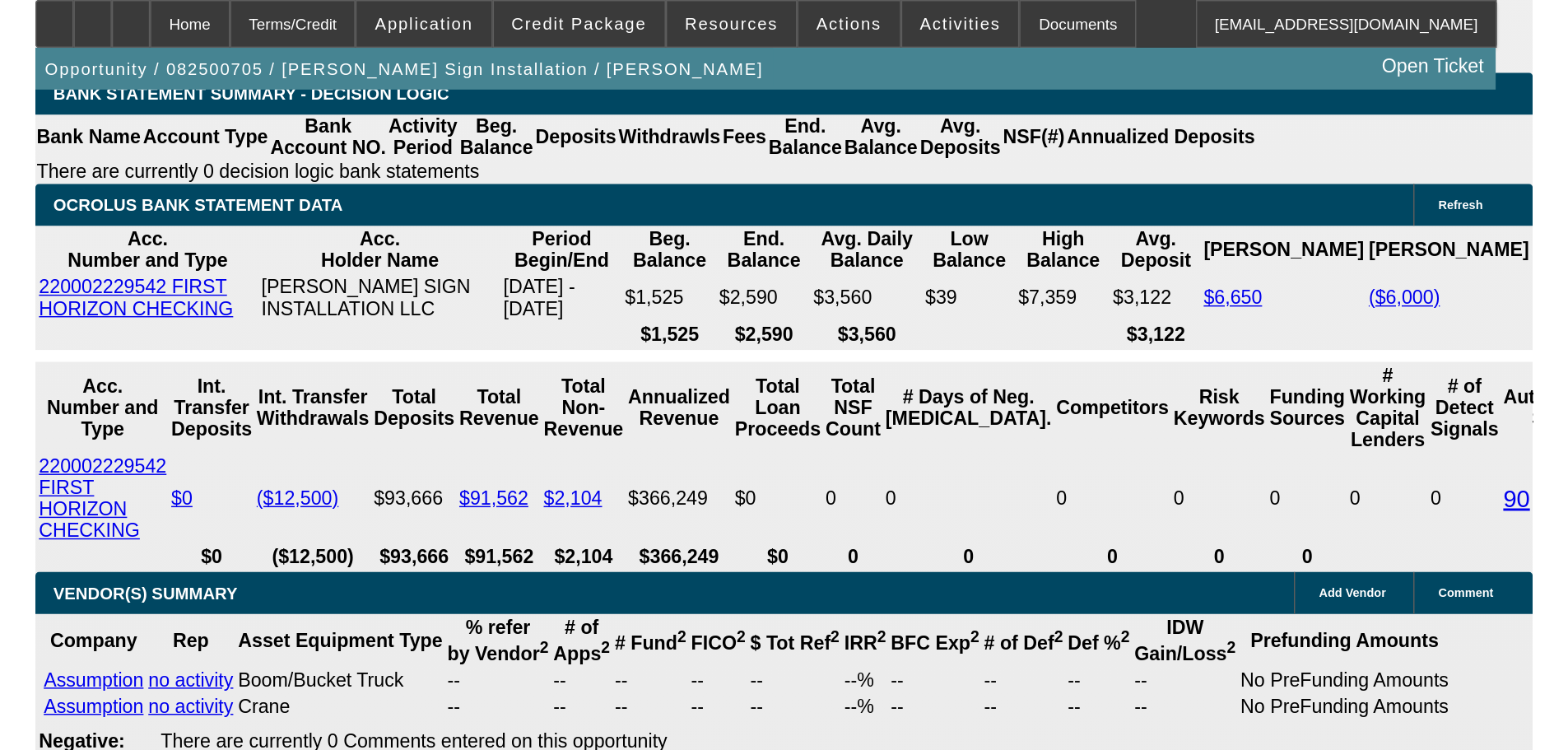
scroll to position [2430, 0]
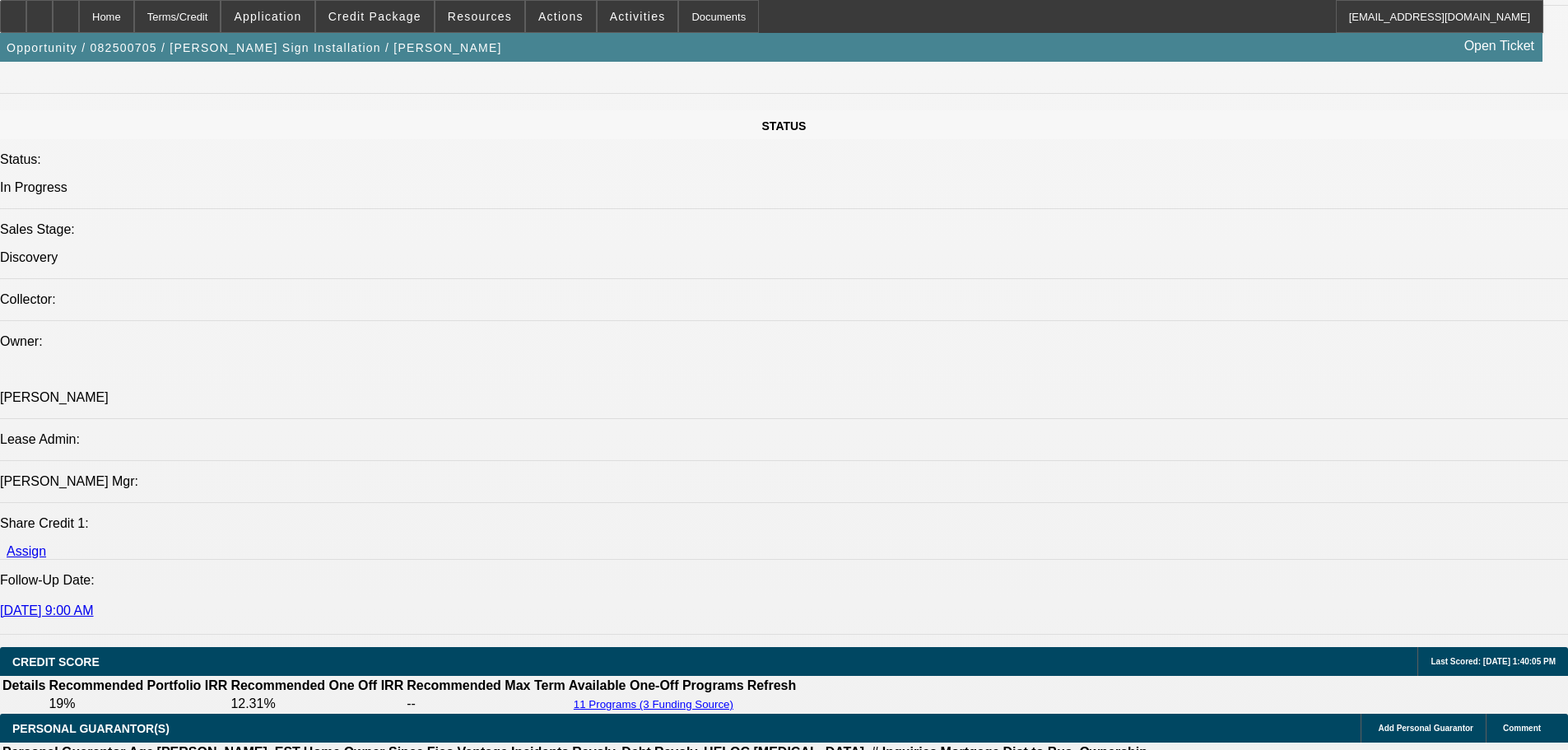
scroll to position [586, 0]
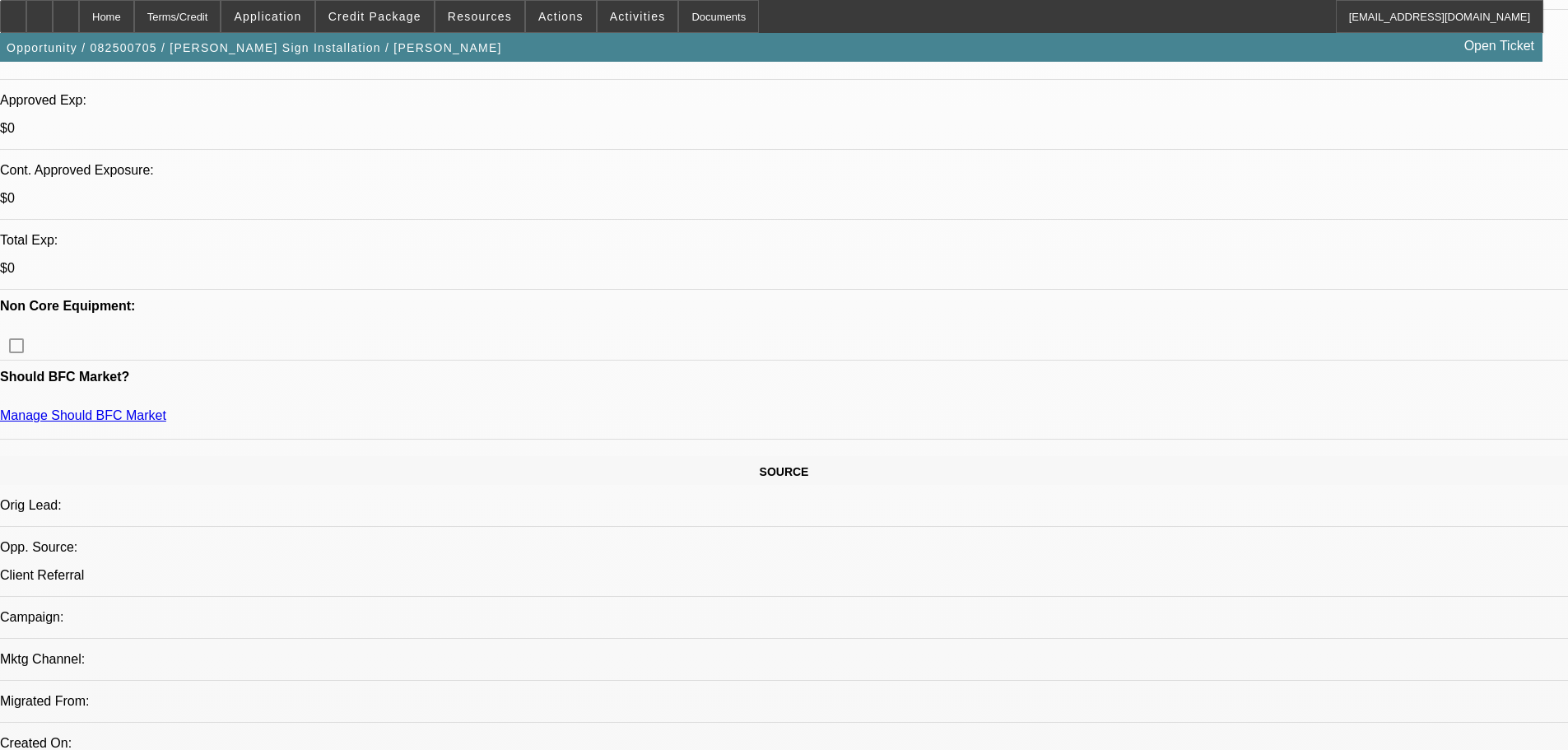
drag, startPoint x: 749, startPoint y: 237, endPoint x: 714, endPoint y: 77, distance: 163.8
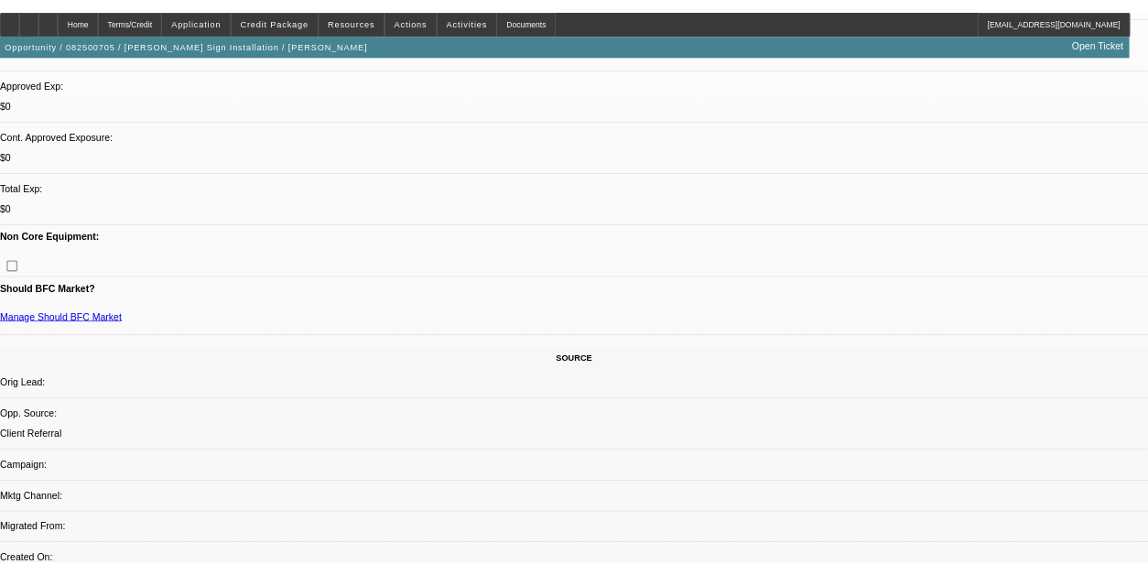
scroll to position [0, 0]
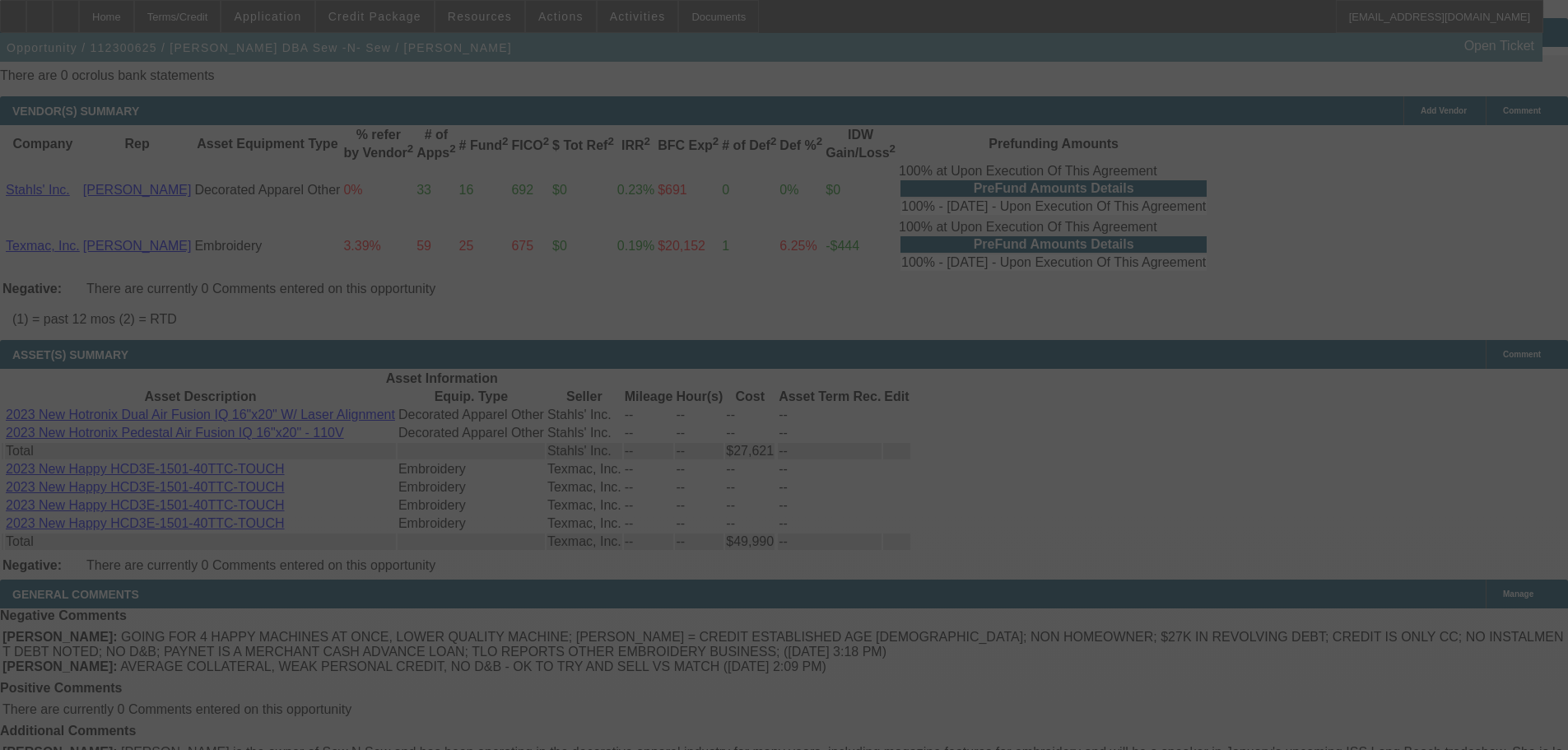
drag, startPoint x: 785, startPoint y: 683, endPoint x: 761, endPoint y: 326, distance: 357.8
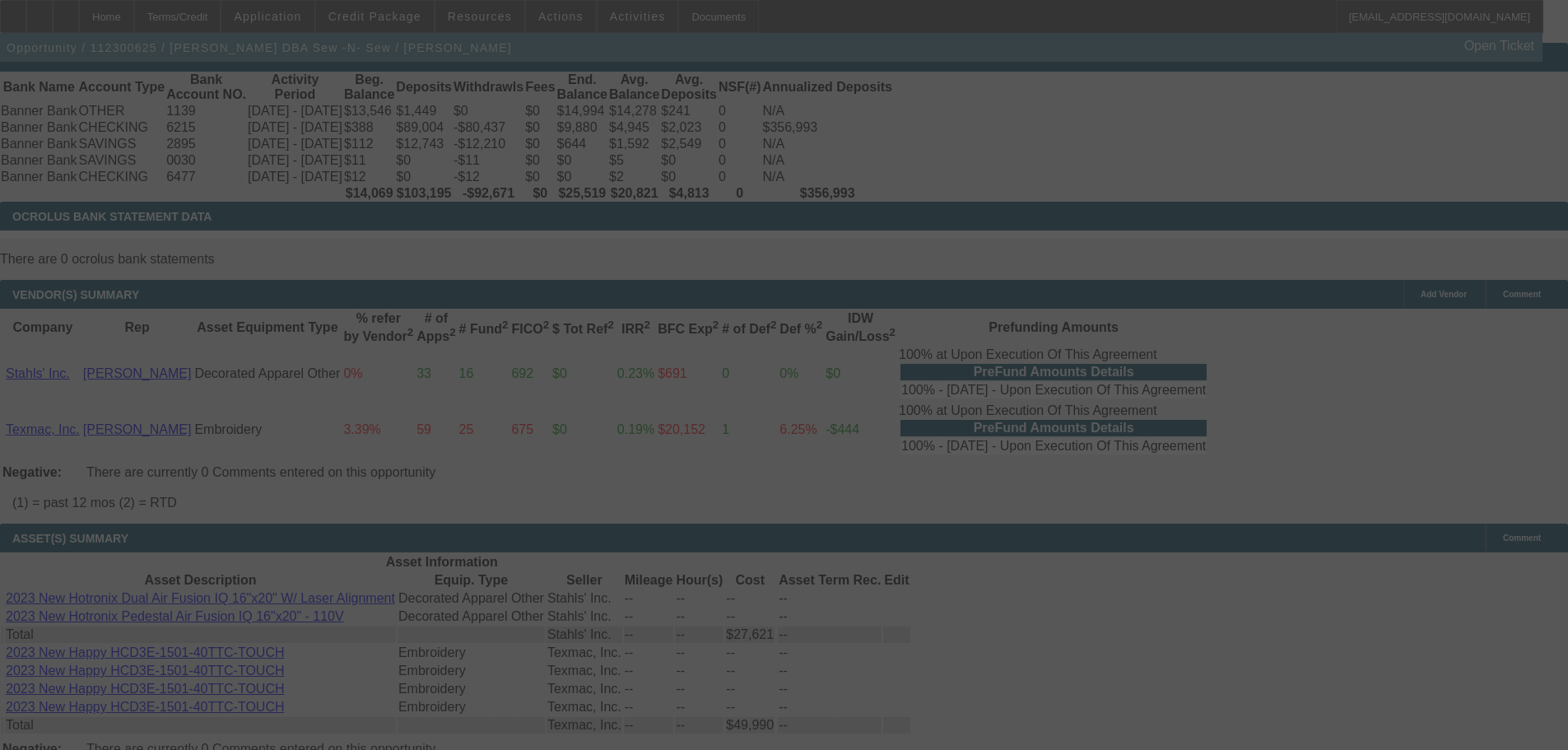
drag, startPoint x: 678, startPoint y: 376, endPoint x: 682, endPoint y: 212, distance: 164.0
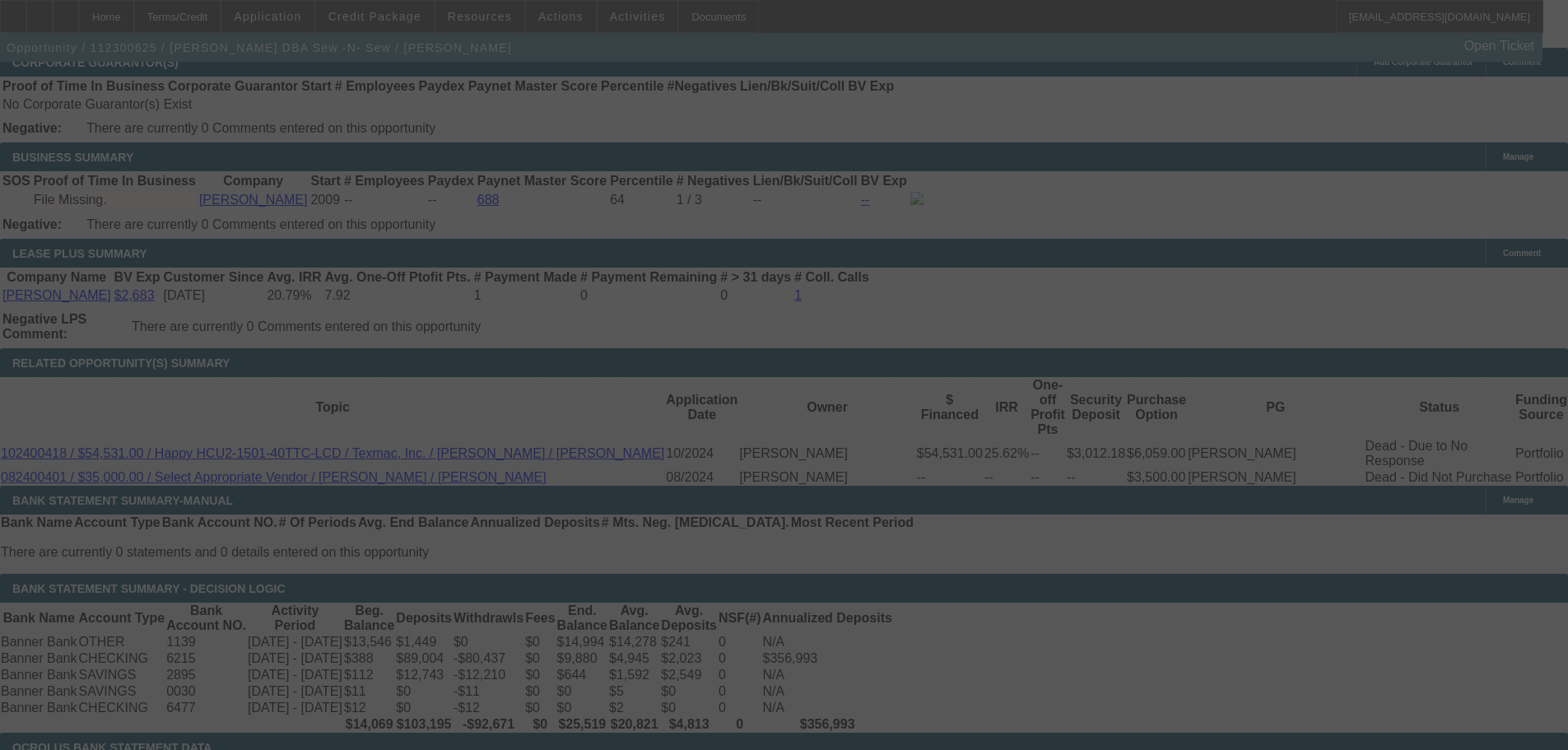
select select "0"
select select "0.1"
select select "4"
select select "0"
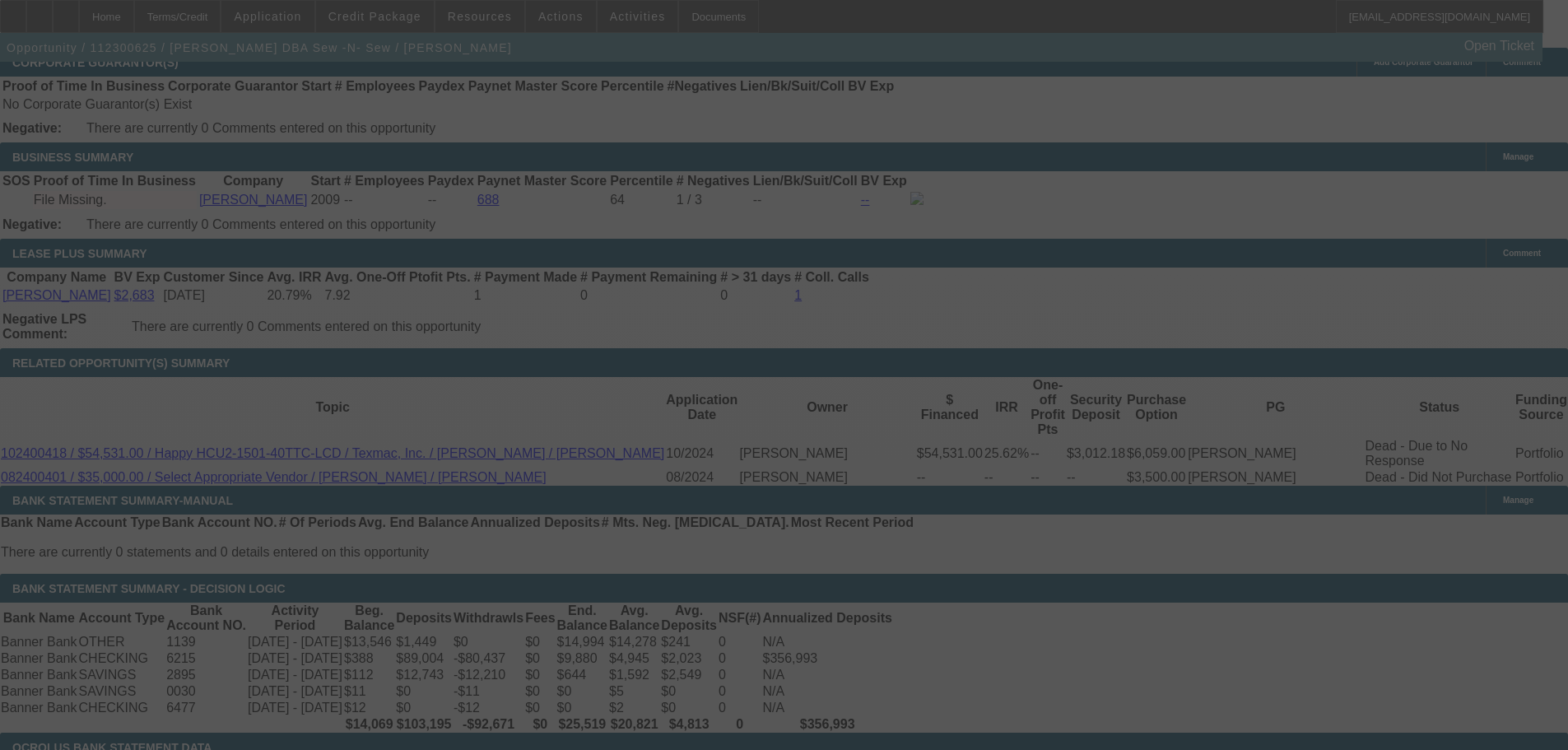
select select "0"
select select "0.1"
select select "4"
select select "0.2"
select select "2"
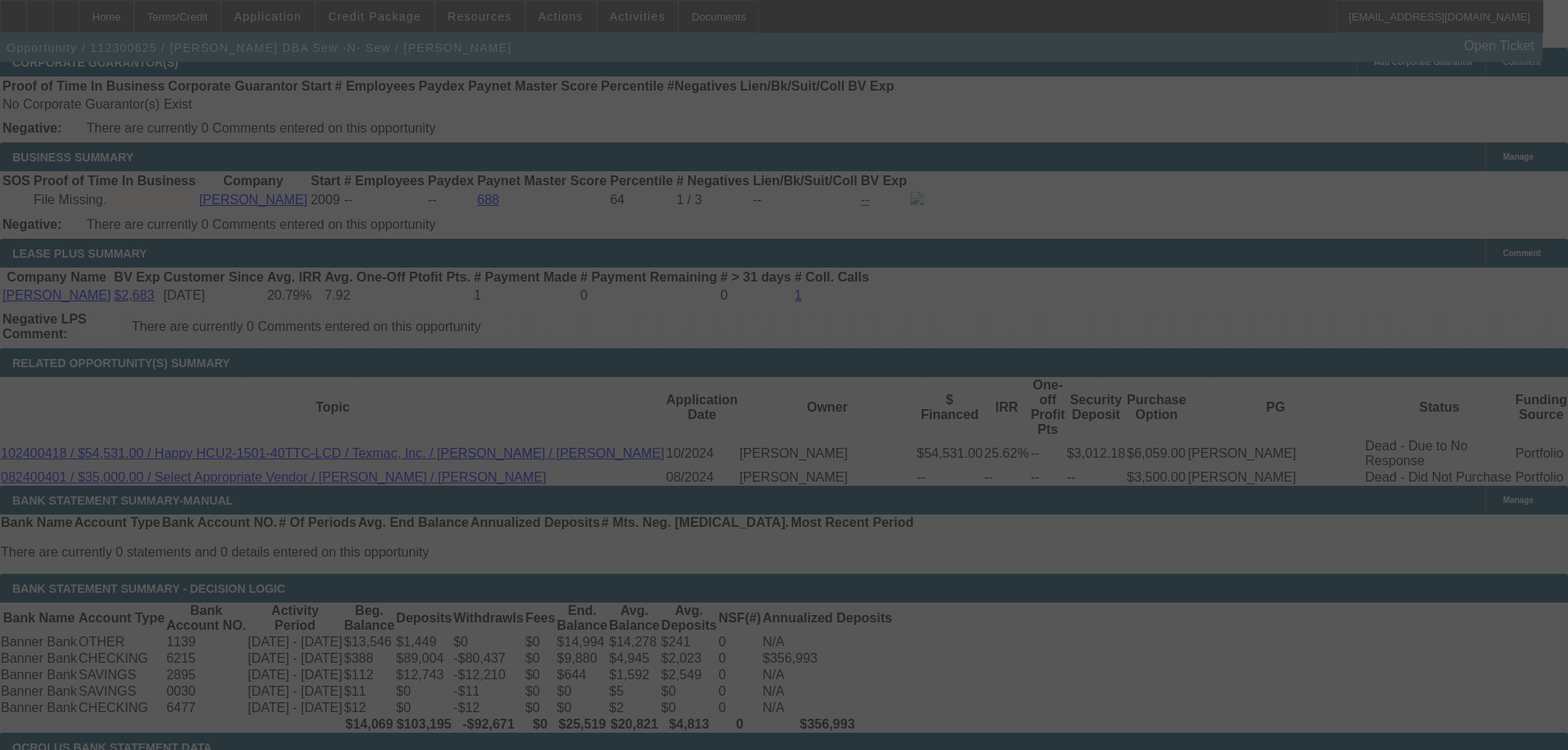
select select "2"
select select "0.1"
select select "4"
select select "0"
select select "2"
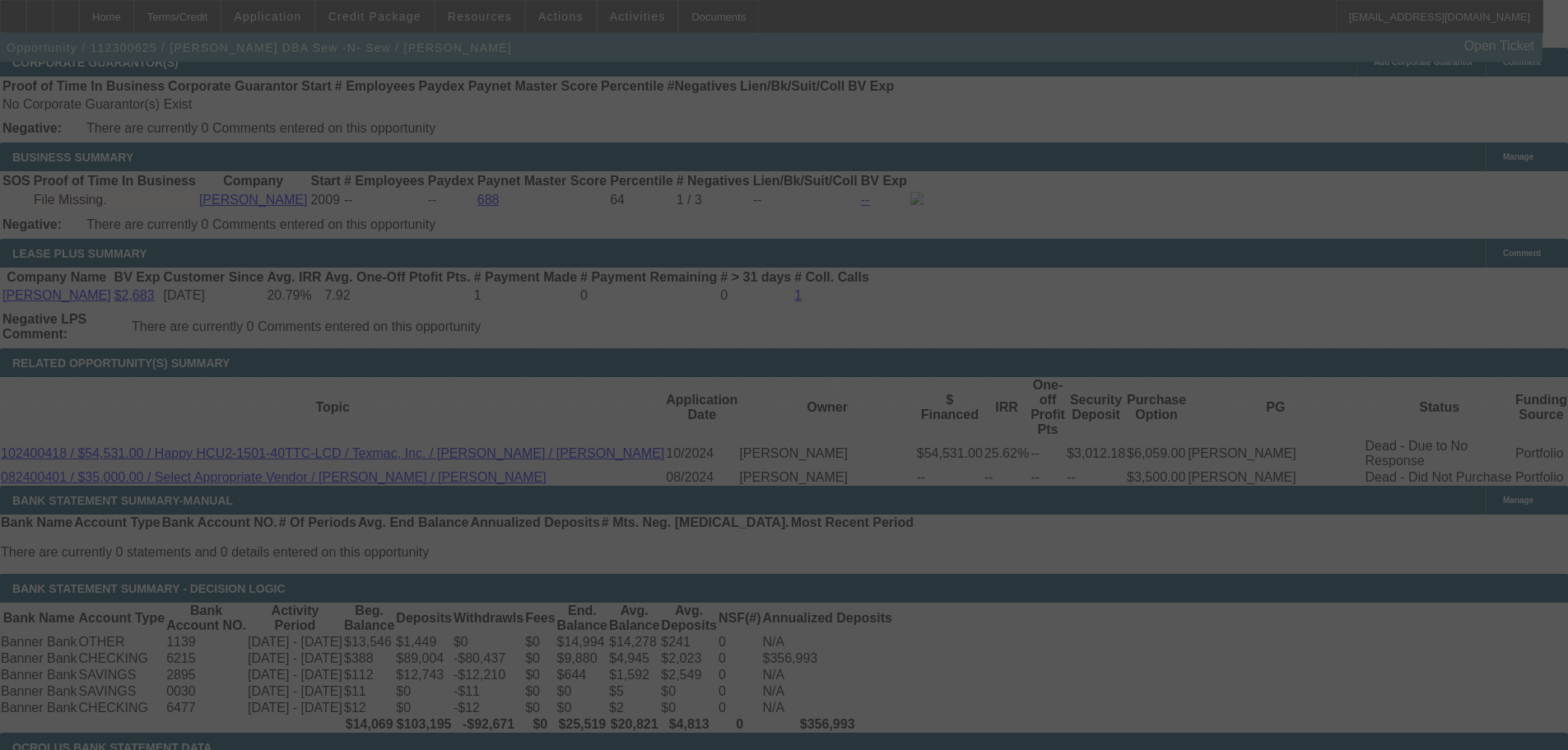
select select "2"
select select "0.1"
select select "4"
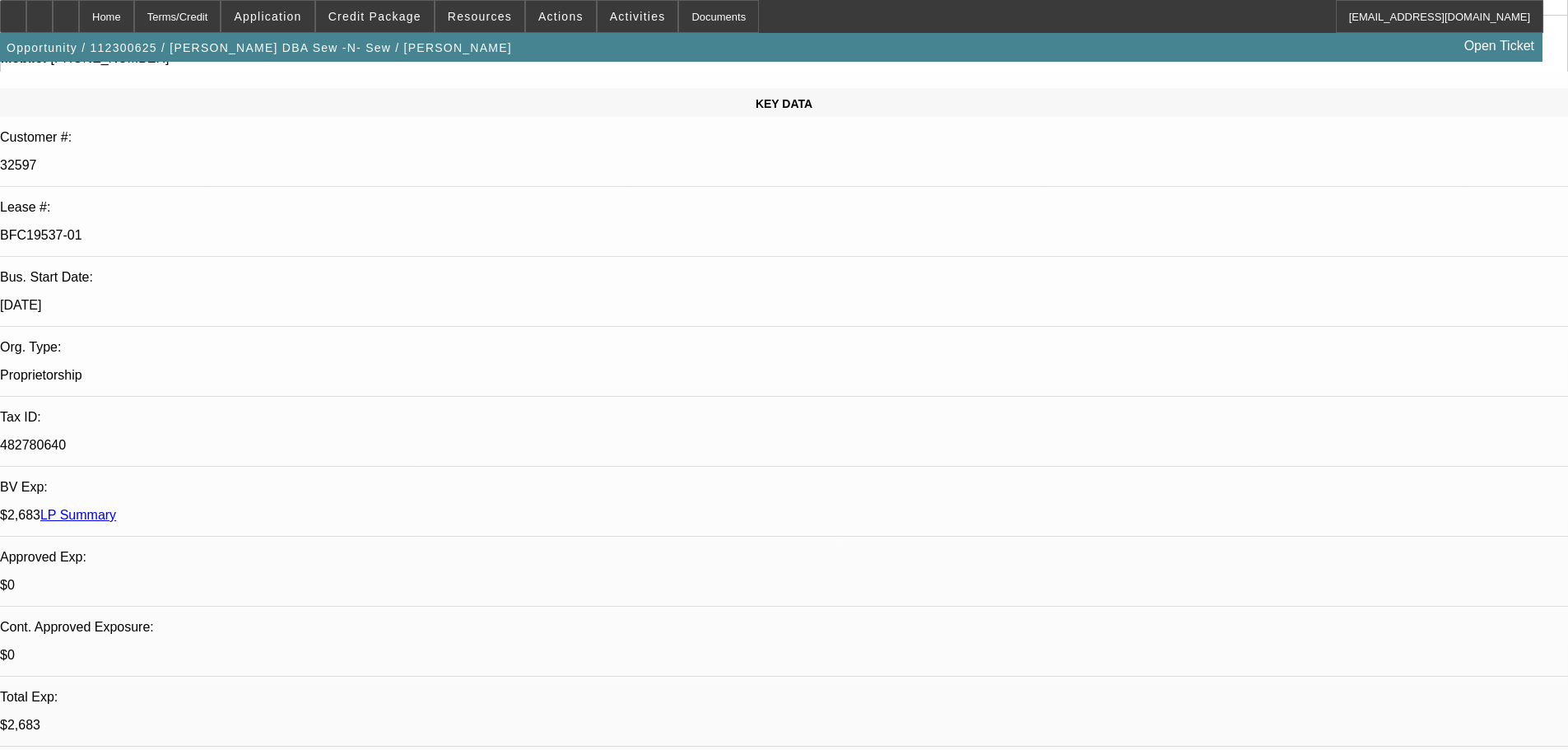
scroll to position [0, 0]
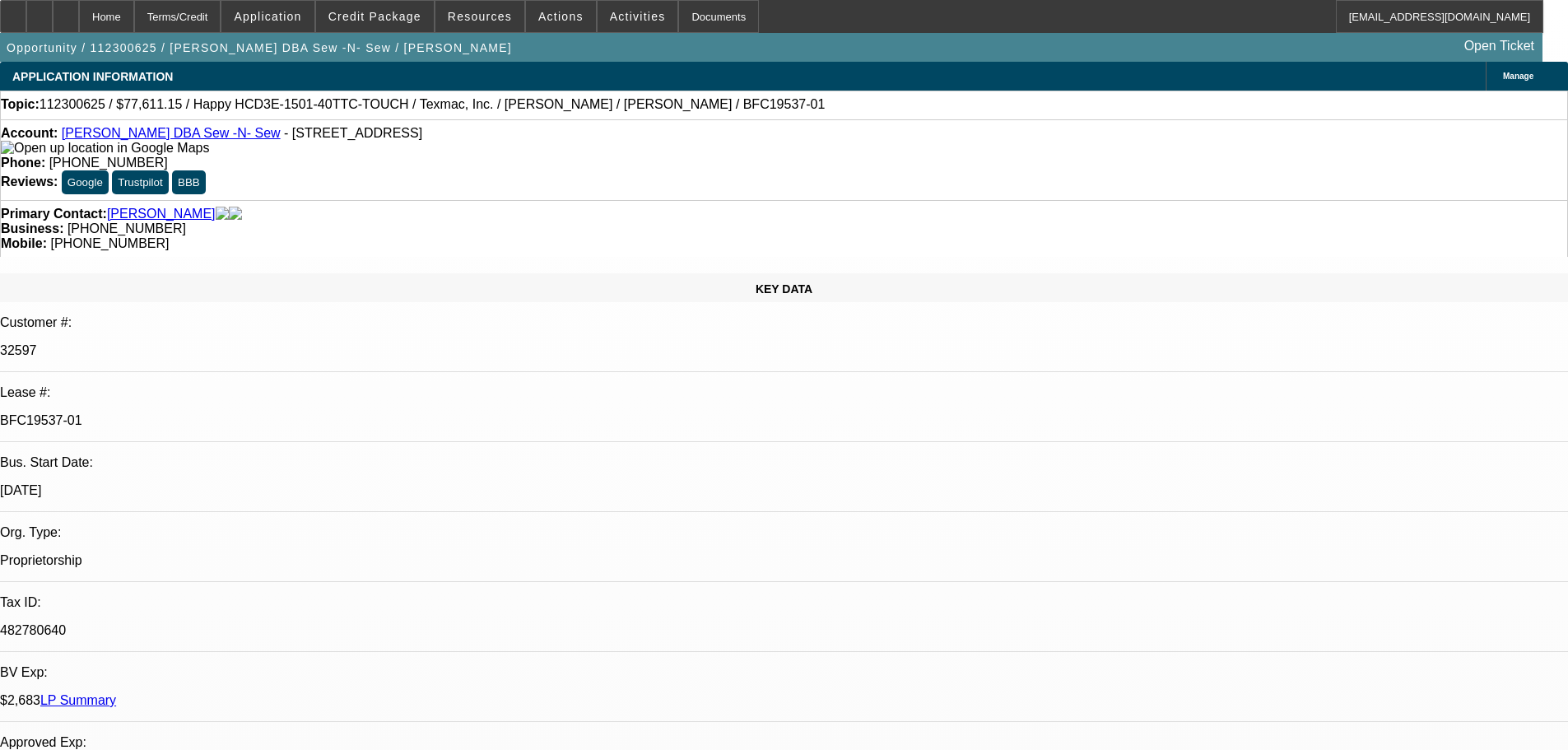
drag, startPoint x: 657, startPoint y: 335, endPoint x: 659, endPoint y: 236, distance: 99.0
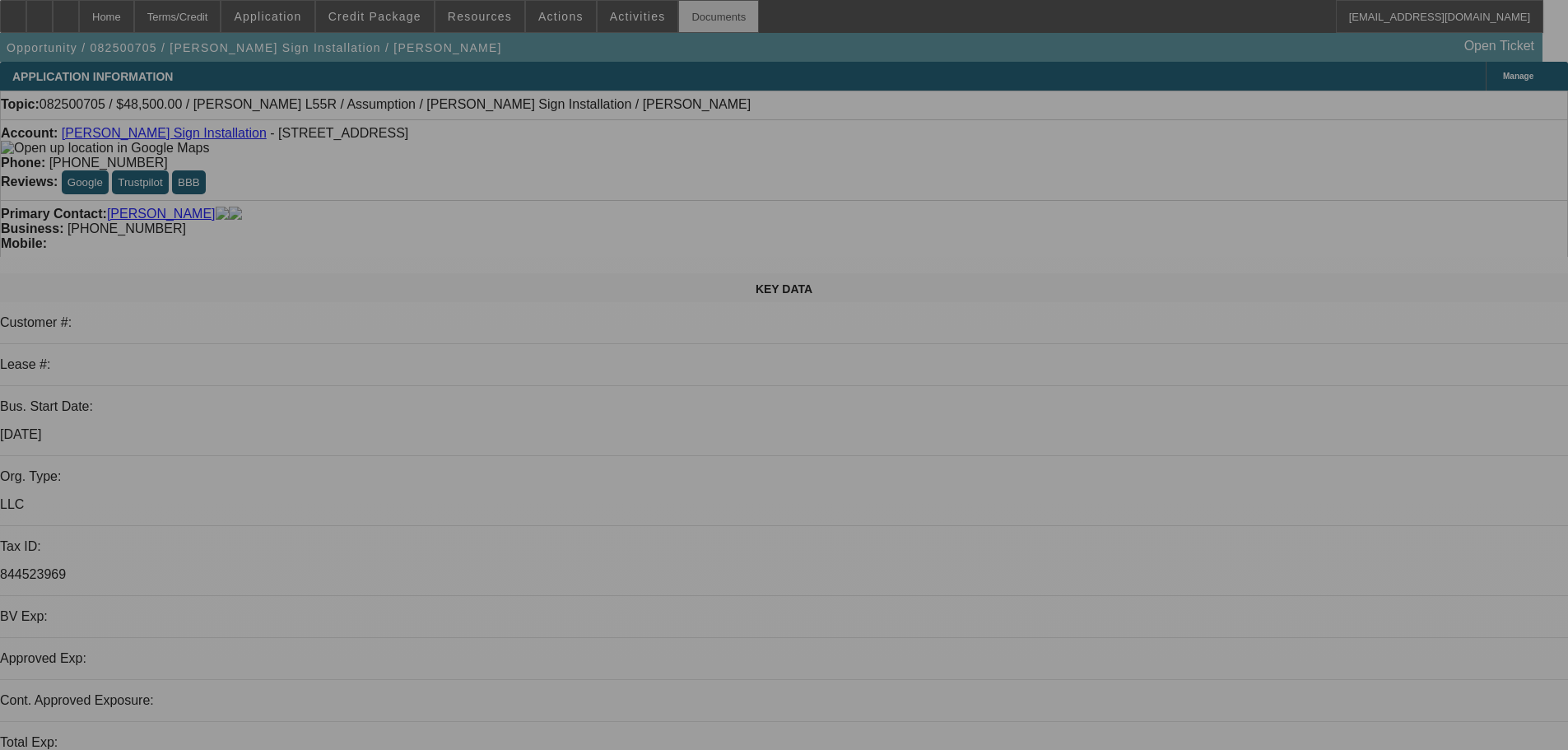
select select "0"
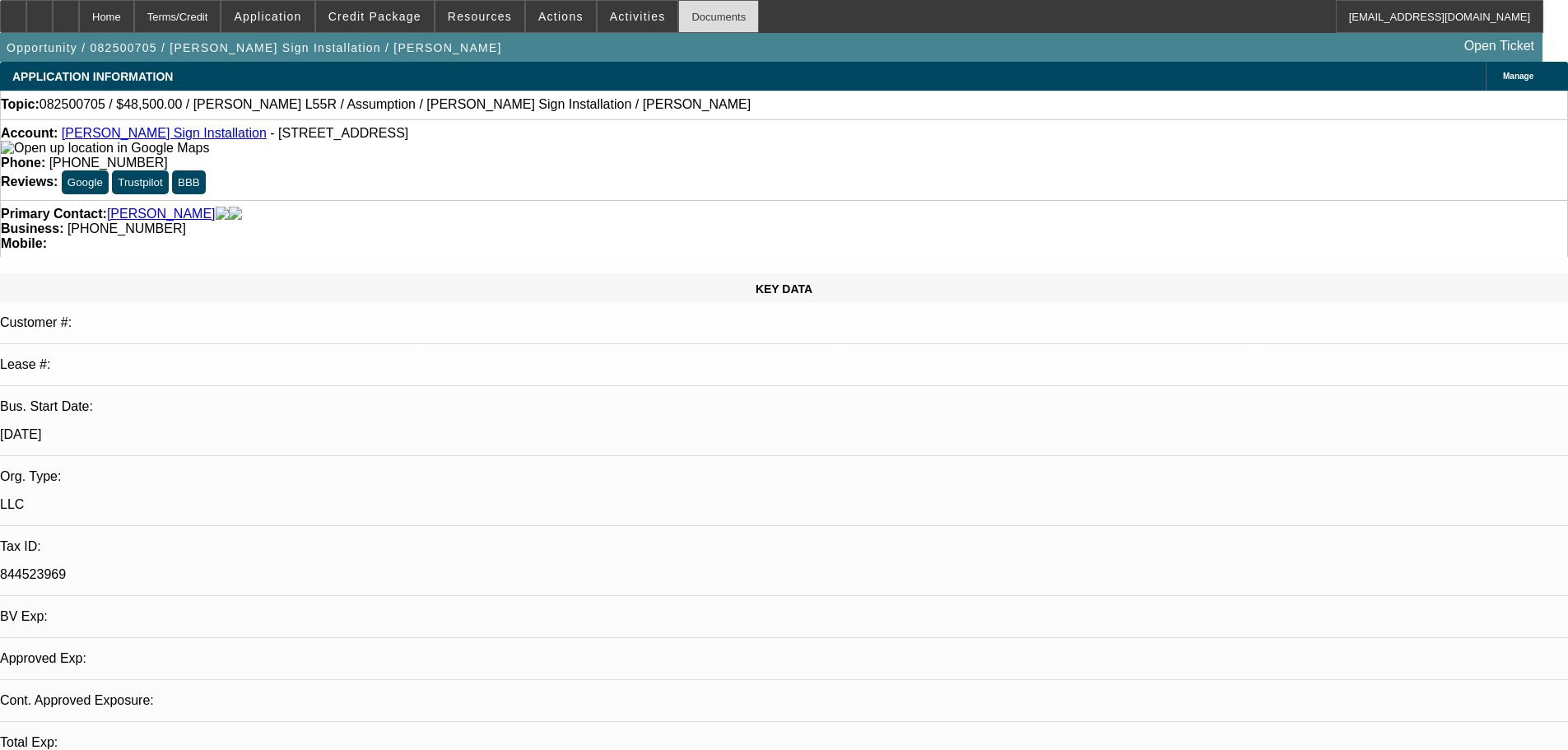
select select "0"
select select "2"
select select "0"
select select "6"
click at [79, 21] on div at bounding box center [66, 16] width 26 height 33
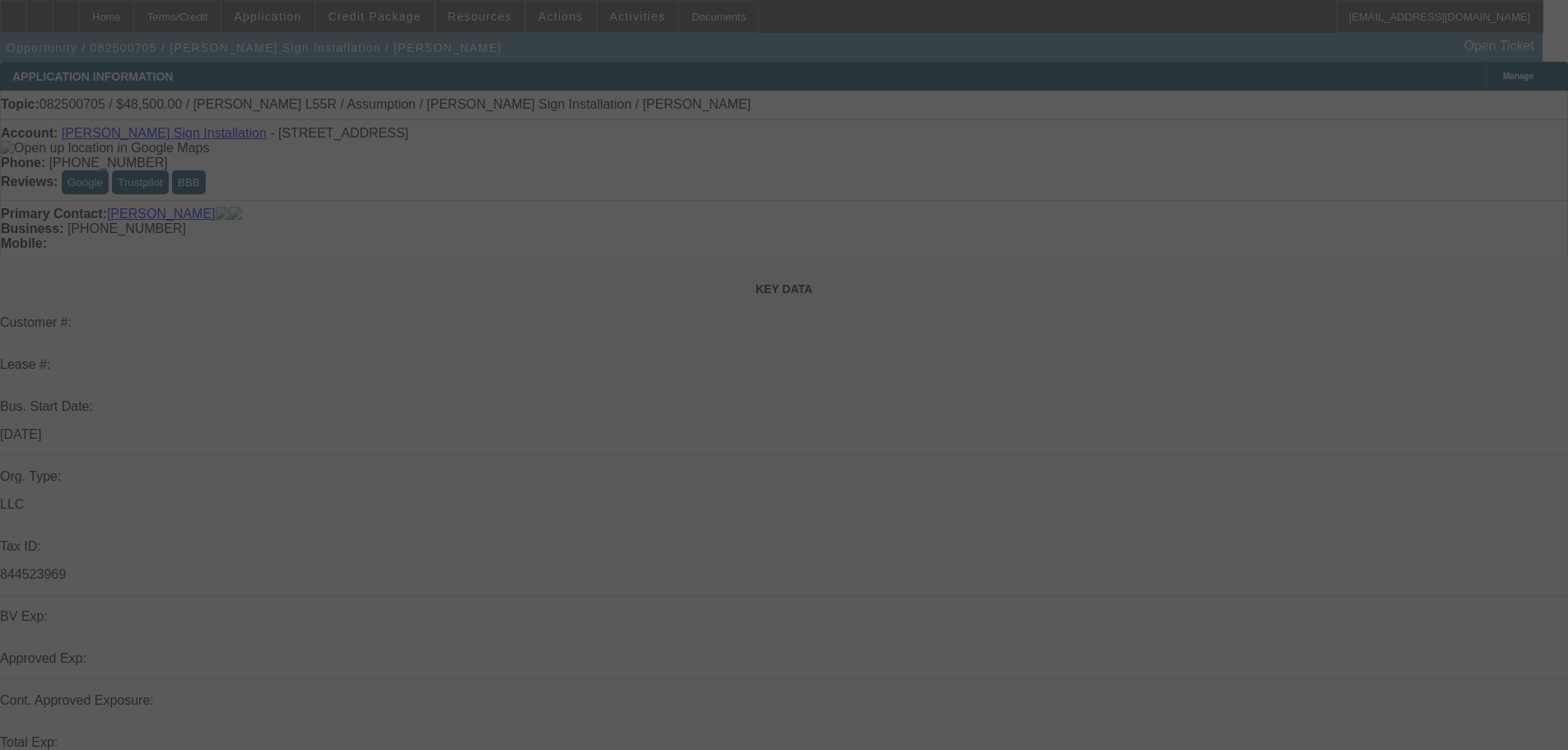
select select "0"
select select "2"
select select "0"
select select "6"
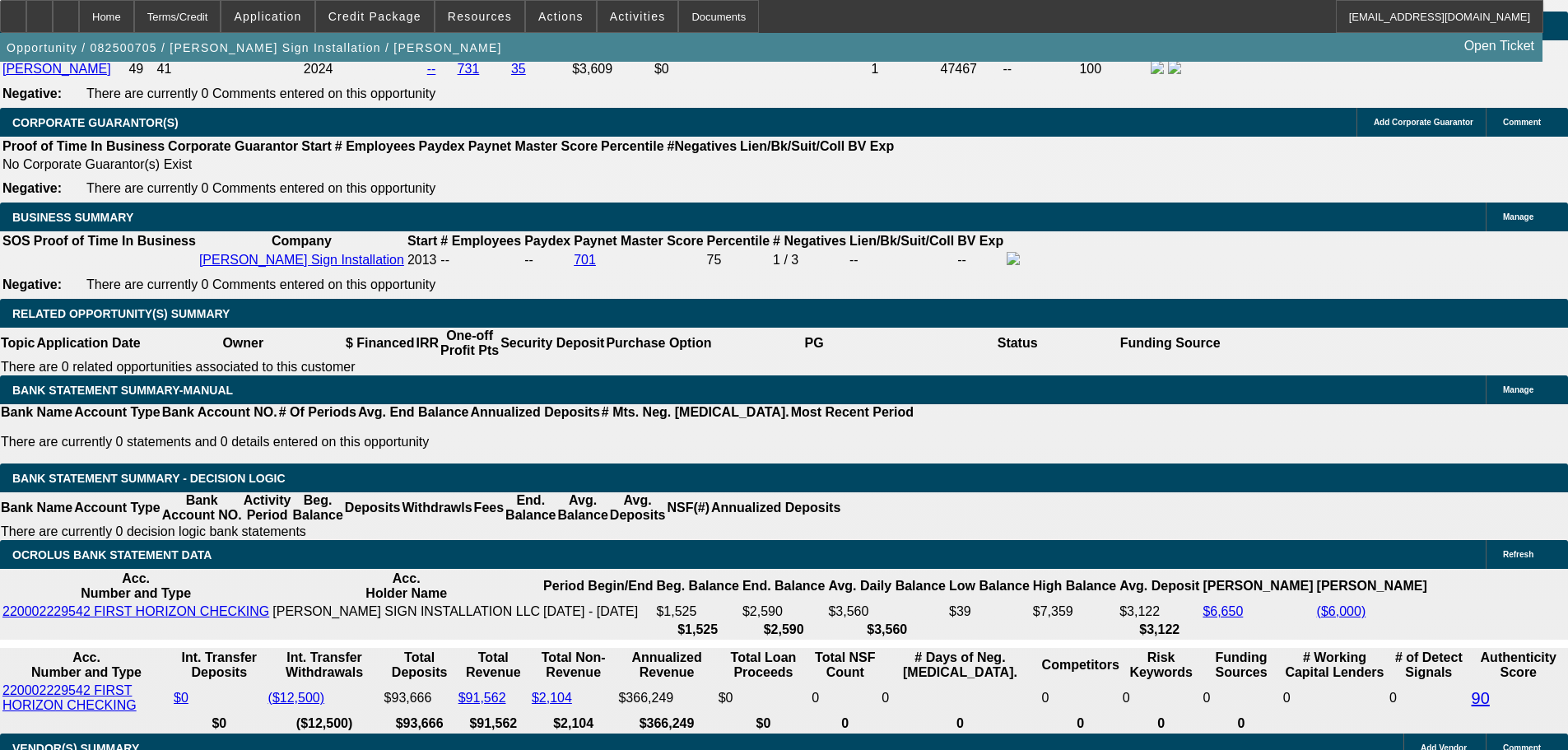
scroll to position [2551, 0]
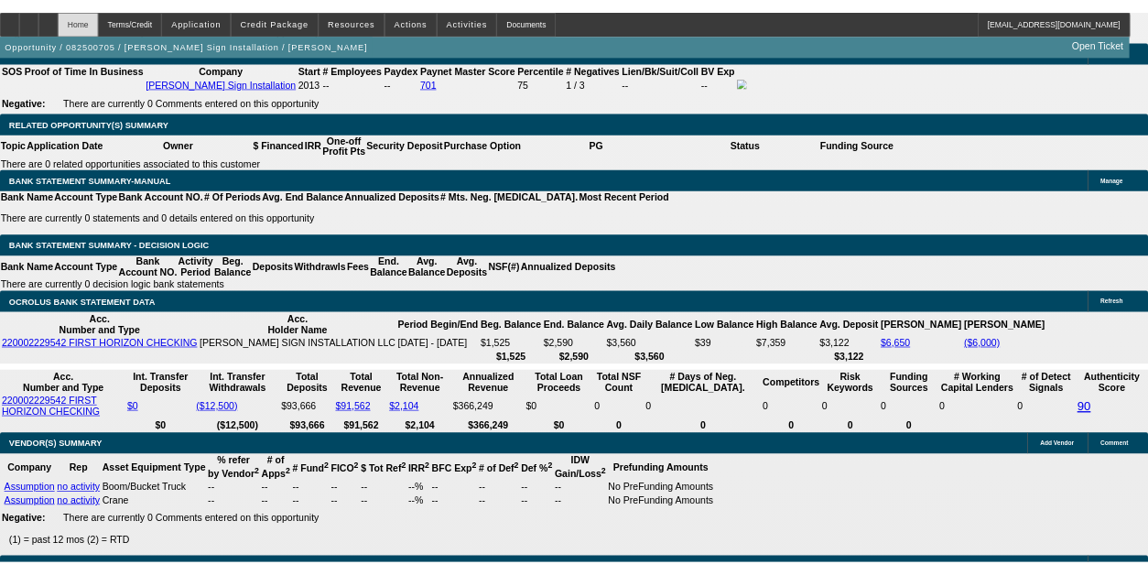
scroll to position [3305, 0]
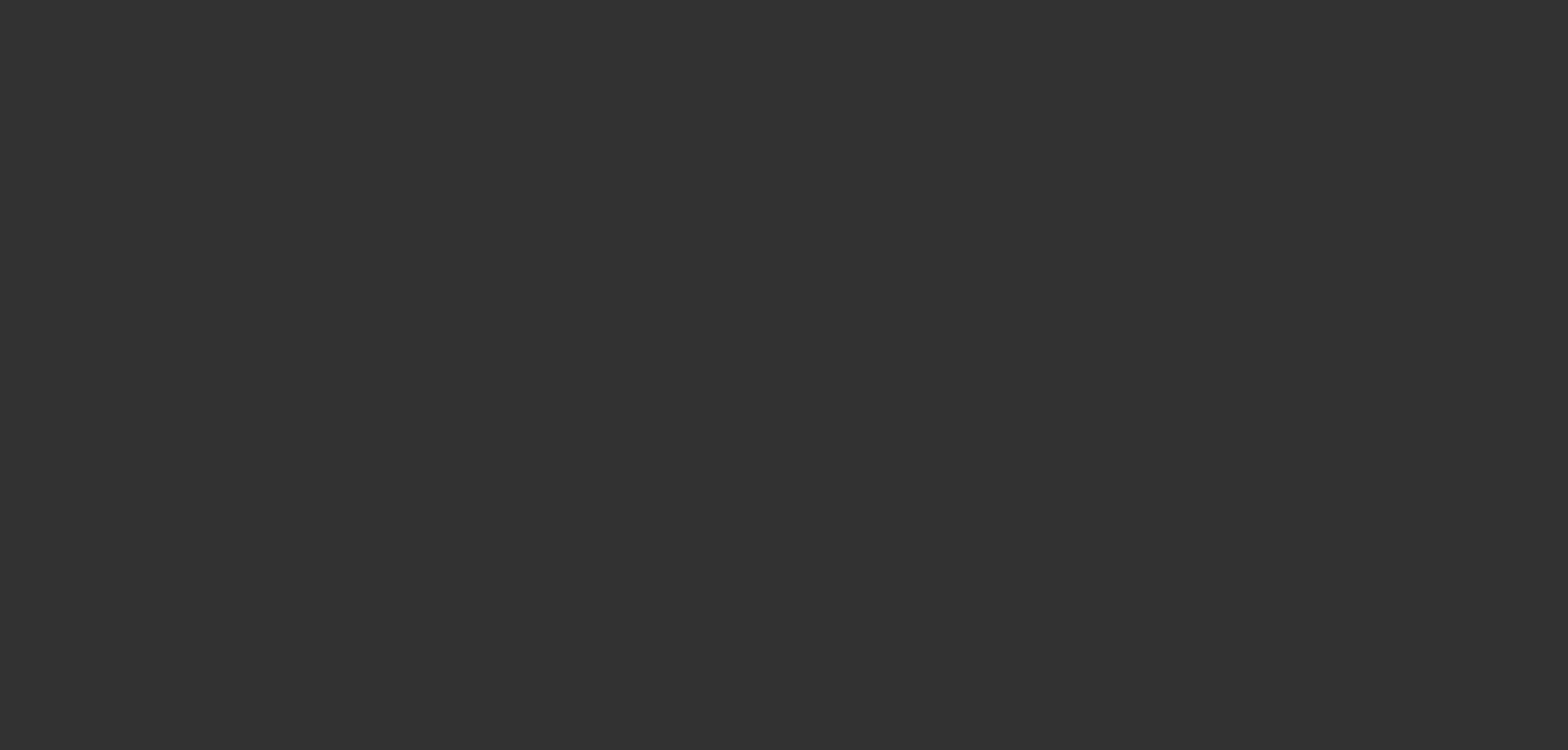
click at [787, 66] on div at bounding box center [784, 375] width 1568 height 750
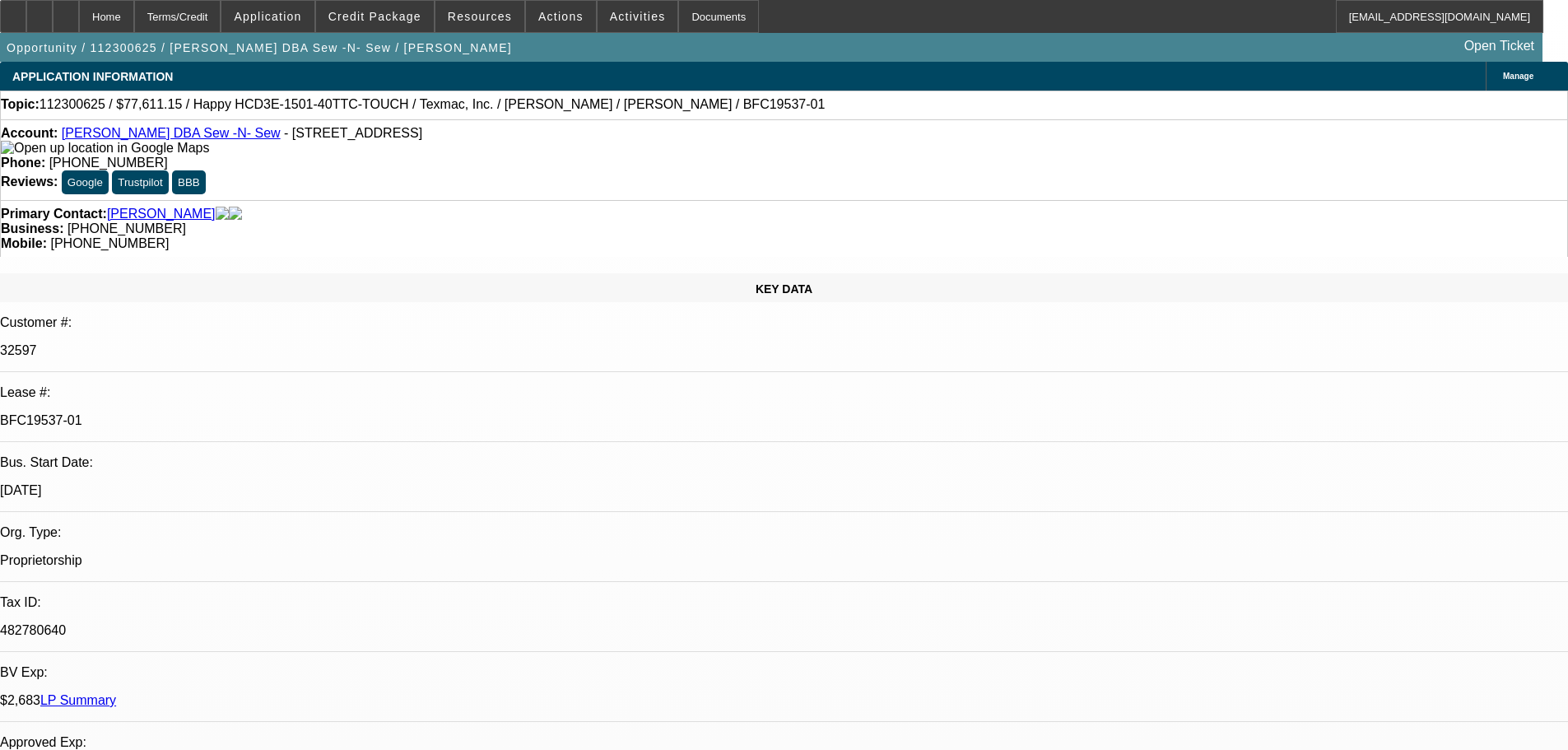
select select "0"
select select "0.1"
select select "4"
select select "0"
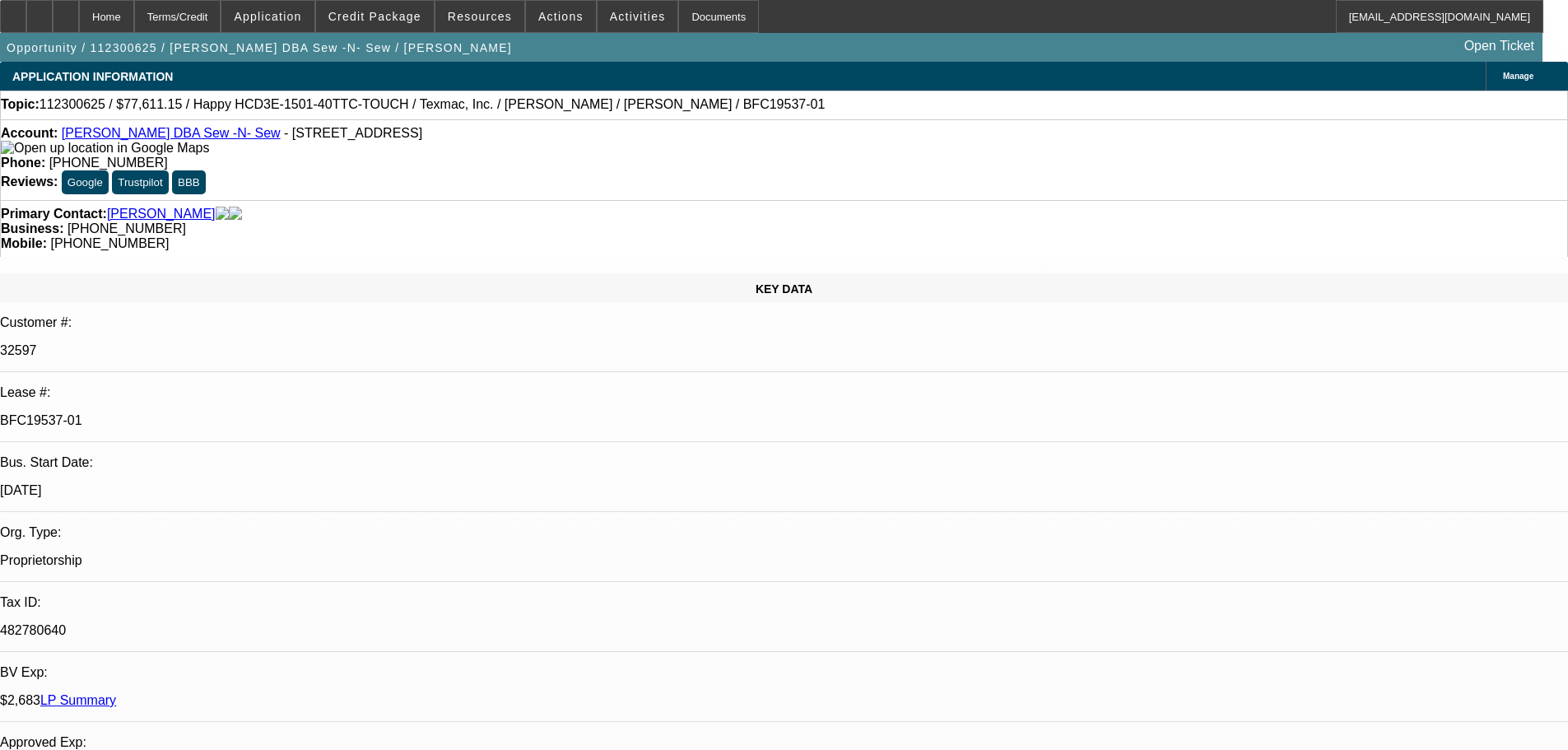
select select "0"
select select "0.1"
select select "4"
select select "0.2"
select select "2"
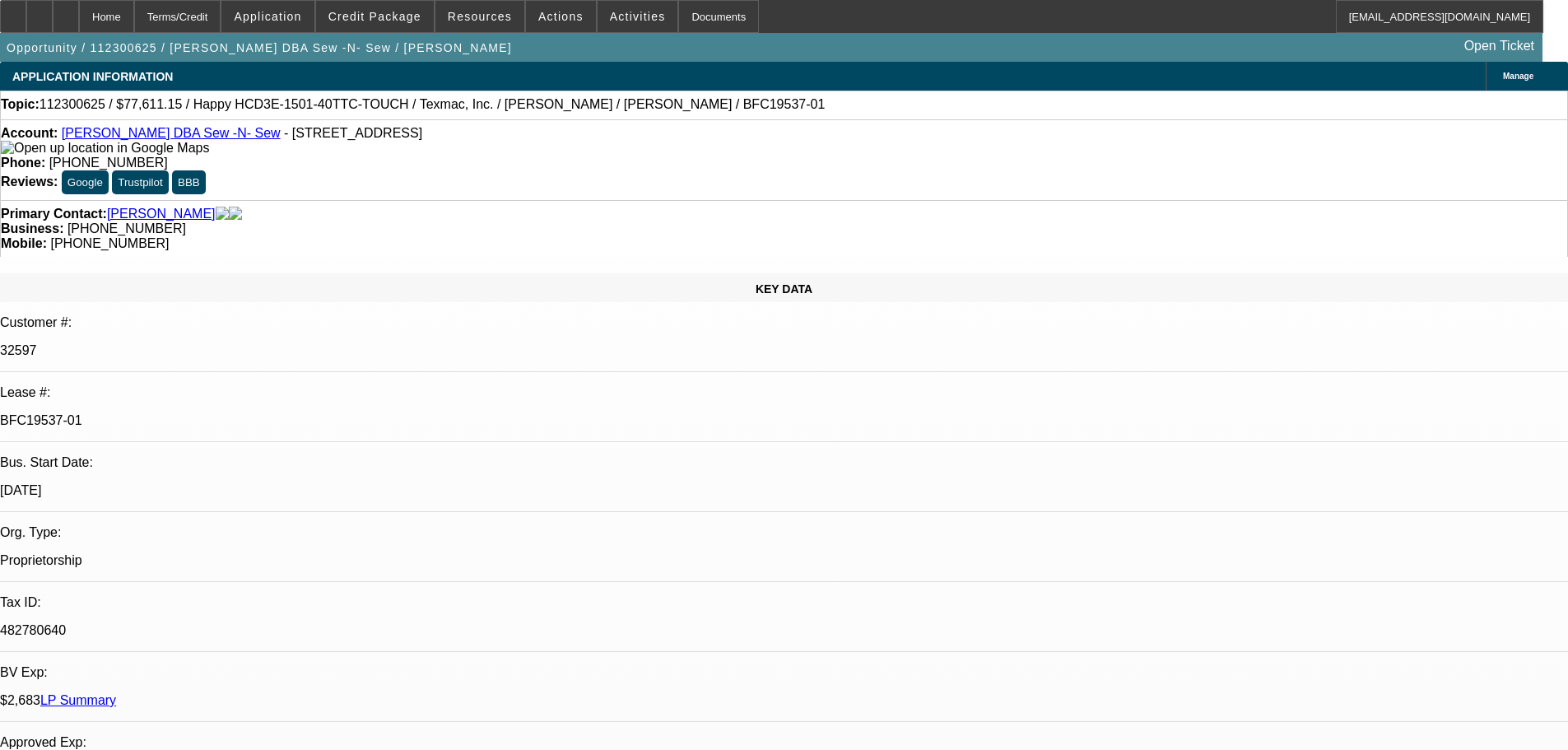
select select "2"
select select "0.1"
select select "4"
select select "0"
select select "2"
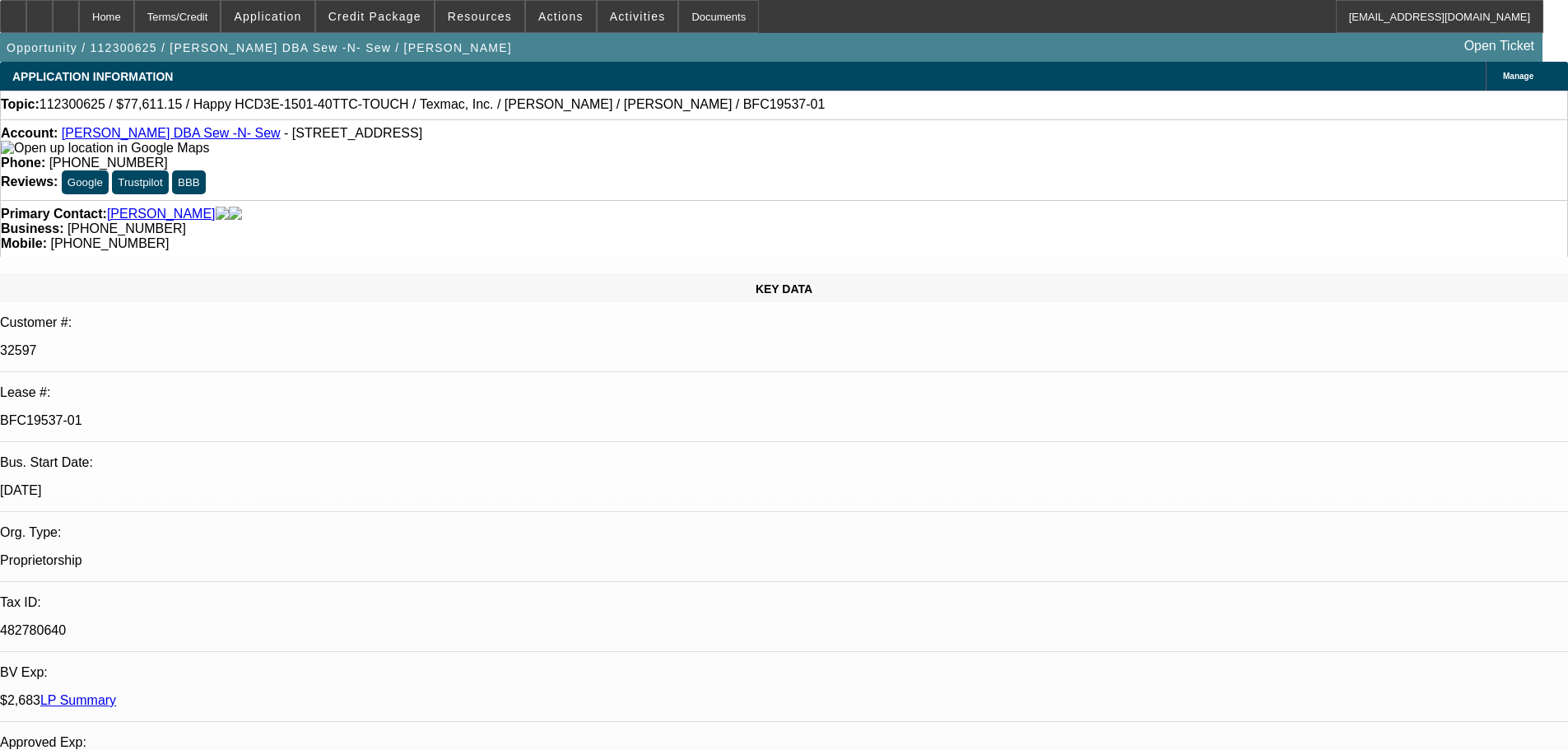
select select "2"
select select "0.1"
select select "4"
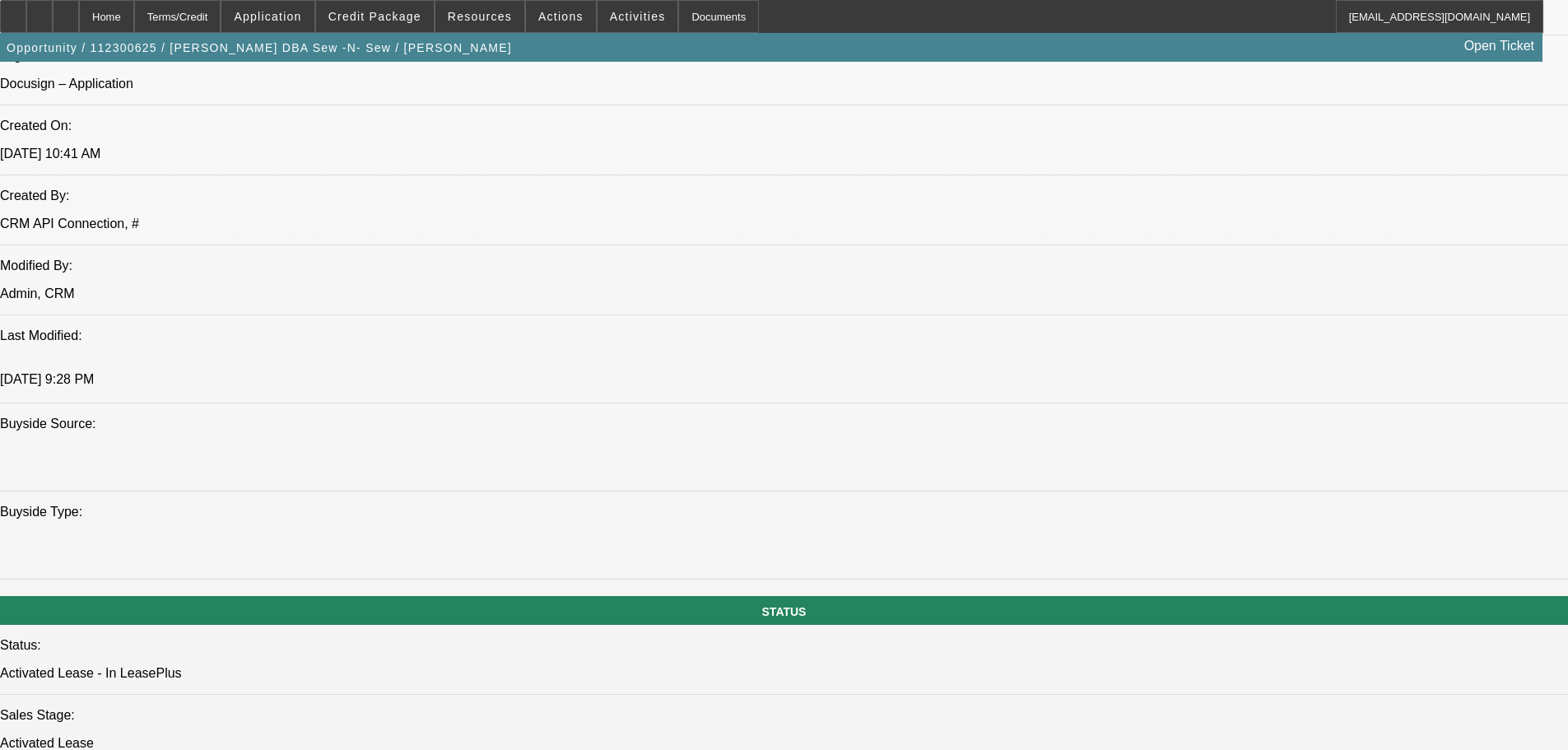
drag, startPoint x: 619, startPoint y: 477, endPoint x: 619, endPoint y: 607, distance: 130.0
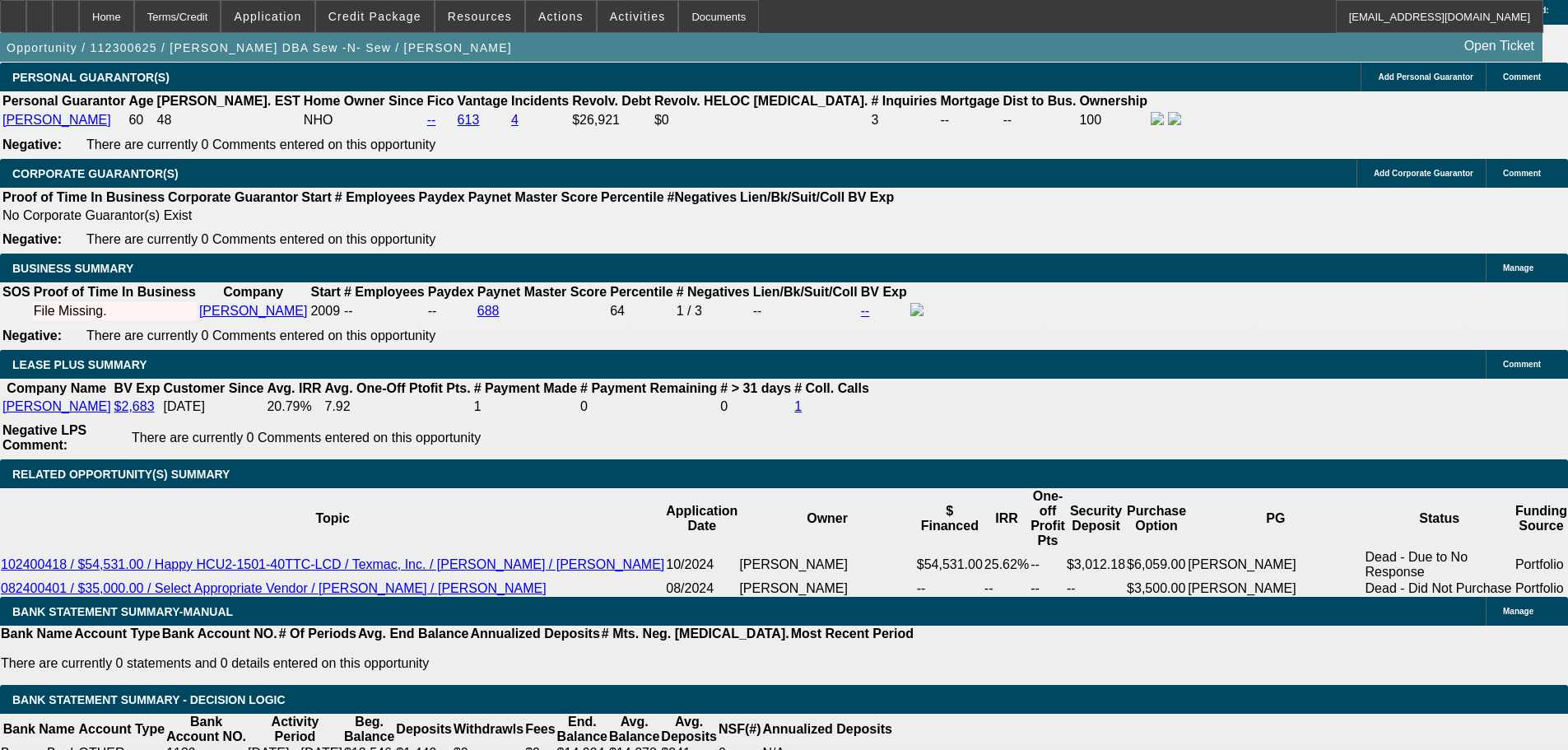
drag, startPoint x: 626, startPoint y: 485, endPoint x: 626, endPoint y: 704, distance: 219.0
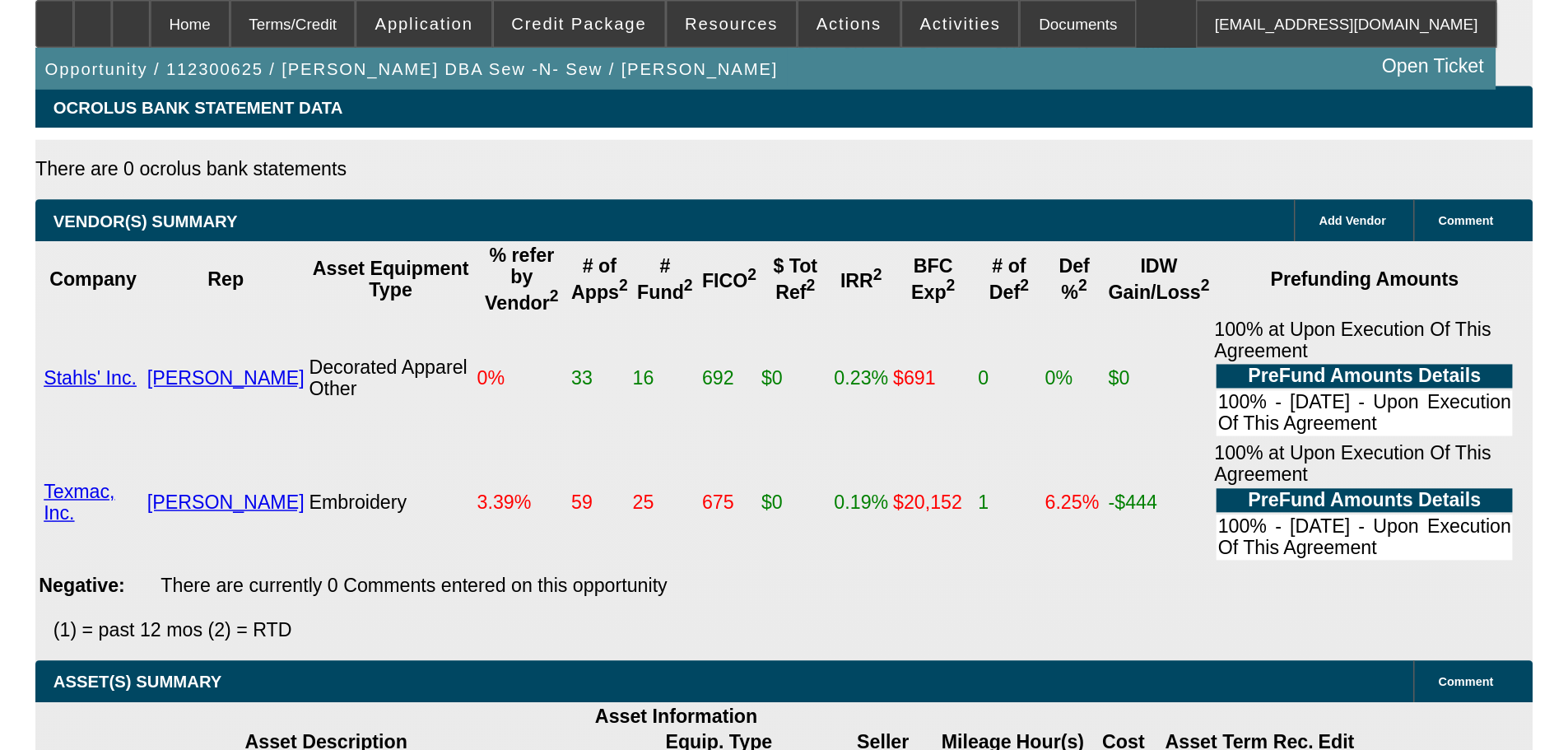
scroll to position [2831, 0]
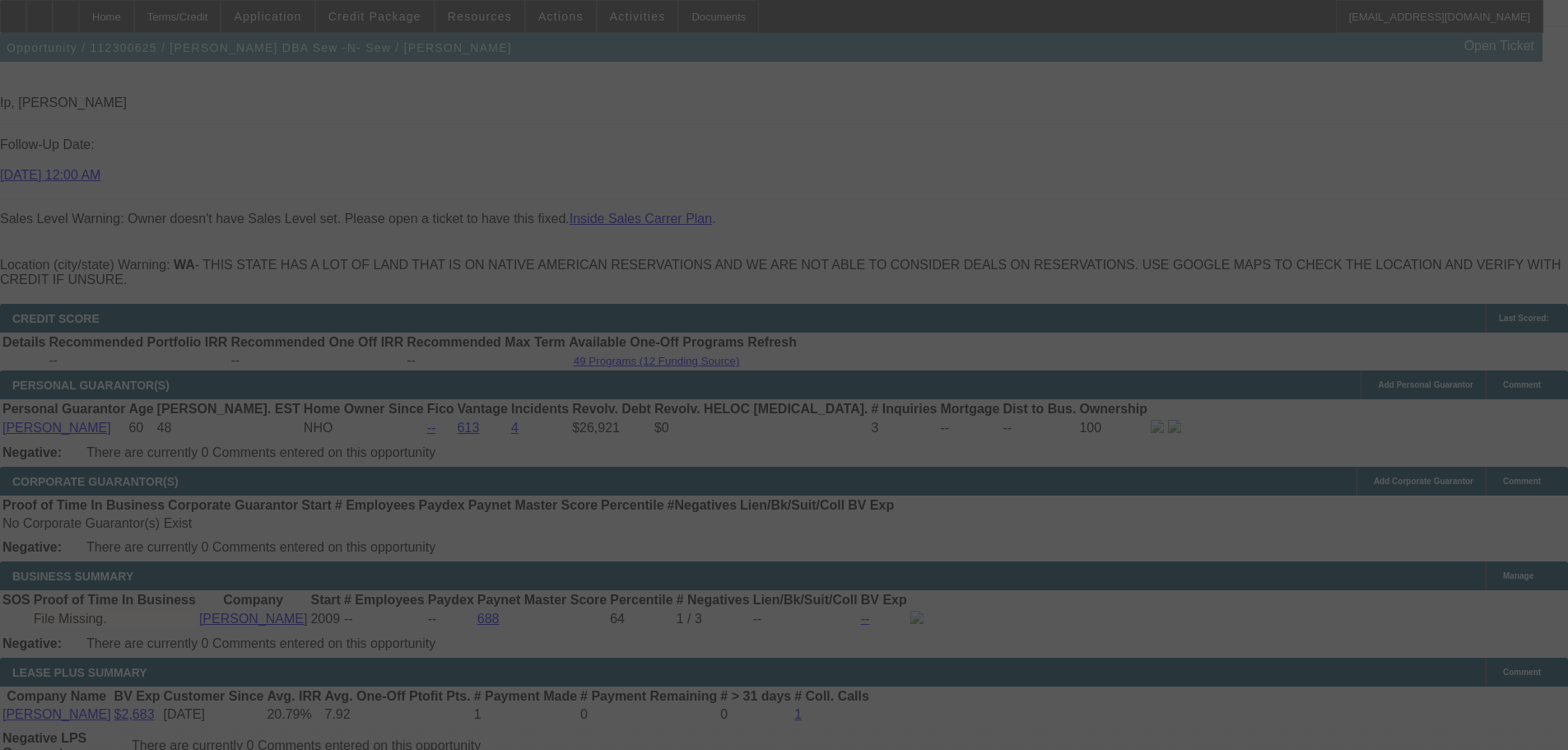
drag, startPoint x: 536, startPoint y: 379, endPoint x: 536, endPoint y: 433, distance: 54.0
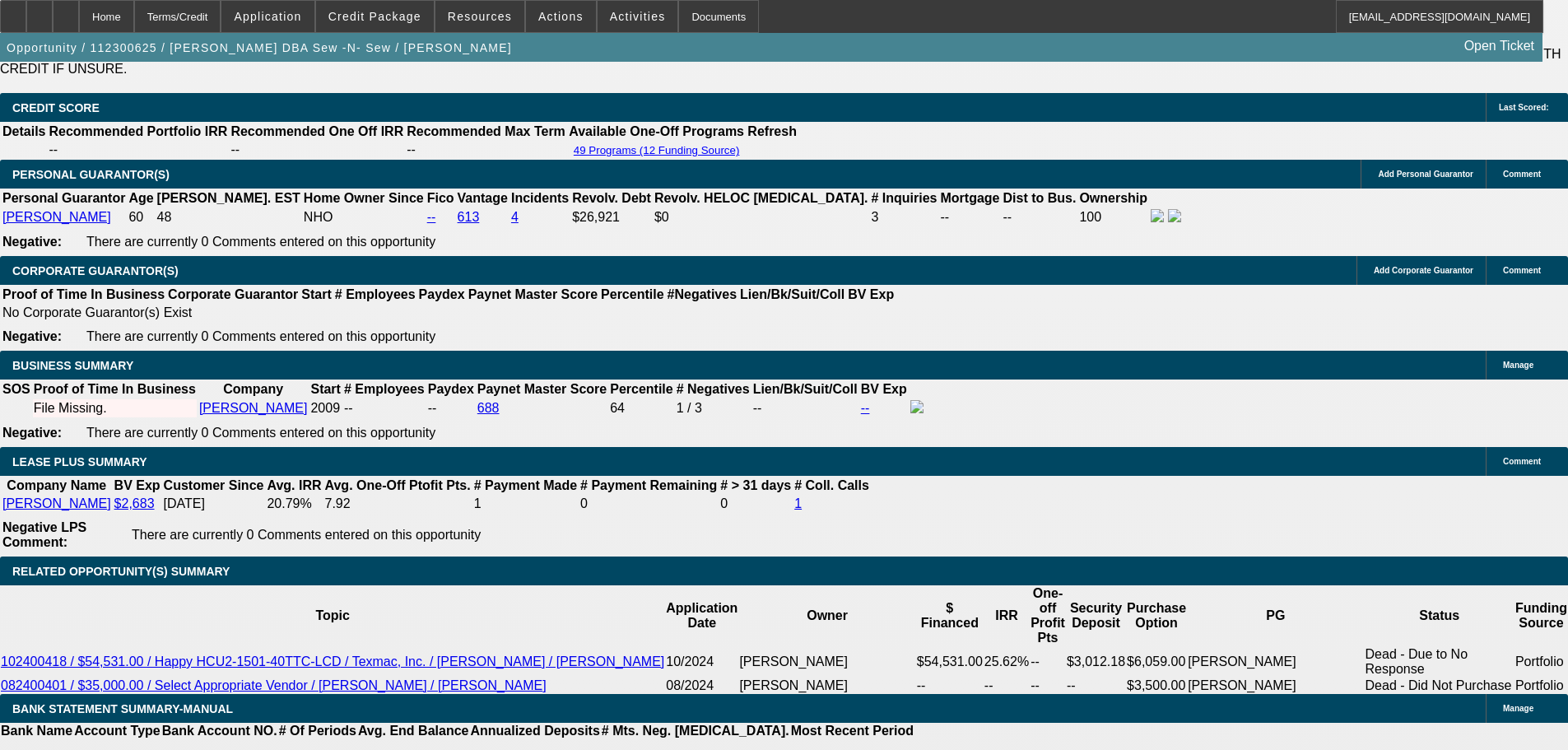
select select "0"
select select "0.1"
select select "4"
select select "0"
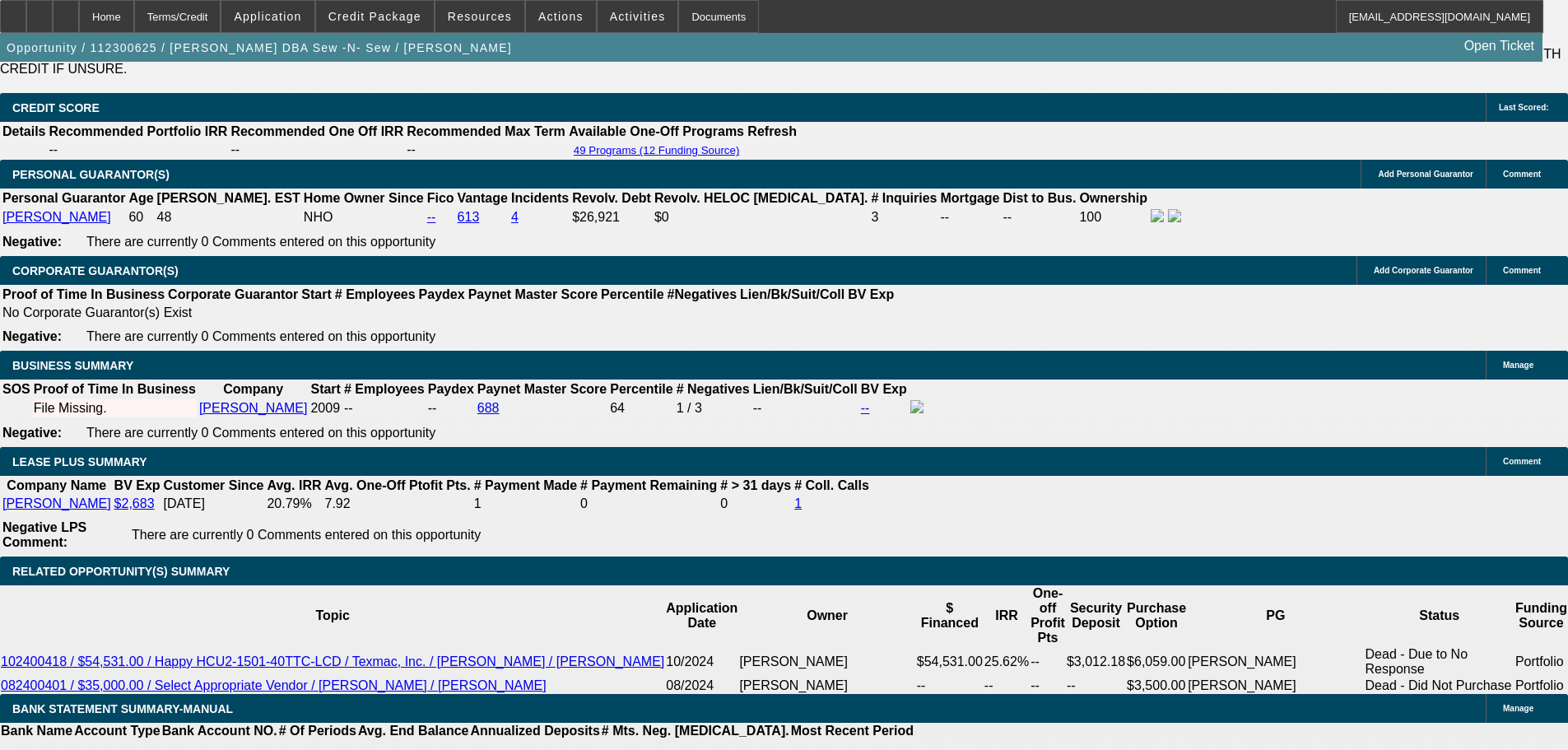
select select "0"
select select "0.1"
select select "4"
select select "0.2"
select select "2"
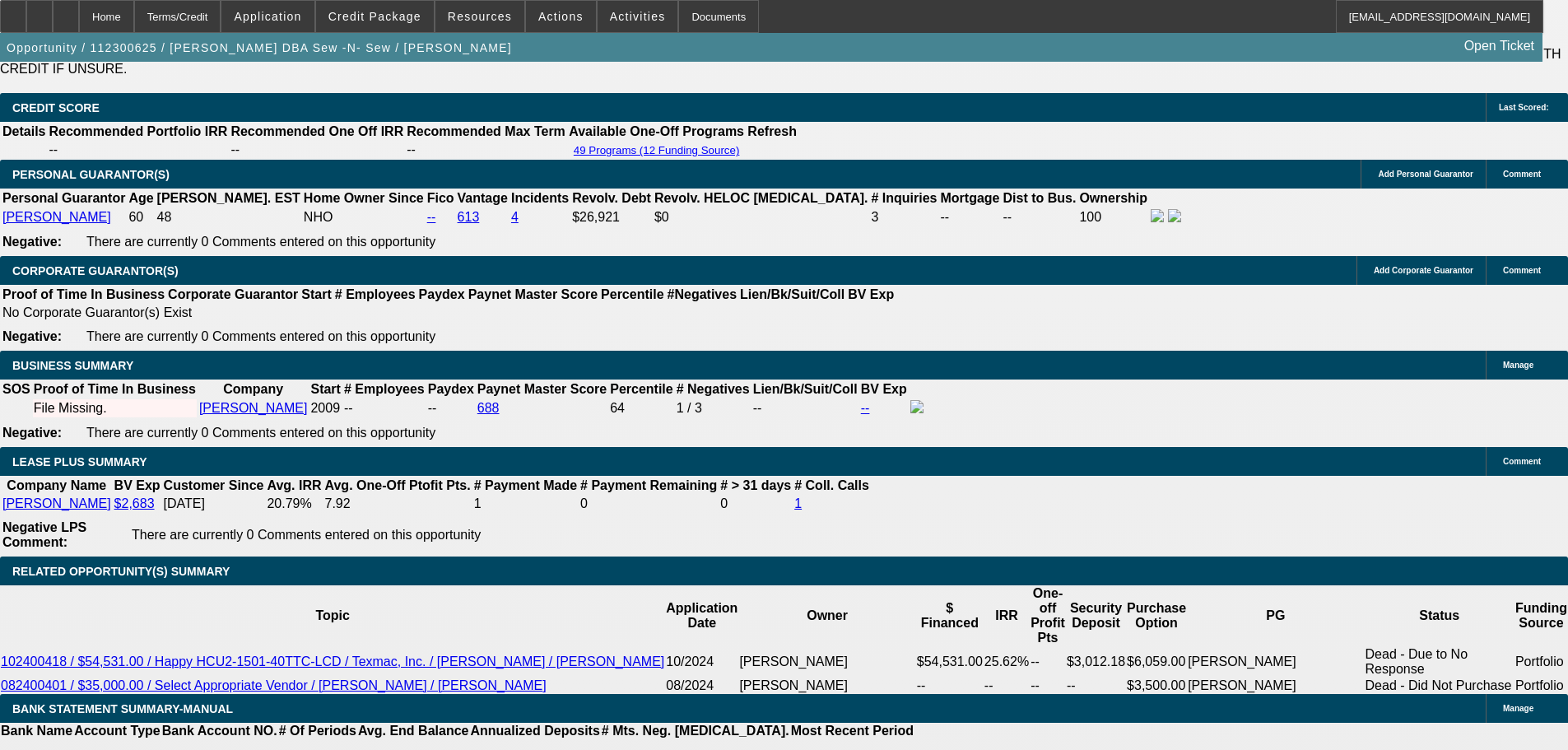
select select "2"
select select "0.1"
select select "4"
select select "0"
select select "2"
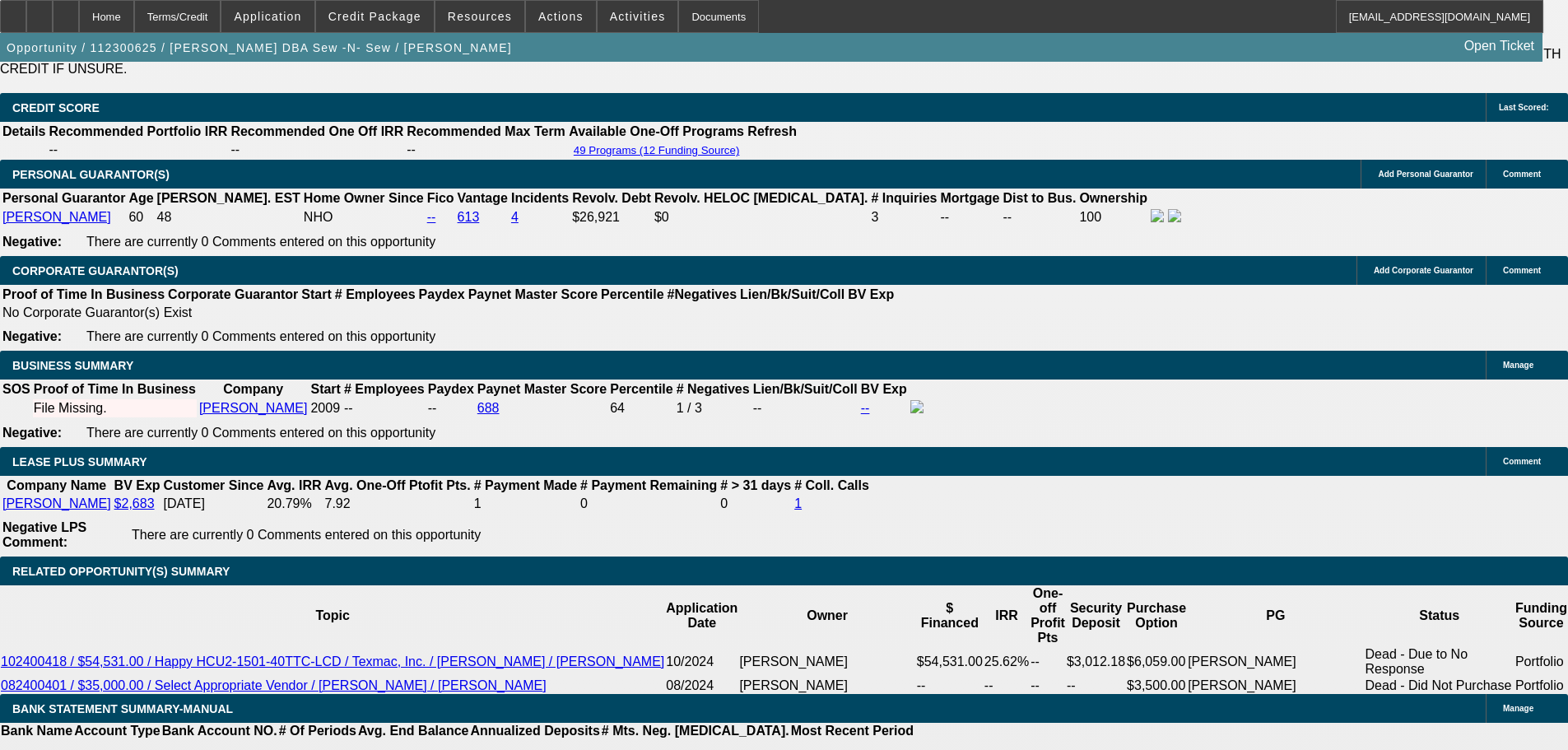
select select "2"
select select "0.1"
select select "4"
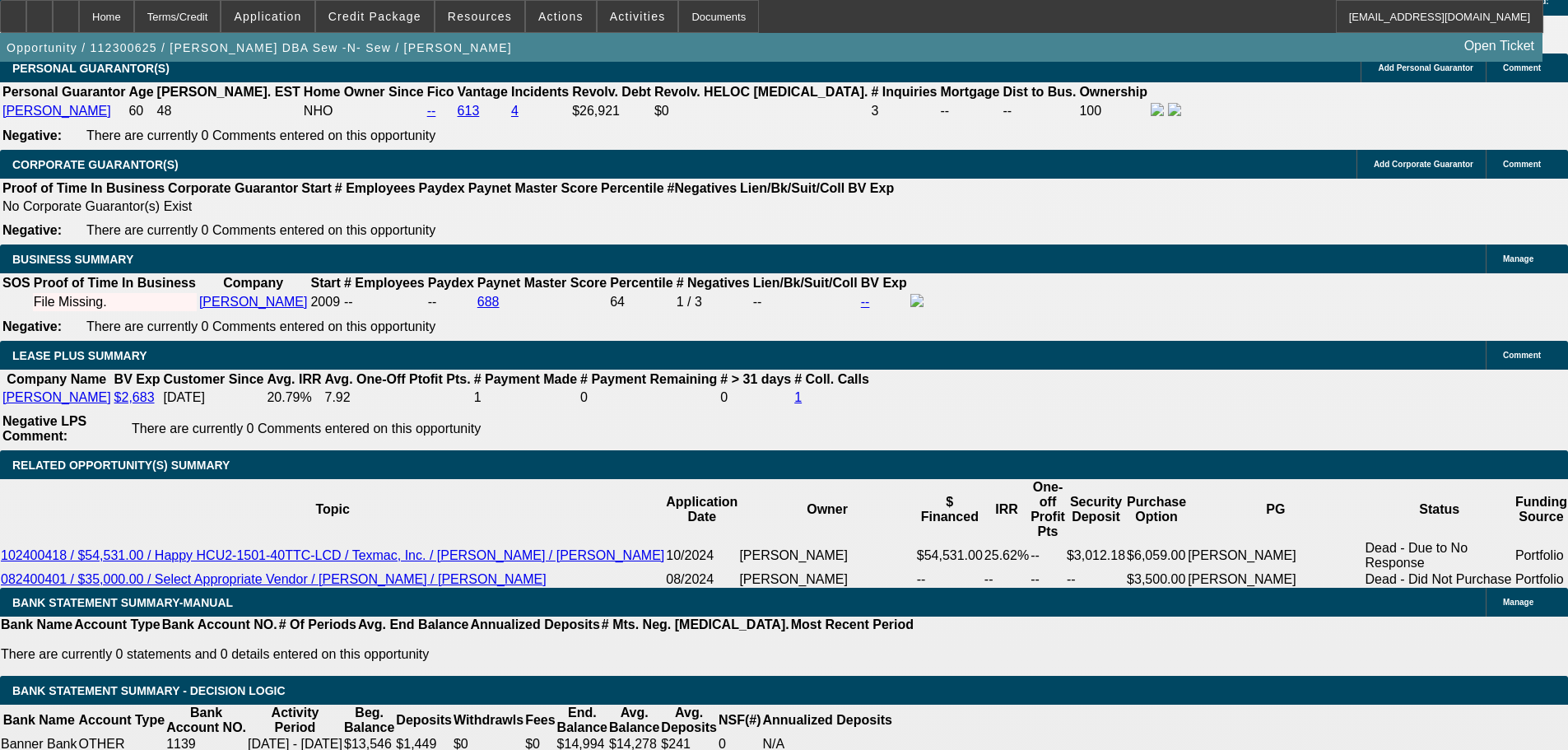
drag, startPoint x: 759, startPoint y: 322, endPoint x: 753, endPoint y: 303, distance: 19.9
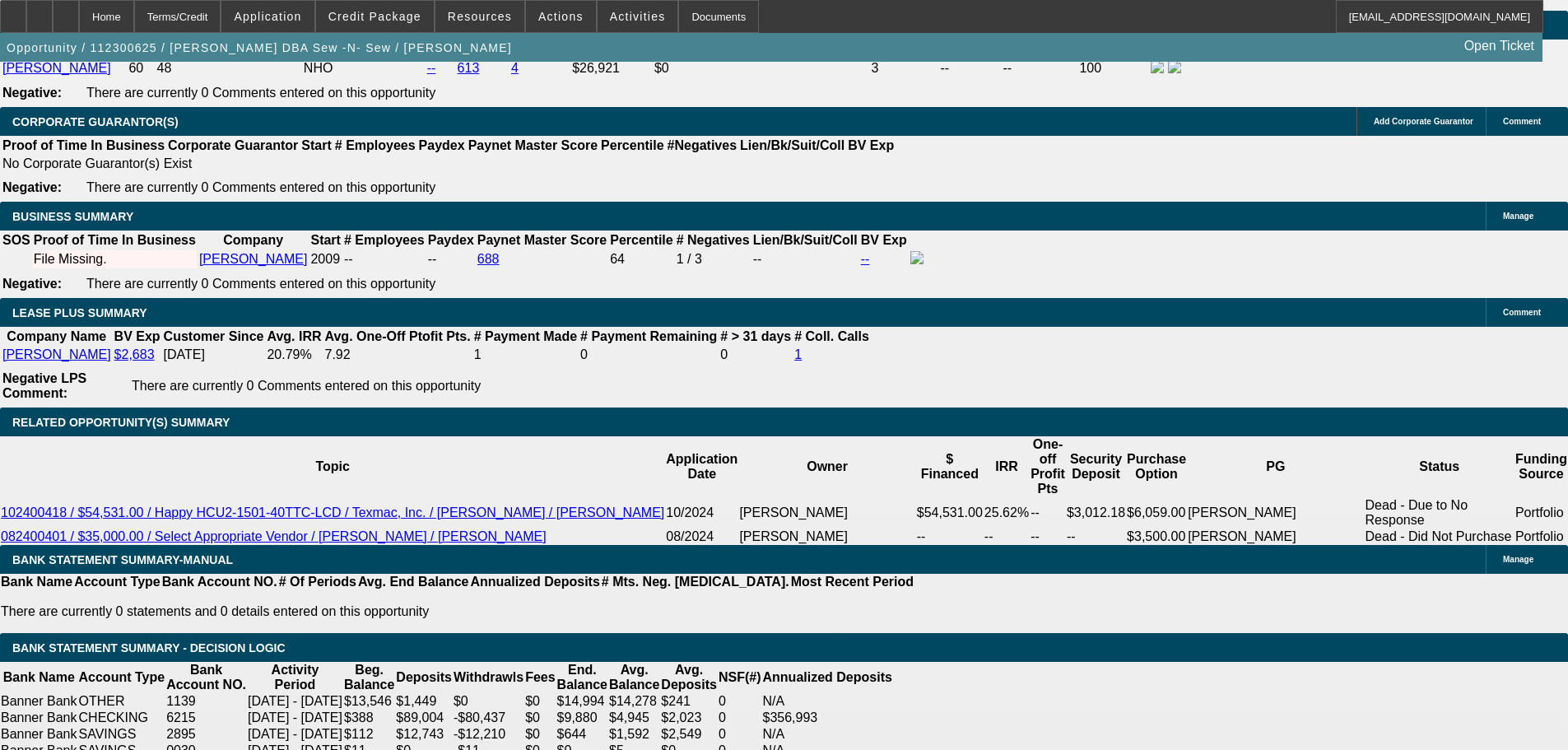
drag, startPoint x: 607, startPoint y: 657, endPoint x: 656, endPoint y: 711, distance: 72.9
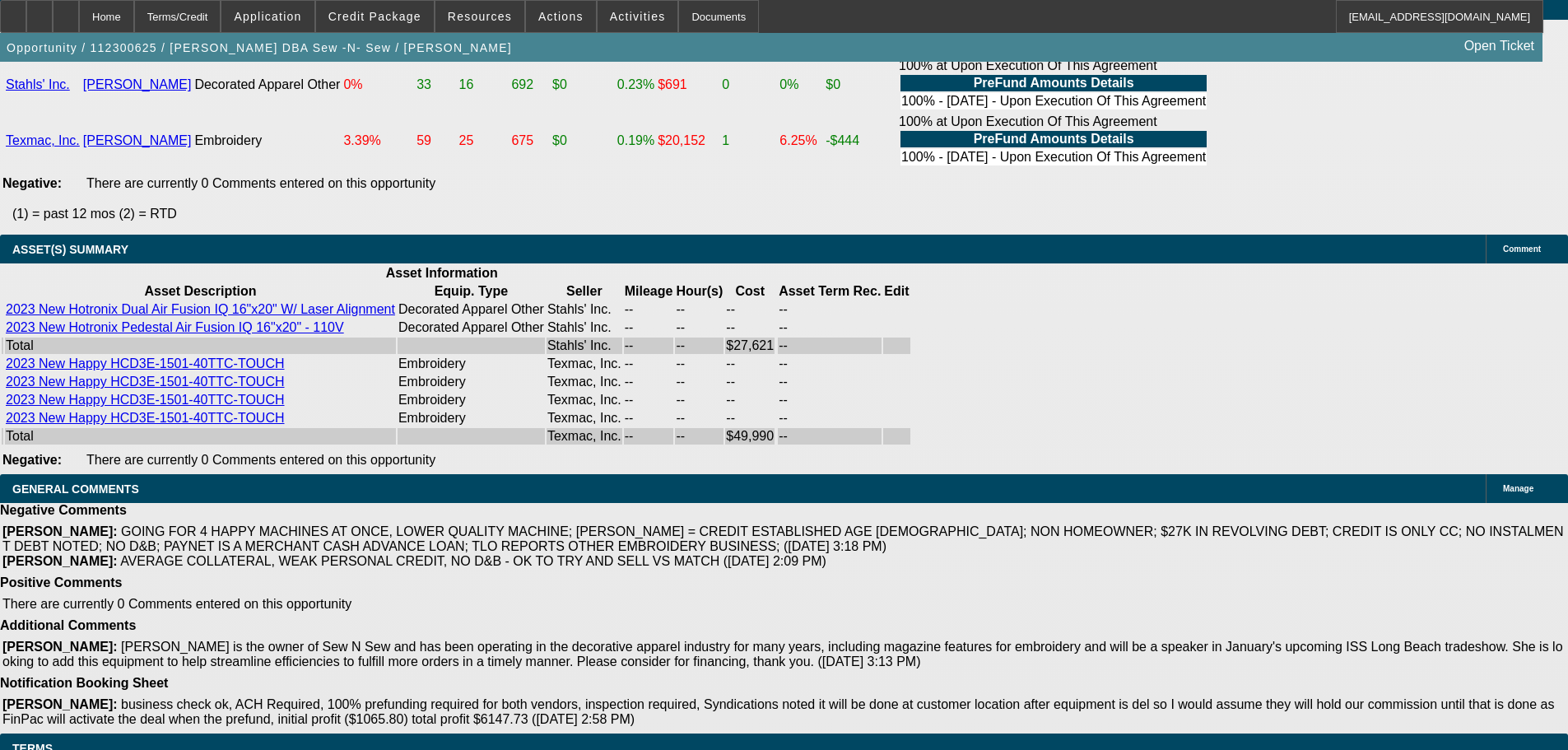
drag, startPoint x: 674, startPoint y: 581, endPoint x: 709, endPoint y: 548, distance: 48.1
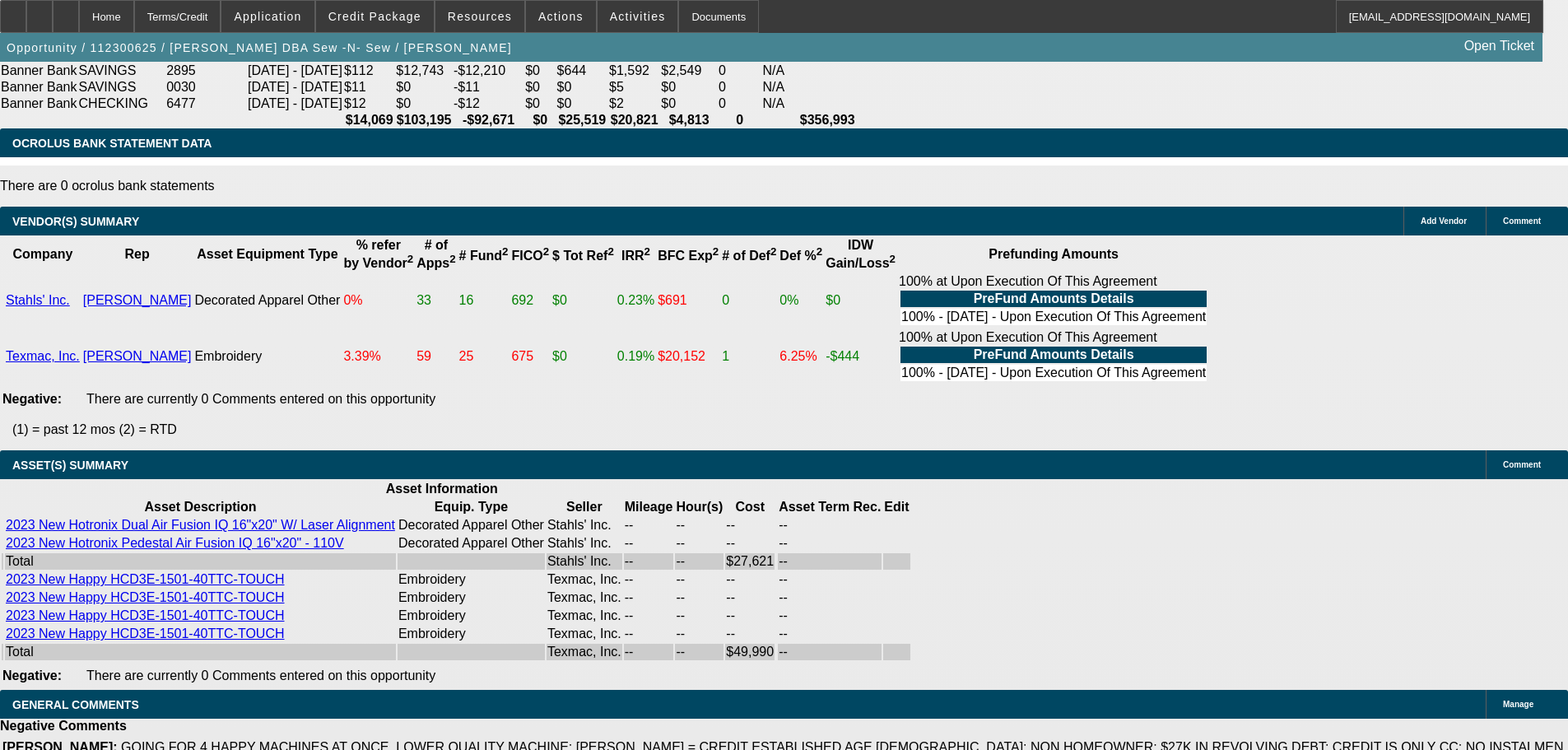
drag, startPoint x: 740, startPoint y: 80, endPoint x: 737, endPoint y: 91, distance: 11.4
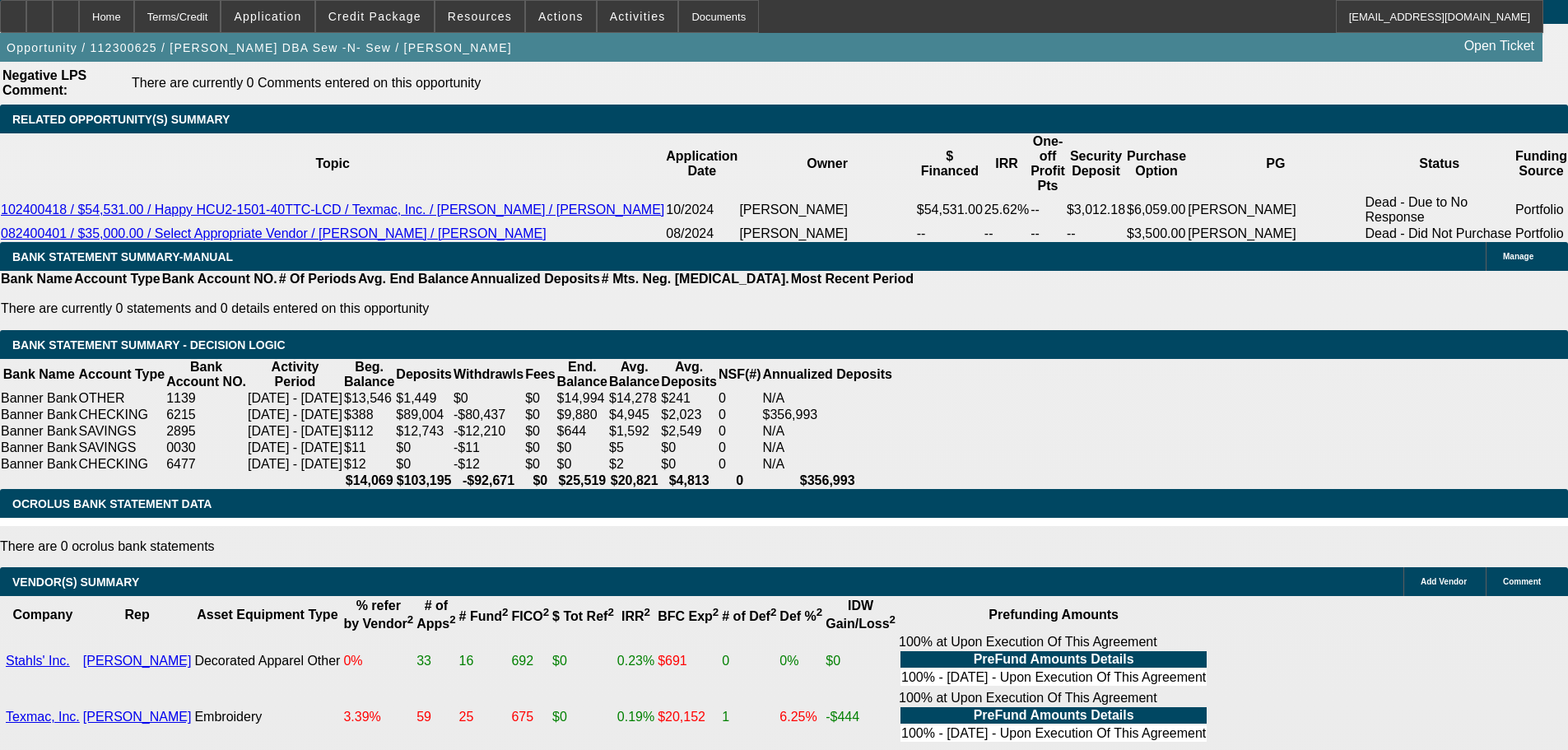
drag, startPoint x: 759, startPoint y: 195, endPoint x: 754, endPoint y: 156, distance: 39.3
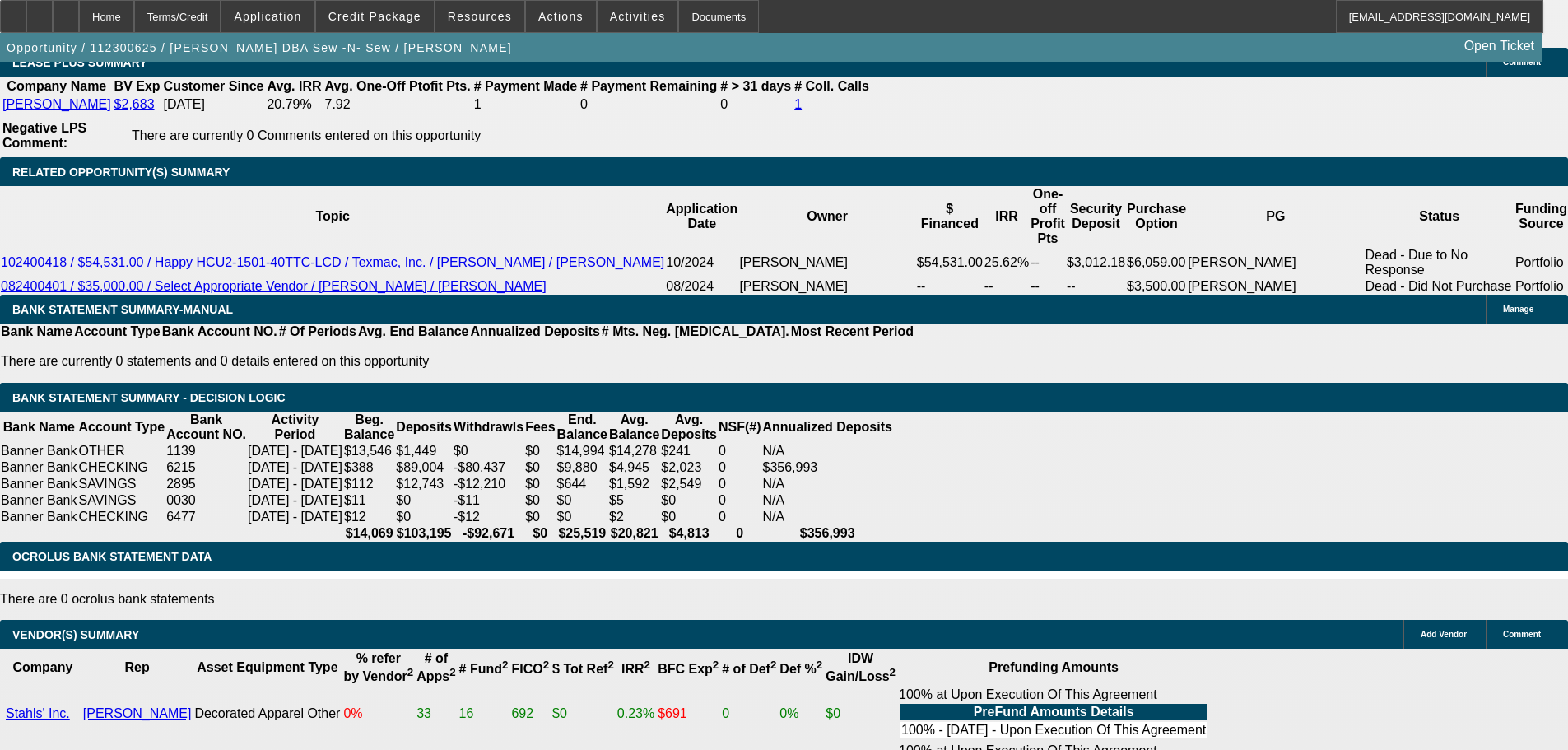
scroll to position [0, 0]
drag, startPoint x: 724, startPoint y: 291, endPoint x: 267, endPoint y: 358, distance: 461.9
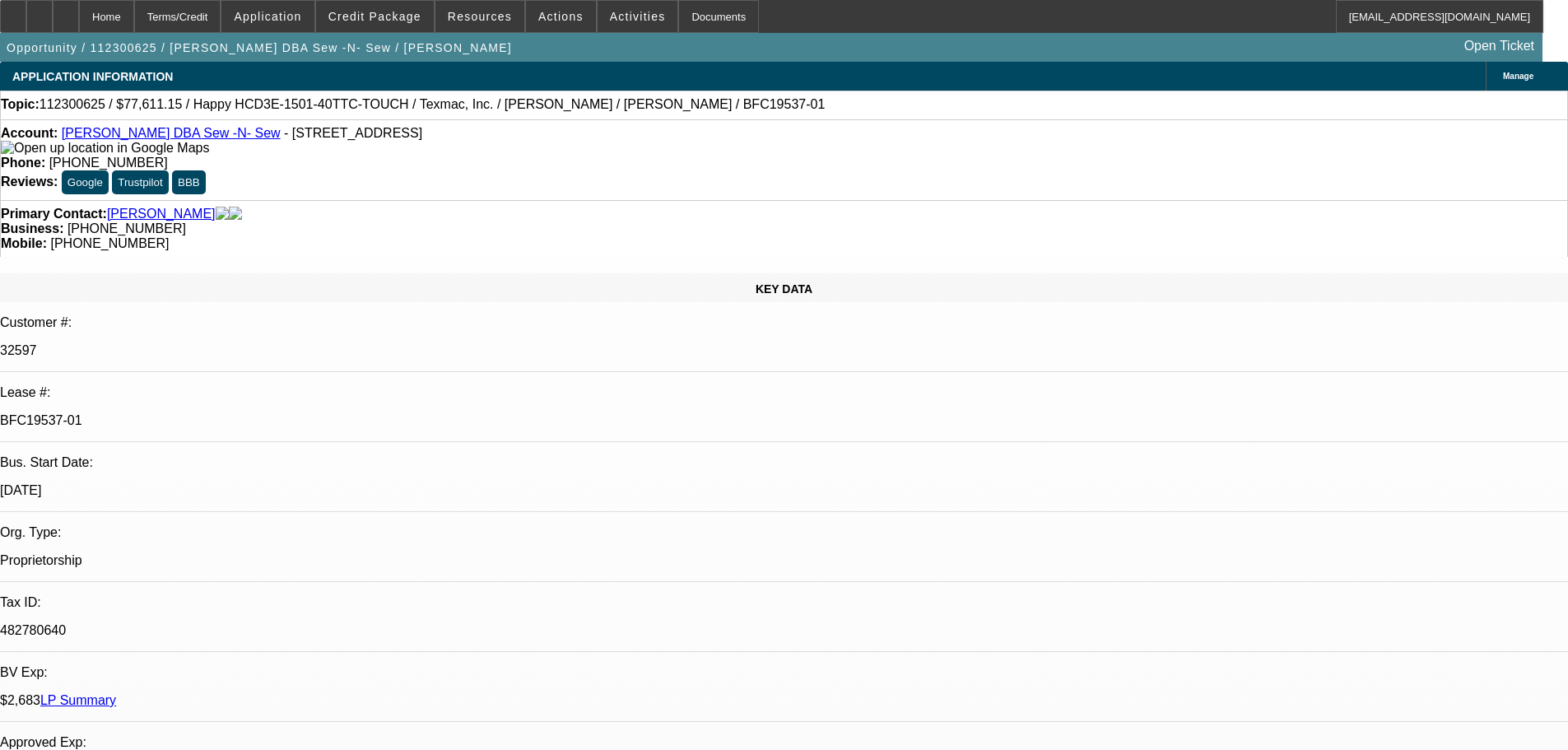
drag, startPoint x: 1019, startPoint y: 360, endPoint x: 1251, endPoint y: 147, distance: 314.9
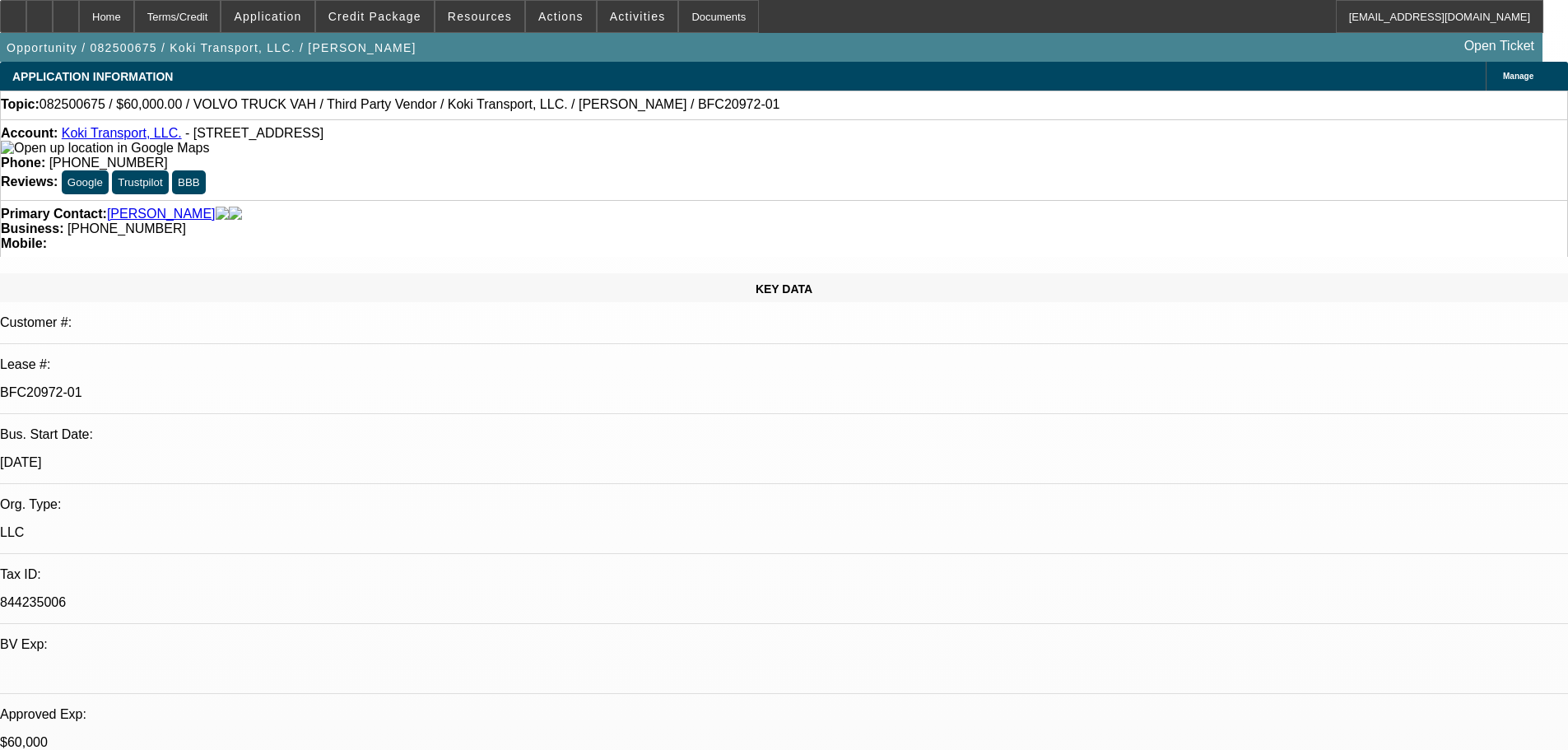
select select "0.2"
select select "2"
select select "0"
select select "6"
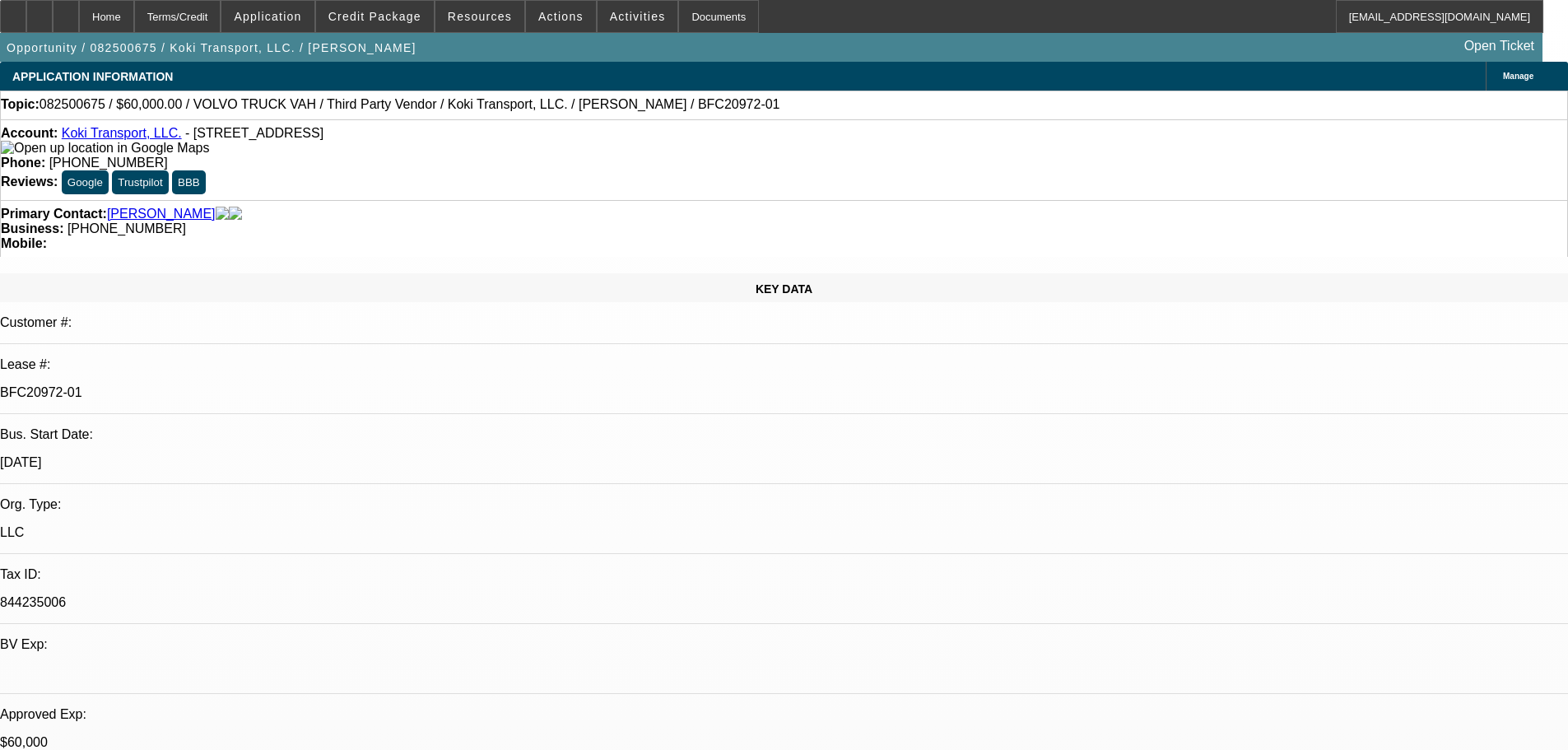
select select "0"
select select "2"
select select "0.1"
select select "4"
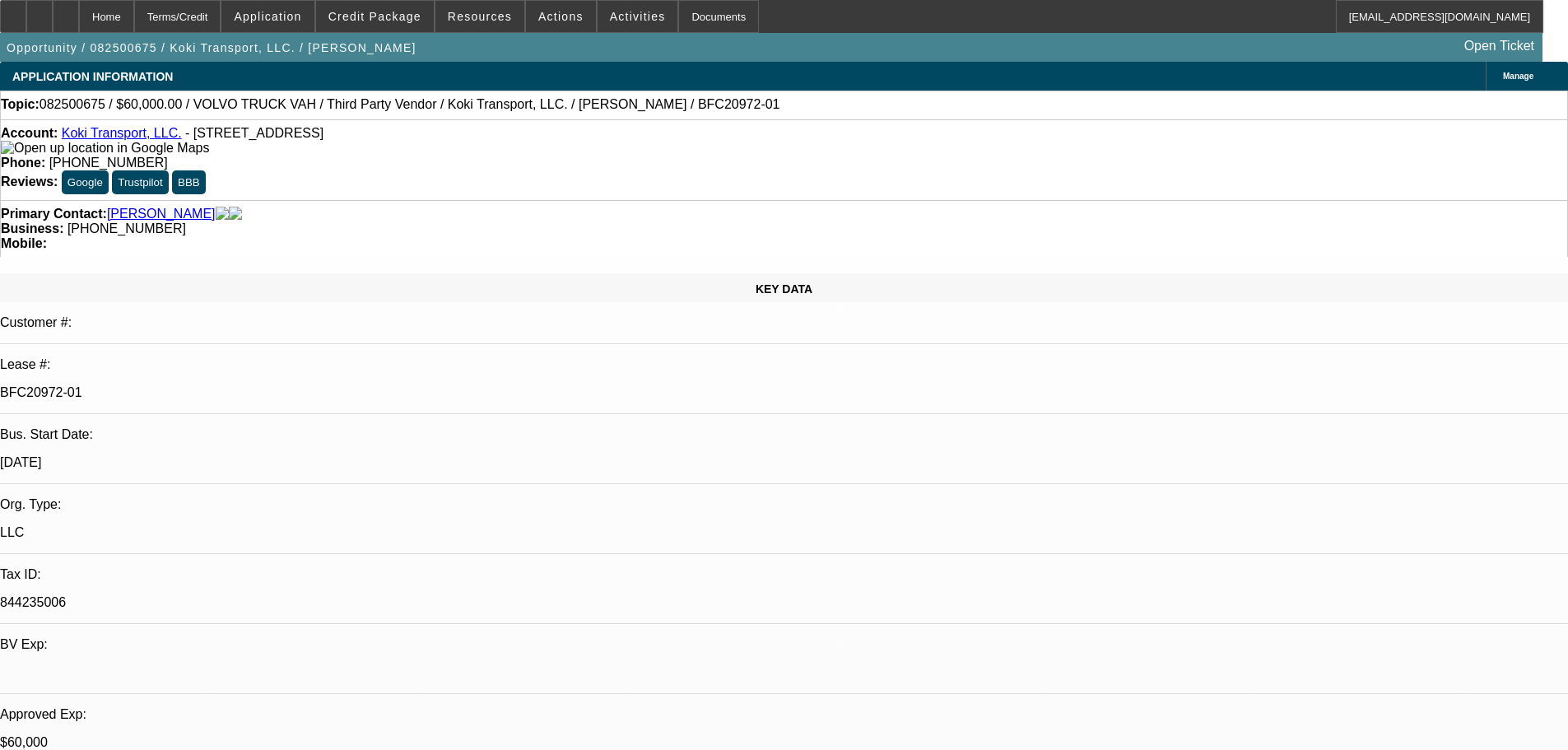
select select "0.2"
select select "2"
select select "0.1"
select select "4"
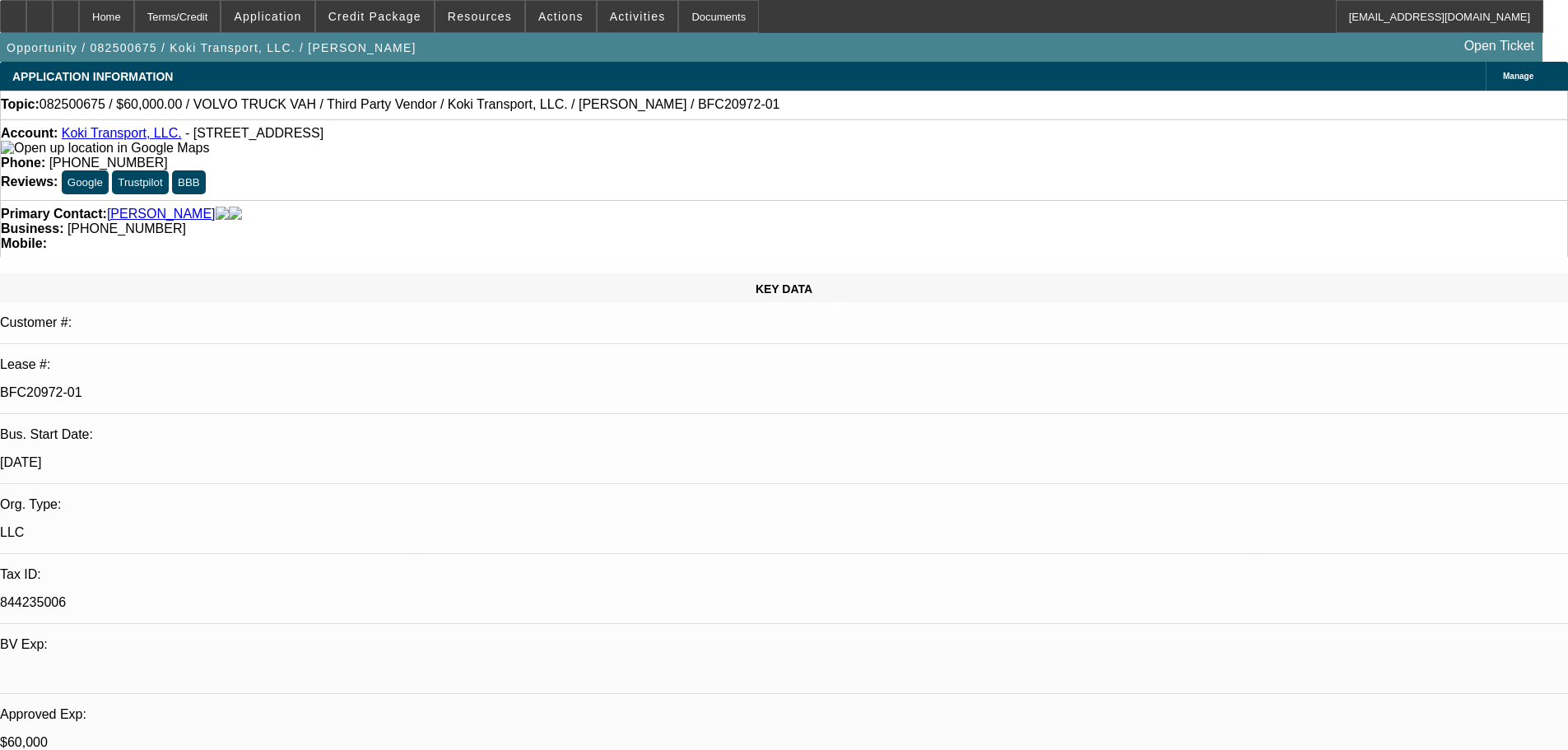
select select "0.15"
select select "2"
select select "0.1"
select select "4"
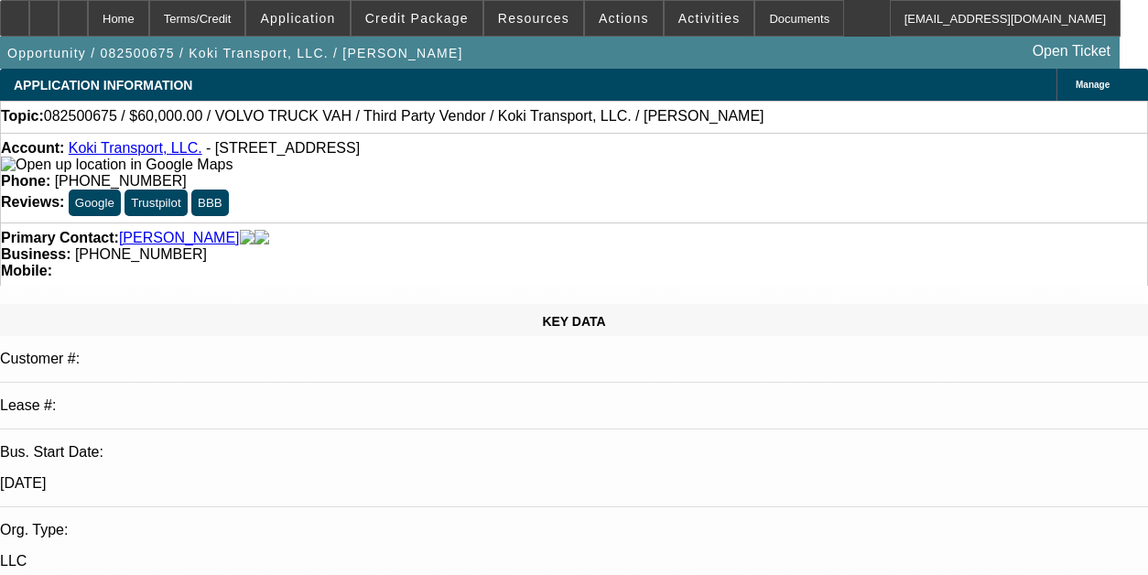
select select "0.2"
select select "2"
select select "0"
select select "6"
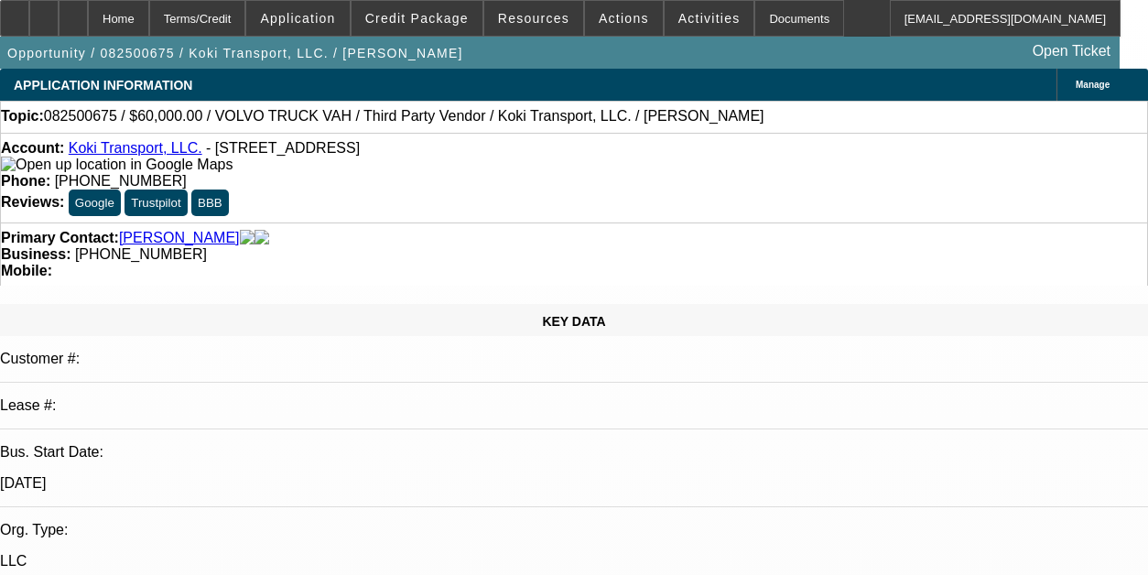
select select "0"
select select "2"
select select "0.1"
select select "4"
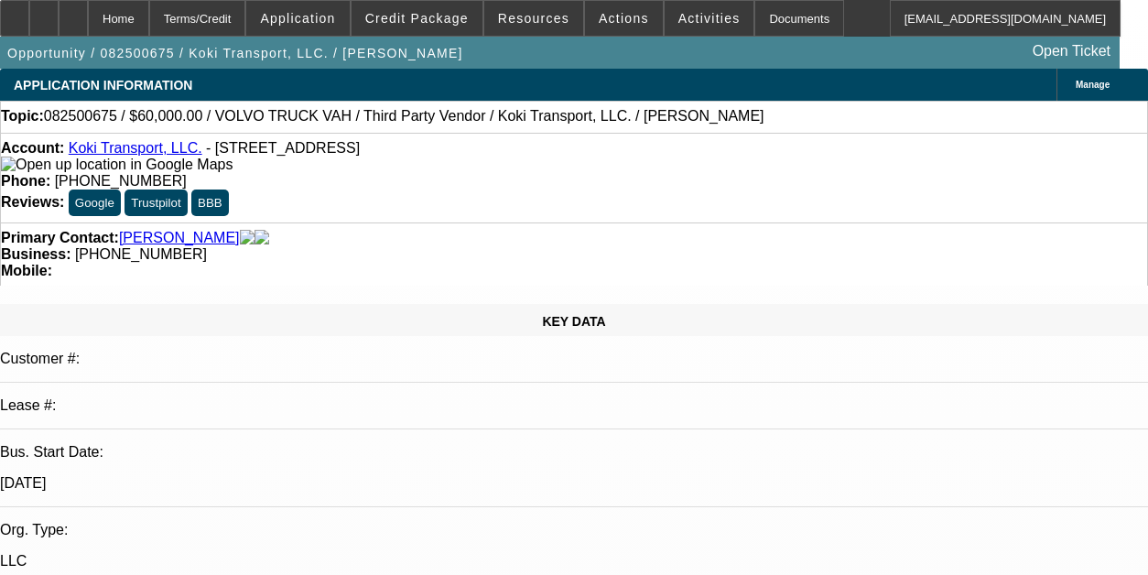
select select "0.2"
select select "2"
select select "0.1"
select select "4"
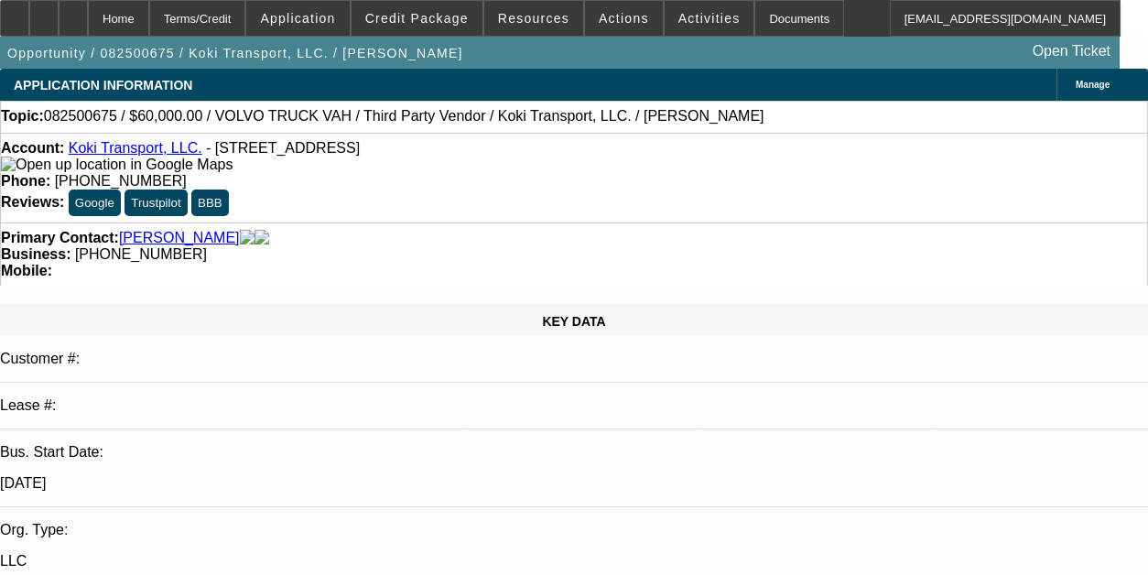
select select "0.15"
select select "2"
select select "0.1"
select select "4"
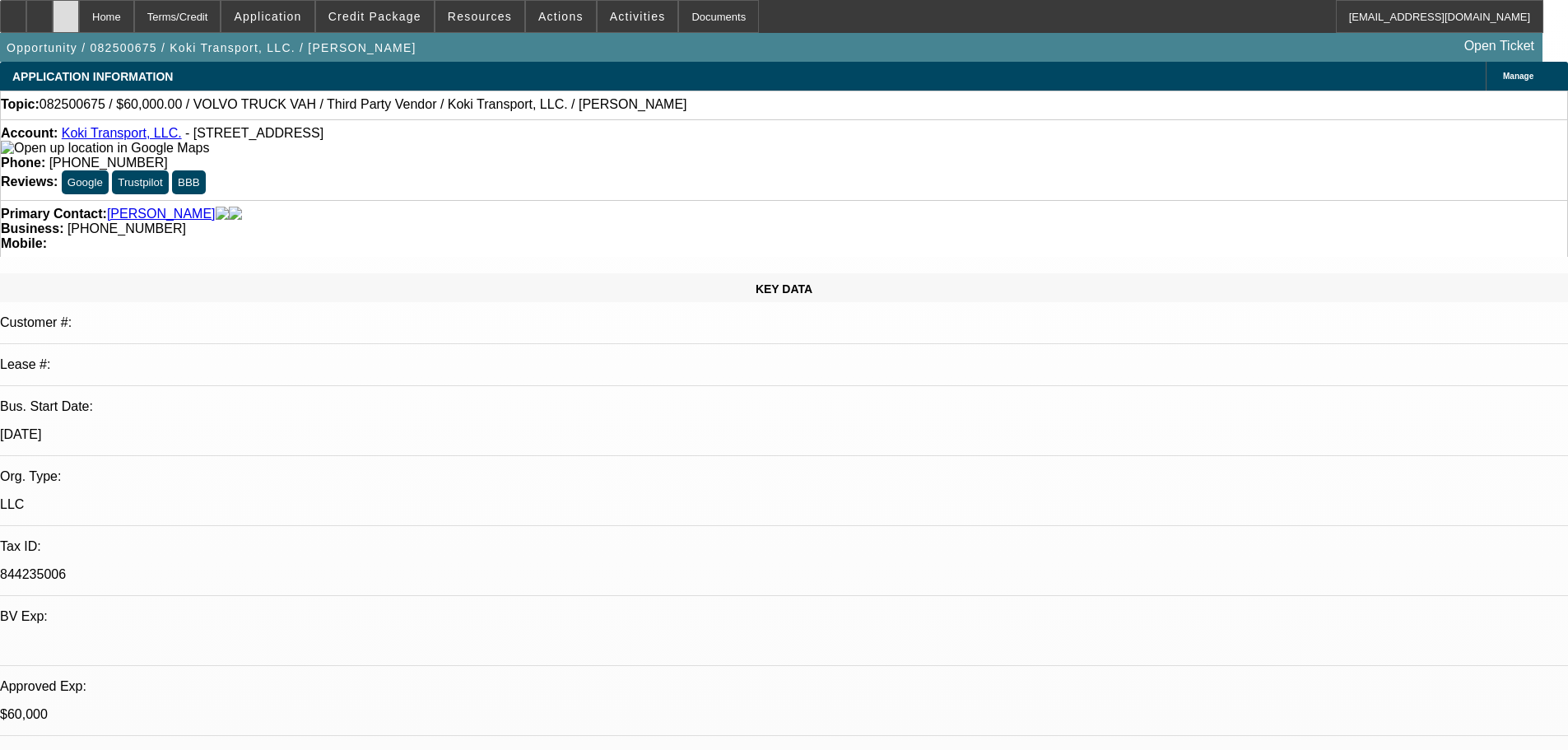
click at [79, 10] on div at bounding box center [66, 16] width 26 height 33
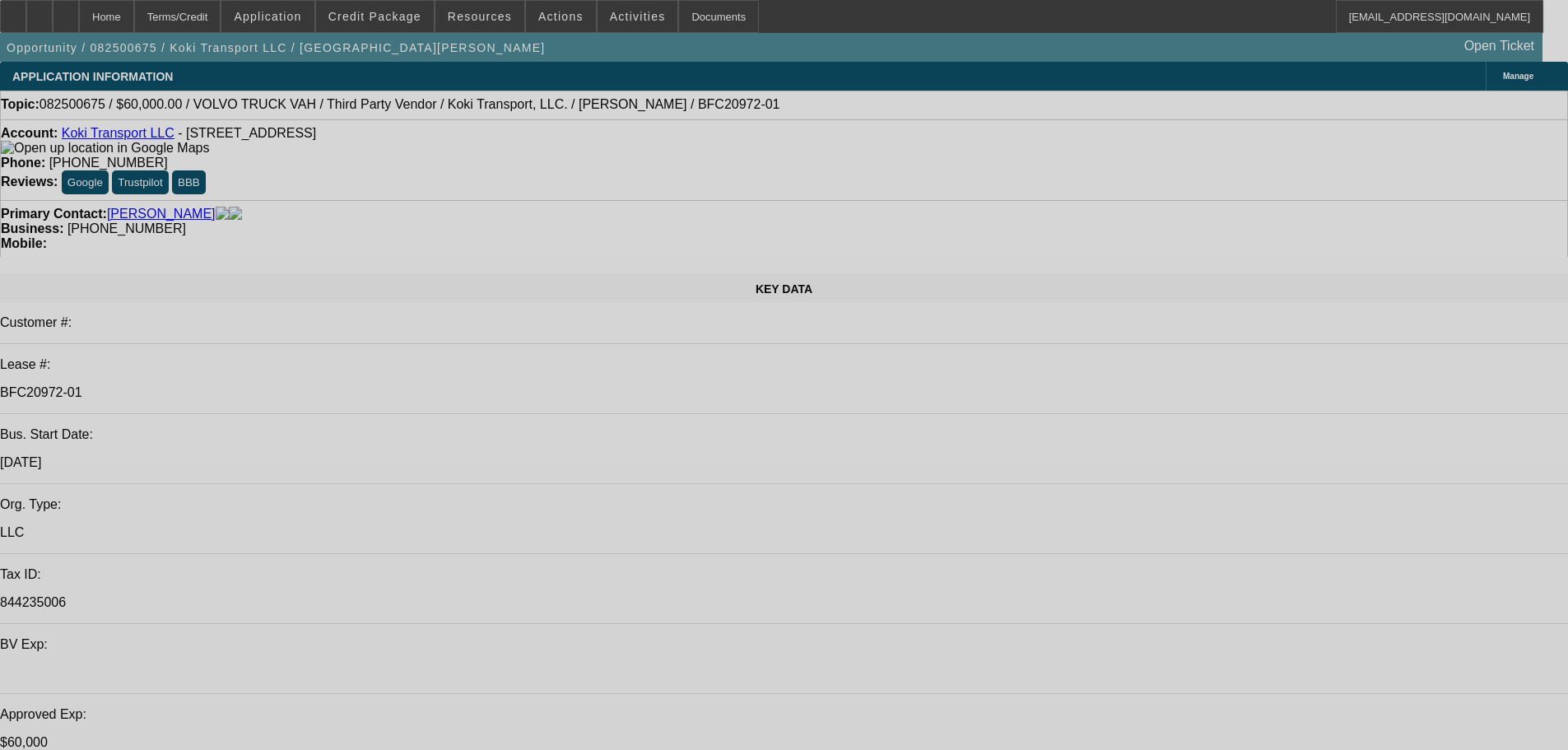
select select "0.2"
select select "2"
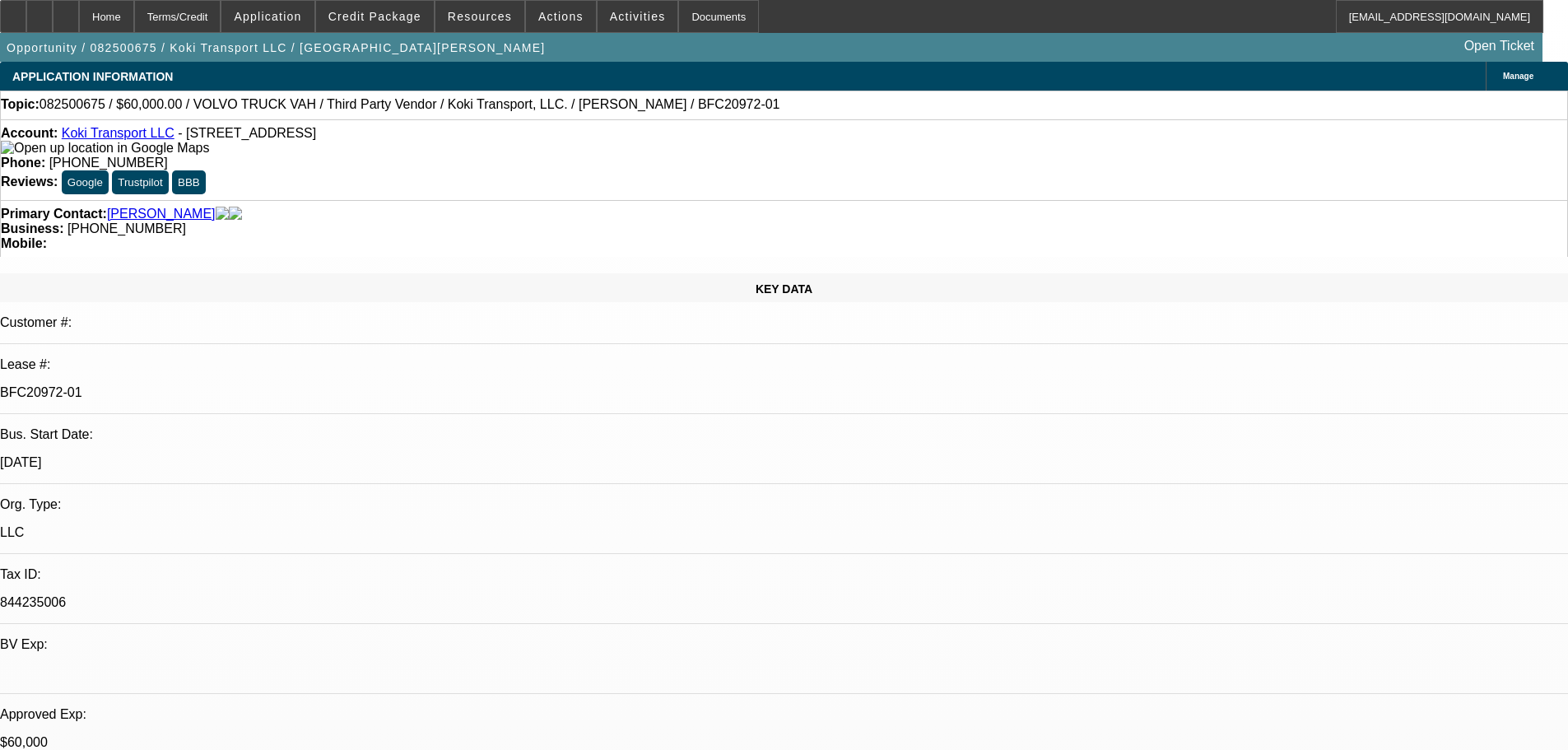
select select "2"
select select "0"
select select "6"
select select "0"
select select "2"
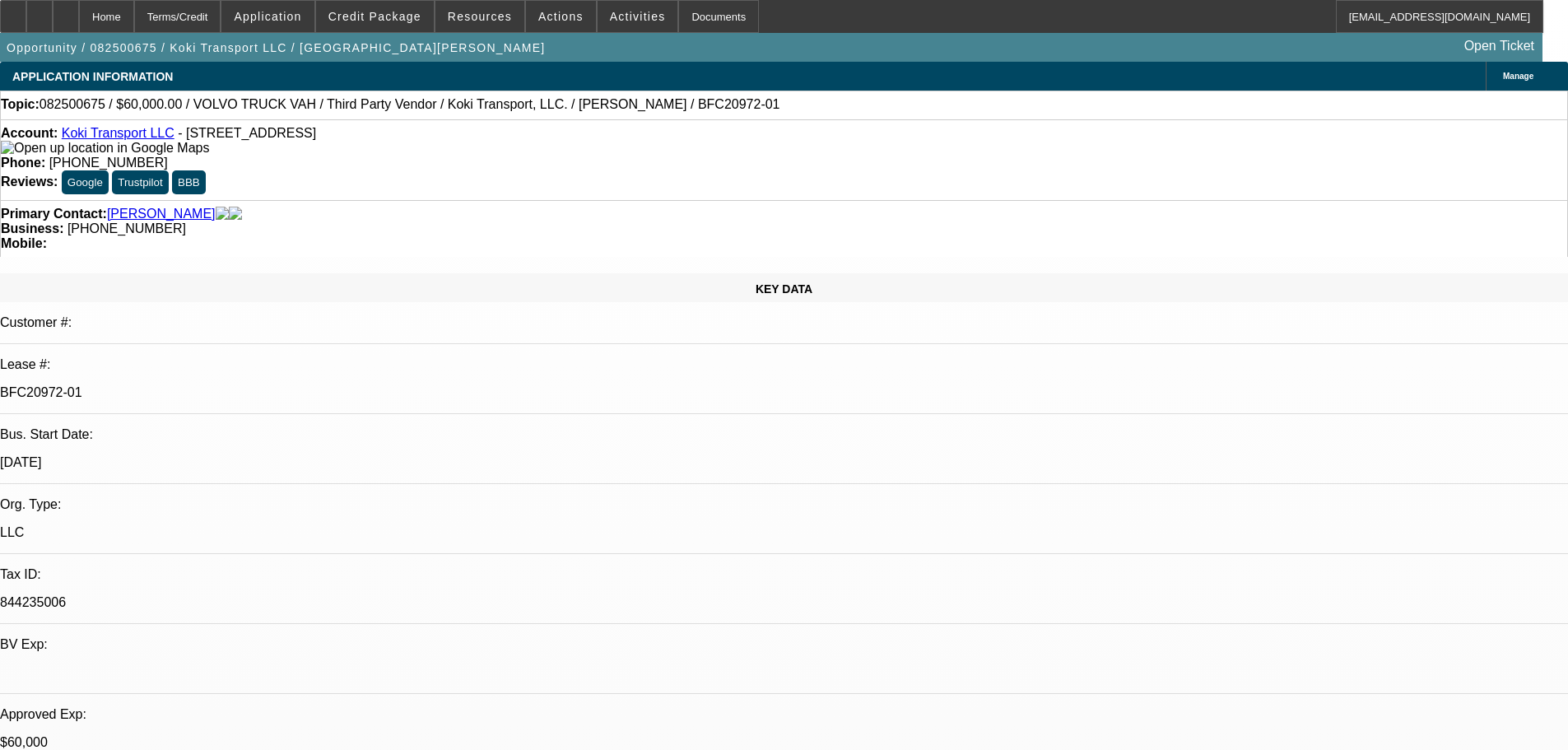
select select "2"
select select "0.1"
select select "4"
select select "0.2"
select select "2"
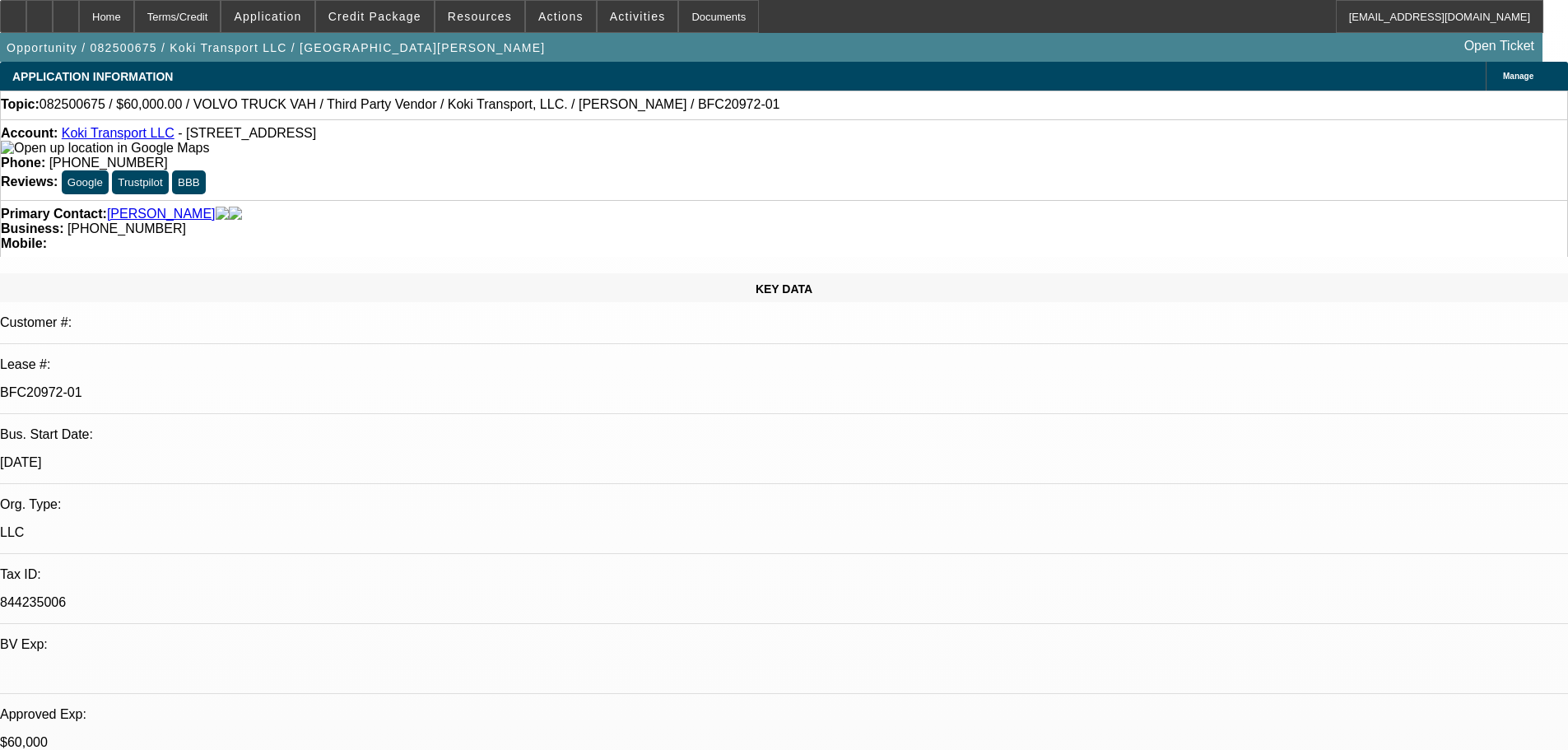
select select "2"
select select "0.1"
select select "4"
select select "0.15"
select select "2"
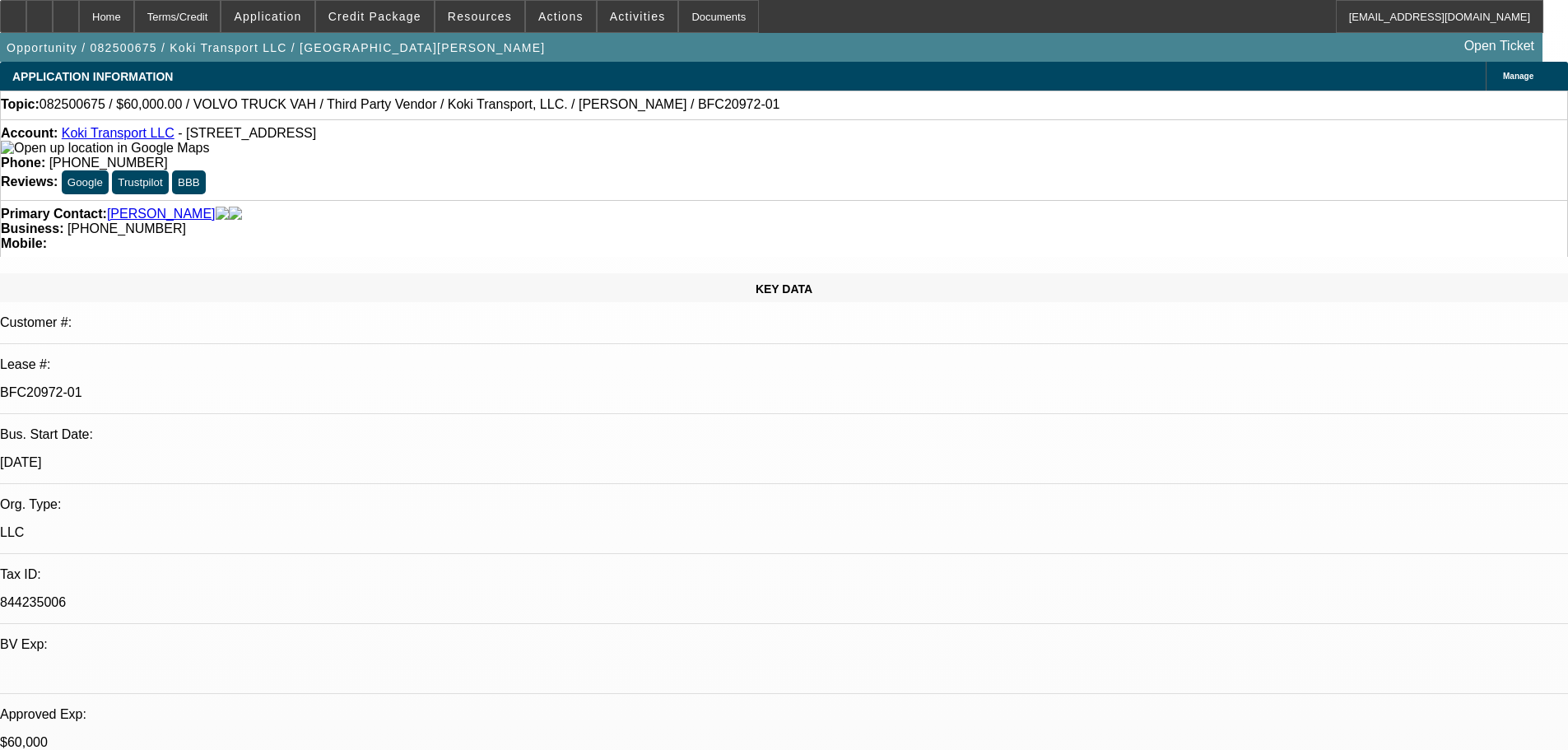
select select "2"
select select "0.1"
select select "4"
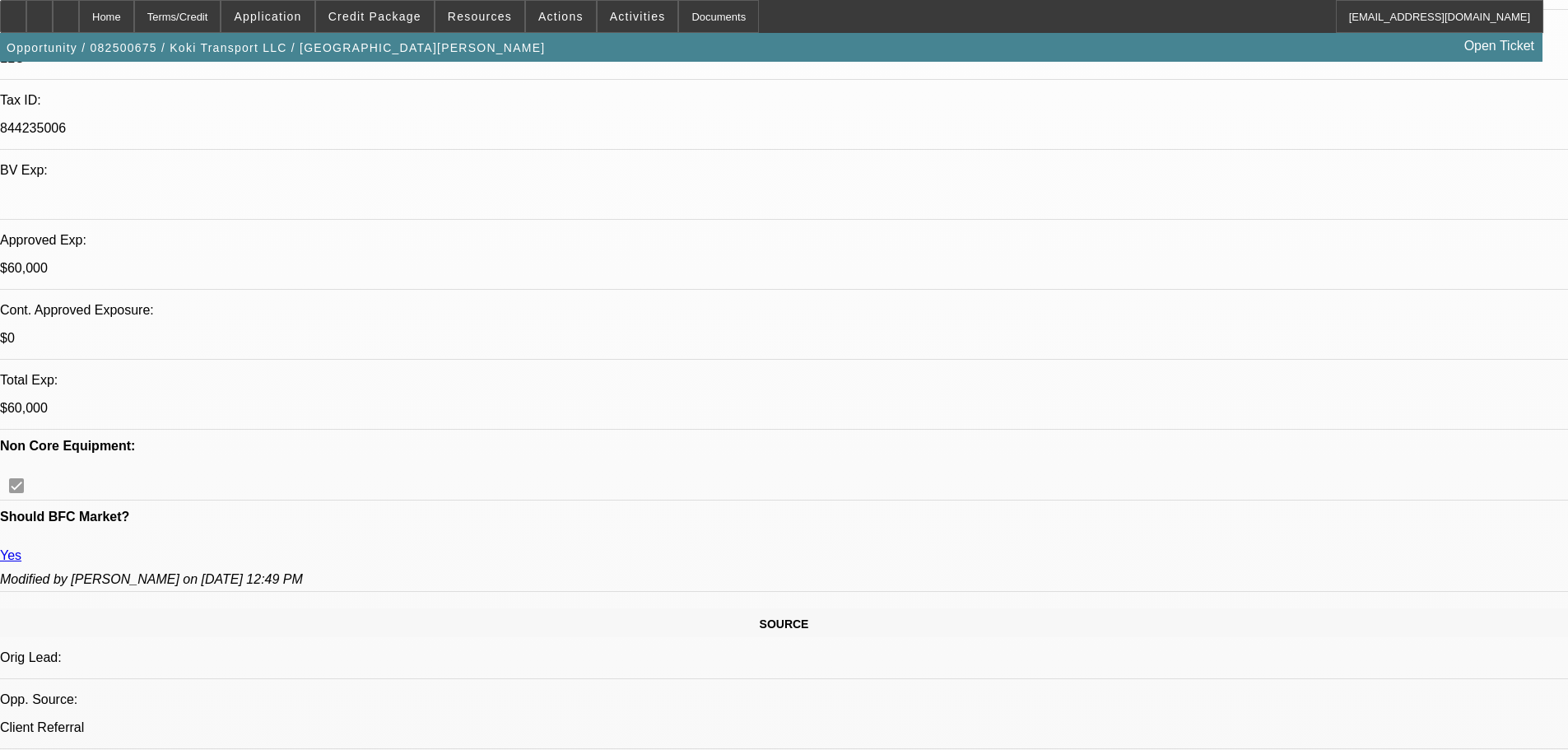
drag, startPoint x: 912, startPoint y: 577, endPoint x: 777, endPoint y: 287, distance: 319.9
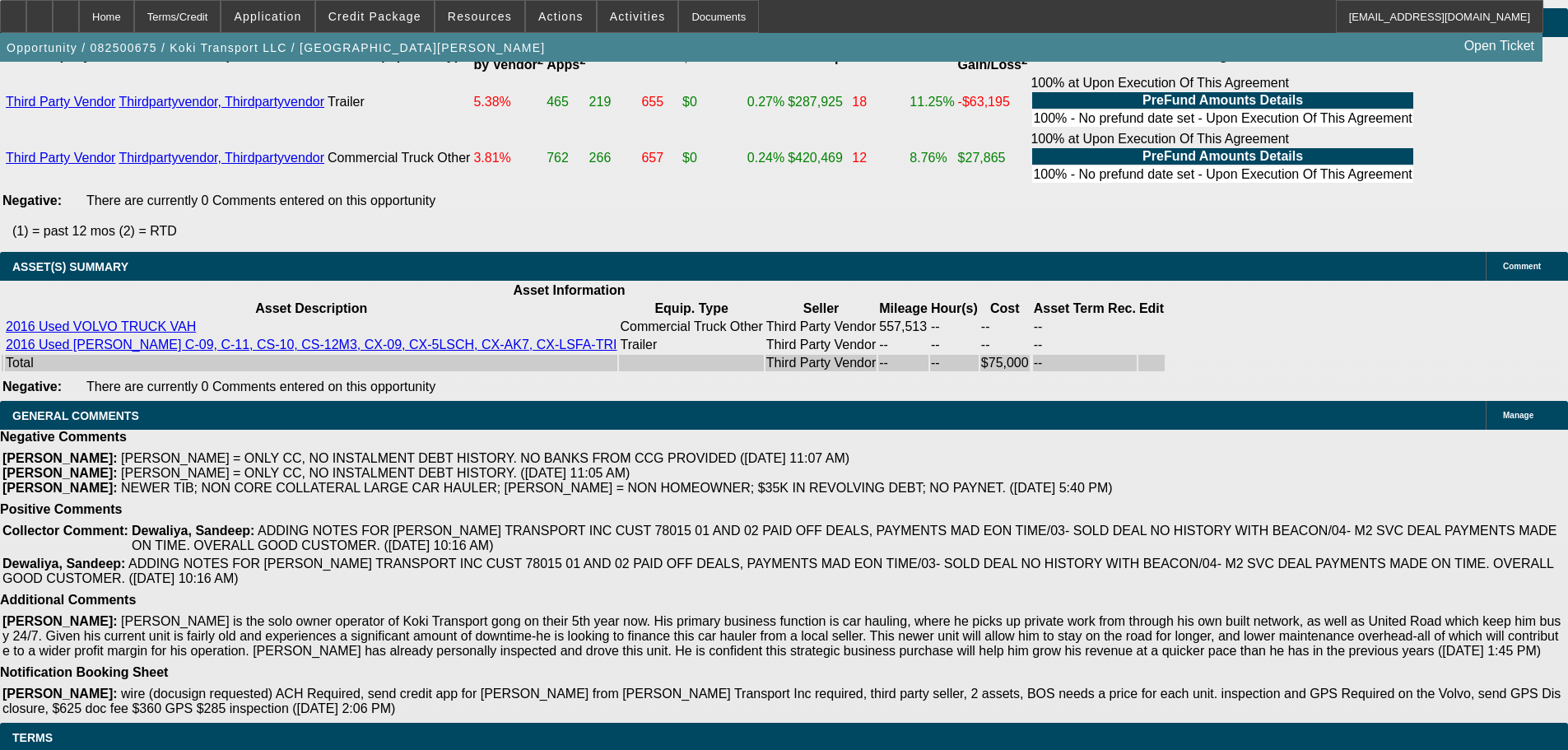
drag, startPoint x: 785, startPoint y: 440, endPoint x: 796, endPoint y: 582, distance: 142.4
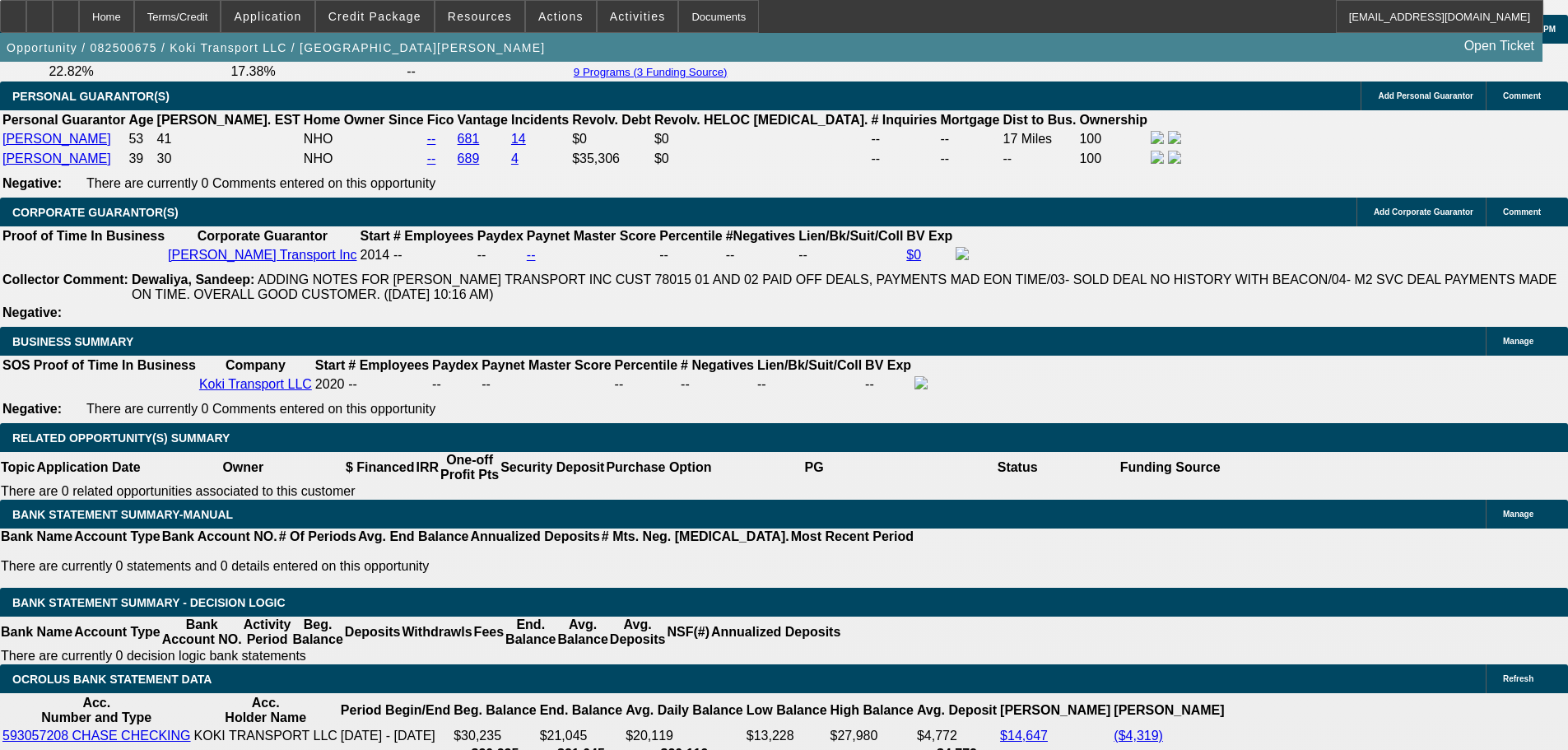
scroll to position [343, 0]
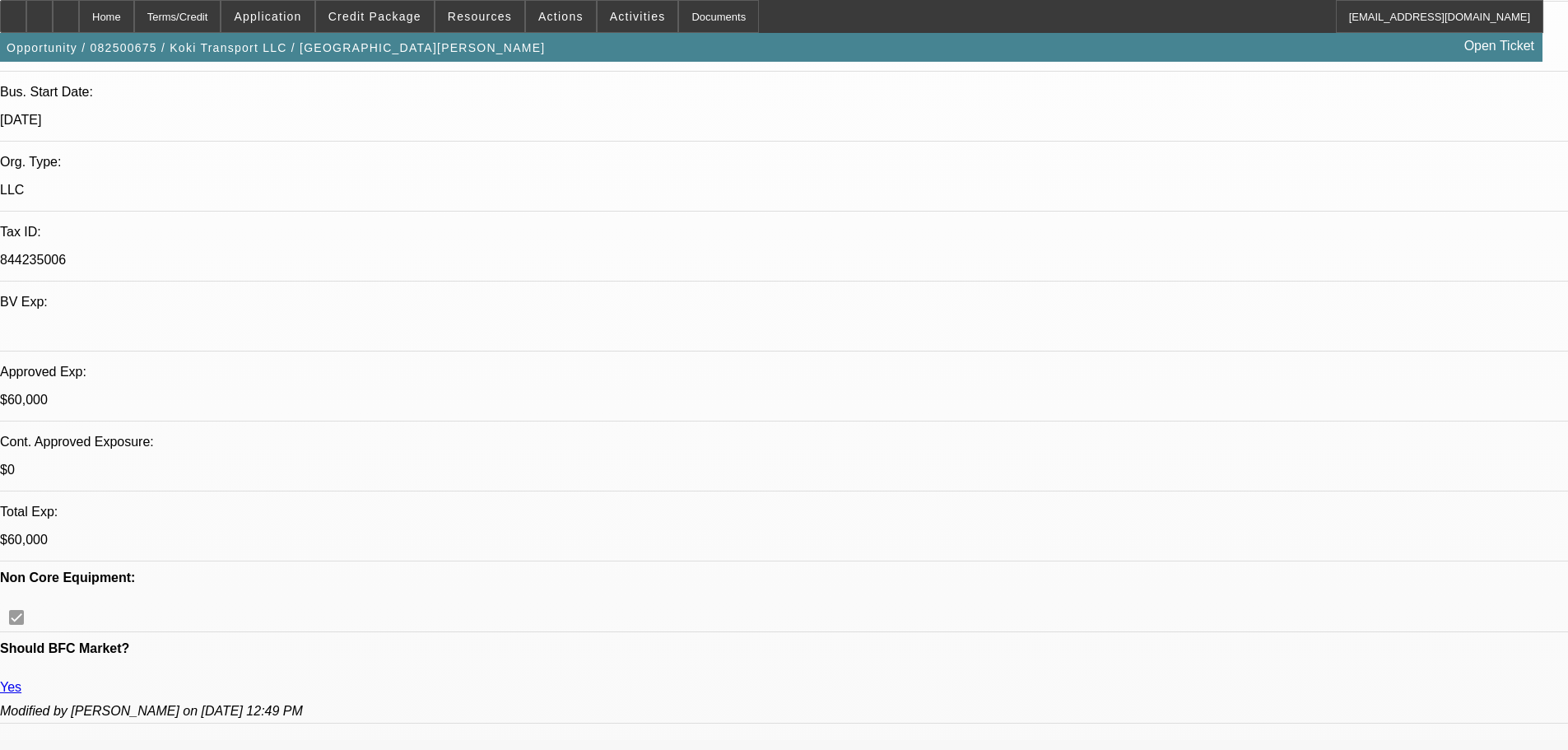
drag, startPoint x: 822, startPoint y: 209, endPoint x: 823, endPoint y: 195, distance: 14.0
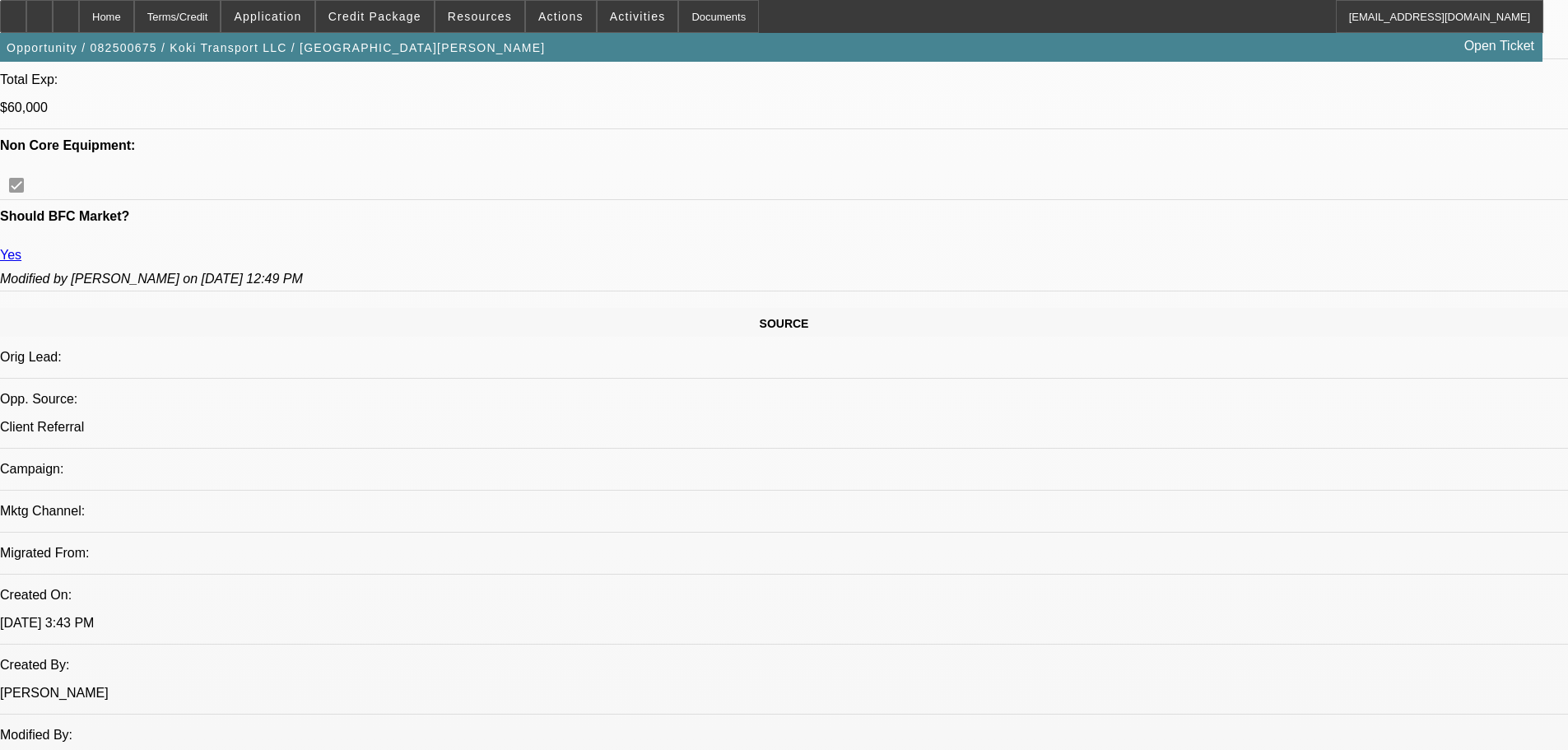
drag, startPoint x: 592, startPoint y: 360, endPoint x: 629, endPoint y: 297, distance: 73.1
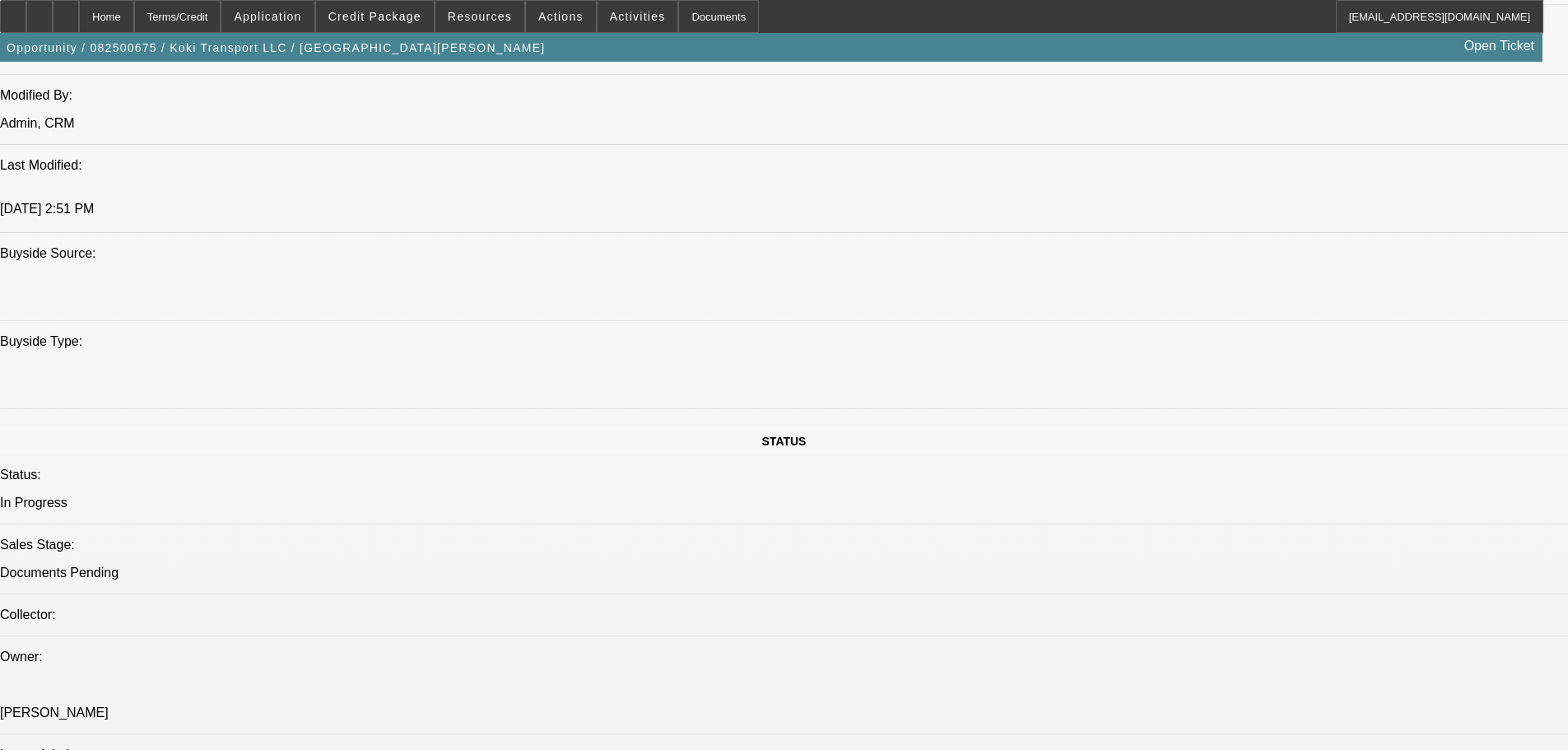
drag, startPoint x: 640, startPoint y: 419, endPoint x: 614, endPoint y: 566, distance: 149.3
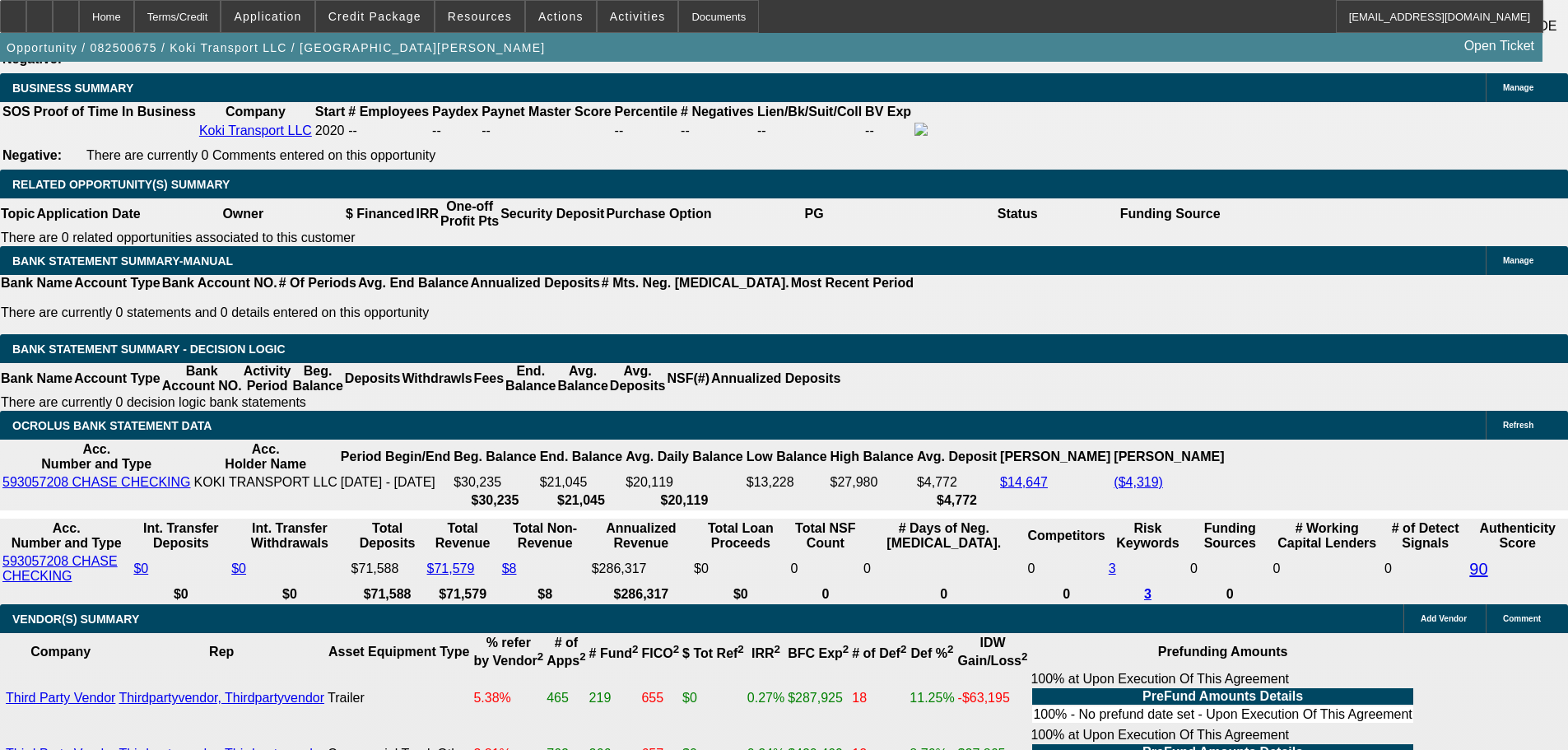
drag, startPoint x: 812, startPoint y: 380, endPoint x: 745, endPoint y: 120, distance: 268.5
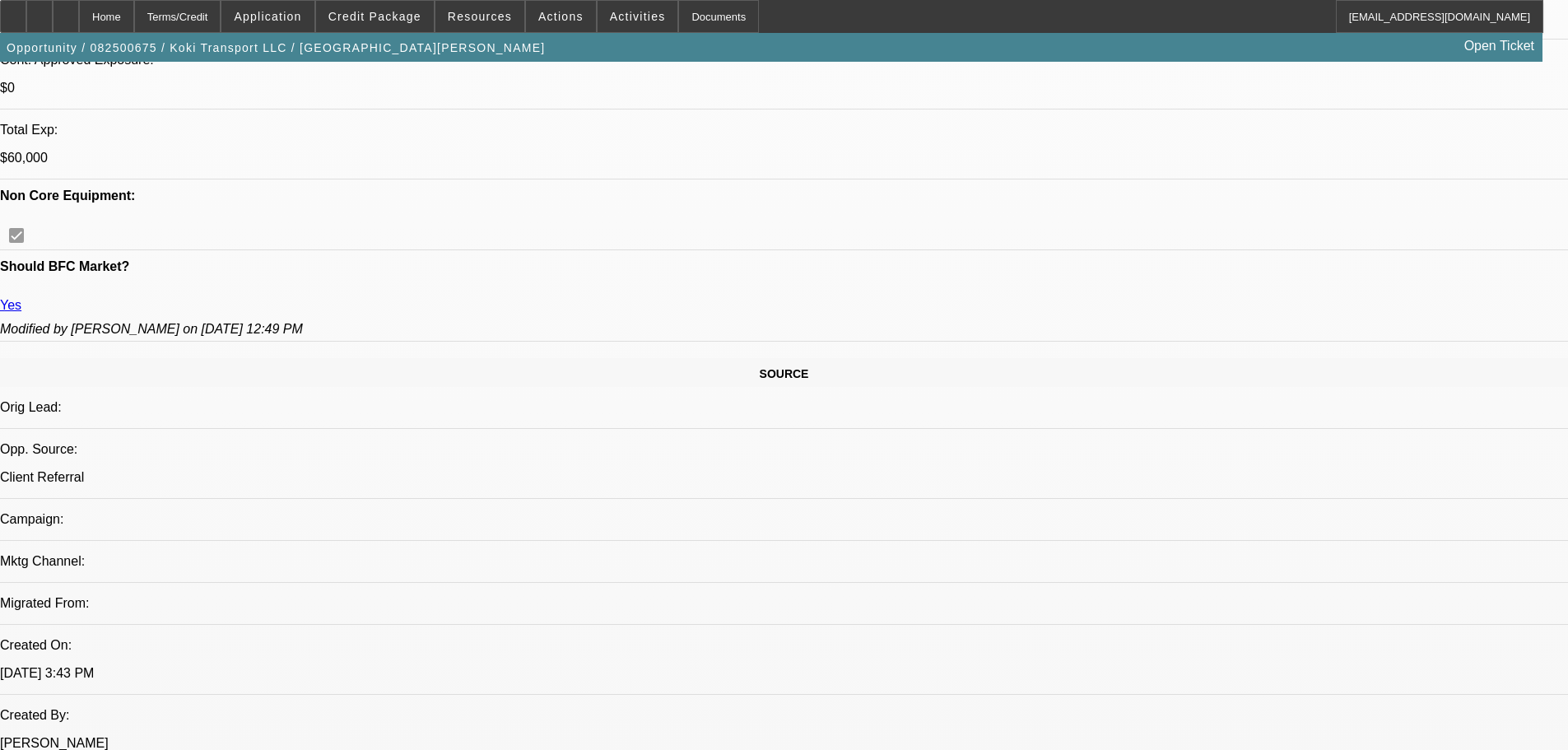
scroll to position [0, 0]
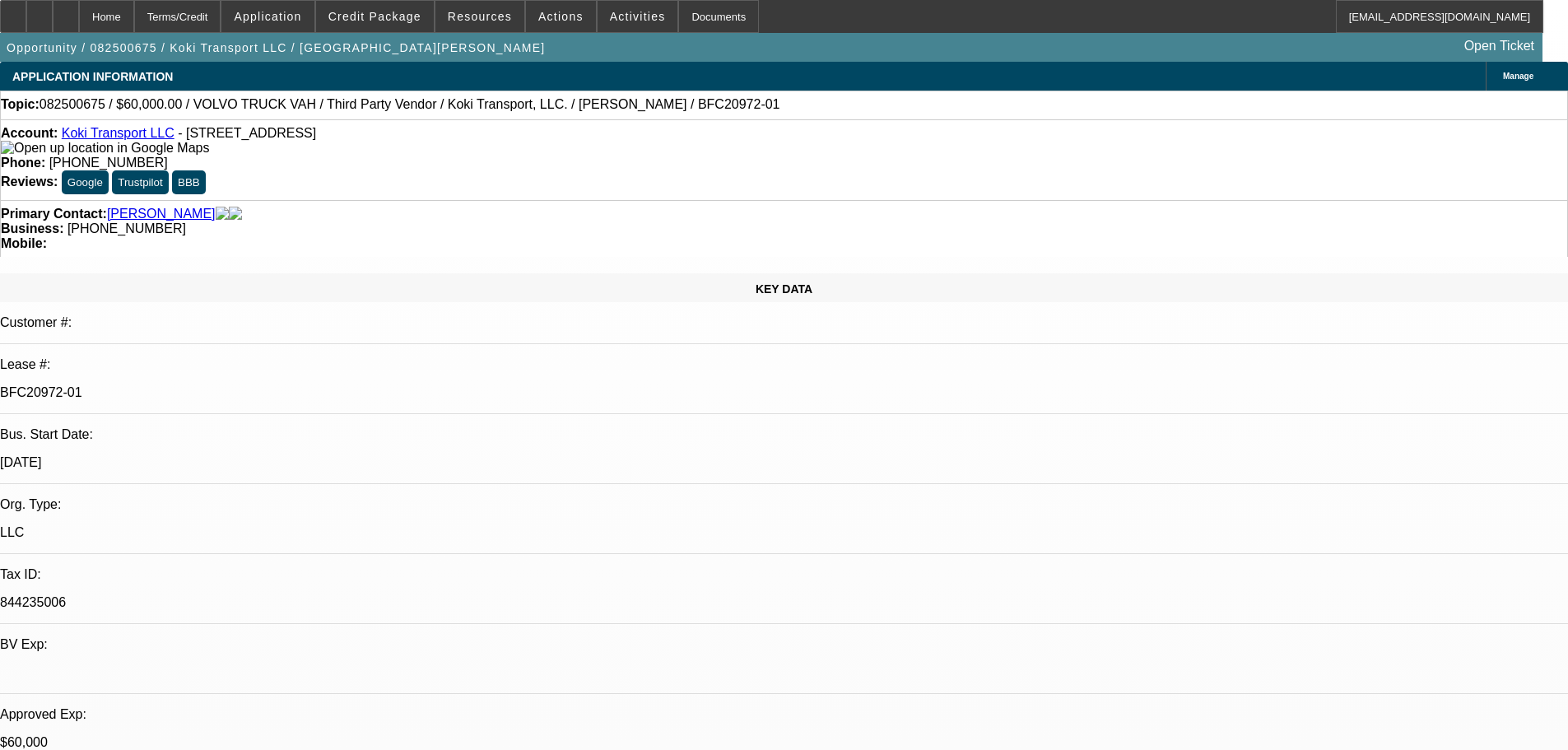
drag, startPoint x: 610, startPoint y: 254, endPoint x: 726, endPoint y: 326, distance: 136.5
drag, startPoint x: 1346, startPoint y: 228, endPoint x: 1335, endPoint y: 219, distance: 14.2
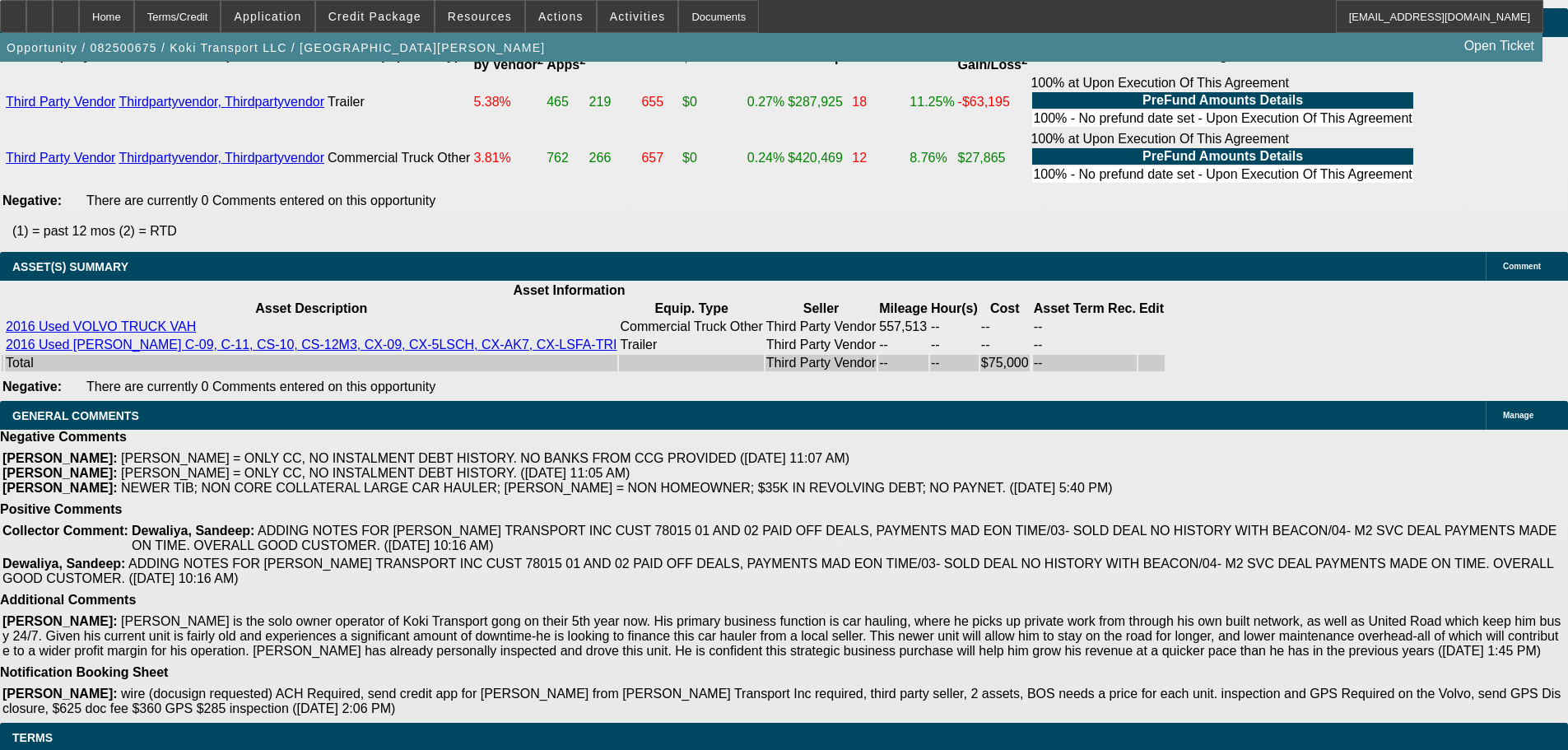
drag, startPoint x: 539, startPoint y: 614, endPoint x: 638, endPoint y: 505, distance: 147.2
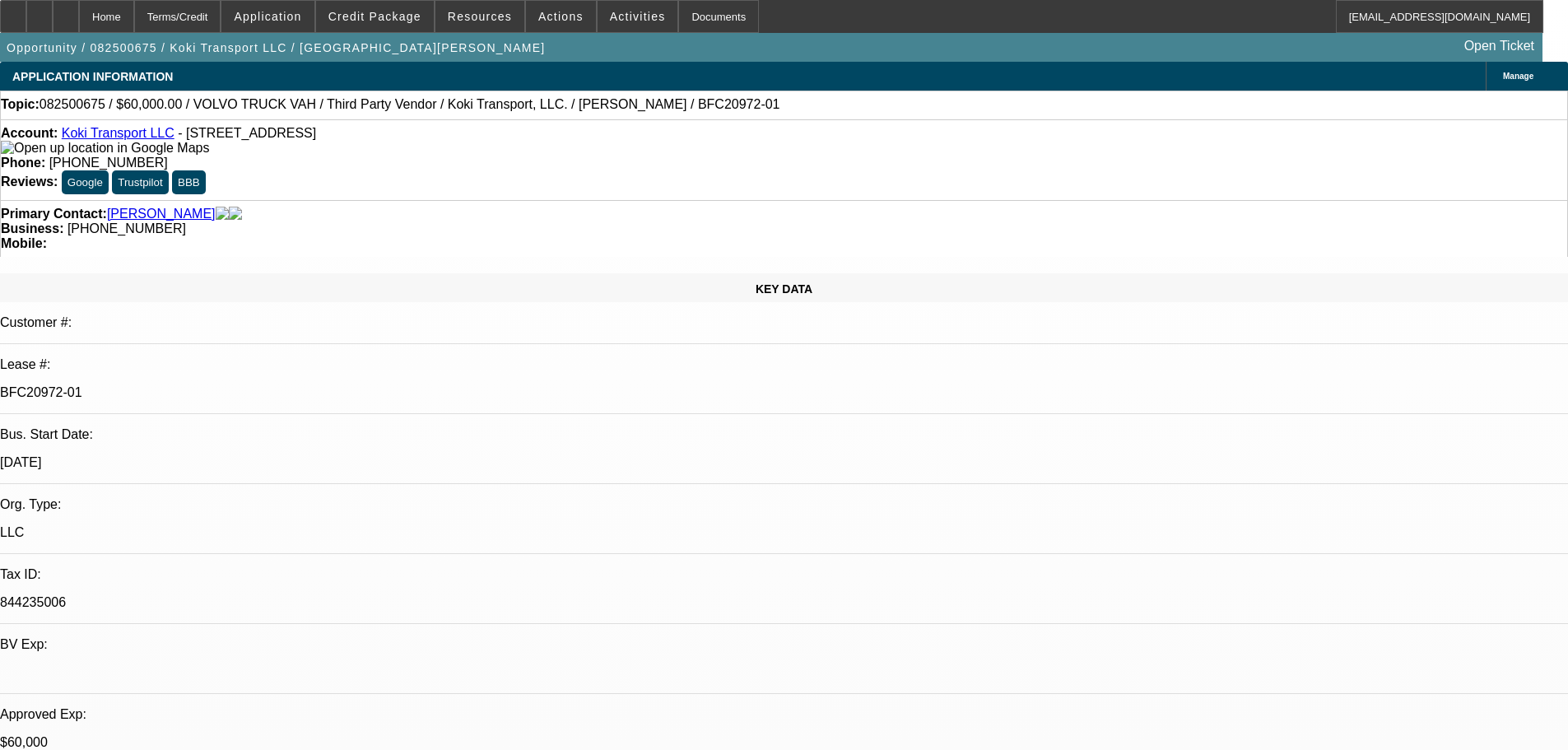
drag, startPoint x: 704, startPoint y: 619, endPoint x: 876, endPoint y: 165, distance: 485.5
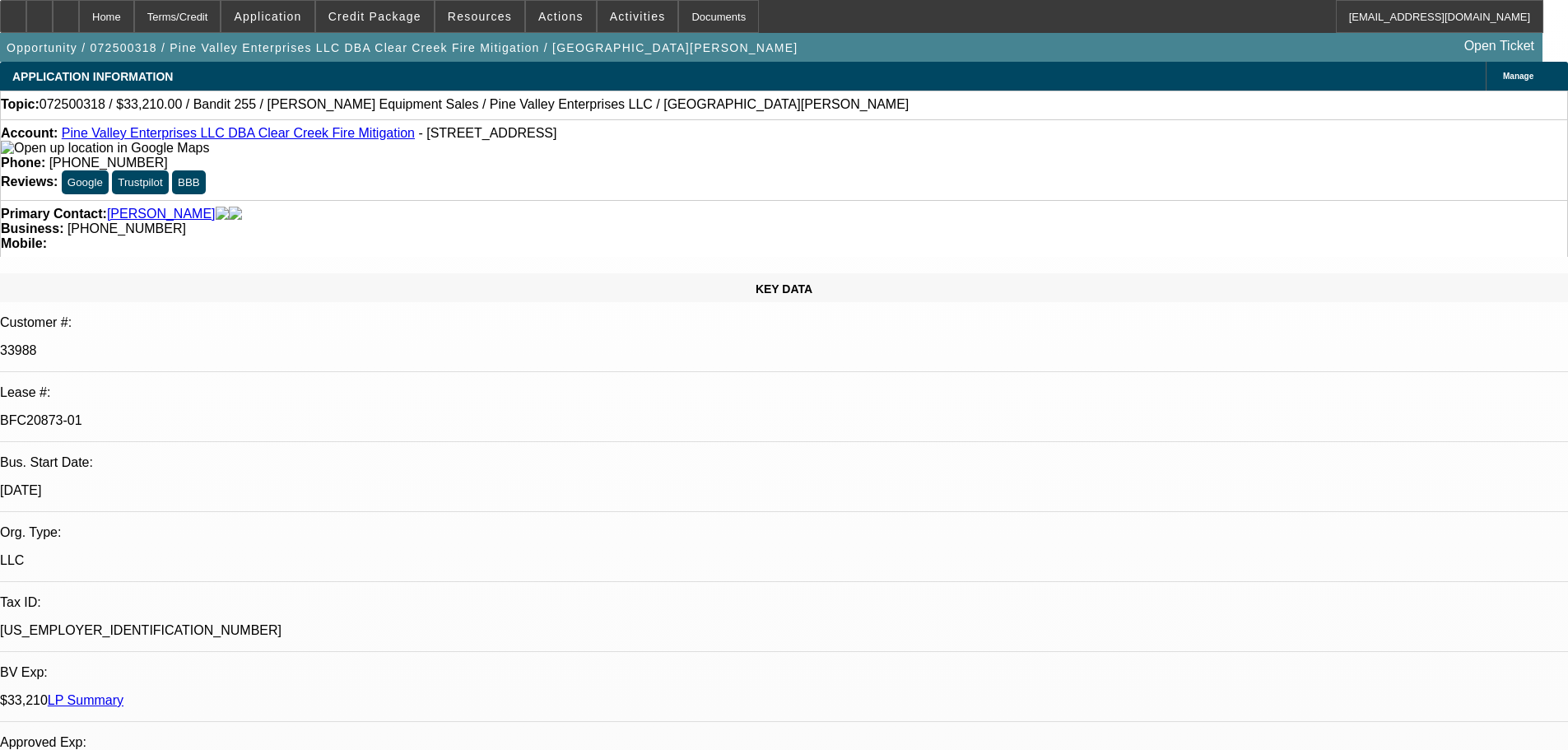
select select "0.1"
select select "2"
select select "0"
select select "6"
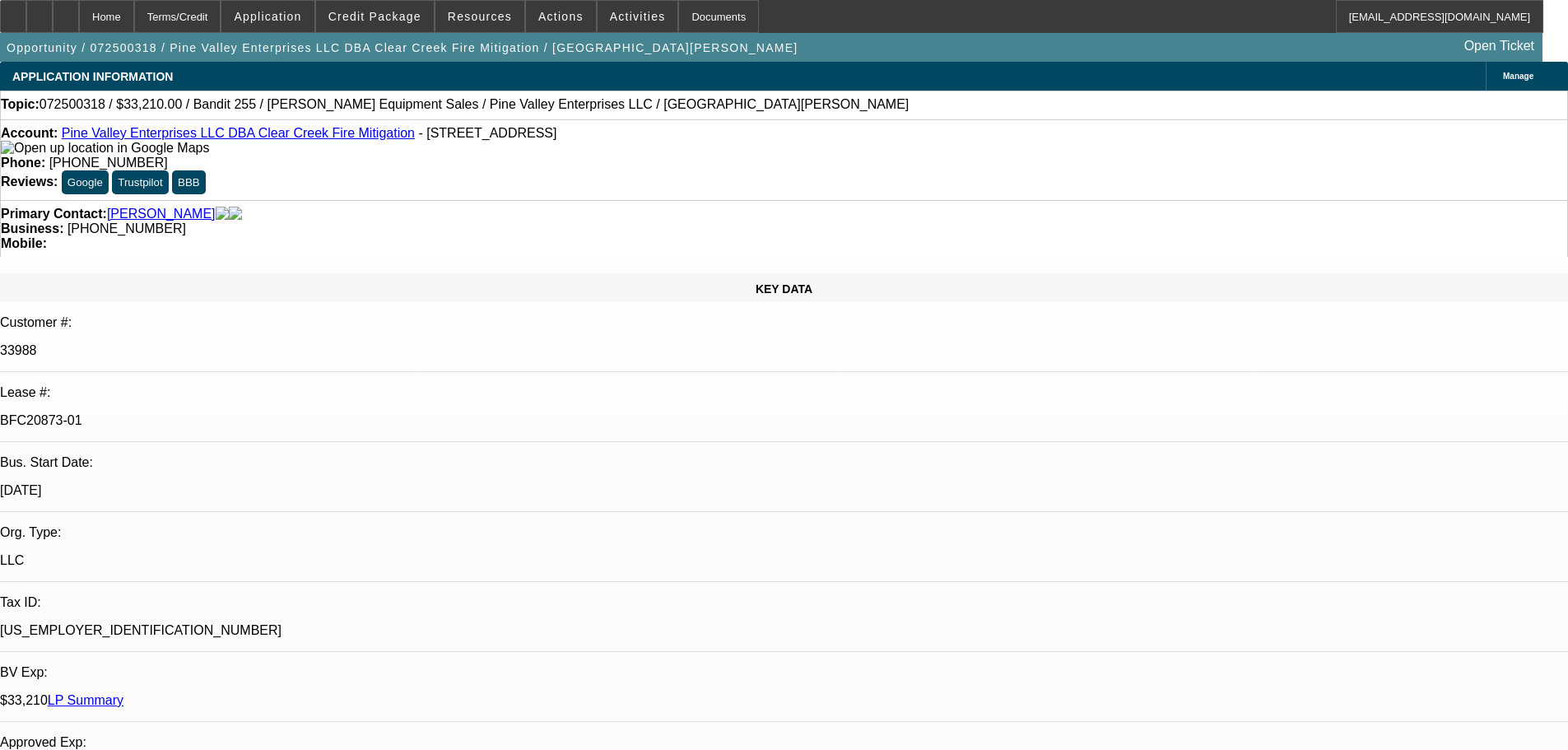
select select "0.1"
select select "2"
select select "0.1"
select select "4"
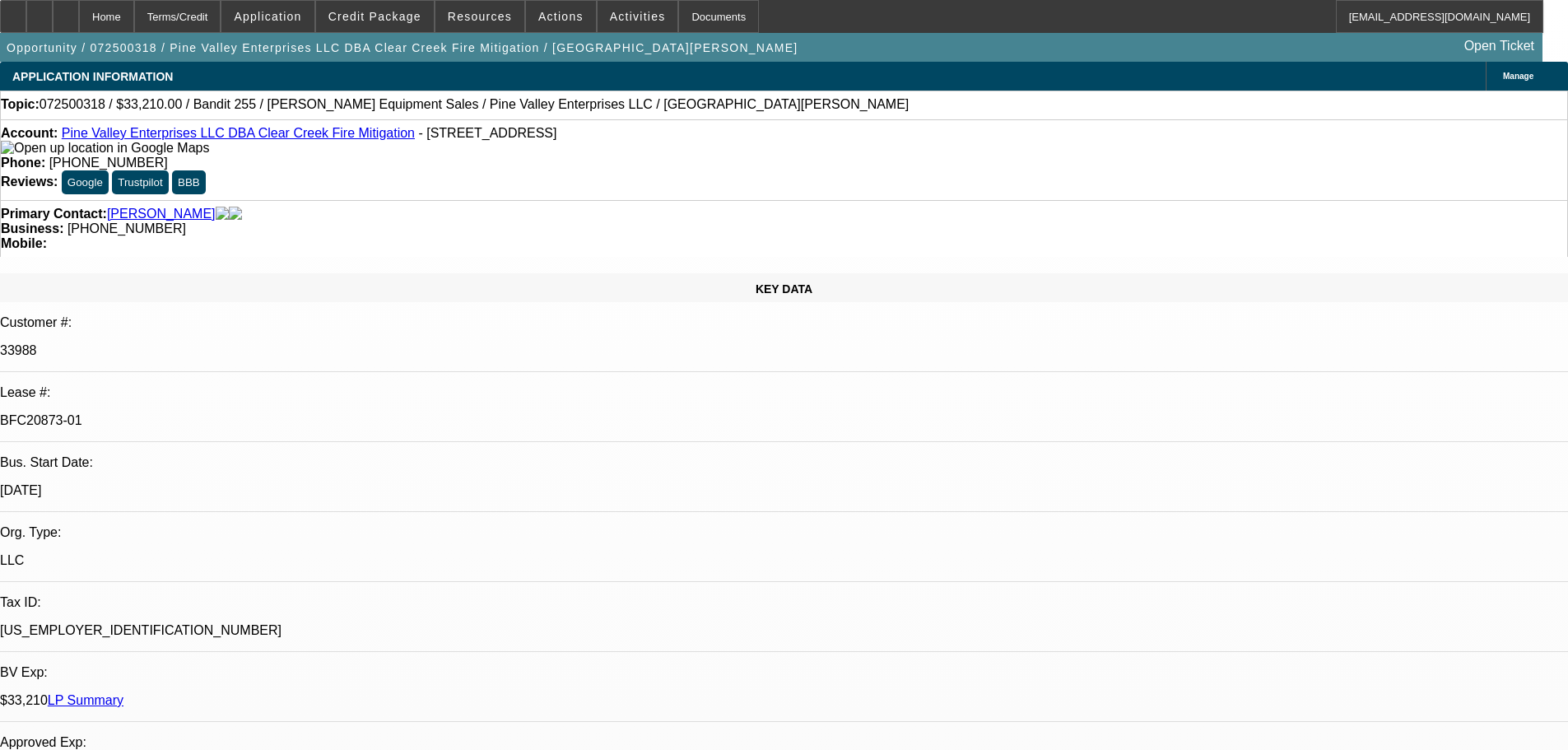
select select "0.1"
select select "2"
select select "0.1"
select select "4"
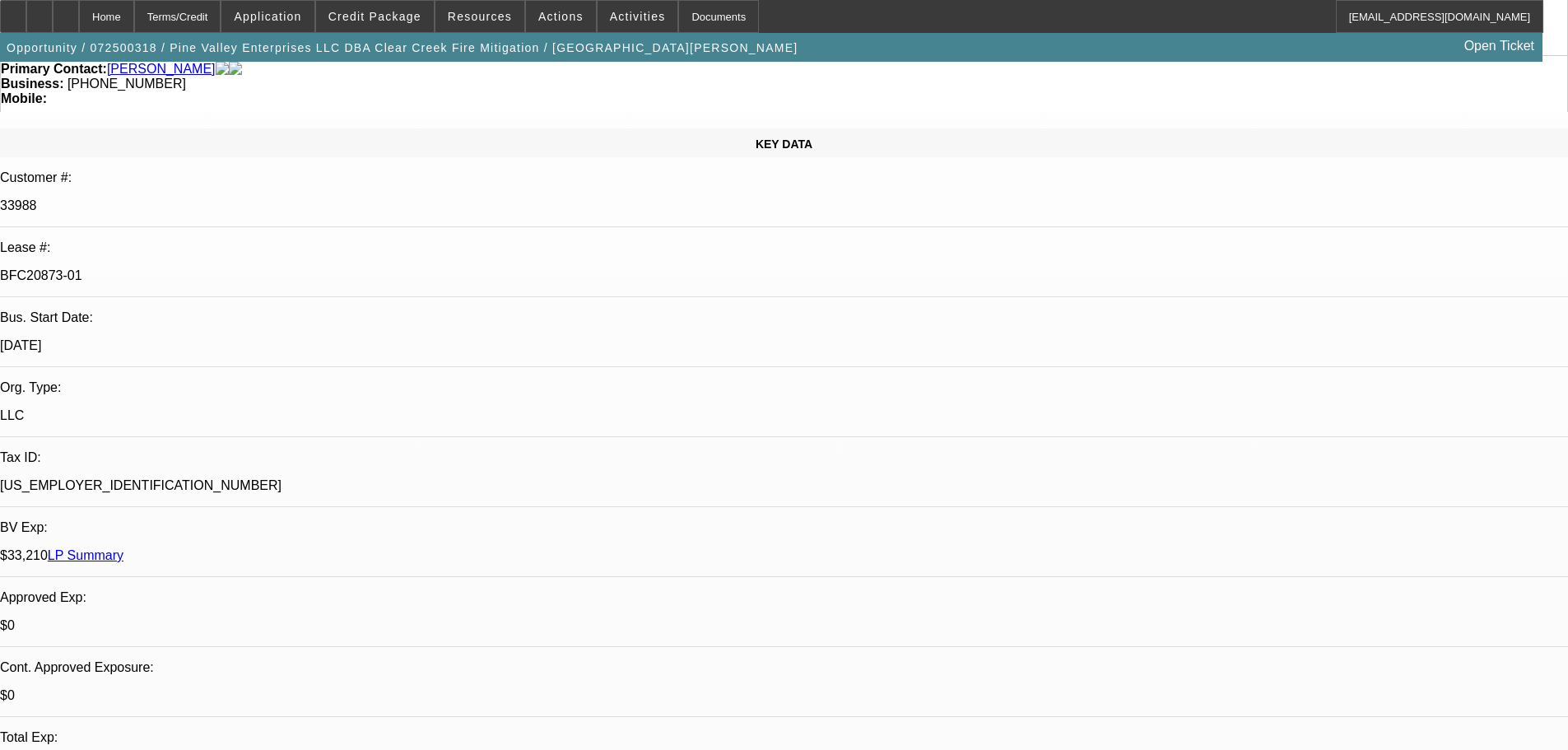
scroll to position [412, 0]
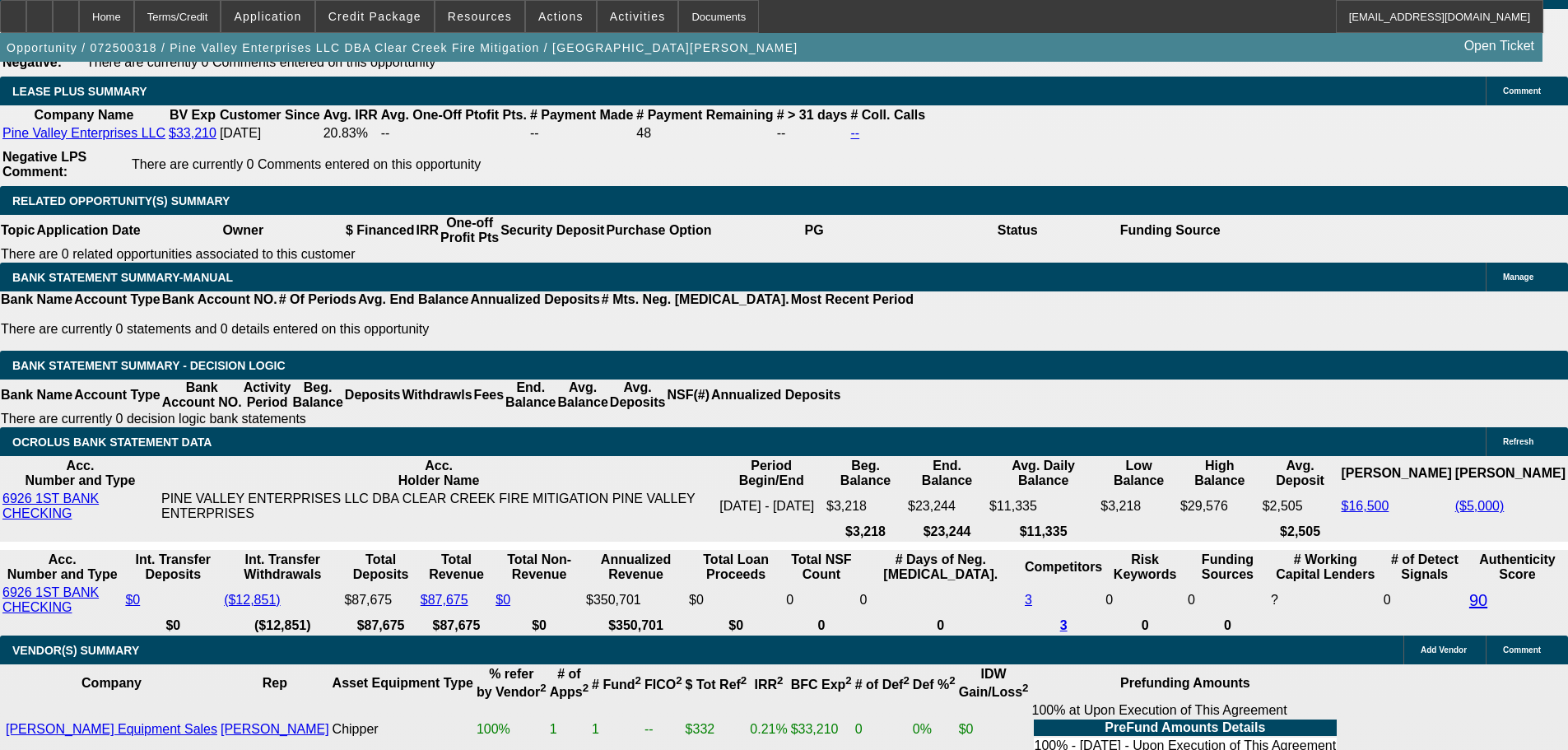
drag, startPoint x: 826, startPoint y: 571, endPoint x: 826, endPoint y: 624, distance: 53.0
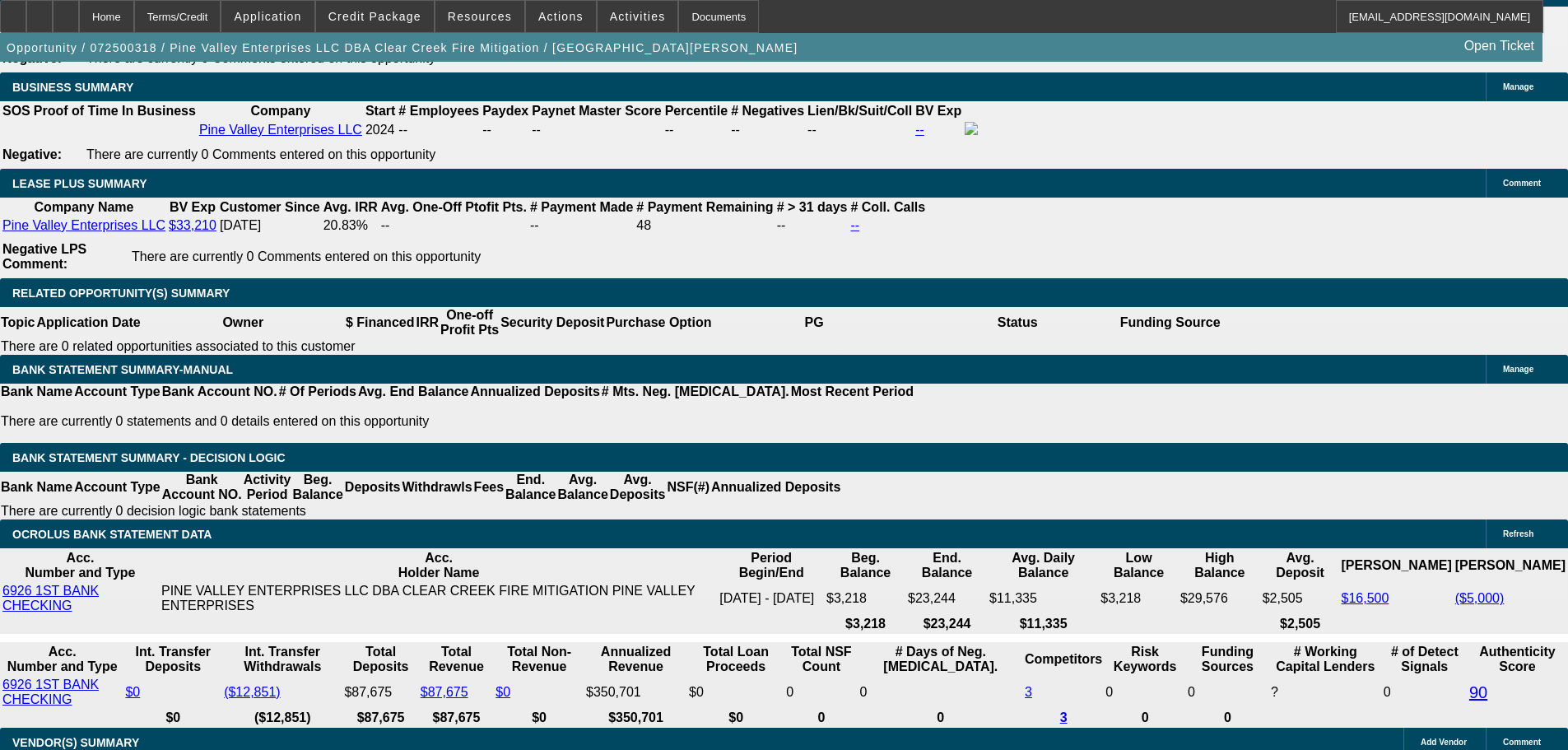
scroll to position [83, 0]
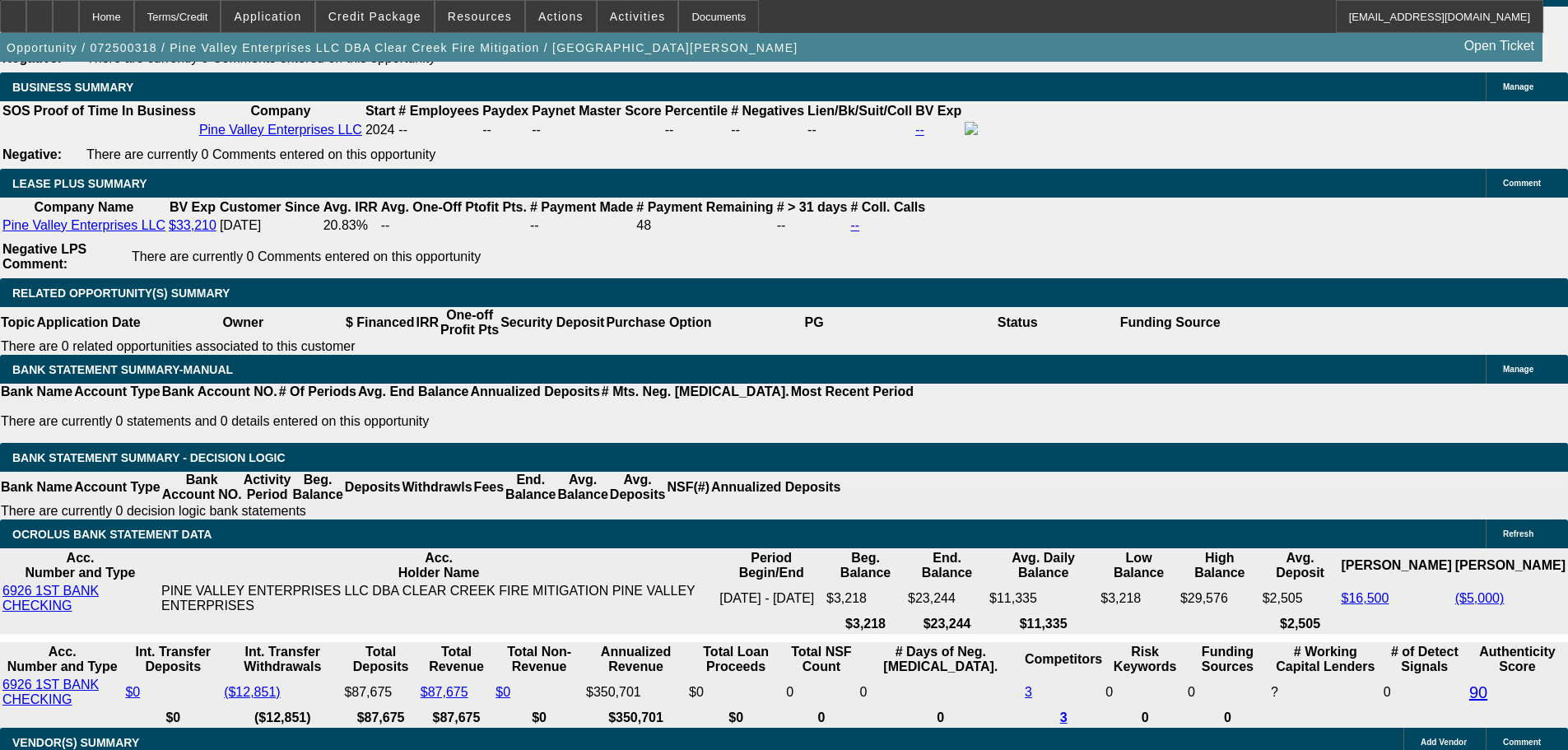
drag, startPoint x: 1224, startPoint y: 200, endPoint x: 1223, endPoint y: 150, distance: 50.0
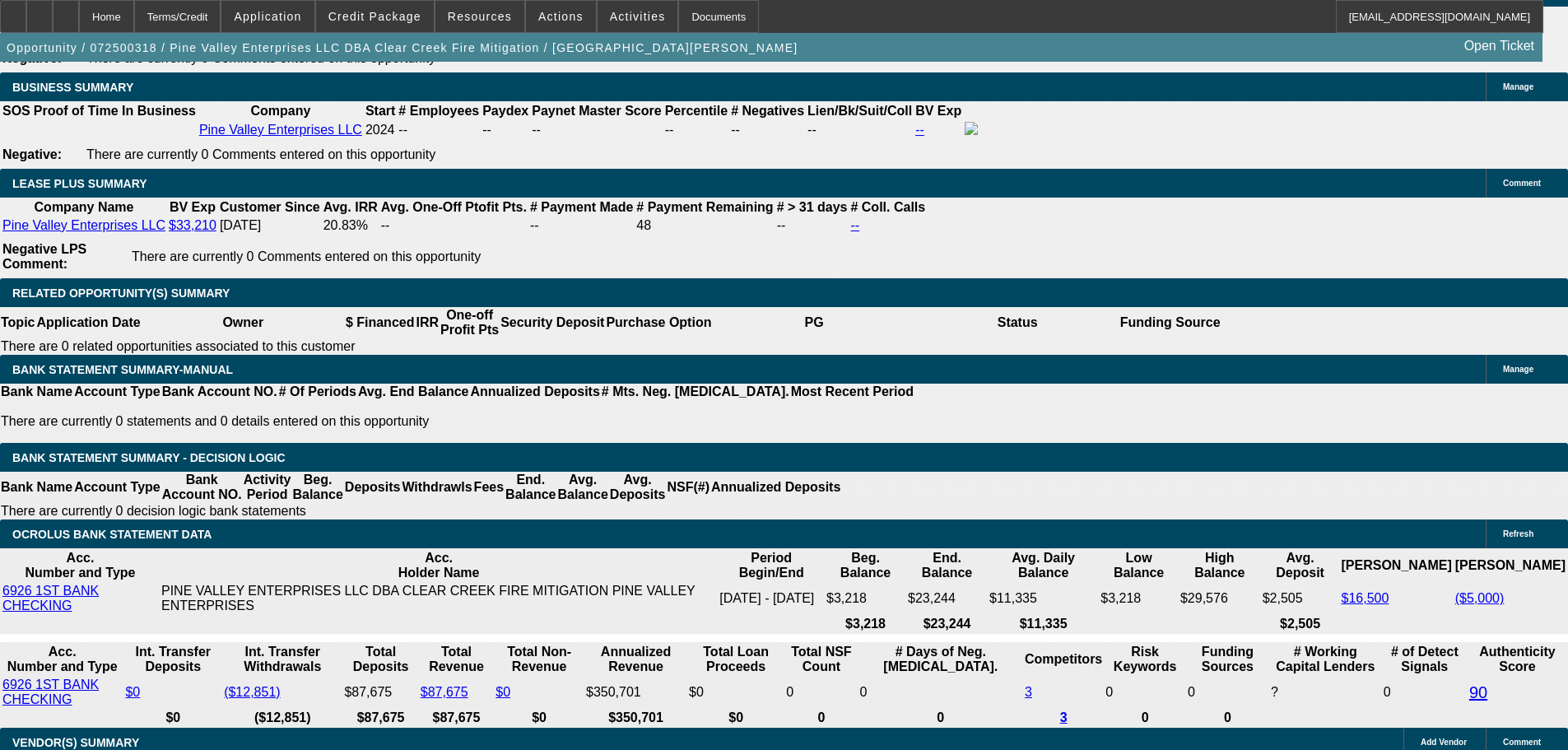
drag, startPoint x: 1207, startPoint y: 159, endPoint x: 1216, endPoint y: 238, distance: 79.5
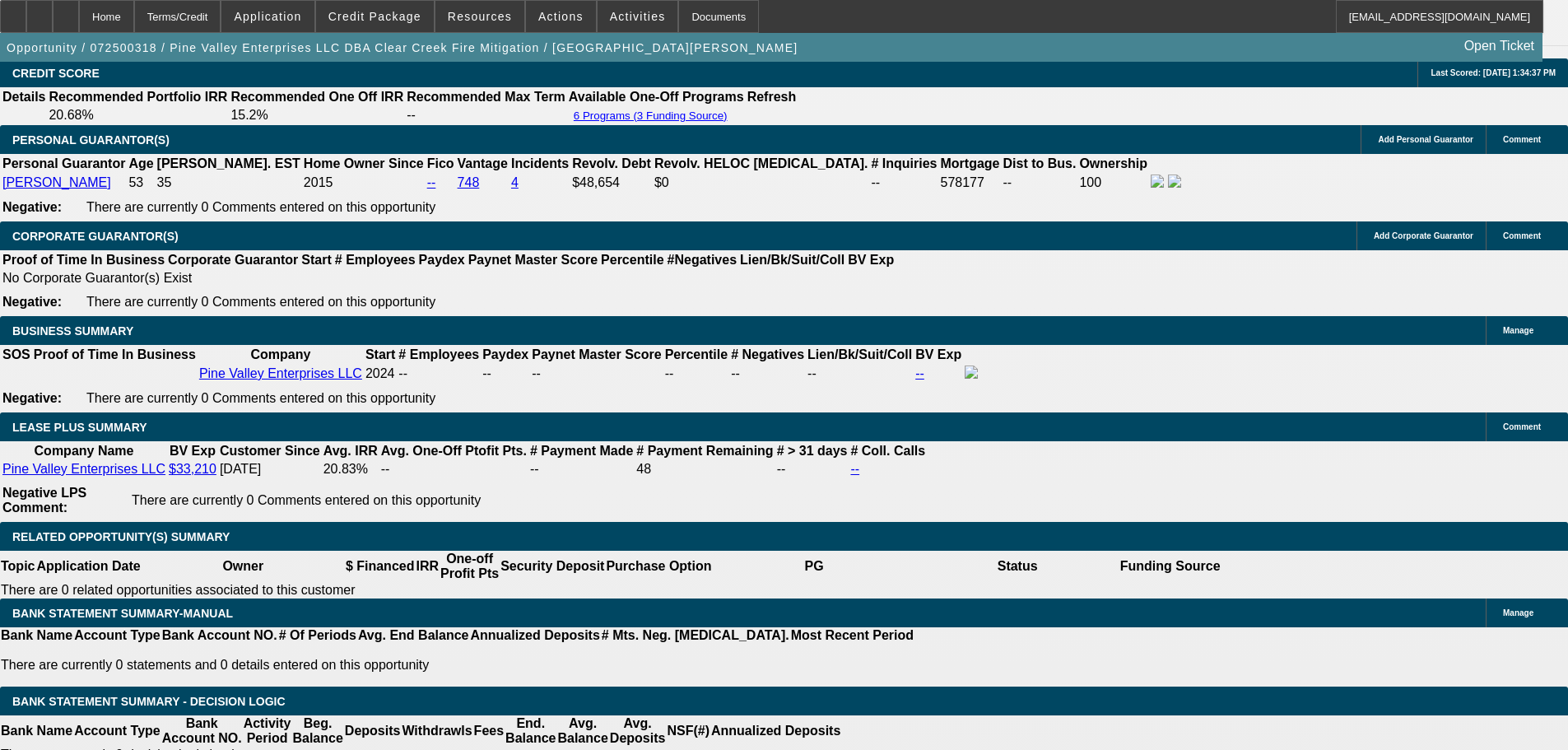
scroll to position [2470, 0]
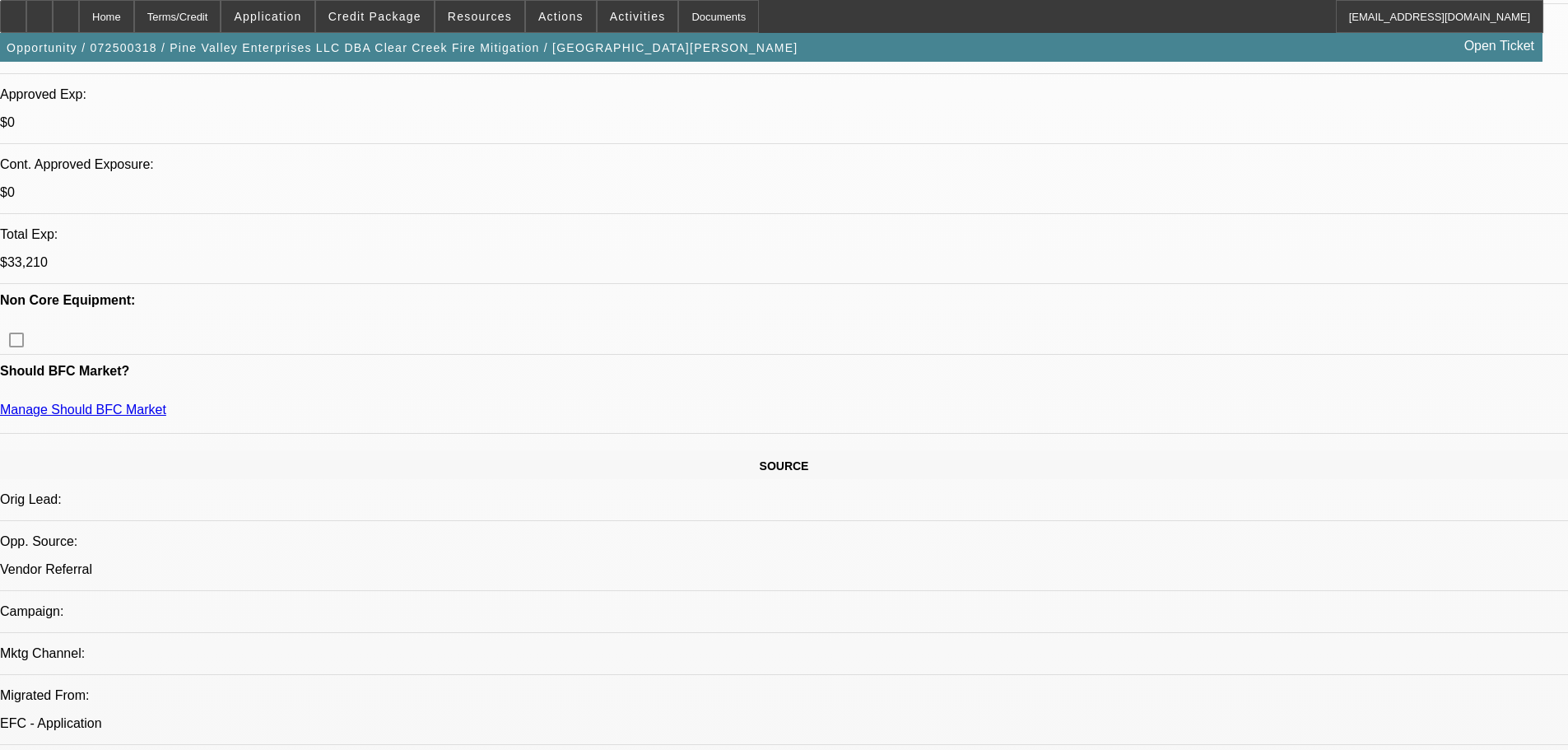
scroll to position [296, 0]
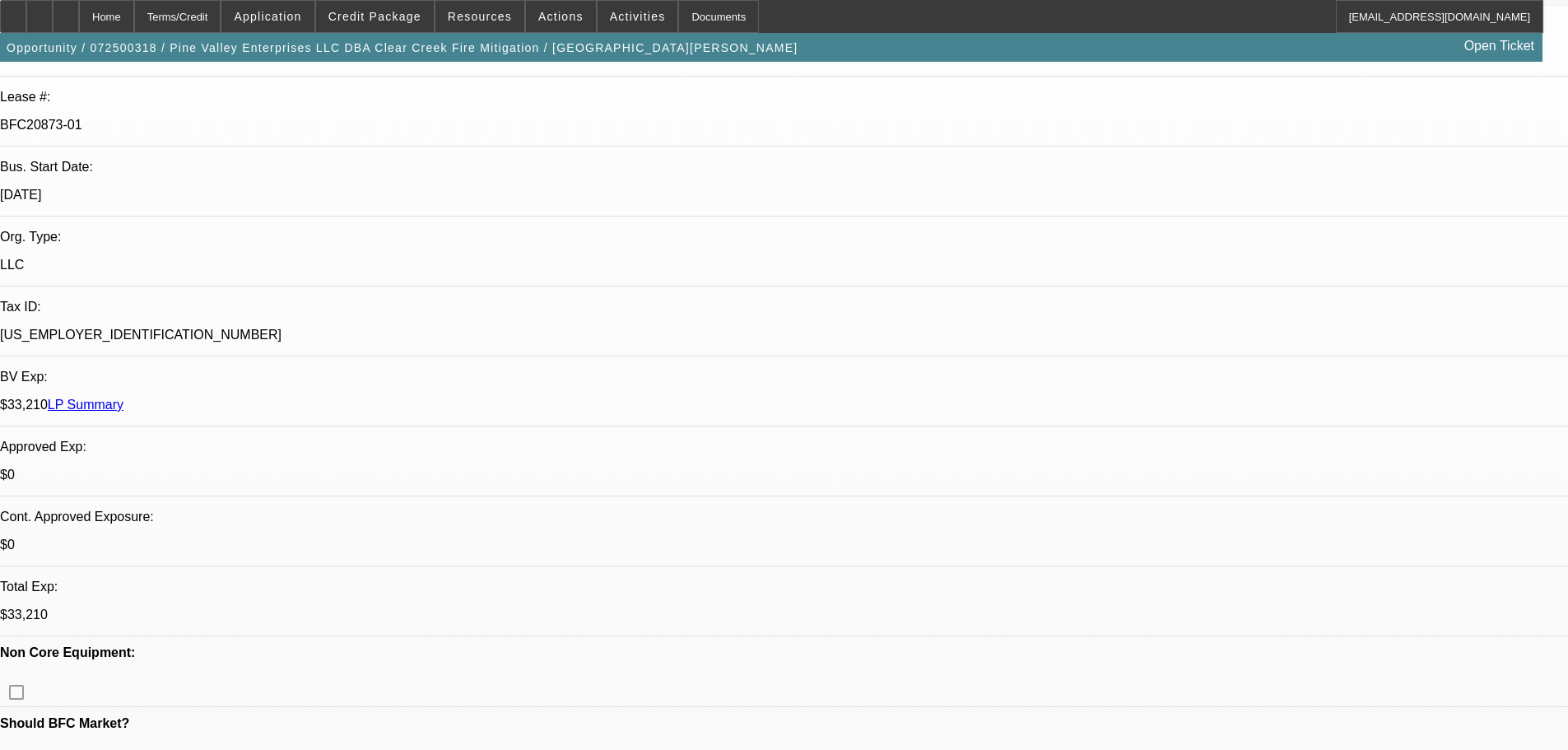
drag, startPoint x: 919, startPoint y: 566, endPoint x: 921, endPoint y: 424, distance: 142.0
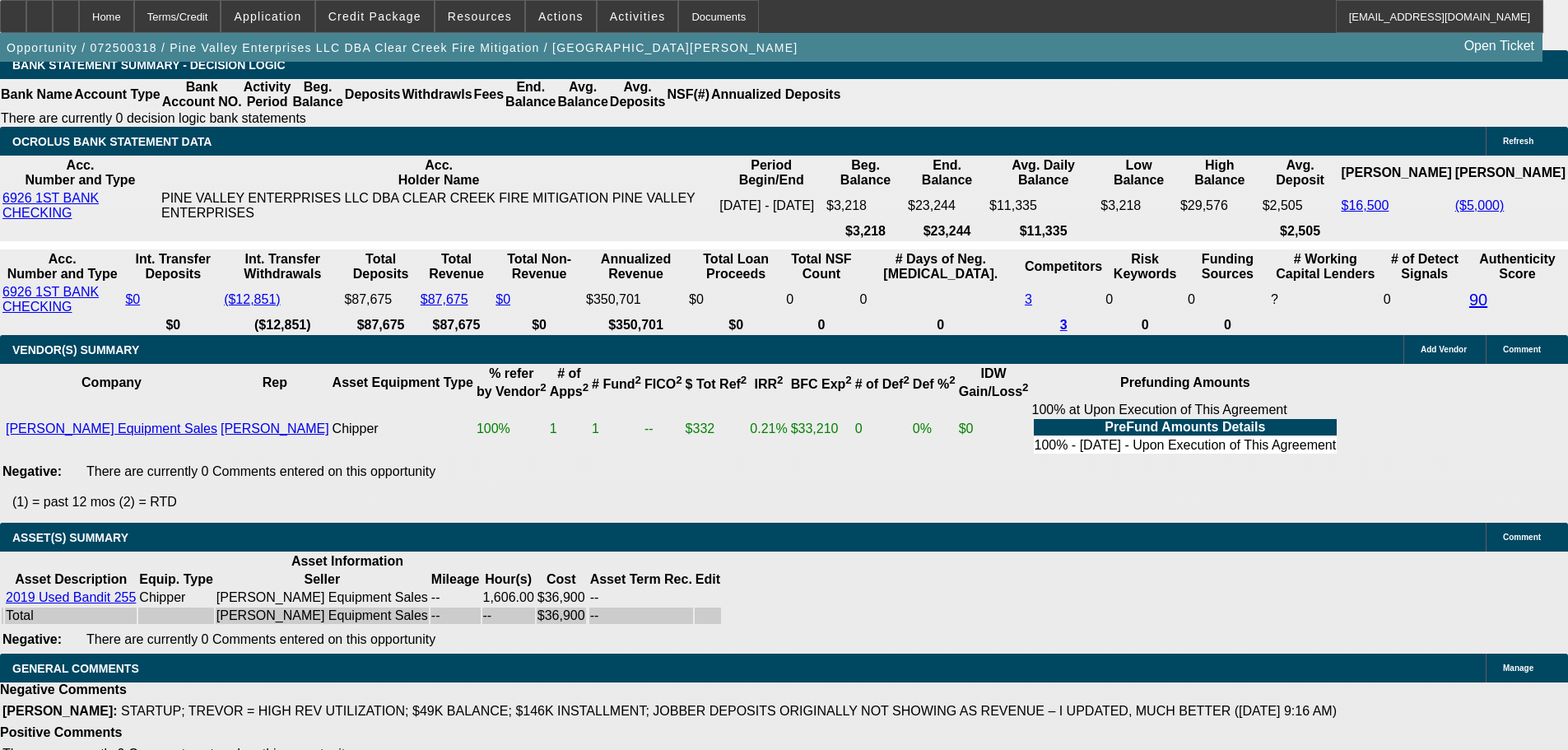
drag, startPoint x: 723, startPoint y: 520, endPoint x: 701, endPoint y: 743, distance: 224.1
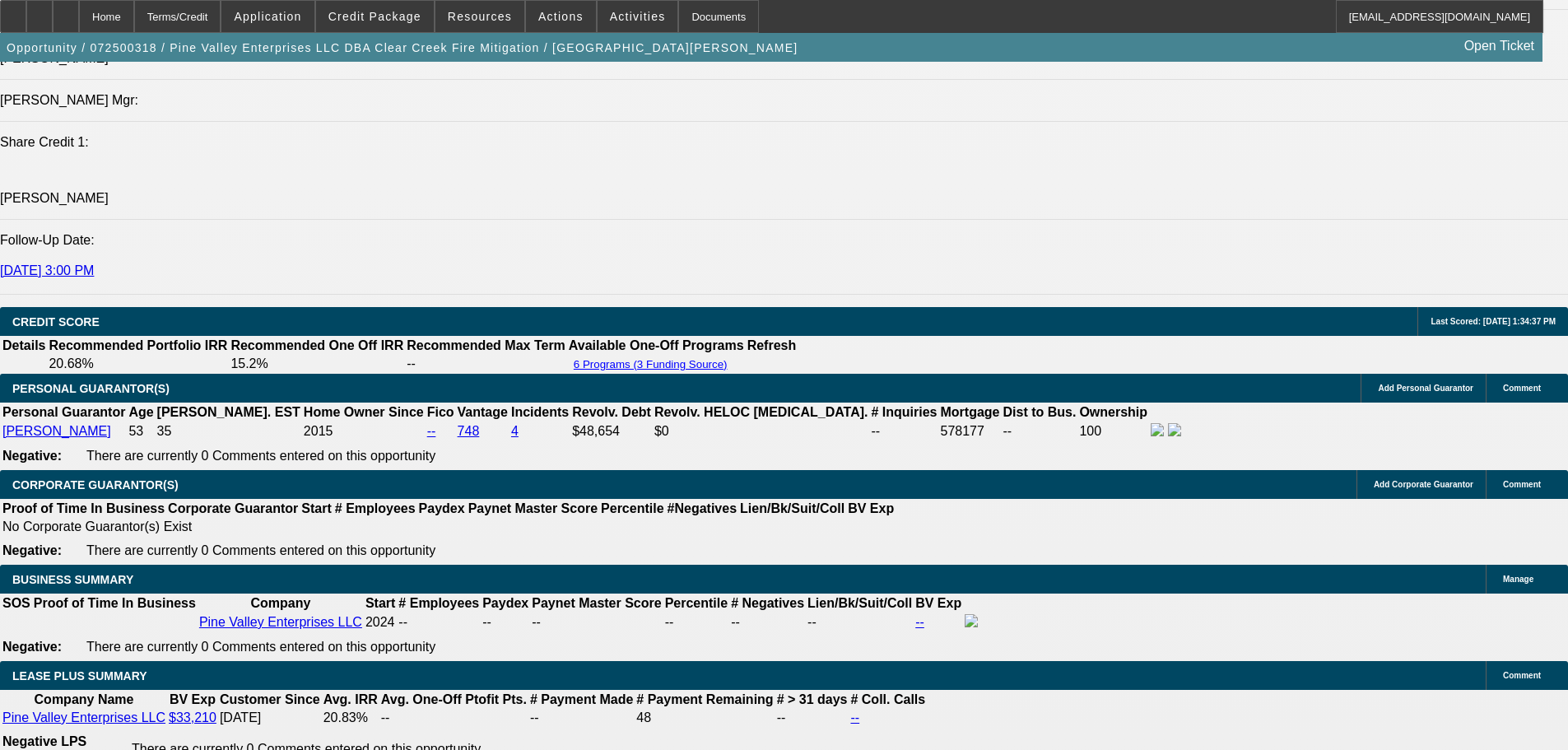
scroll to position [368, 0]
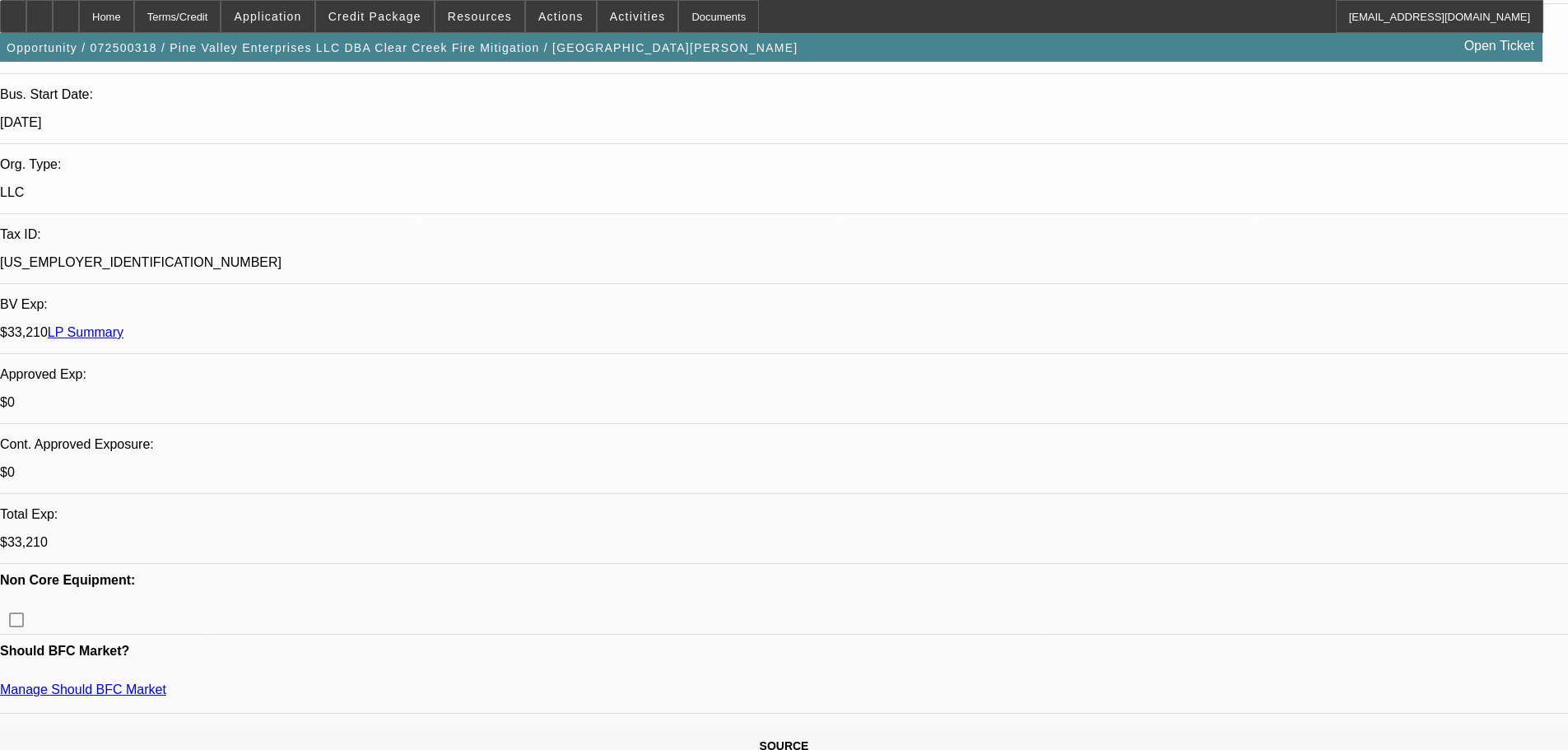
drag, startPoint x: 753, startPoint y: 597, endPoint x: 655, endPoint y: 236, distance: 374.1
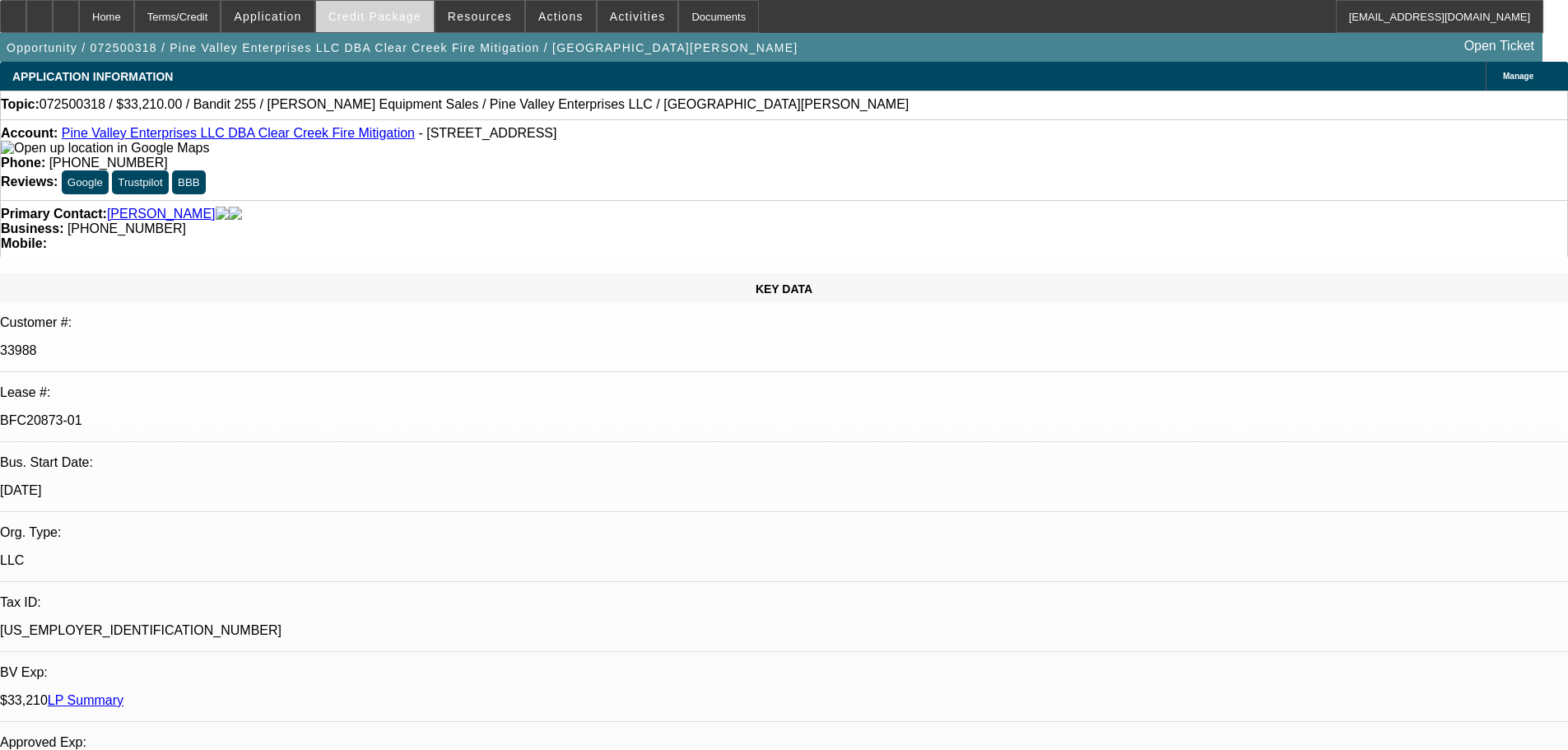
click at [396, 15] on span "Credit Package" at bounding box center [374, 16] width 93 height 13
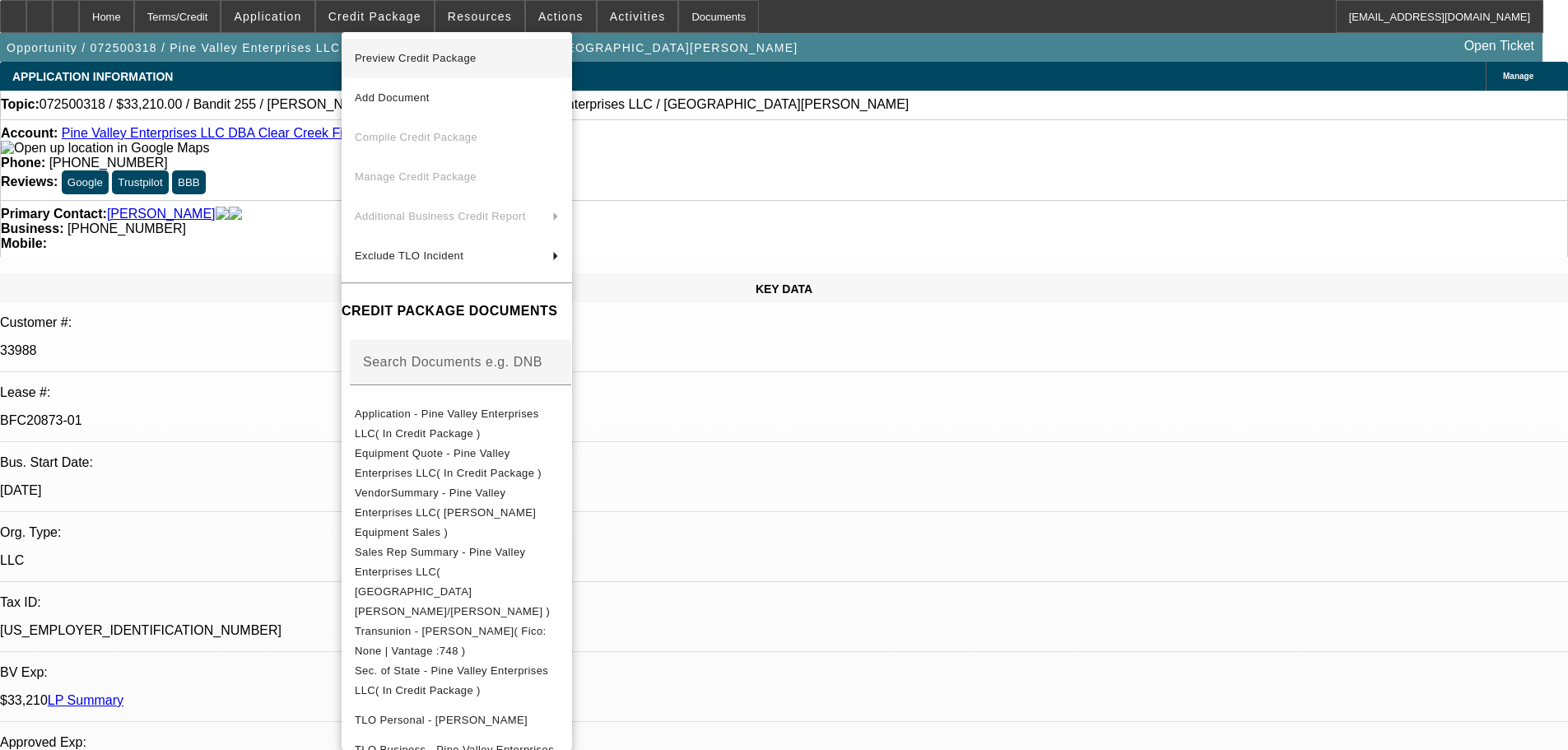
click at [538, 56] on span "Preview Credit Package" at bounding box center [456, 58] width 204 height 20
